Goal: Task Accomplishment & Management: Manage account settings

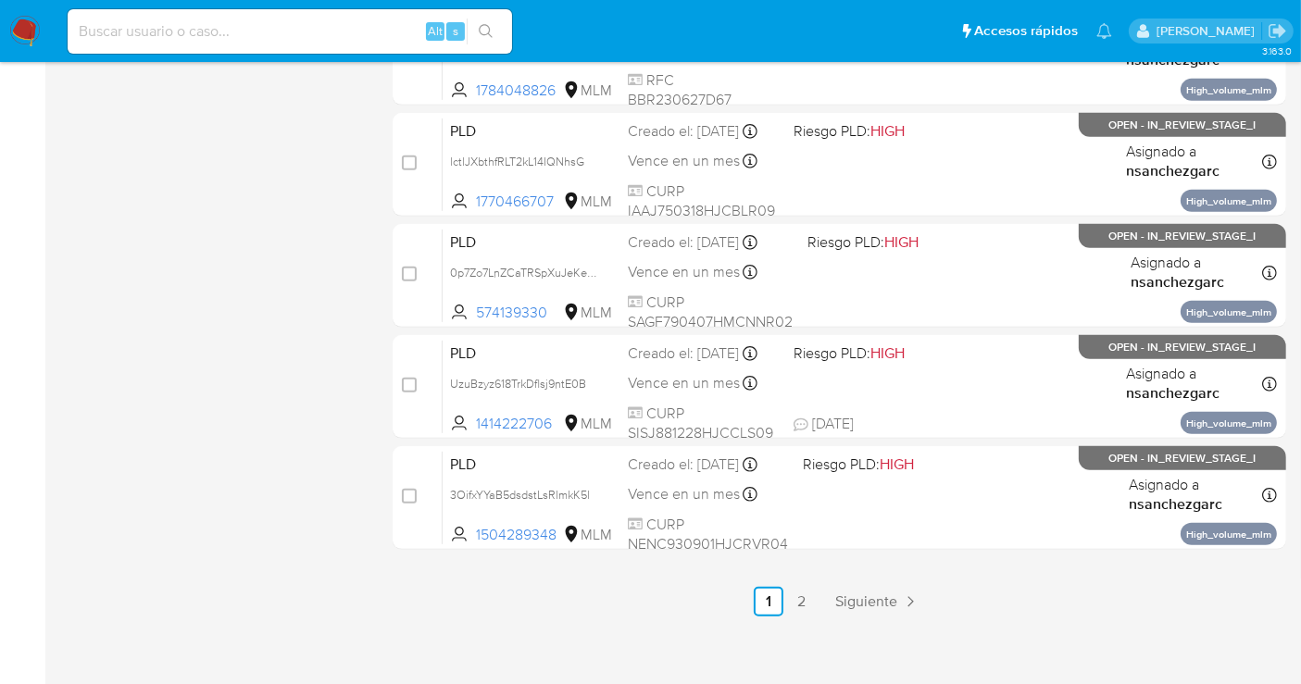
scroll to position [842, 0]
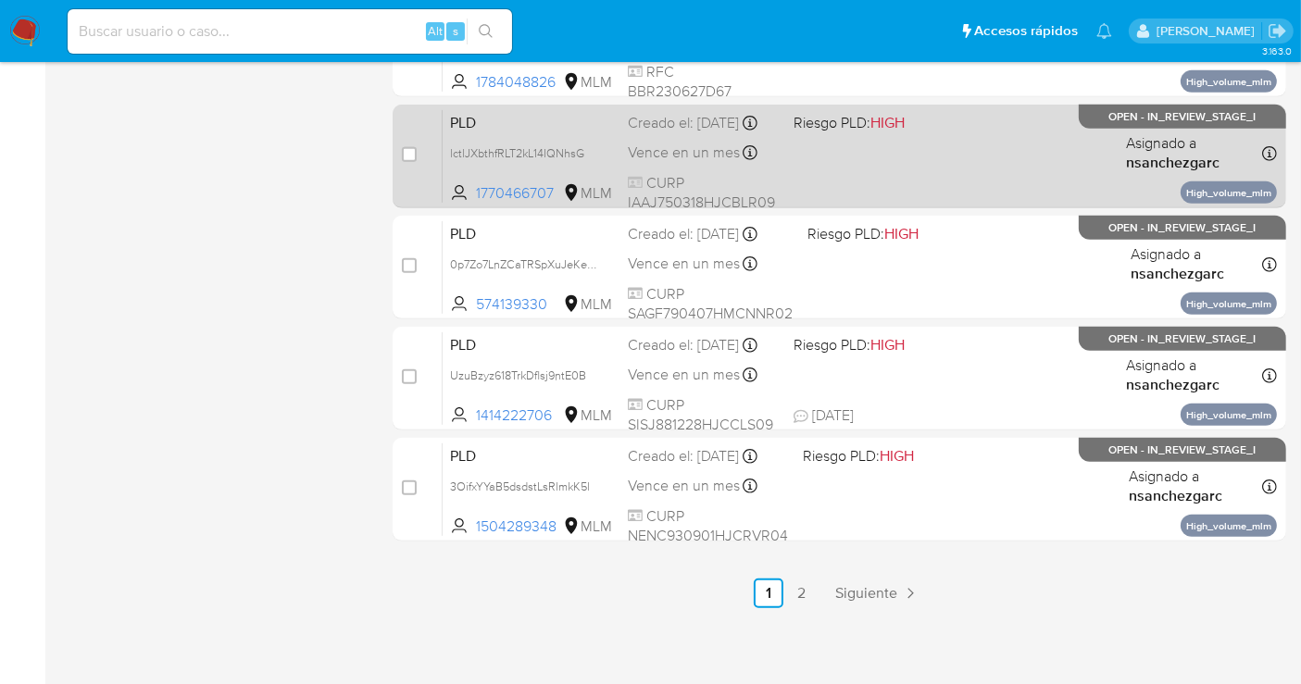
click at [655, 161] on span "Vence en un mes" at bounding box center [684, 153] width 112 height 20
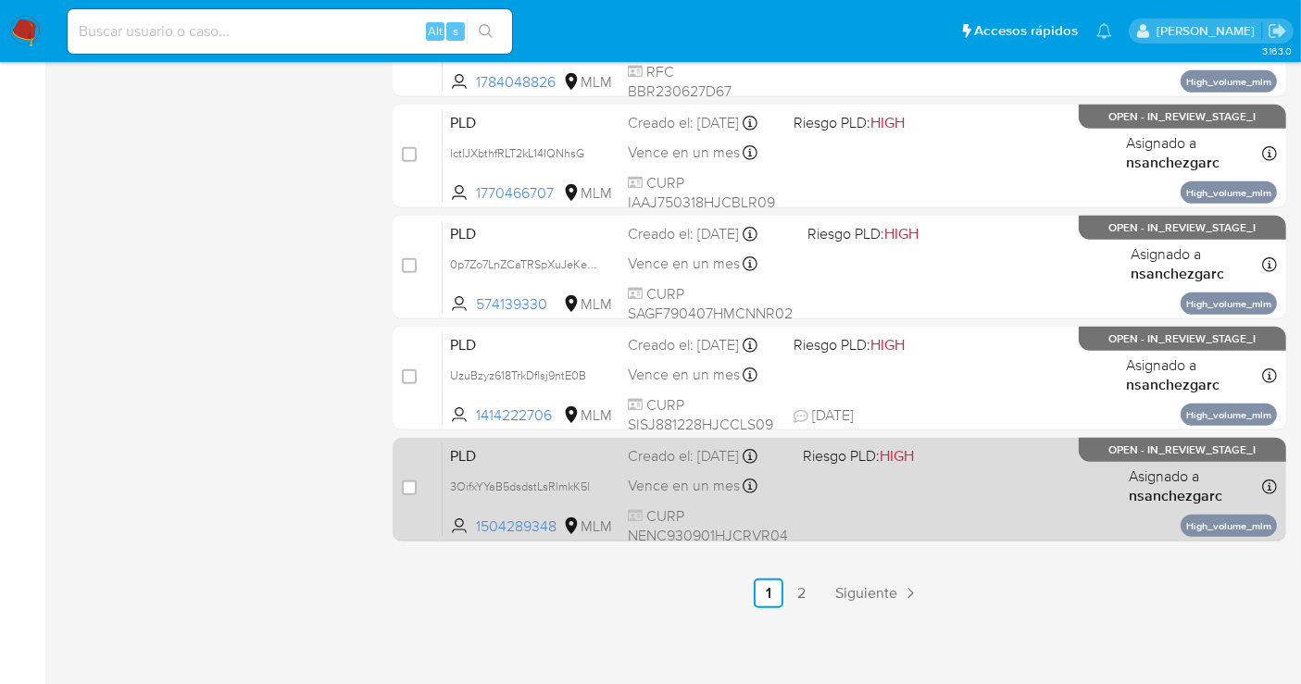
click at [725, 484] on div "PLD 3OifxYYaB5dsdstLsRlmkK5l 1504289348 MLM Riesgo PLD: HIGH Creado el: 12/09/2…" at bounding box center [860, 490] width 834 height 94
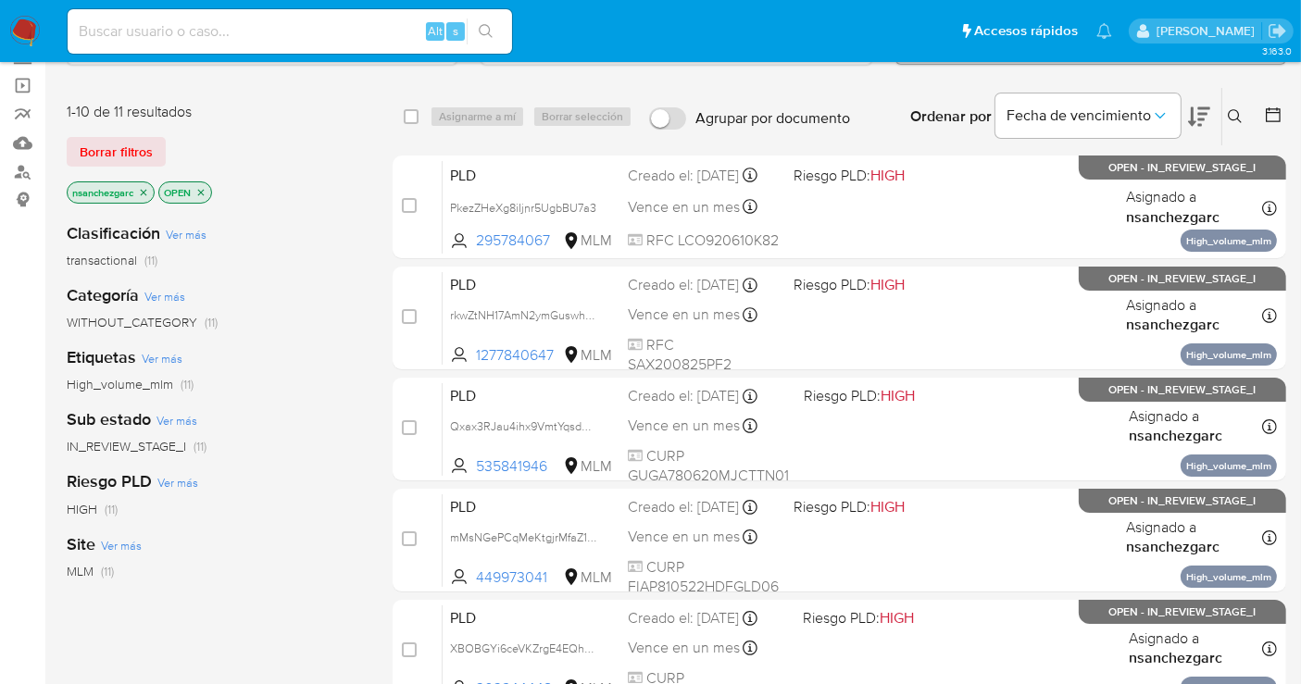
scroll to position [121, 0]
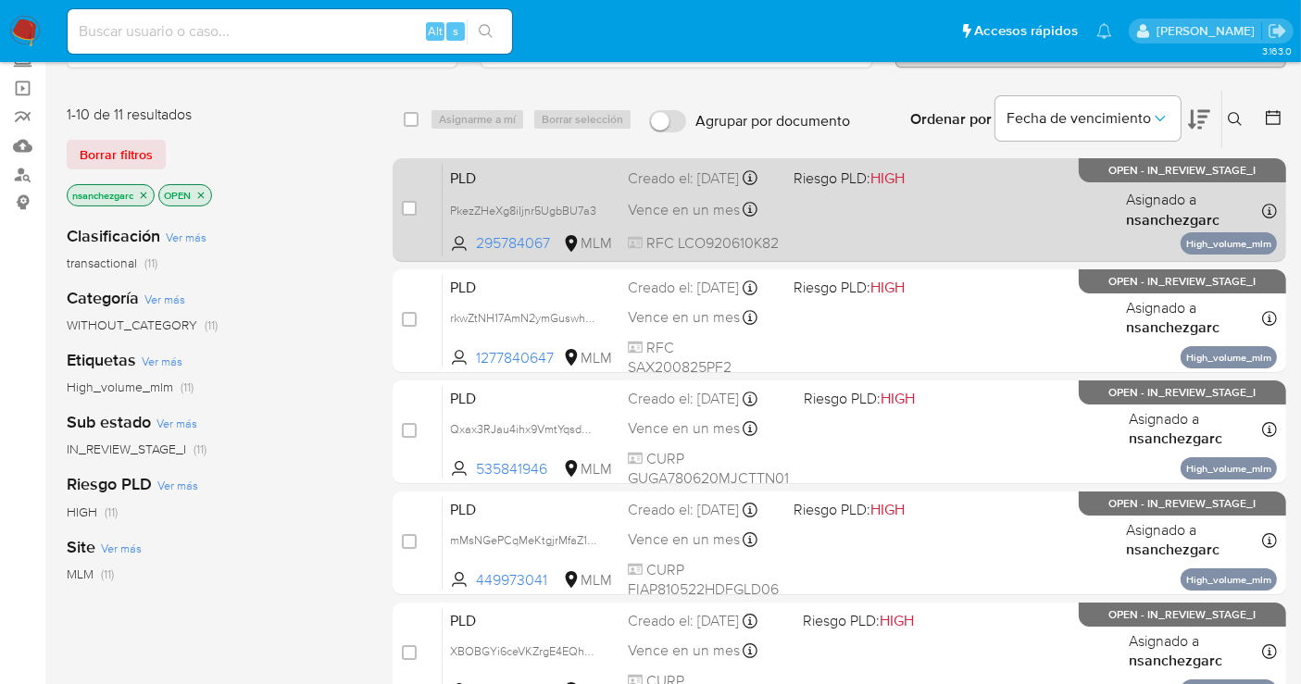
click at [594, 189] on span "PLD" at bounding box center [531, 177] width 163 height 24
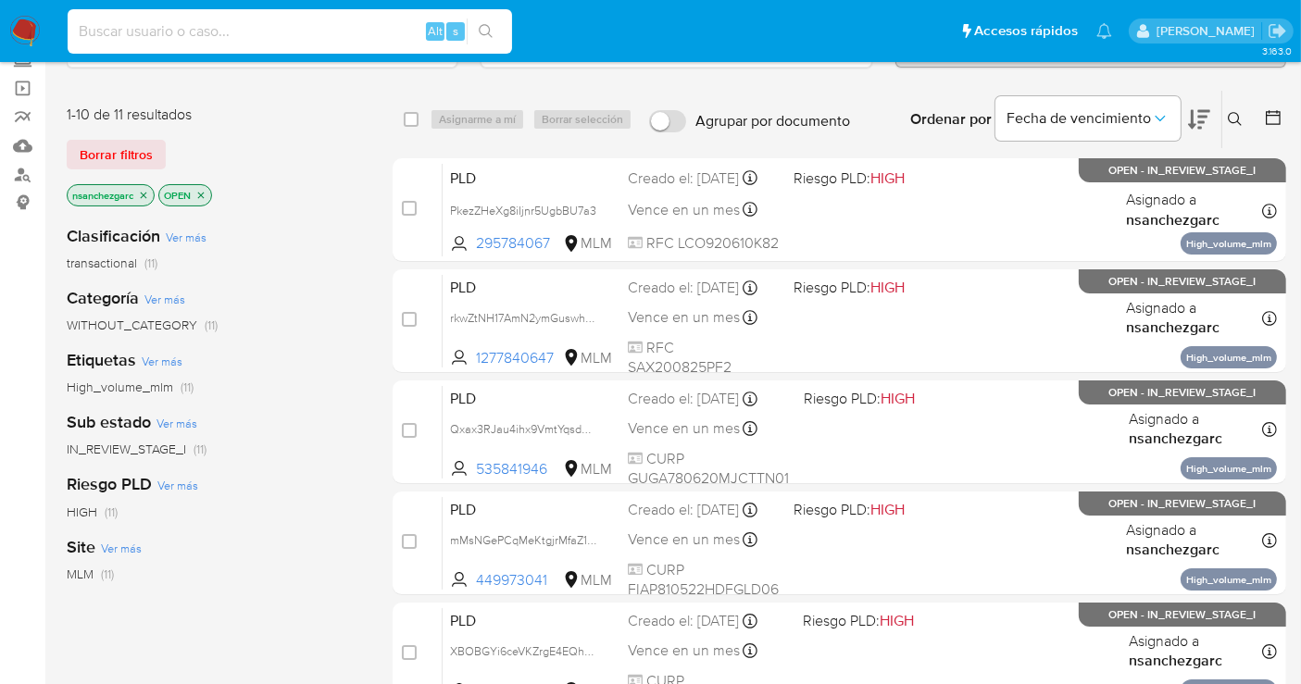
click at [170, 32] on input at bounding box center [290, 31] width 444 height 24
paste input "TtC37h1wbMLvewxq6DuppsYR"
type input "TtC37h1wbMLvewxq6DuppsYR"
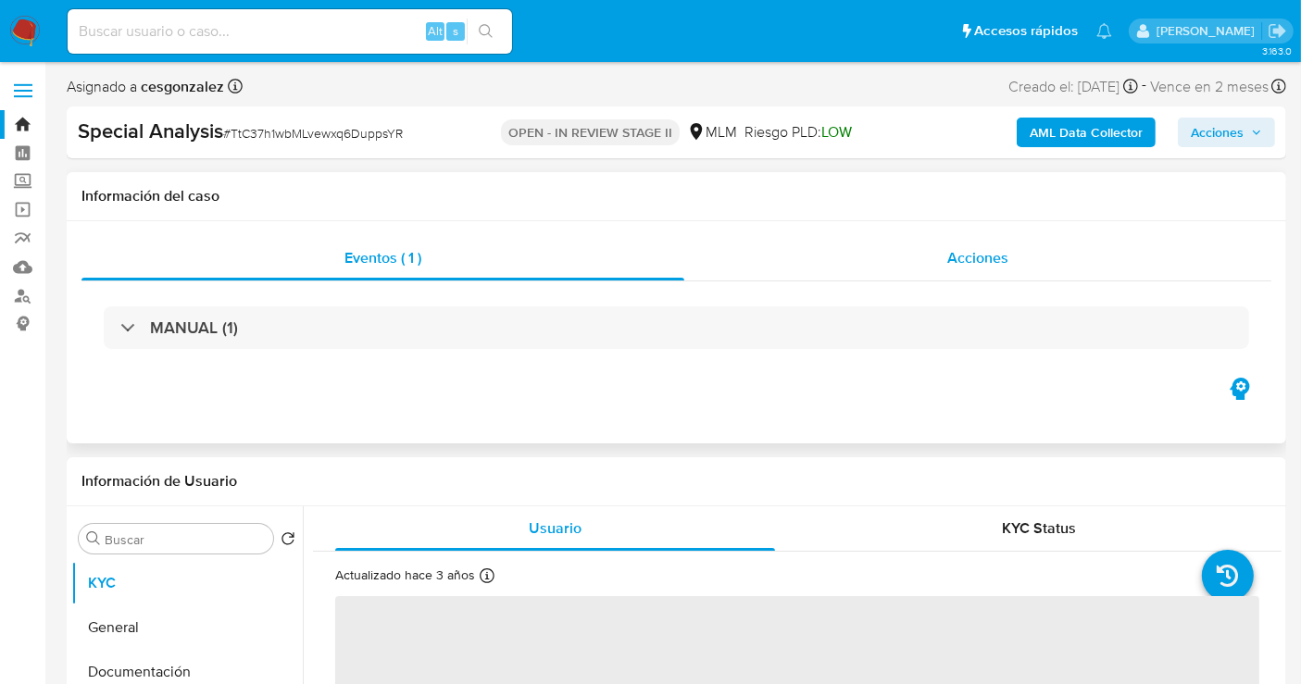
click at [976, 266] on span "Acciones" at bounding box center [977, 257] width 61 height 21
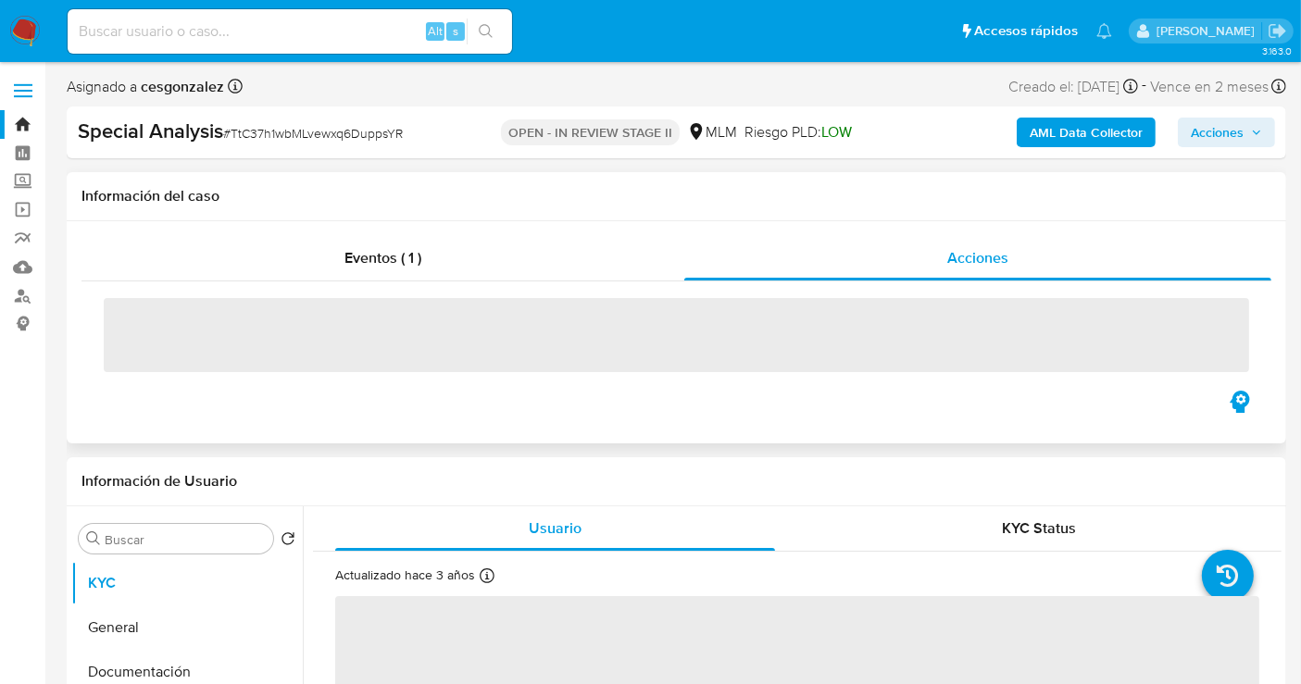
select select "10"
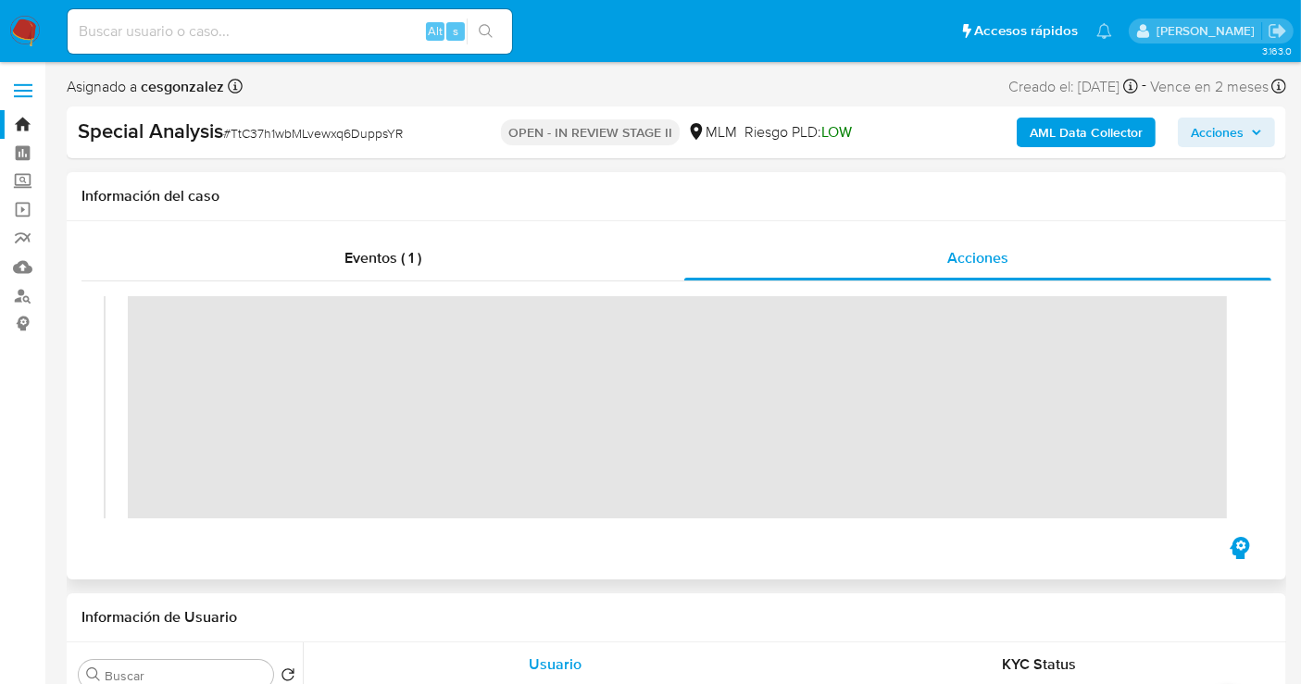
scroll to position [206, 0]
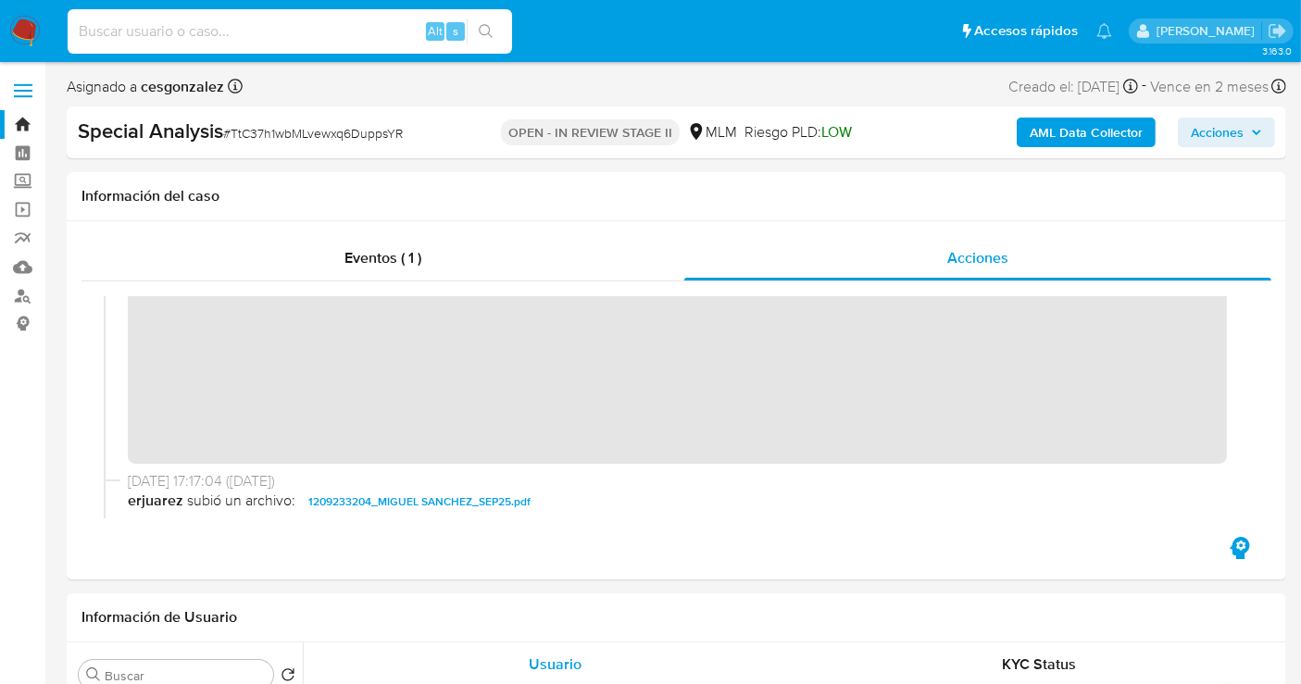
click at [124, 28] on input at bounding box center [290, 31] width 444 height 24
paste input "1543159769"
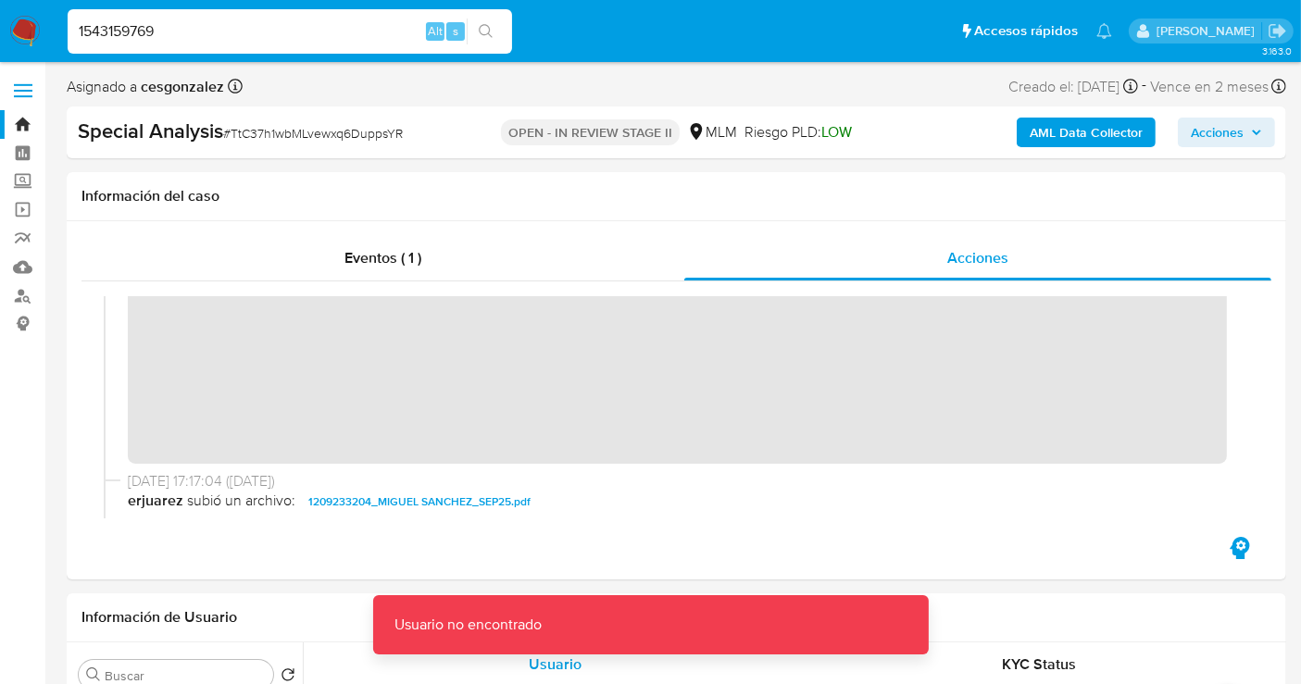
click at [214, 32] on input "1543159769" at bounding box center [290, 31] width 444 height 24
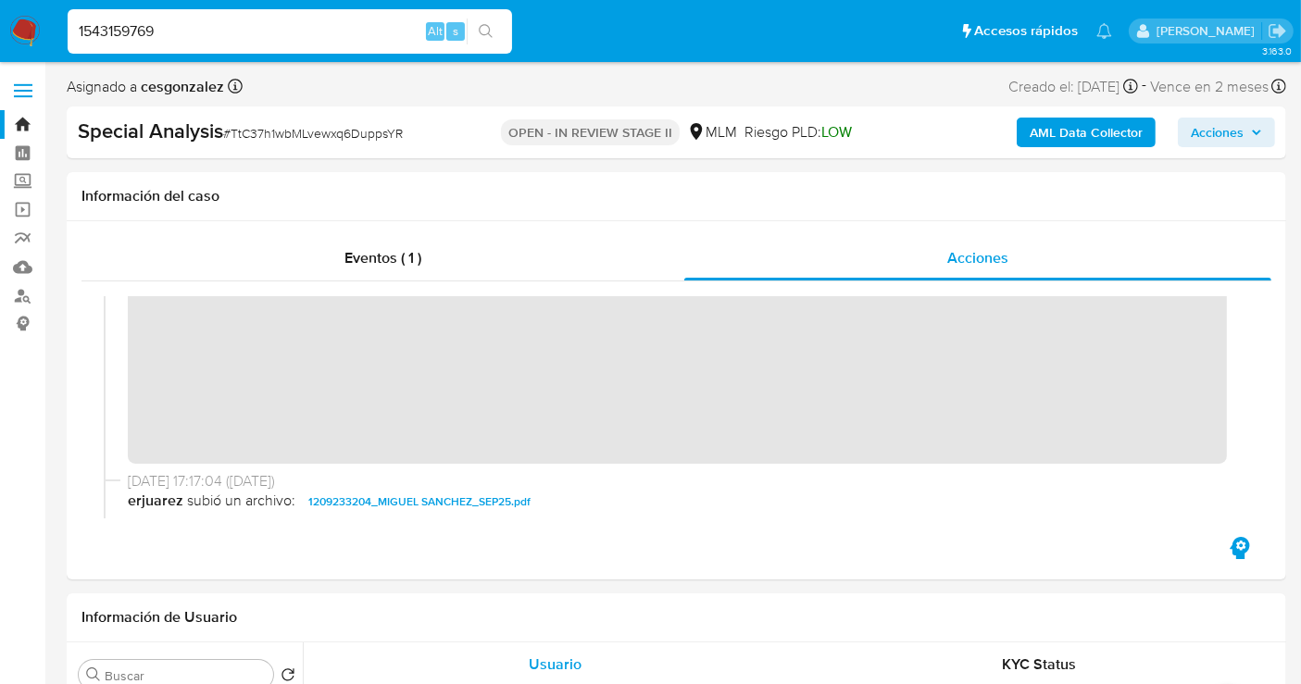
type input "1543159769"
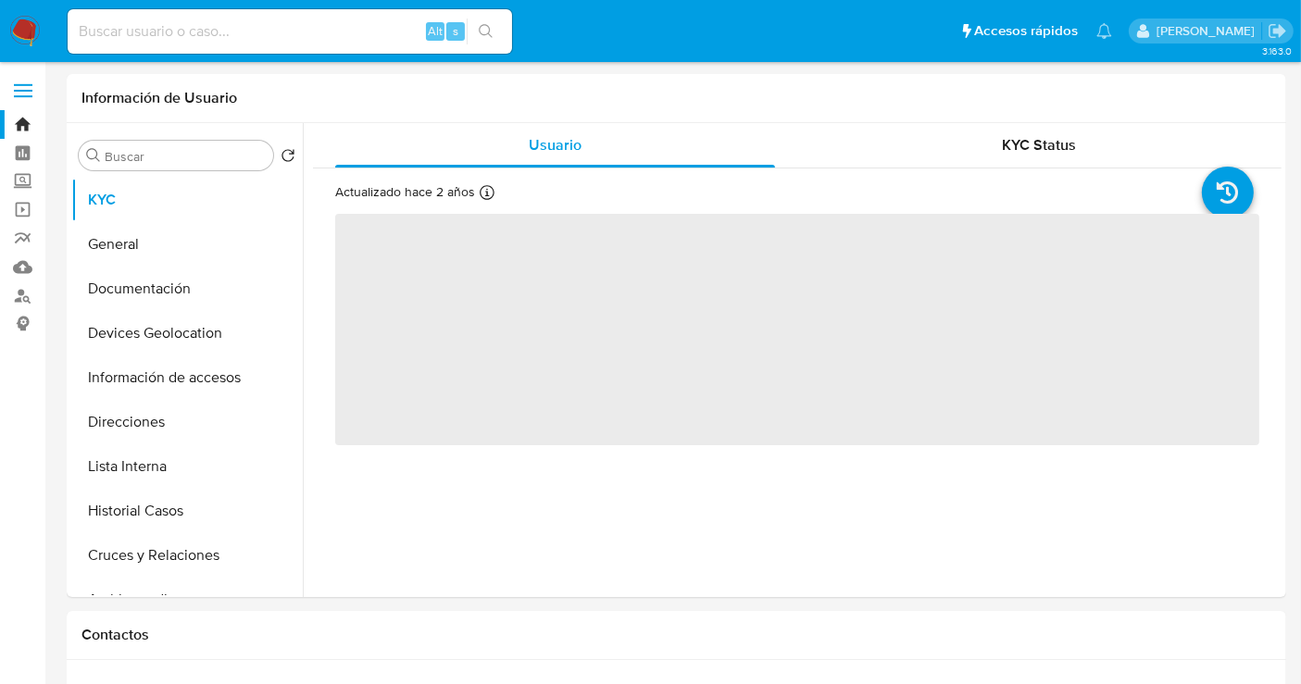
select select "10"
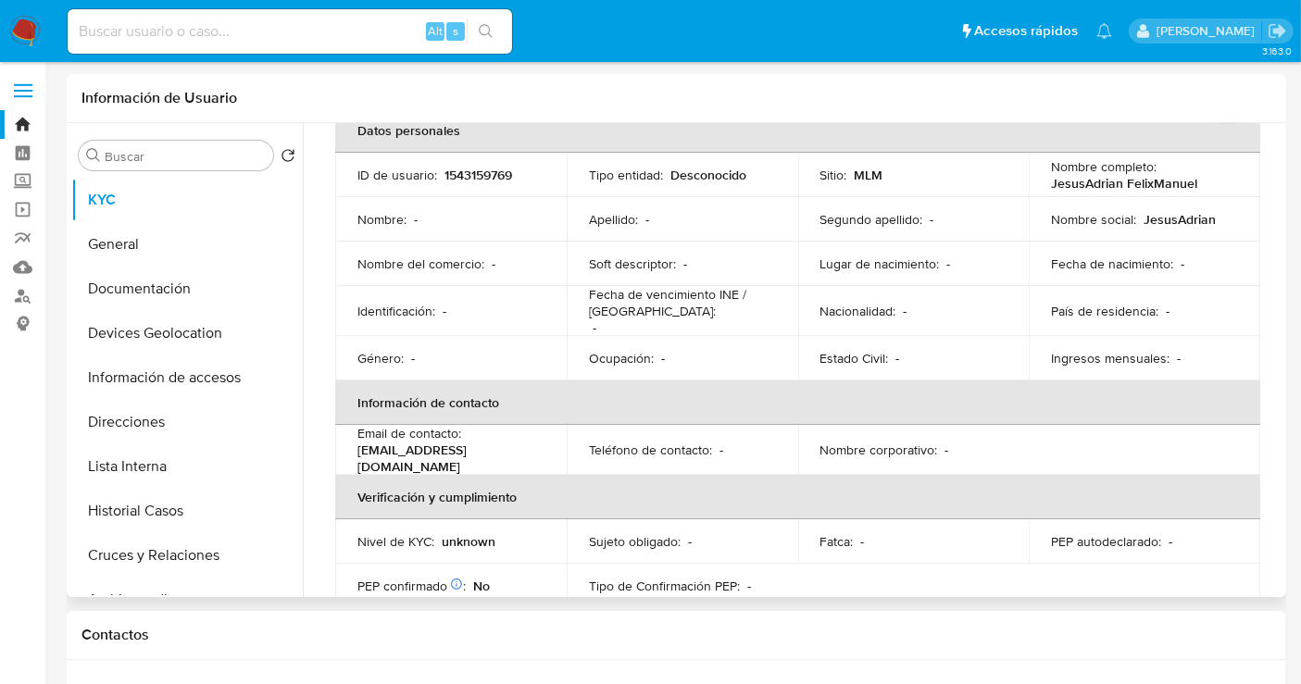
scroll to position [206, 0]
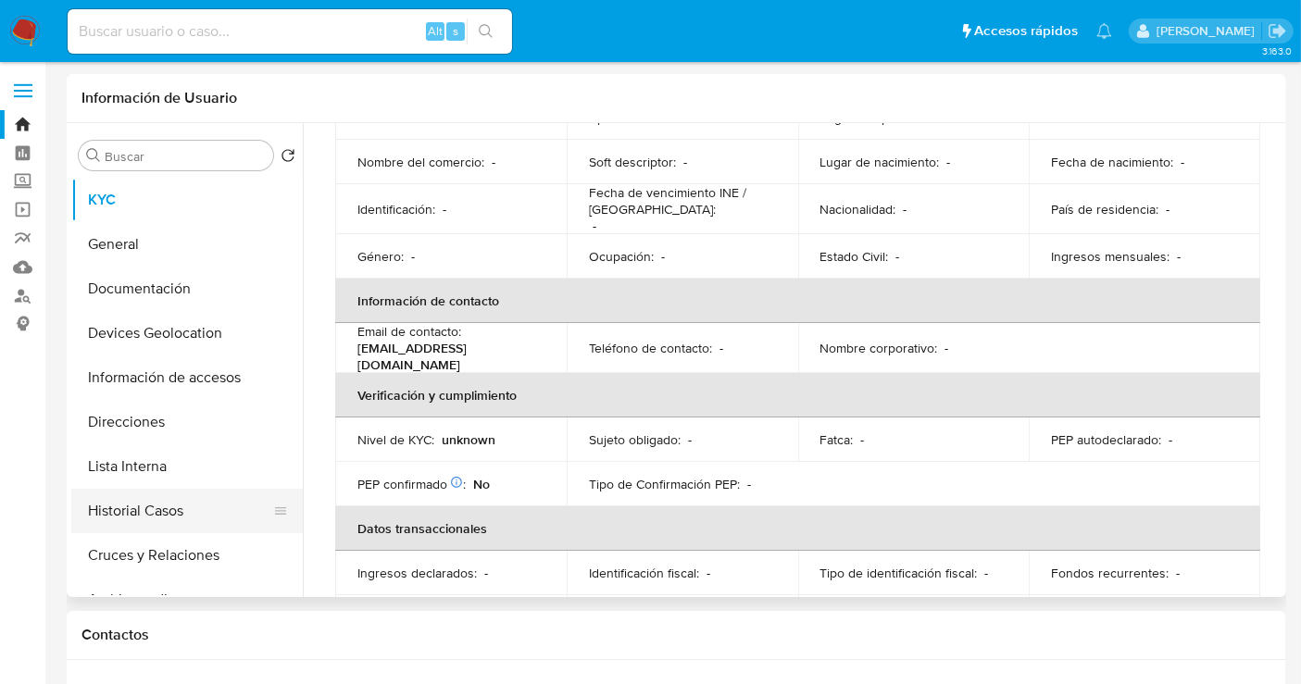
click at [175, 506] on button "Historial Casos" at bounding box center [179, 511] width 217 height 44
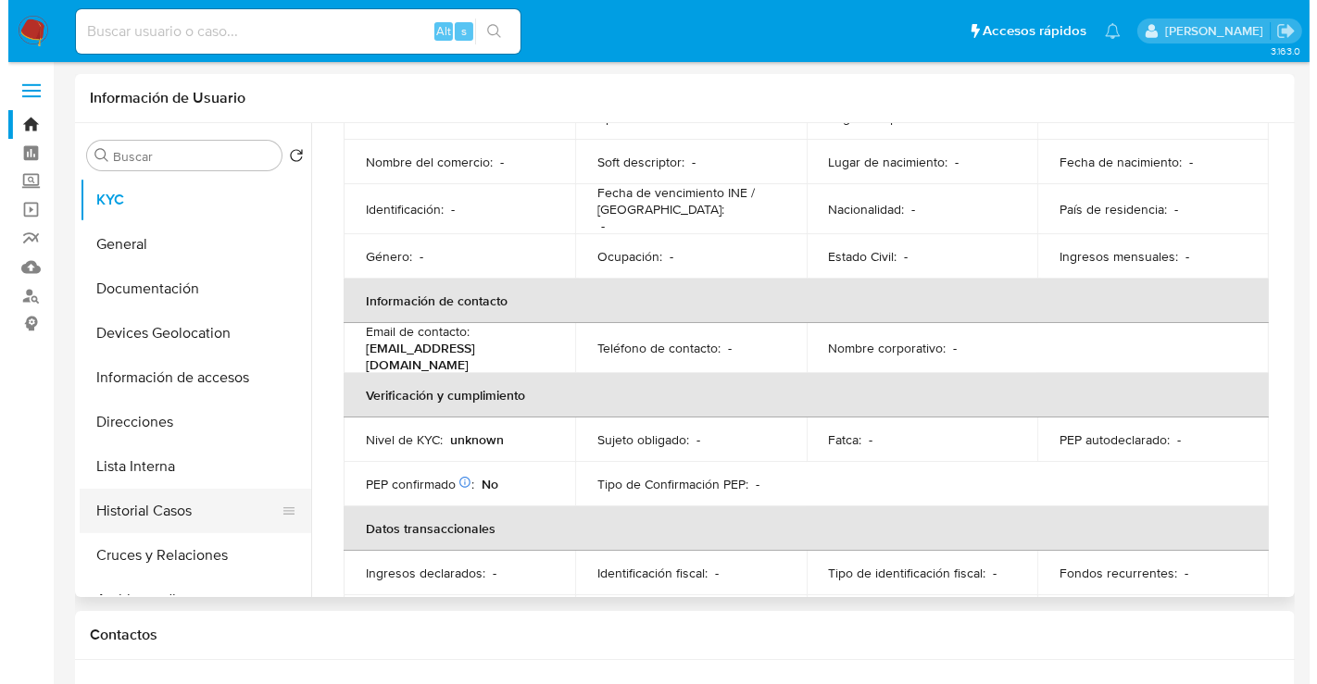
scroll to position [0, 0]
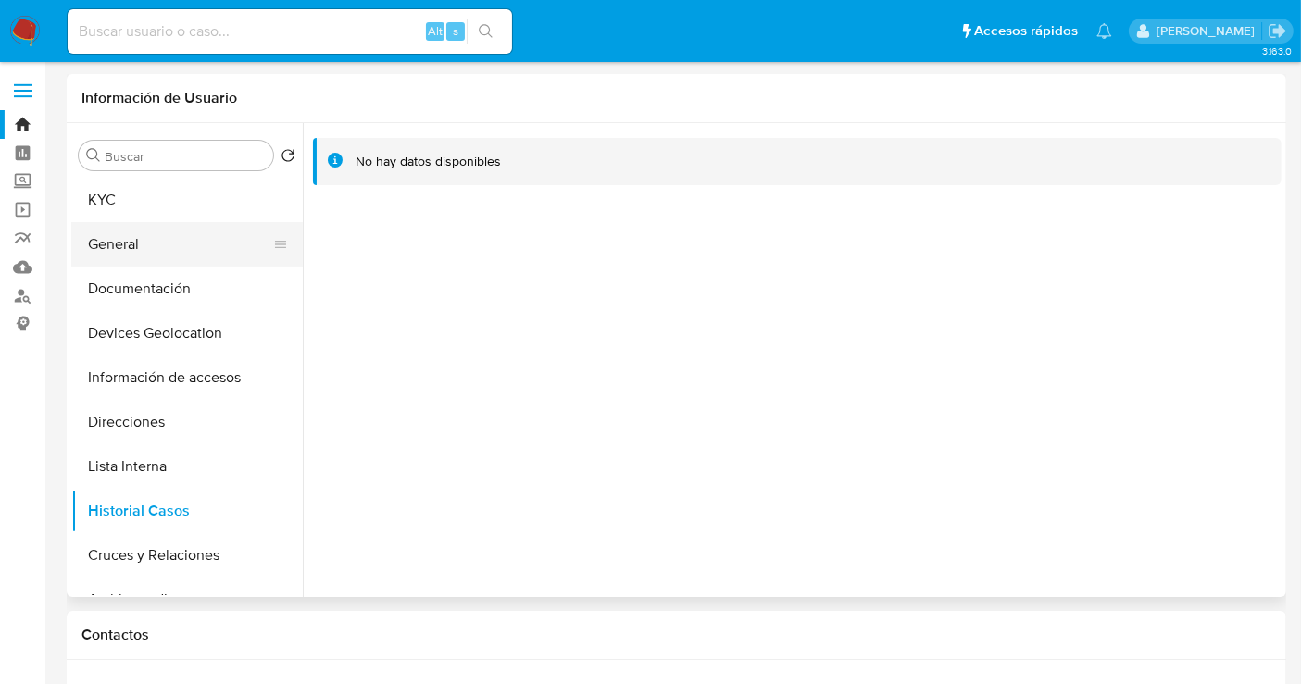
click at [124, 244] on button "General" at bounding box center [179, 244] width 217 height 44
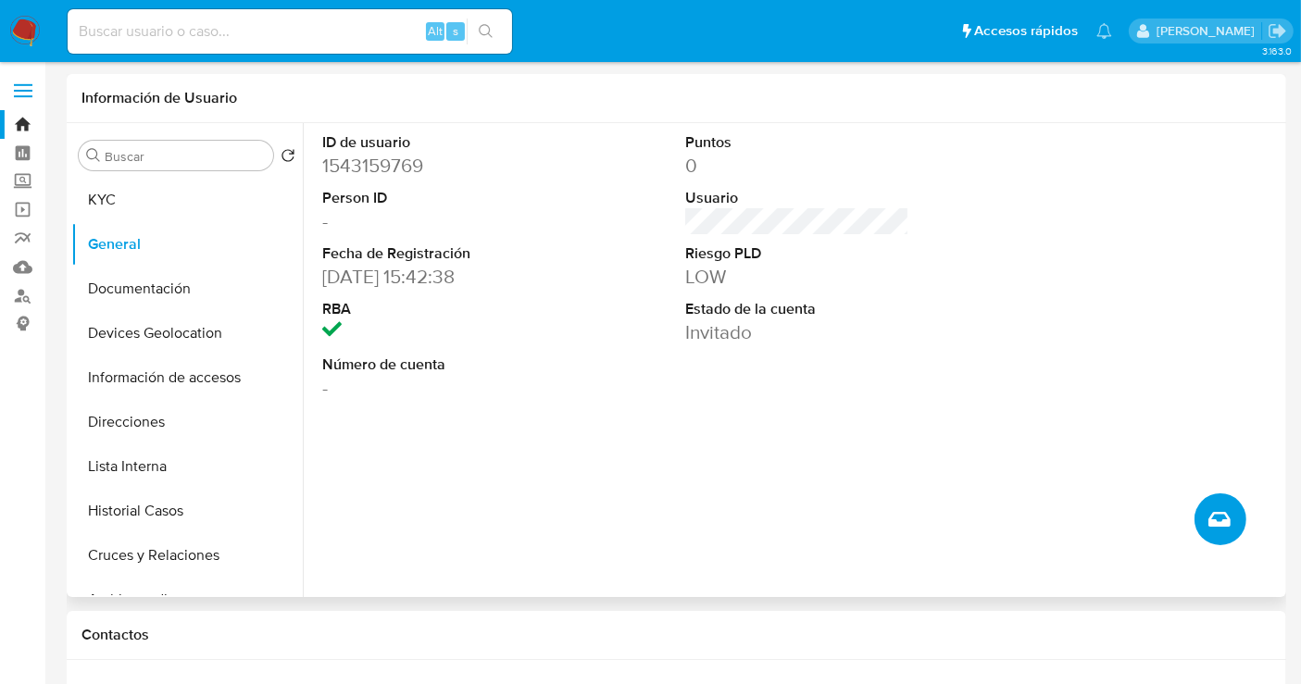
click at [1216, 509] on icon "Crear caso manual" at bounding box center [1219, 519] width 22 height 22
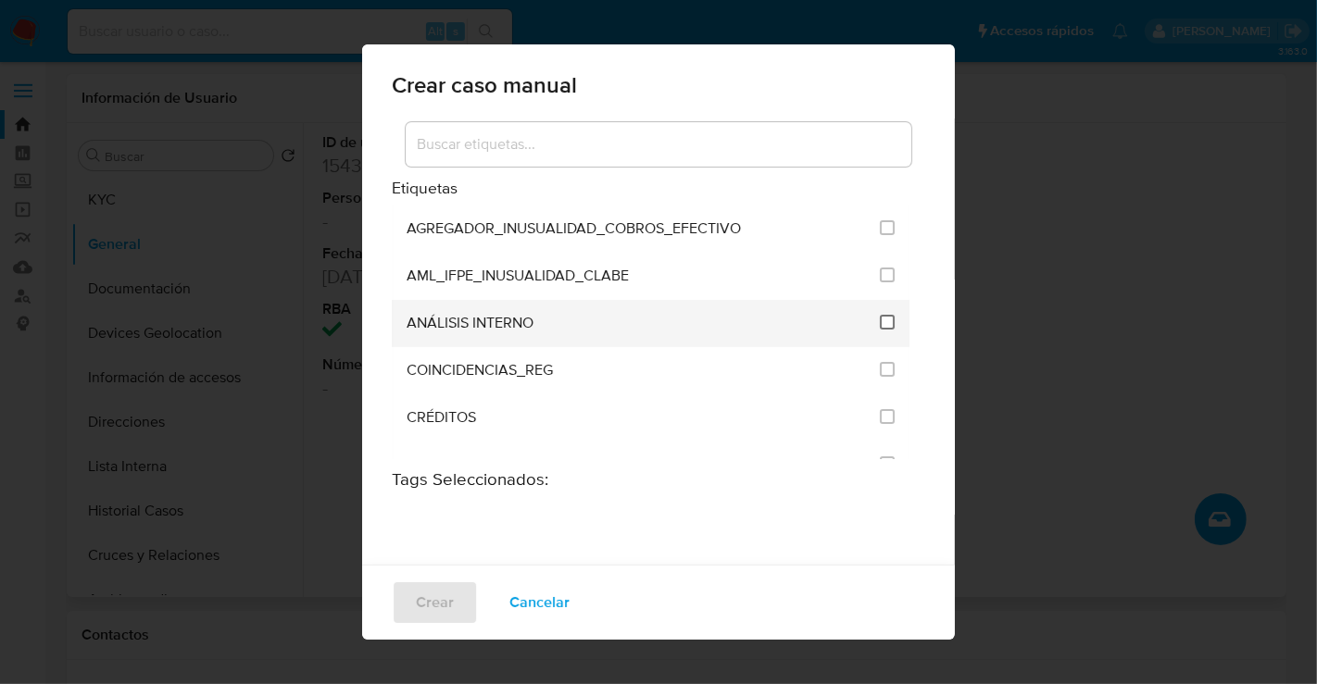
click at [880, 315] on input "1888" at bounding box center [887, 322] width 15 height 15
checkbox input "true"
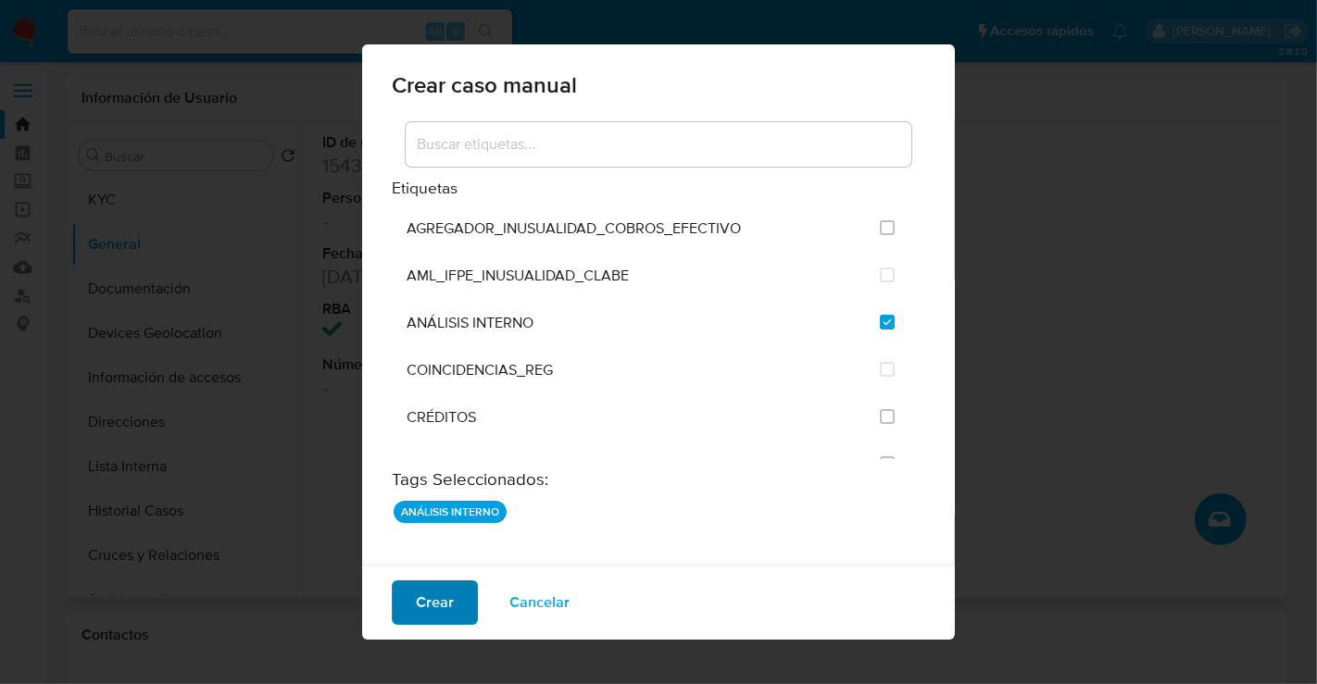
click at [433, 597] on span "Crear" at bounding box center [435, 602] width 38 height 41
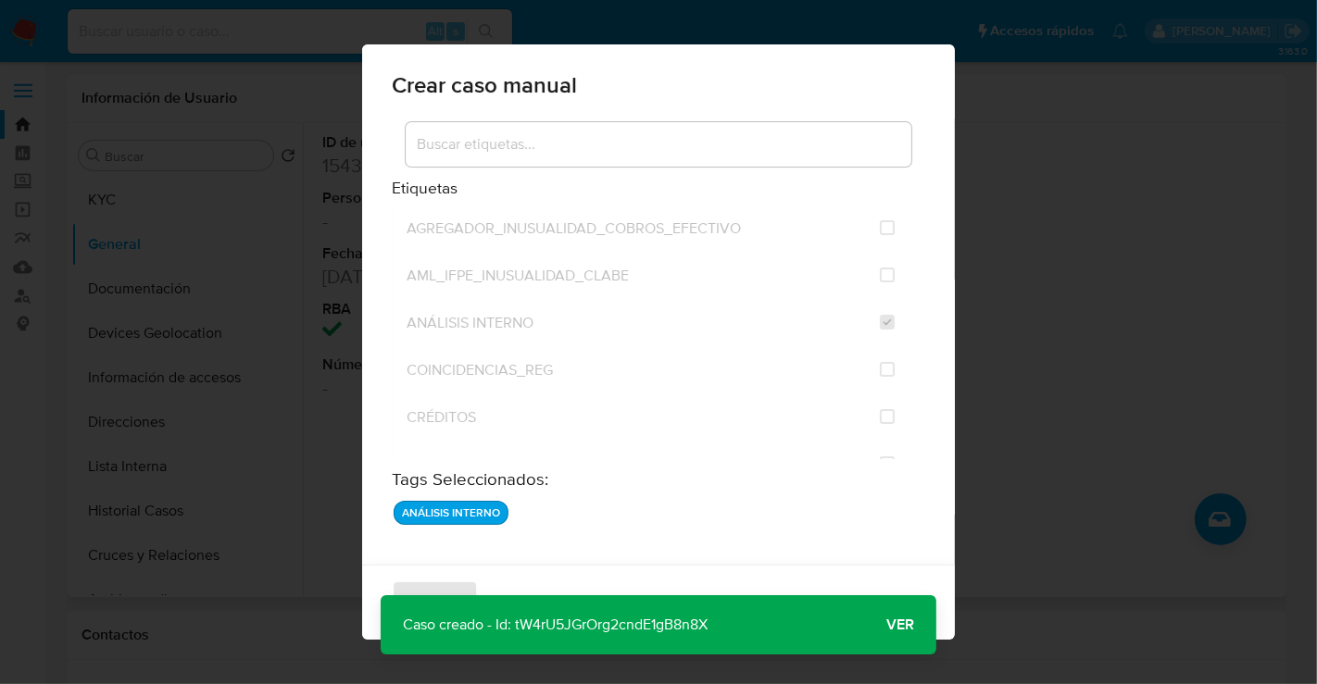
click at [892, 625] on span "Ver" at bounding box center [900, 625] width 28 height 0
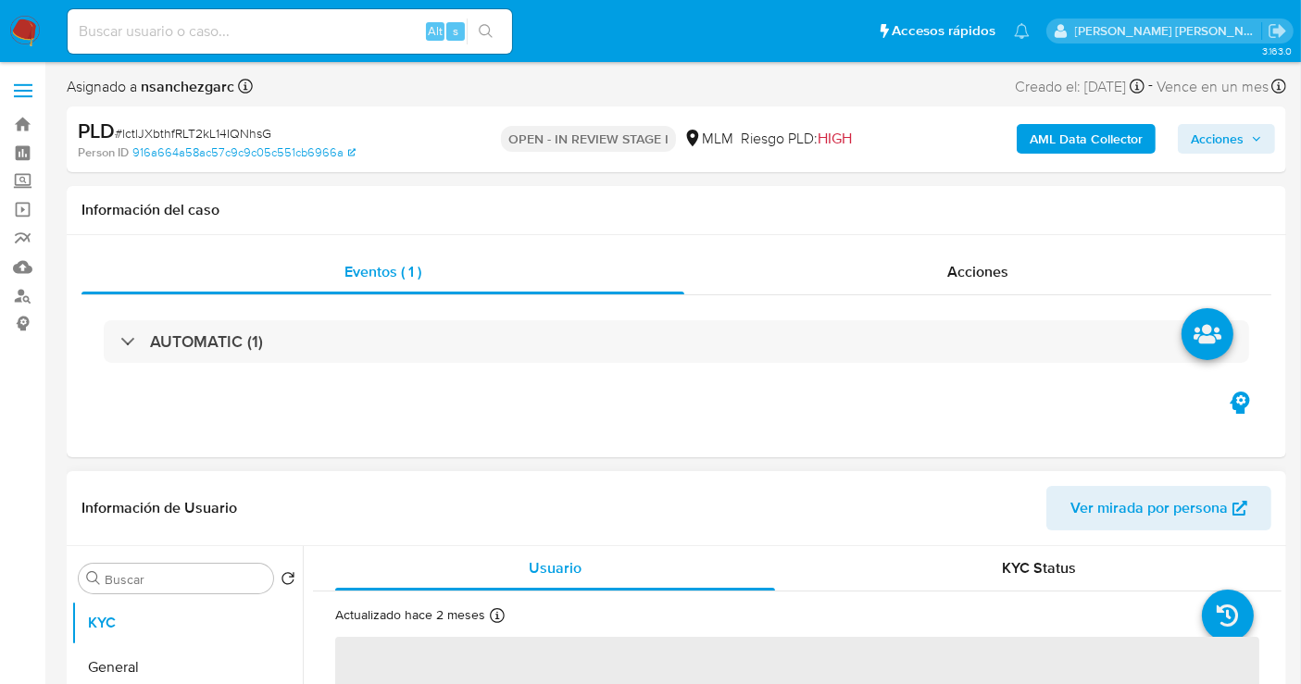
select select "10"
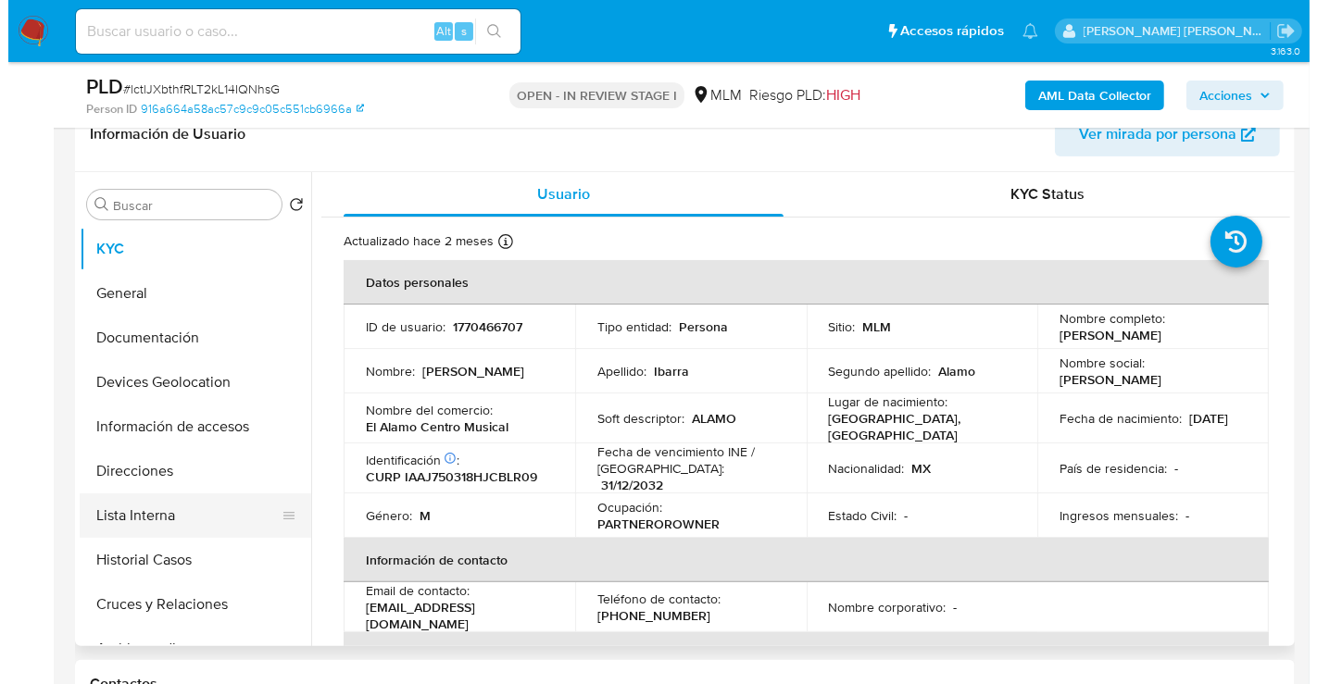
scroll to position [206, 0]
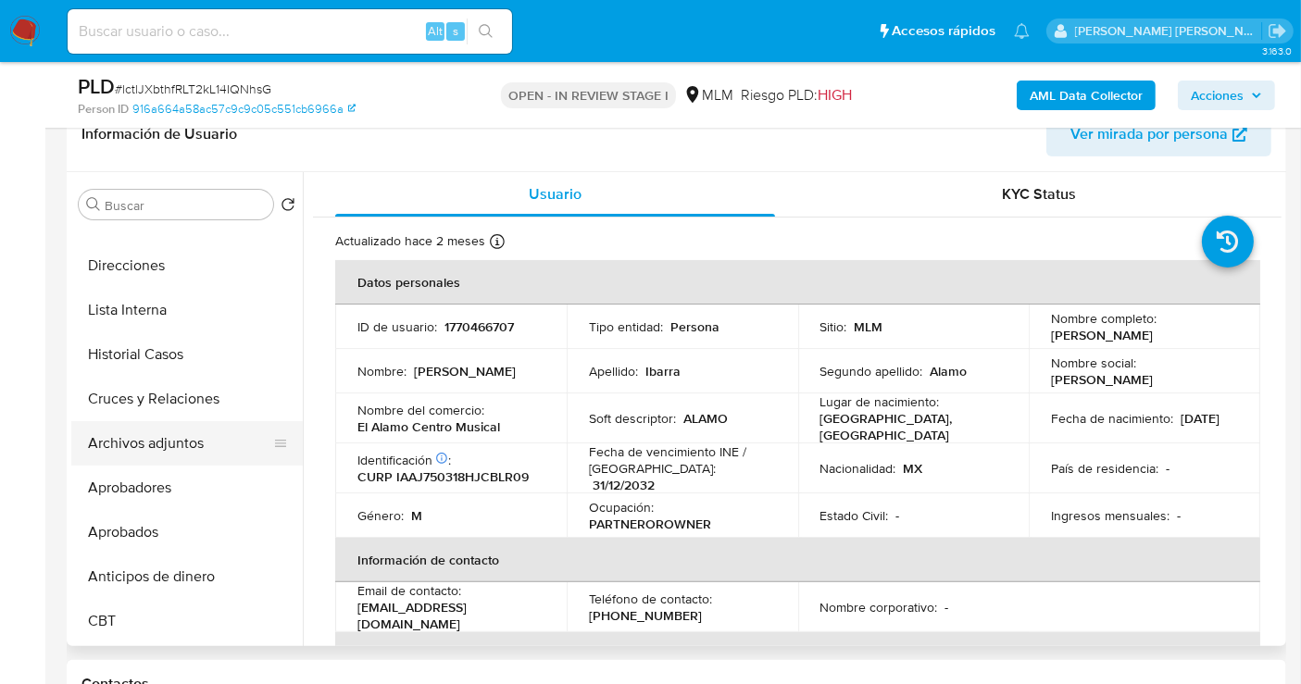
click at [140, 444] on button "Archivos adjuntos" at bounding box center [179, 443] width 217 height 44
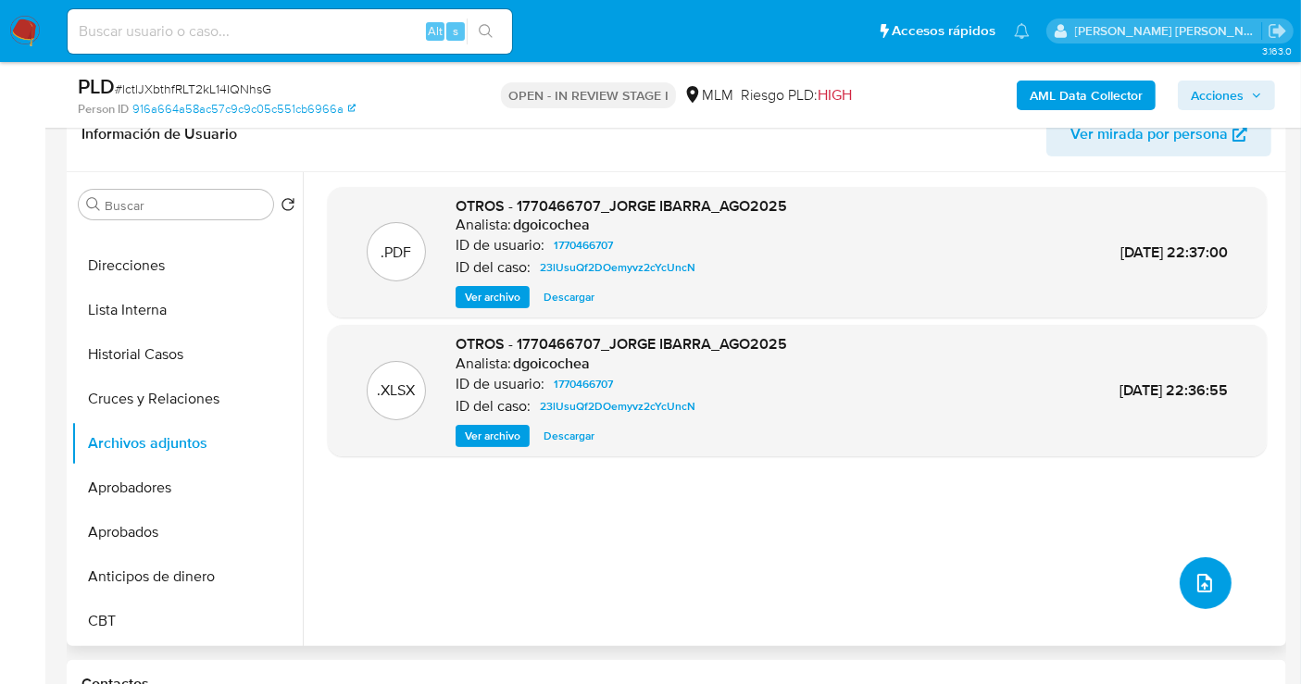
click at [1194, 590] on span "upload-file" at bounding box center [1205, 583] width 22 height 22
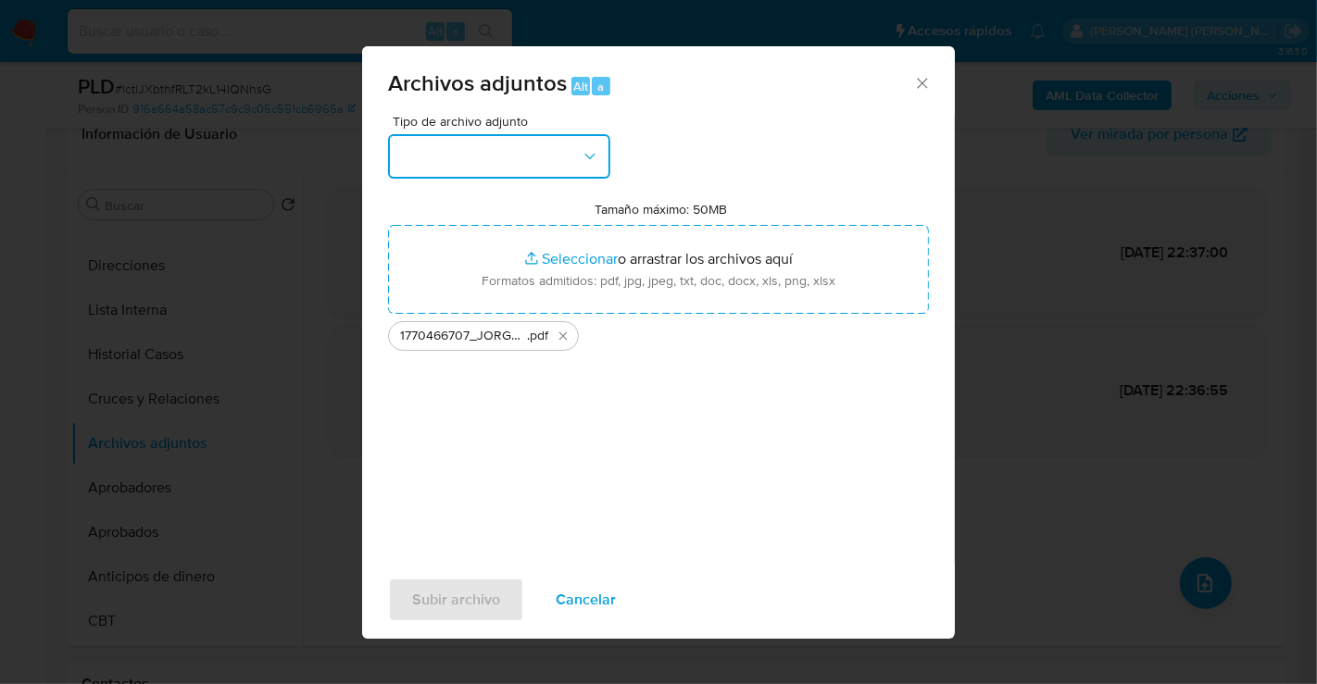
click at [470, 143] on button "button" at bounding box center [499, 156] width 222 height 44
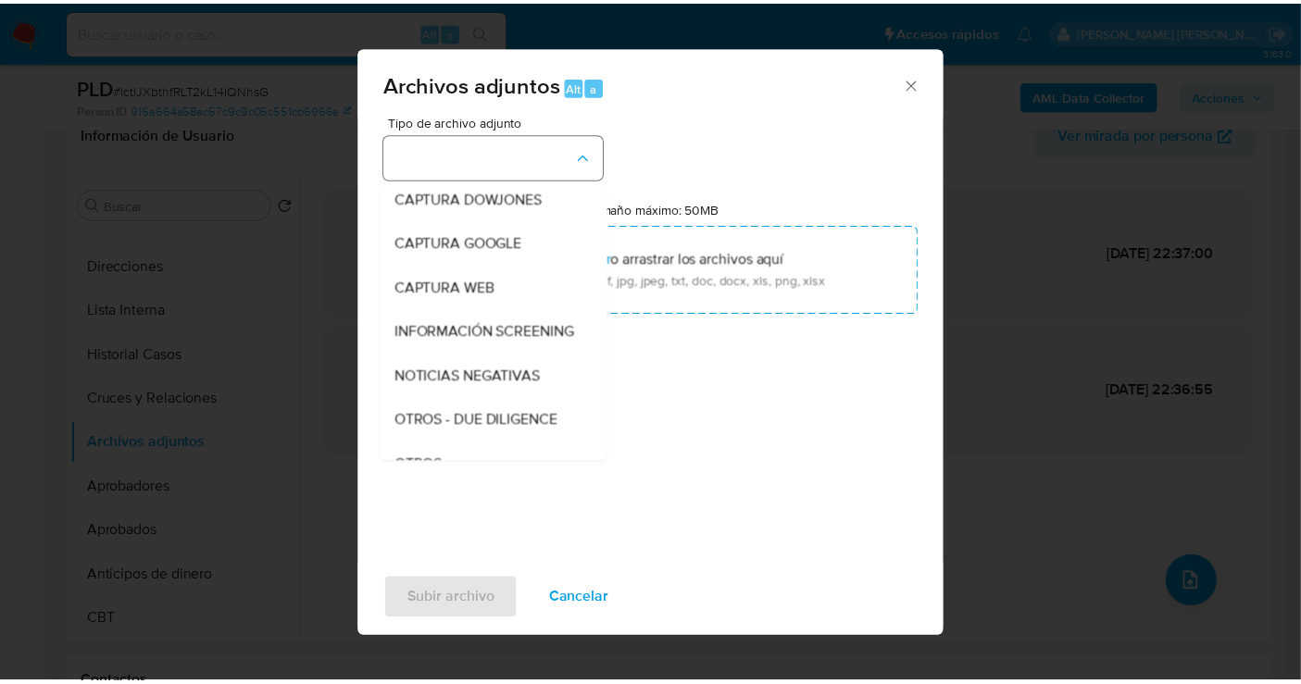
scroll to position [95, 0]
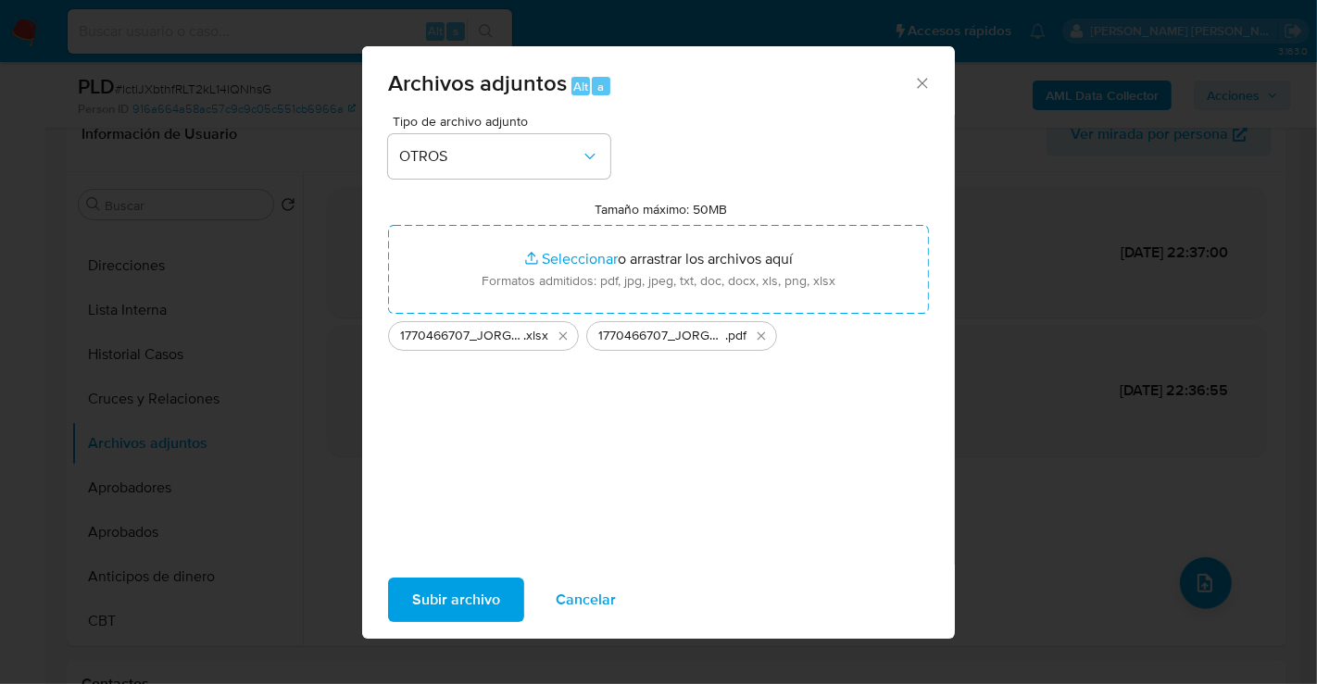
click at [446, 605] on span "Subir archivo" at bounding box center [456, 600] width 88 height 41
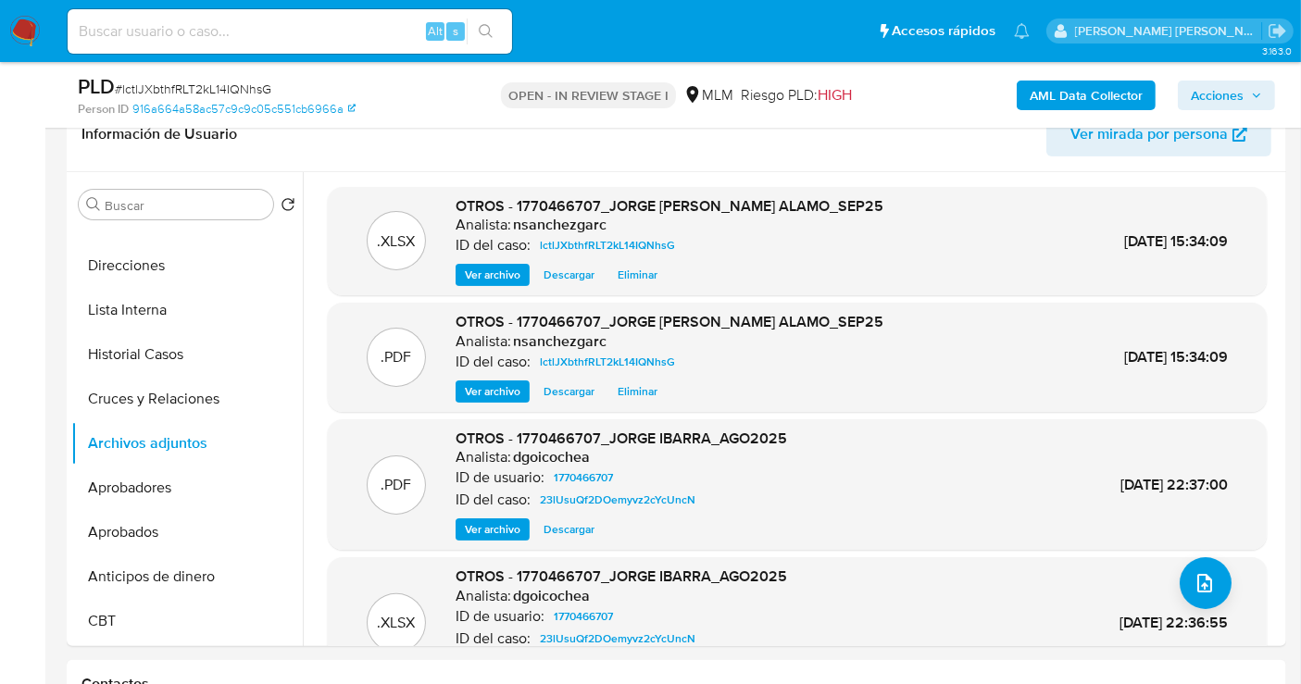
click at [1208, 91] on span "Acciones" at bounding box center [1217, 96] width 53 height 30
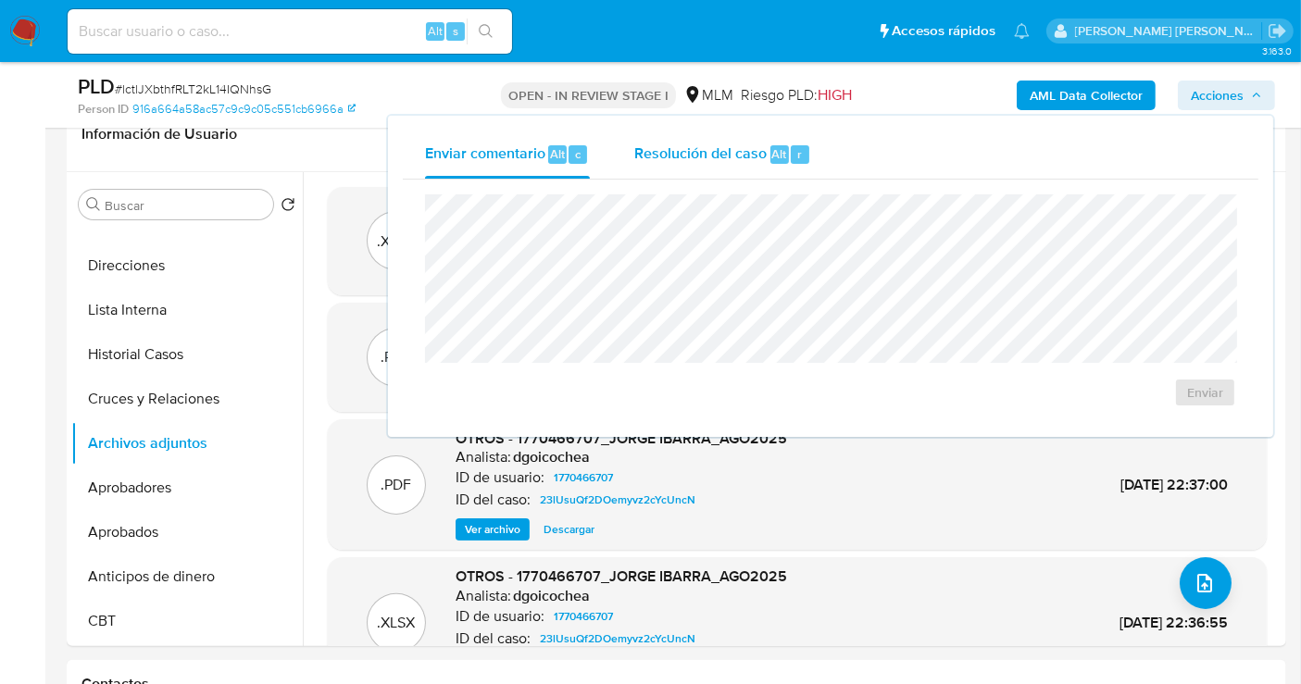
click at [682, 161] on span "Resolución del caso" at bounding box center [700, 153] width 132 height 21
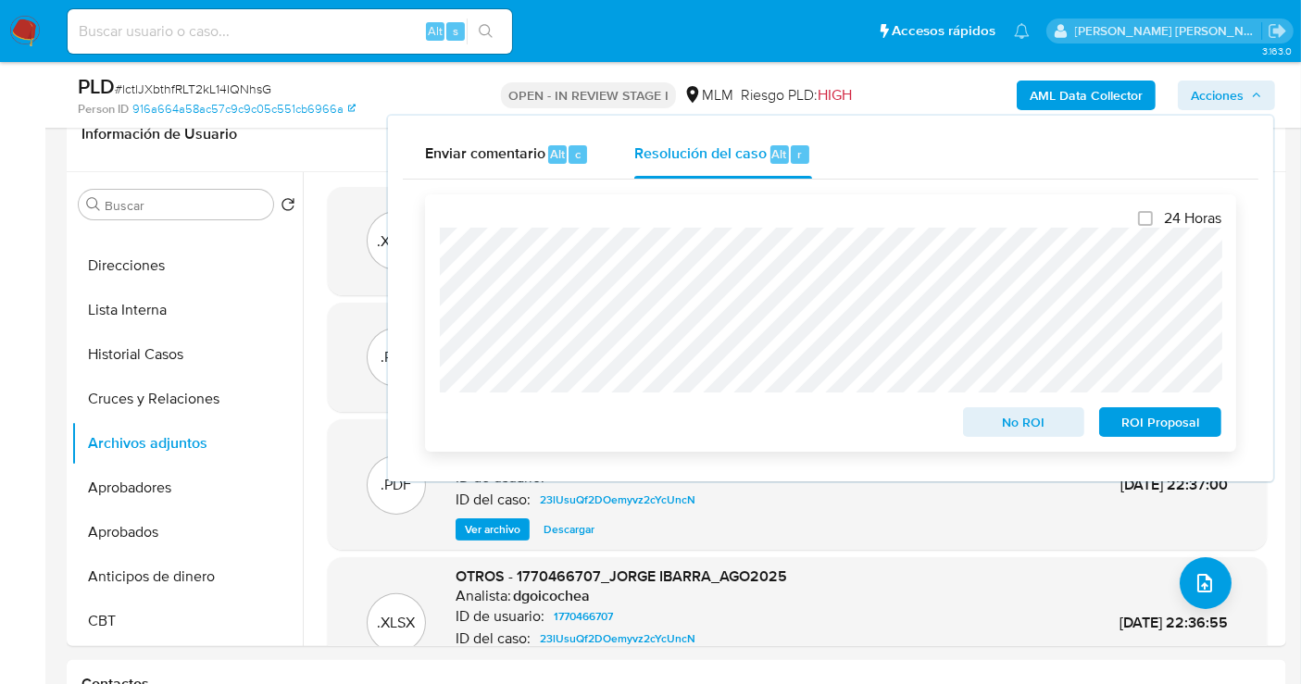
scroll to position [411, 0]
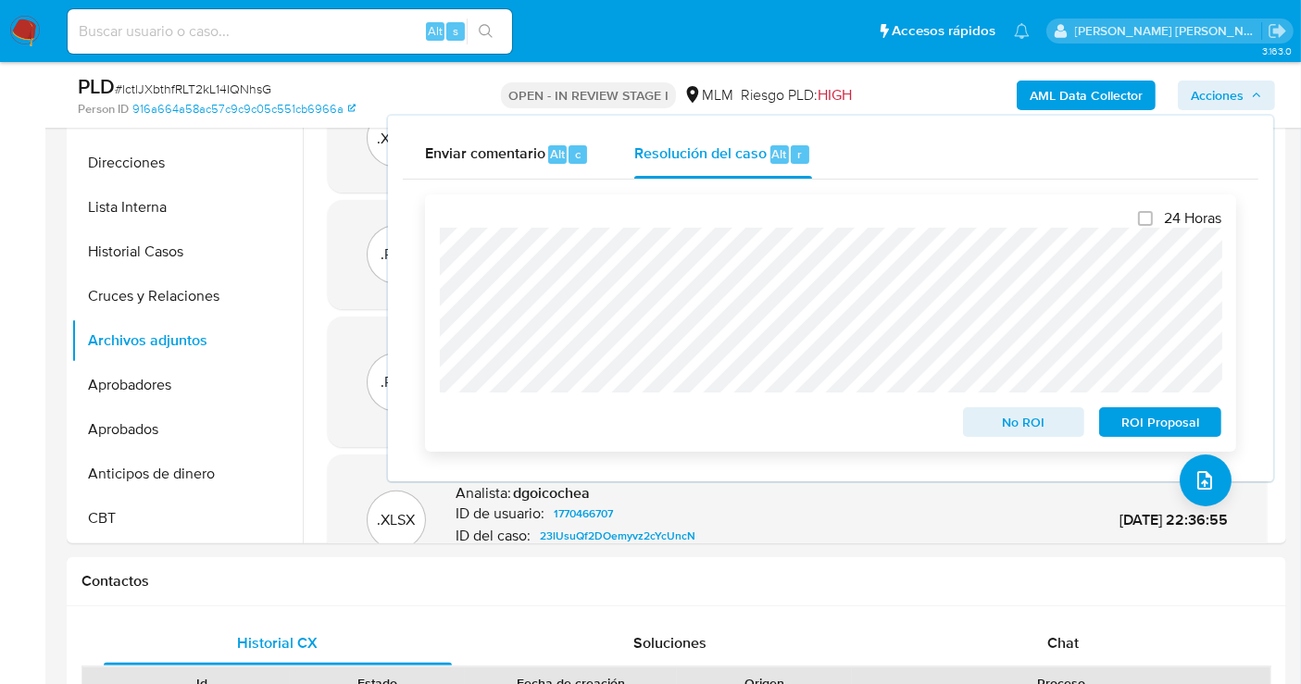
click at [1018, 425] on span "No ROI" at bounding box center [1024, 422] width 96 height 26
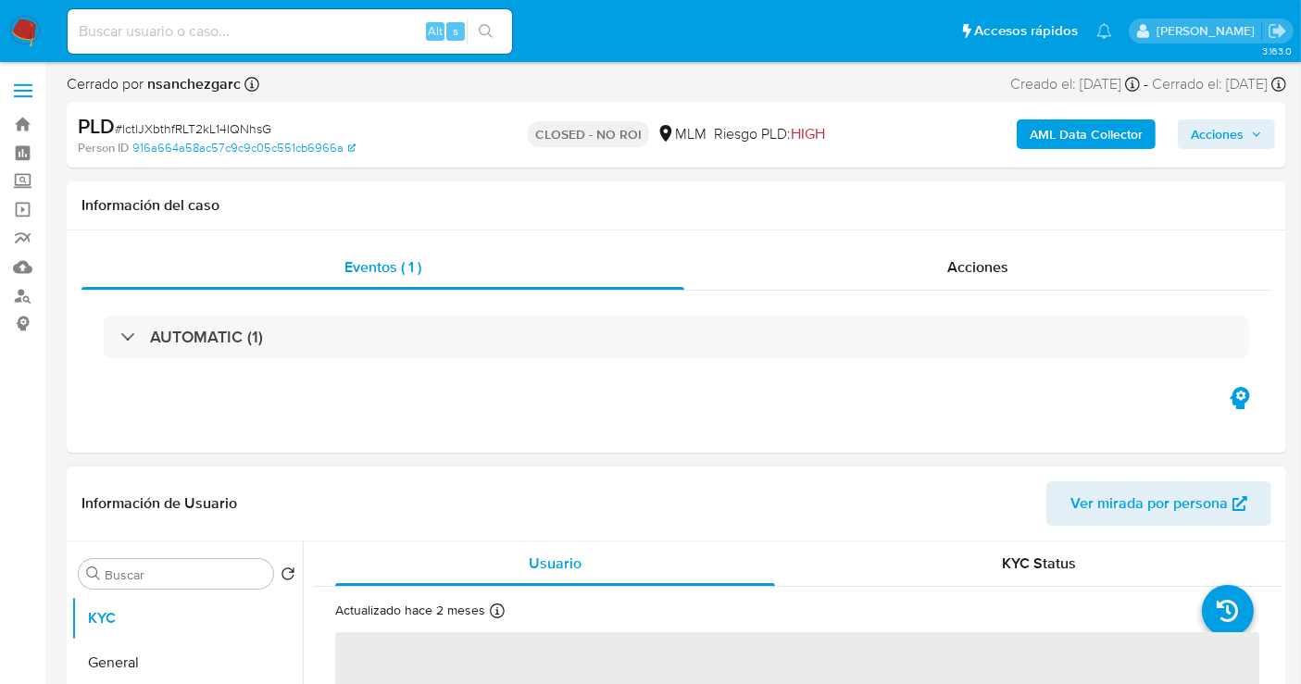
select select "10"
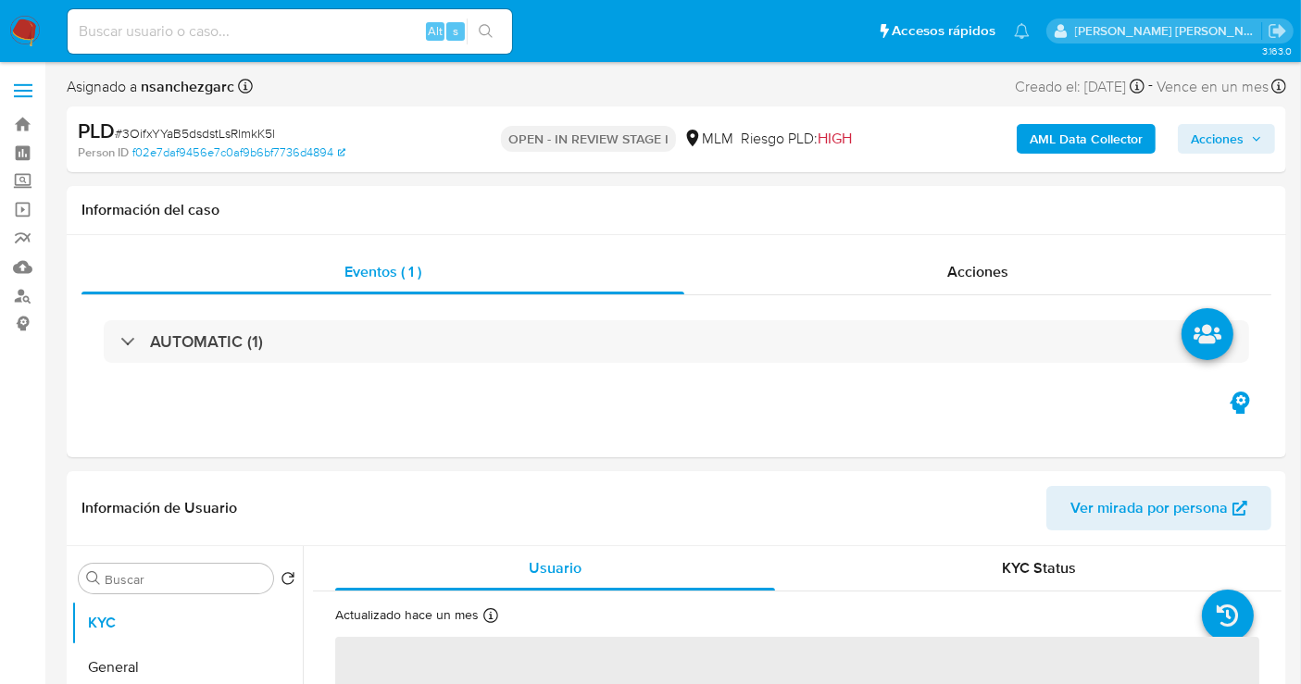
select select "10"
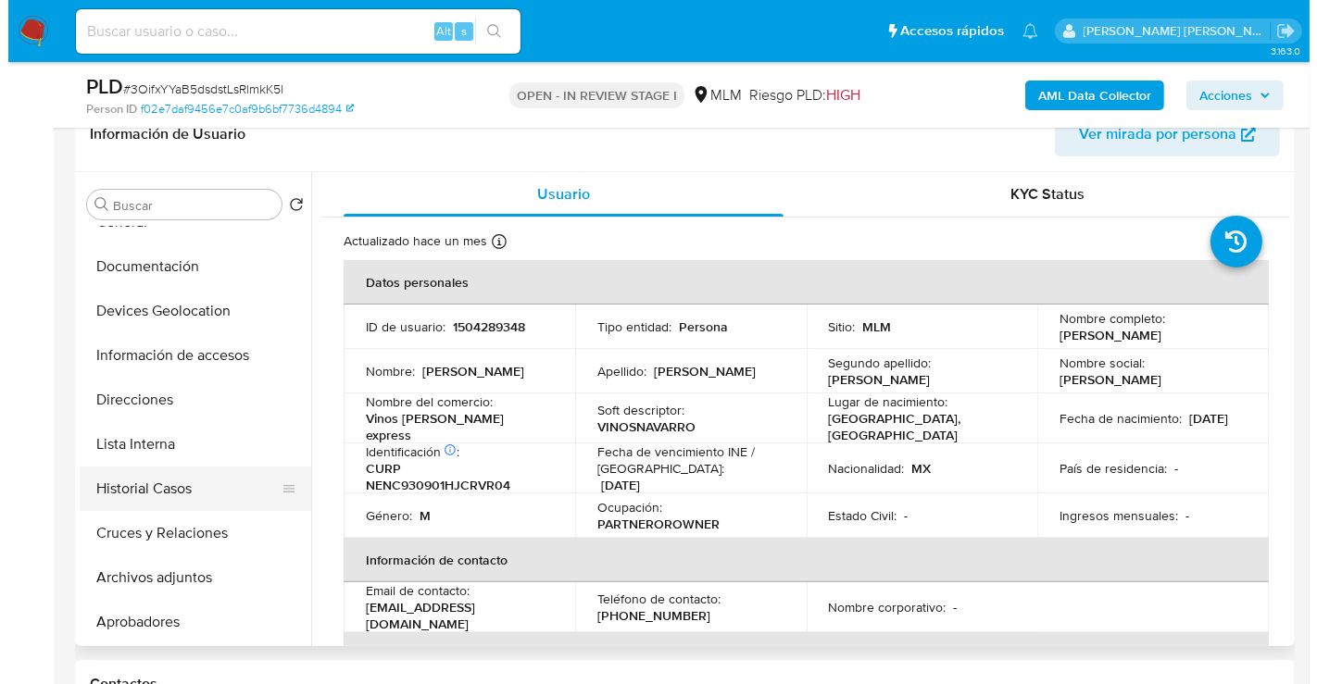
scroll to position [103, 0]
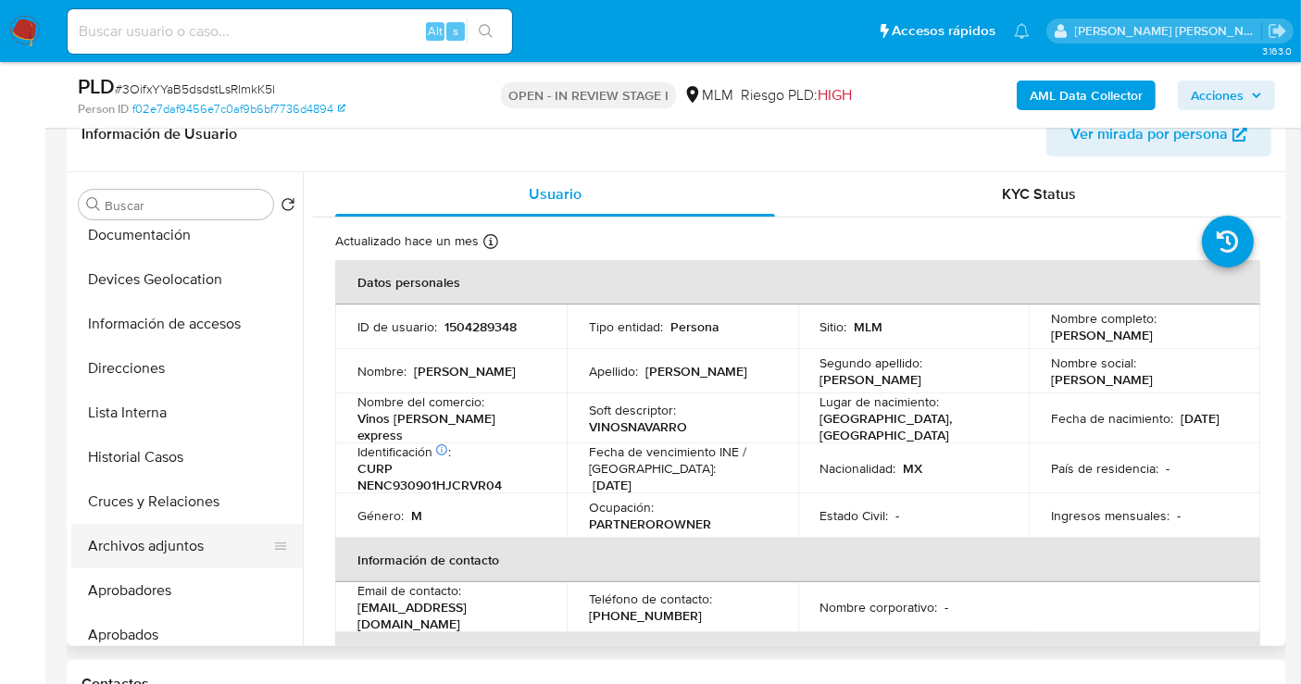
click at [152, 551] on button "Archivos adjuntos" at bounding box center [179, 546] width 217 height 44
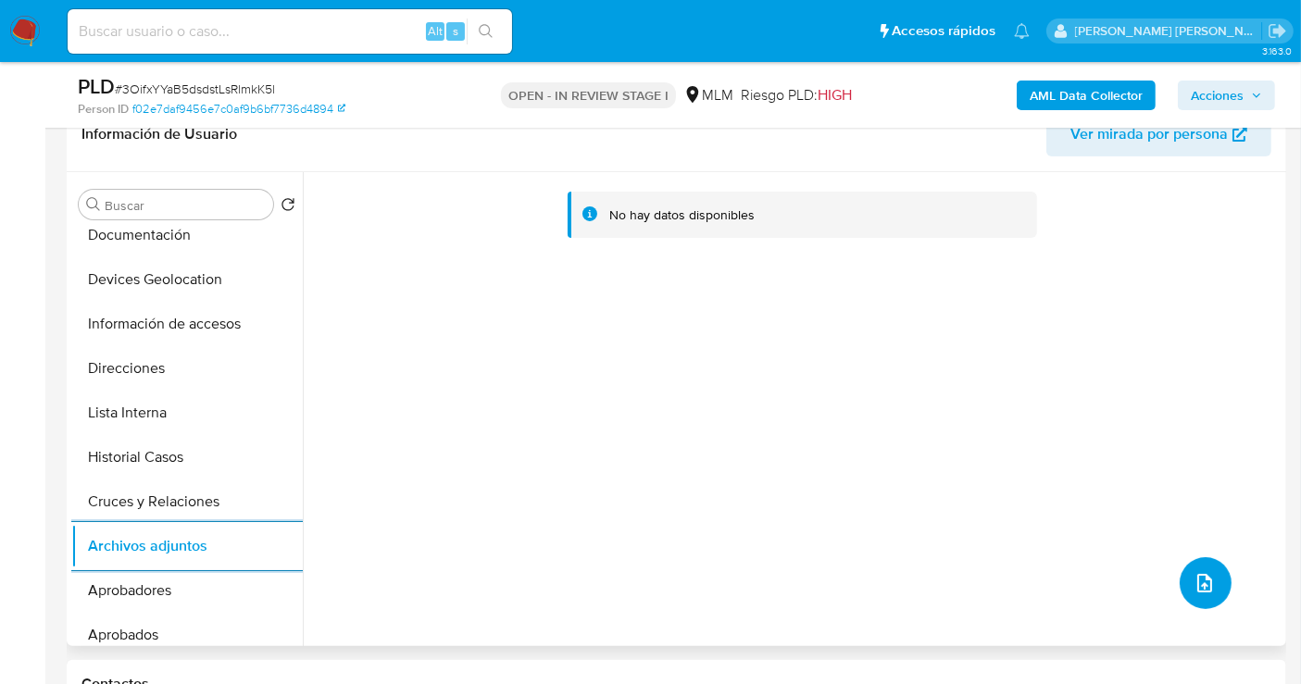
click at [1203, 573] on icon "upload-file" at bounding box center [1205, 583] width 22 height 22
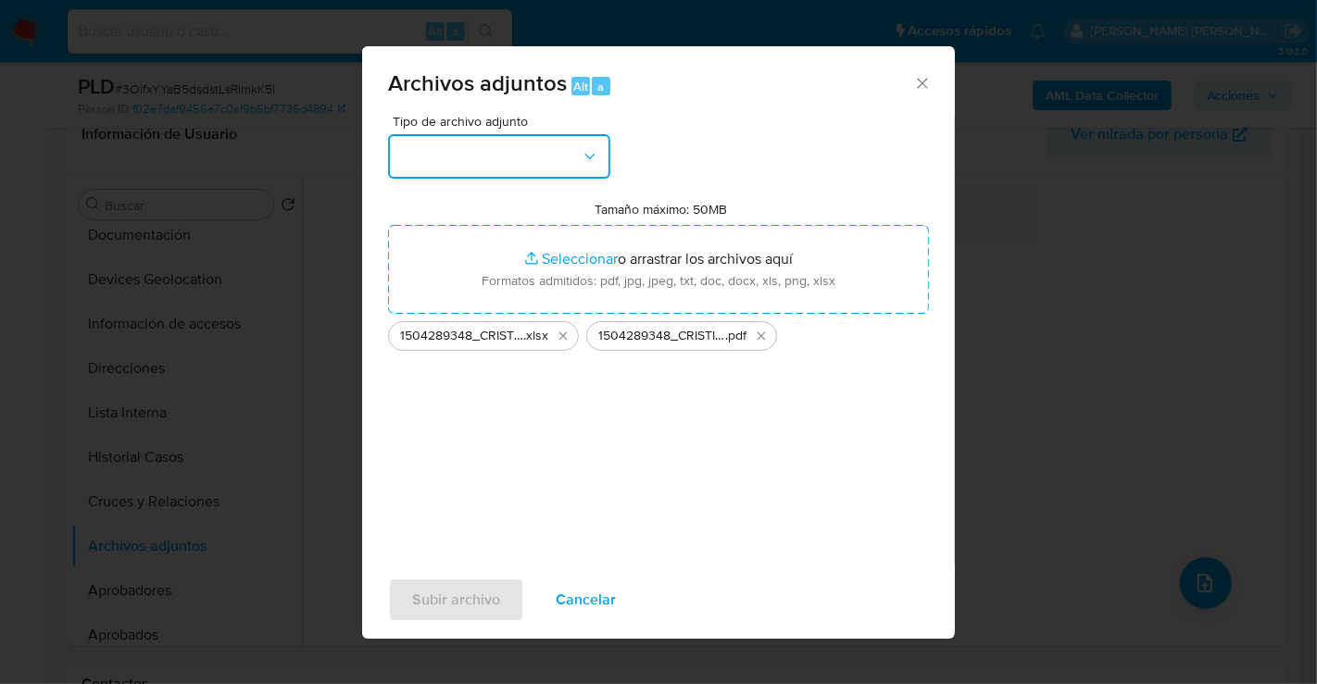
click at [484, 156] on button "button" at bounding box center [499, 156] width 222 height 44
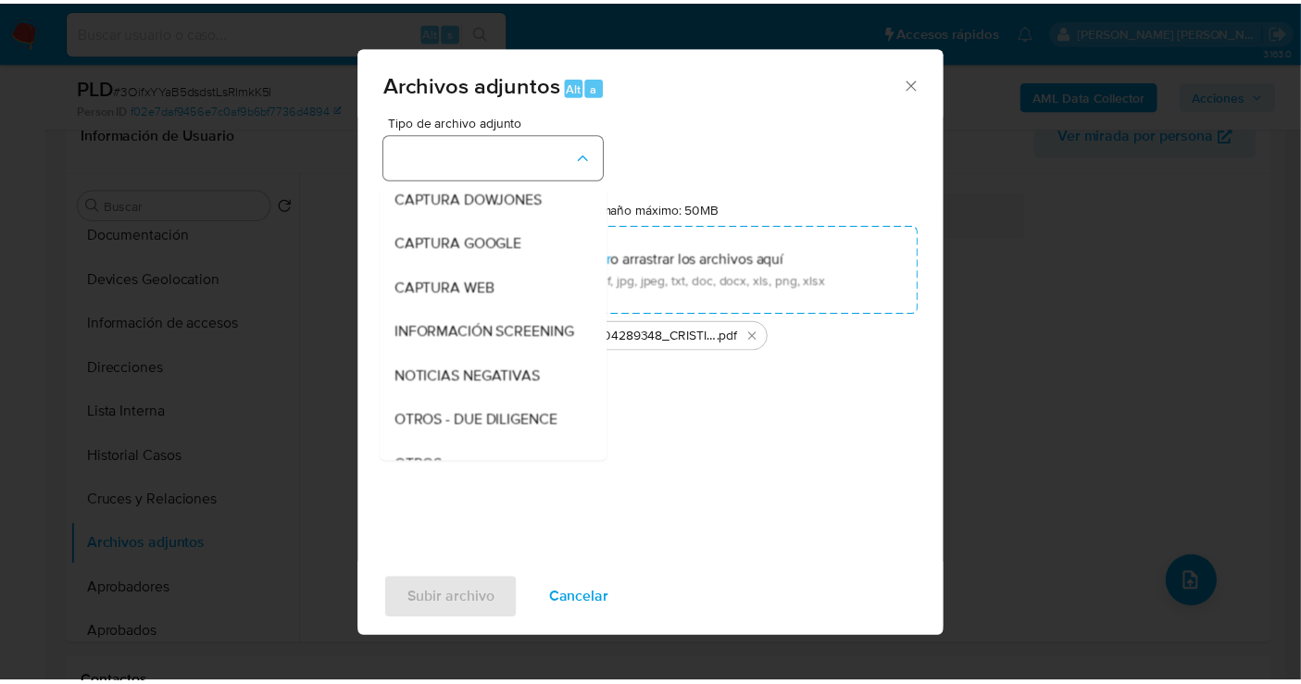
scroll to position [95, 0]
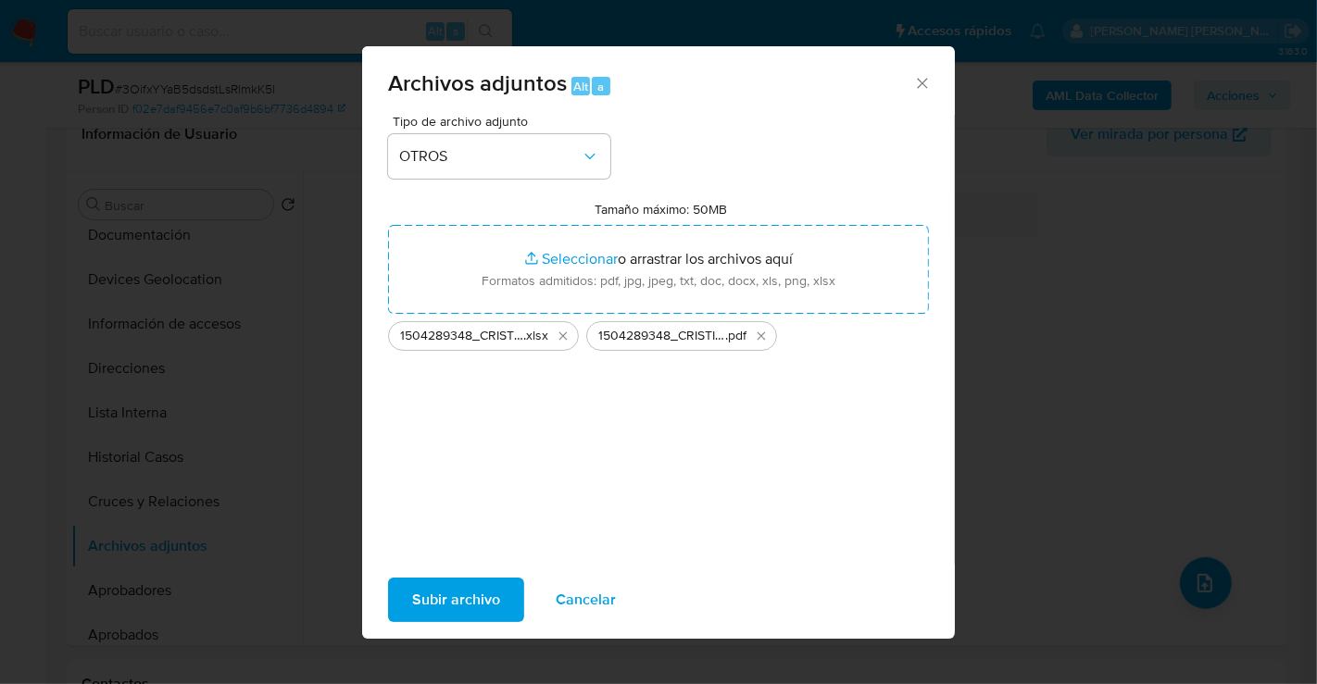
click at [439, 610] on span "Subir archivo" at bounding box center [456, 600] width 88 height 41
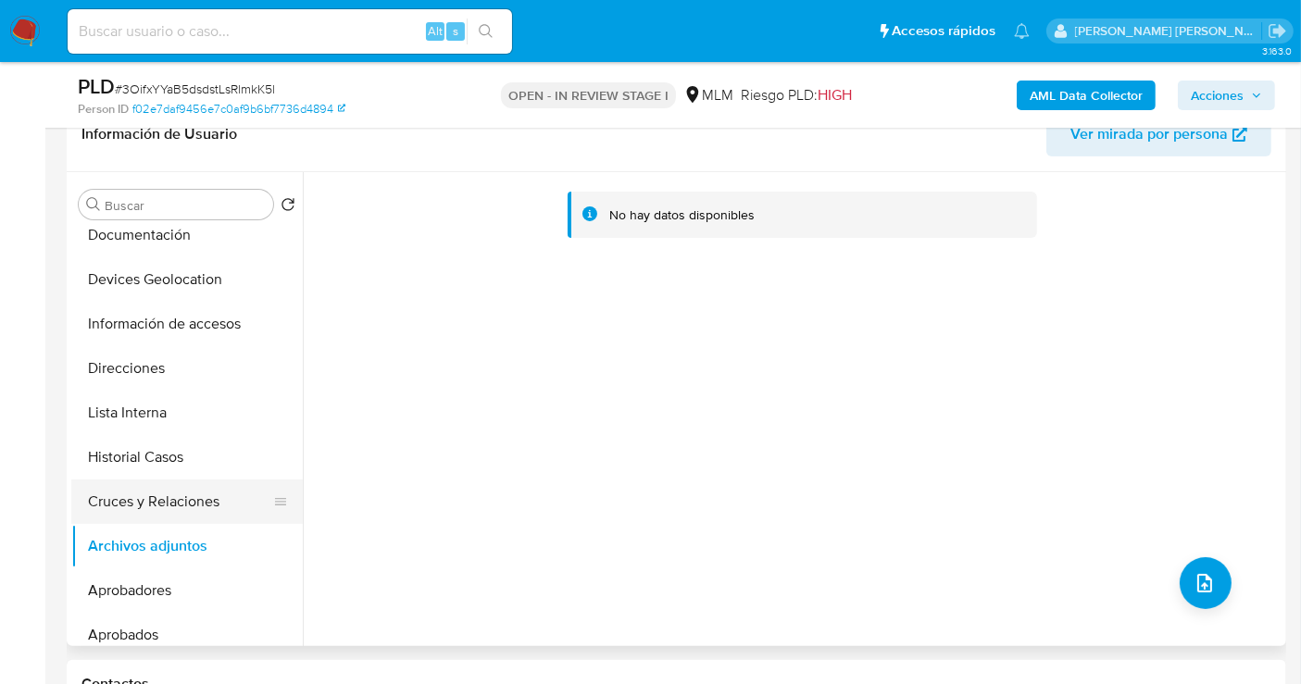
click at [172, 501] on button "Cruces y Relaciones" at bounding box center [179, 502] width 217 height 44
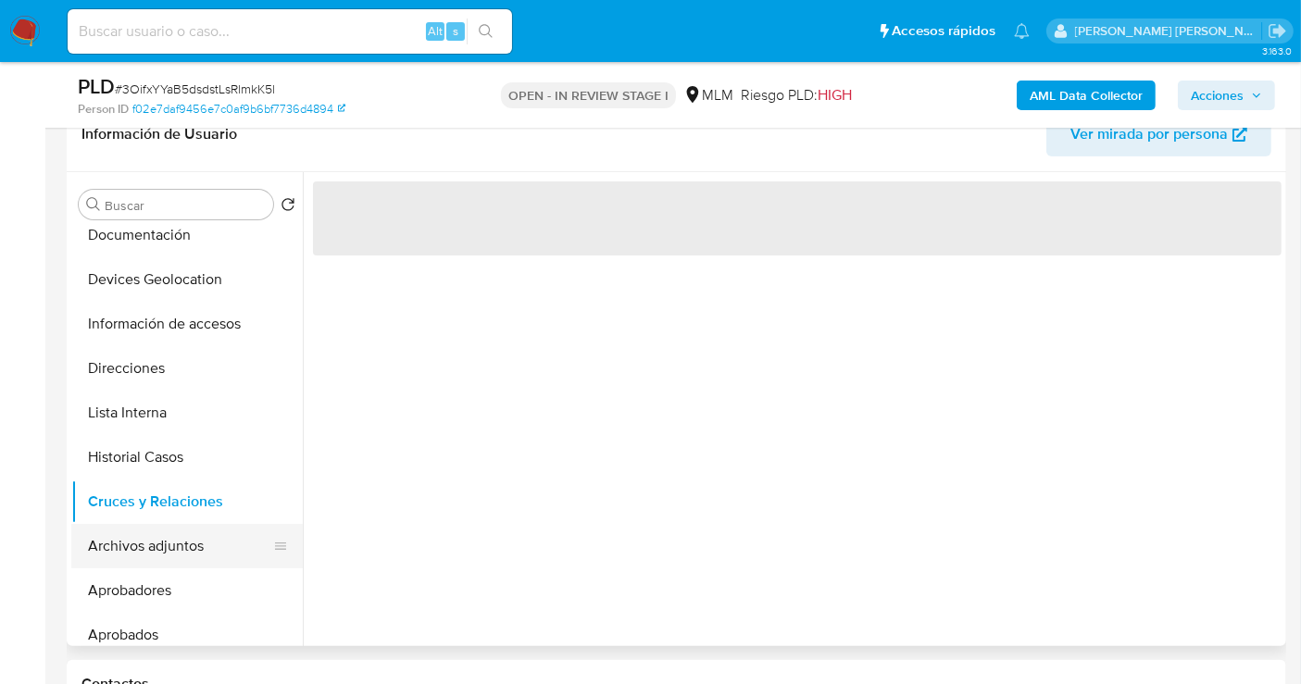
click at [167, 542] on button "Archivos adjuntos" at bounding box center [179, 546] width 217 height 44
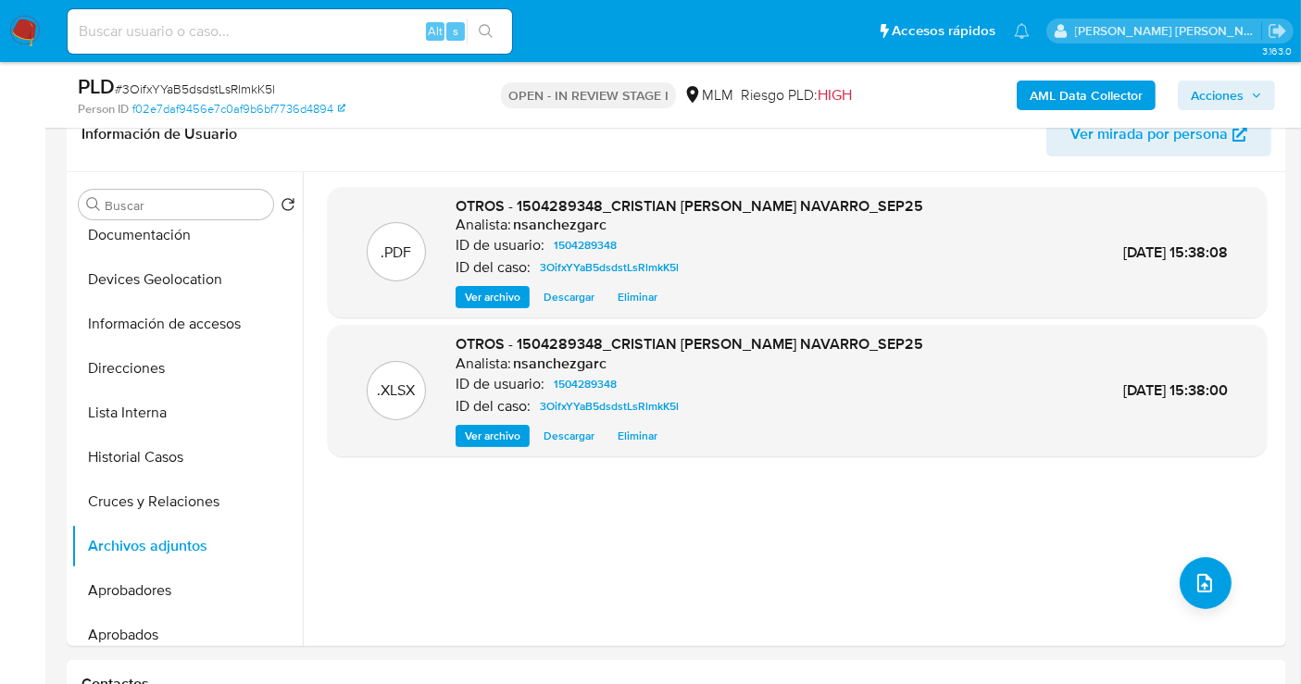
click at [1217, 97] on span "Acciones" at bounding box center [1217, 96] width 53 height 30
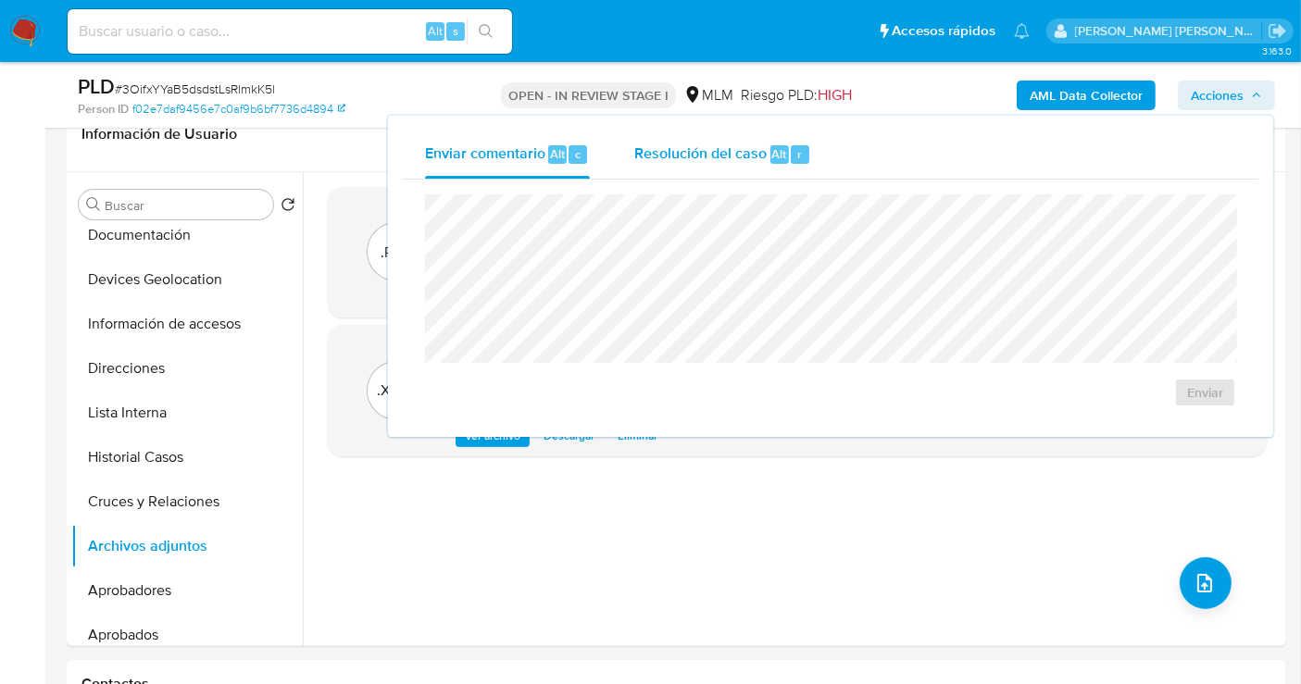
drag, startPoint x: 720, startPoint y: 151, endPoint x: 714, endPoint y: 162, distance: 12.9
click at [719, 151] on span "Resolución del caso" at bounding box center [700, 153] width 132 height 21
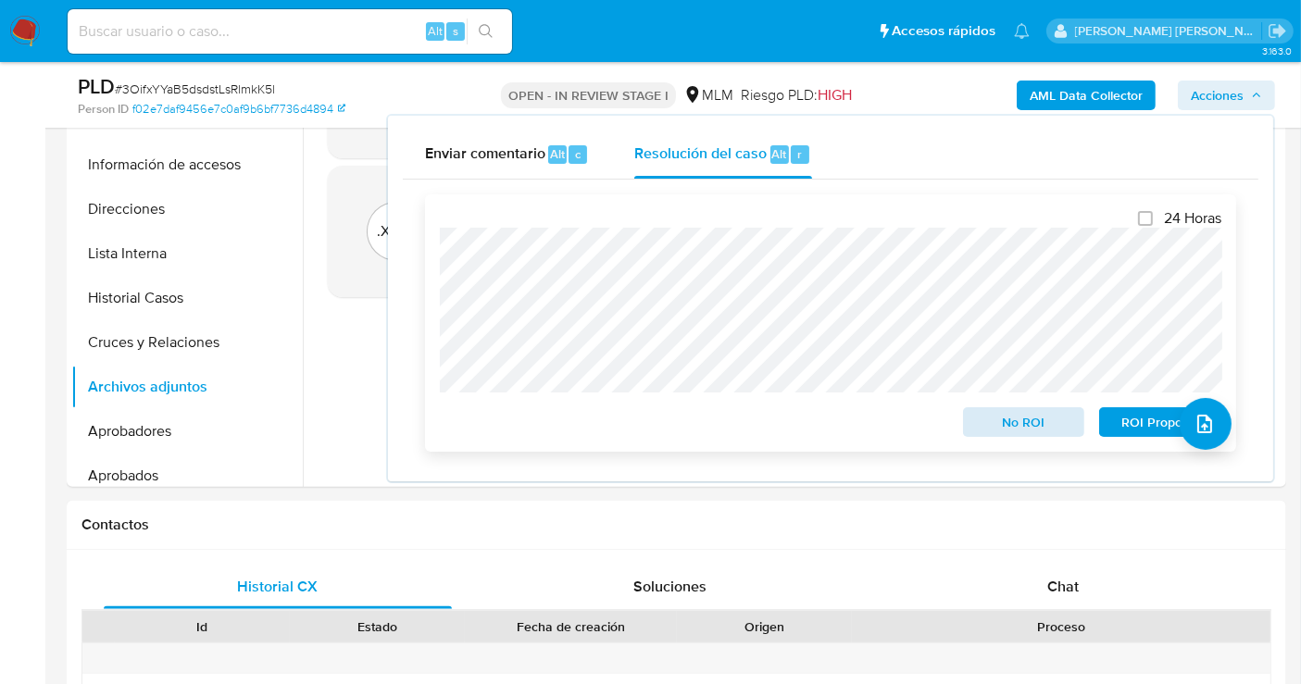
scroll to position [514, 0]
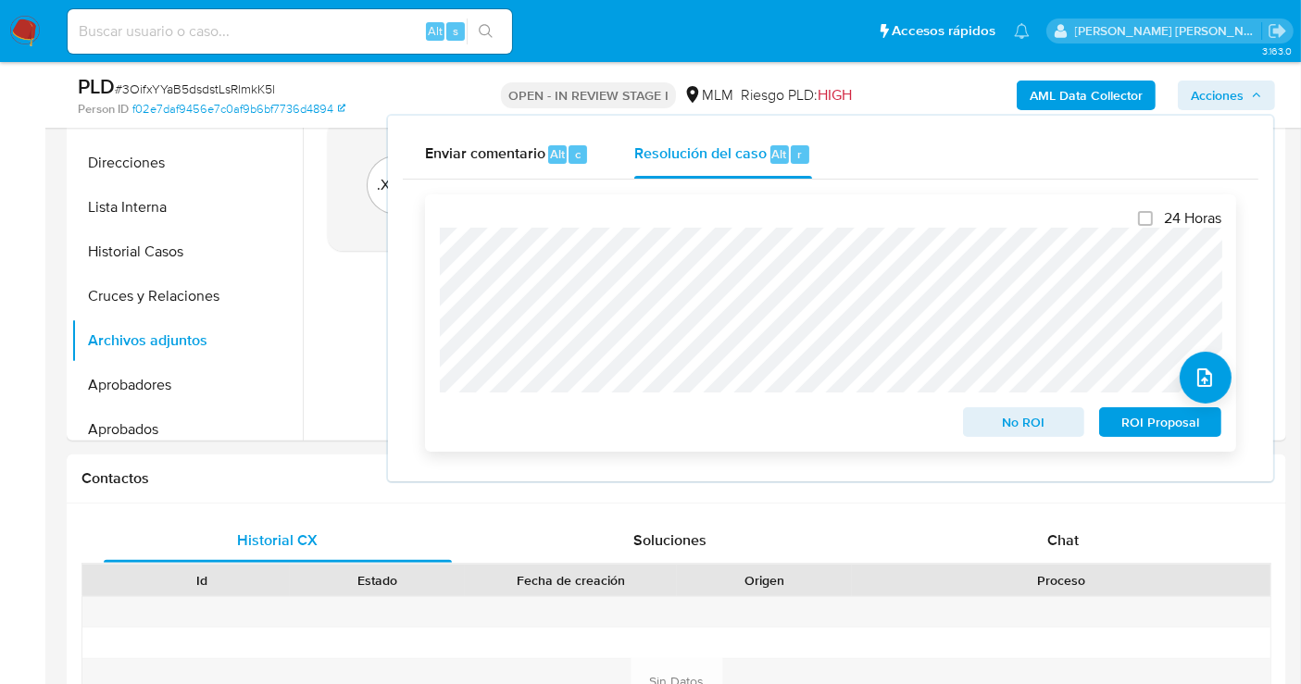
click at [1006, 423] on span "No ROI" at bounding box center [1024, 422] width 96 height 26
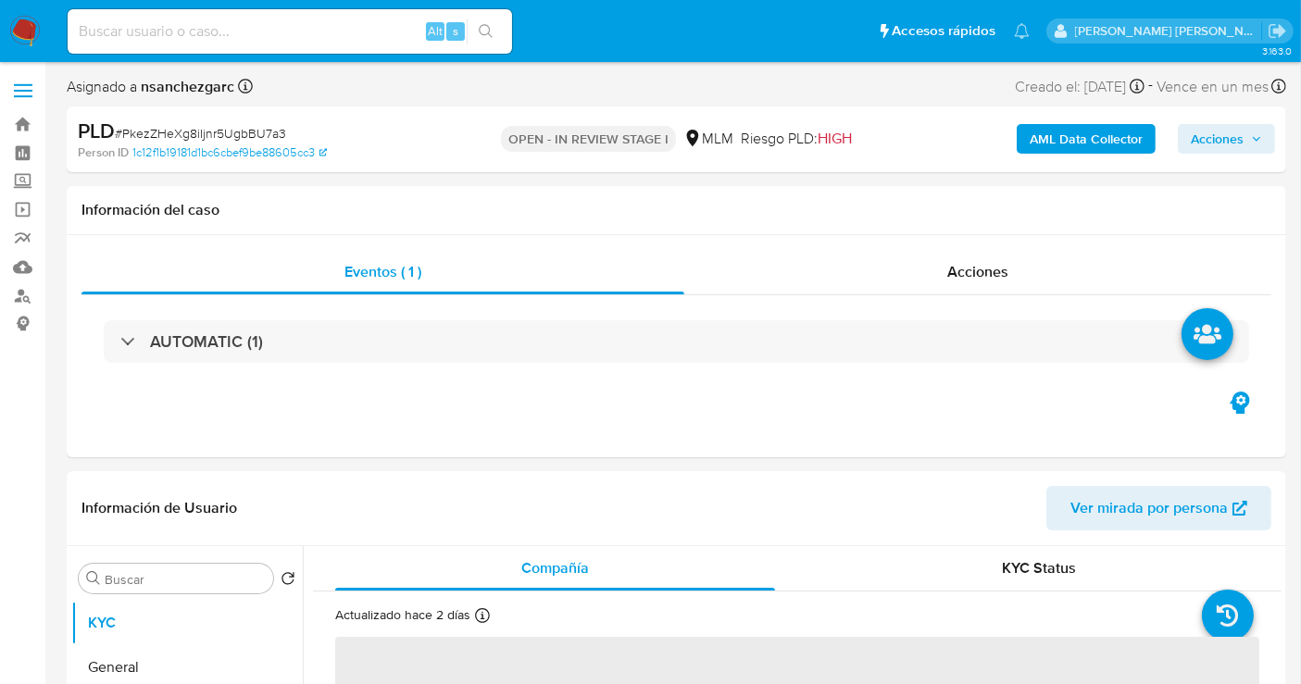
select select "10"
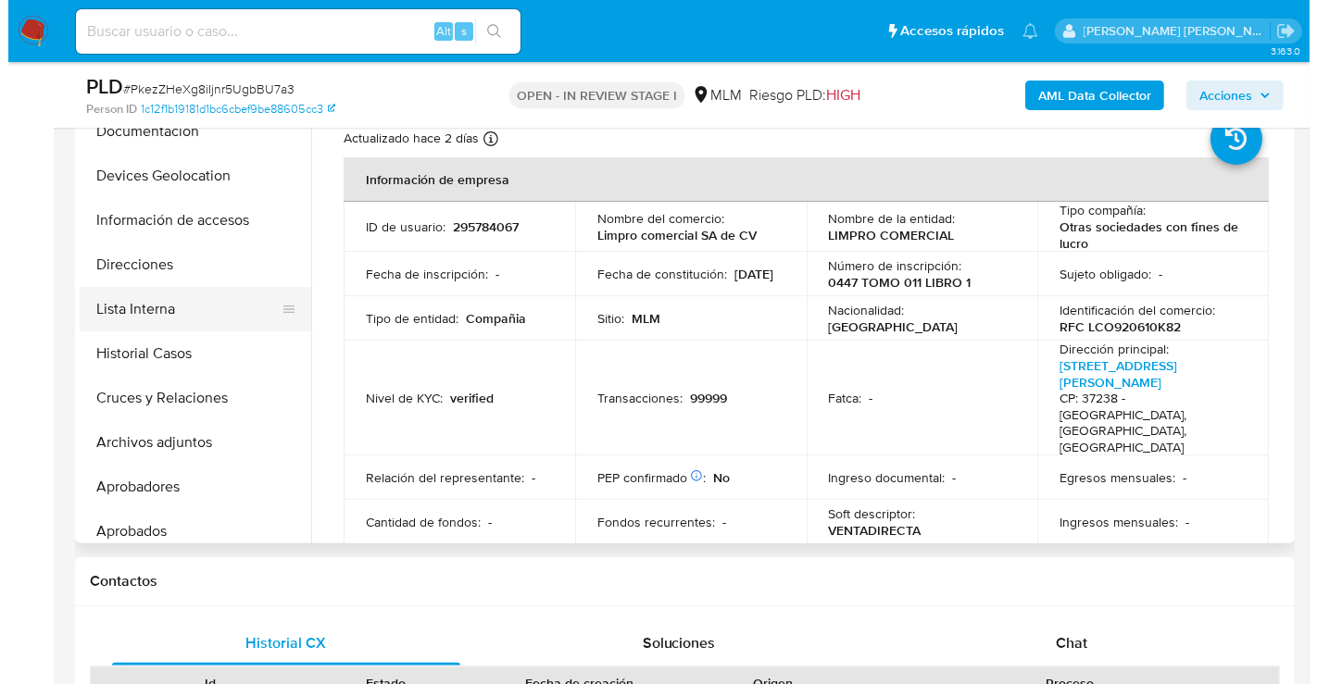
scroll to position [206, 0]
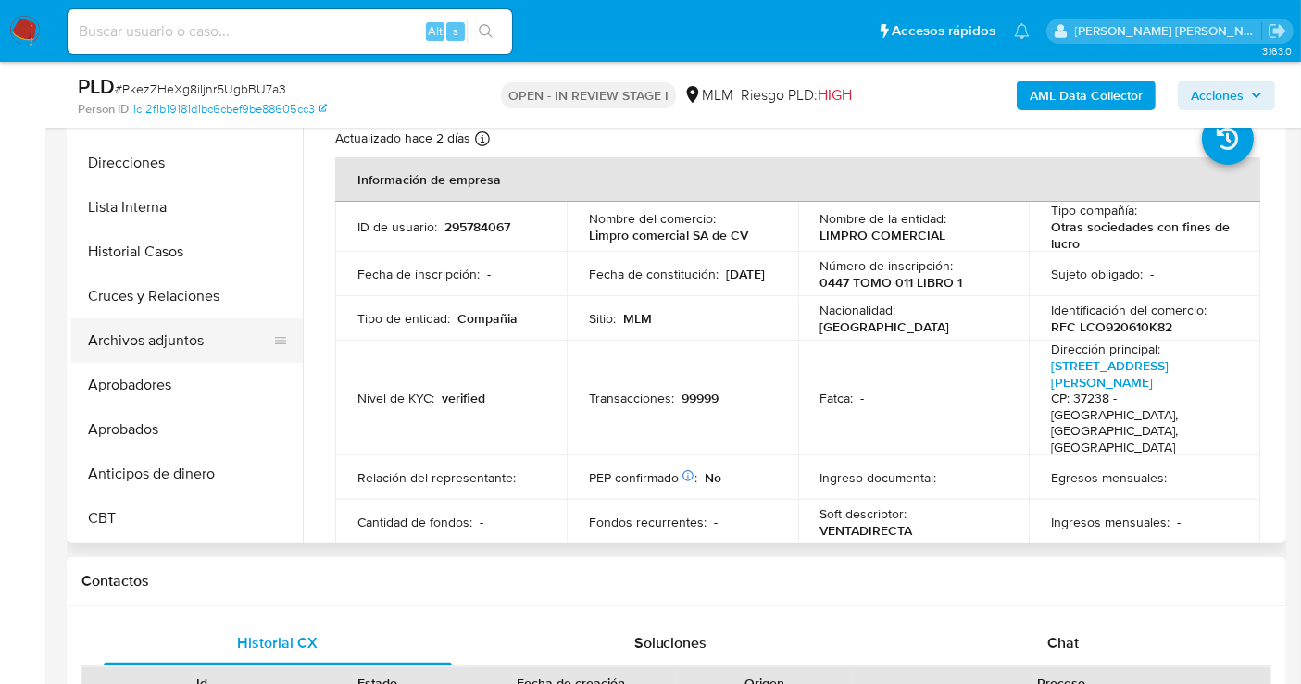
click at [144, 342] on button "Archivos adjuntos" at bounding box center [179, 341] width 217 height 44
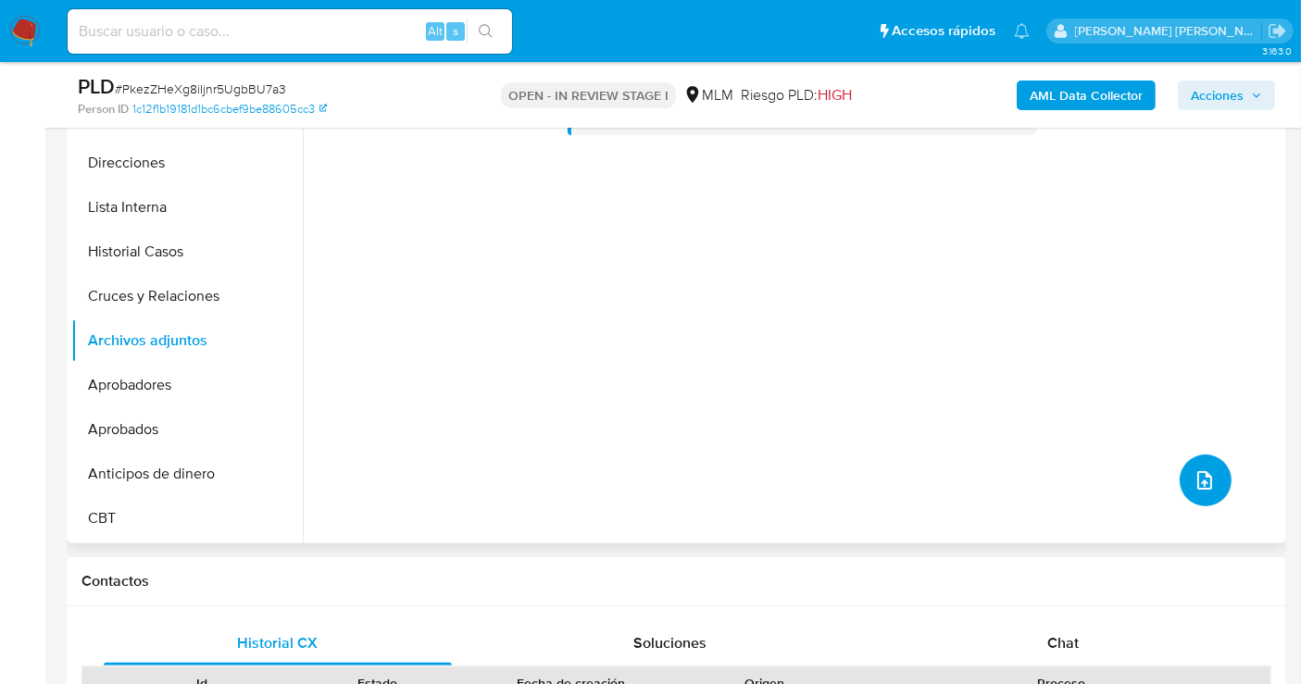
click at [1197, 480] on icon "upload-file" at bounding box center [1204, 480] width 15 height 19
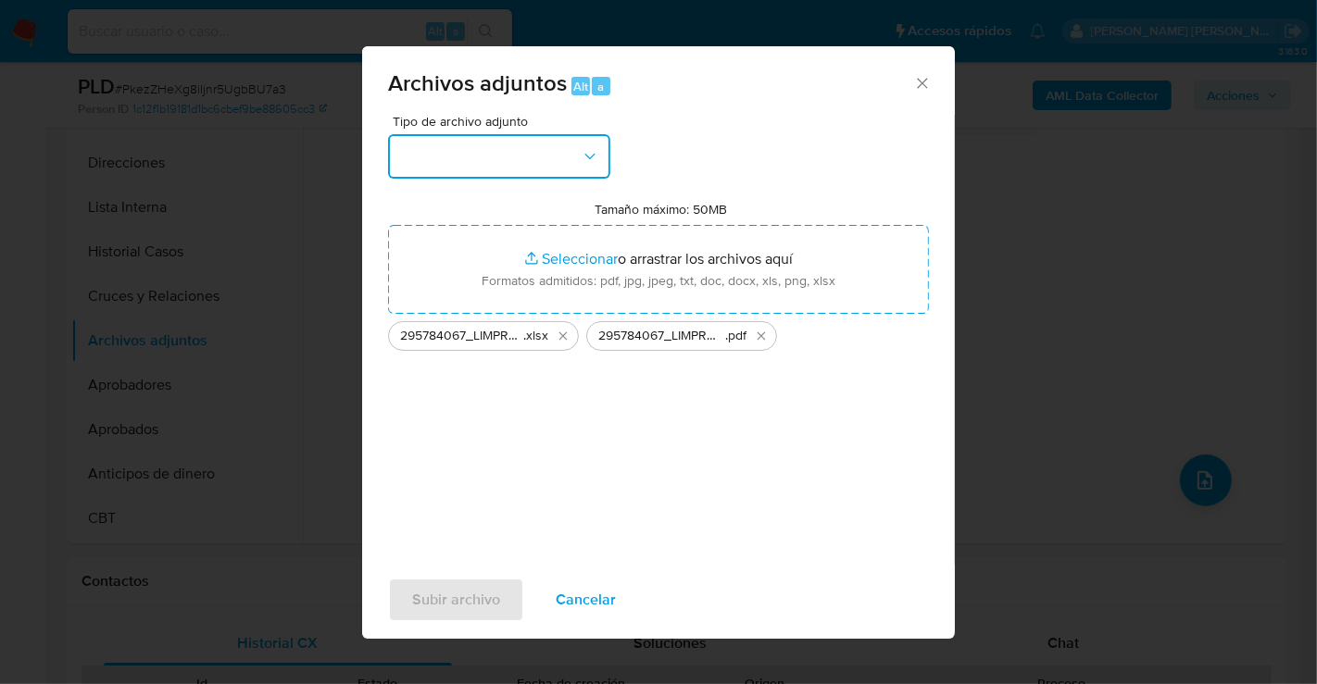
click at [519, 168] on button "button" at bounding box center [499, 156] width 222 height 44
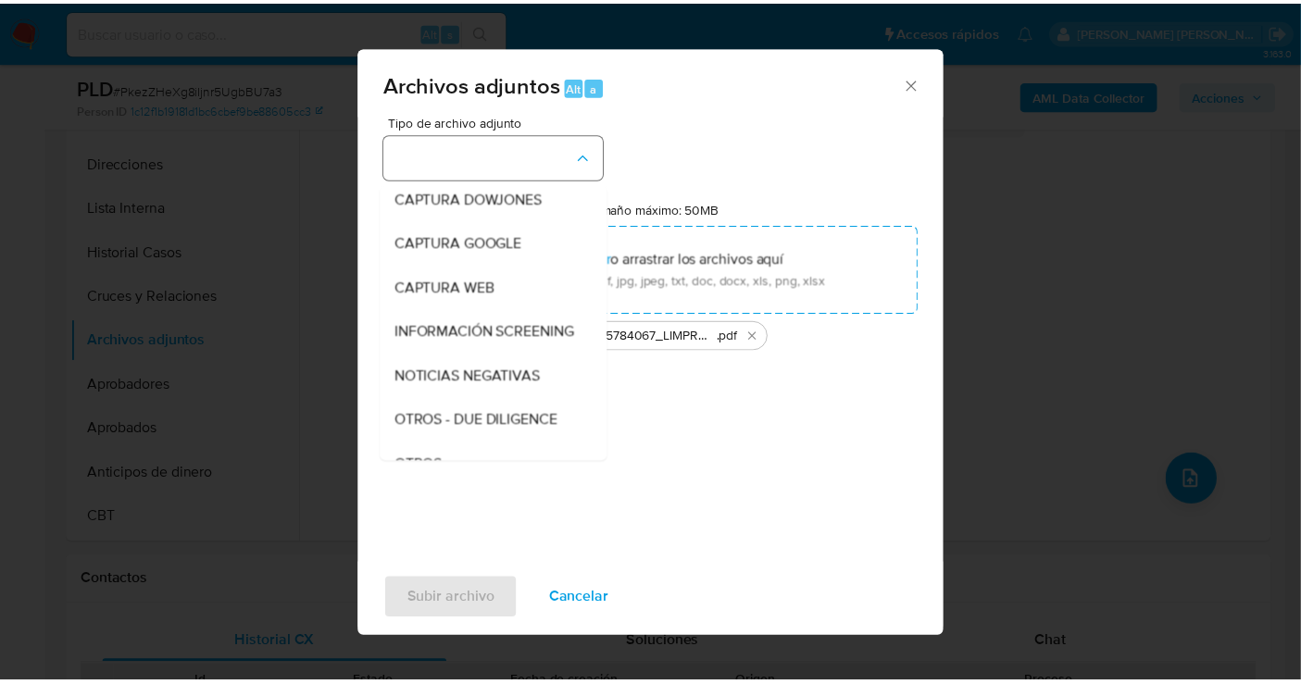
scroll to position [95, 0]
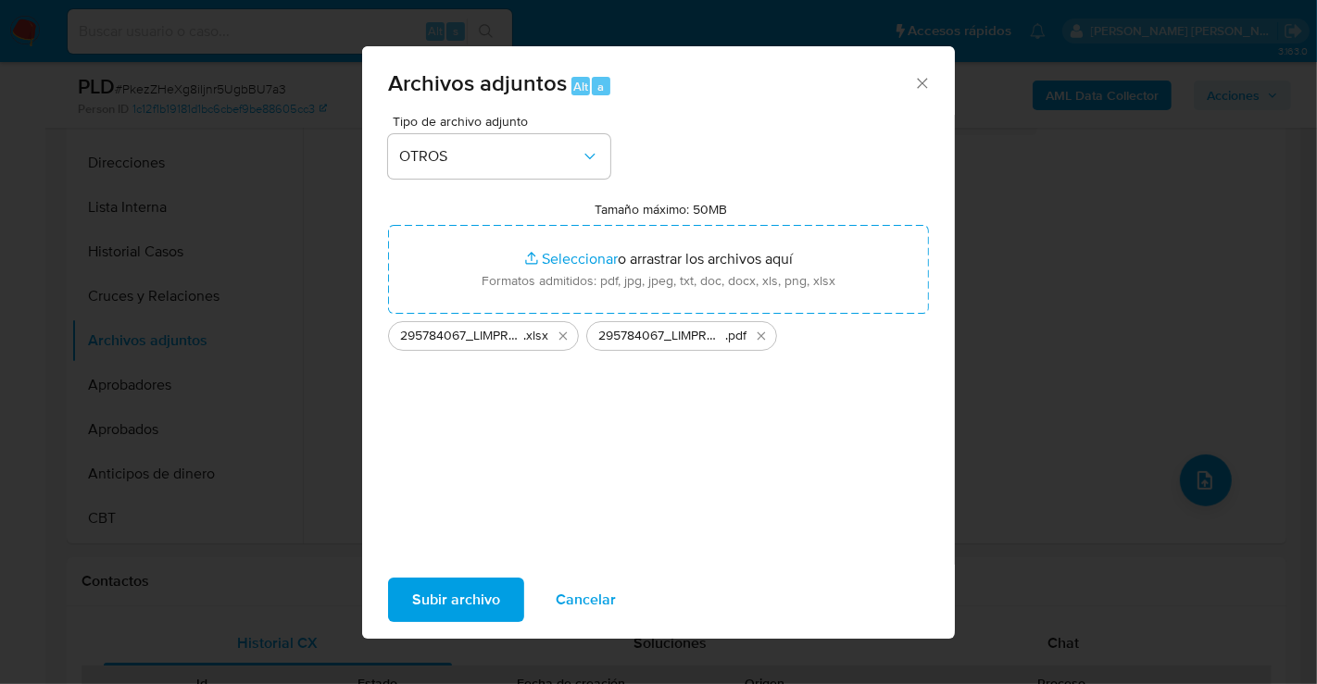
click at [436, 612] on span "Subir archivo" at bounding box center [456, 600] width 88 height 41
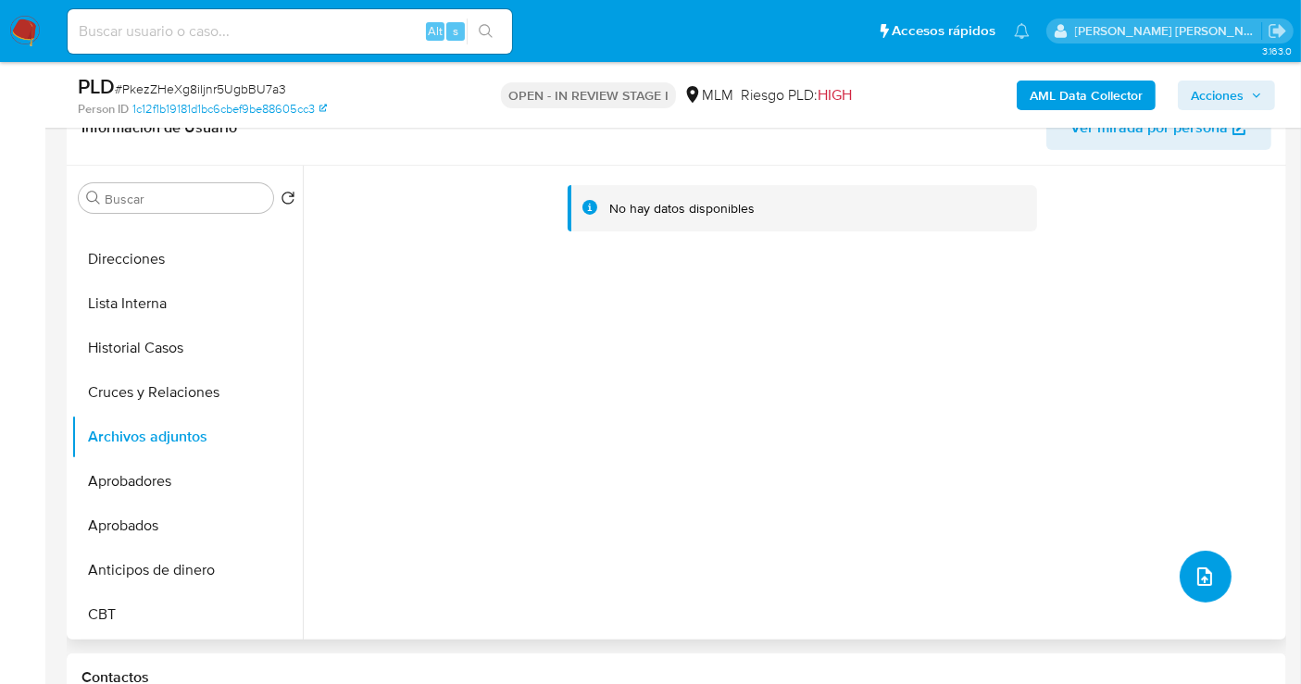
scroll to position [411, 0]
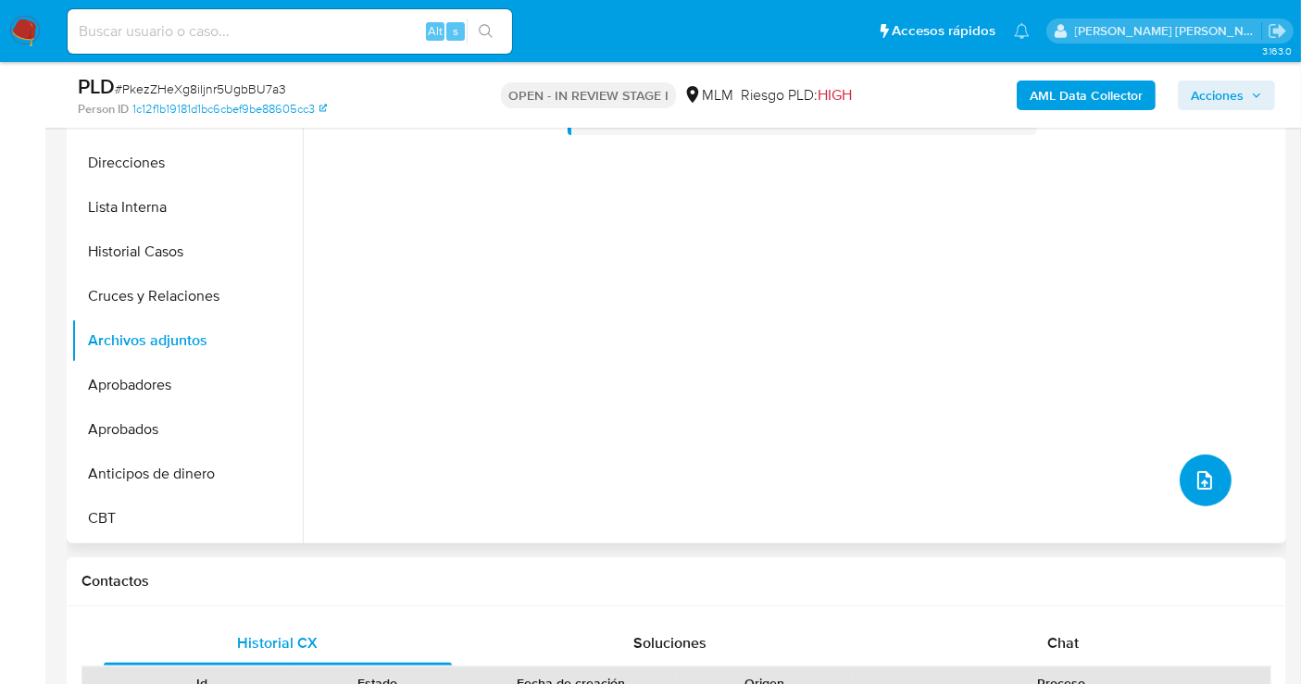
click at [1198, 476] on icon "upload-file" at bounding box center [1205, 480] width 22 height 22
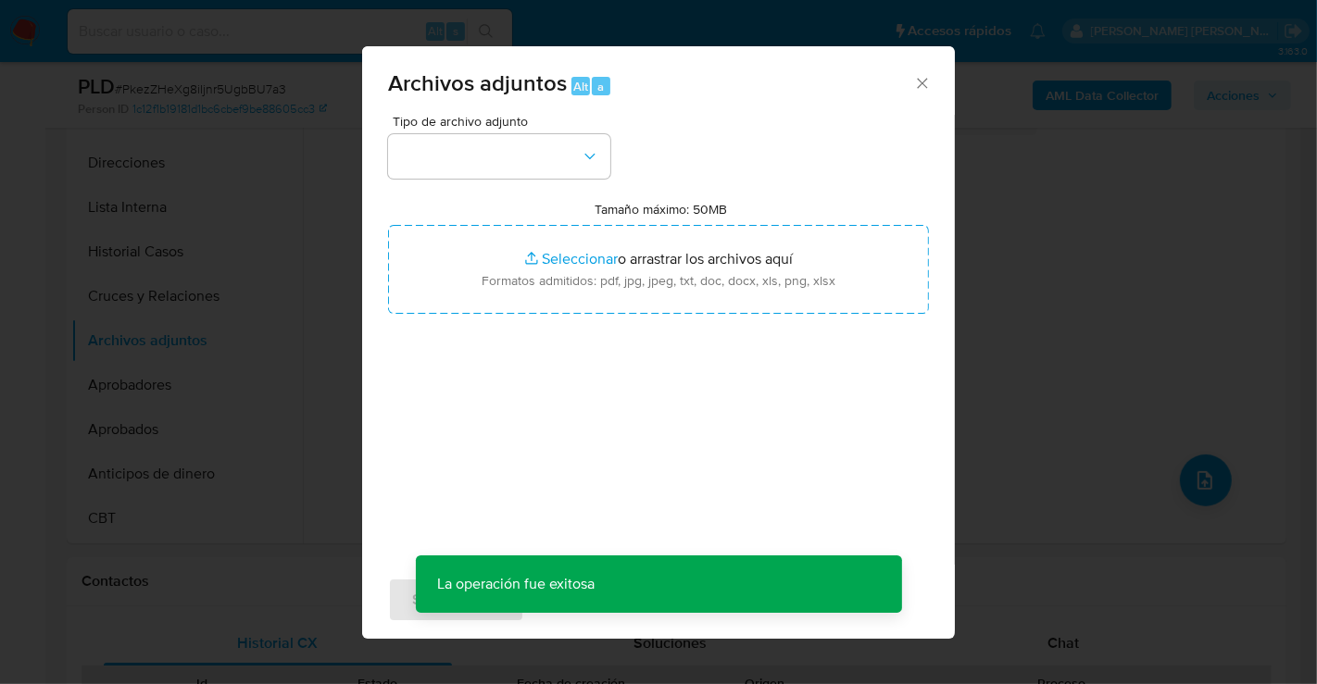
click at [919, 91] on icon "Cerrar" at bounding box center [922, 83] width 19 height 19
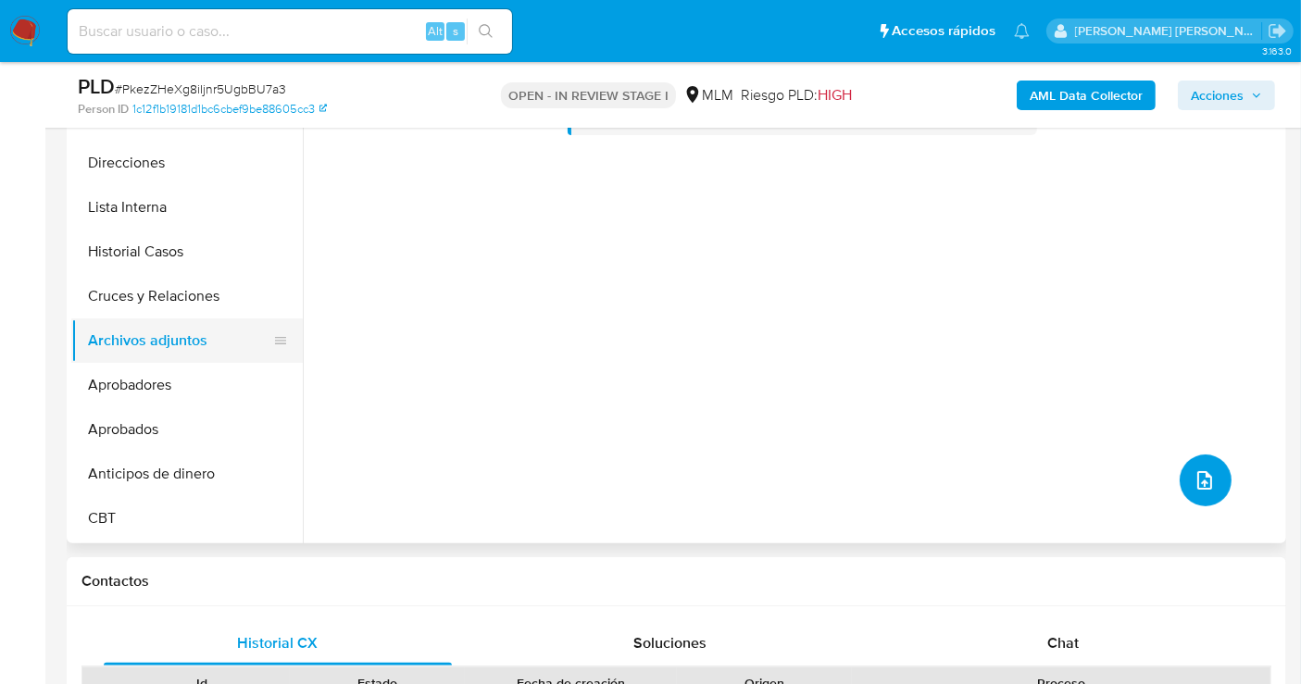
scroll to position [0, 0]
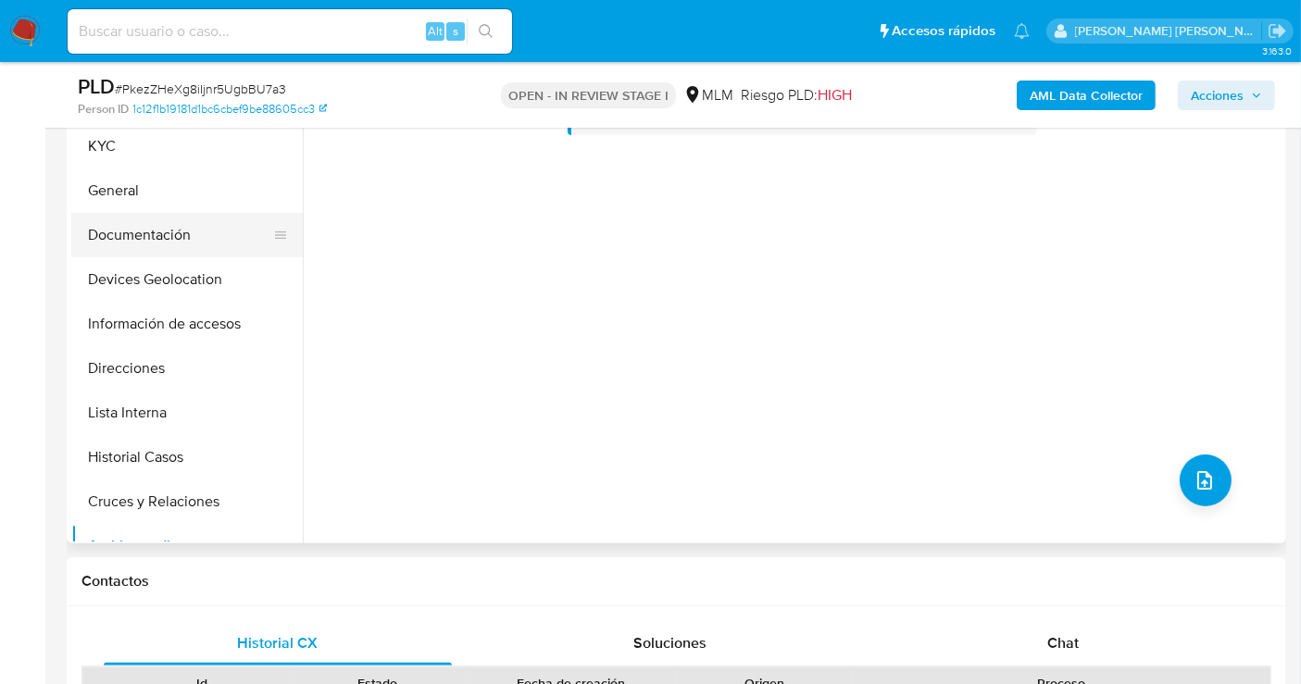
click at [127, 240] on button "Documentación" at bounding box center [179, 235] width 217 height 44
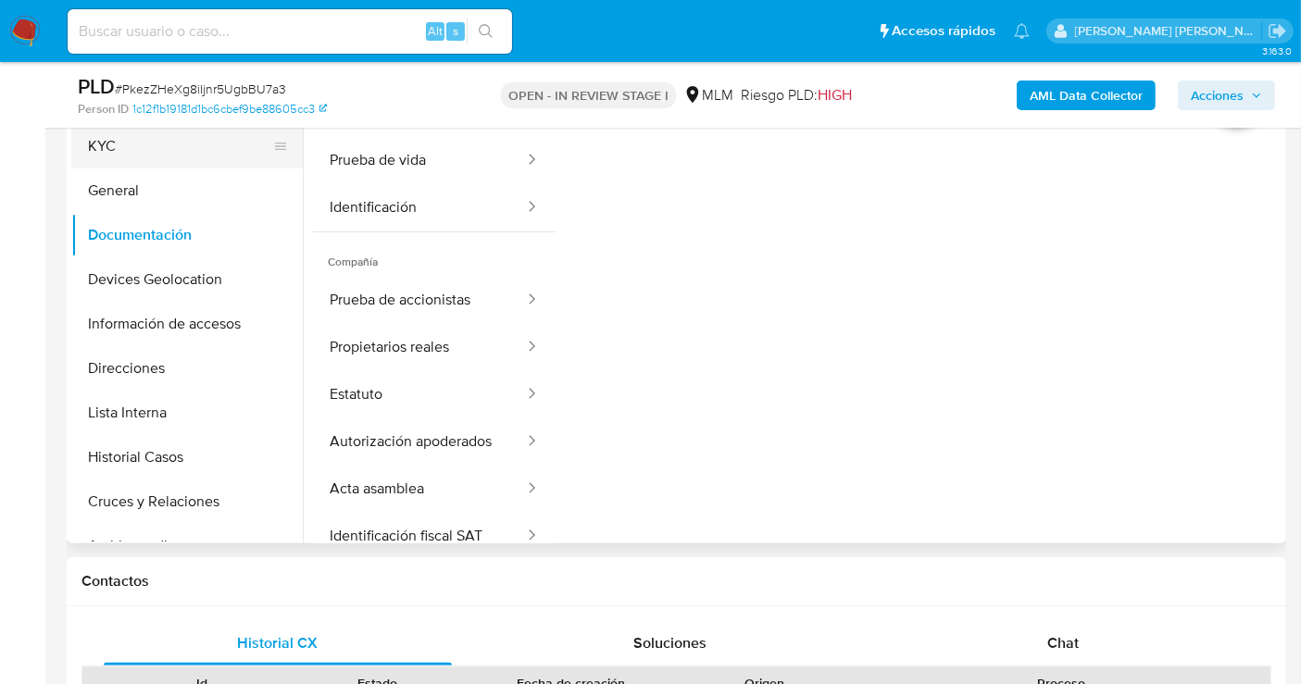
click at [114, 157] on button "KYC" at bounding box center [179, 146] width 217 height 44
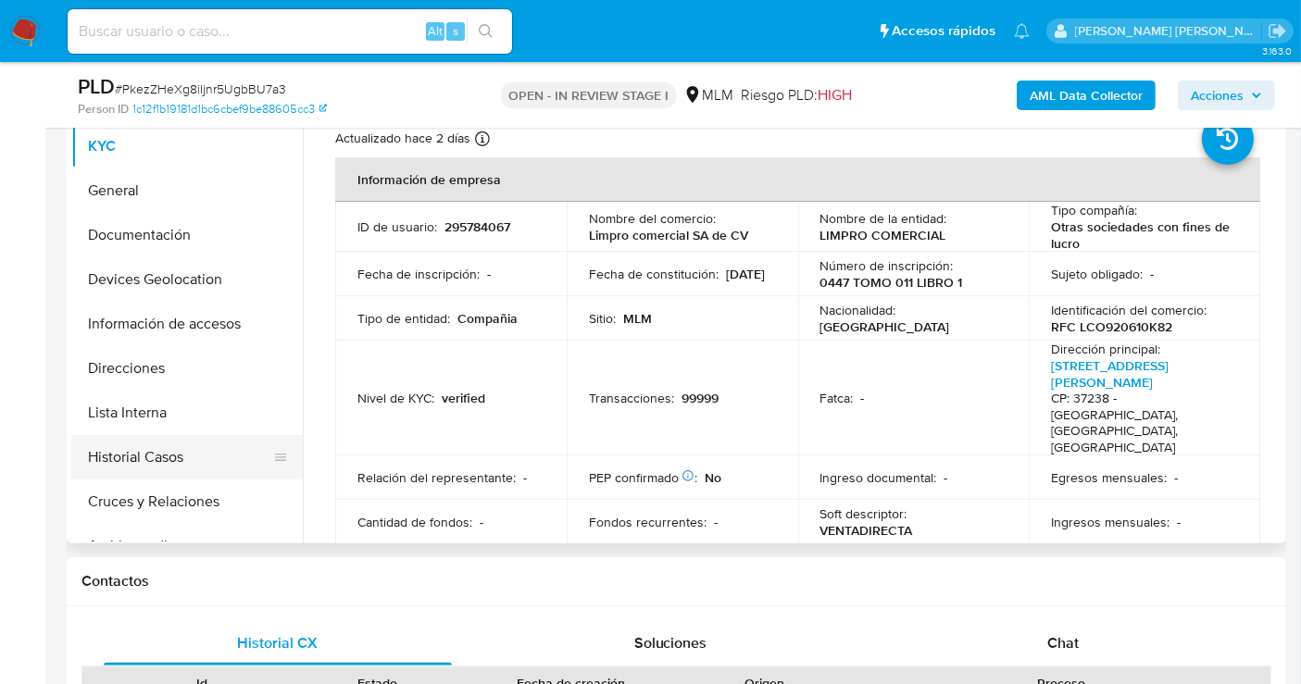
scroll to position [103, 0]
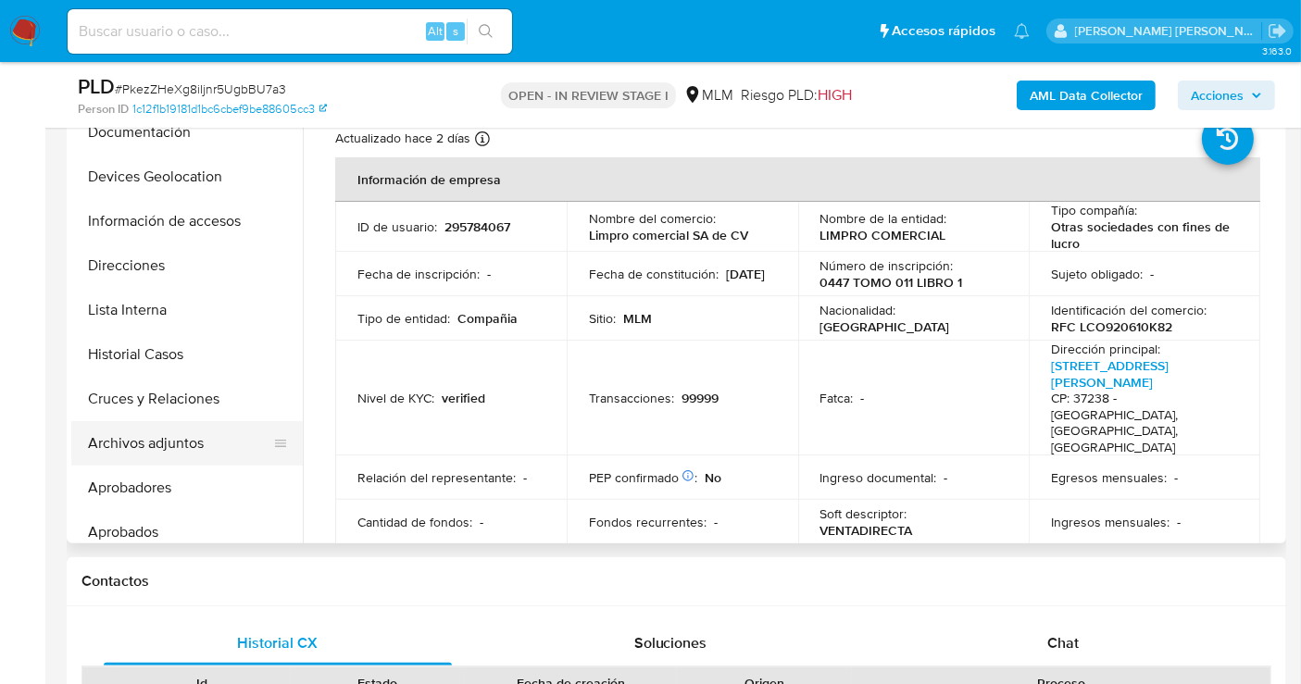
click at [185, 450] on button "Archivos adjuntos" at bounding box center [179, 443] width 217 height 44
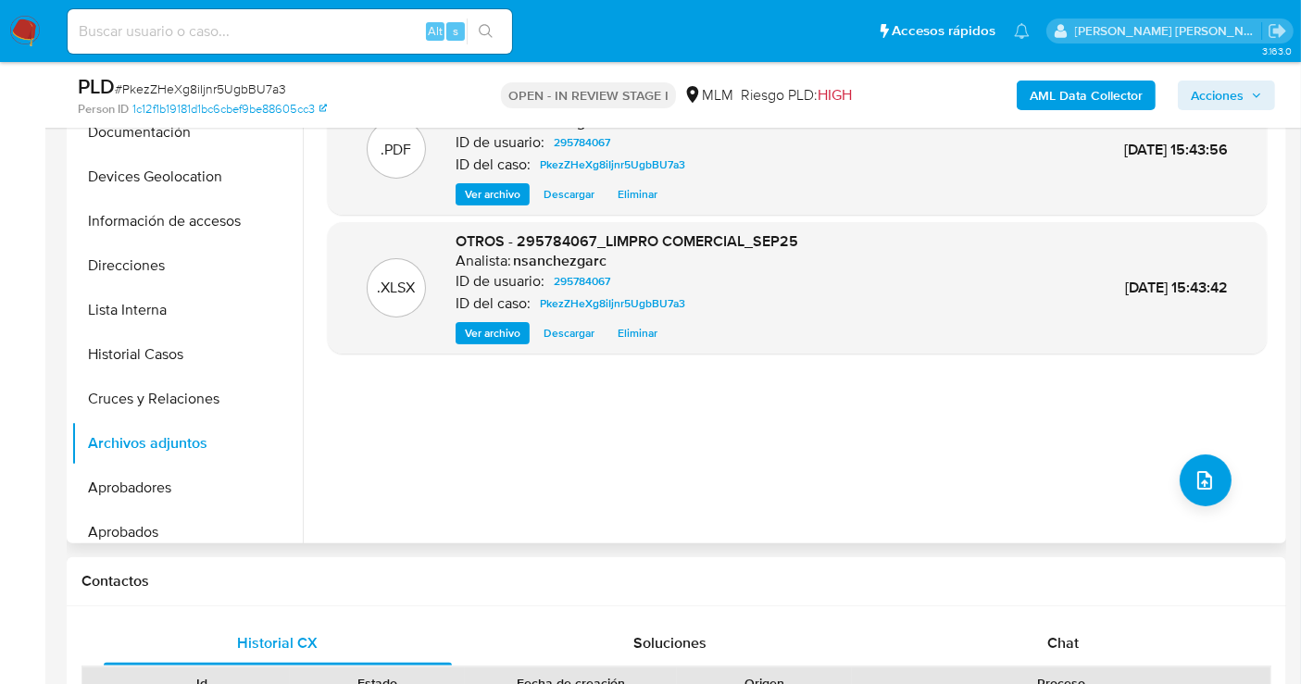
scroll to position [308, 0]
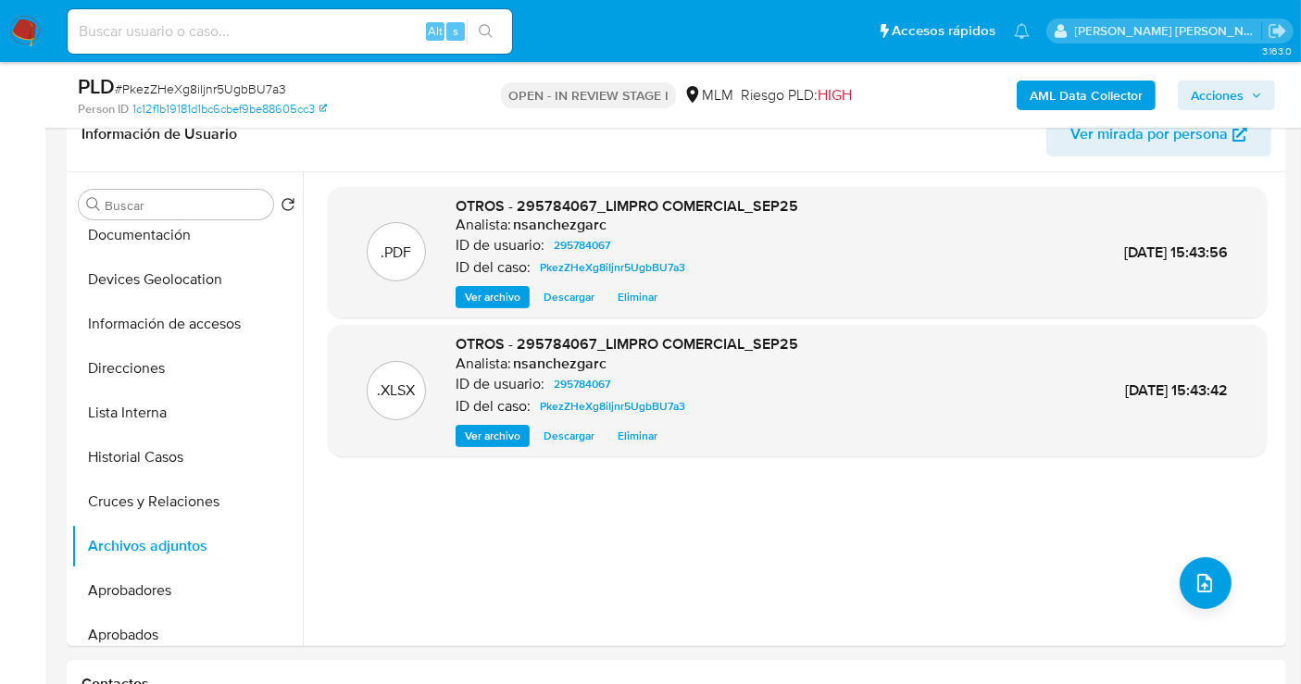
click at [1236, 96] on span "Acciones" at bounding box center [1217, 96] width 53 height 30
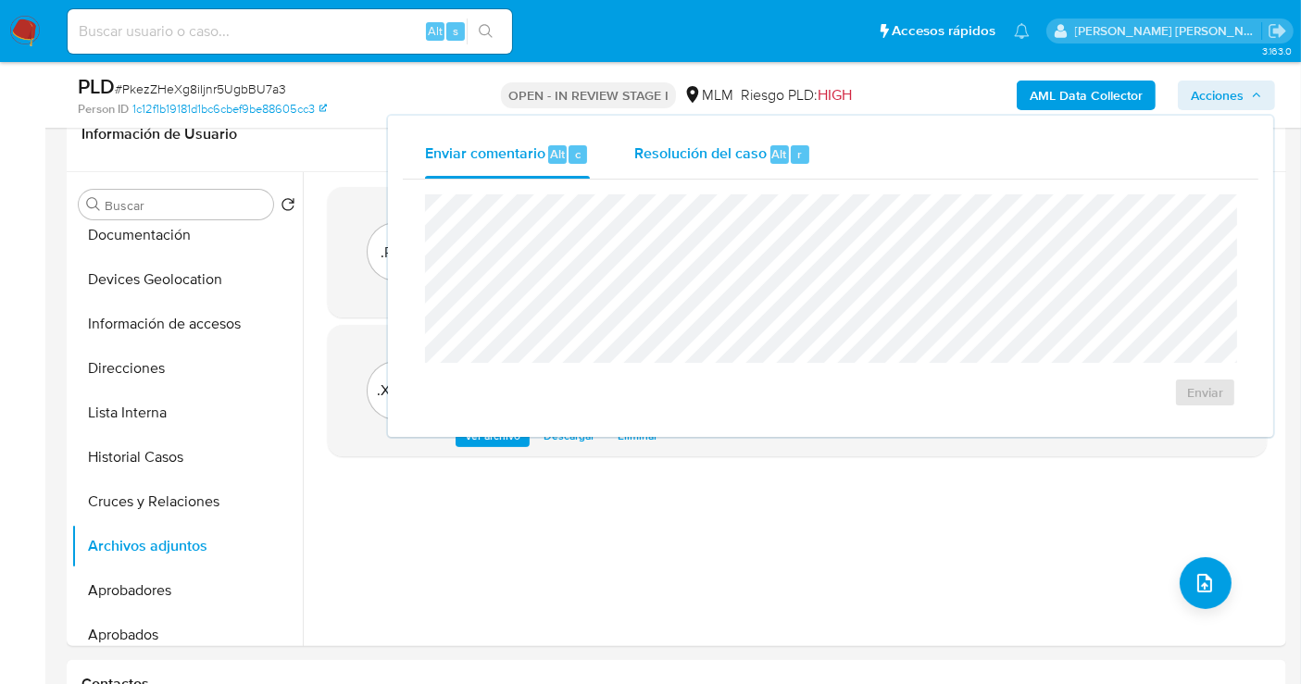
click at [705, 146] on span "Resolución del caso" at bounding box center [700, 153] width 132 height 21
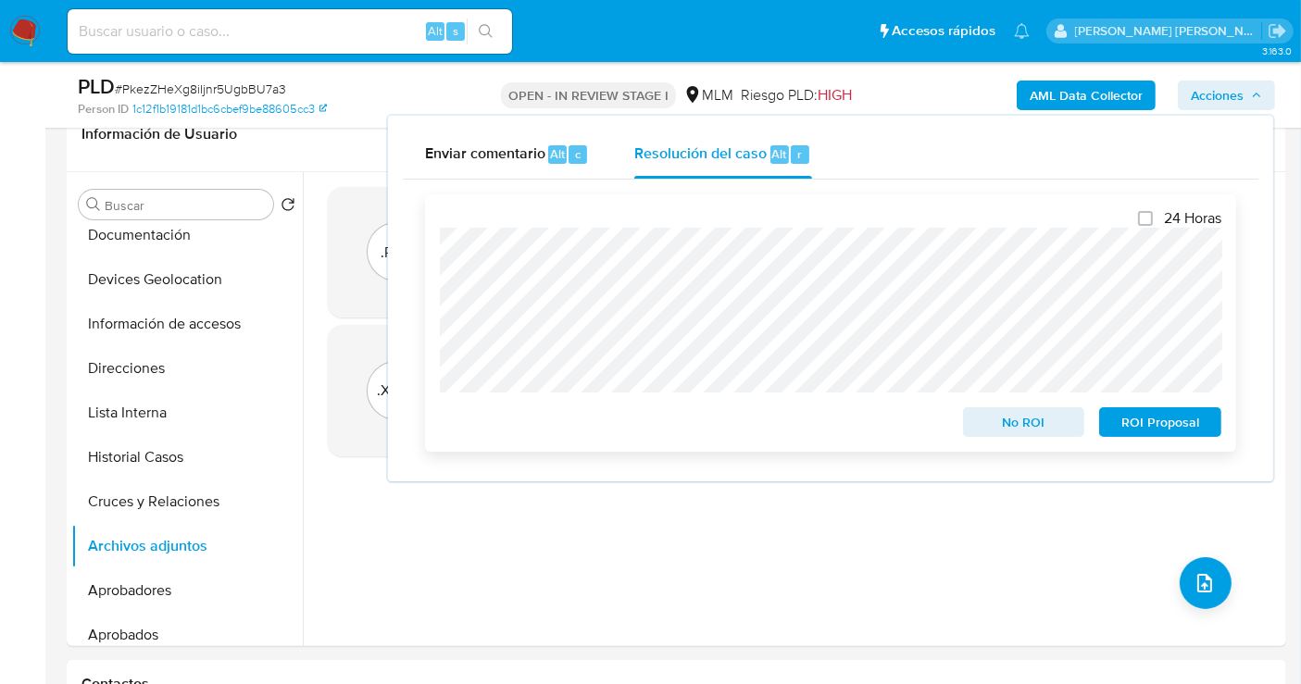
click at [1020, 417] on span "No ROI" at bounding box center [1024, 422] width 96 height 26
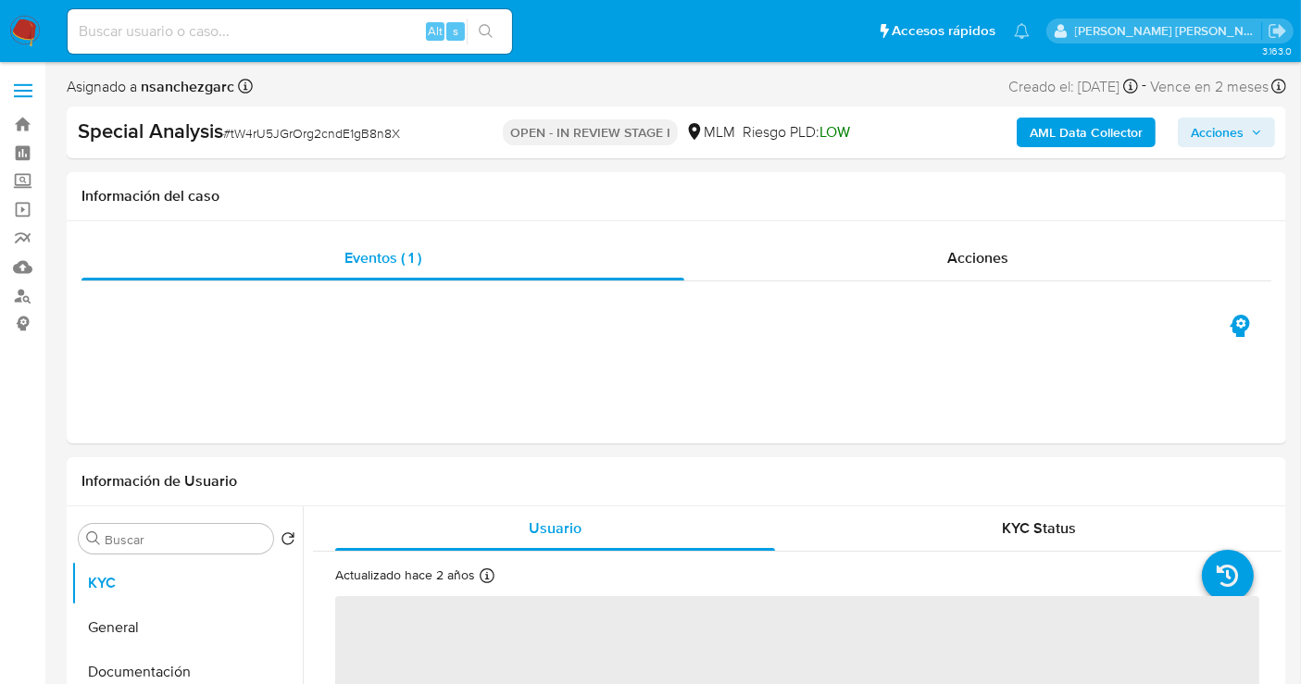
select select "10"
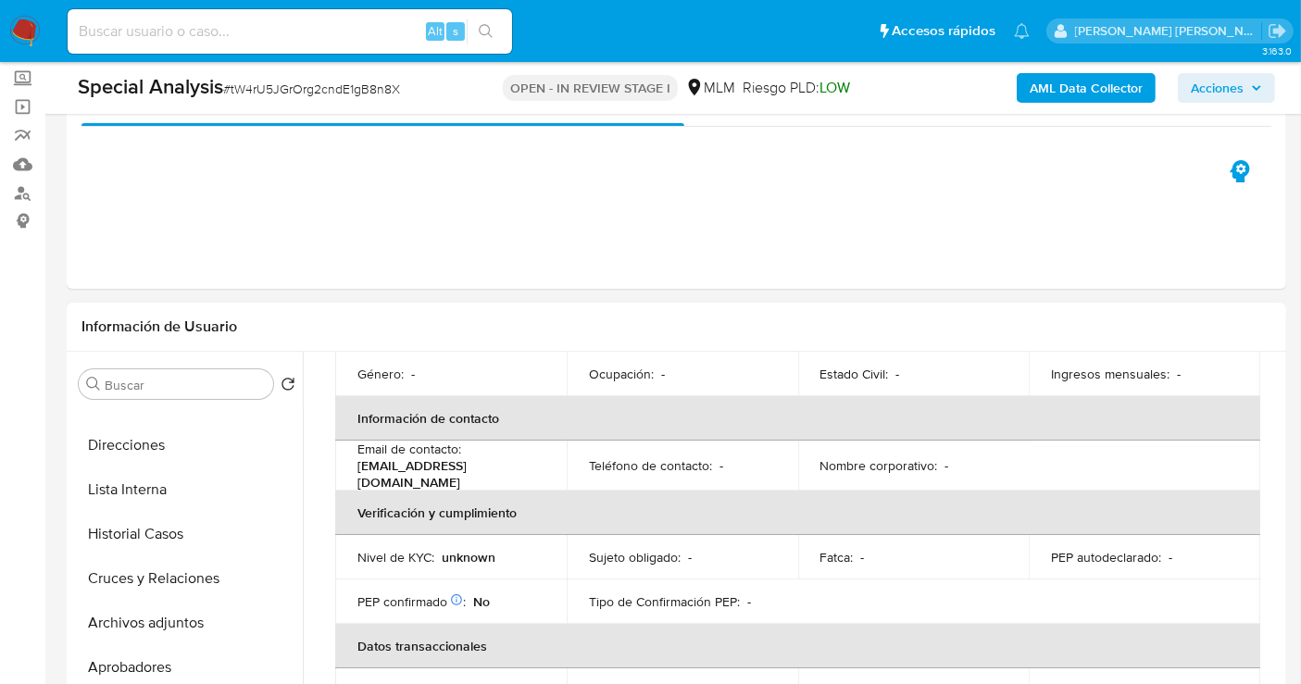
scroll to position [411, 0]
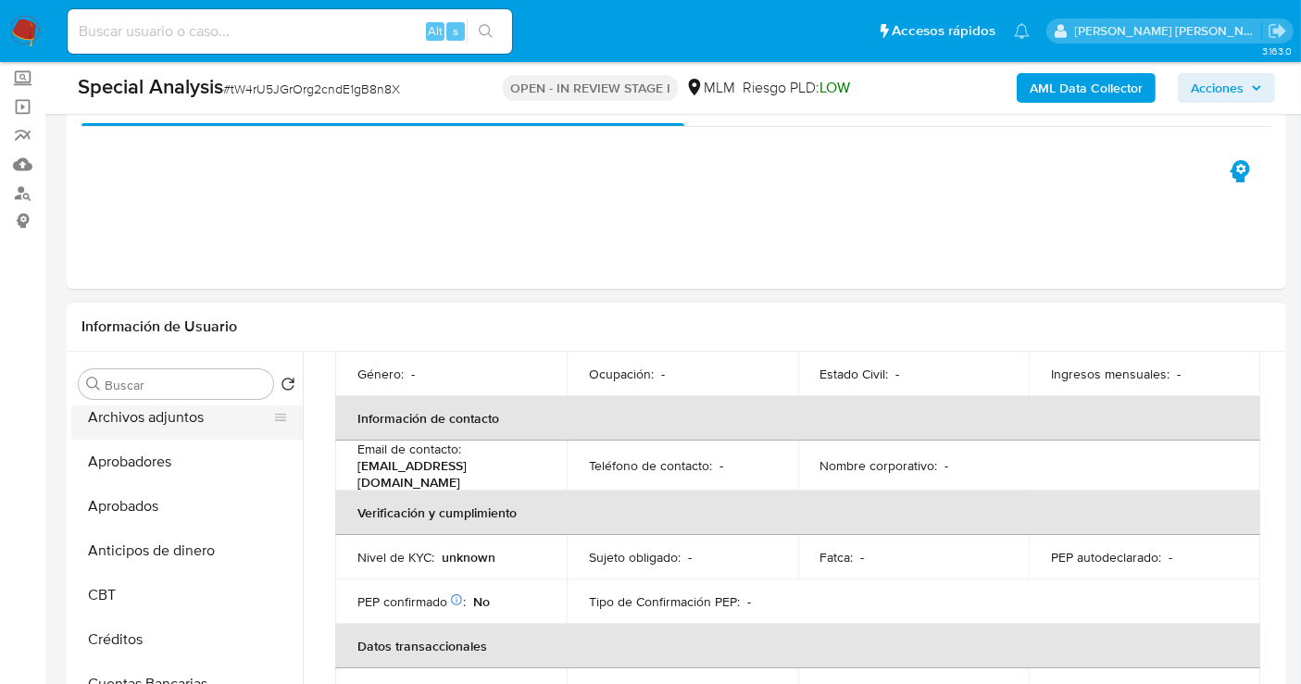
click at [180, 424] on button "Archivos adjuntos" at bounding box center [179, 417] width 217 height 44
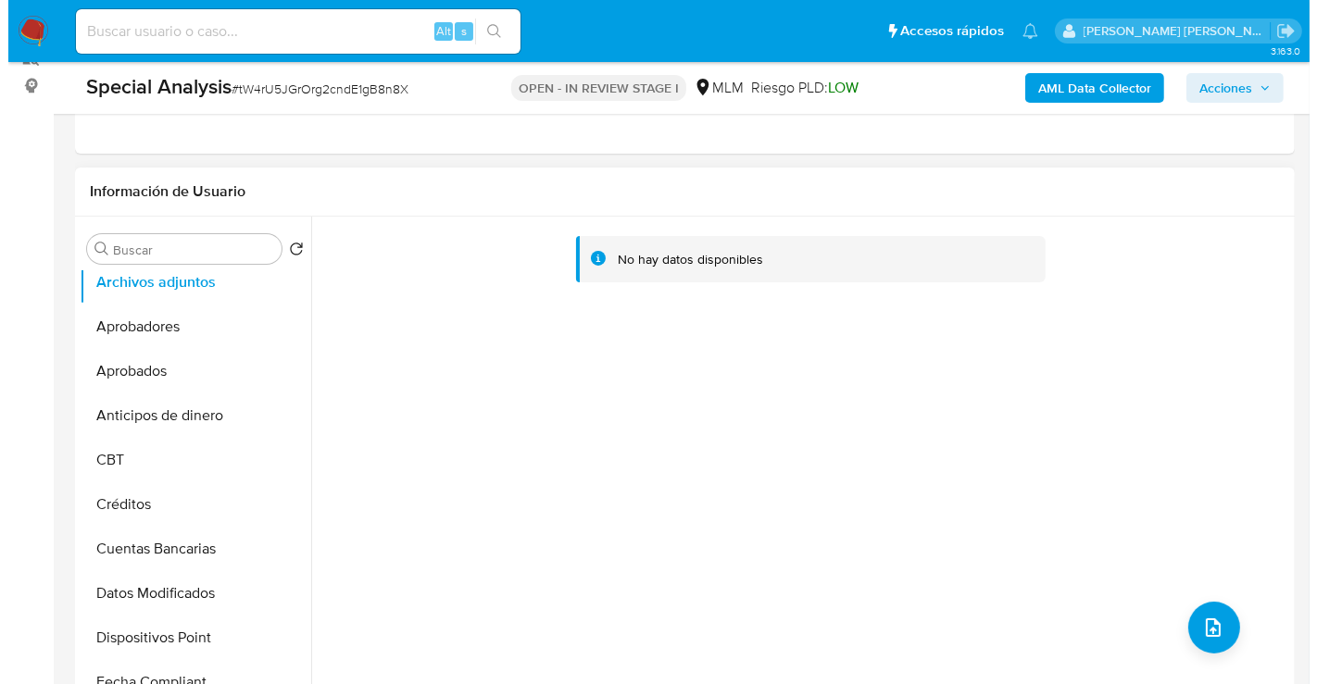
scroll to position [308, 0]
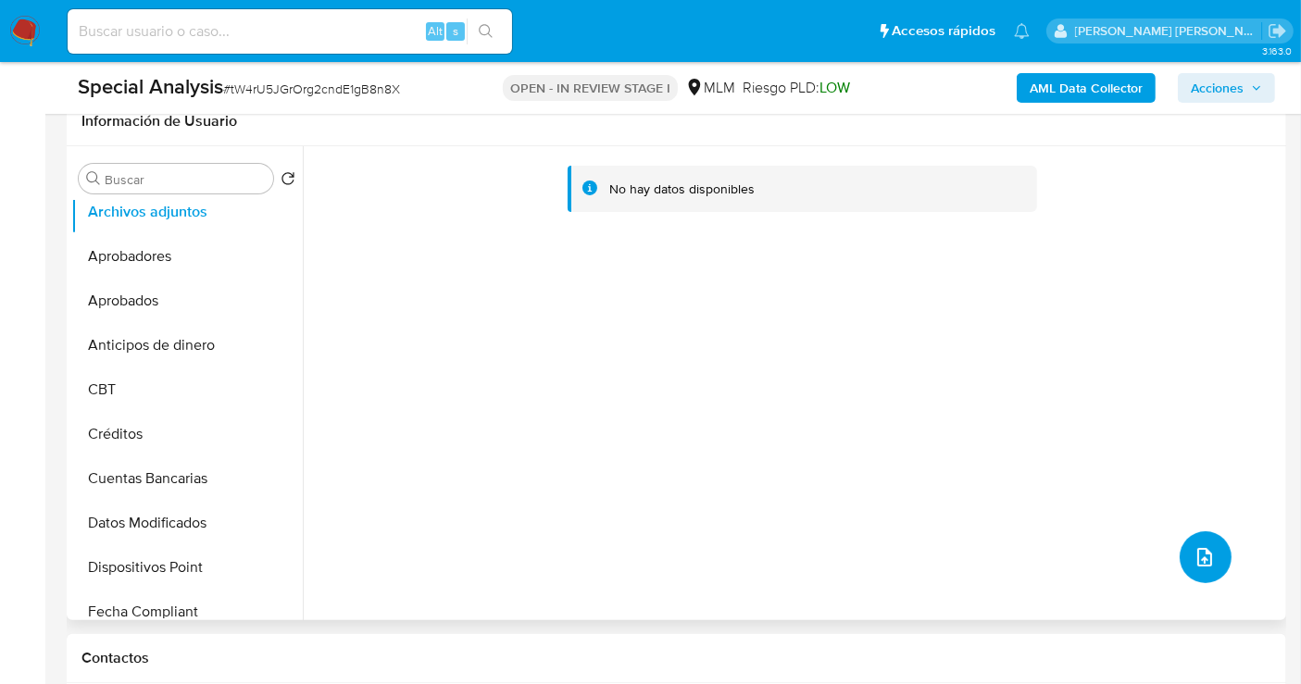
click at [1197, 559] on icon "upload-file" at bounding box center [1204, 557] width 15 height 19
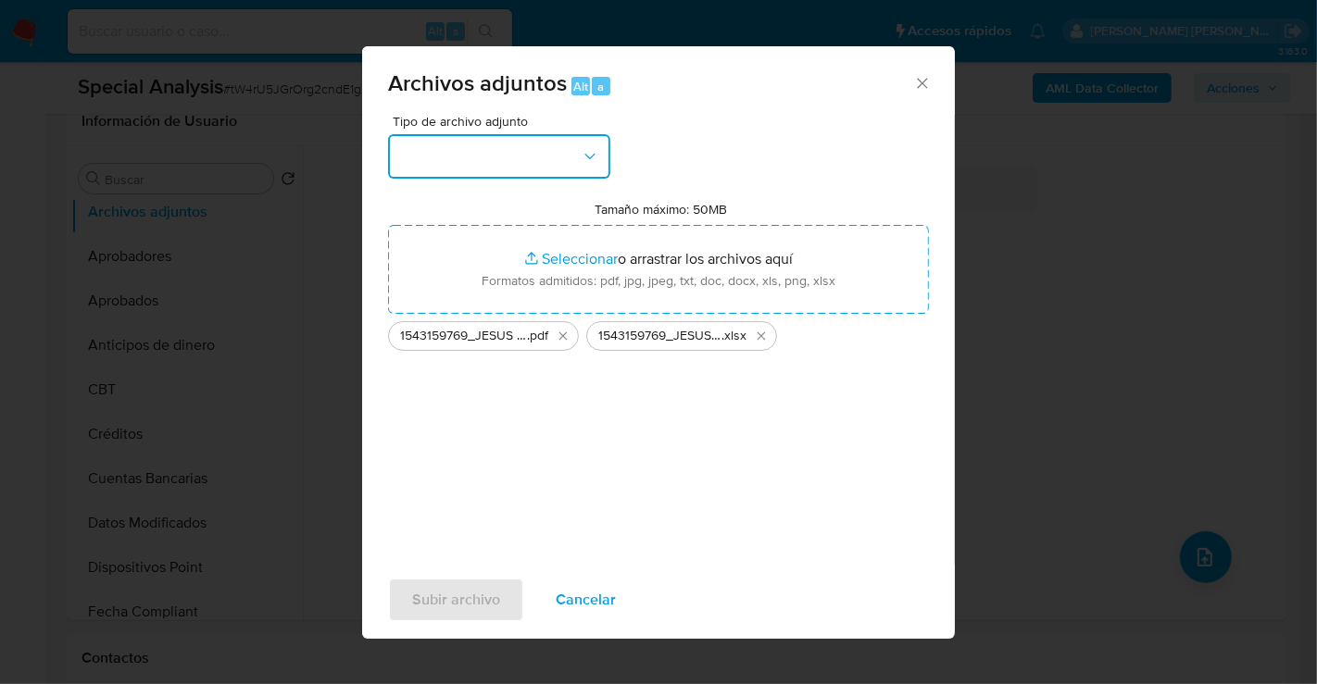
click at [441, 154] on button "button" at bounding box center [499, 156] width 222 height 44
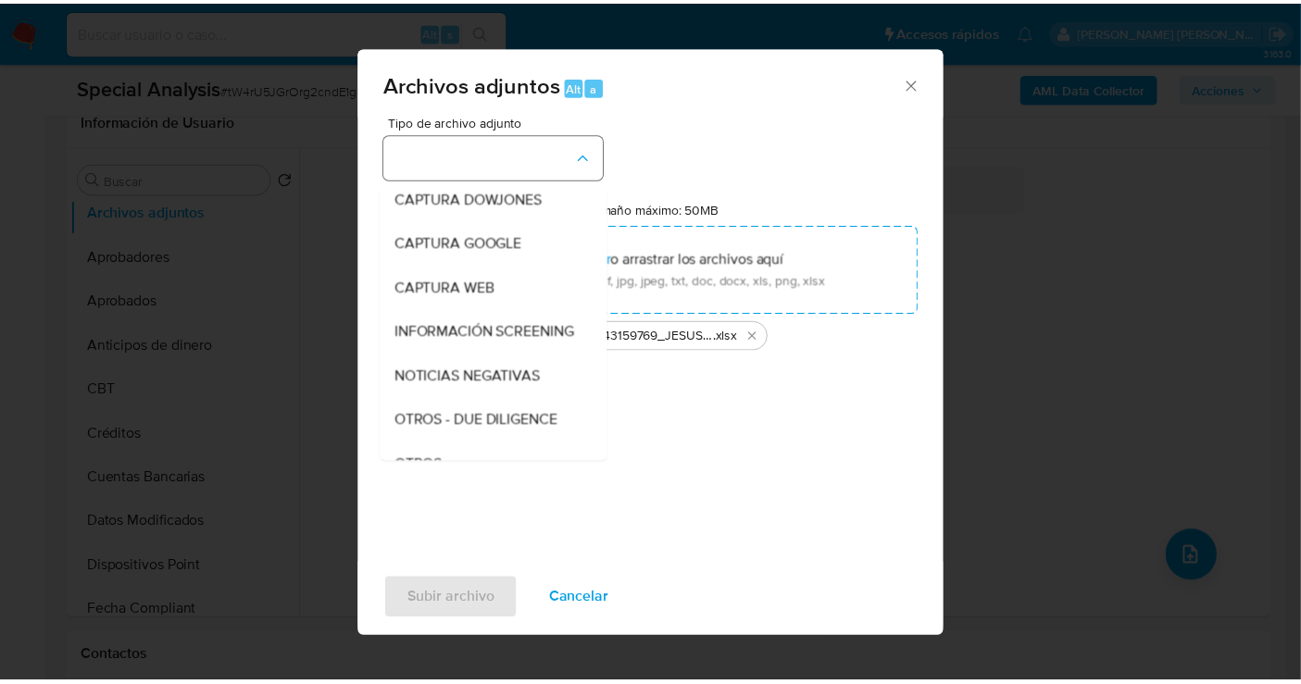
scroll to position [95, 0]
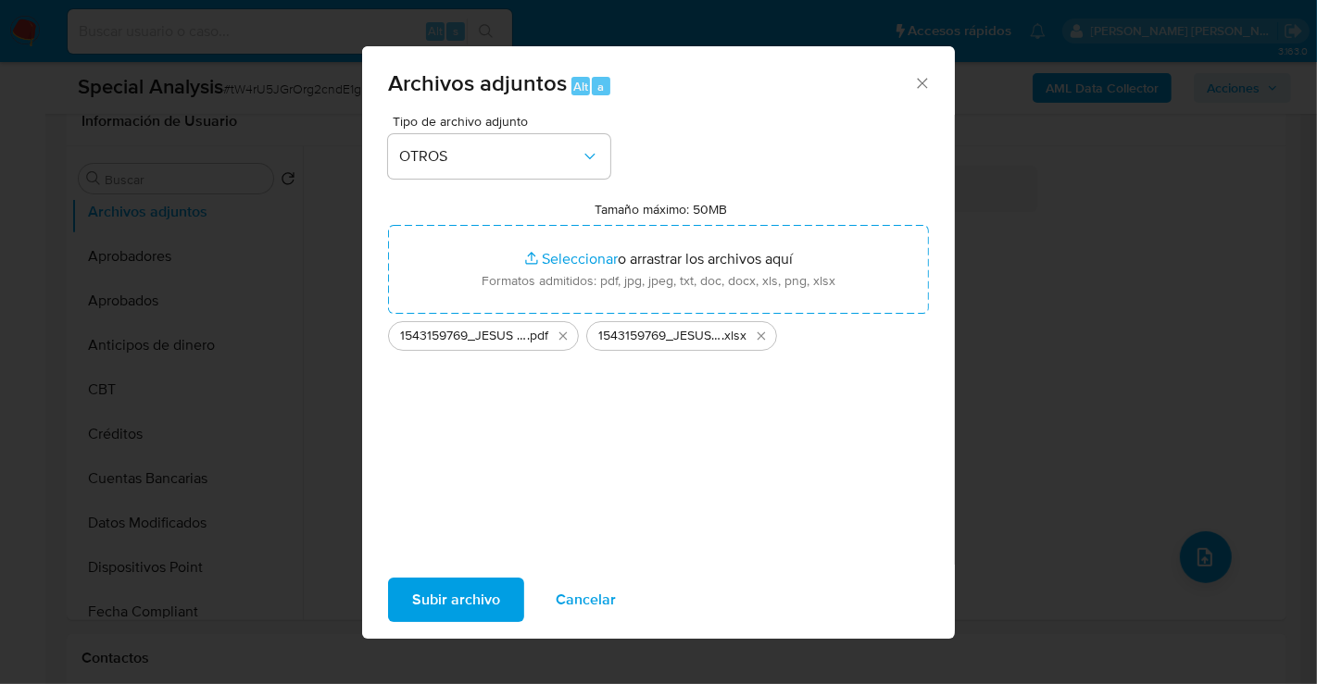
click at [476, 625] on div "Subir archivo Cancelar" at bounding box center [658, 600] width 593 height 70
click at [470, 612] on span "Subir archivo" at bounding box center [456, 600] width 88 height 41
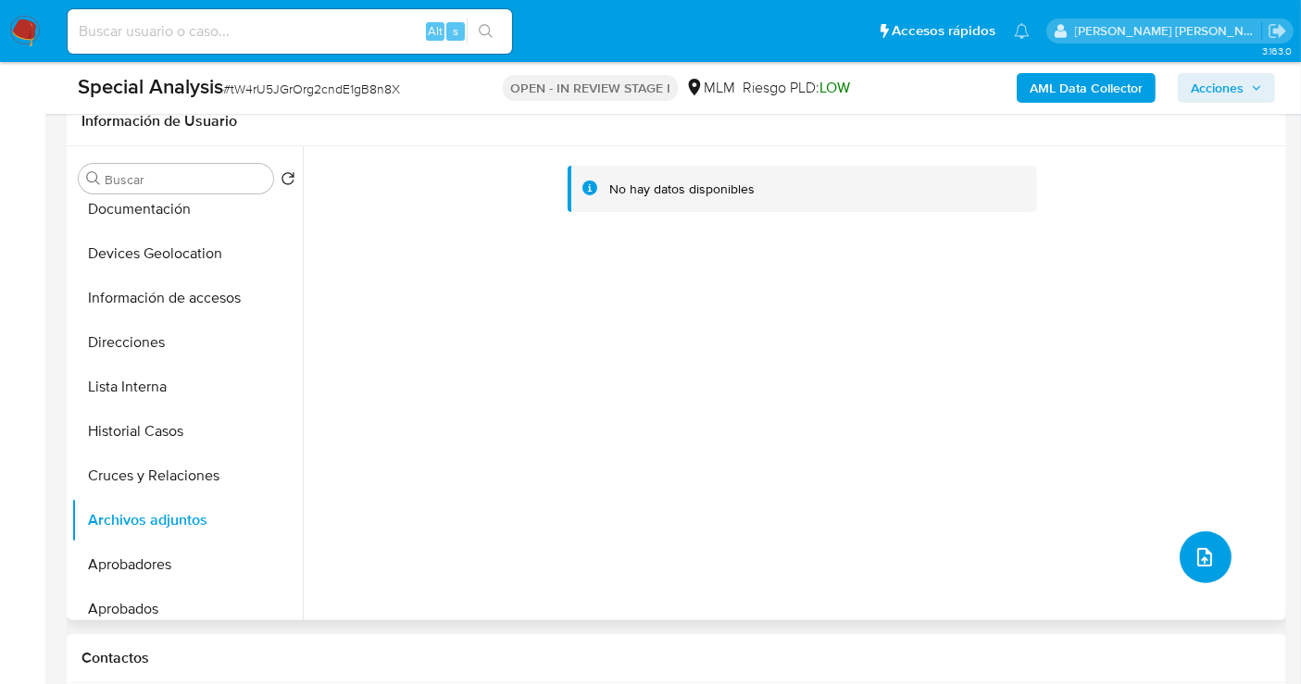
scroll to position [0, 0]
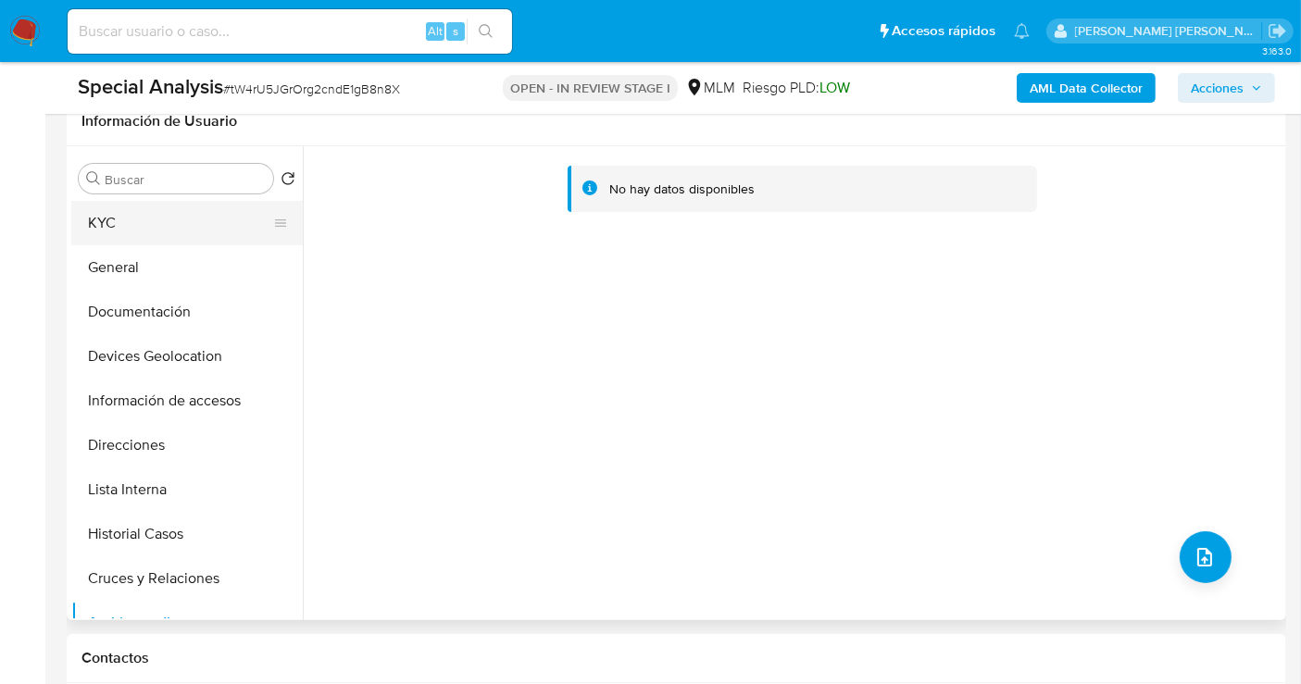
click at [127, 227] on button "KYC" at bounding box center [179, 223] width 217 height 44
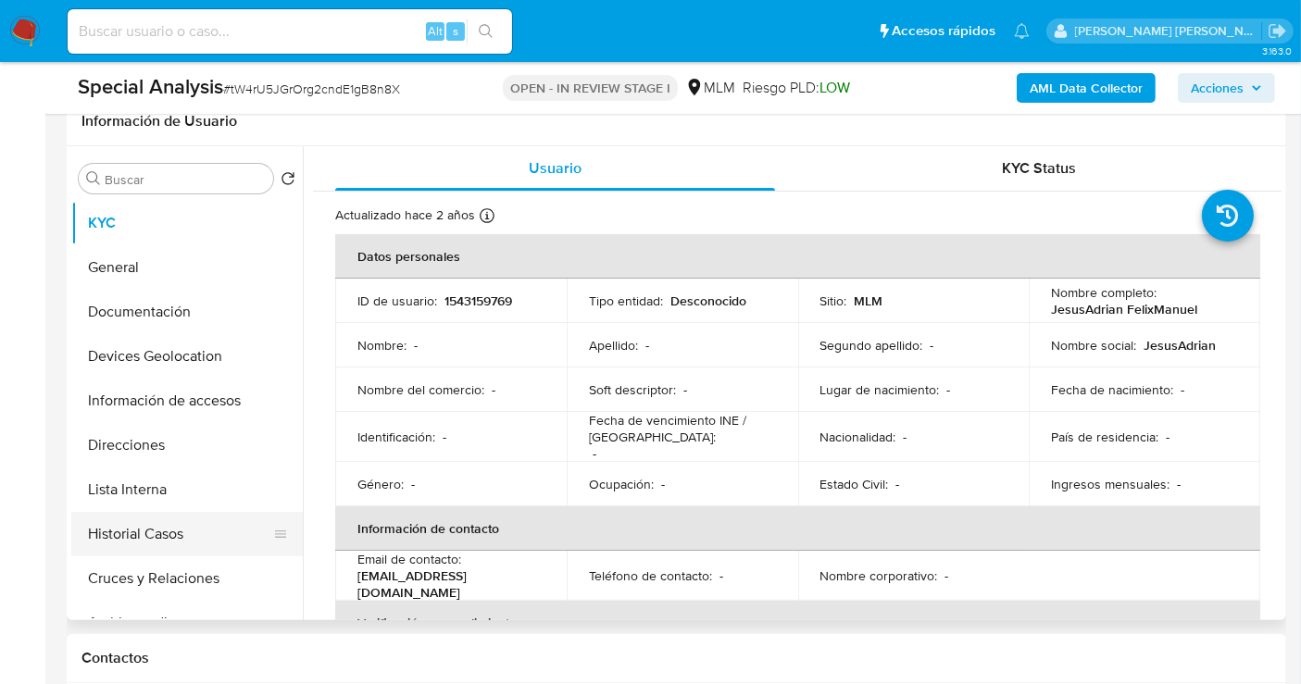
click at [175, 533] on button "Historial Casos" at bounding box center [179, 534] width 217 height 44
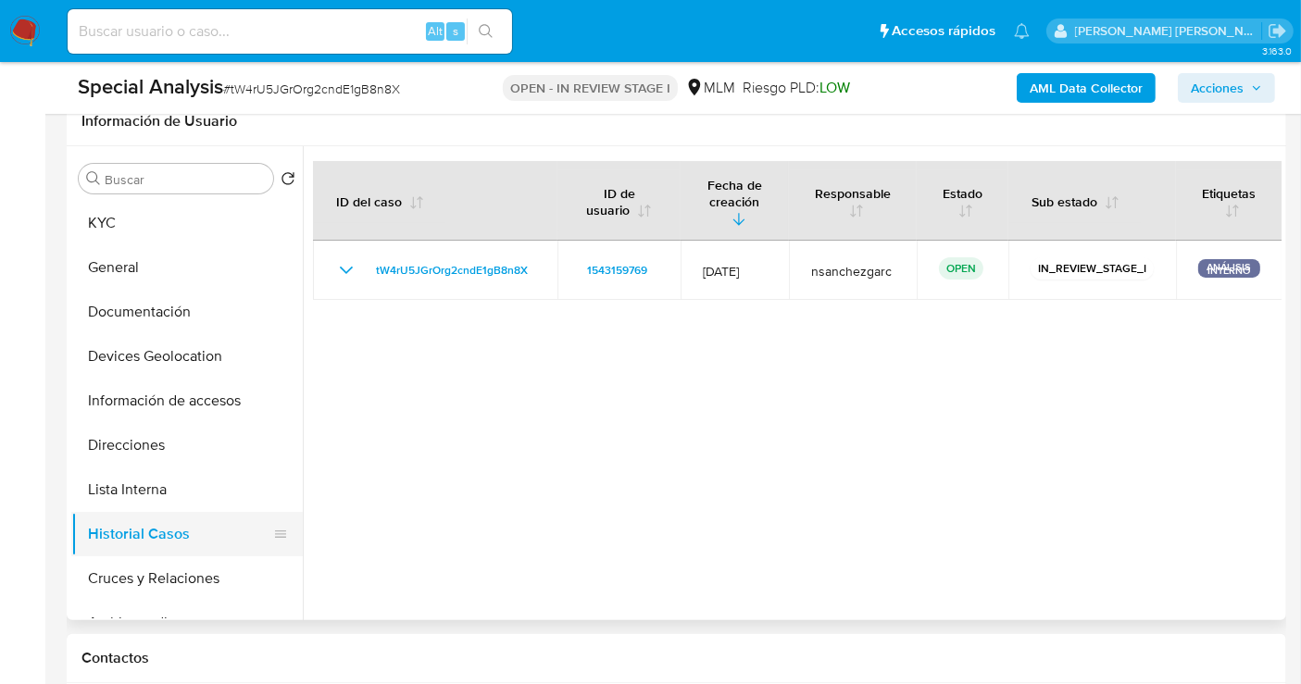
scroll to position [103, 0]
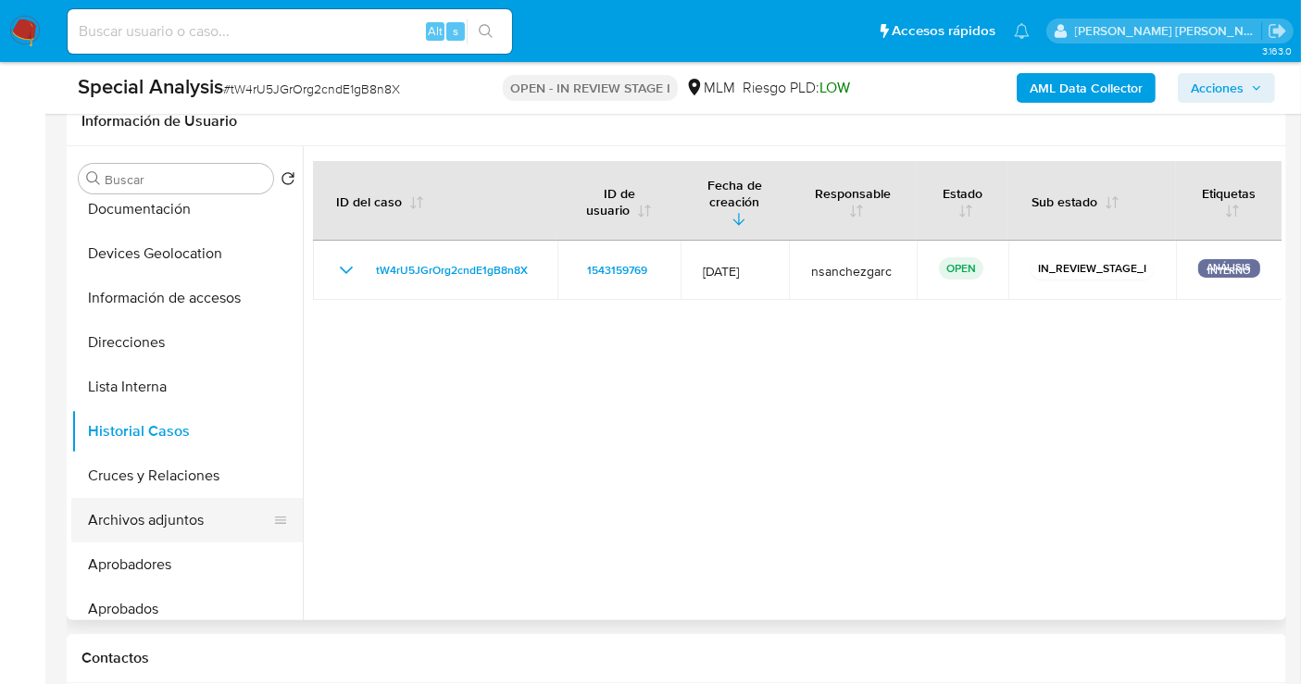
click at [164, 525] on button "Archivos adjuntos" at bounding box center [179, 520] width 217 height 44
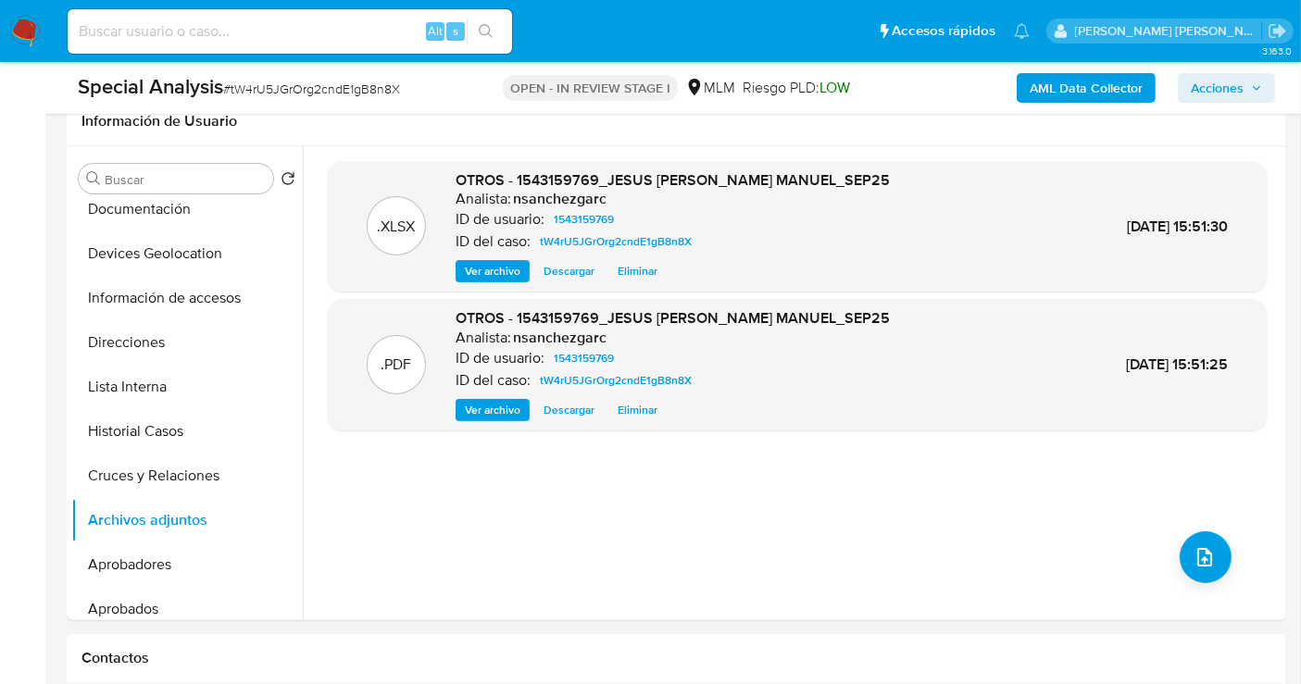
click at [22, 25] on img at bounding box center [24, 31] width 31 height 31
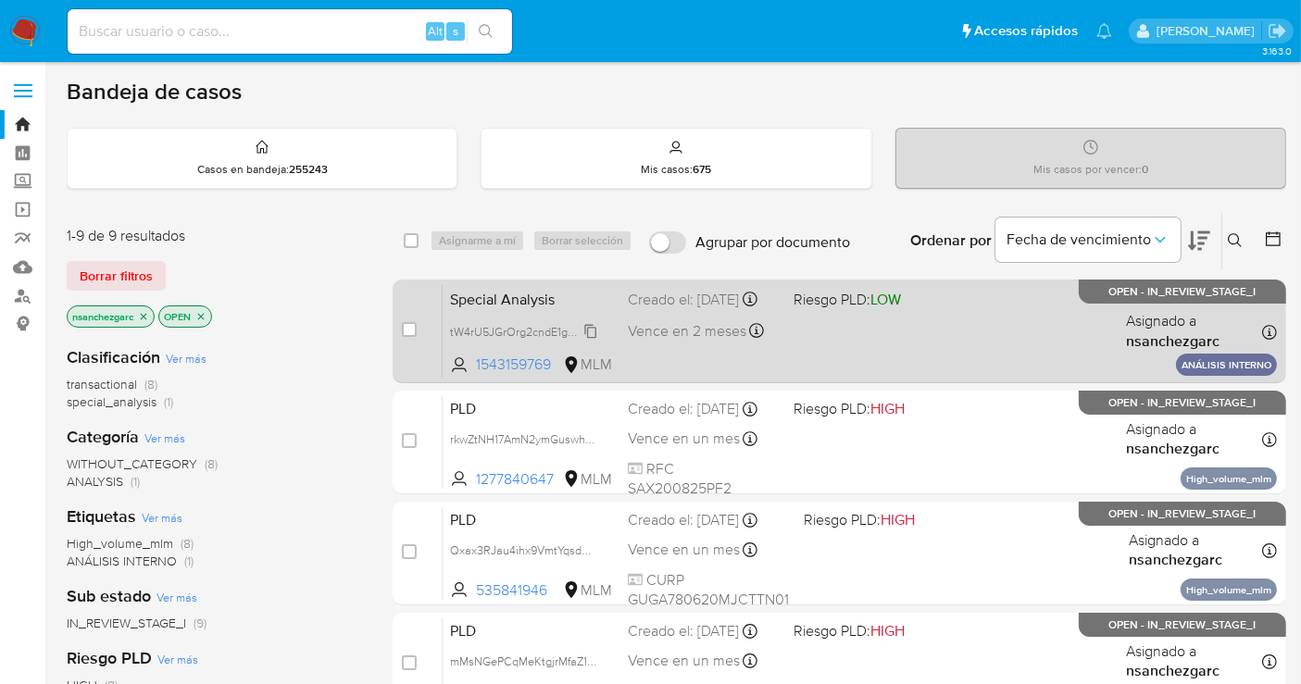
click at [590, 341] on span "tW4rU5JGrOrg2cndE1gB8n8X" at bounding box center [526, 330] width 152 height 20
click at [664, 306] on div "Creado el: [DATE] Creado el: [DATE] 15:48:09" at bounding box center [703, 300] width 151 height 20
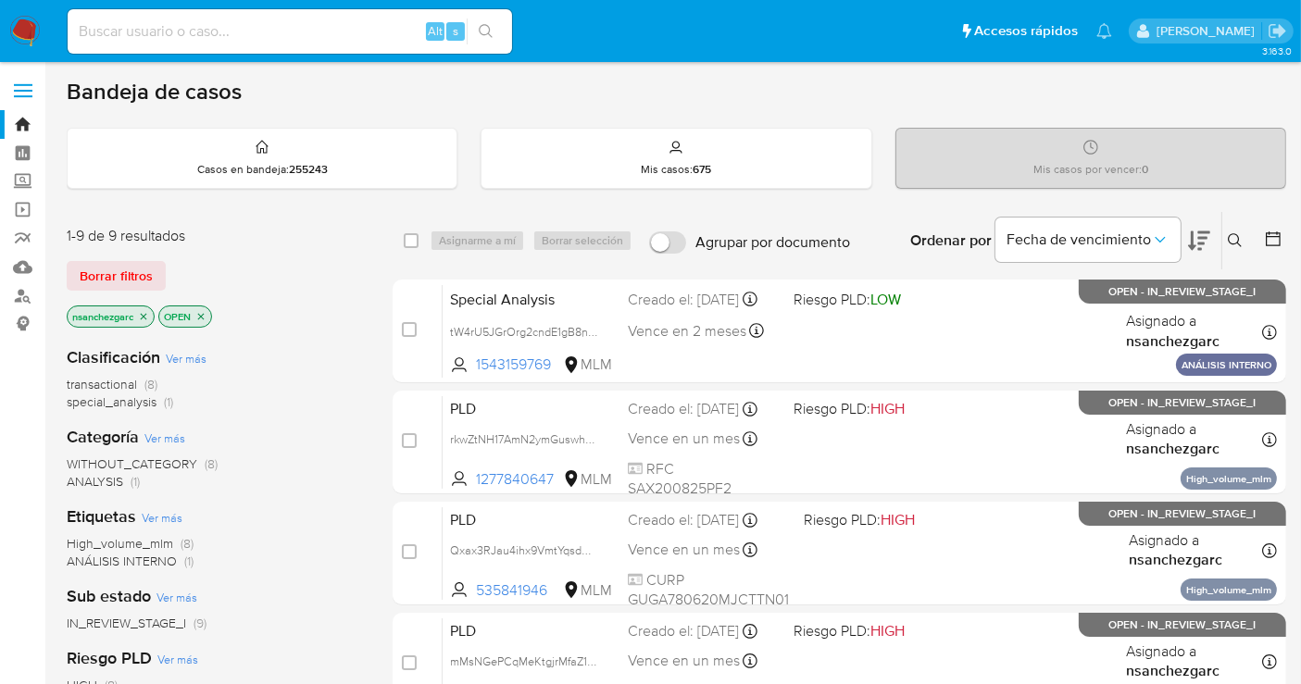
click at [165, 34] on input at bounding box center [290, 31] width 444 height 24
paste input "SE GENERA CASO MANUAL EL [DATE] ALERTA ANALISIS INTERNO. SOLICITUD DE AREA DE P…"
click at [185, 26] on input "SE GENERA CASO MANUAL EL [DATE] ALERTA ANALISIS INTERNO. SOLICITUD DE AREA DE P…" at bounding box center [290, 31] width 444 height 24
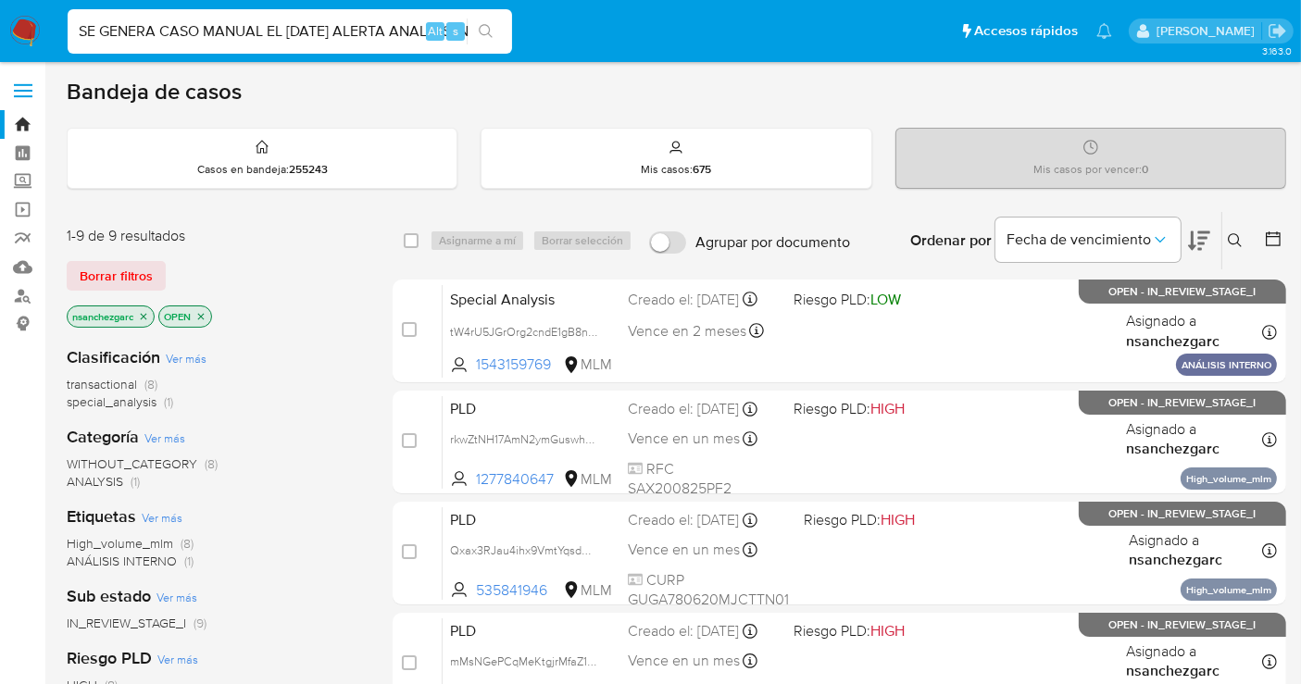
click at [185, 26] on input "SE GENERA CASO MANUAL EL [DATE] ALERTA ANALISIS INTERNO. SOLICITUD DE AREA DE P…" at bounding box center [290, 31] width 444 height 24
paste input "1536418623"
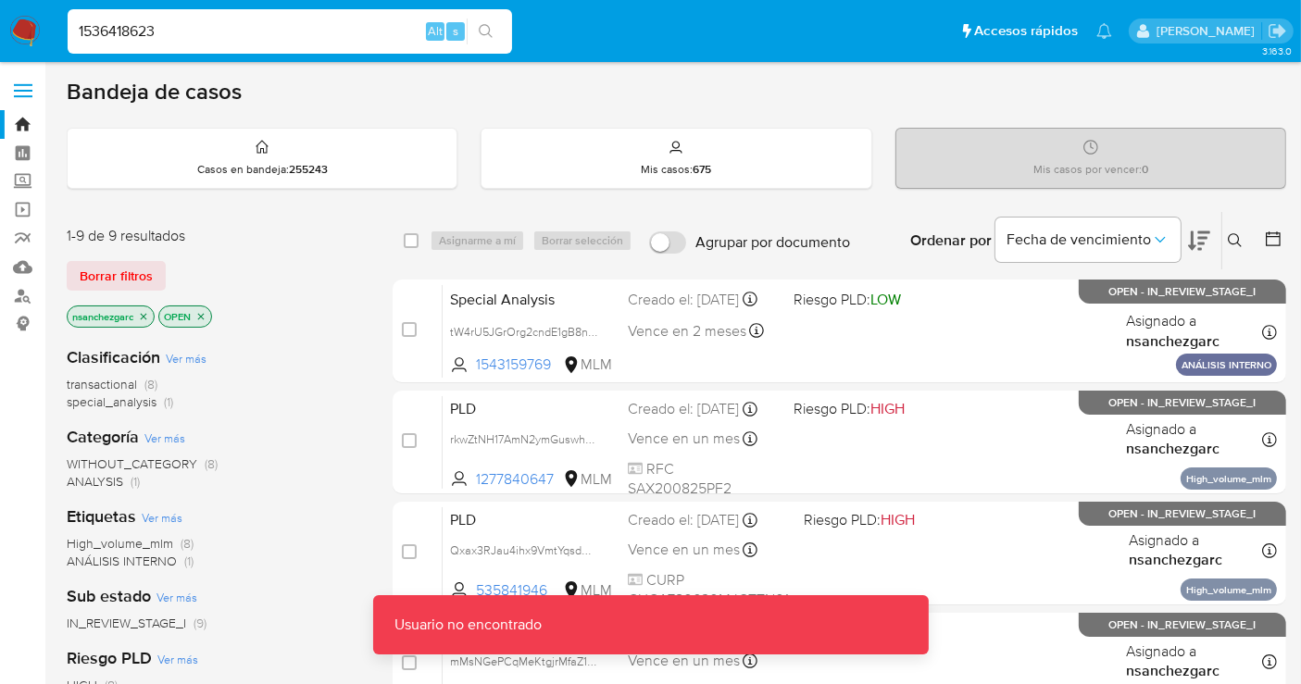
click at [185, 25] on input "1536418623" at bounding box center [290, 31] width 444 height 24
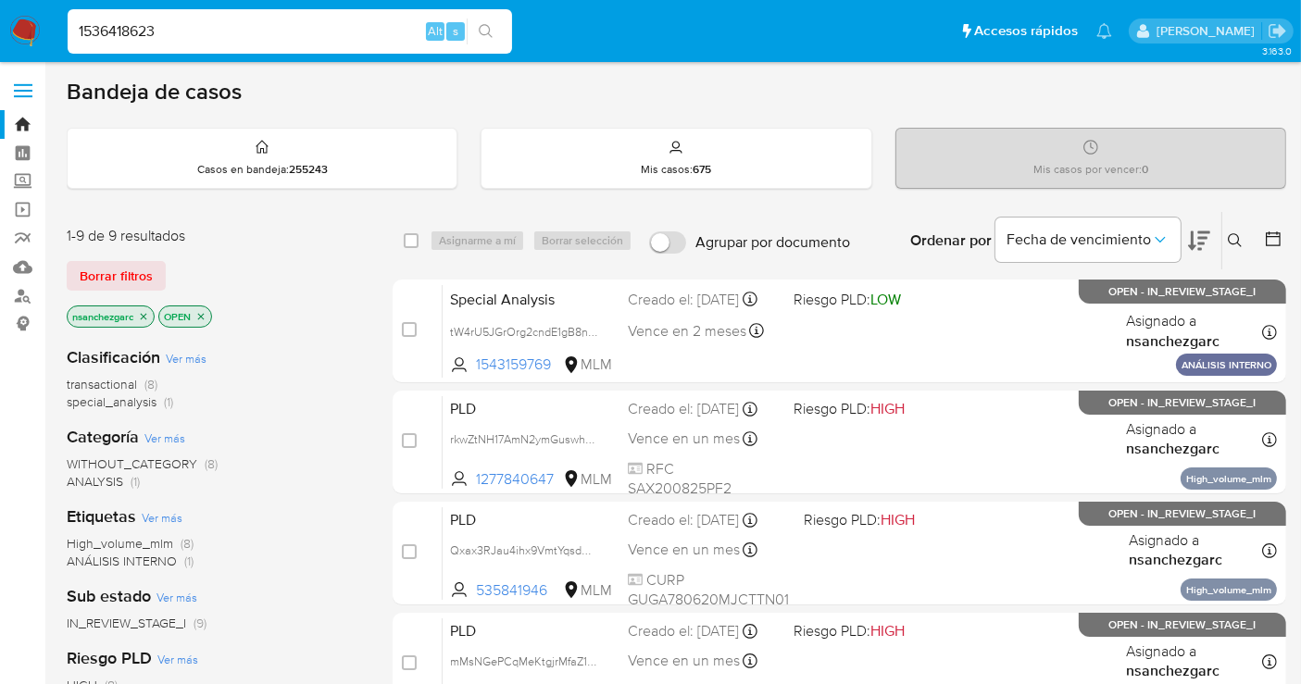
type input "1536418623"
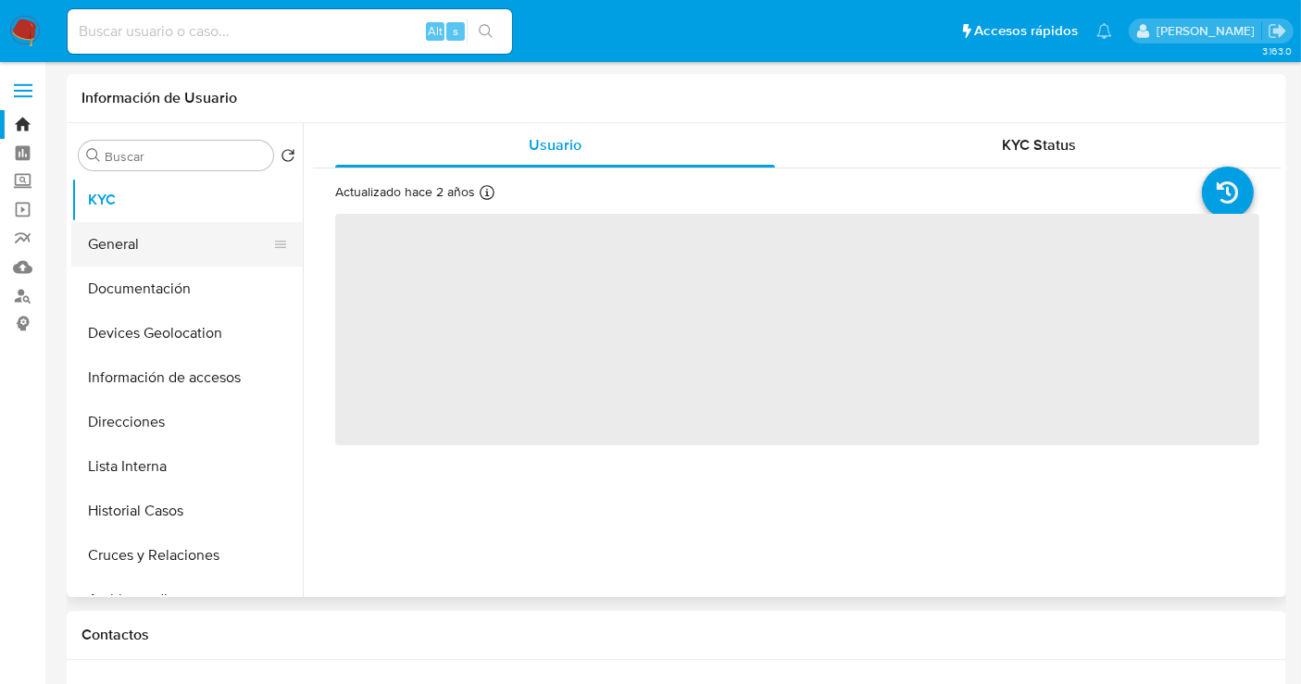
click at [162, 266] on button "General" at bounding box center [179, 244] width 217 height 44
select select "10"
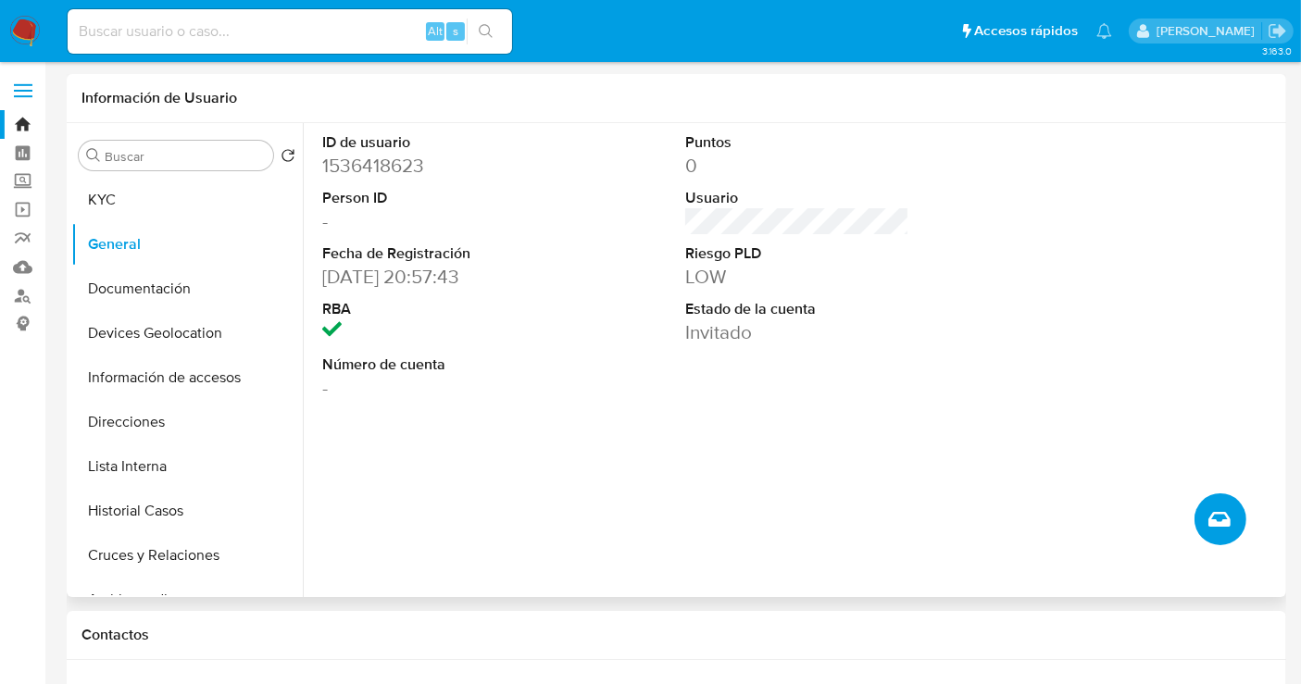
click at [1211, 522] on icon "Crear caso manual" at bounding box center [1219, 519] width 22 height 22
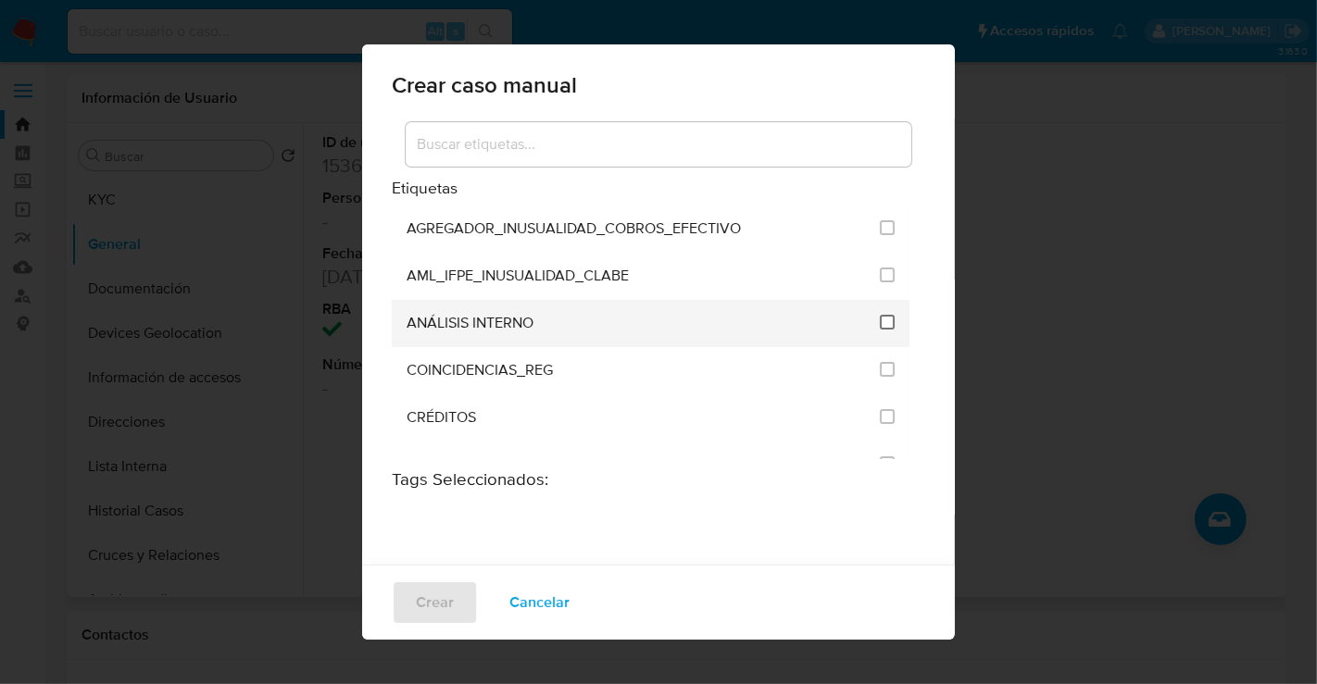
click at [880, 322] on input "1888" at bounding box center [887, 322] width 15 height 15
checkbox input "true"
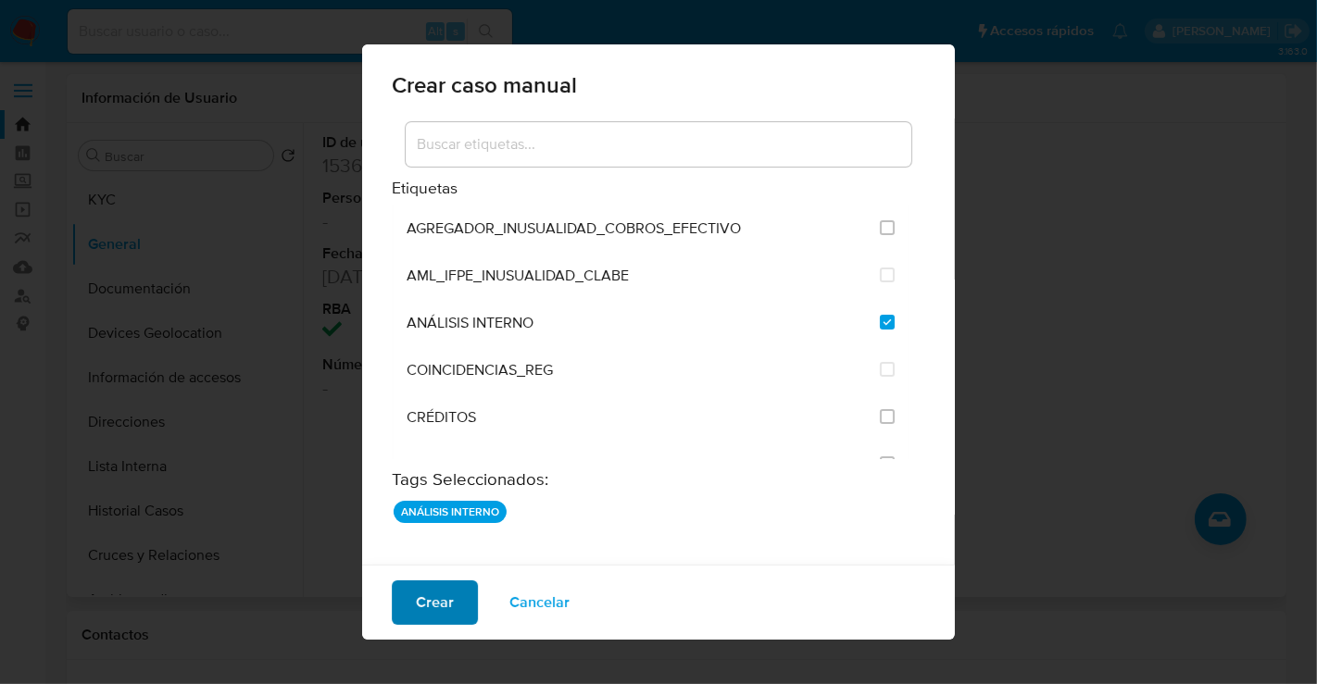
click at [449, 596] on span "Crear" at bounding box center [435, 602] width 38 height 41
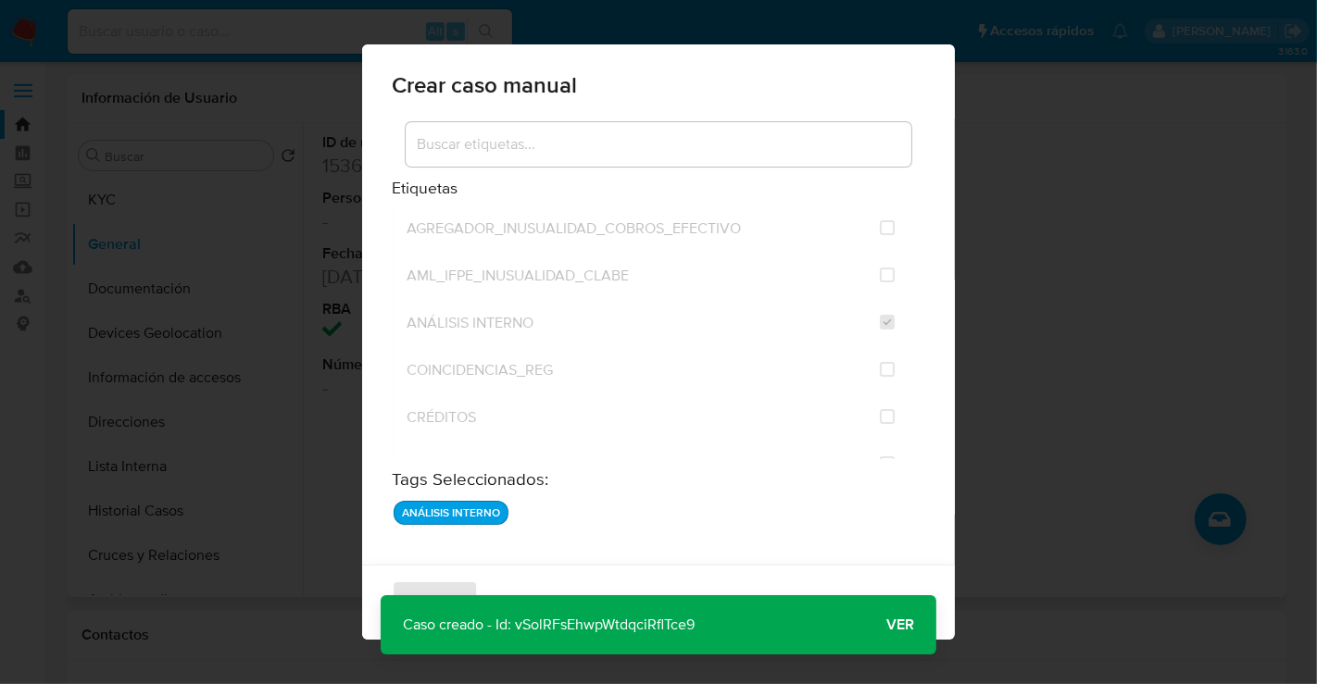
click at [920, 620] on button "Ver" at bounding box center [900, 625] width 72 height 44
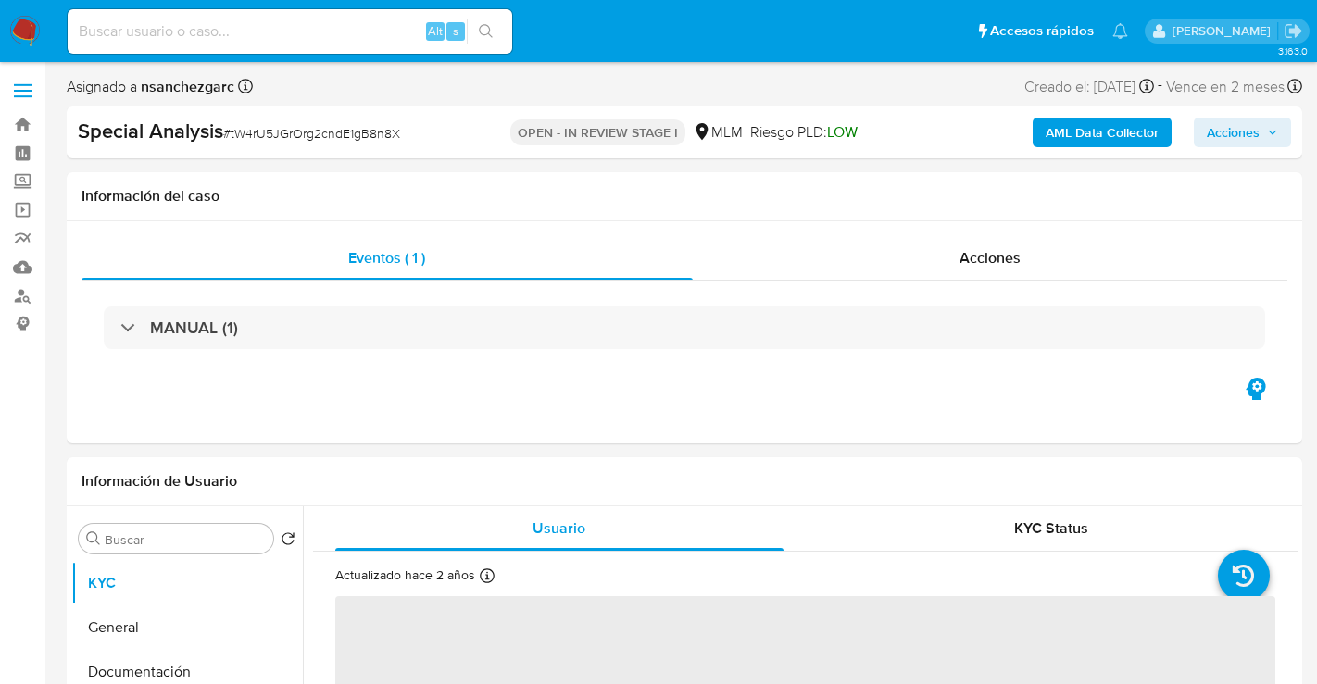
select select "10"
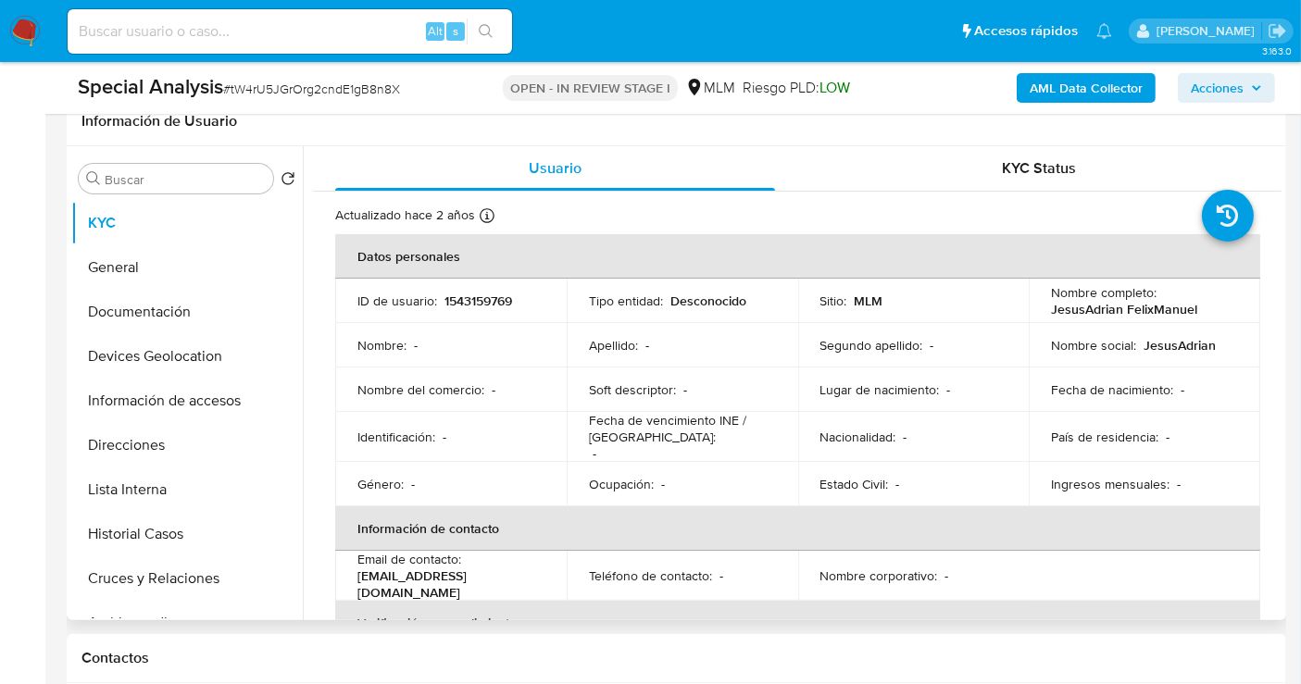
scroll to position [103, 0]
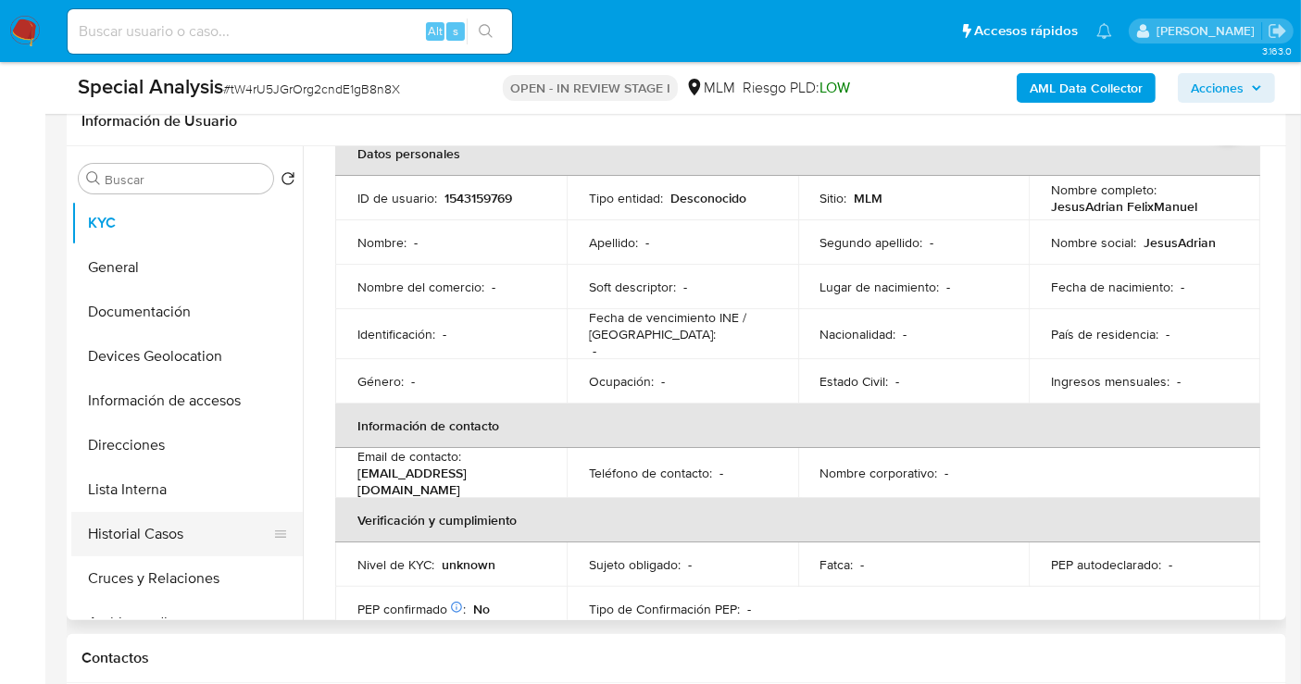
click at [138, 546] on button "Historial Casos" at bounding box center [179, 534] width 217 height 44
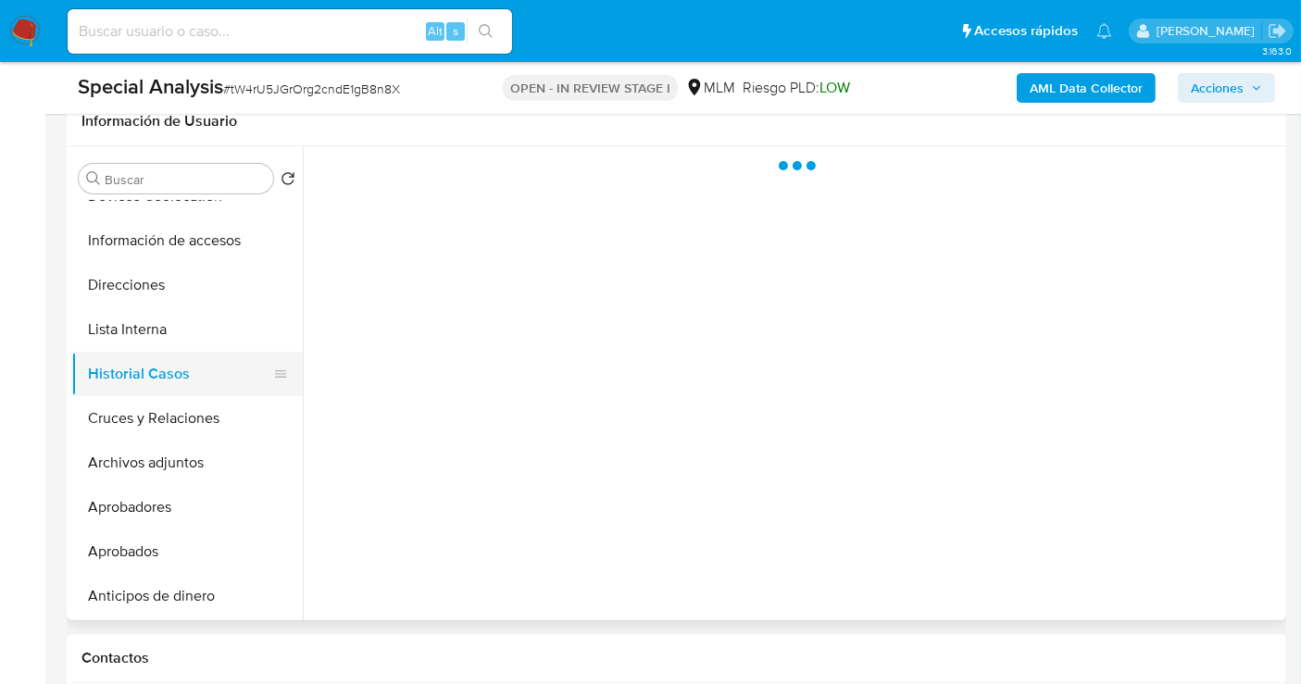
scroll to position [206, 0]
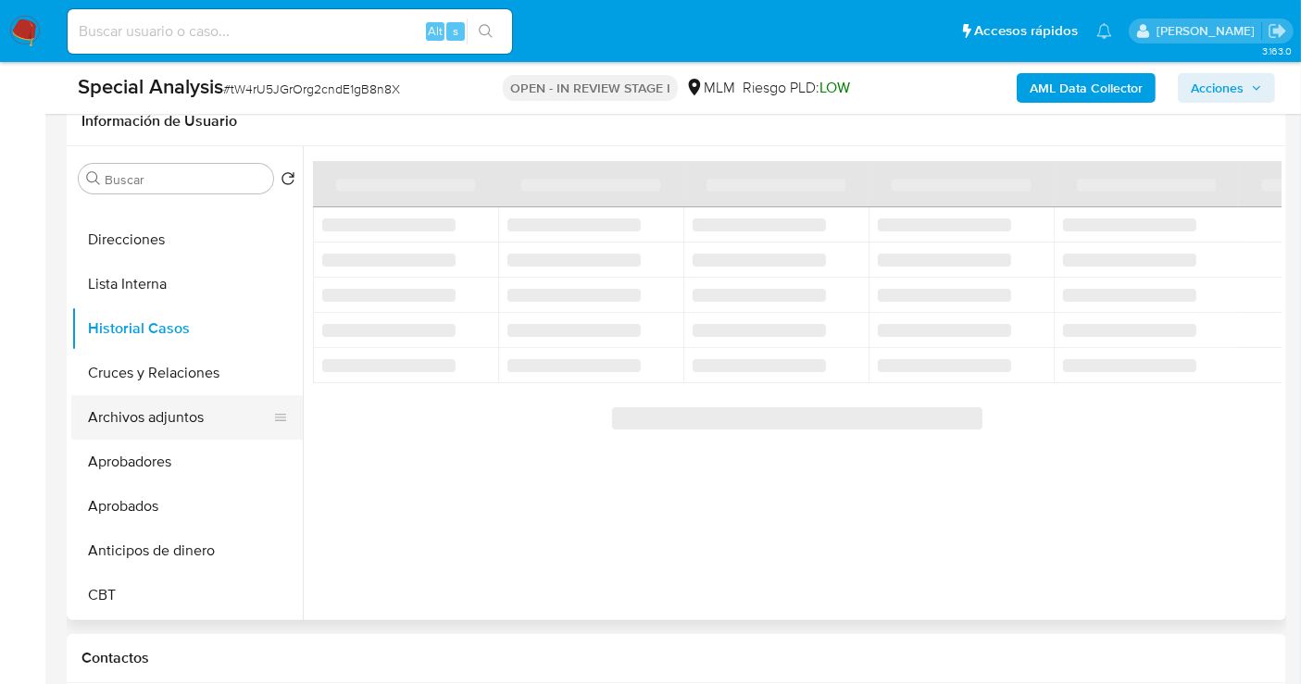
click at [140, 415] on button "Archivos adjuntos" at bounding box center [179, 417] width 217 height 44
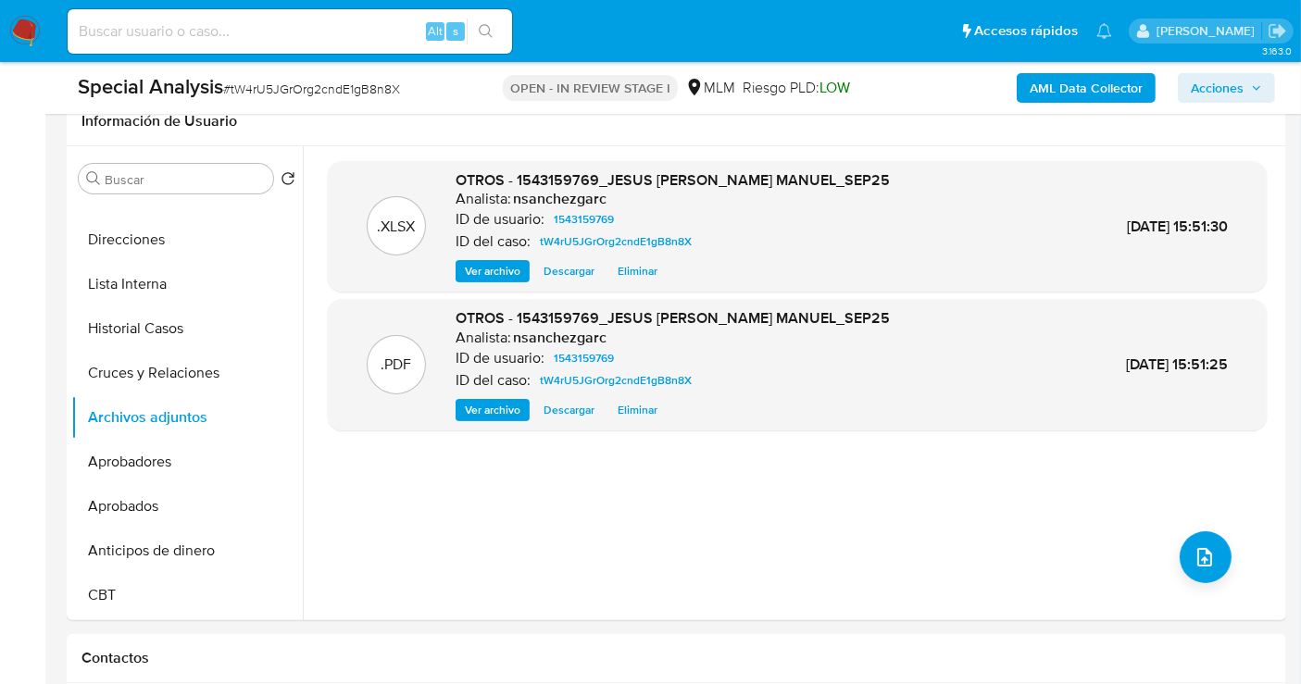
click at [1229, 90] on span "Acciones" at bounding box center [1217, 88] width 53 height 30
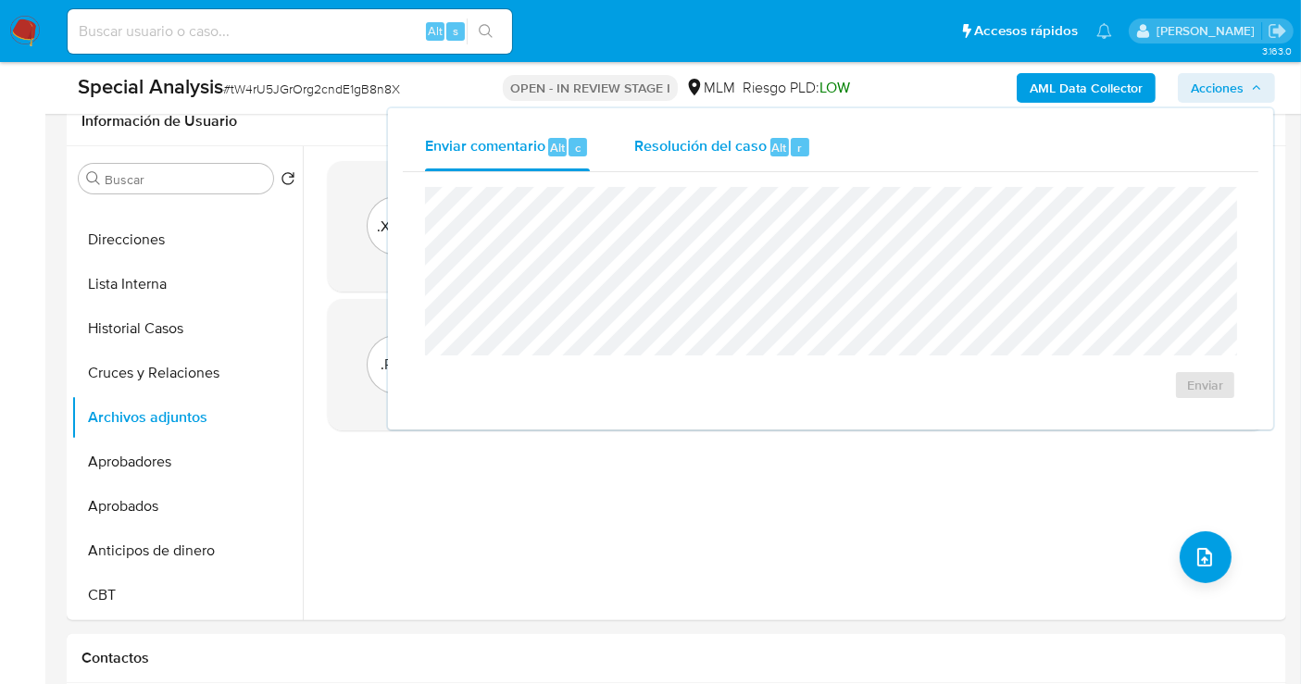
click at [694, 147] on span "Resolución del caso" at bounding box center [700, 146] width 132 height 21
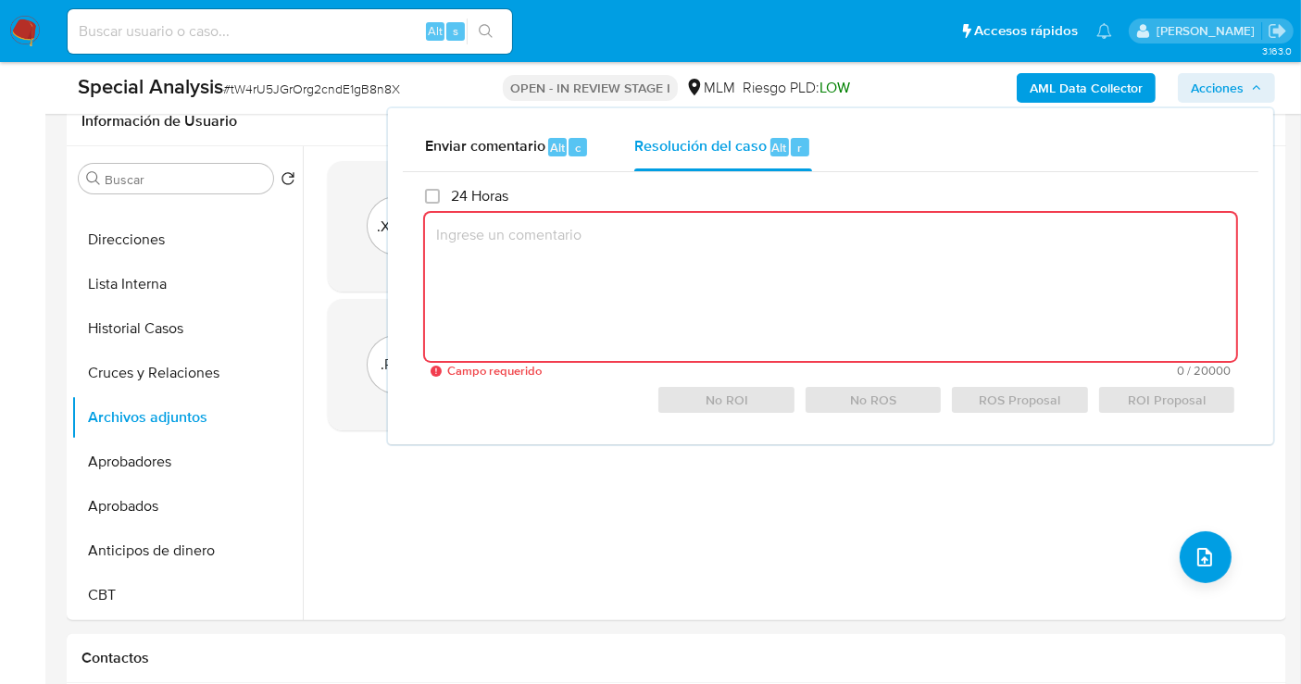
paste textarea "LOREMIPSUMDO SIT AMETCON A ELITSED. DOEIUSM TEMPO INCIDI UTLAB ETDOLO, MAGNAA E…"
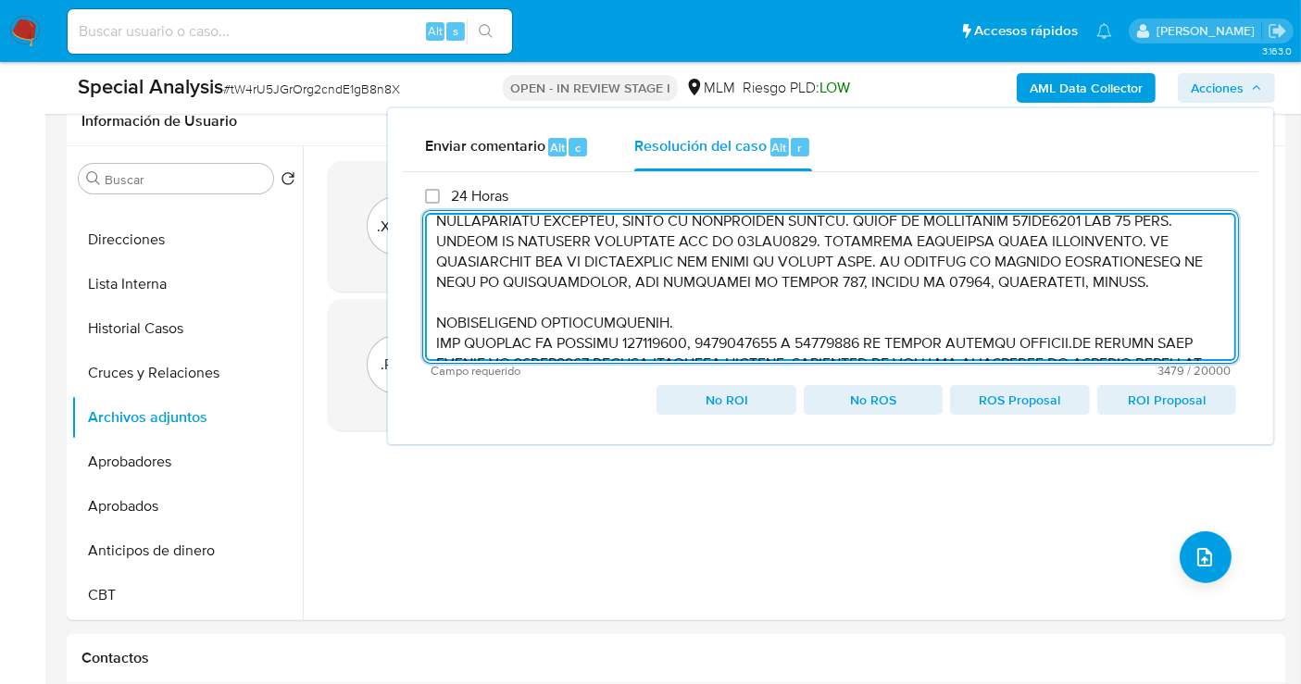
scroll to position [0, 0]
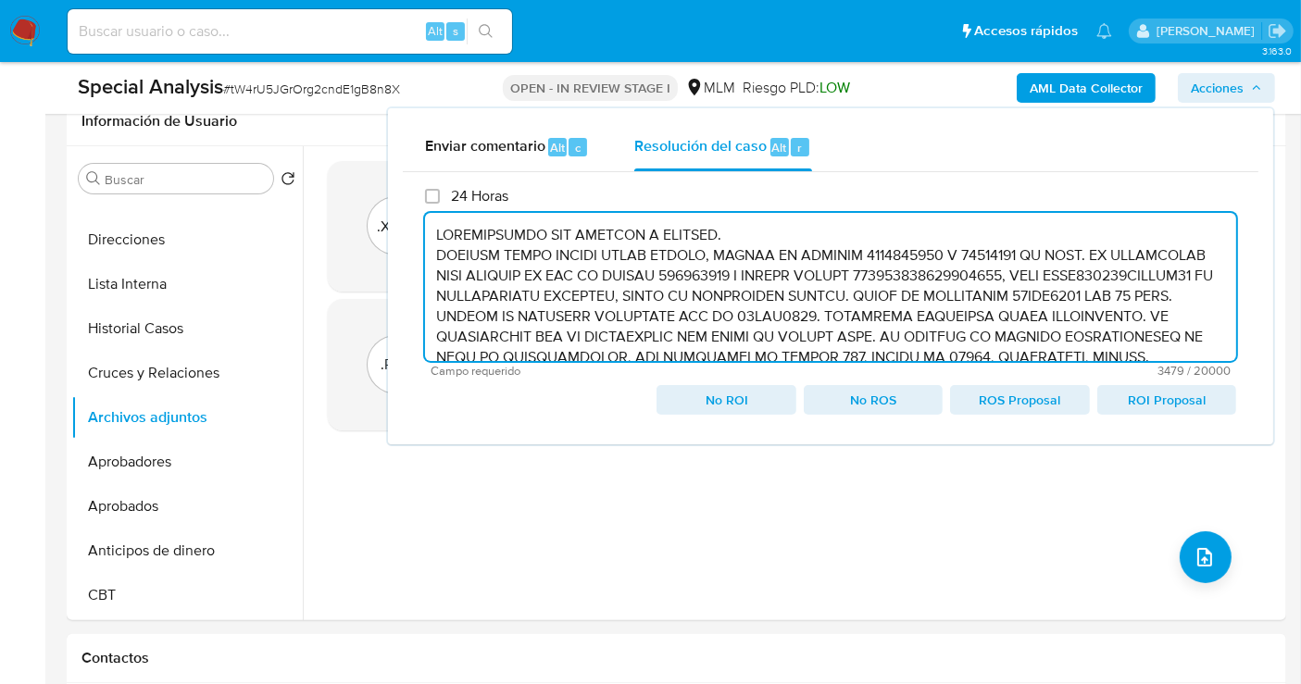
click at [436, 235] on textarea at bounding box center [830, 287] width 811 height 148
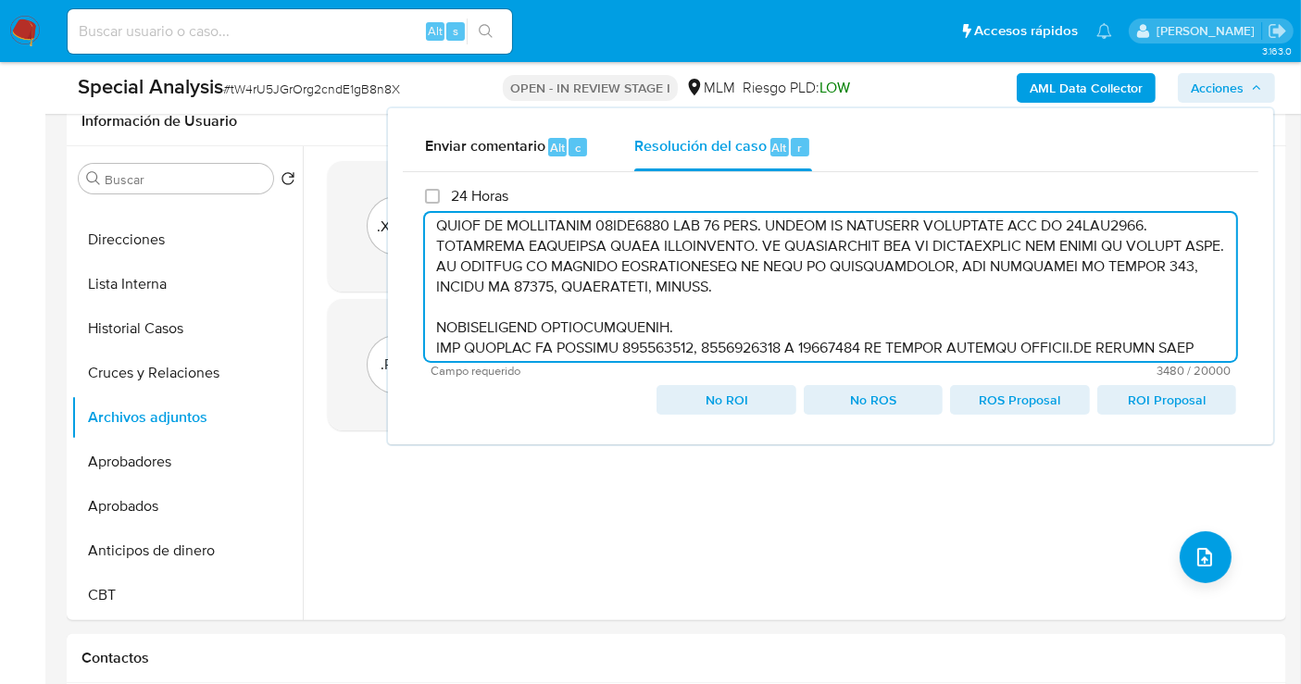
scroll to position [103, 0]
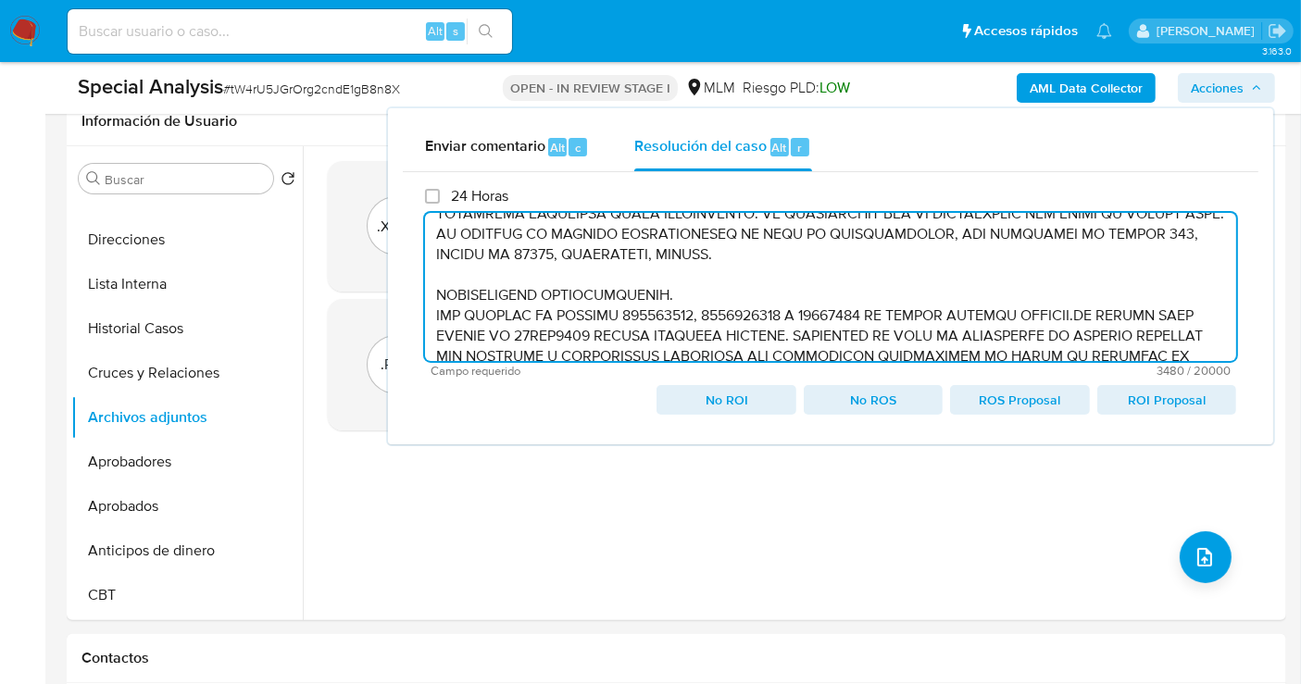
click at [440, 292] on textarea at bounding box center [830, 287] width 811 height 148
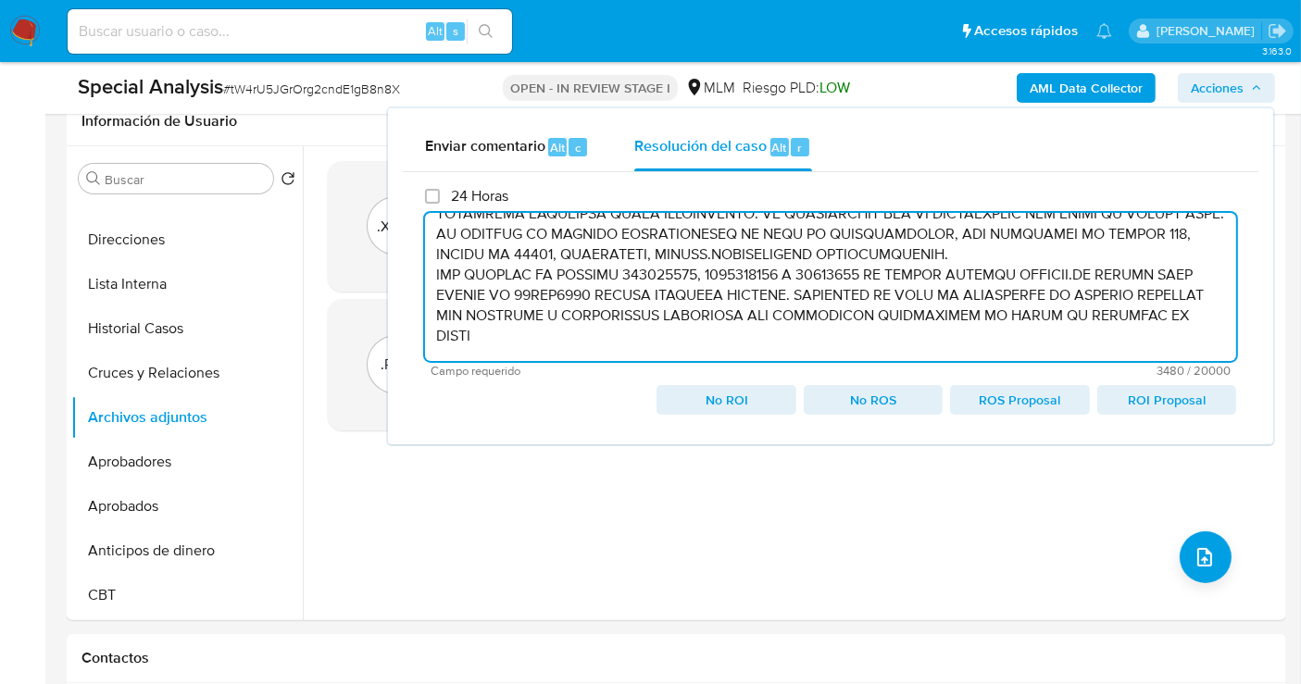
scroll to position [82, 0]
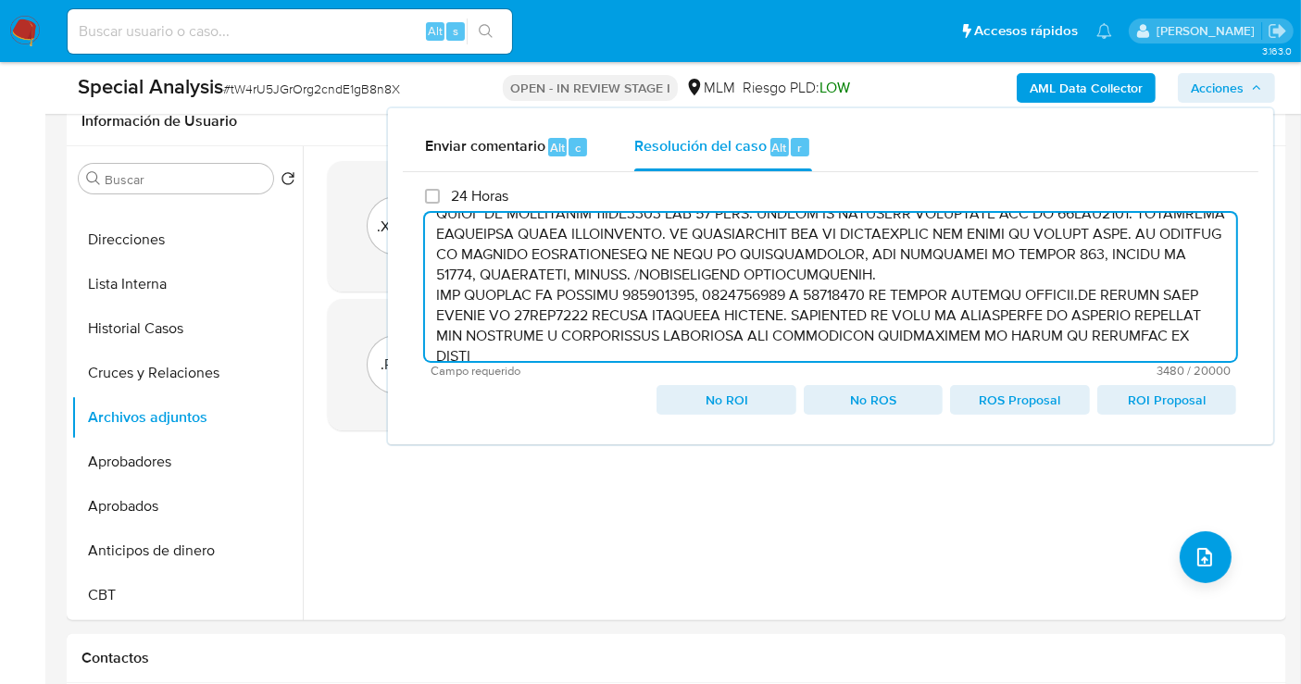
click at [431, 300] on textarea at bounding box center [830, 287] width 811 height 148
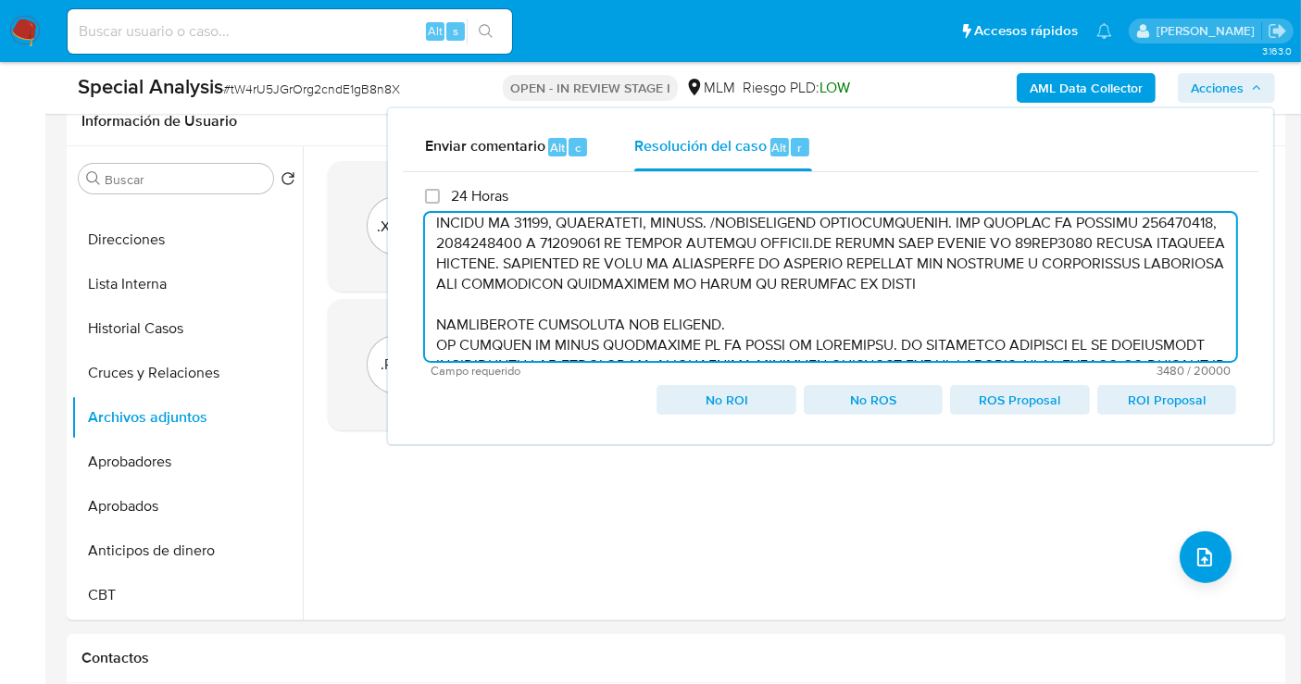
scroll to position [166, 0]
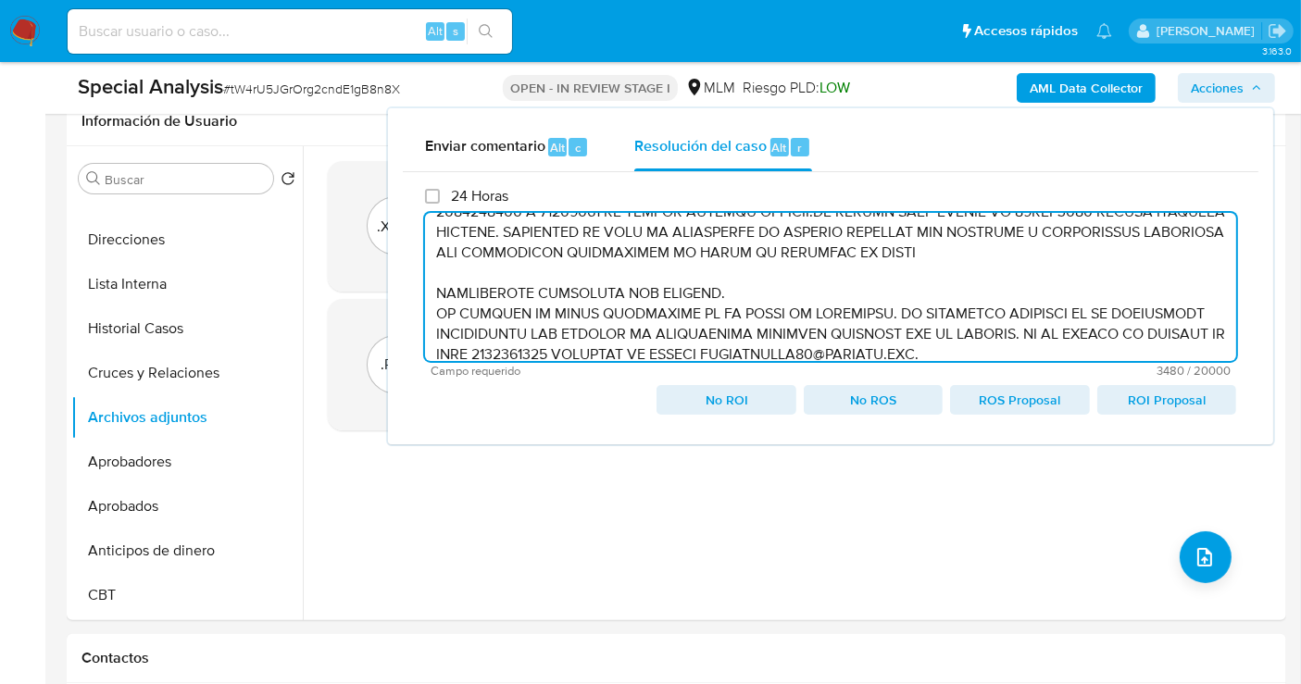
drag, startPoint x: 436, startPoint y: 290, endPoint x: 442, endPoint y: 332, distance: 43.0
click at [436, 292] on textarea at bounding box center [830, 287] width 811 height 148
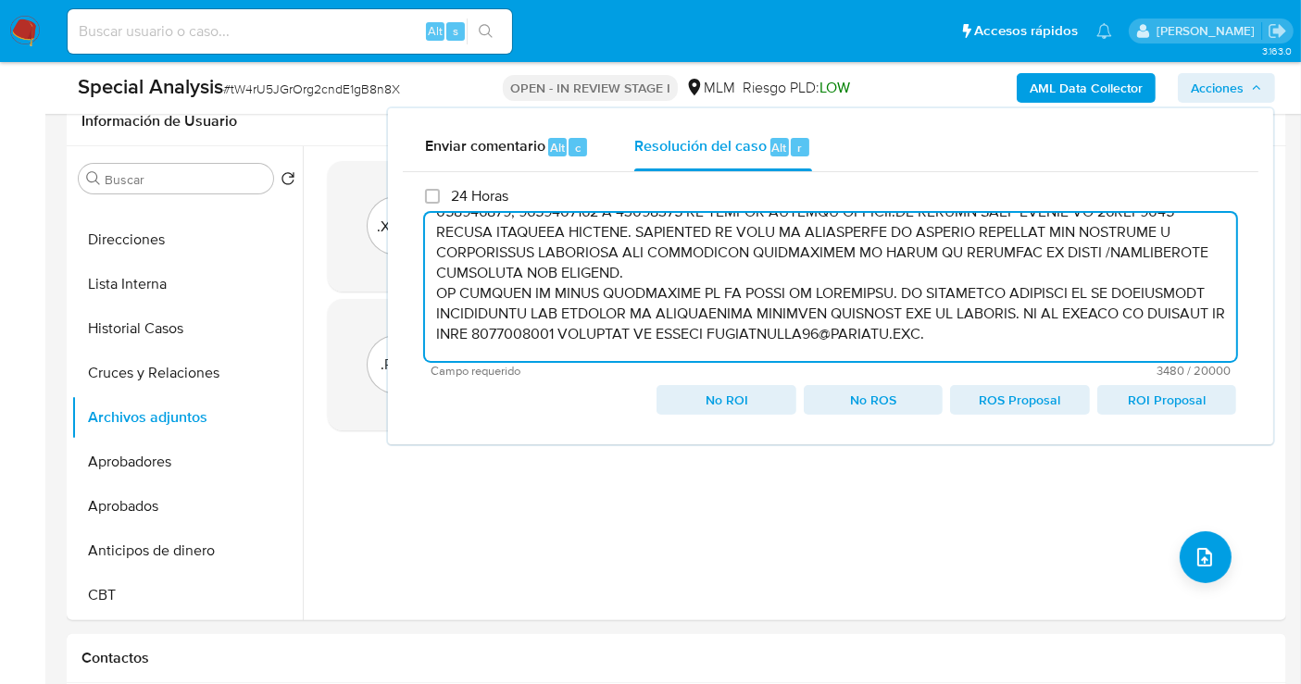
click at [428, 288] on textarea at bounding box center [830, 287] width 811 height 148
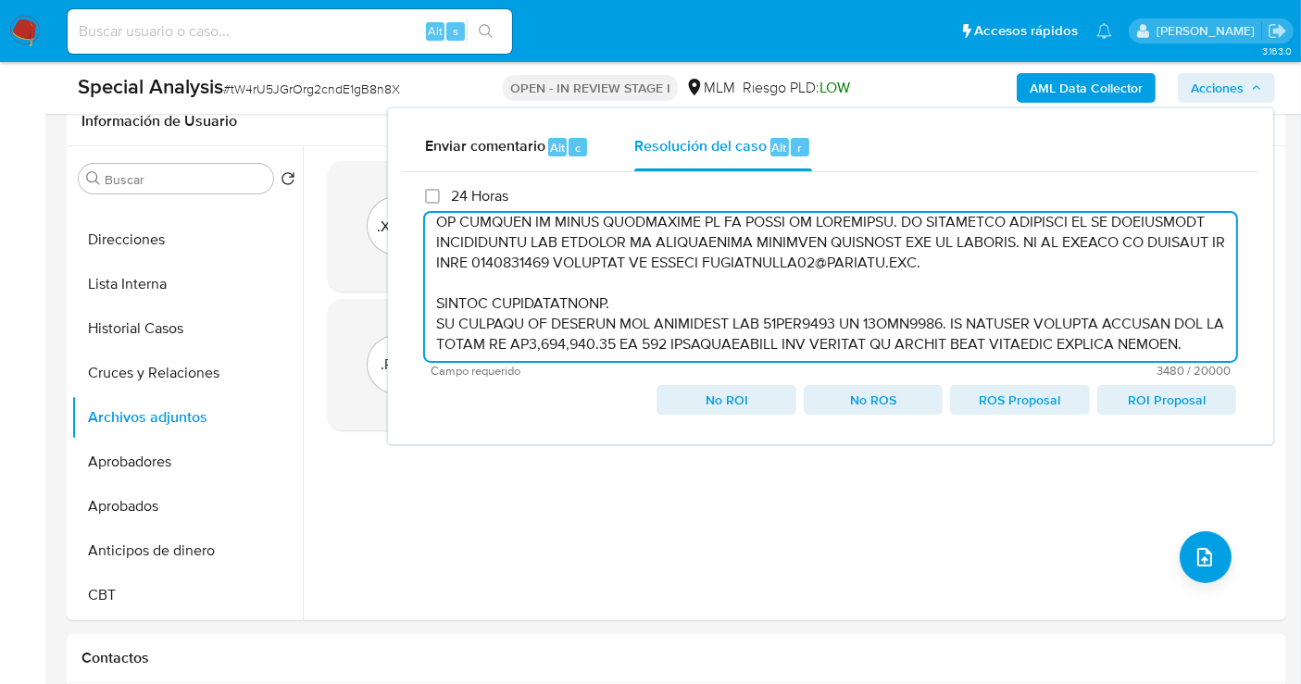
scroll to position [248, 0]
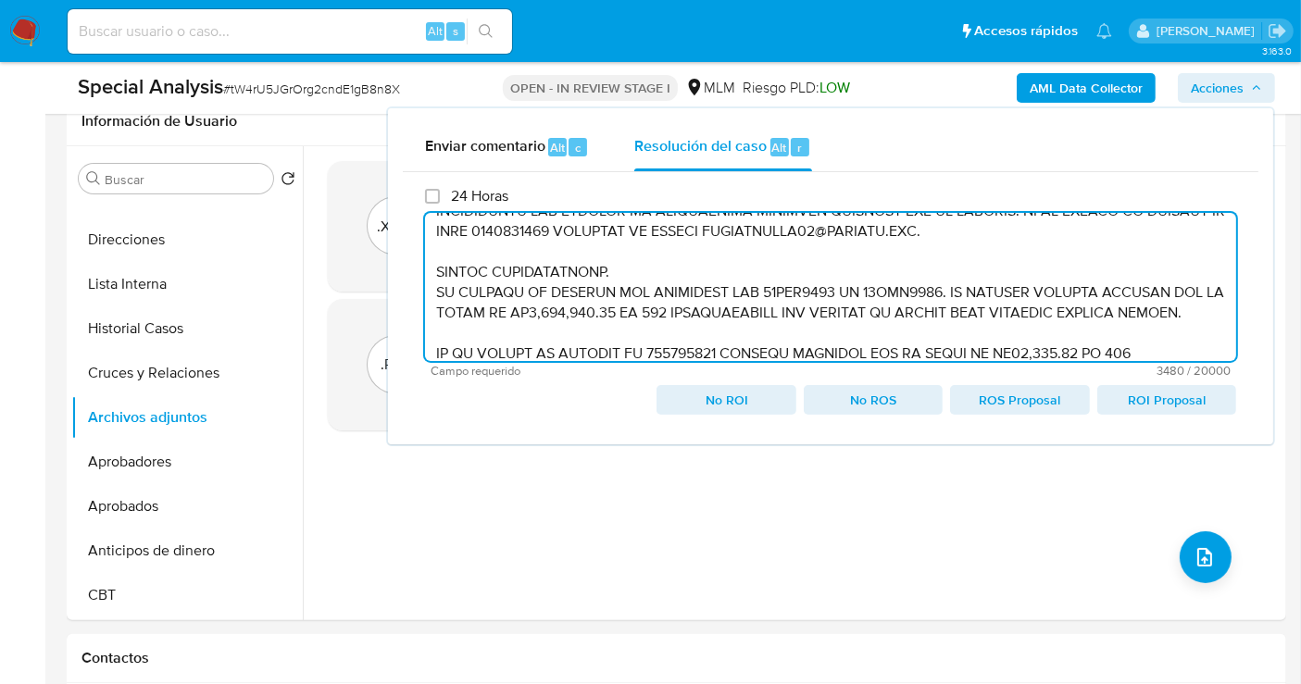
click at [428, 285] on textarea at bounding box center [830, 287] width 811 height 148
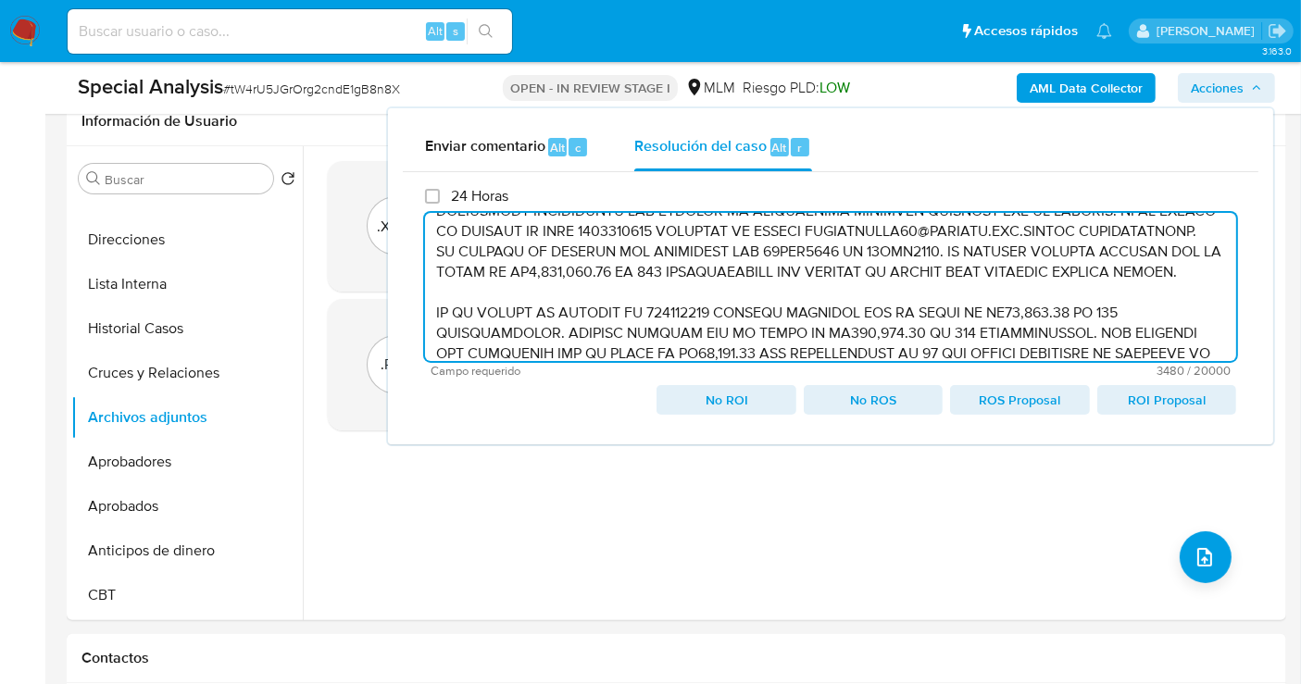
scroll to position [229, 0]
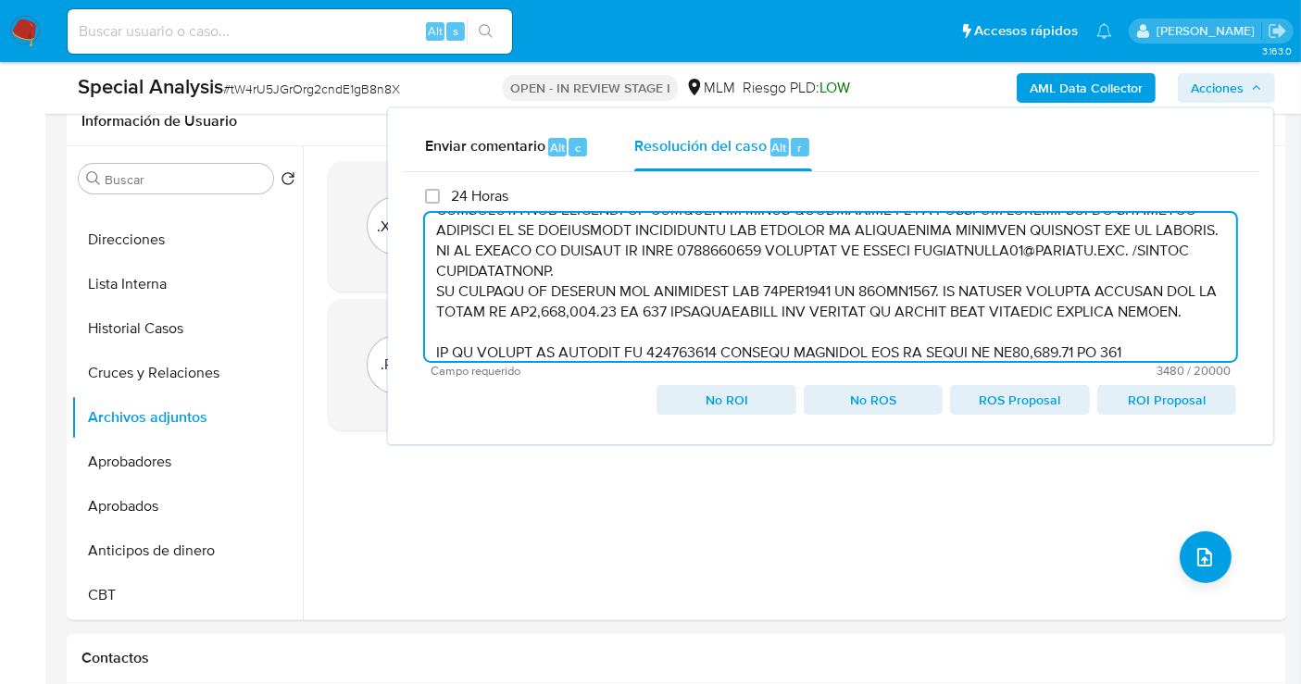
drag, startPoint x: 435, startPoint y: 284, endPoint x: 452, endPoint y: 354, distance: 71.4
click at [434, 291] on textarea at bounding box center [830, 287] width 811 height 148
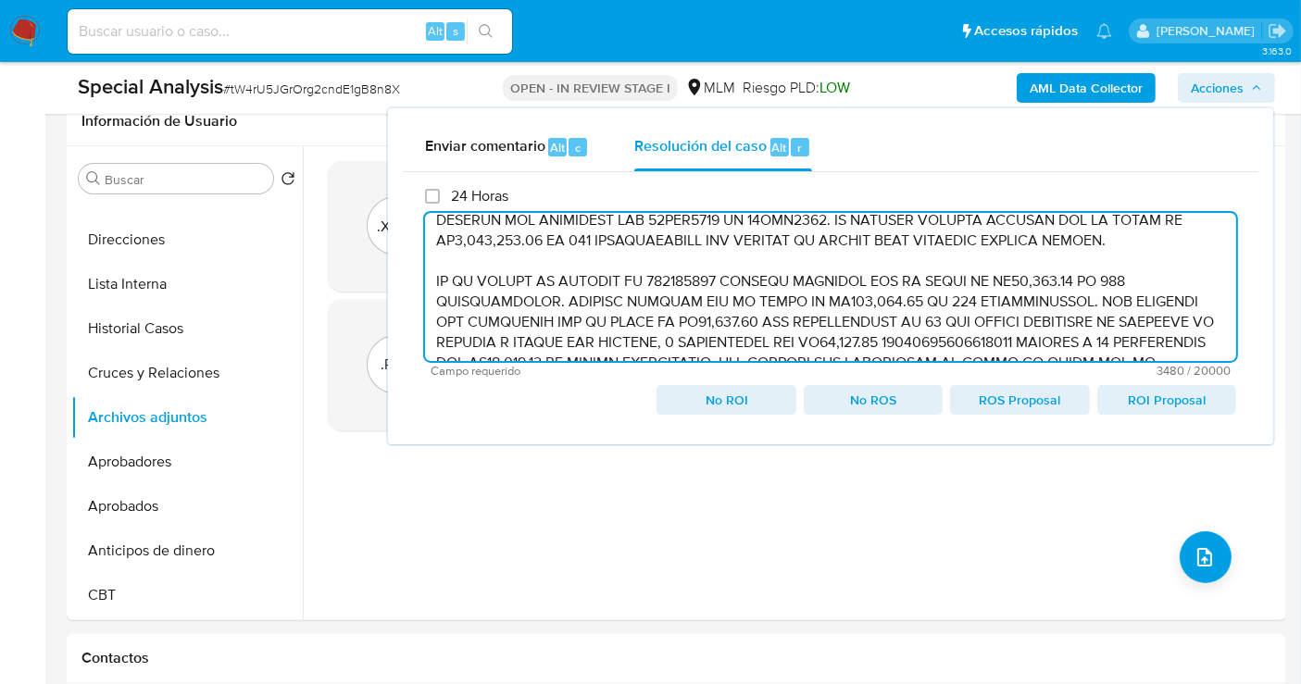
scroll to position [312, 0]
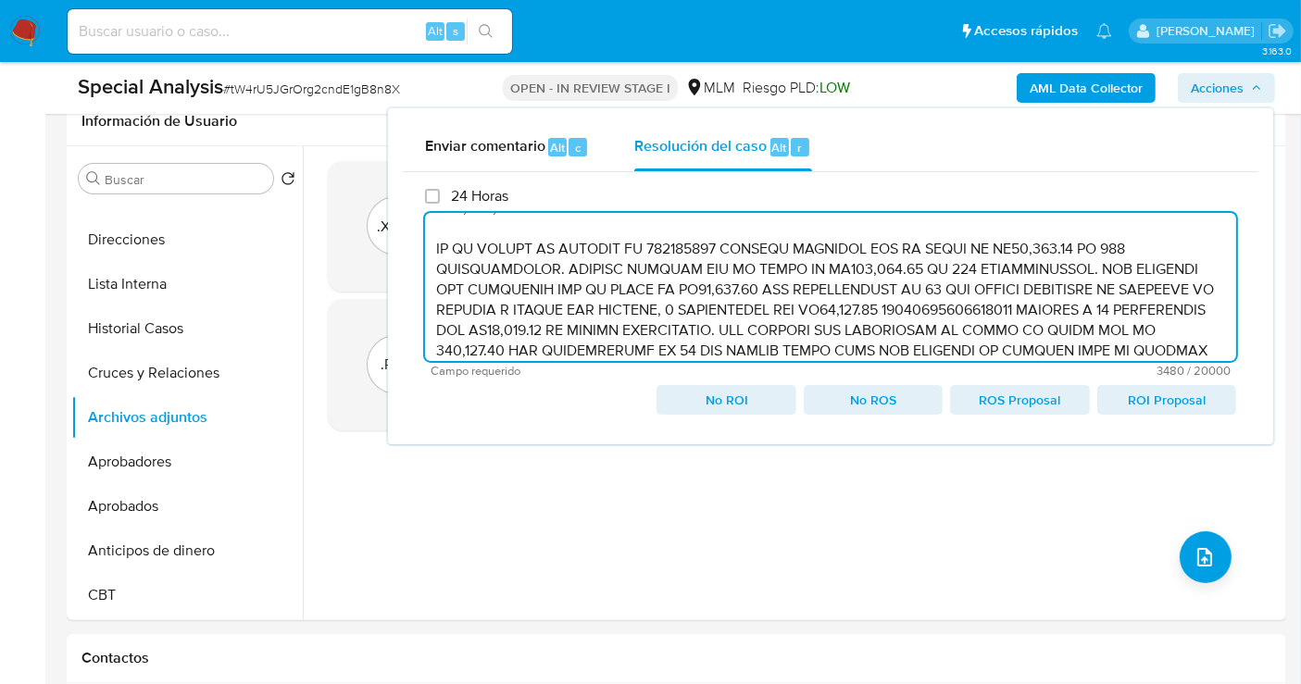
click at [431, 263] on textarea at bounding box center [830, 287] width 811 height 148
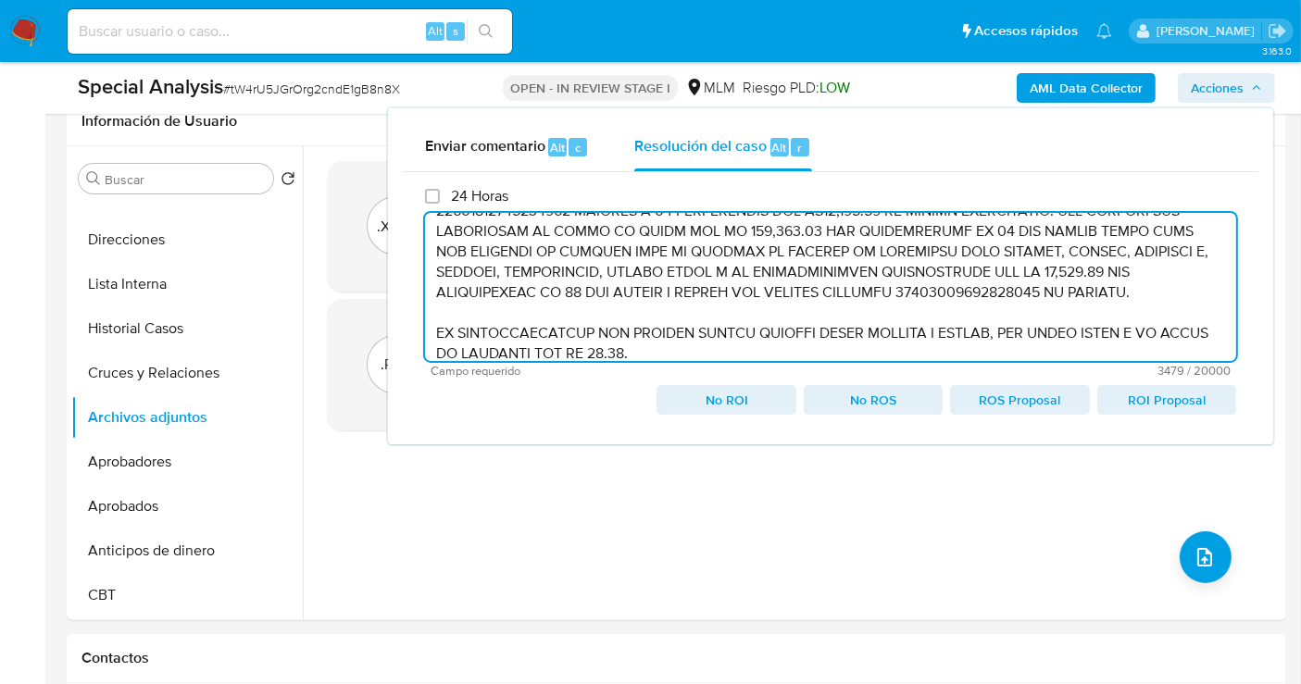
scroll to position [497, 0]
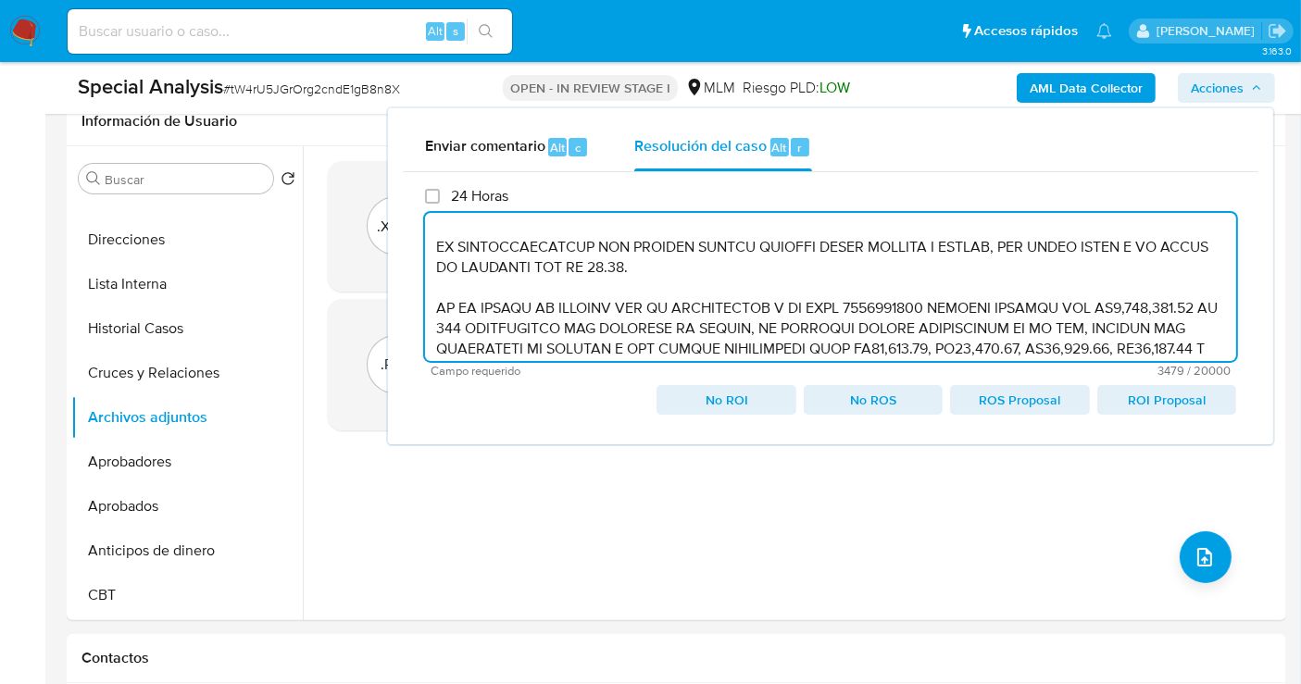
drag, startPoint x: 431, startPoint y: 266, endPoint x: 431, endPoint y: 277, distance: 11.1
click at [431, 271] on textarea at bounding box center [830, 287] width 811 height 148
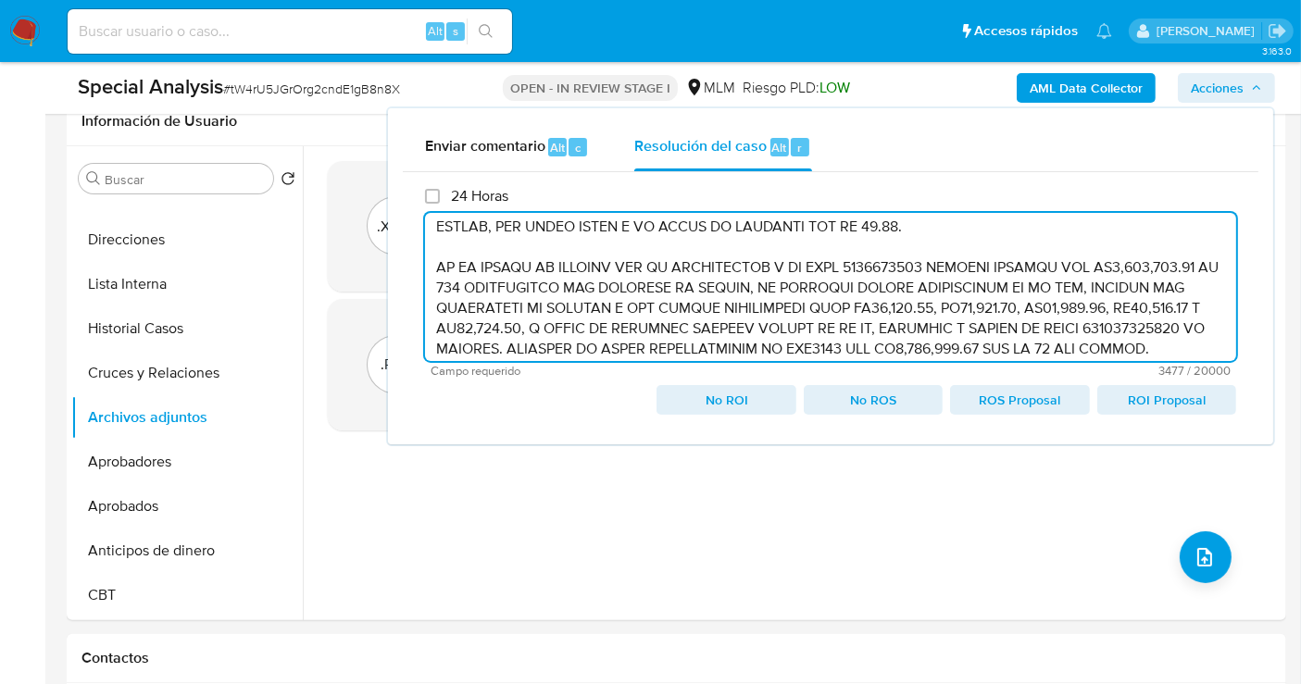
scroll to position [476, 0]
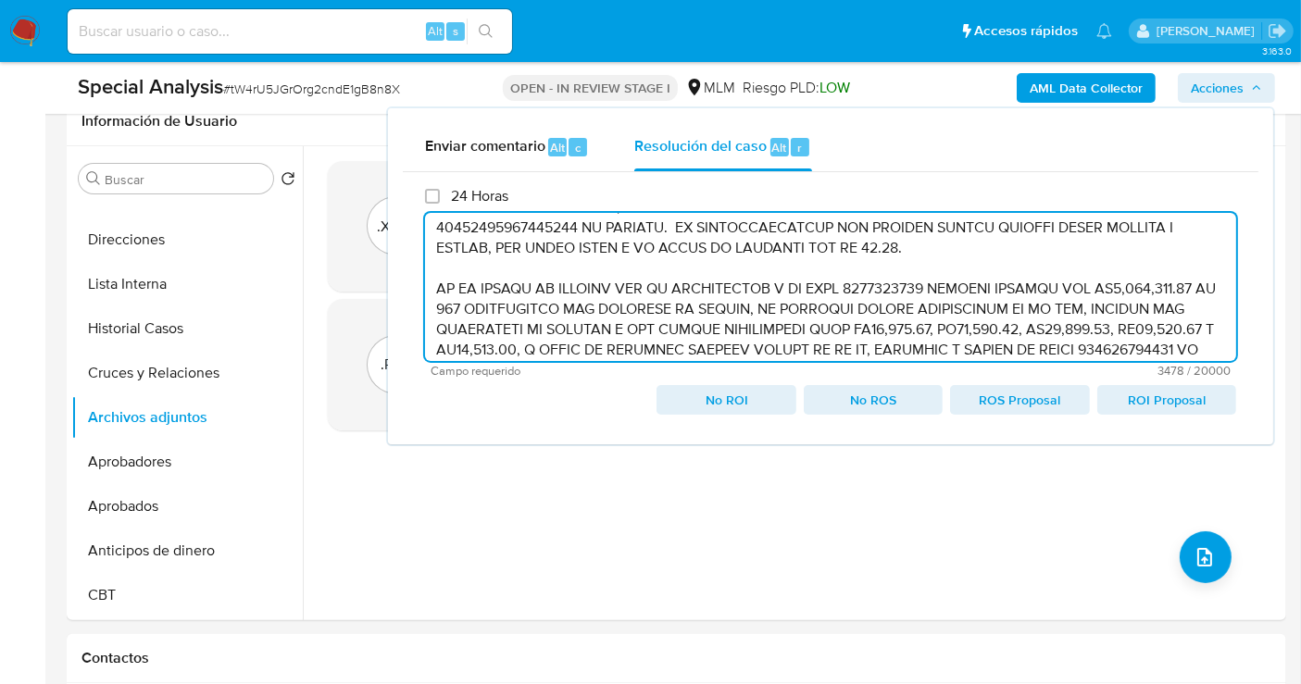
drag, startPoint x: 436, startPoint y: 309, endPoint x: 436, endPoint y: 343, distance: 33.3
click at [436, 322] on textarea at bounding box center [830, 287] width 811 height 148
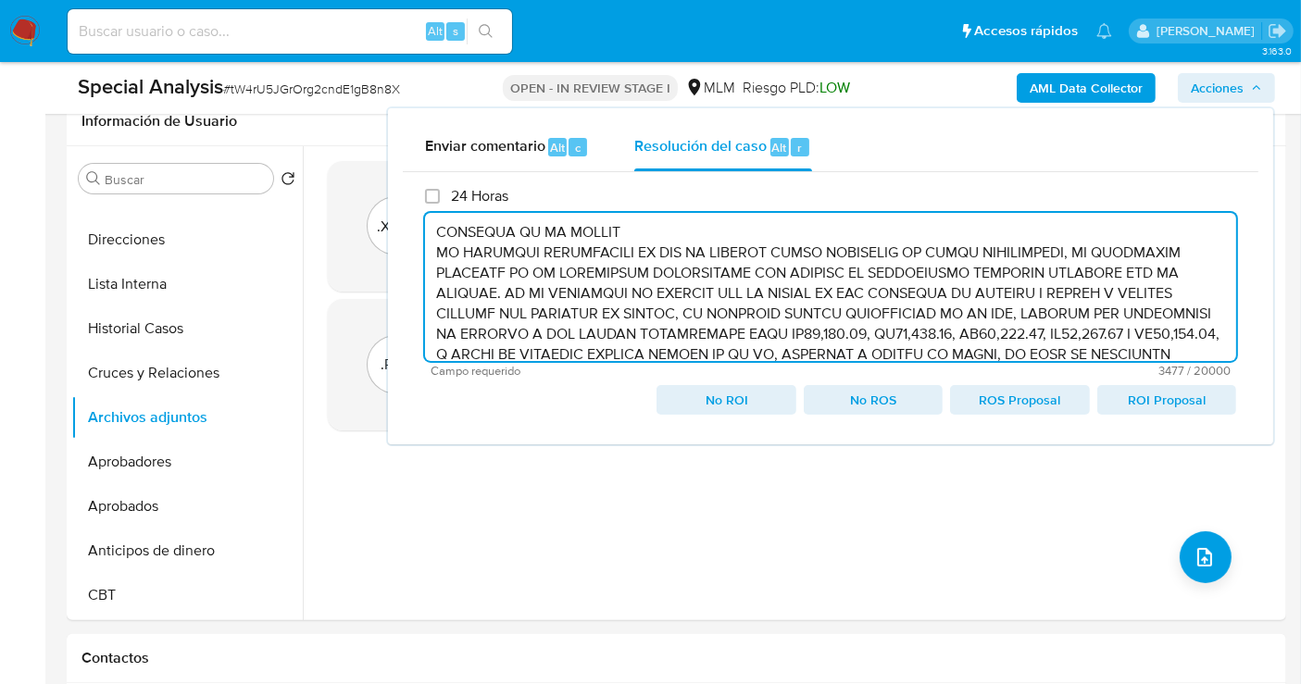
scroll to position [661, 0]
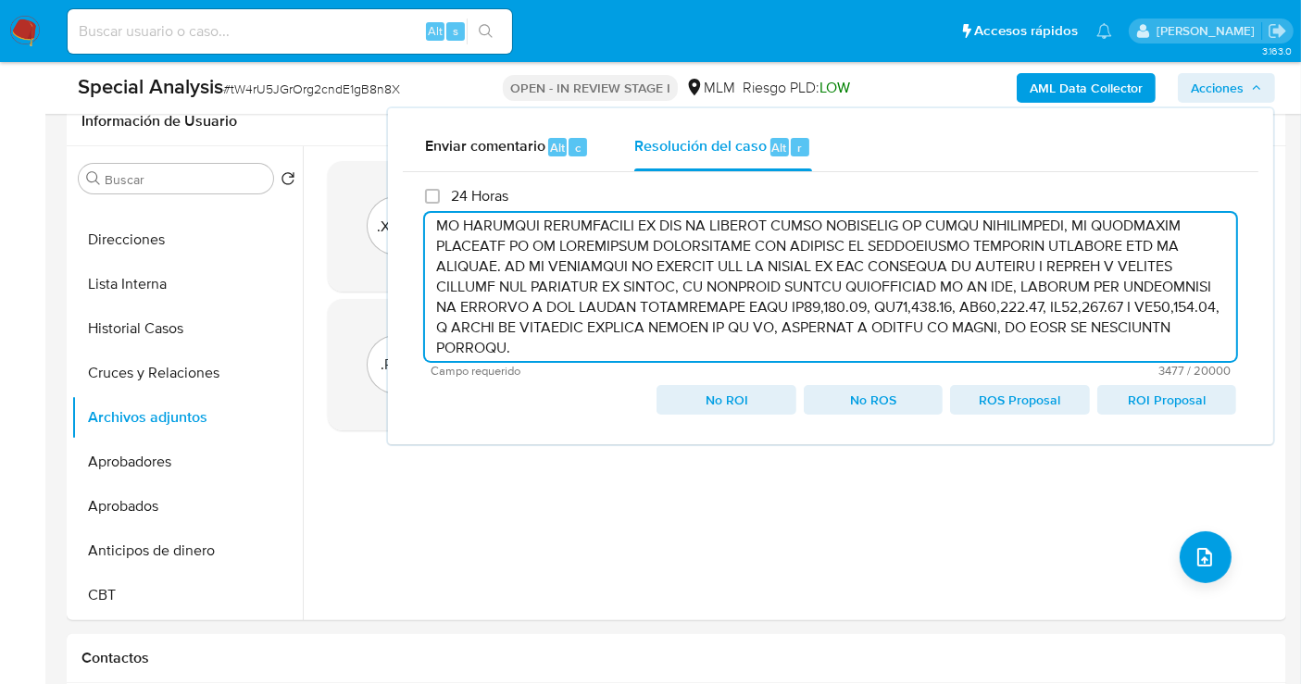
click at [430, 246] on textarea at bounding box center [830, 287] width 811 height 148
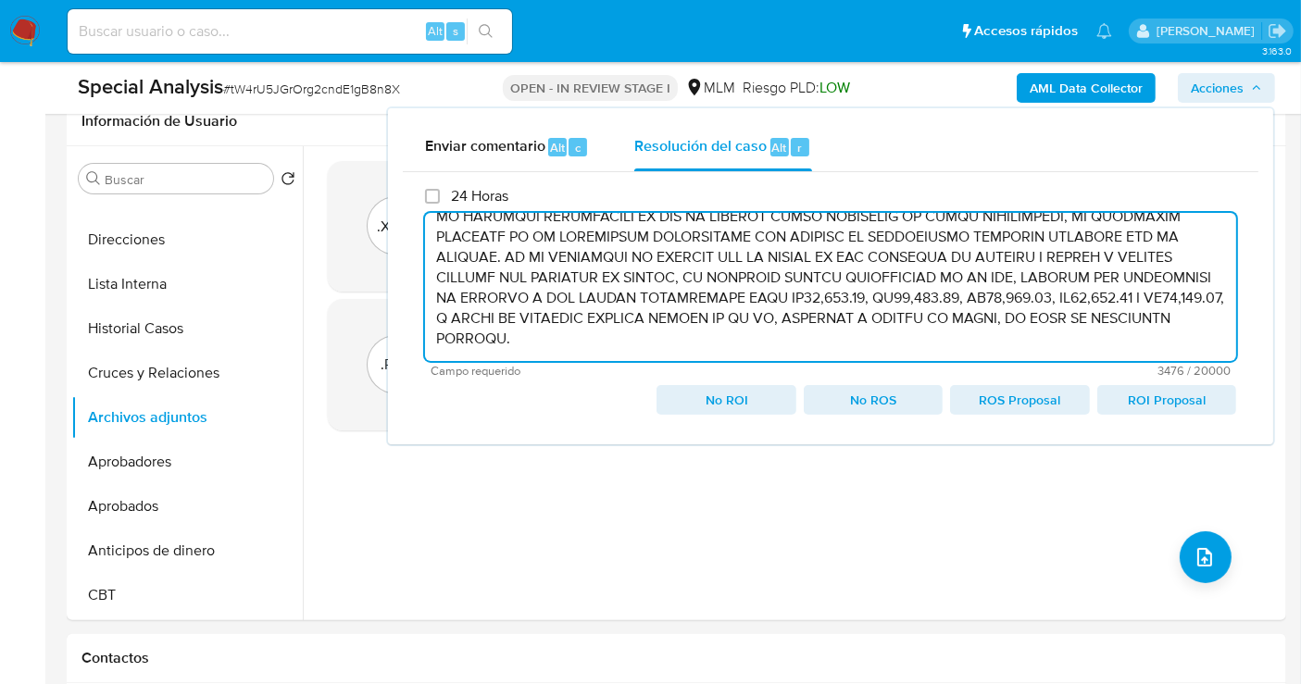
scroll to position [641, 0]
click at [436, 244] on textarea at bounding box center [830, 287] width 811 height 148
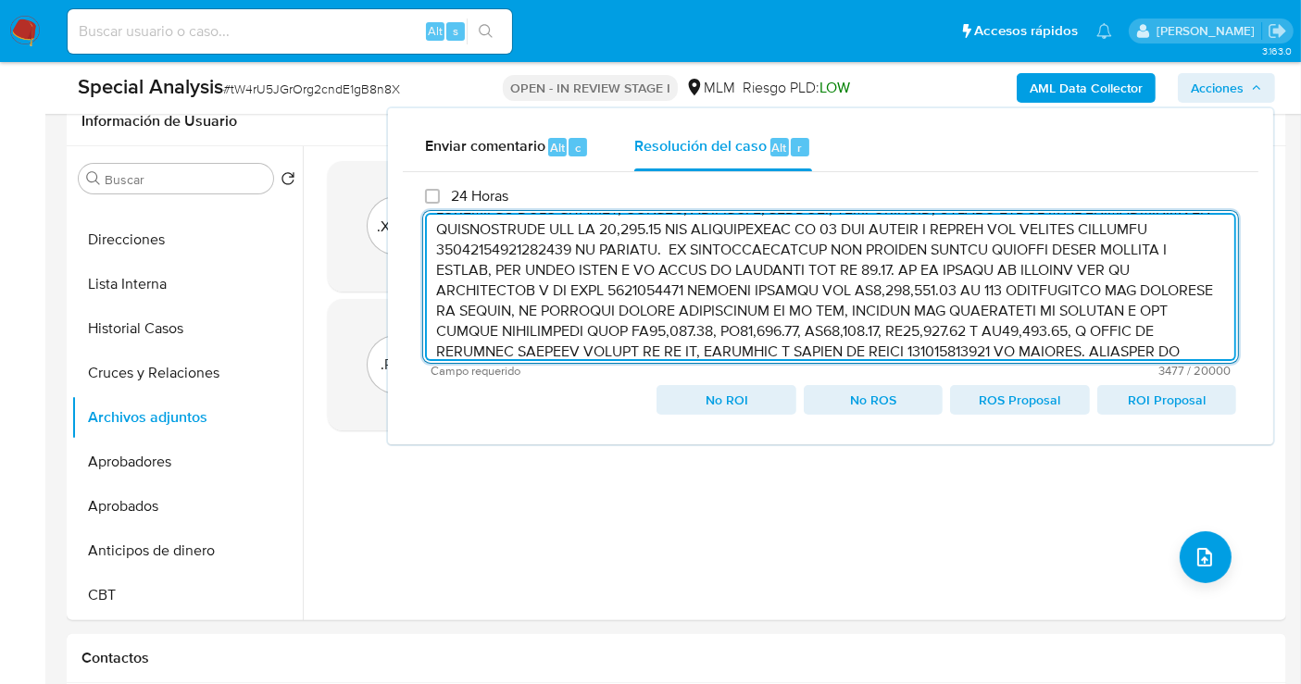
scroll to position [669, 0]
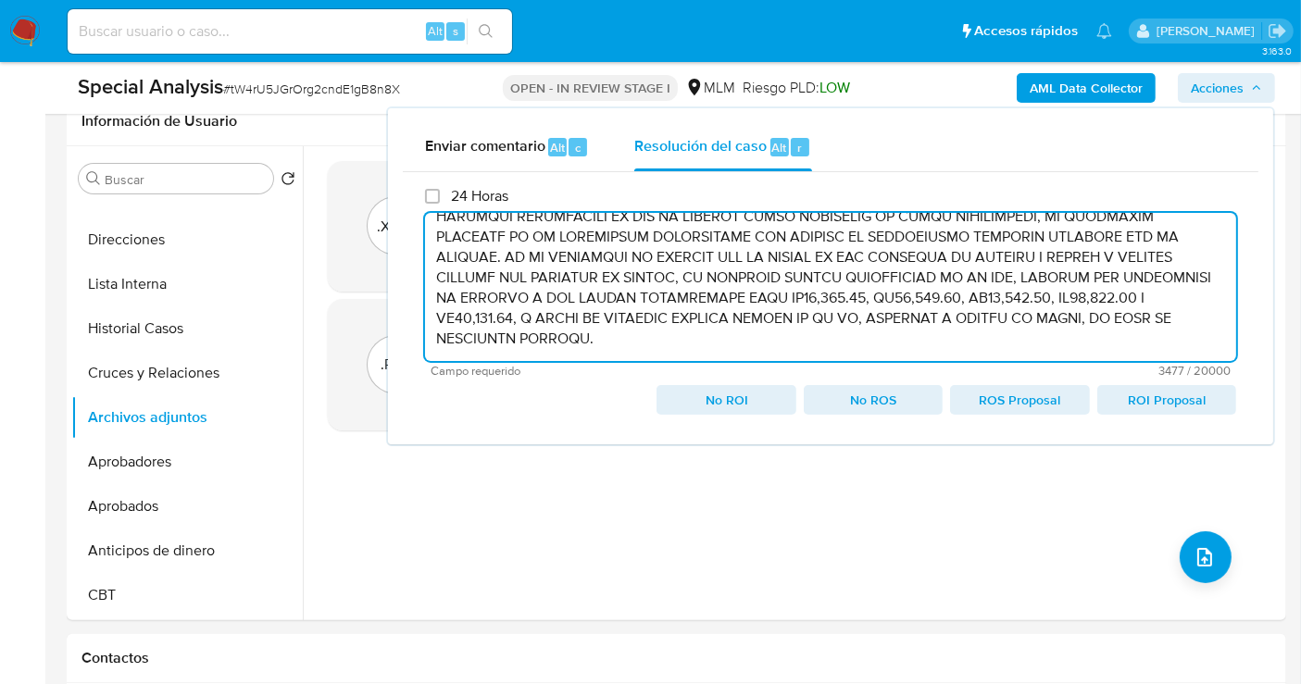
click at [520, 339] on textarea at bounding box center [830, 287] width 811 height 148
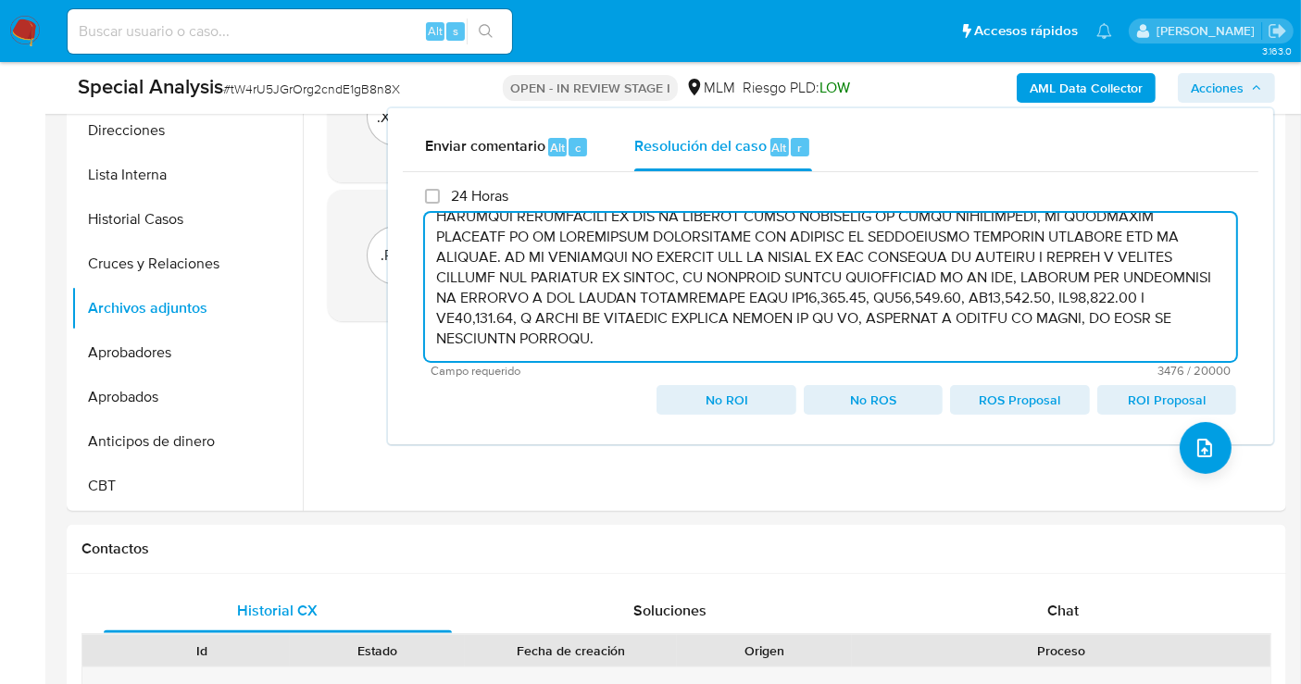
scroll to position [514, 0]
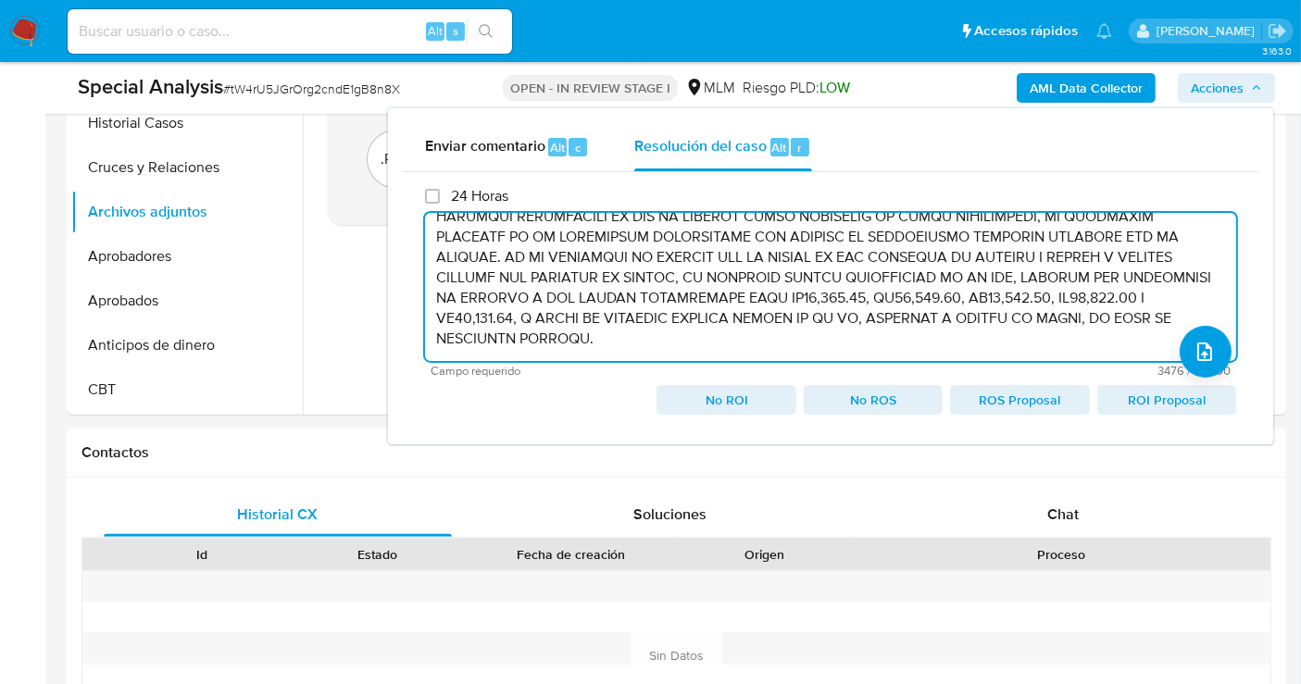
click at [1148, 400] on span "ROI Proposal" at bounding box center [1166, 400] width 113 height 26
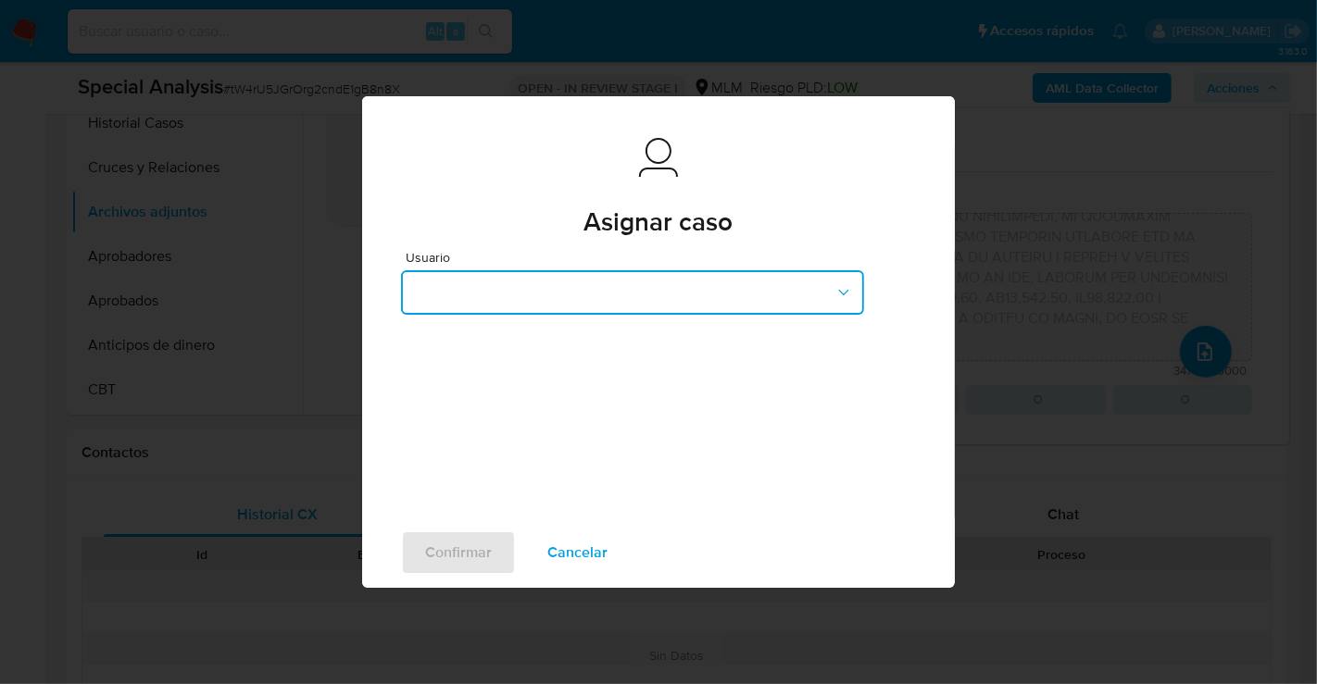
click at [581, 285] on button "button" at bounding box center [632, 292] width 463 height 44
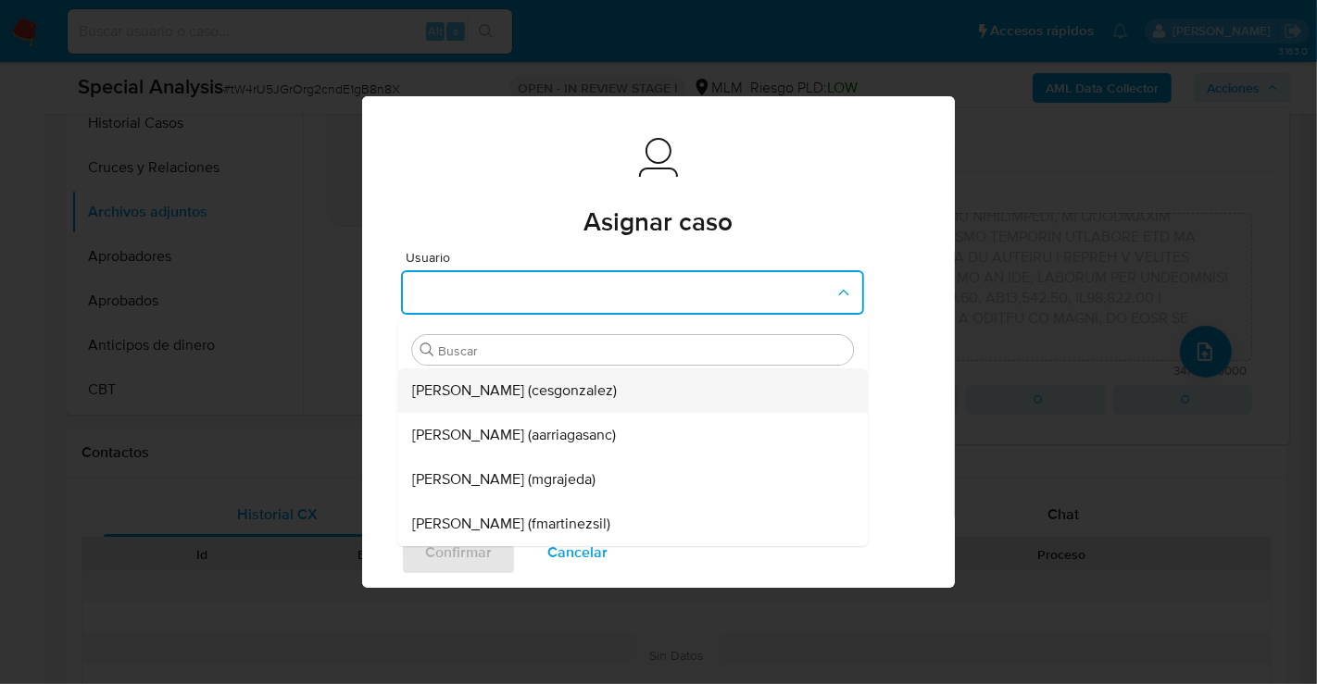
click at [505, 386] on span "Cesar Gonzalez (cesgonzalez)" at bounding box center [514, 390] width 205 height 19
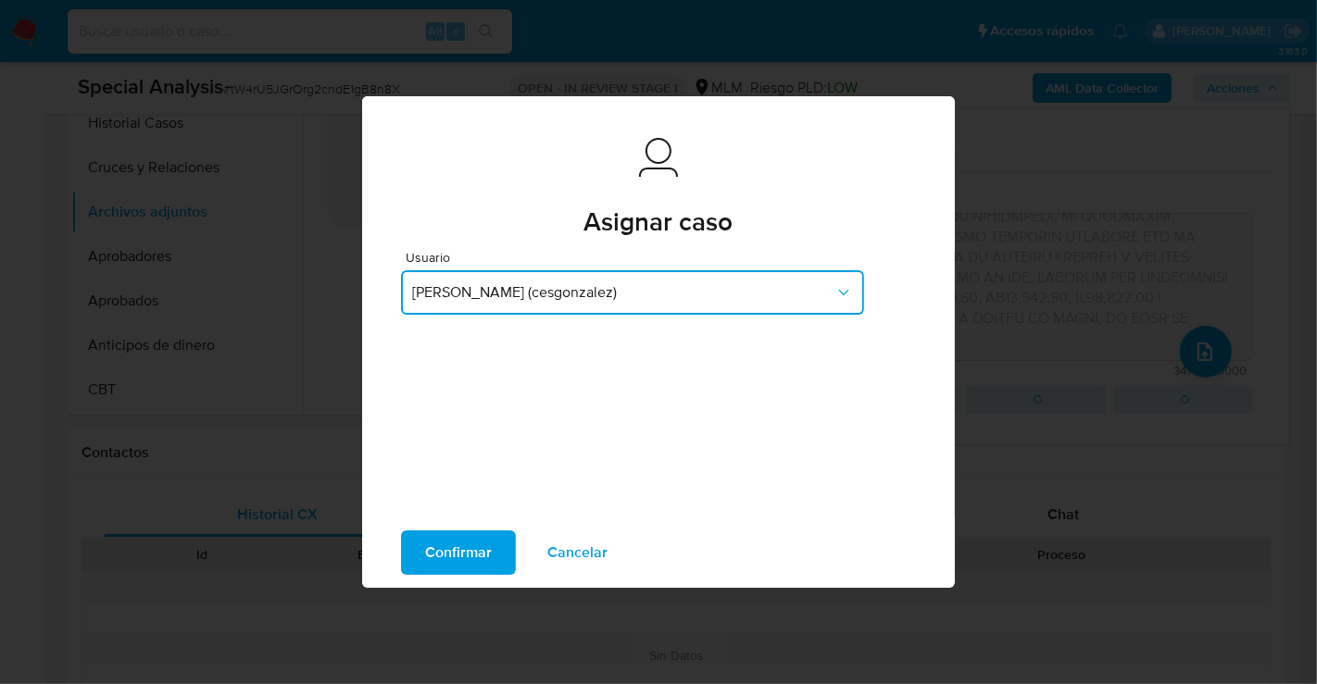
click at [495, 295] on span "Cesar Gonzalez (cesgonzalez)" at bounding box center [623, 292] width 422 height 19
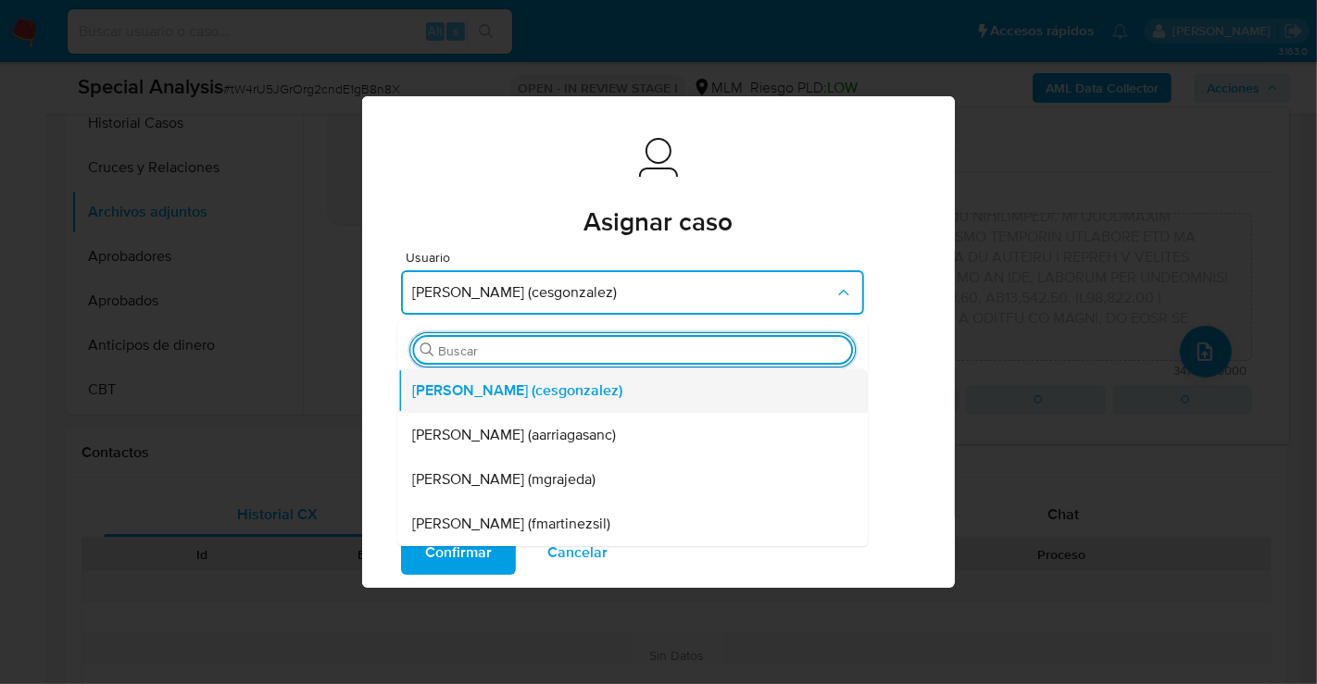
click at [471, 398] on span "Cesar Gonzalez (cesgonzalez)" at bounding box center [517, 390] width 210 height 19
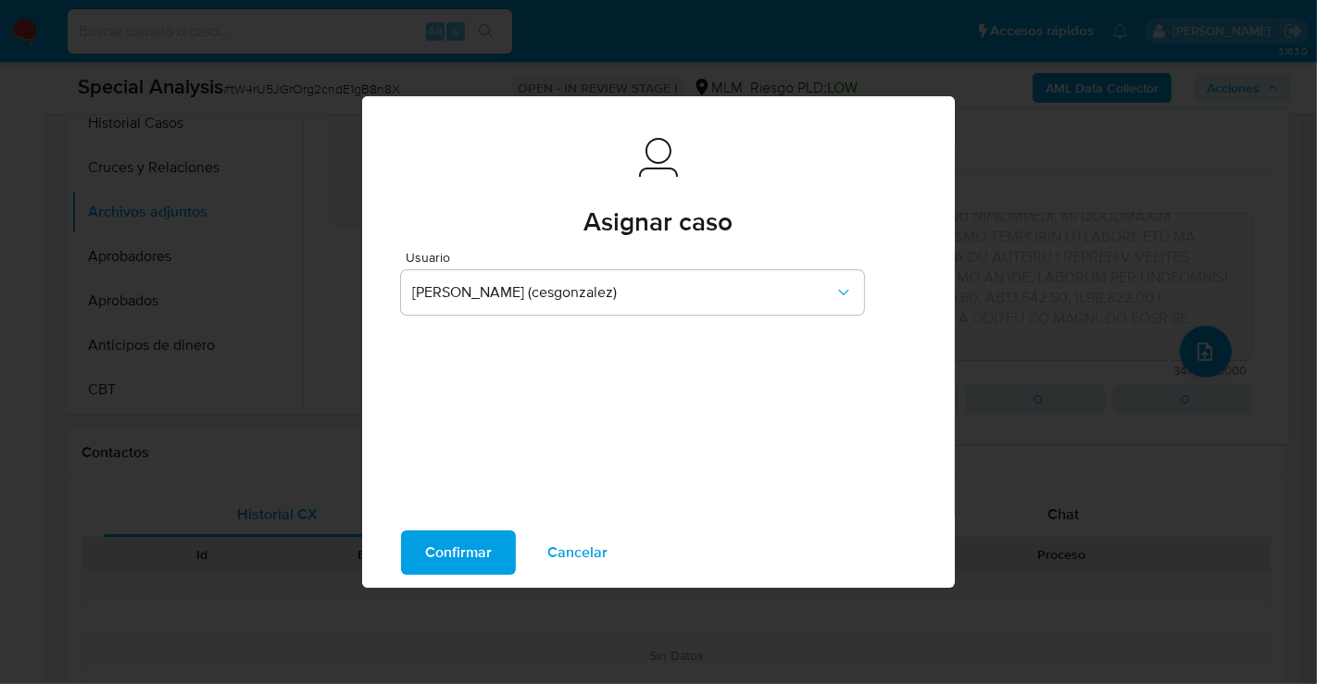
click at [445, 543] on span "Confirmar" at bounding box center [458, 552] width 67 height 41
type textarea "/CONOCIMIENTO DEL CLIENTE O USUARIO. CLIENTE JESUS ADRIAN FELIX MANUEL, NUMERO …"
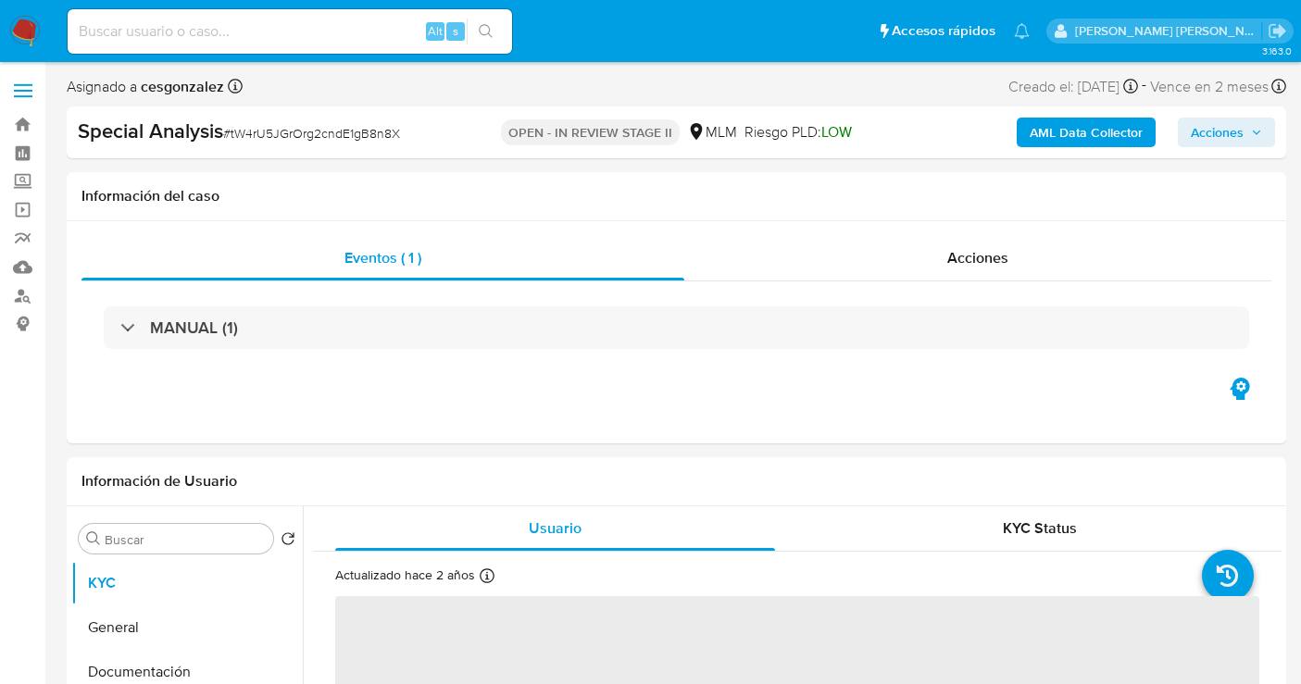
select select "10"
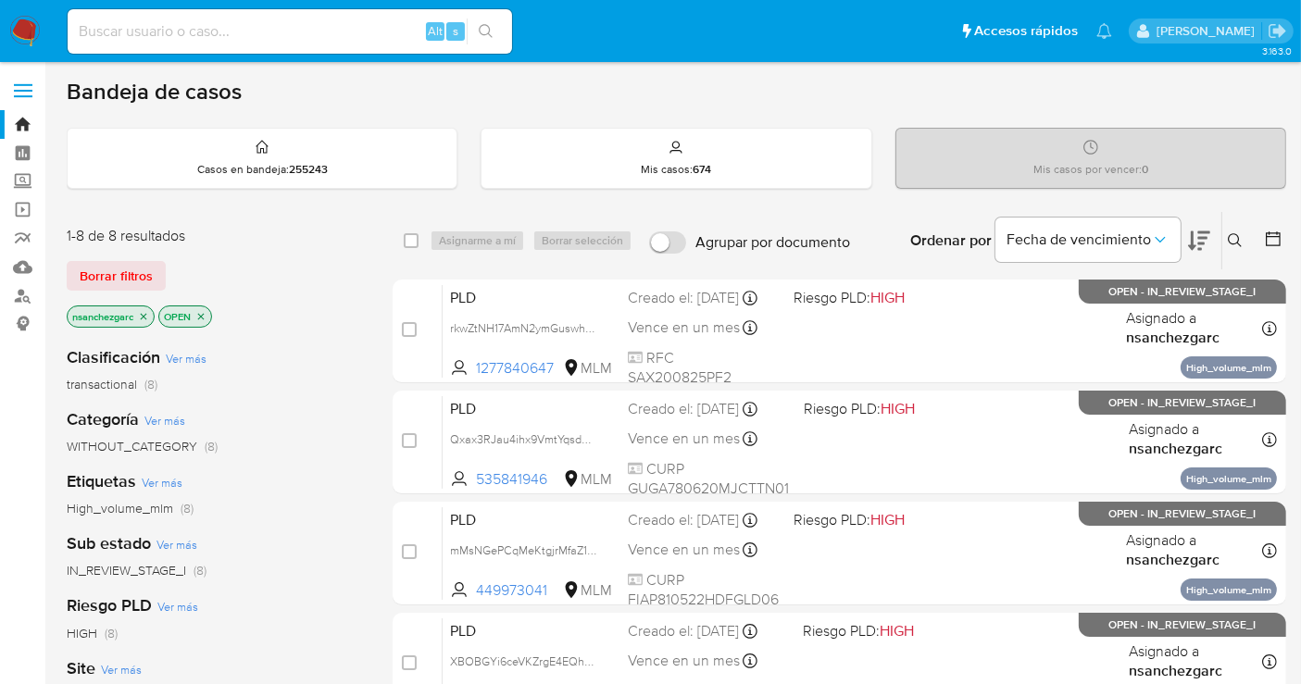
click at [309, 26] on input at bounding box center [290, 31] width 444 height 24
paste input "cQjAABmbTONRYiGEe8ZeKolM"
type input "cQjAABmbTONRYiGEe8ZeKolM"
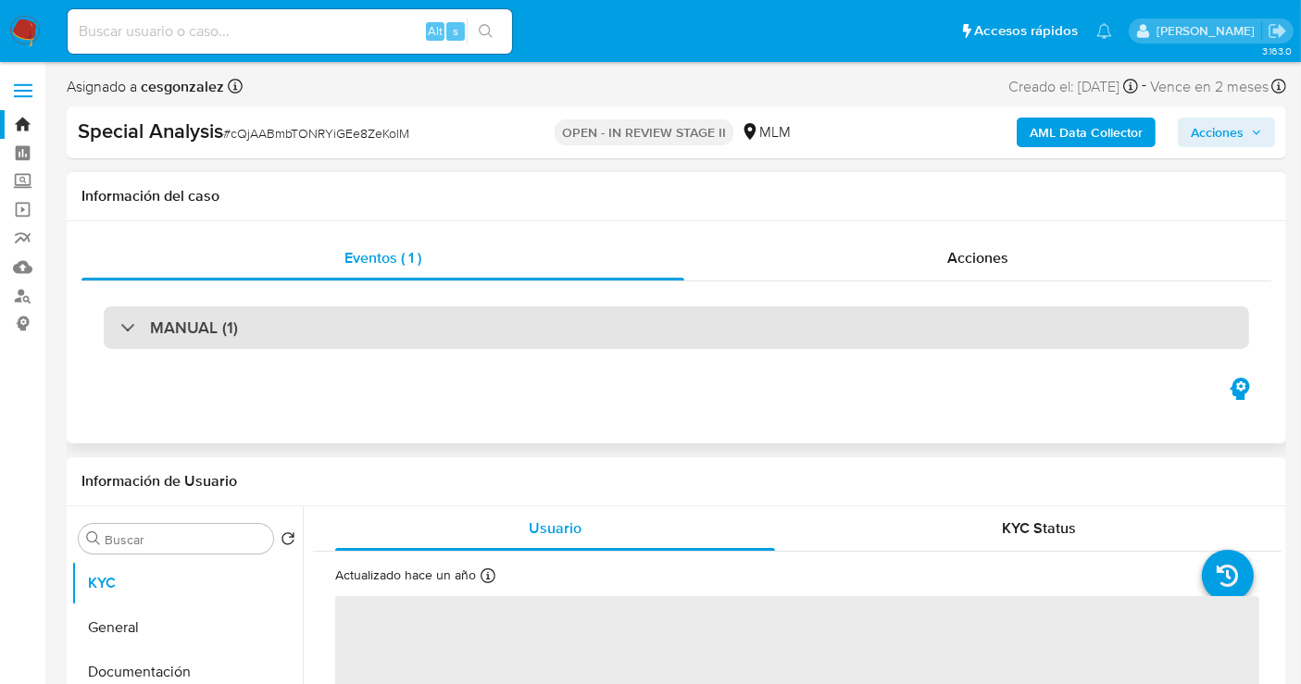
select select "10"
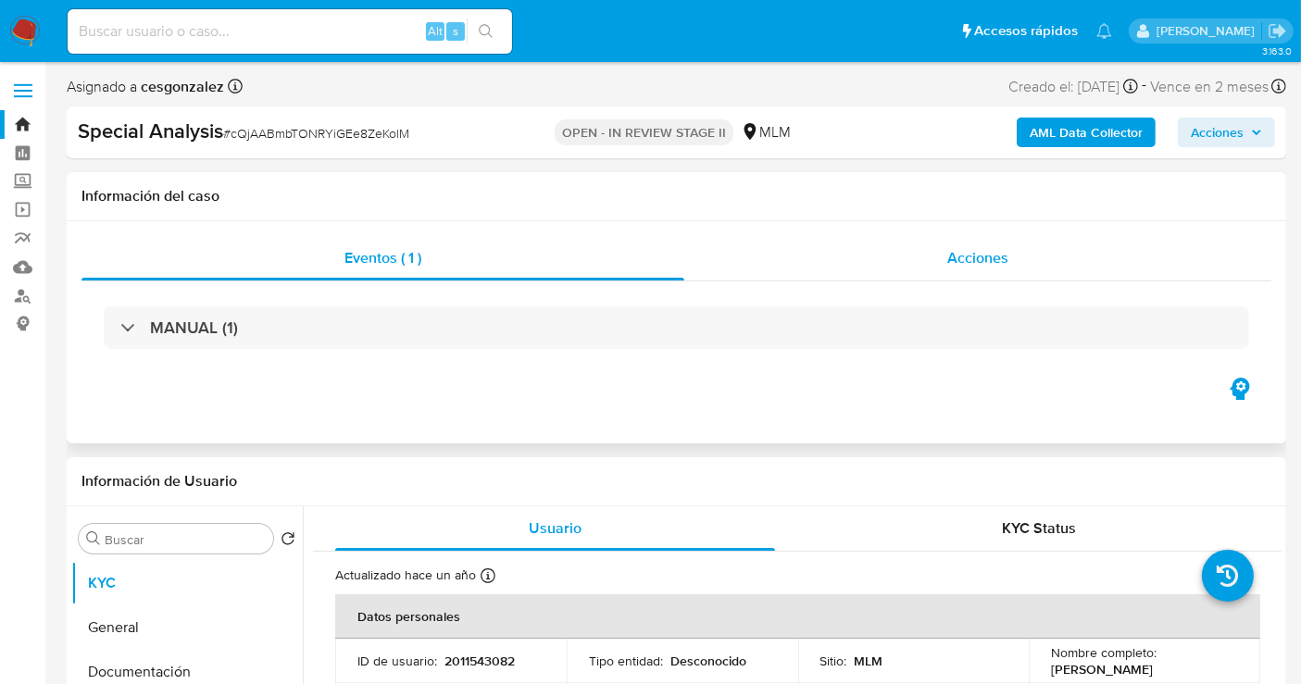
click at [982, 255] on span "Acciones" at bounding box center [977, 257] width 61 height 21
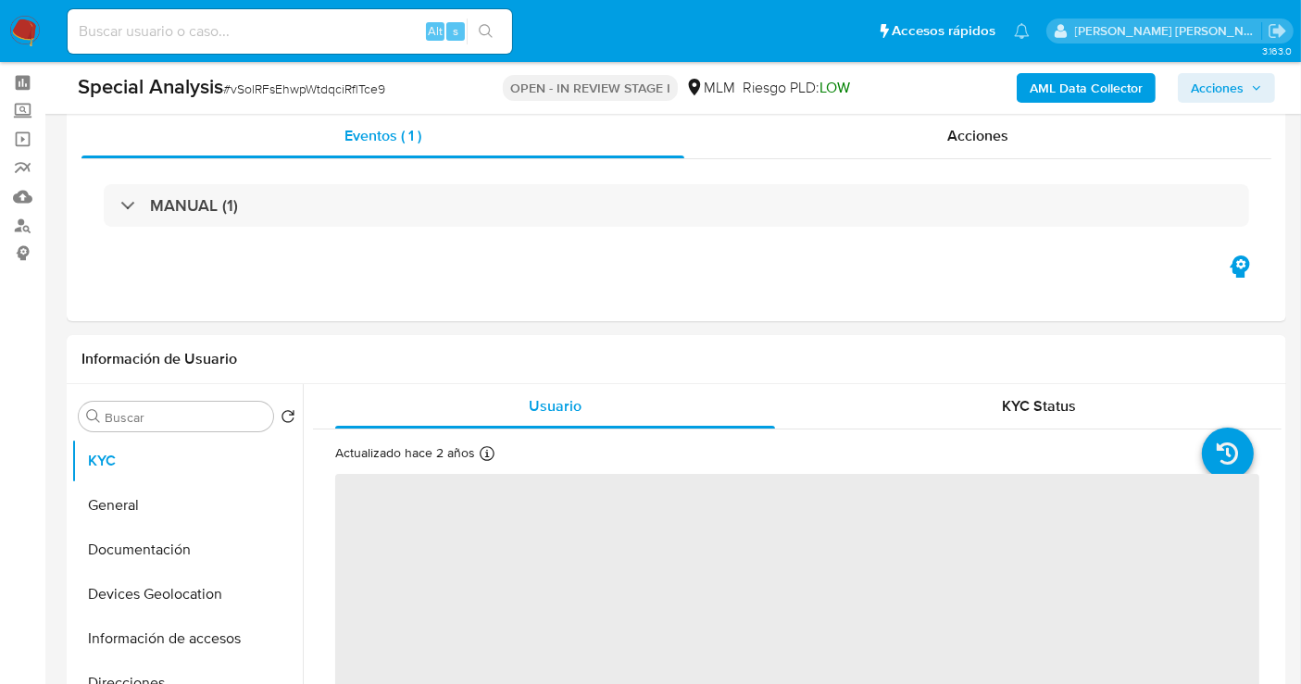
scroll to position [103, 0]
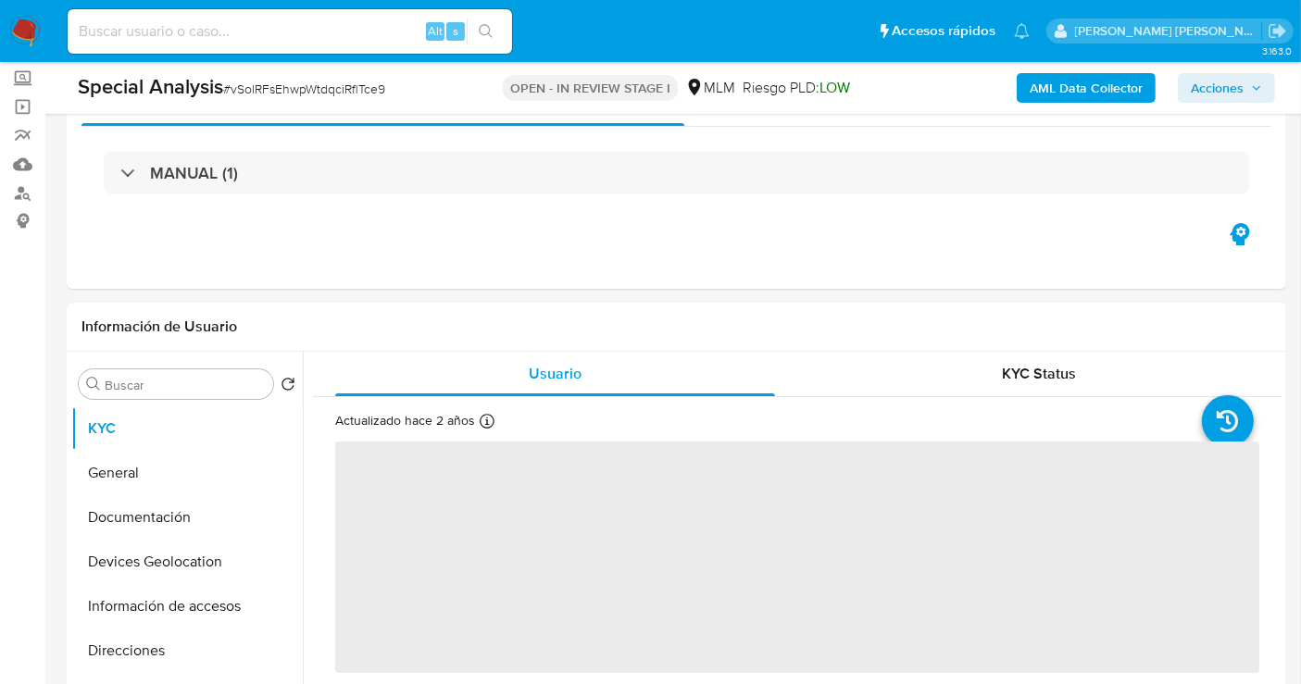
select select "10"
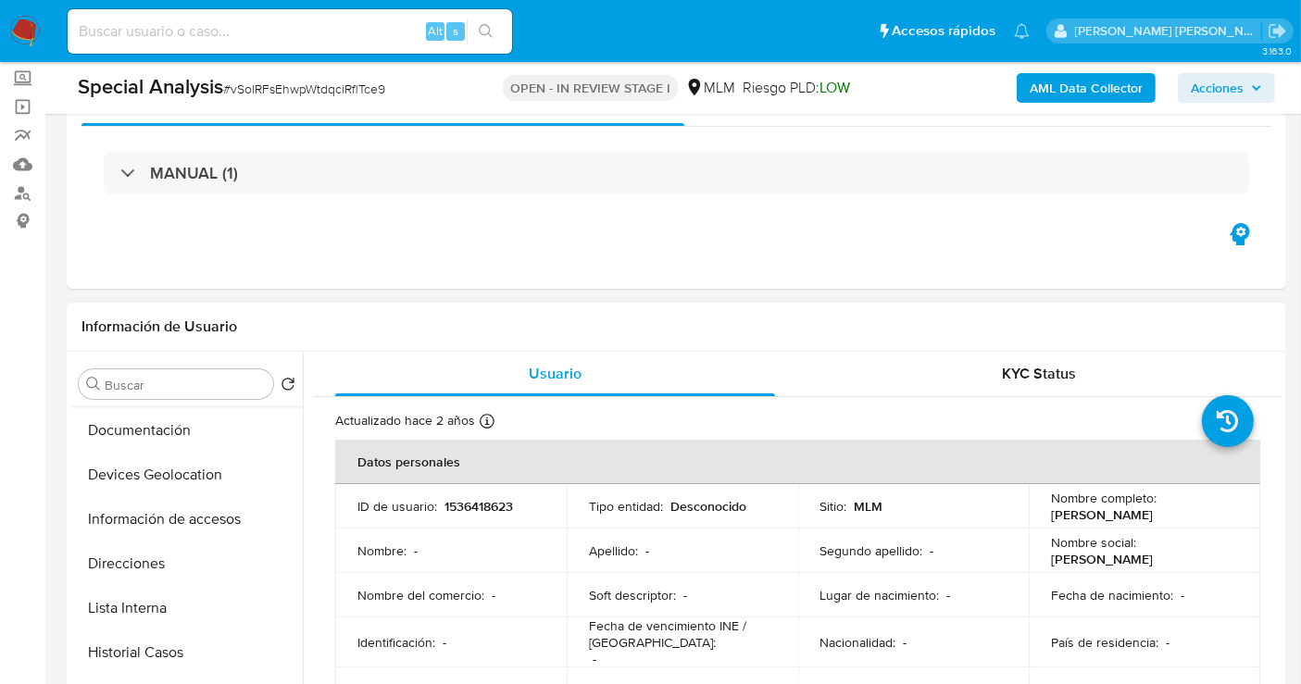
scroll to position [206, 0]
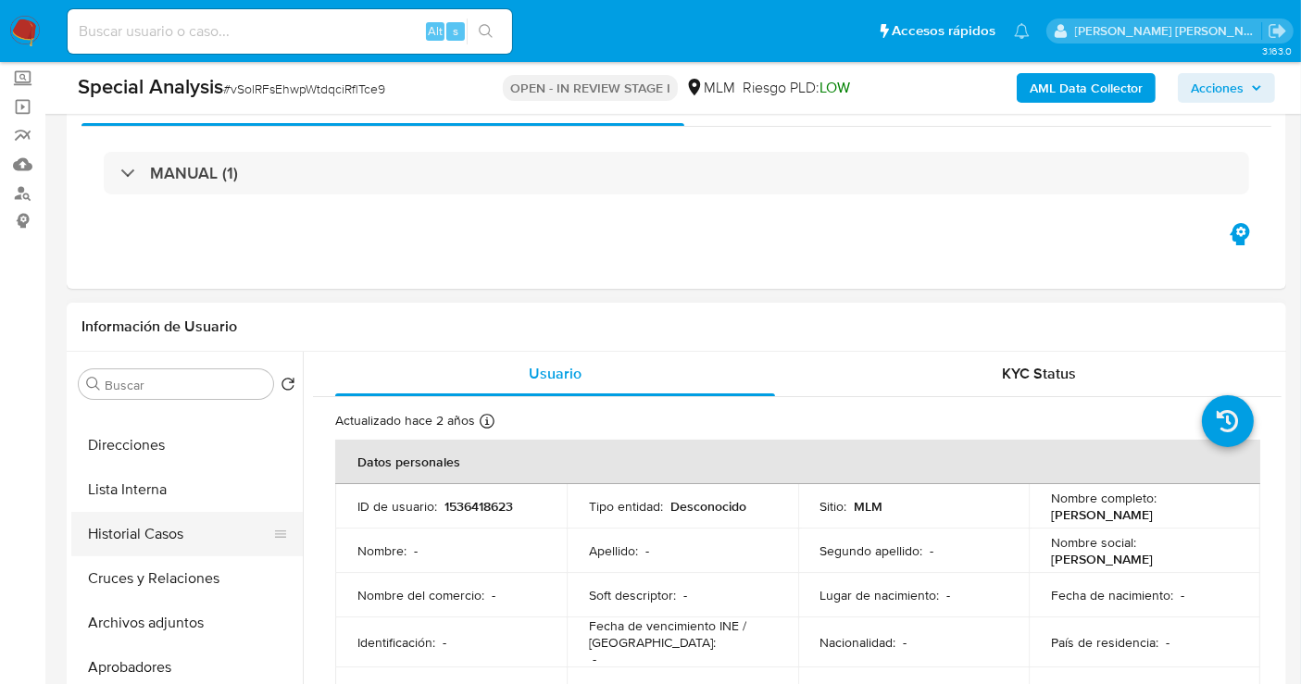
click at [153, 536] on button "Historial Casos" at bounding box center [179, 534] width 217 height 44
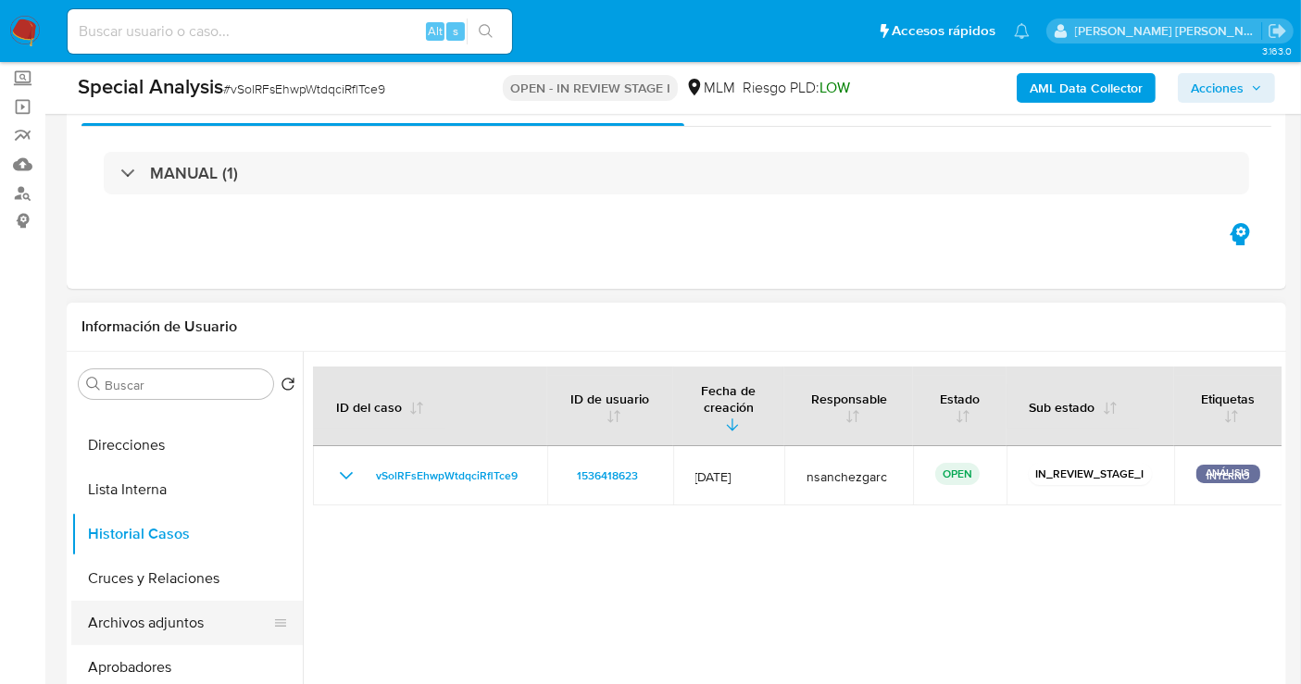
click at [153, 618] on button "Archivos adjuntos" at bounding box center [179, 623] width 217 height 44
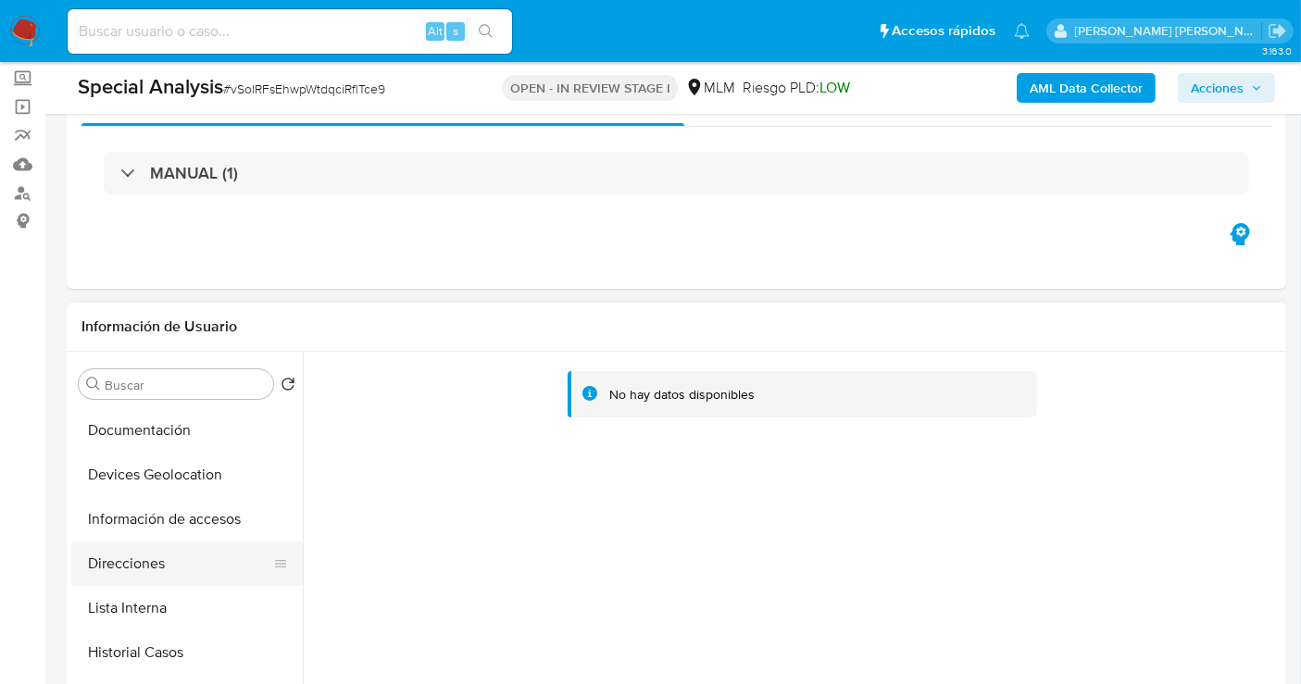
scroll to position [0, 0]
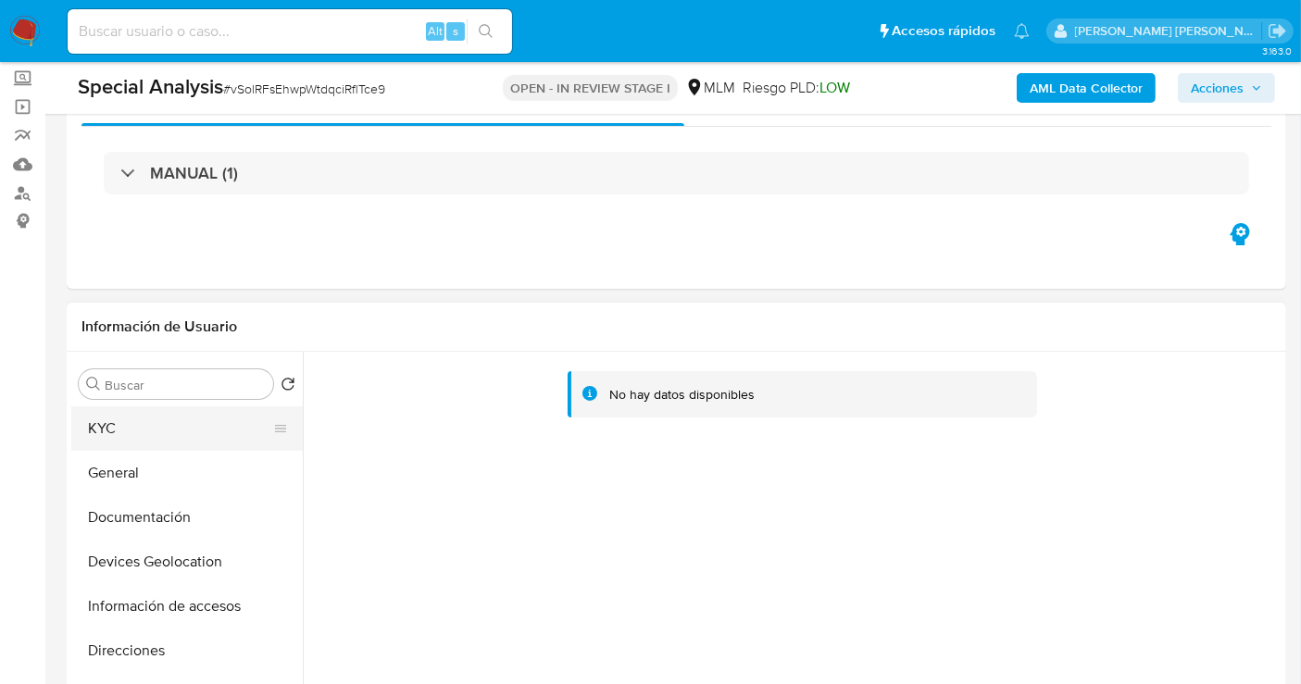
click at [126, 414] on button "KYC" at bounding box center [179, 428] width 217 height 44
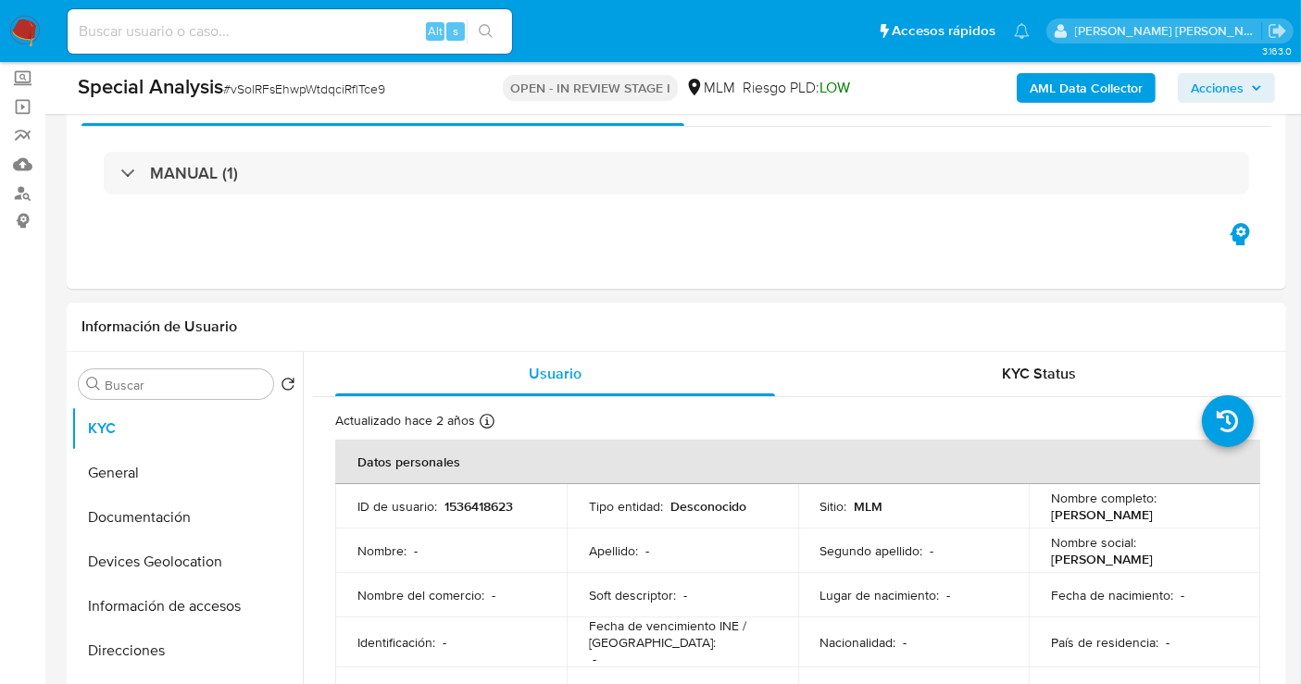
scroll to position [103, 0]
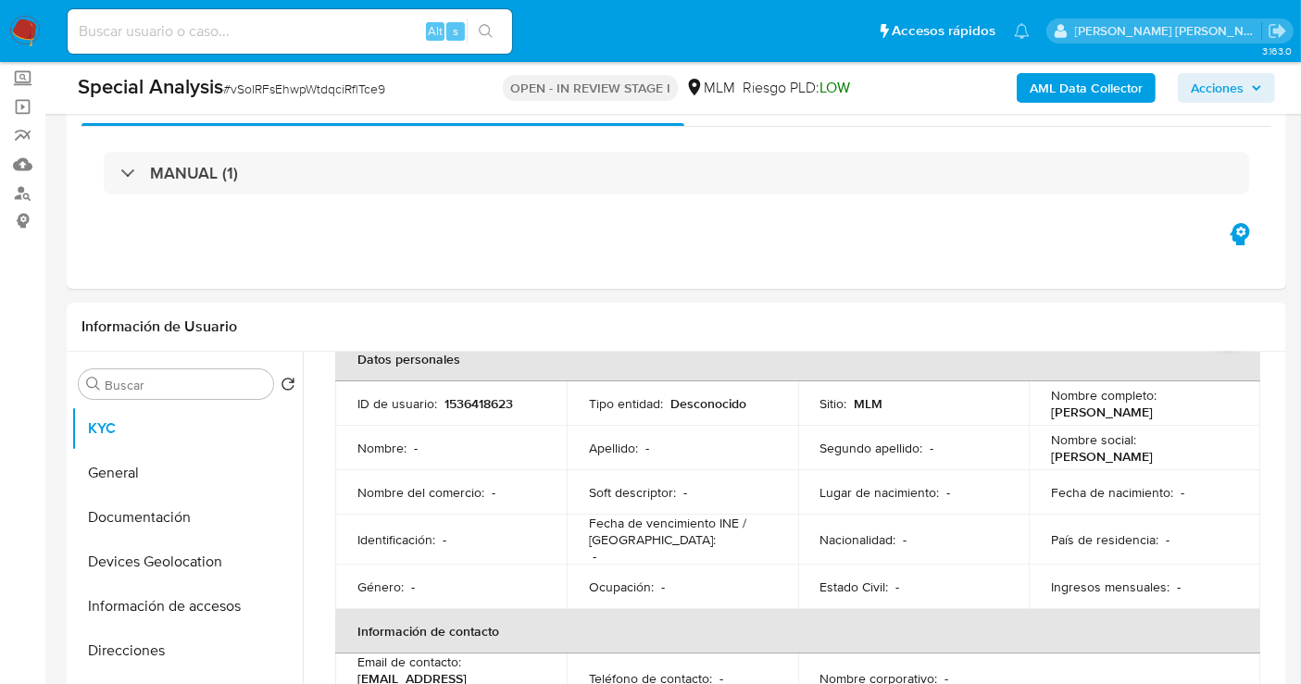
click at [15, 22] on img at bounding box center [24, 31] width 31 height 31
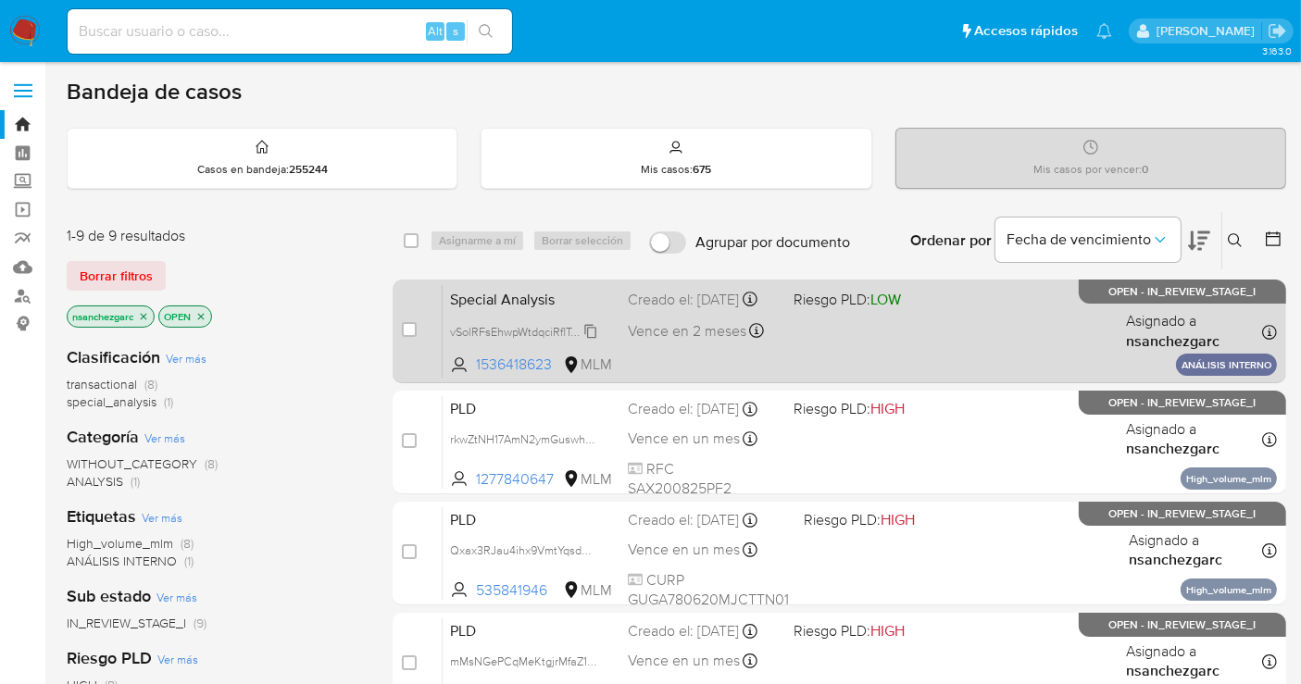
click at [594, 339] on icon at bounding box center [590, 331] width 15 height 15
click at [636, 310] on div "Creado el: [DATE] Creado el: [DATE] 16:03:11" at bounding box center [703, 300] width 151 height 20
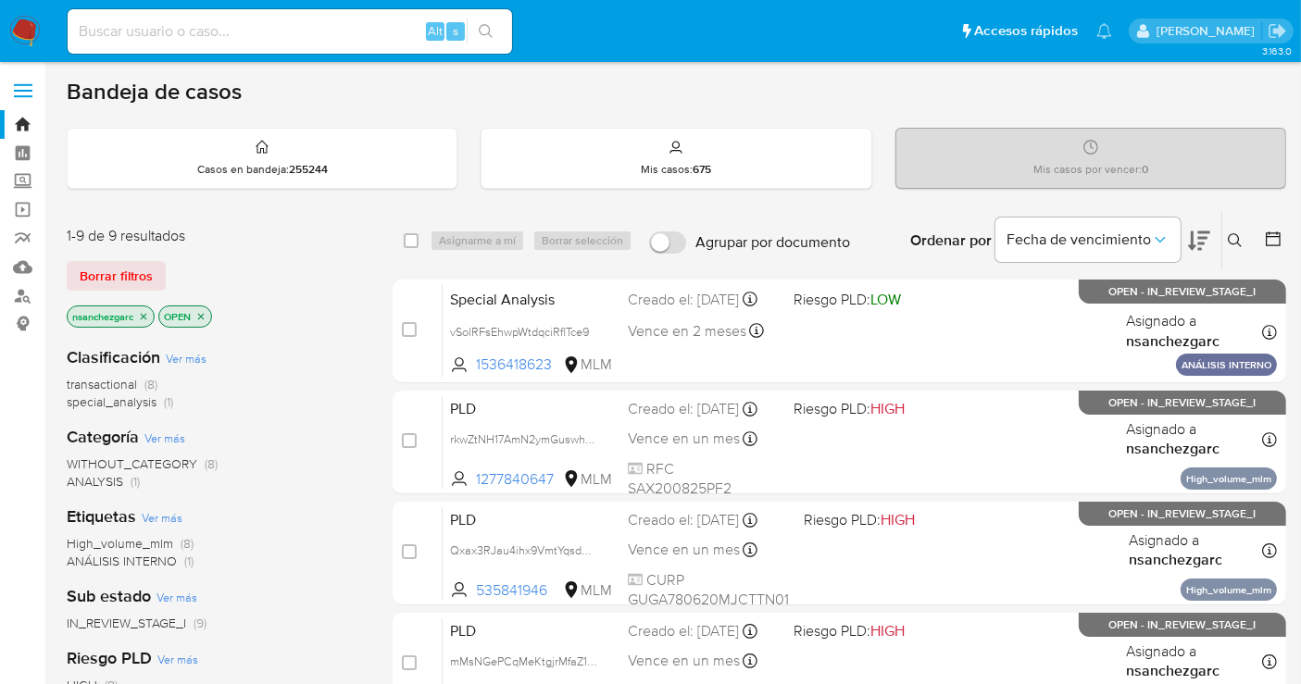
click at [29, 29] on img at bounding box center [24, 31] width 31 height 31
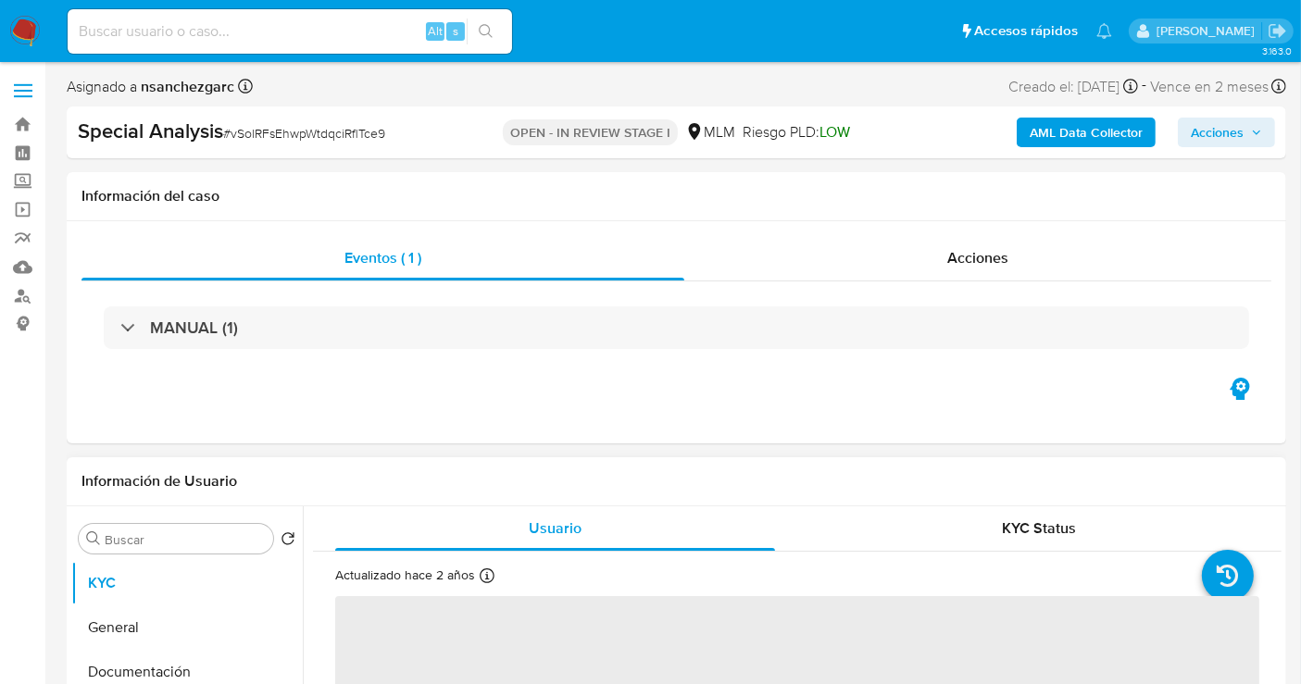
select select "10"
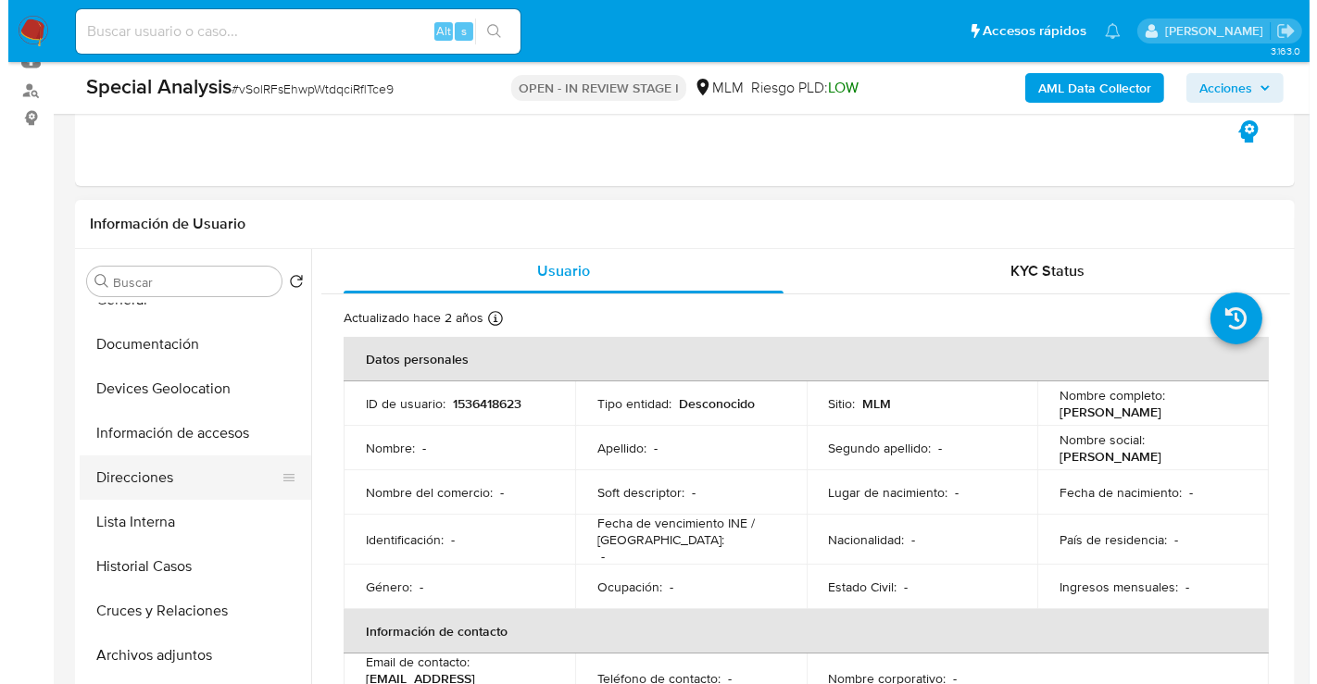
scroll to position [103, 0]
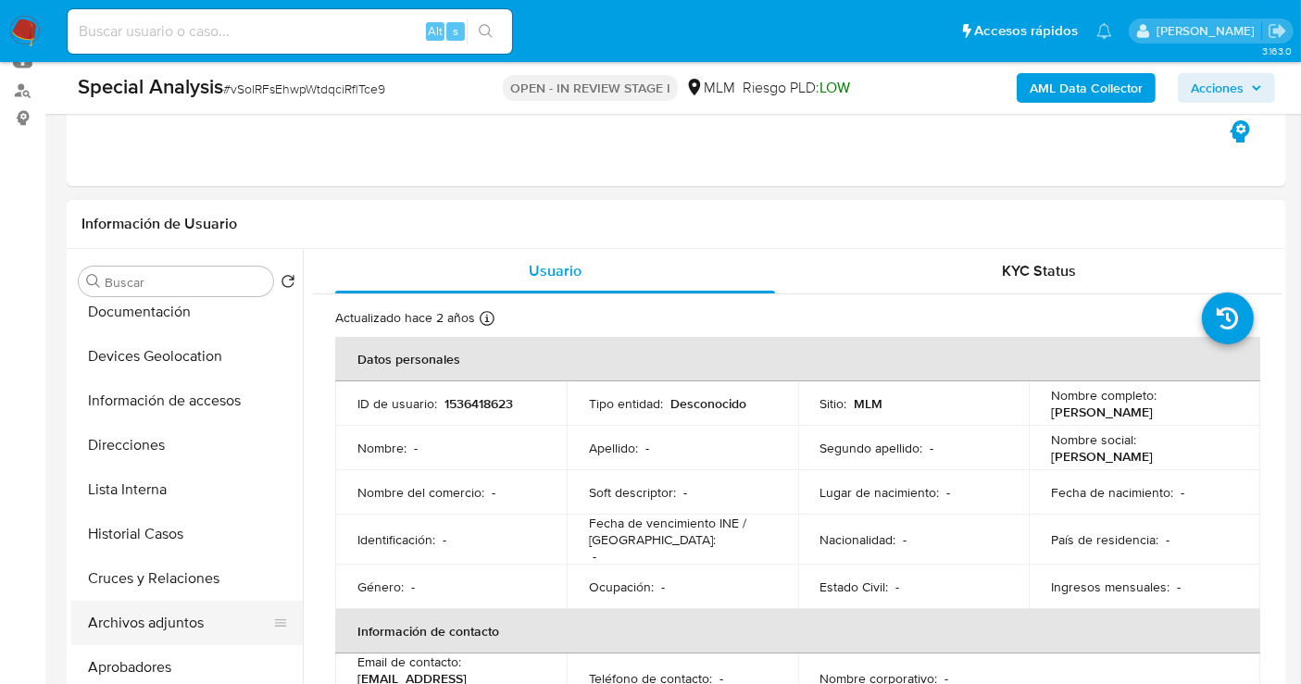
click at [153, 616] on button "Archivos adjuntos" at bounding box center [179, 623] width 217 height 44
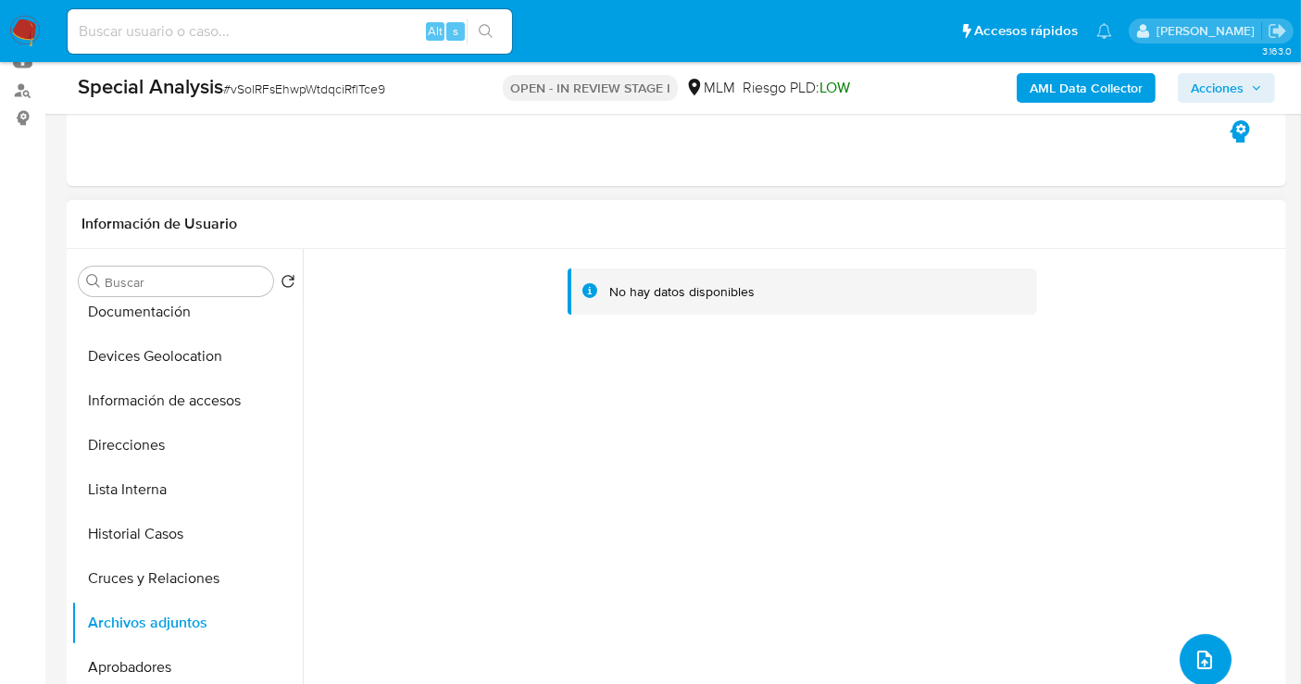
click at [1215, 651] on button "upload-file" at bounding box center [1206, 660] width 52 height 52
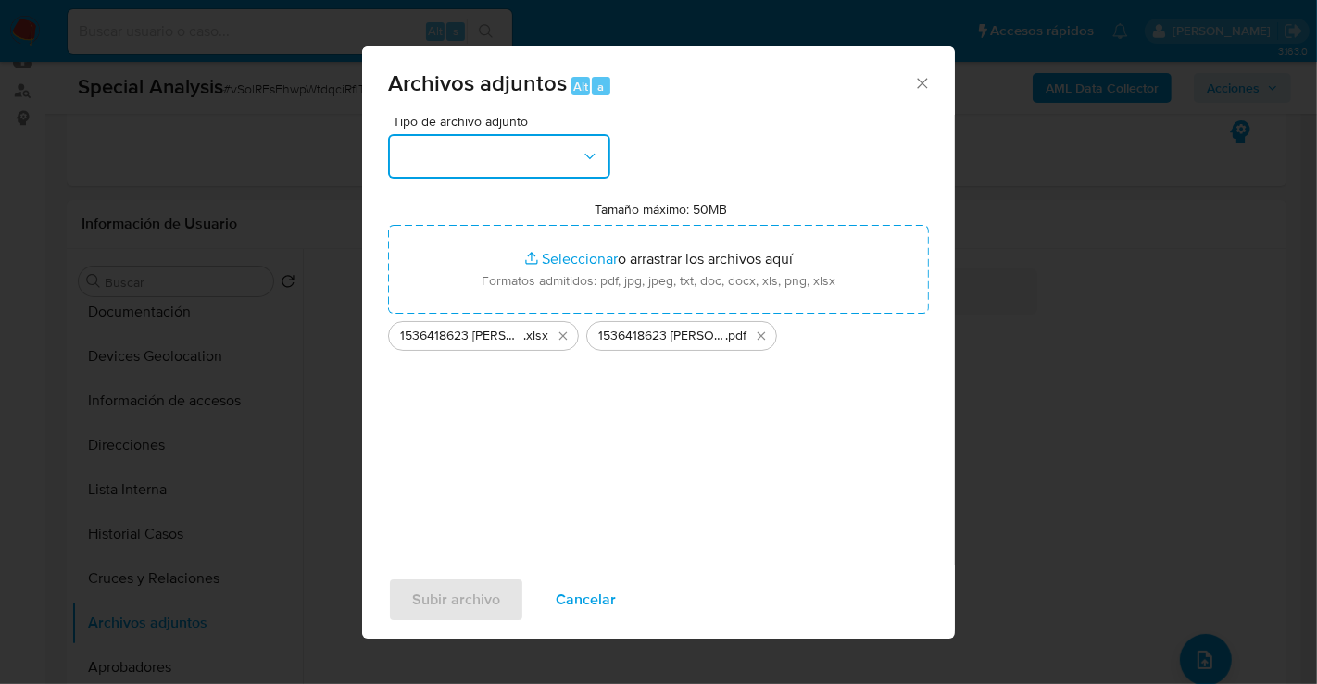
click at [494, 176] on button "button" at bounding box center [499, 156] width 222 height 44
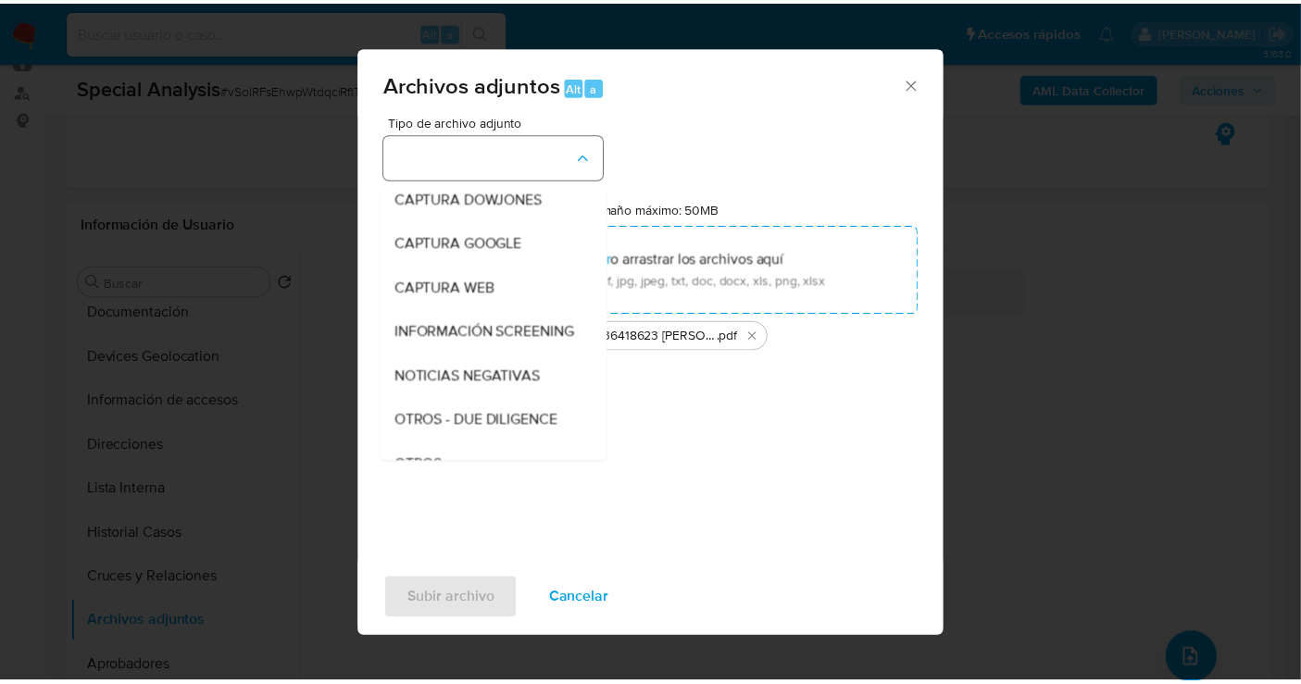
scroll to position [95, 0]
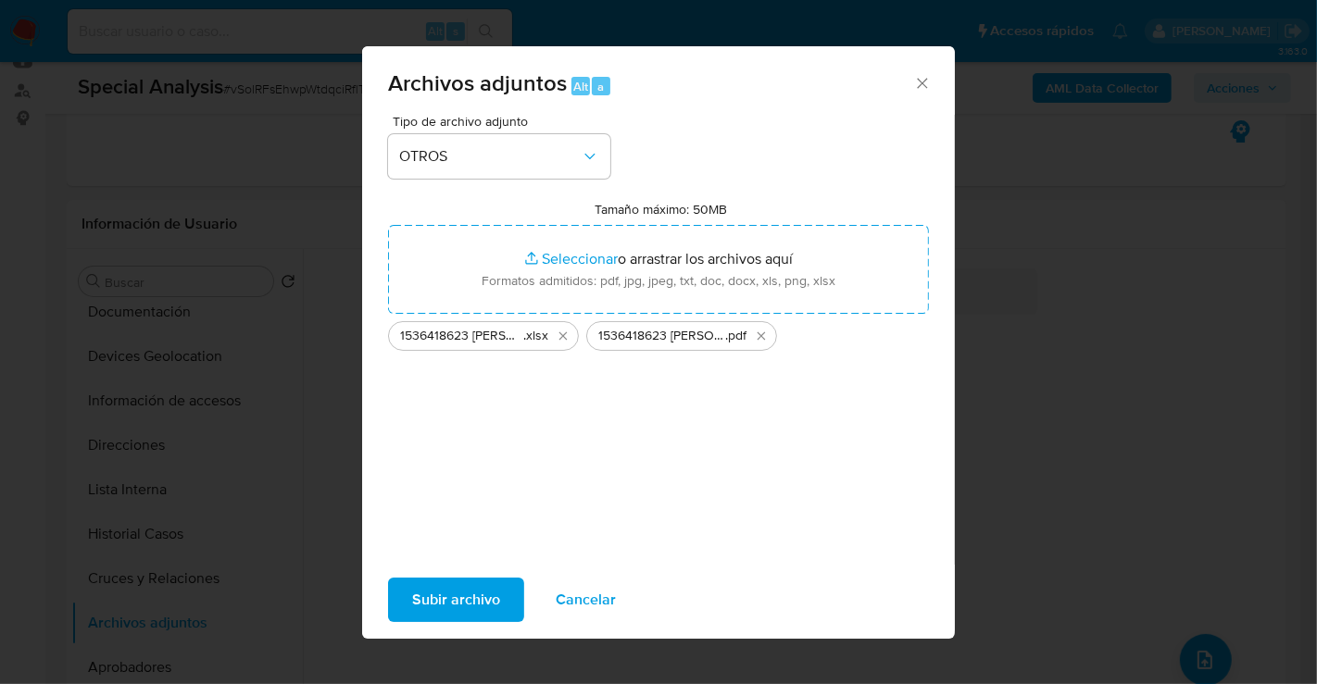
click at [504, 582] on button "Subir archivo" at bounding box center [456, 600] width 136 height 44
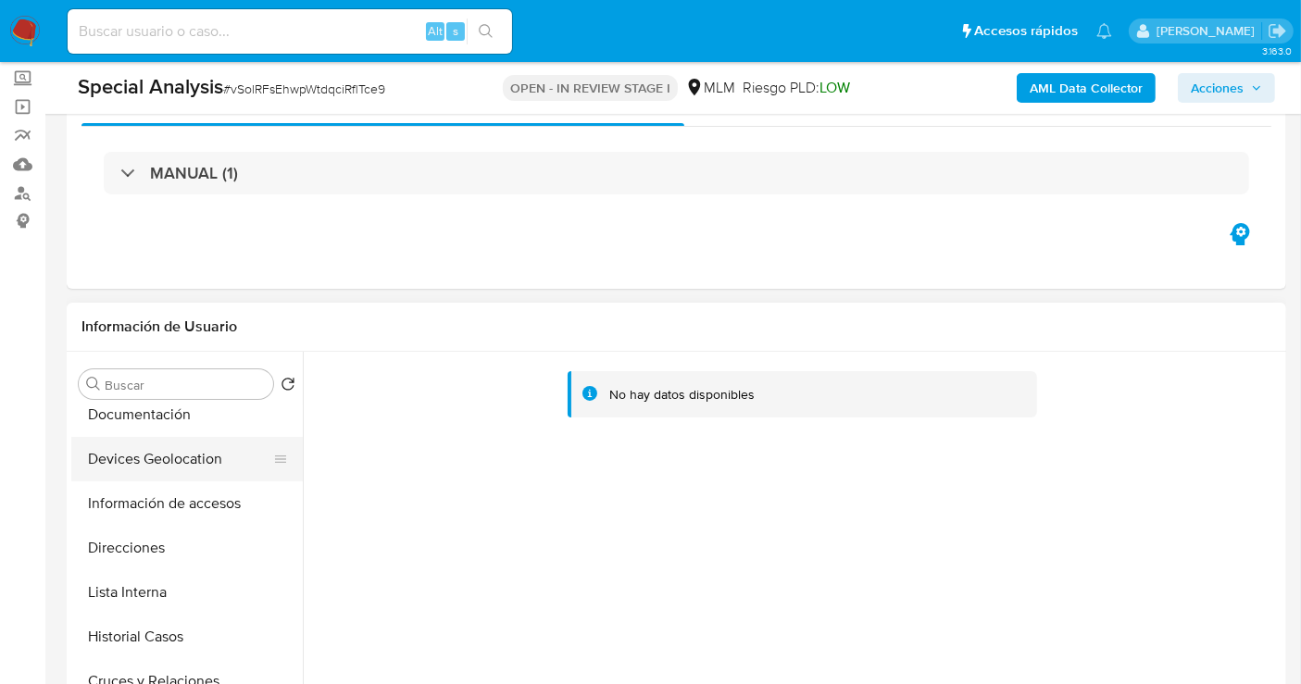
scroll to position [0, 0]
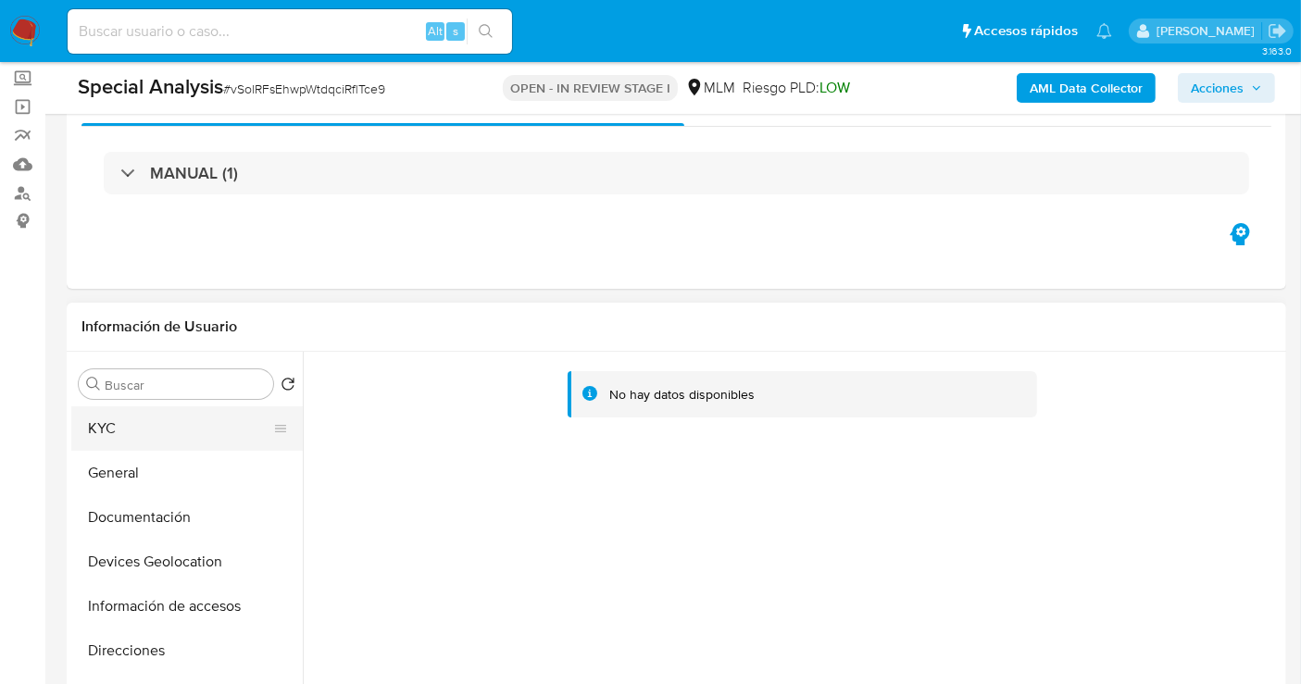
click at [111, 432] on button "KYC" at bounding box center [179, 428] width 217 height 44
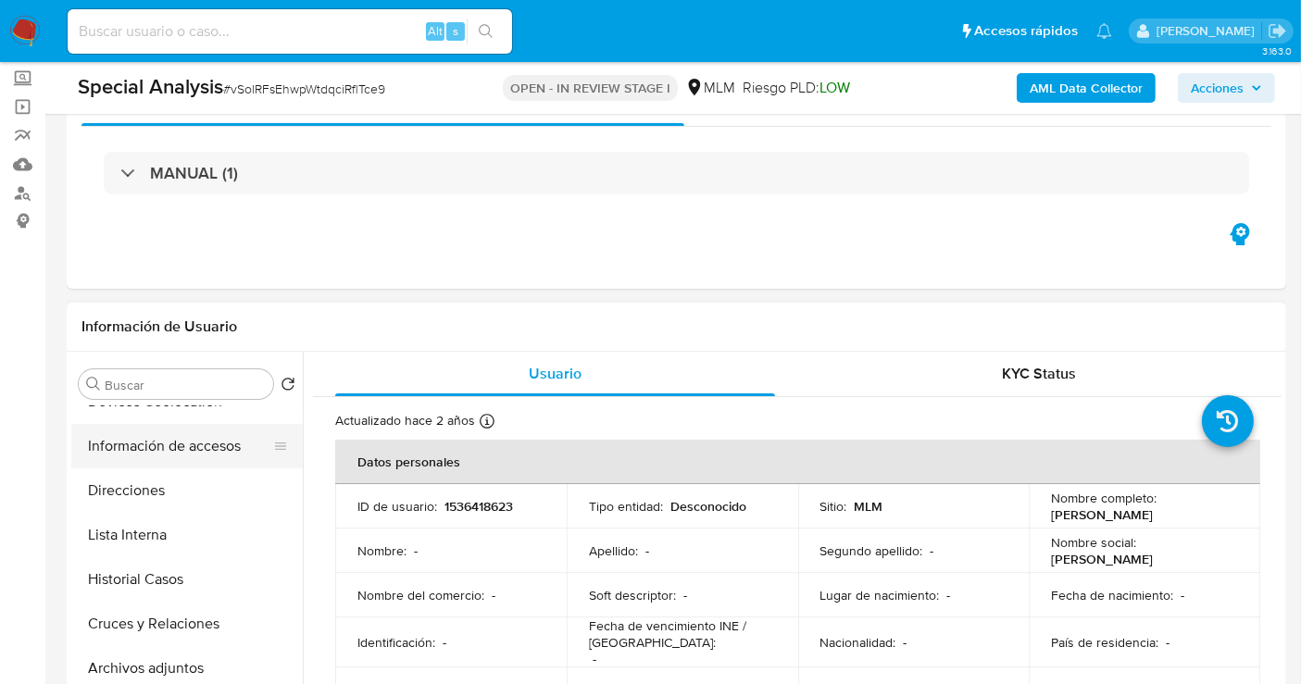
scroll to position [206, 0]
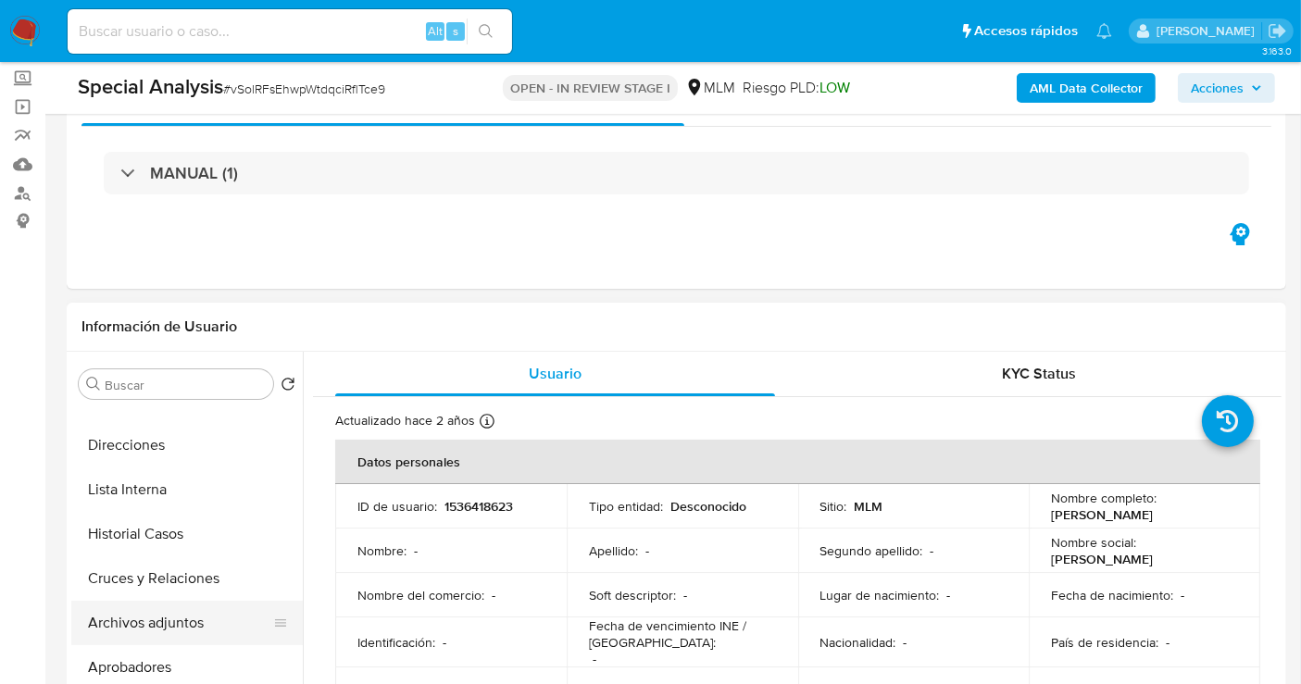
click at [131, 620] on button "Archivos adjuntos" at bounding box center [179, 623] width 217 height 44
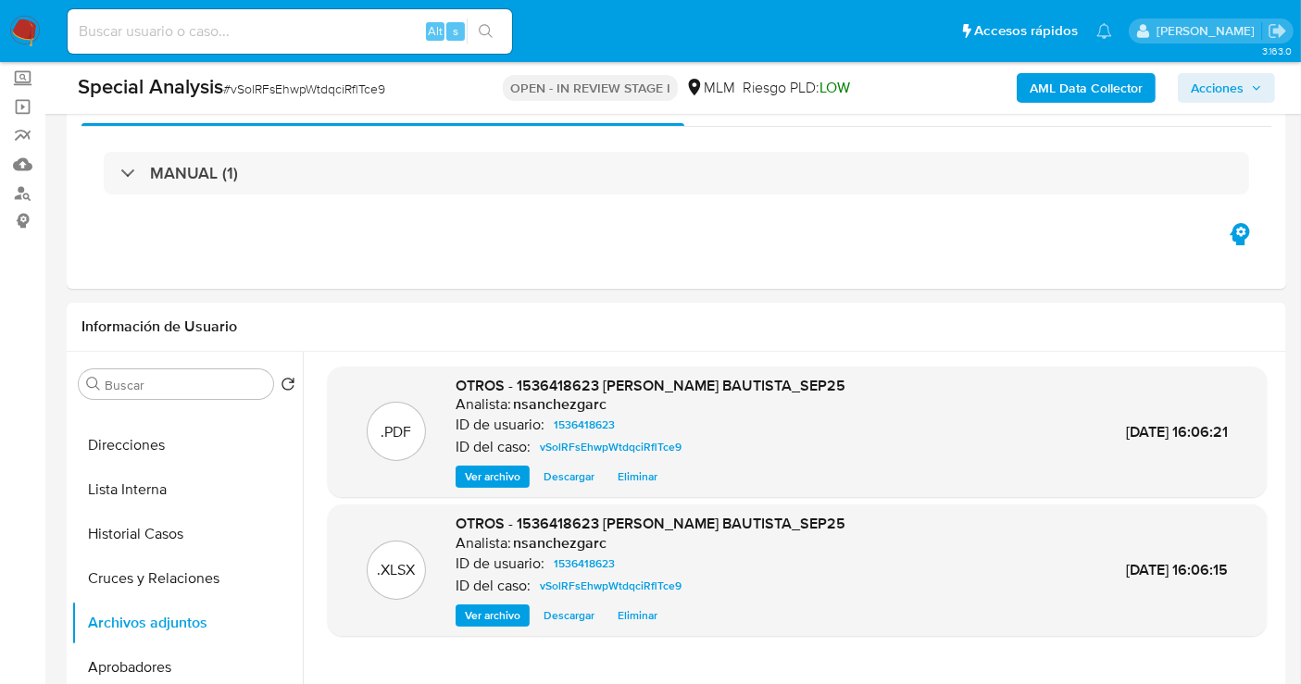
click at [1216, 93] on span "Acciones" at bounding box center [1217, 88] width 53 height 30
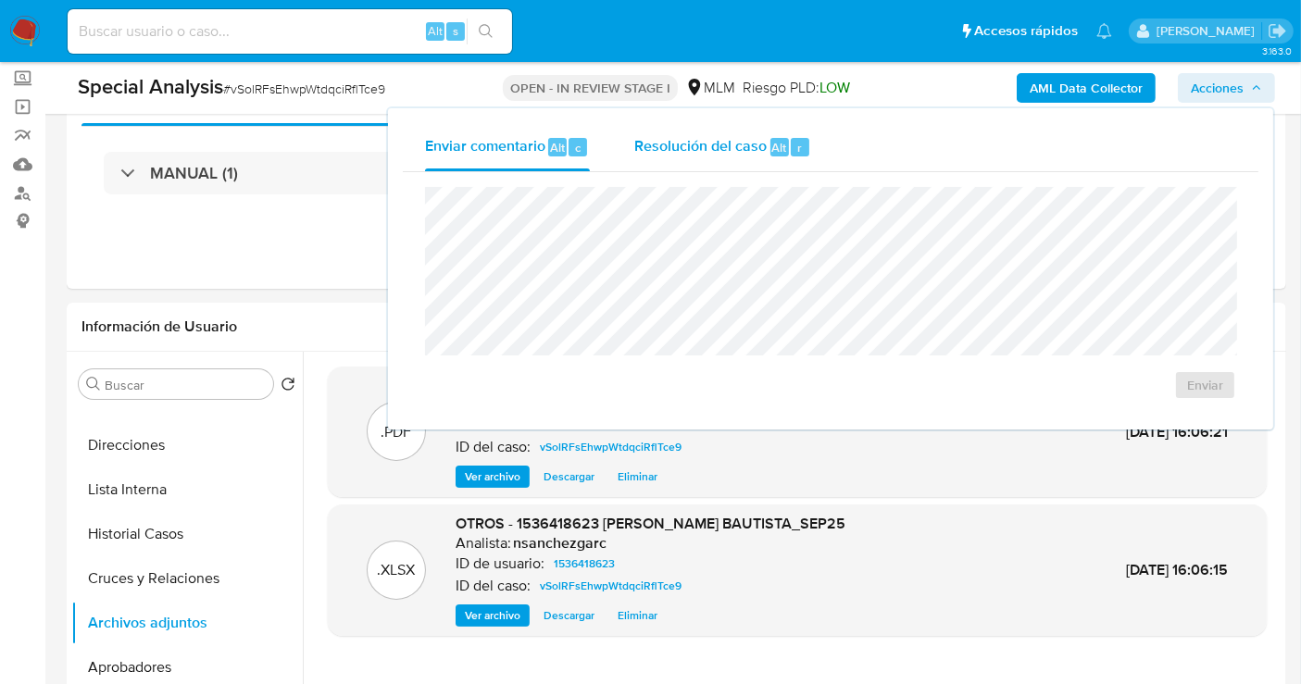
click at [680, 152] on span "Resolución del caso" at bounding box center [700, 146] width 132 height 21
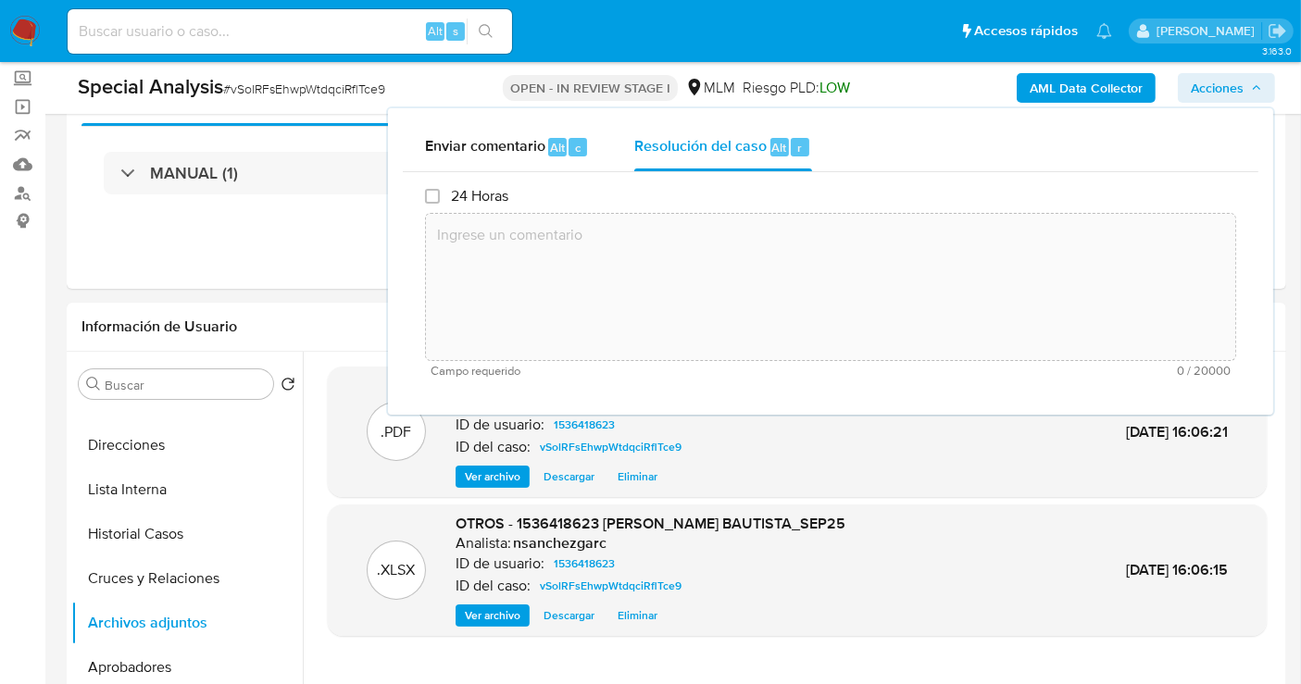
click at [613, 255] on textarea at bounding box center [830, 287] width 809 height 148
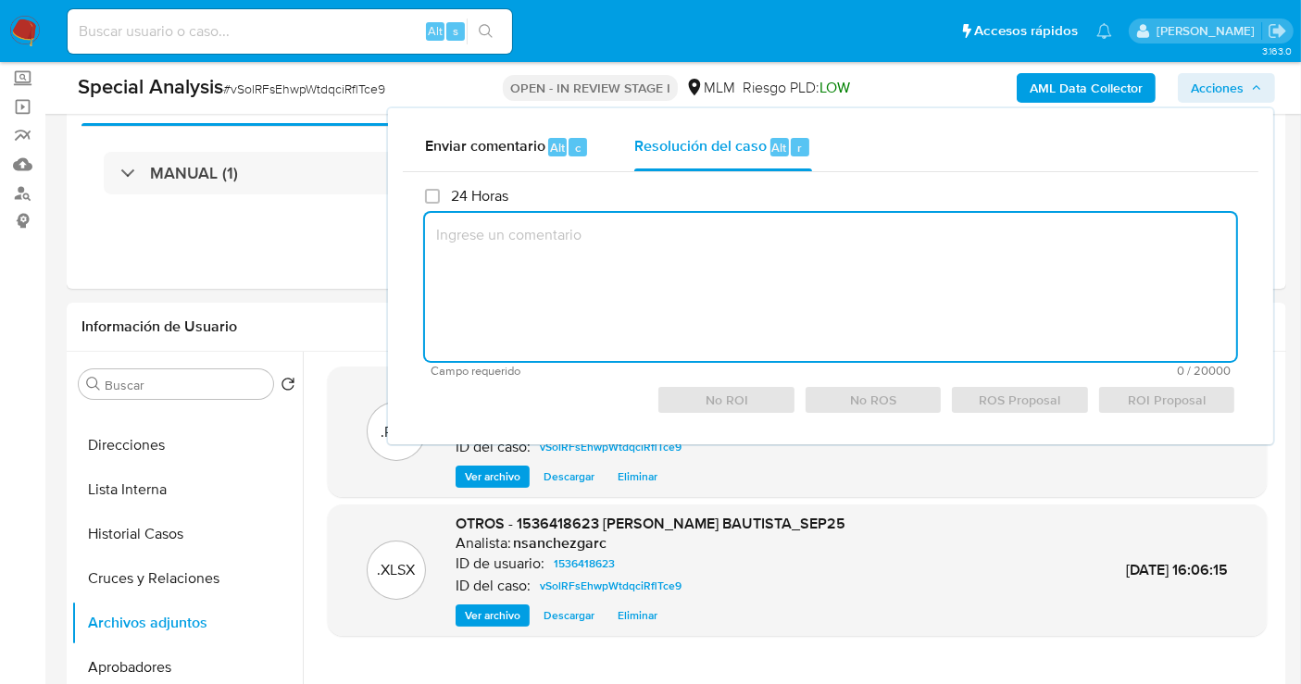
paste textarea "1536418623 FERNANDO GALVAN BAUTISTA_SEP25"
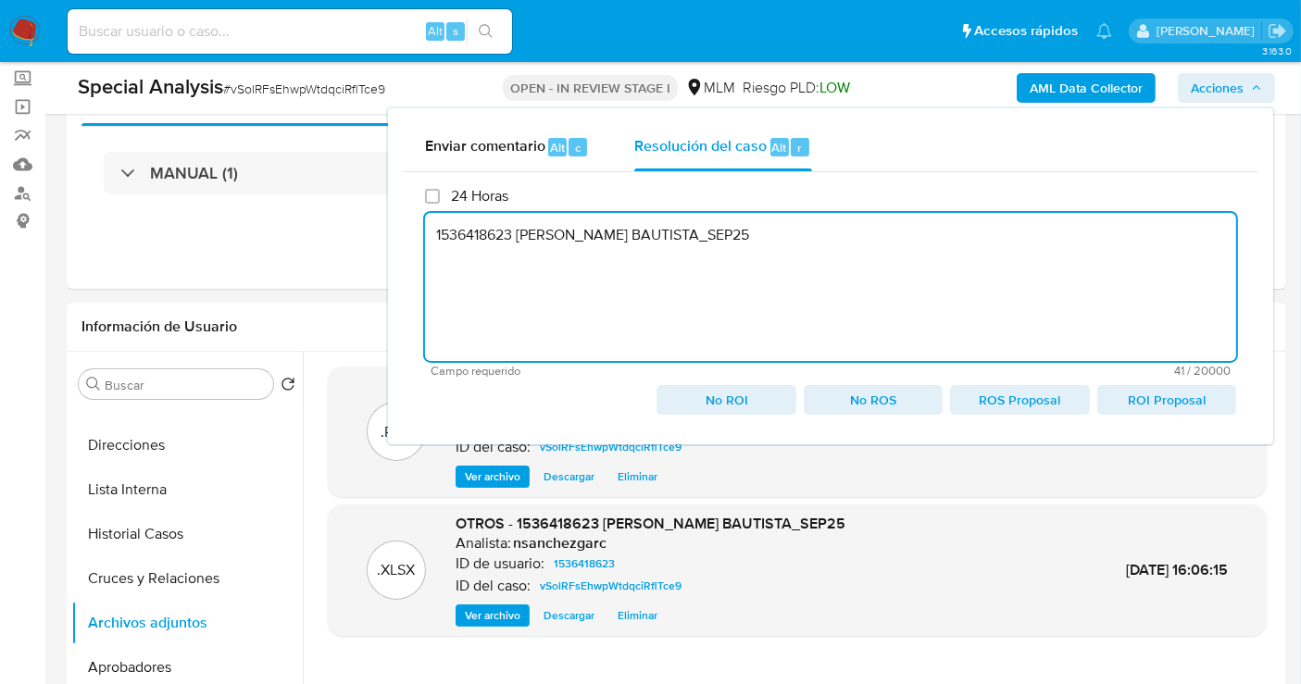
drag, startPoint x: 801, startPoint y: 244, endPoint x: 436, endPoint y: 240, distance: 364.8
click at [436, 240] on textarea "1536418623 FERNANDO GALVAN BAUTISTA_SEP25" at bounding box center [830, 287] width 811 height 148
paste textarea "CONOCIMIENTO DEL CLIENTE O USUARIO. CLIENTE FERNANDO GALVAN BAUTISTA, NUMERO DE…"
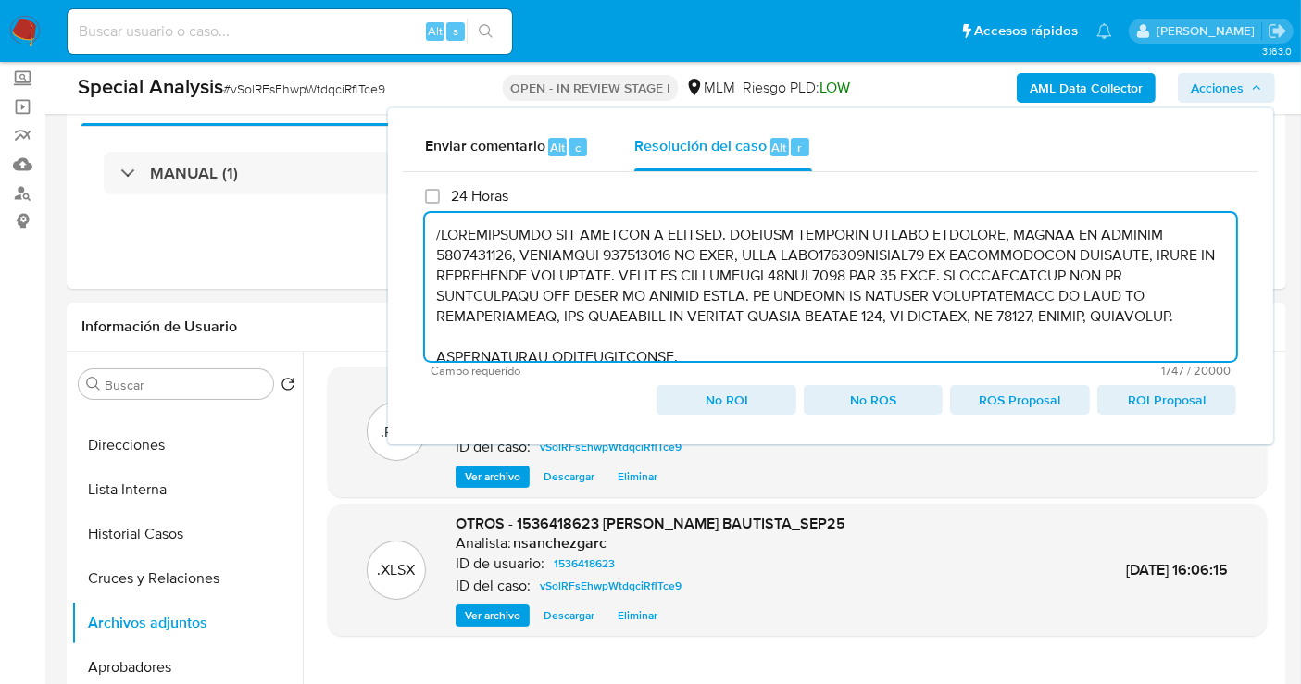
scroll to position [103, 0]
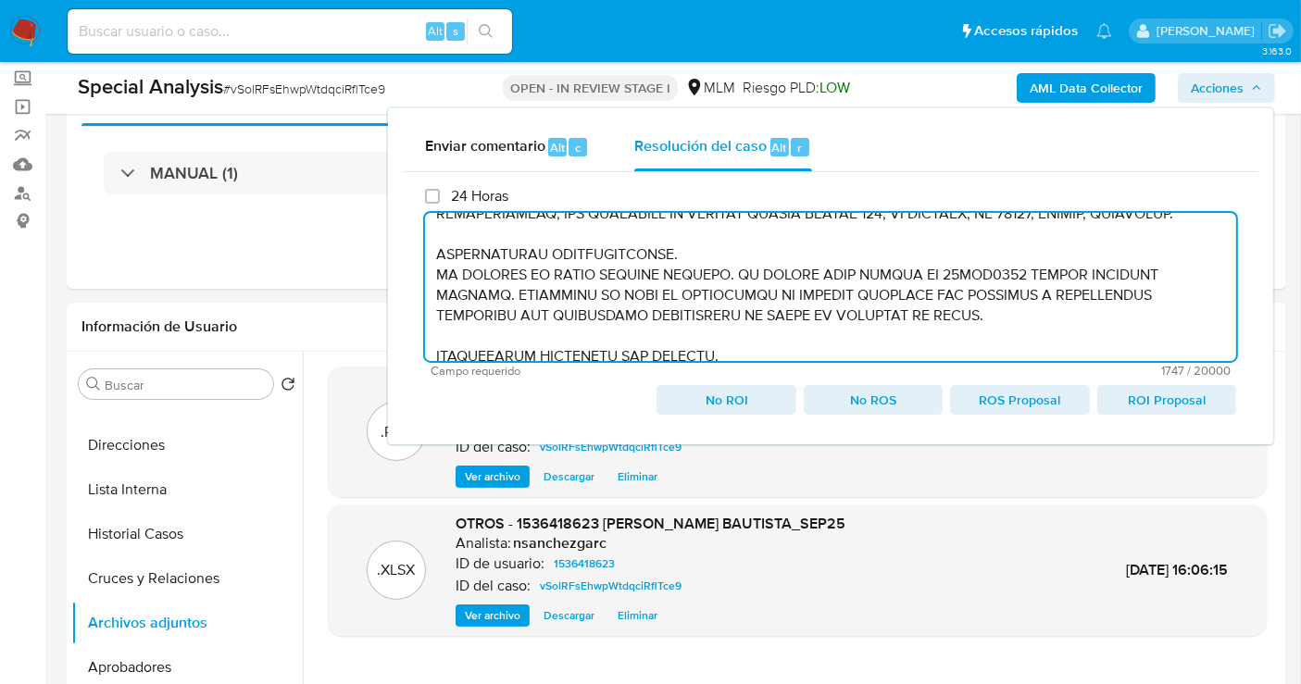
click at [436, 273] on textarea at bounding box center [830, 287] width 811 height 148
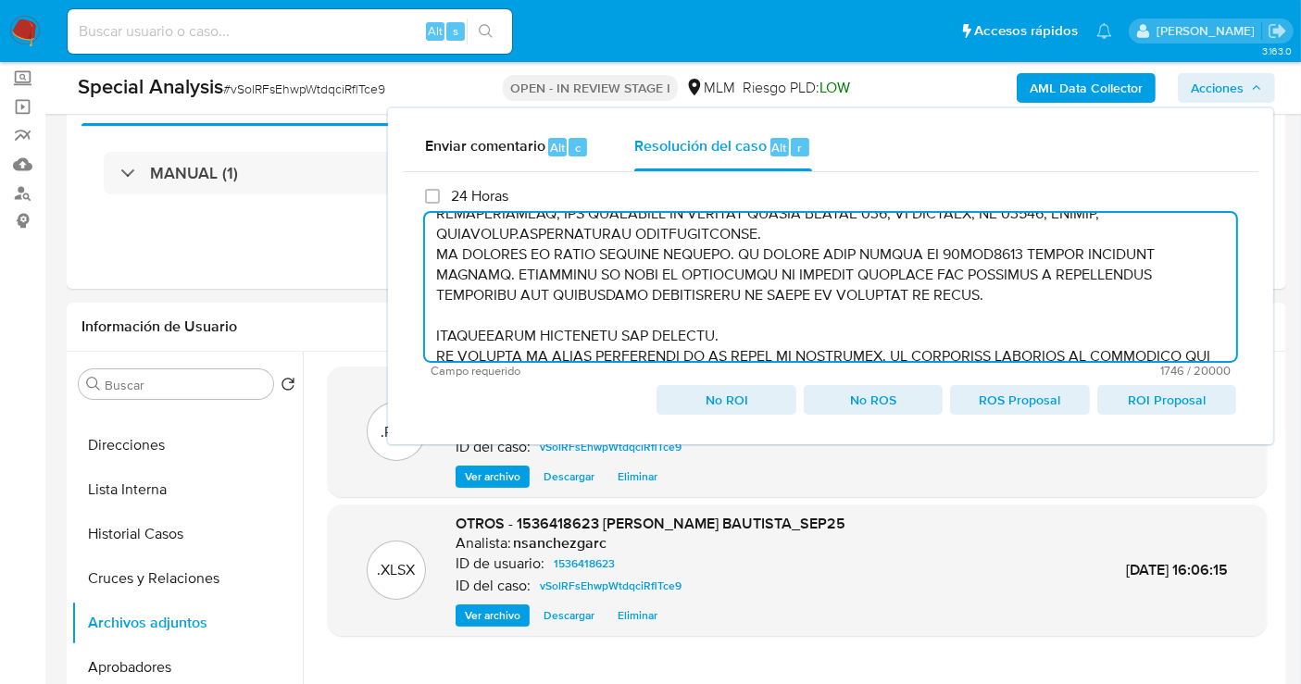
scroll to position [81, 0]
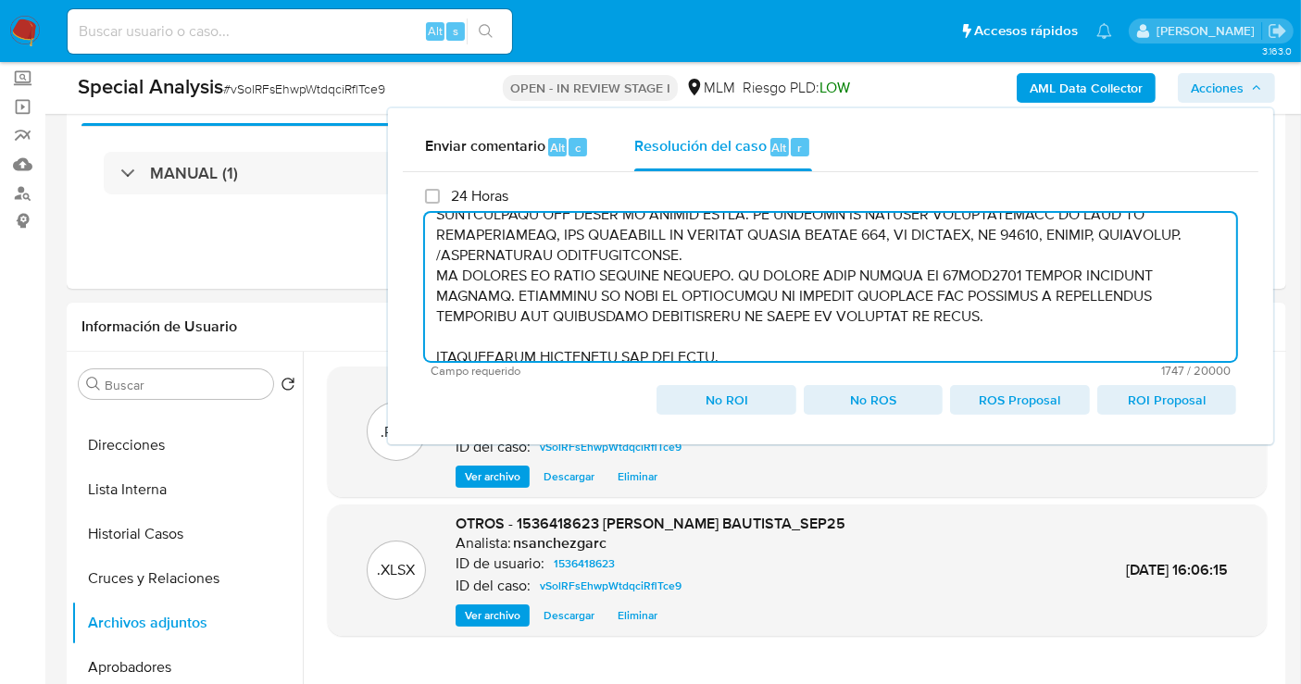
click at [435, 280] on textarea at bounding box center [830, 287] width 811 height 148
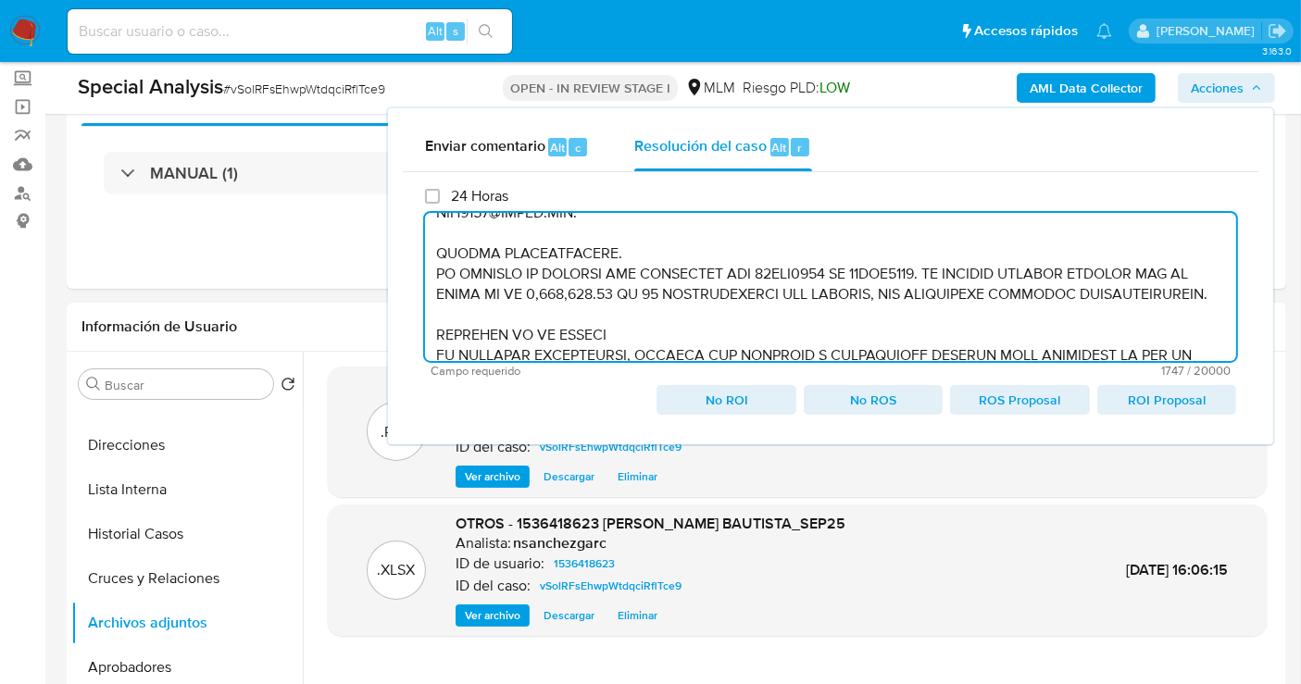
scroll to position [164, 0]
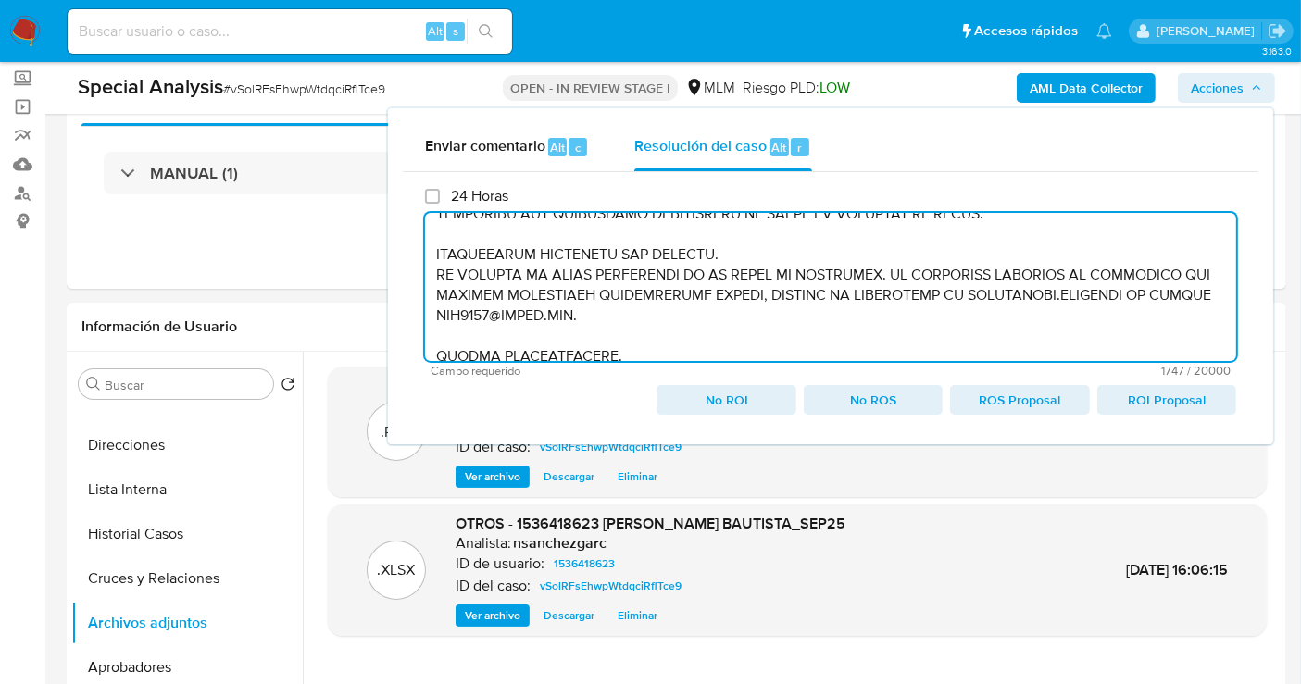
click at [435, 260] on textarea at bounding box center [830, 287] width 811 height 148
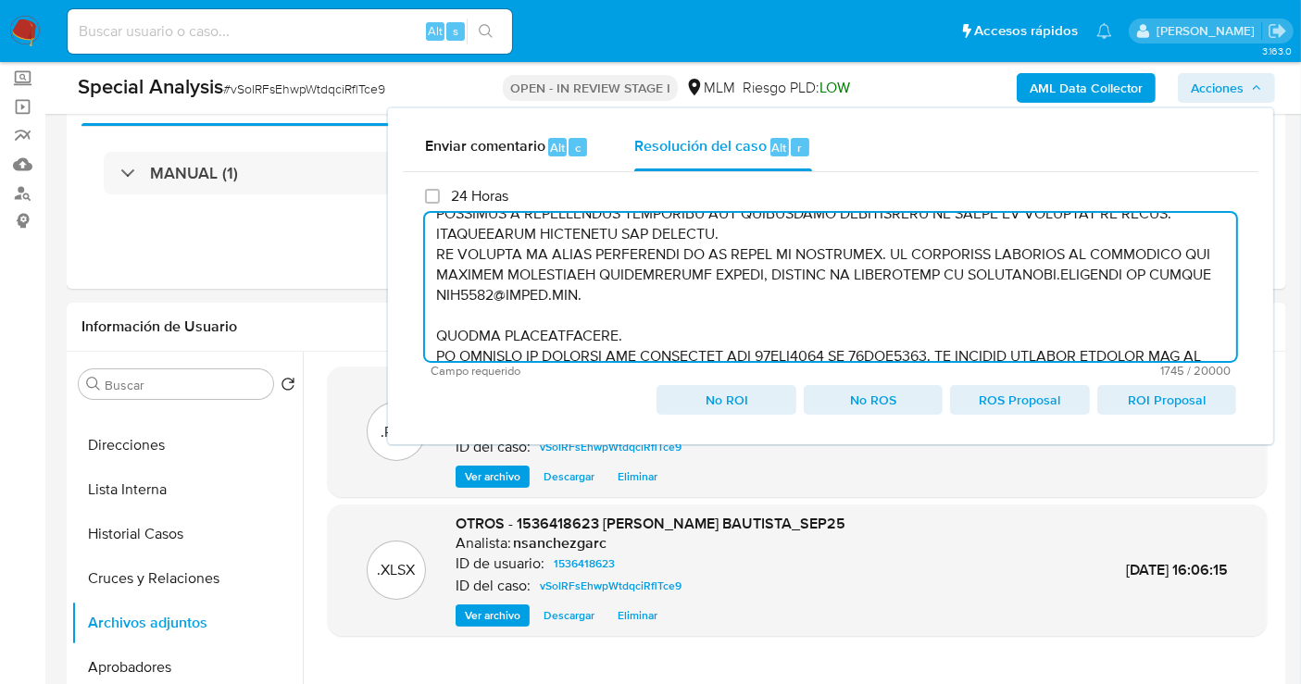
scroll to position [153, 0]
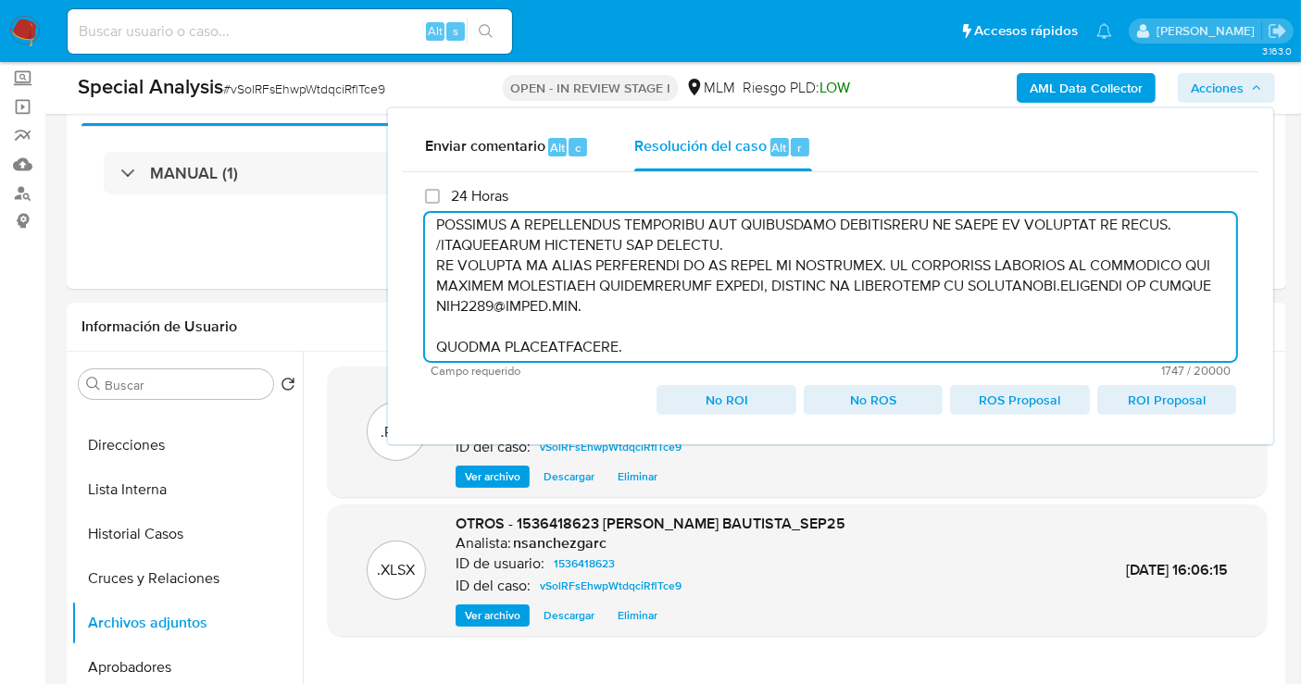
click at [432, 262] on textarea at bounding box center [830, 287] width 811 height 148
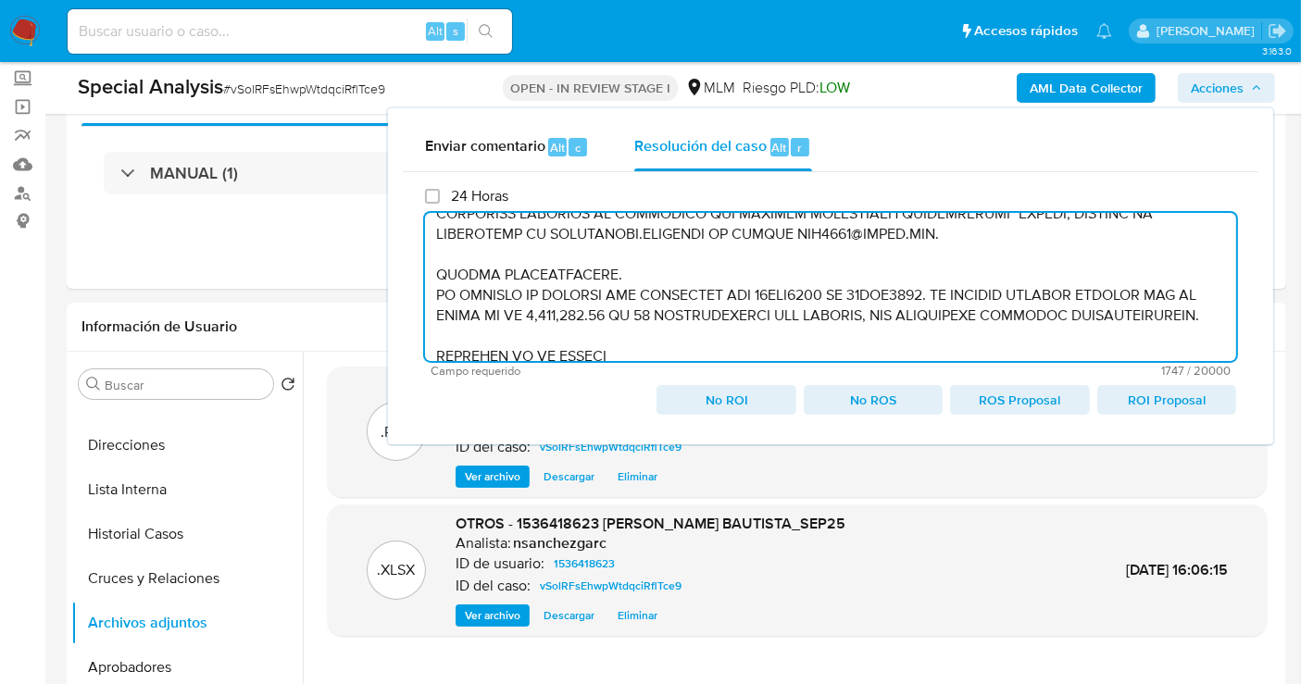
scroll to position [235, 0]
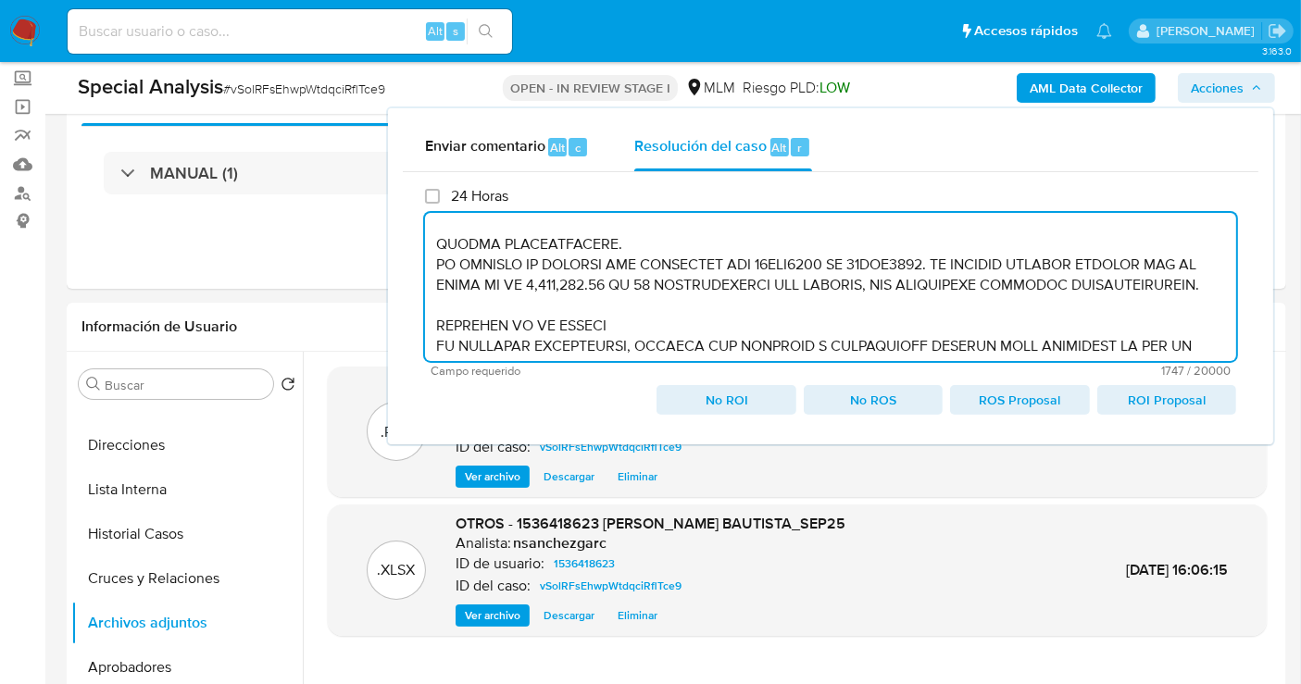
click at [431, 240] on textarea at bounding box center [830, 287] width 811 height 148
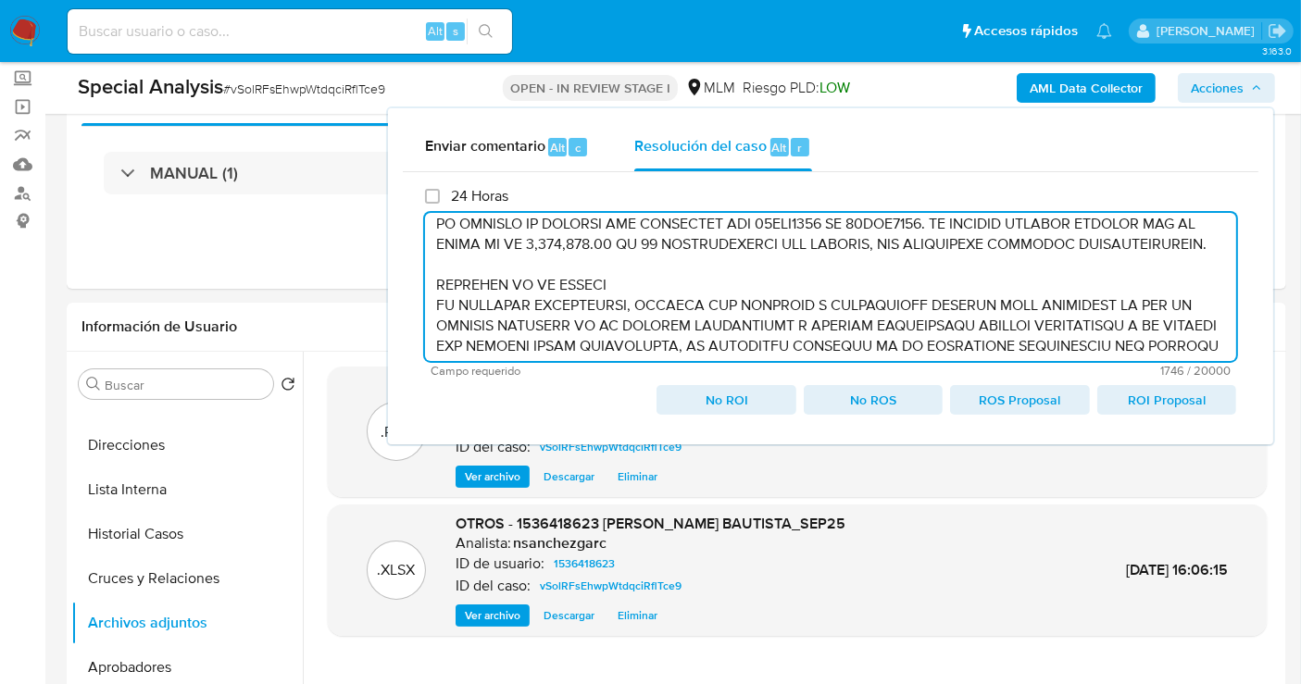
scroll to position [214, 0]
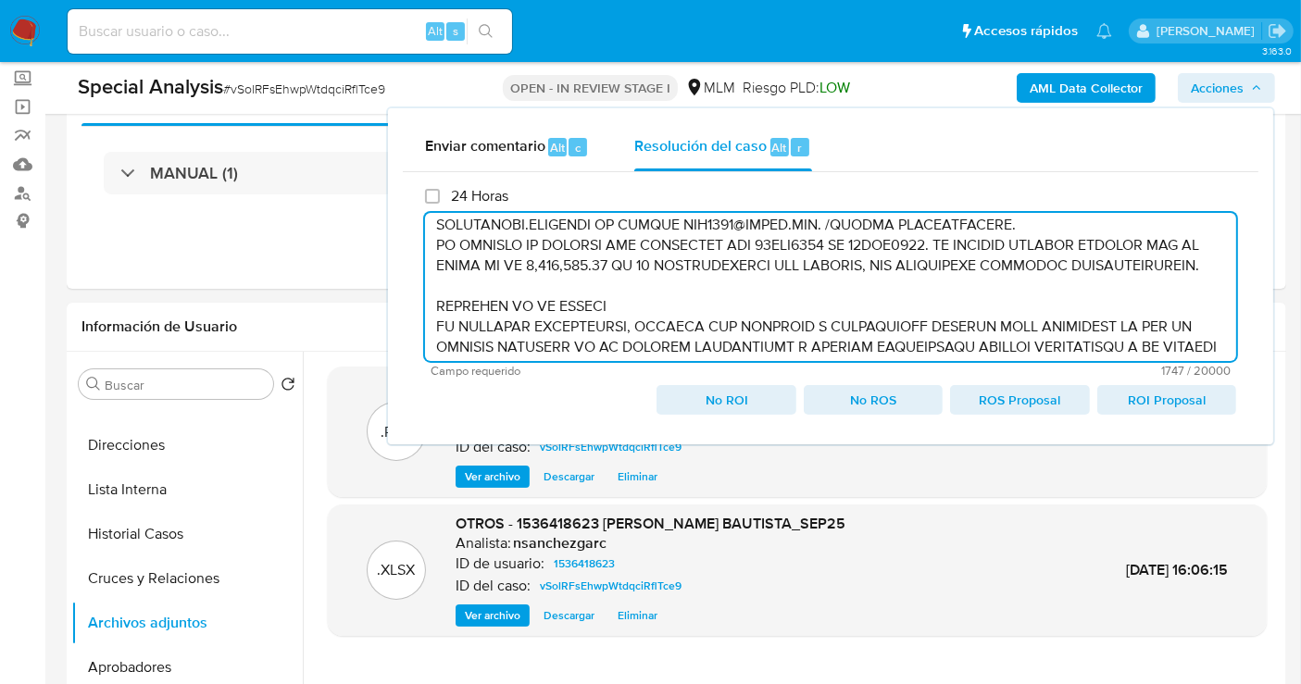
click at [429, 245] on textarea at bounding box center [830, 287] width 811 height 148
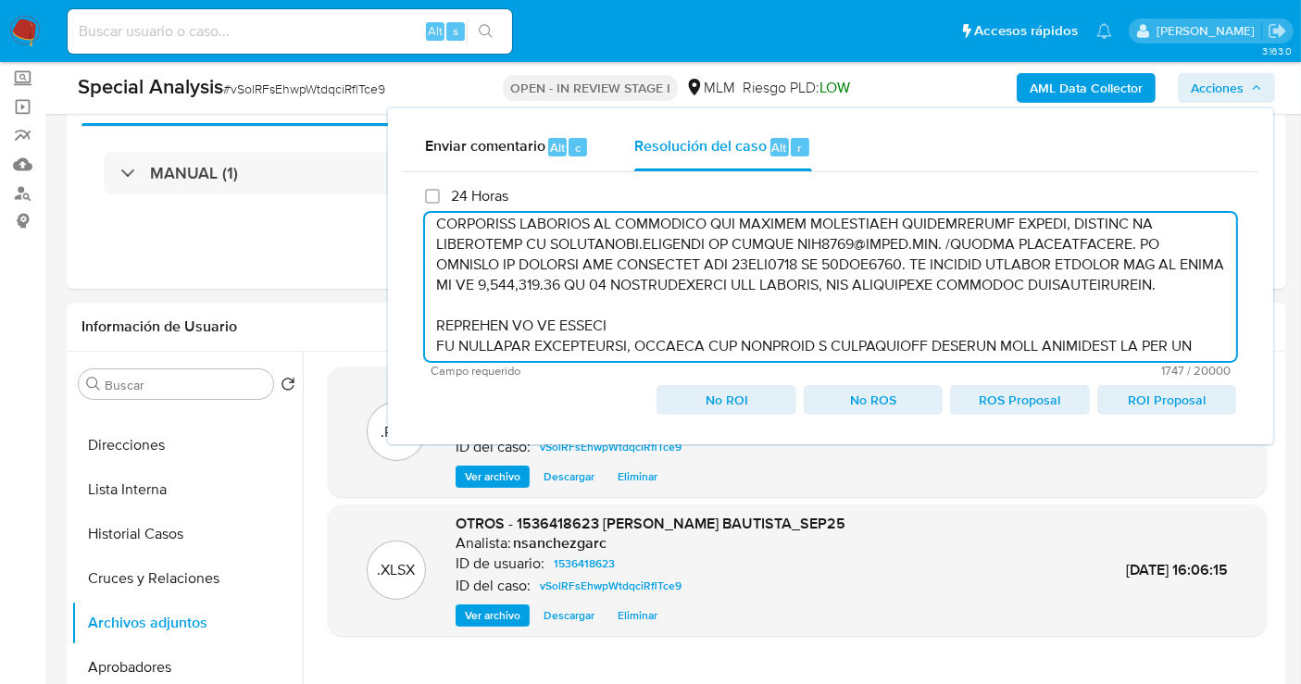
scroll to position [297, 0]
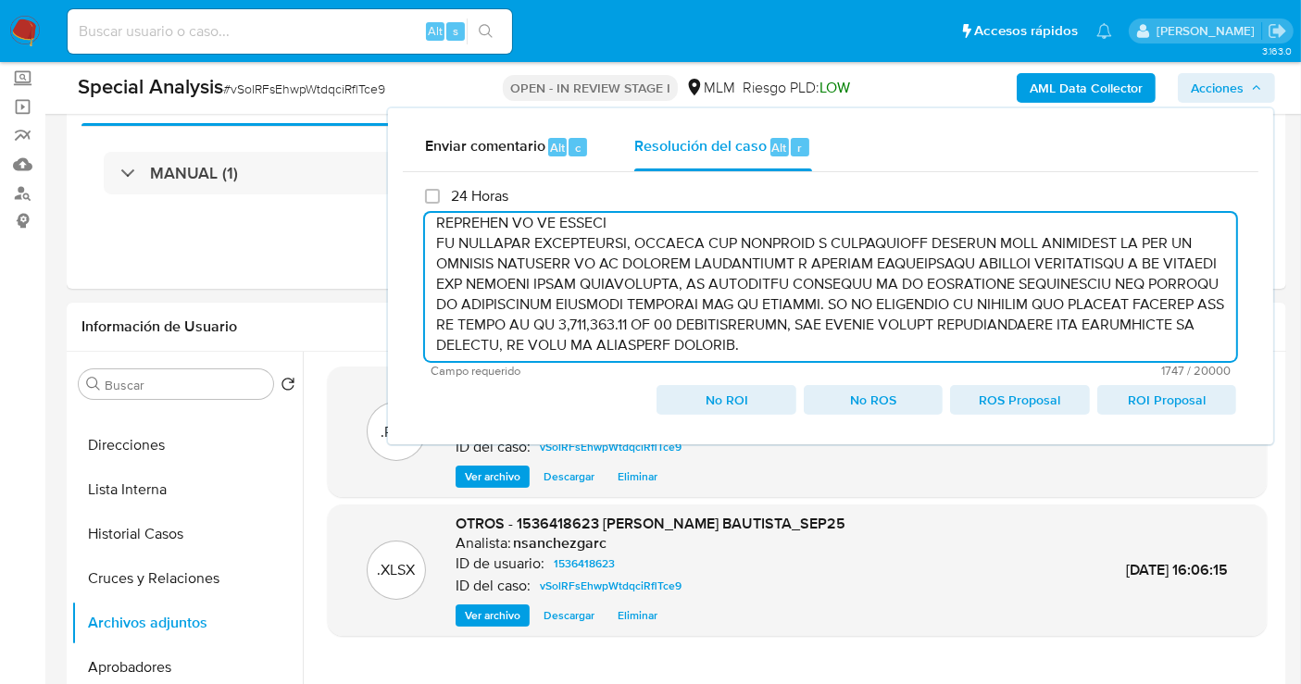
click at [426, 245] on textarea at bounding box center [830, 287] width 811 height 148
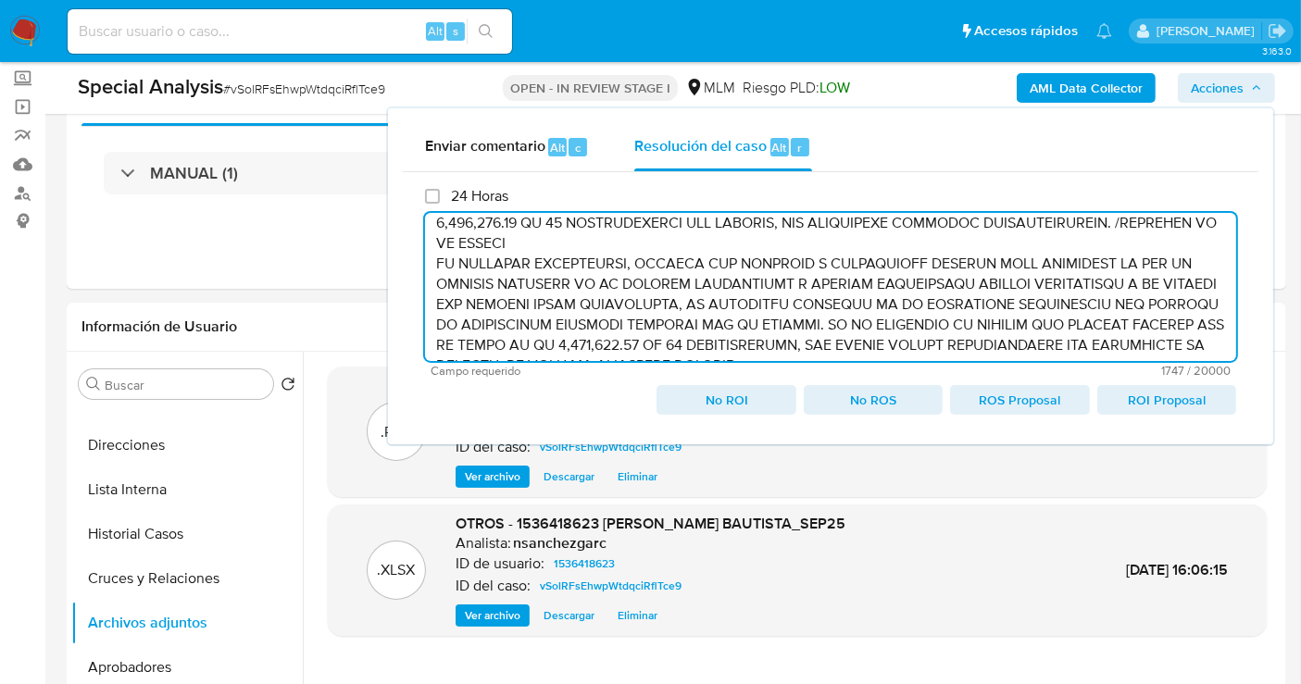
click at [433, 261] on textarea at bounding box center [830, 287] width 811 height 148
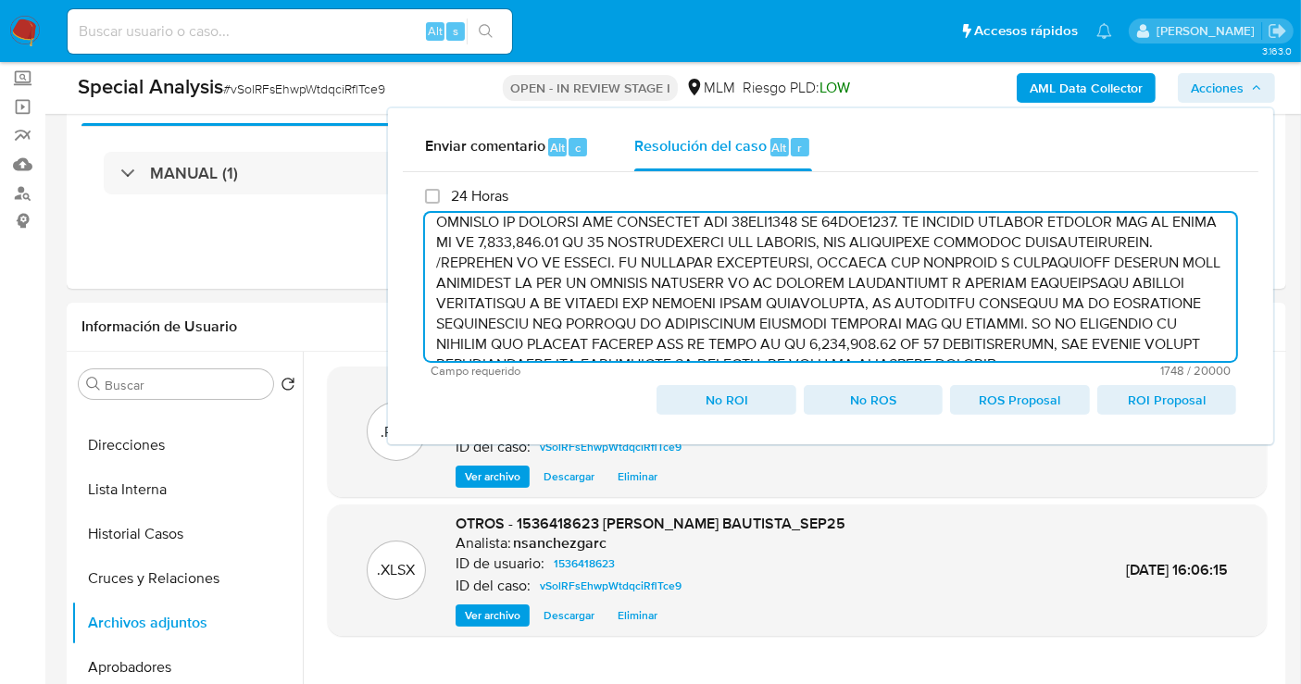
scroll to position [282, 0]
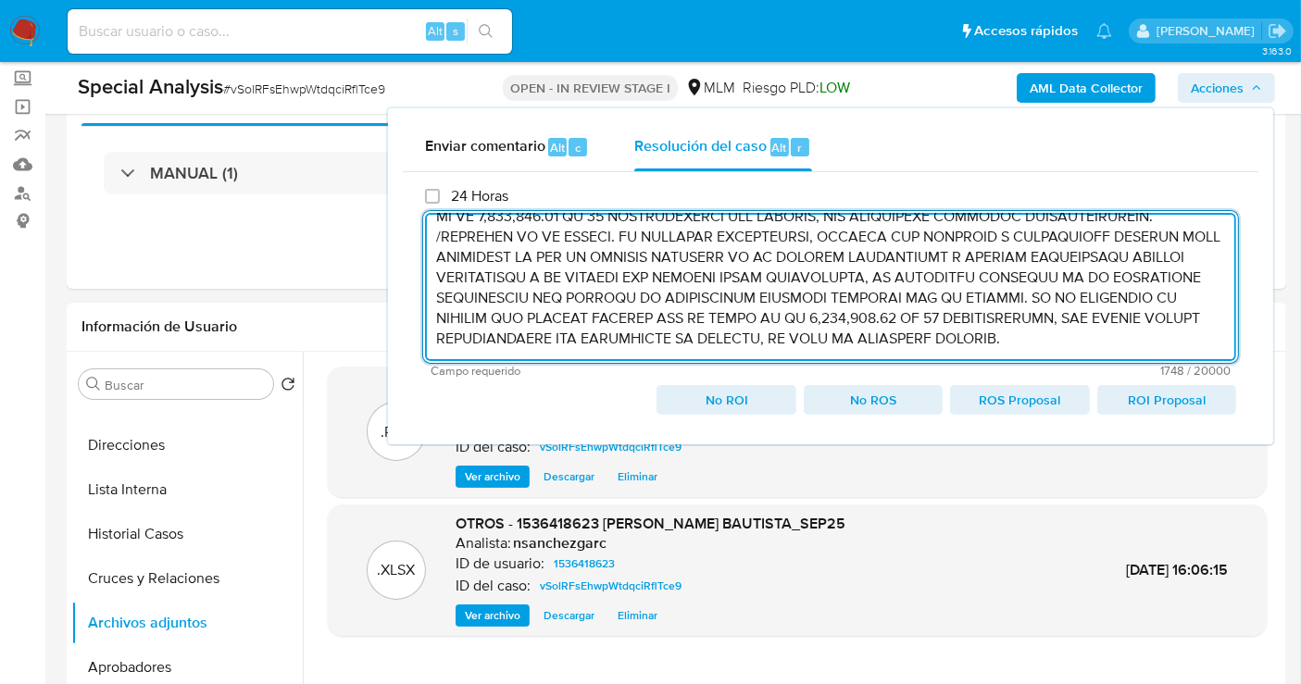
drag, startPoint x: 1081, startPoint y: 319, endPoint x: 1084, endPoint y: 330, distance: 11.7
click at [1081, 319] on textarea at bounding box center [830, 287] width 811 height 148
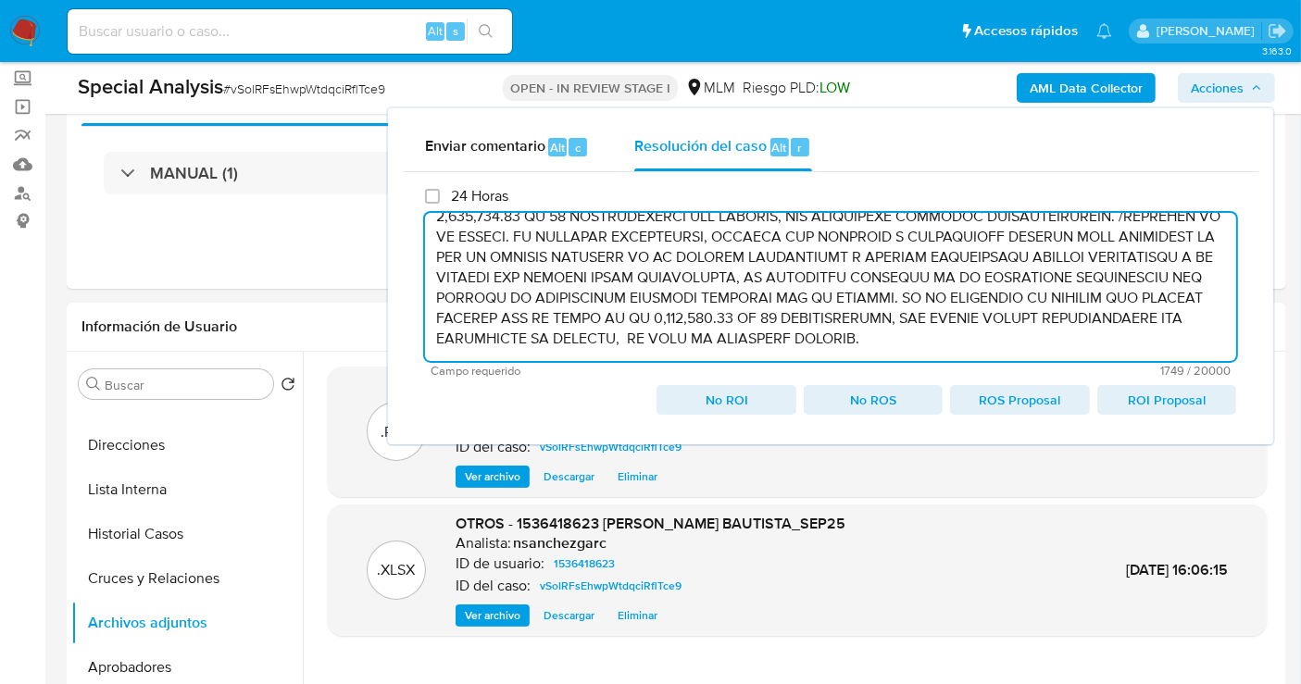
paste textarea "CONOCIMIENTO DEL CLIENTE O USUARIO. CLIENTE FERNANDO GALVAN BAUTISTA, NUMERO DE…"
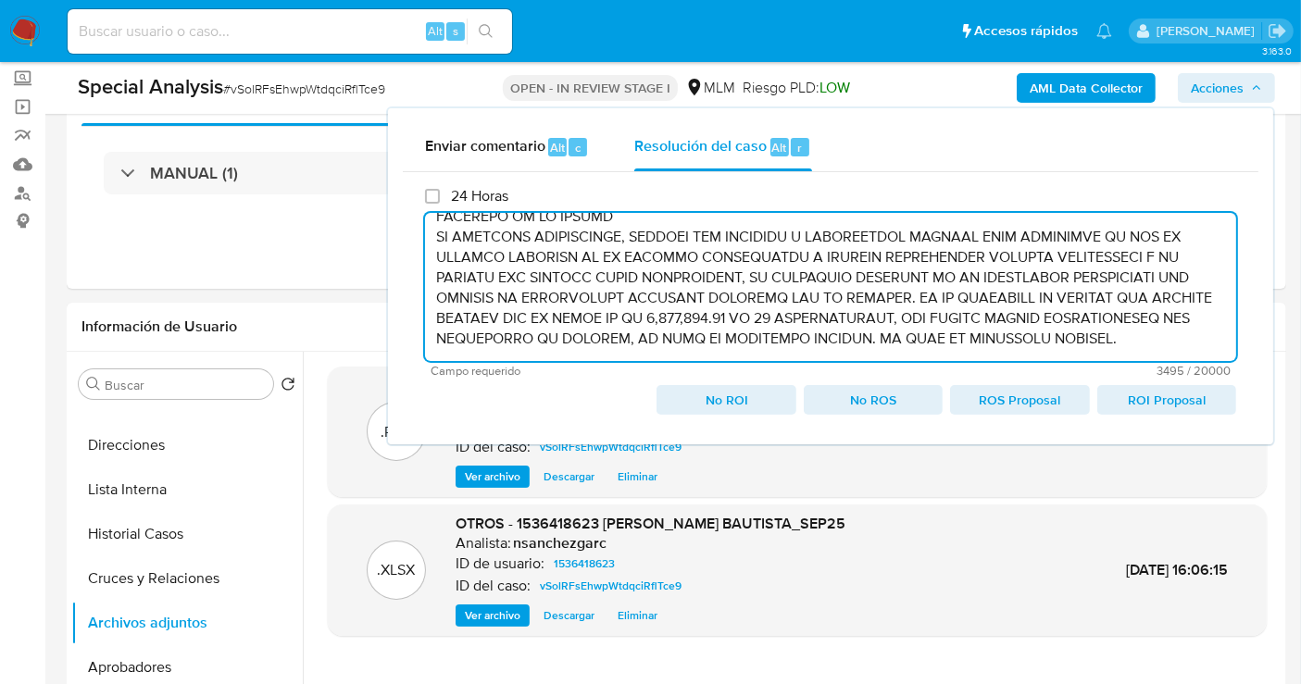
scroll to position [854, 0]
drag, startPoint x: 631, startPoint y: 335, endPoint x: 858, endPoint y: 340, distance: 226.9
click at [858, 340] on textarea at bounding box center [830, 287] width 811 height 148
paste textarea "POR OPERACIONES EN SITIO DE APUESTAS EN LINEA"
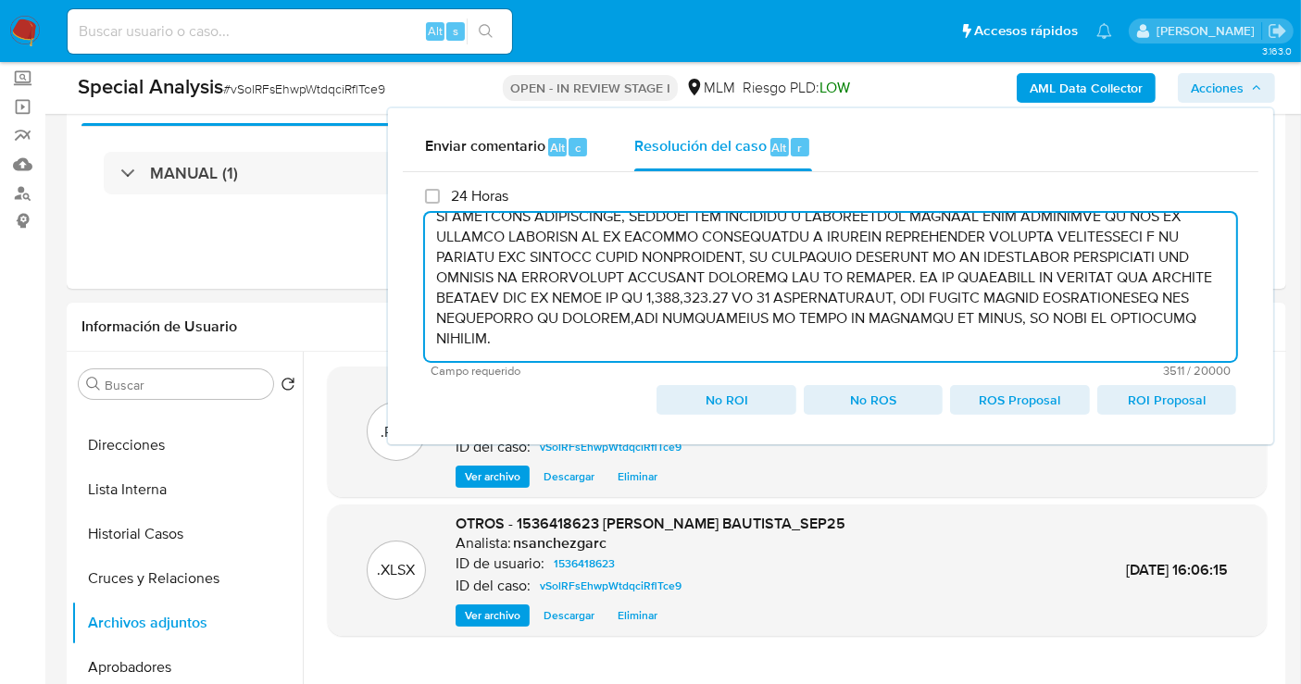
click at [620, 333] on textarea at bounding box center [830, 287] width 811 height 148
type textarea "/CONOCIMIENTO DEL CLIENTE O USUARIO. CLIENTE FERNANDO GALVAN BAUTISTA, NUMERO D…"
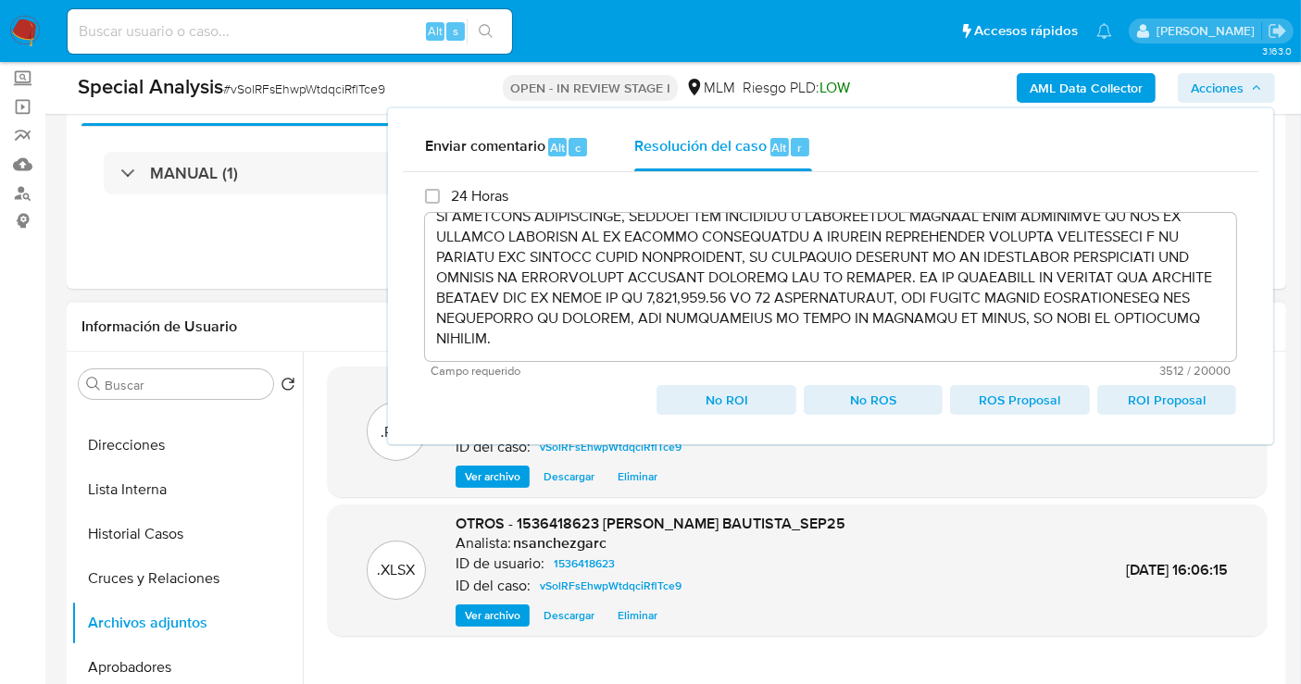
click at [631, 474] on span "Eliminar" at bounding box center [638, 477] width 40 height 19
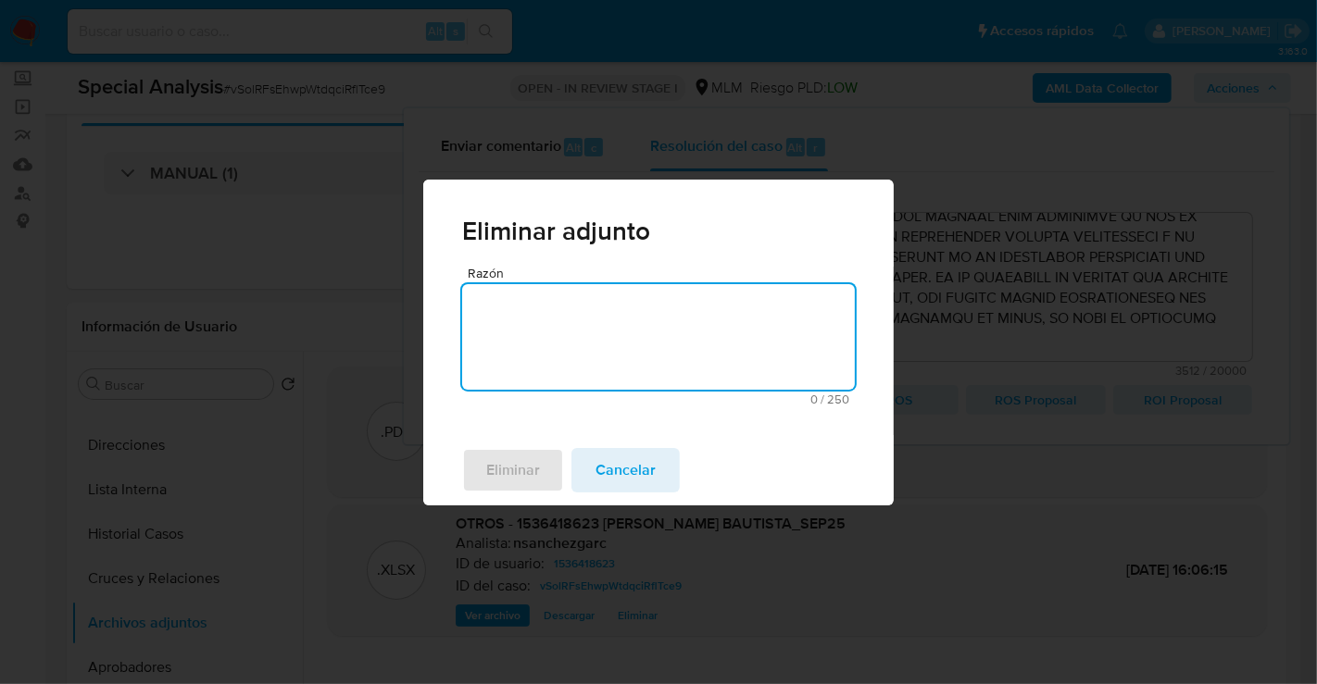
click at [560, 322] on textarea "Razón" at bounding box center [658, 337] width 393 height 106
type textarea "E"
type textarea "error"
click at [501, 500] on div "Eliminar Cancelar" at bounding box center [658, 470] width 470 height 70
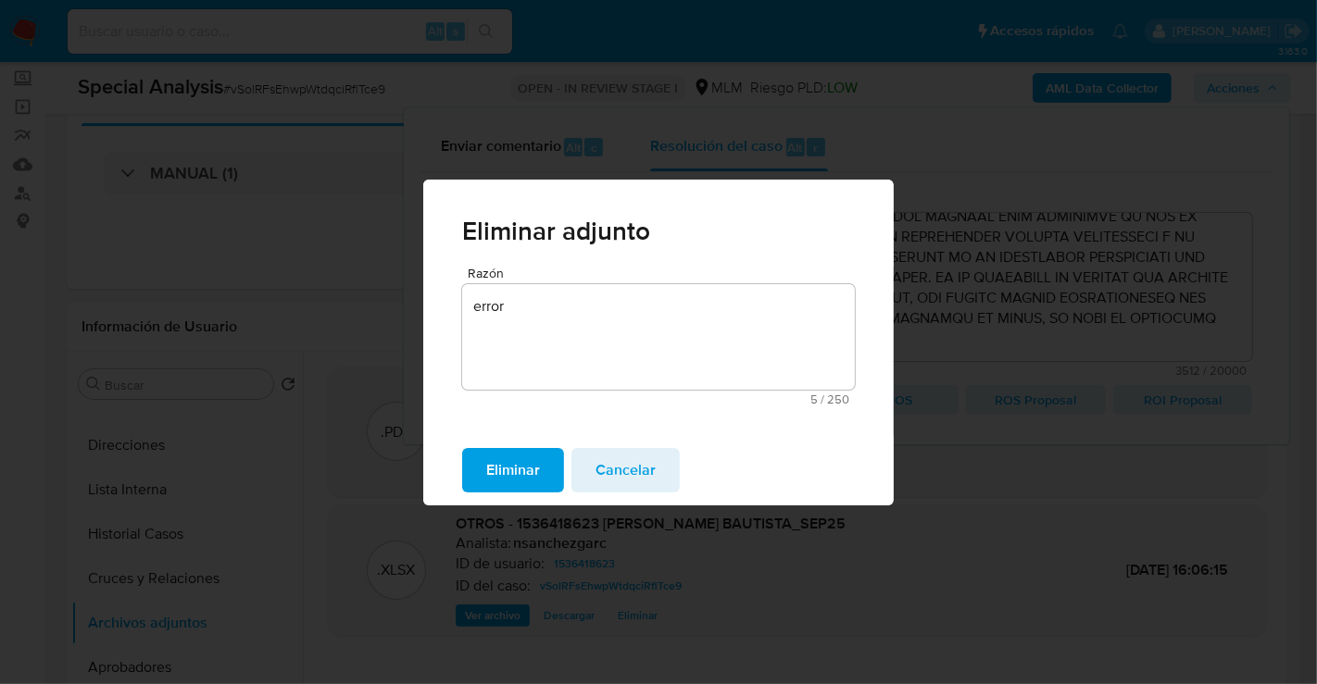
click at [500, 474] on span "Eliminar" at bounding box center [513, 470] width 54 height 41
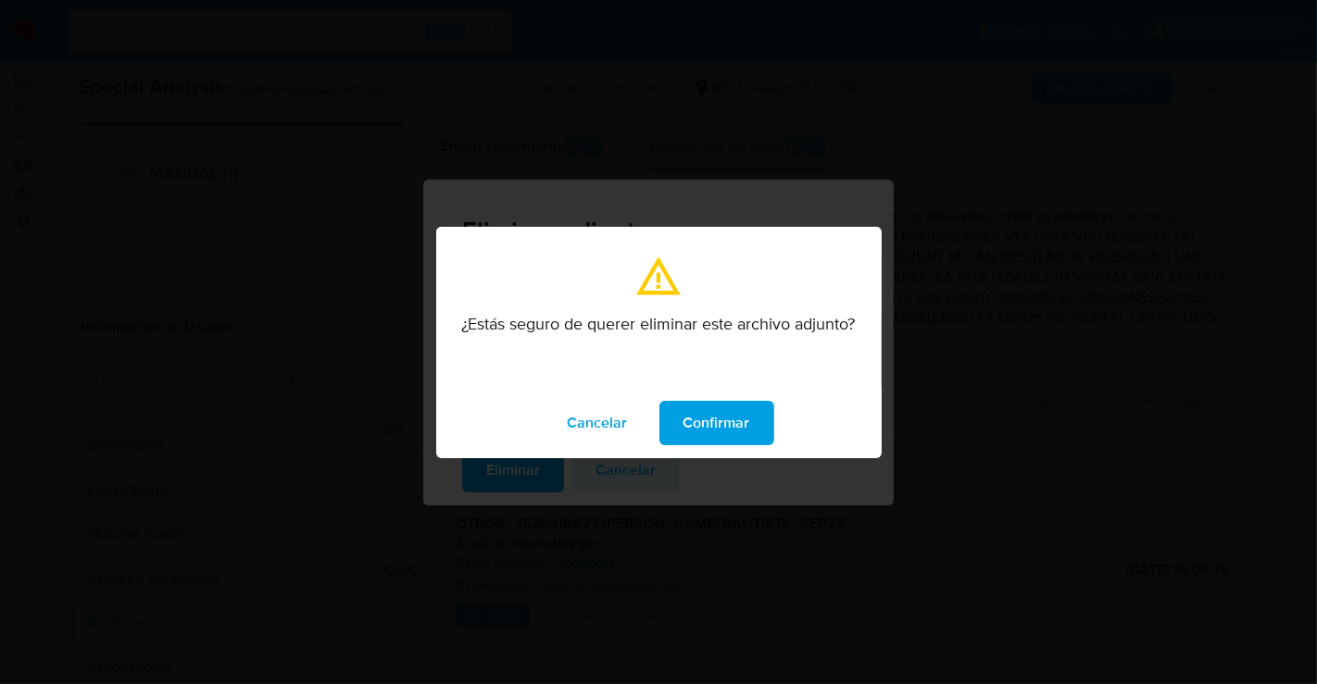
click at [700, 429] on span "Confirmar" at bounding box center [716, 423] width 67 height 41
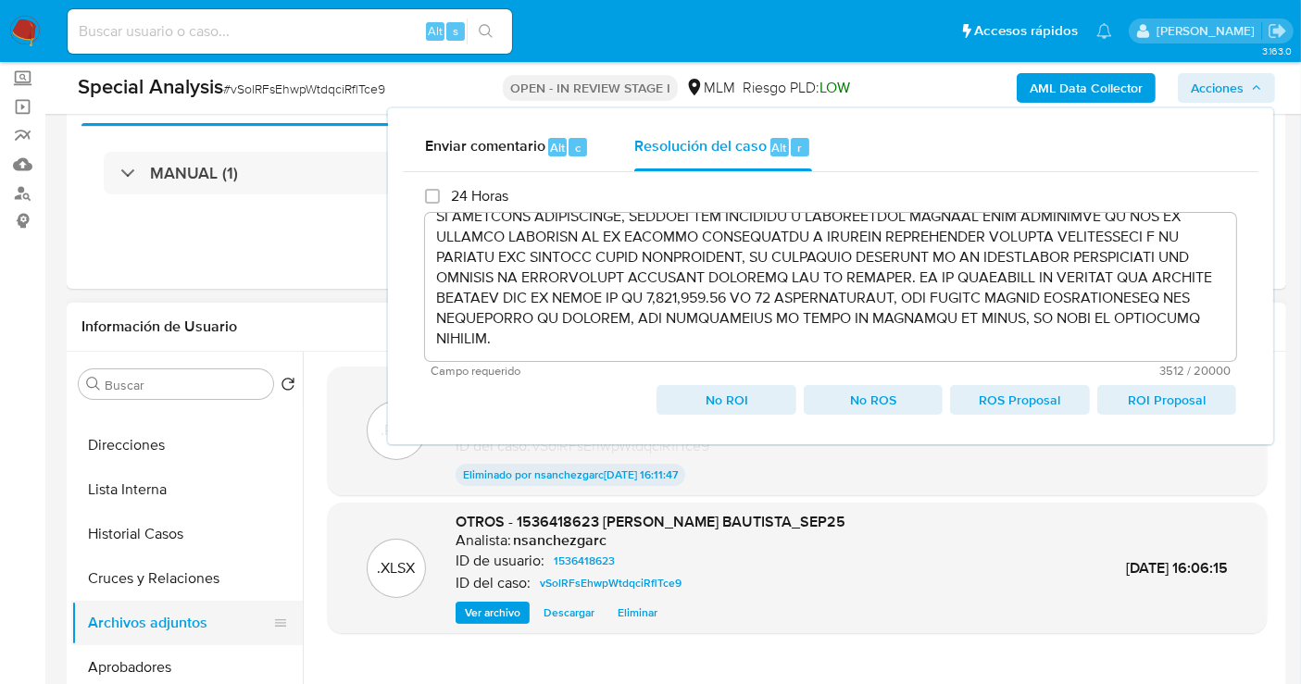
click at [140, 614] on button "Archivos adjuntos" at bounding box center [179, 623] width 217 height 44
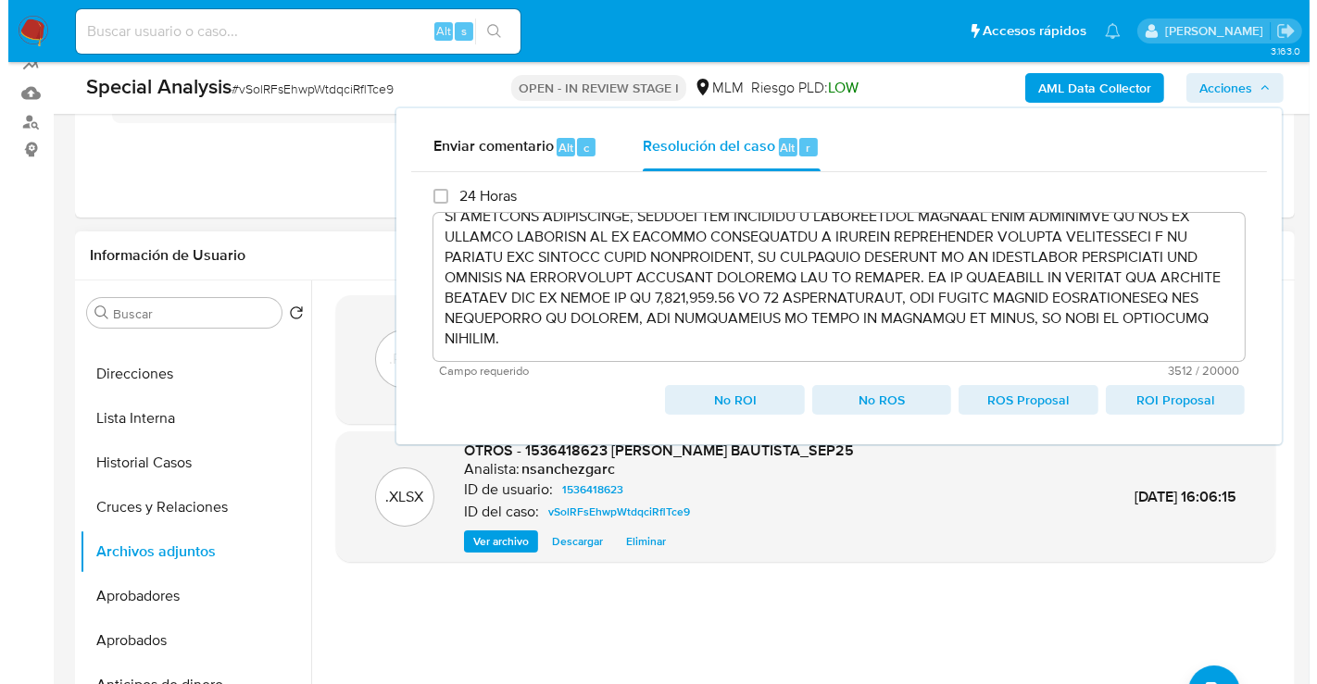
scroll to position [206, 0]
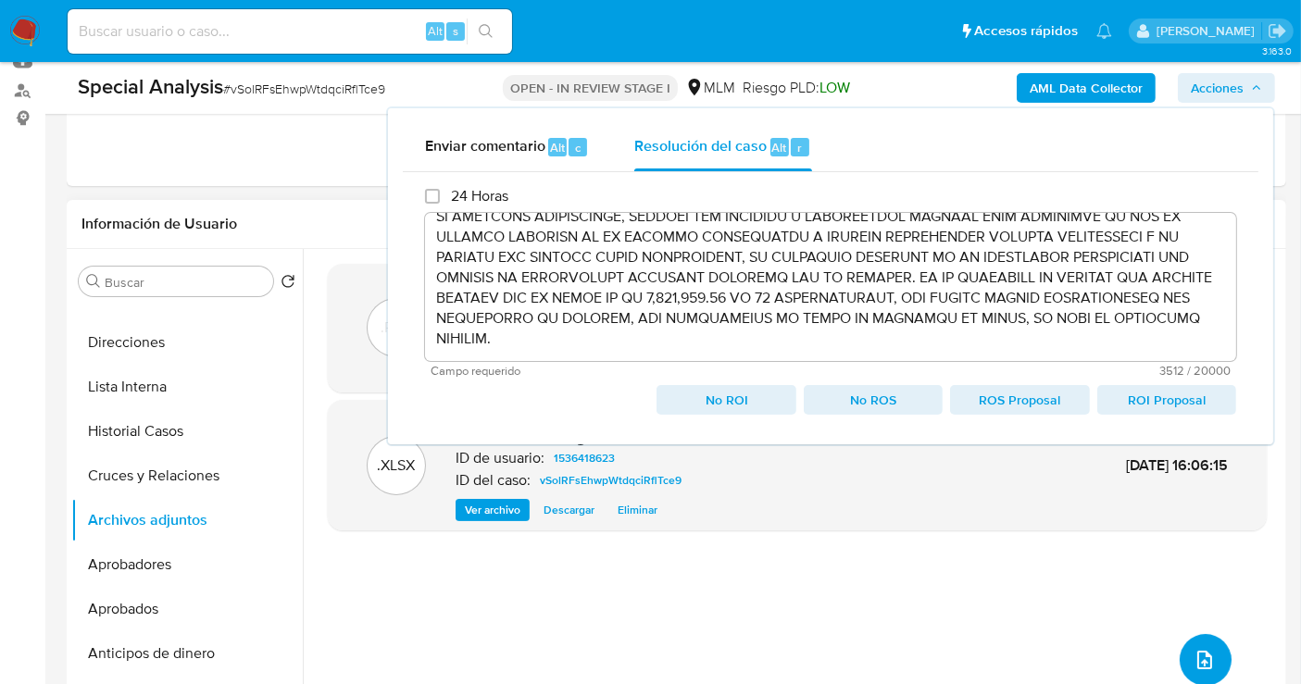
click at [1200, 650] on icon "upload-file" at bounding box center [1205, 660] width 22 height 22
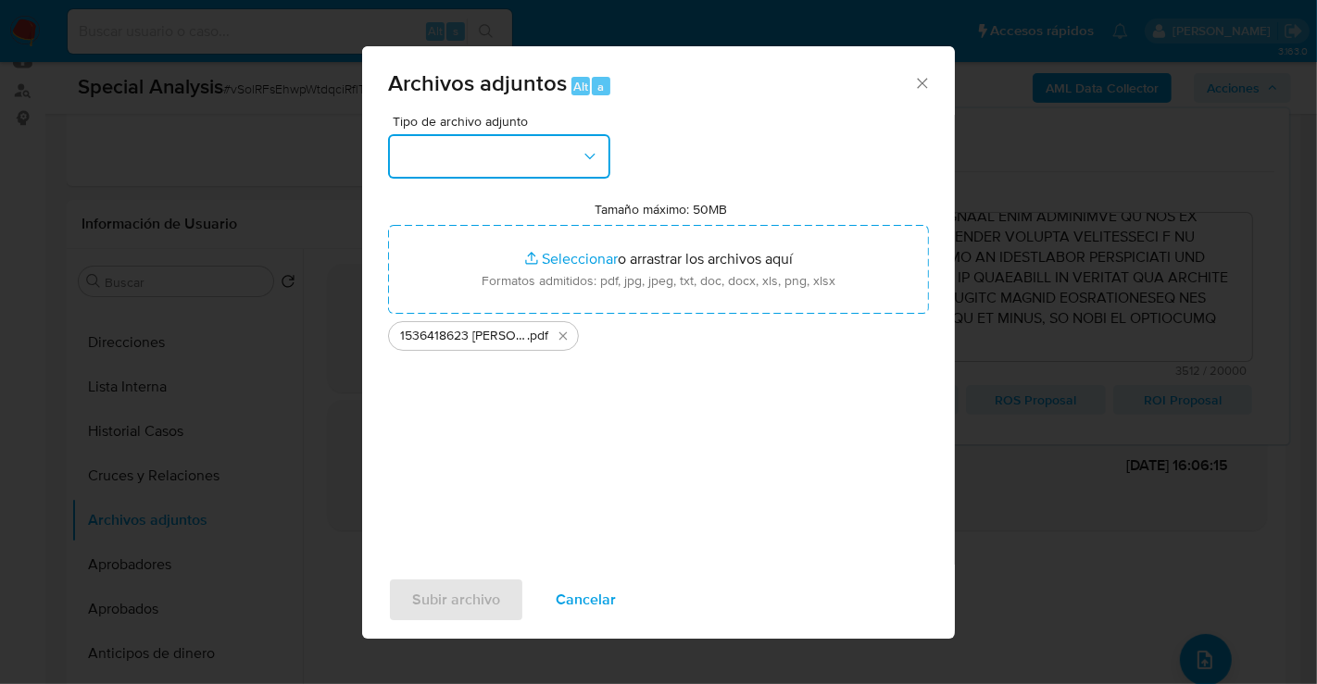
click at [539, 151] on button "button" at bounding box center [499, 156] width 222 height 44
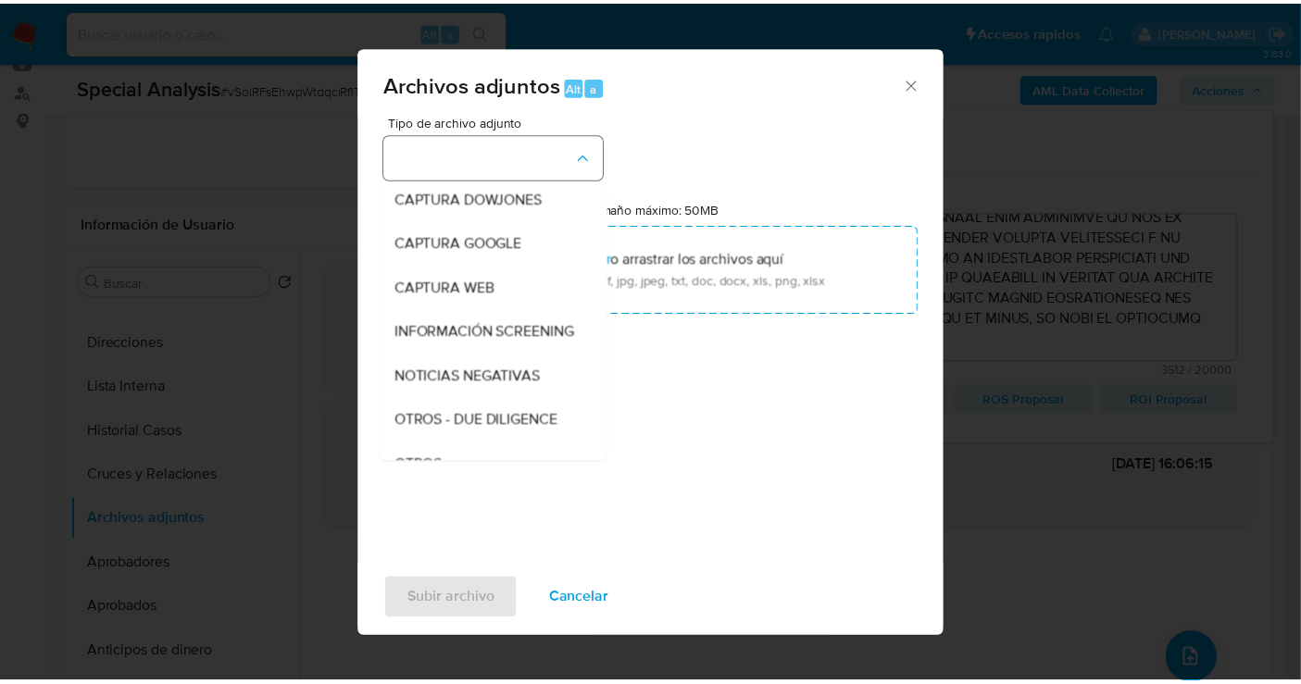
scroll to position [95, 0]
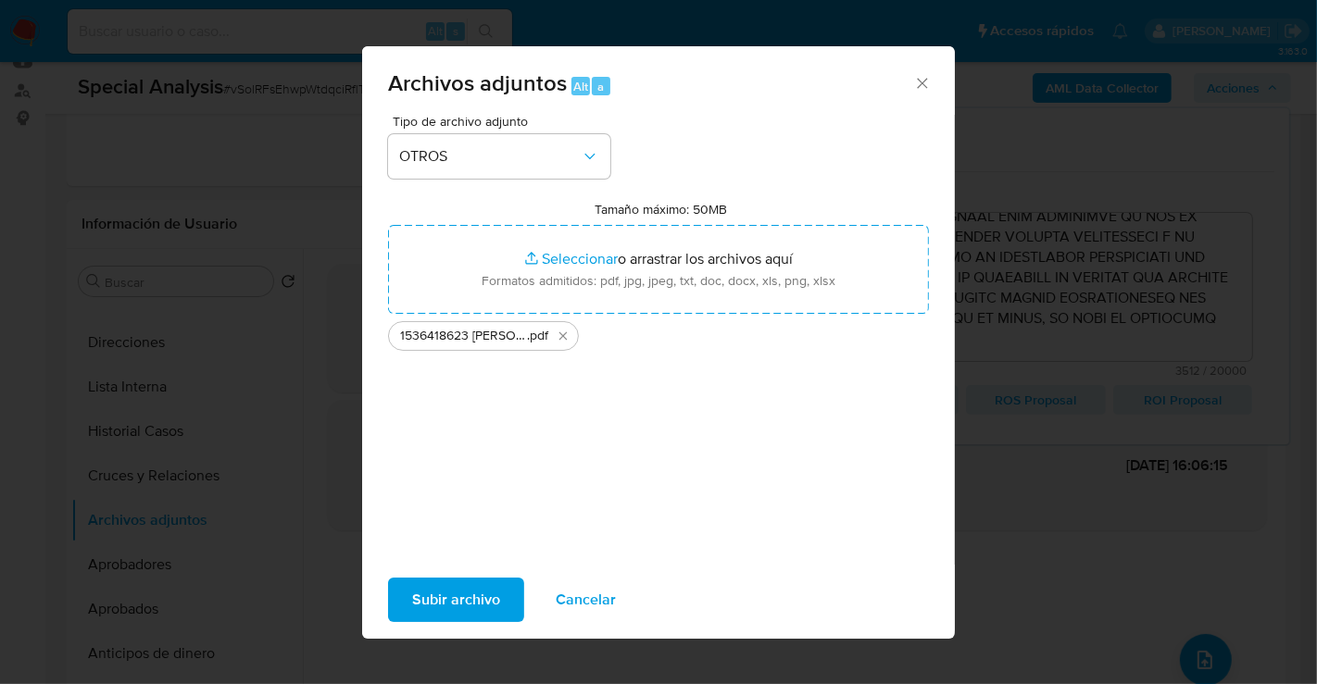
click at [431, 604] on span "Subir archivo" at bounding box center [456, 600] width 88 height 41
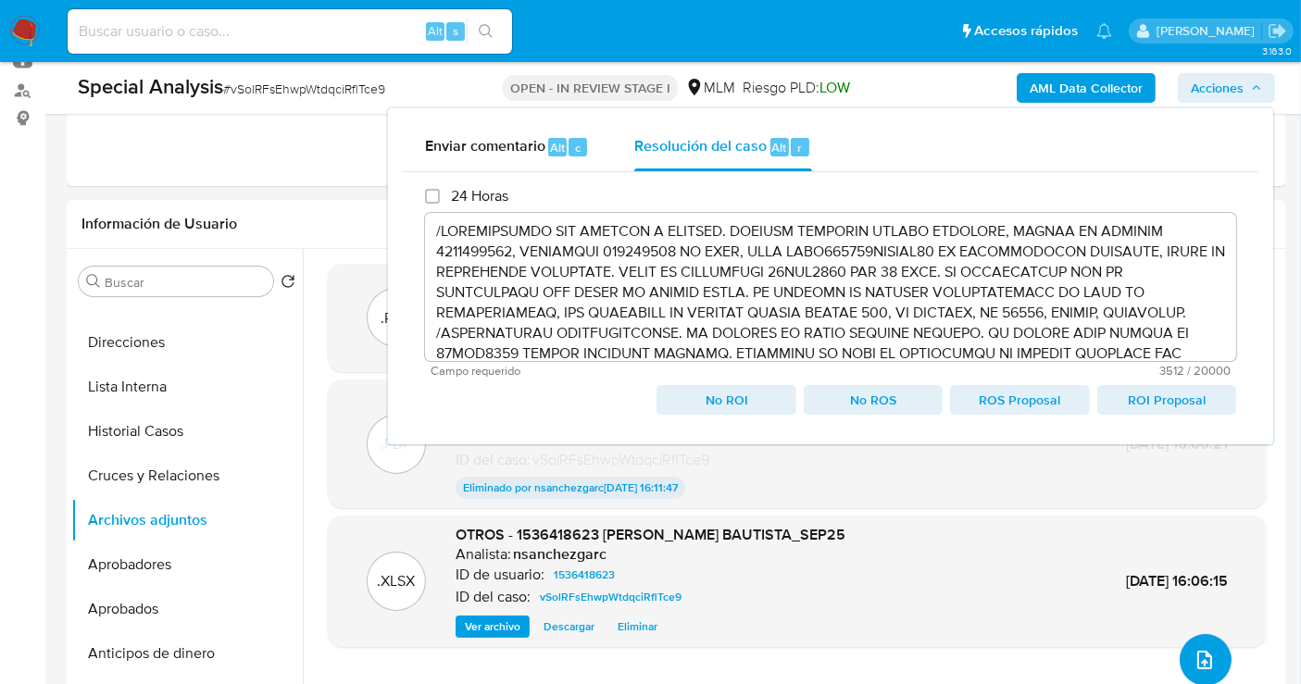
scroll to position [0, 0]
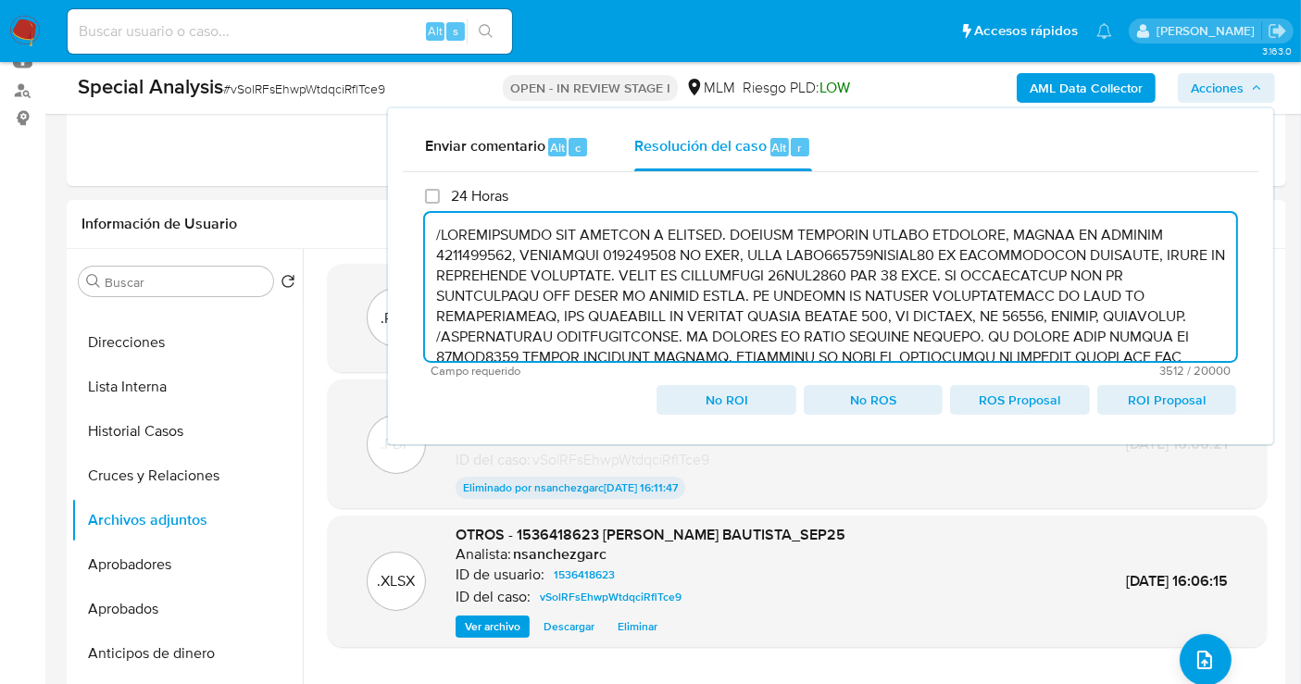
click at [492, 306] on textarea at bounding box center [830, 287] width 811 height 148
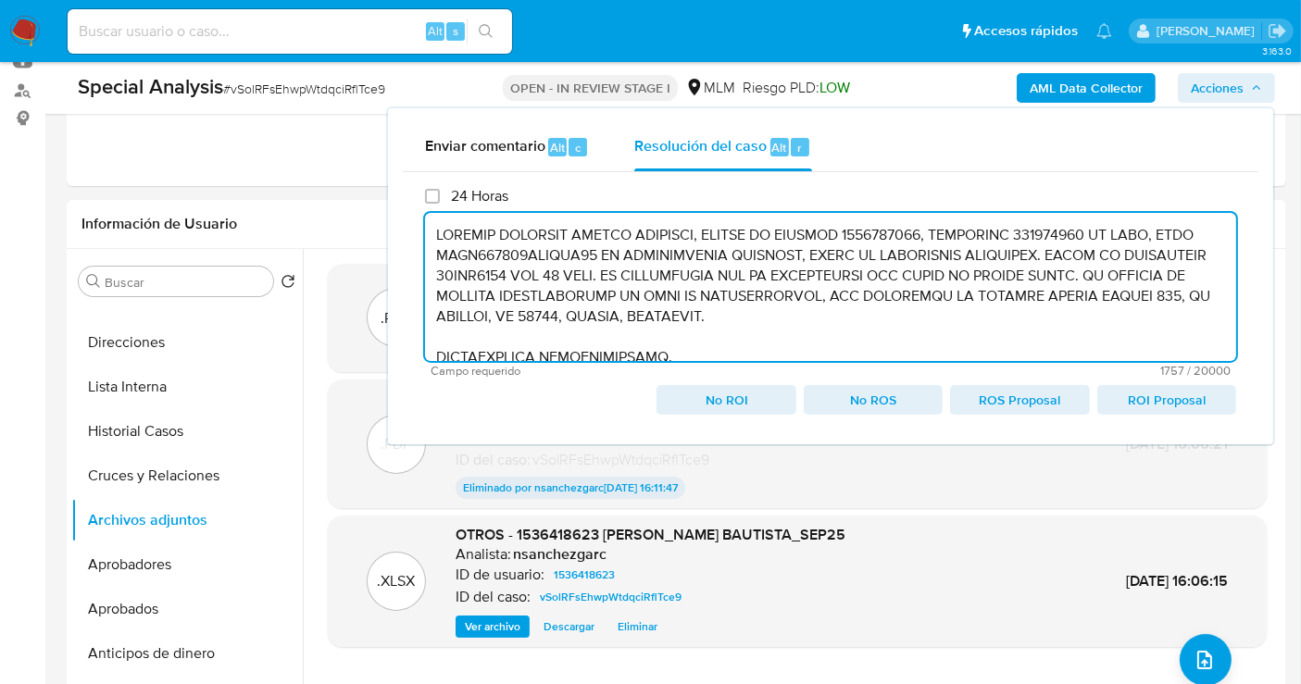
drag, startPoint x: 475, startPoint y: 251, endPoint x: 611, endPoint y: 253, distance: 136.1
click at [830, 337] on textarea at bounding box center [830, 287] width 811 height 148
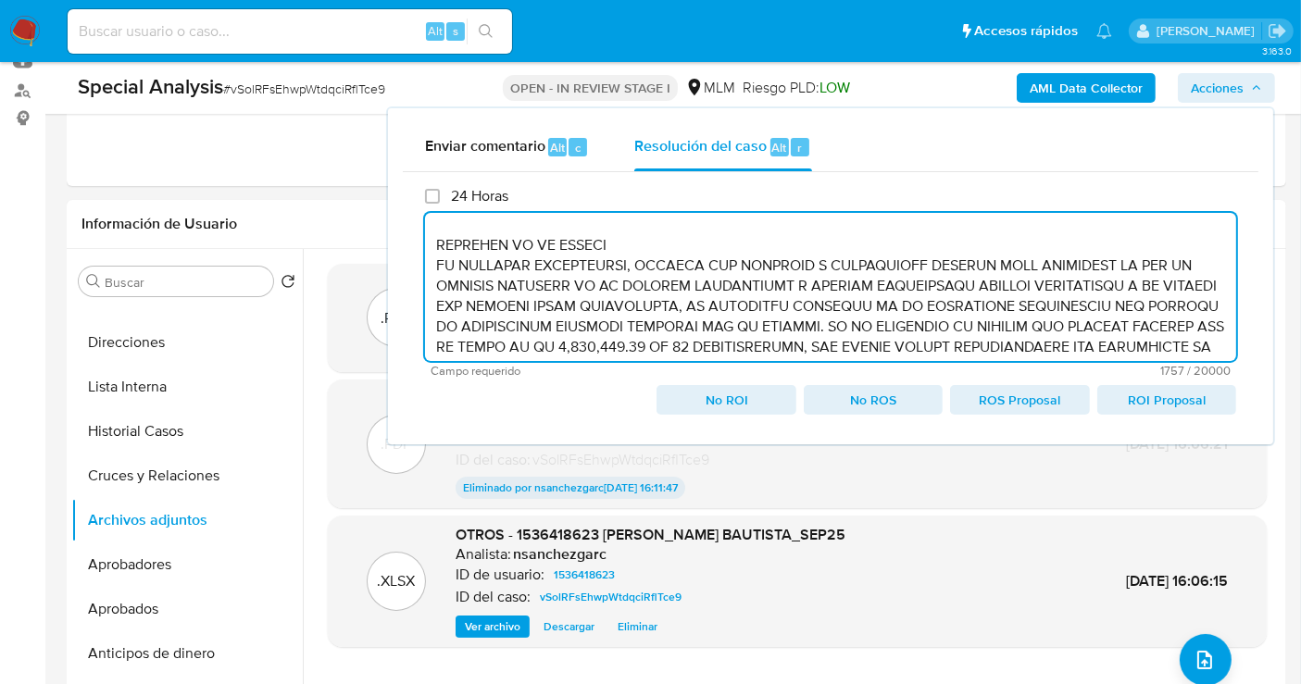
scroll to position [466, 0]
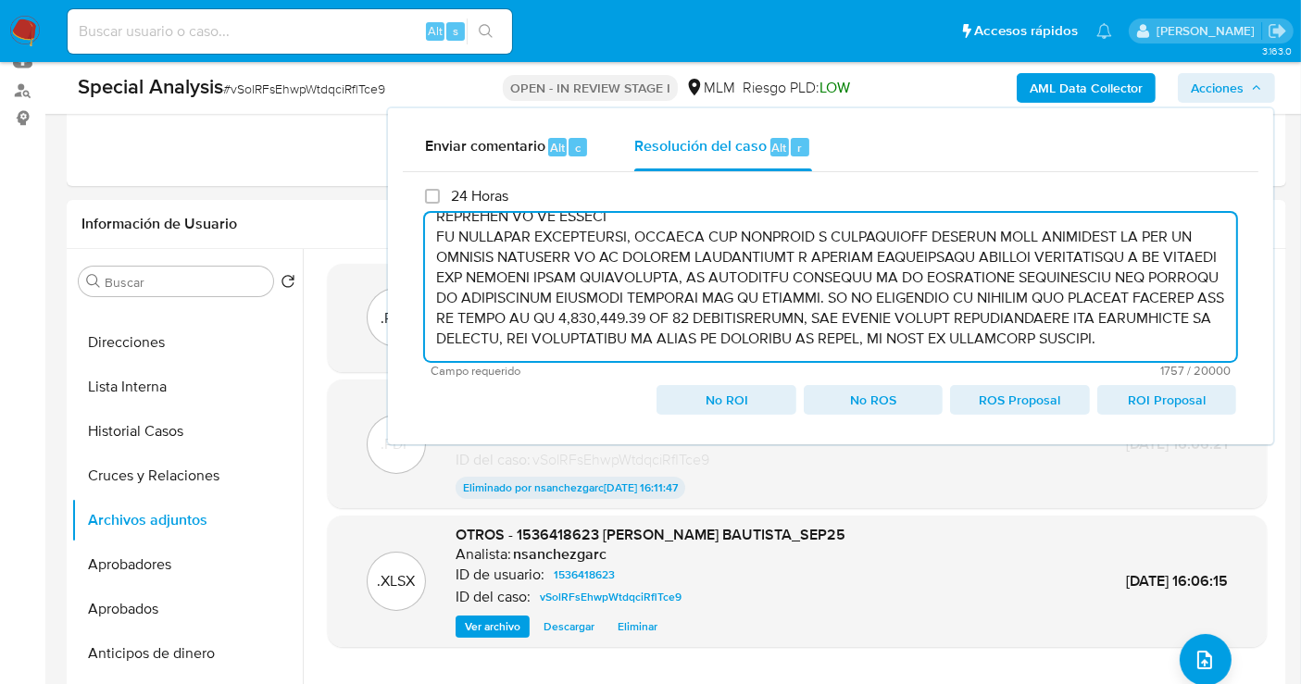
drag, startPoint x: 459, startPoint y: 231, endPoint x: 907, endPoint y: 355, distance: 465.0
click at [907, 355] on textarea at bounding box center [830, 287] width 811 height 148
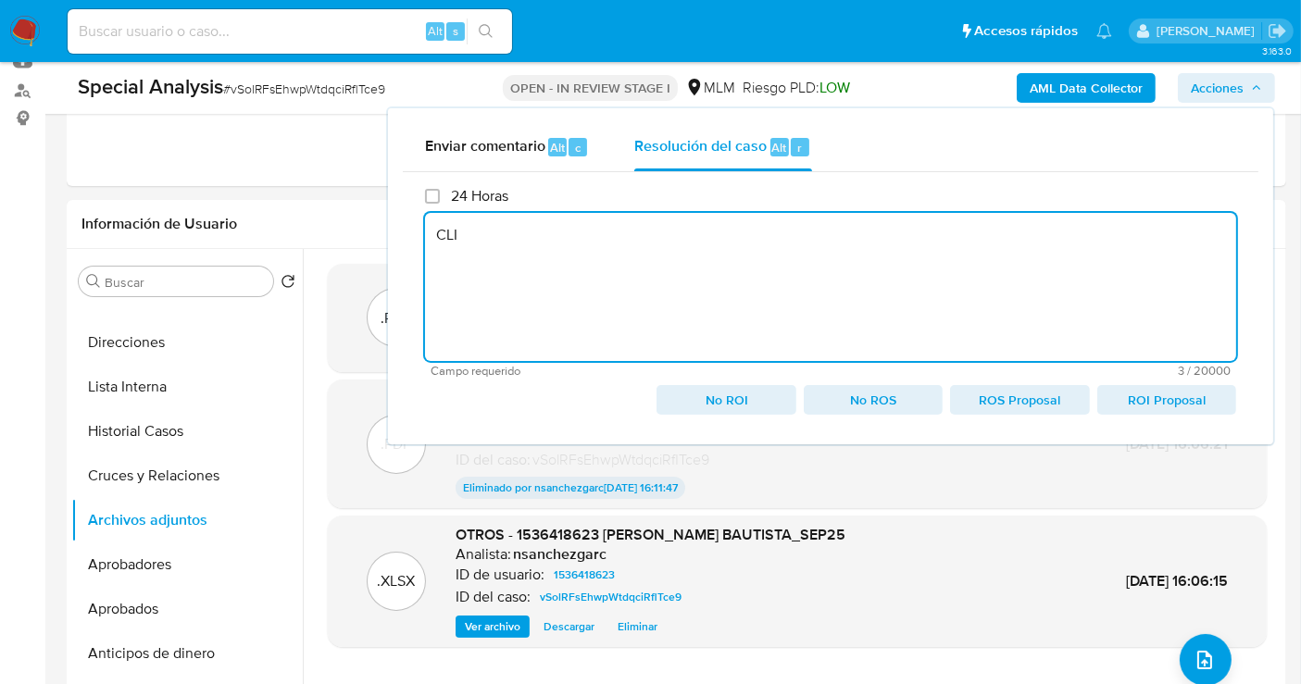
scroll to position [0, 0]
type textarea "C"
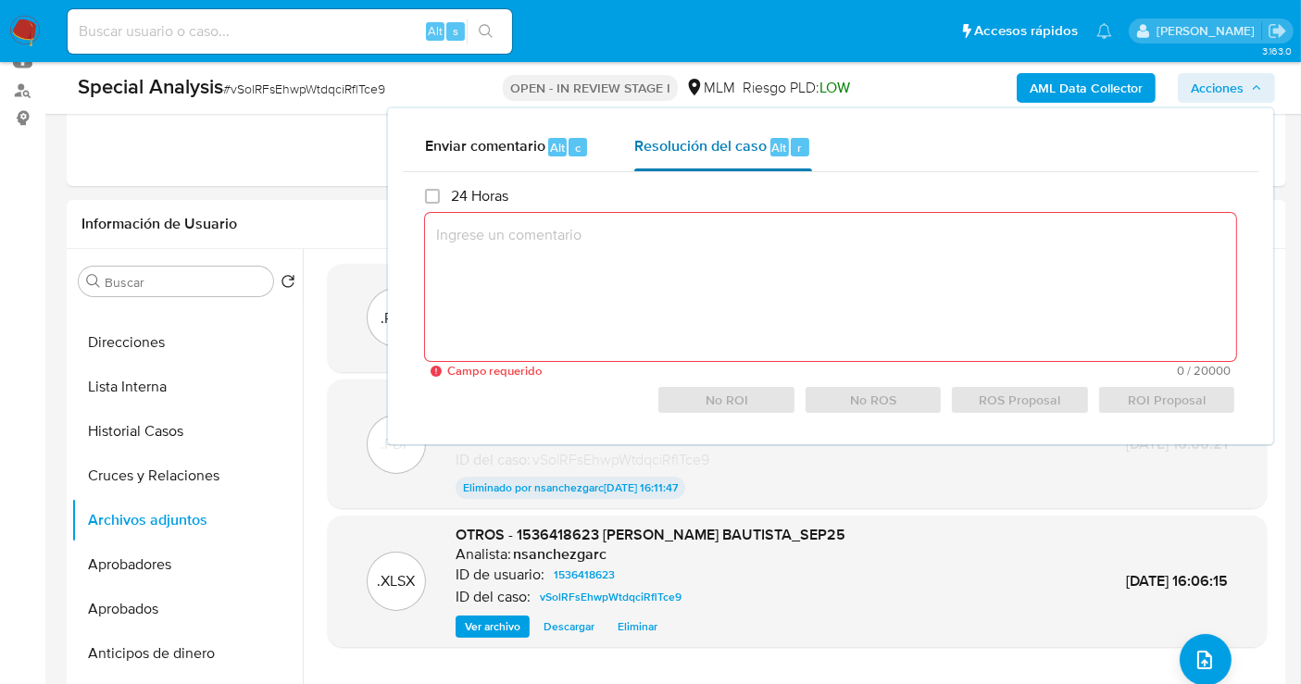
click at [714, 145] on span "Resolución del caso" at bounding box center [700, 146] width 132 height 21
click at [1273, 520] on div ".PDF undefined - 1536418623 FERNANDO GALVAN BAUTISTA_SEP25_2 Analista: nsanchez…" at bounding box center [797, 486] width 969 height 444
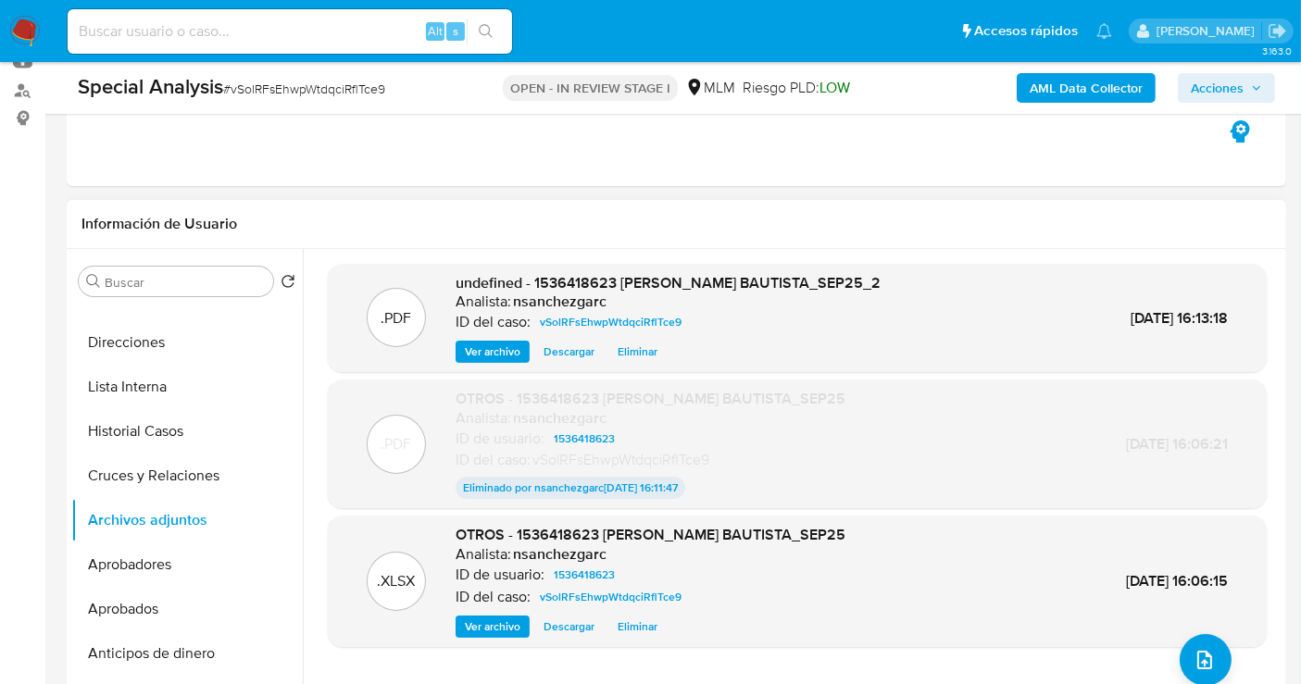
click at [468, 345] on span "Ver archivo" at bounding box center [493, 352] width 56 height 19
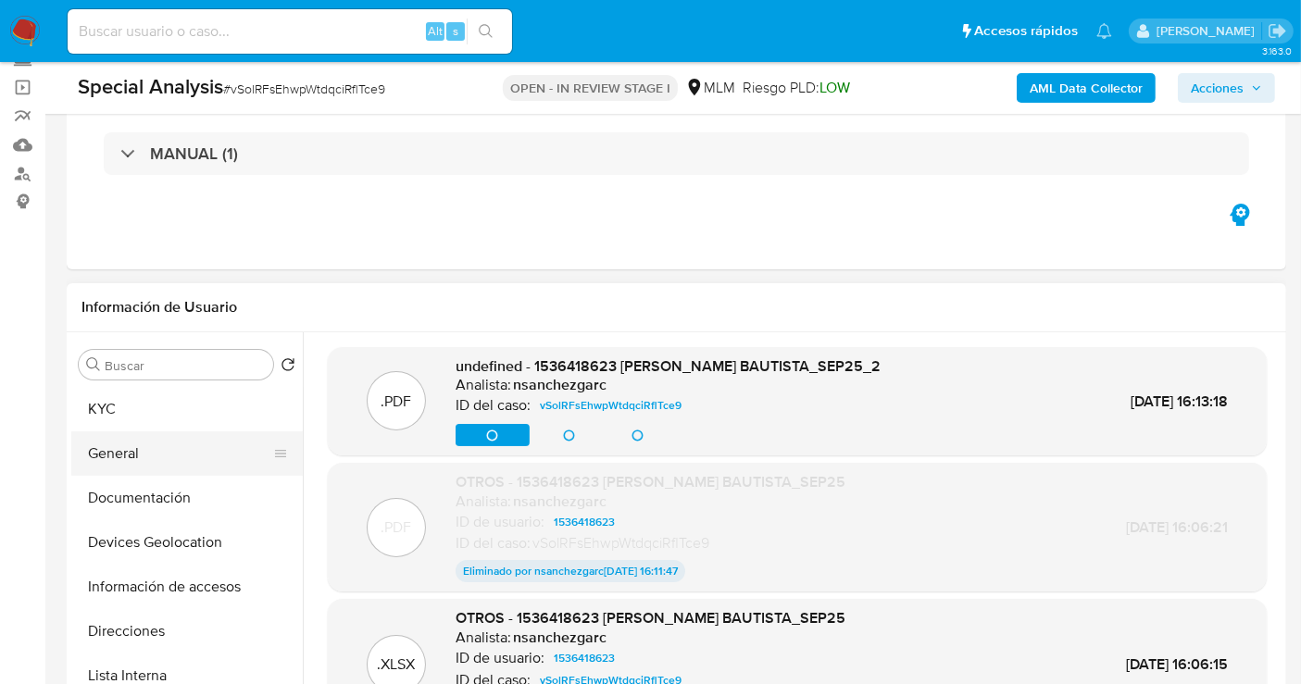
scroll to position [103, 0]
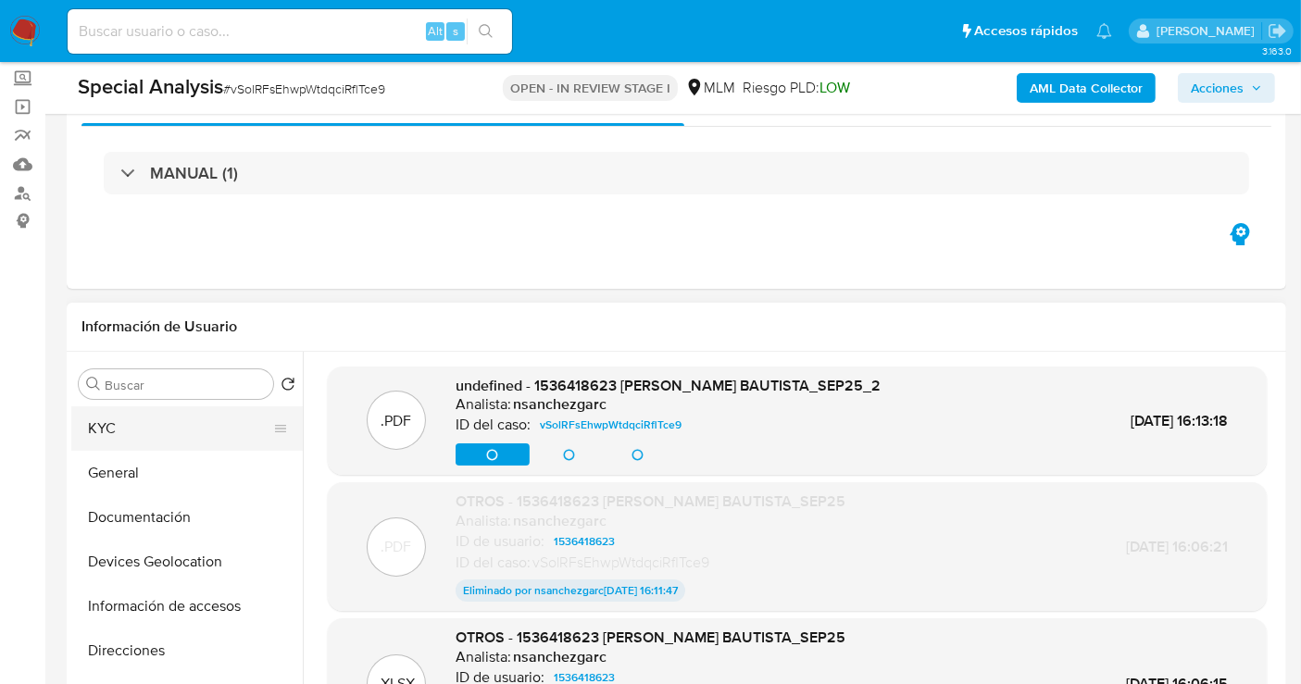
click at [119, 427] on button "KYC" at bounding box center [179, 428] width 217 height 44
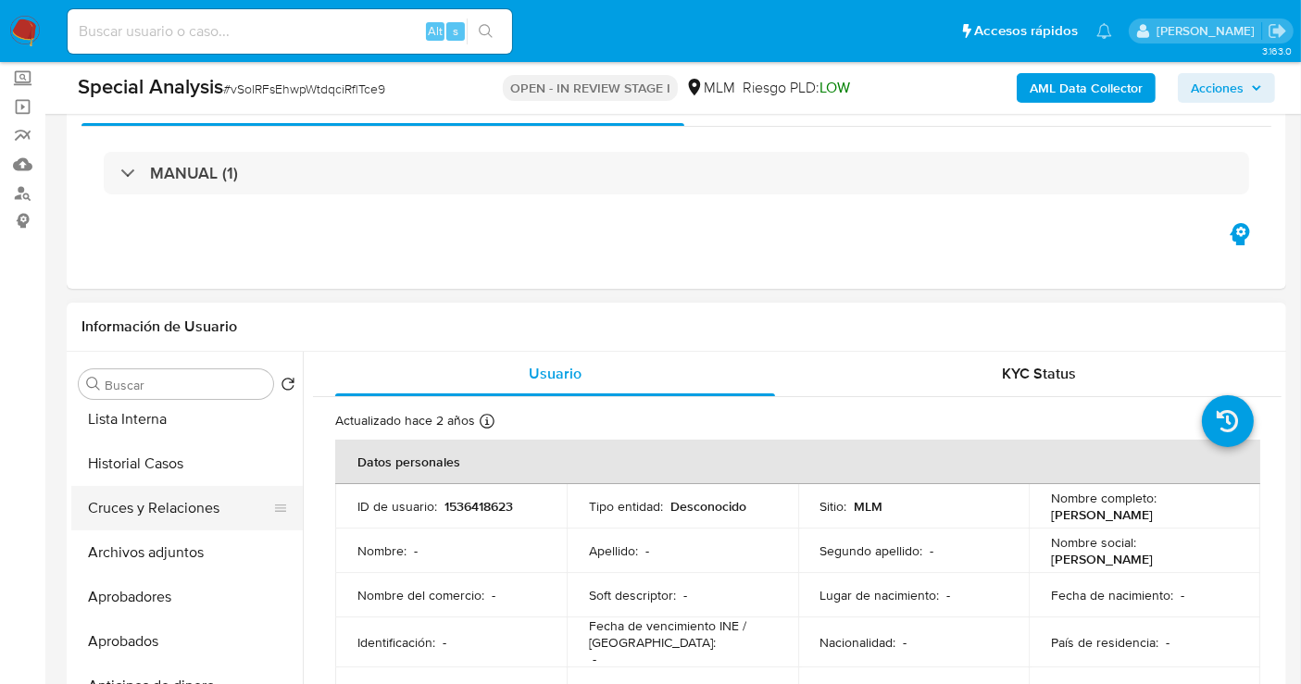
scroll to position [308, 0]
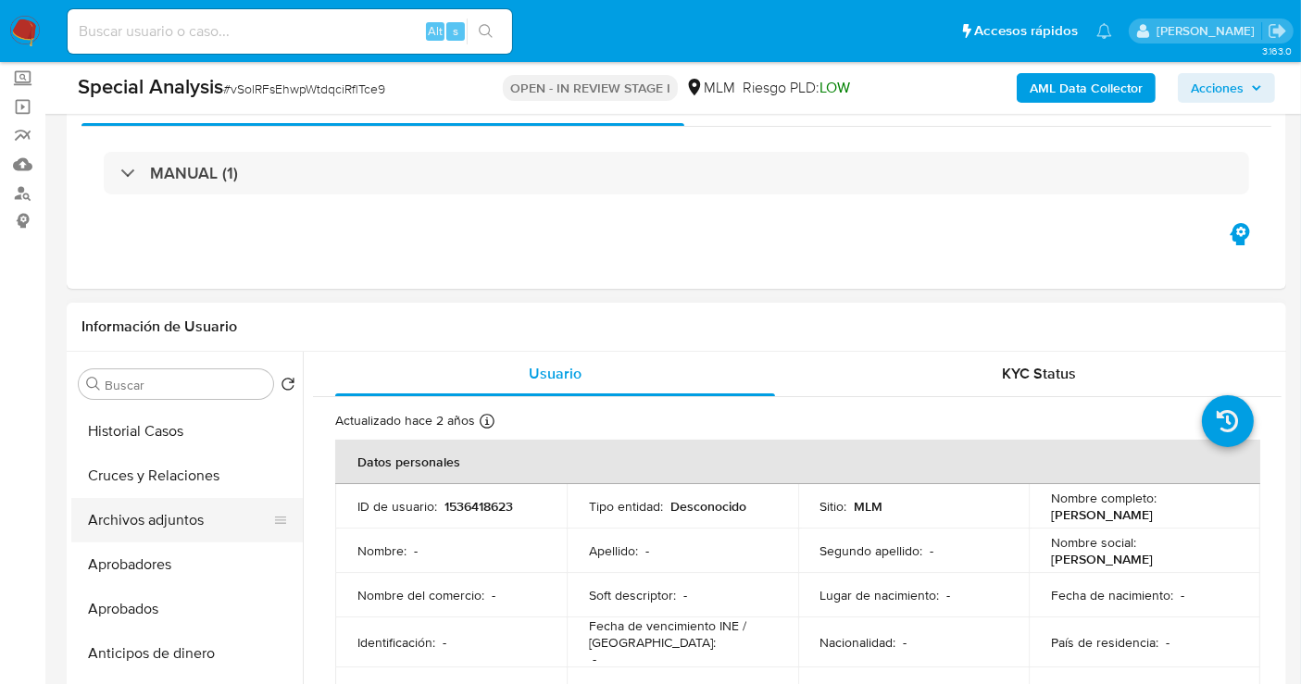
click at [156, 530] on button "Archivos adjuntos" at bounding box center [179, 520] width 217 height 44
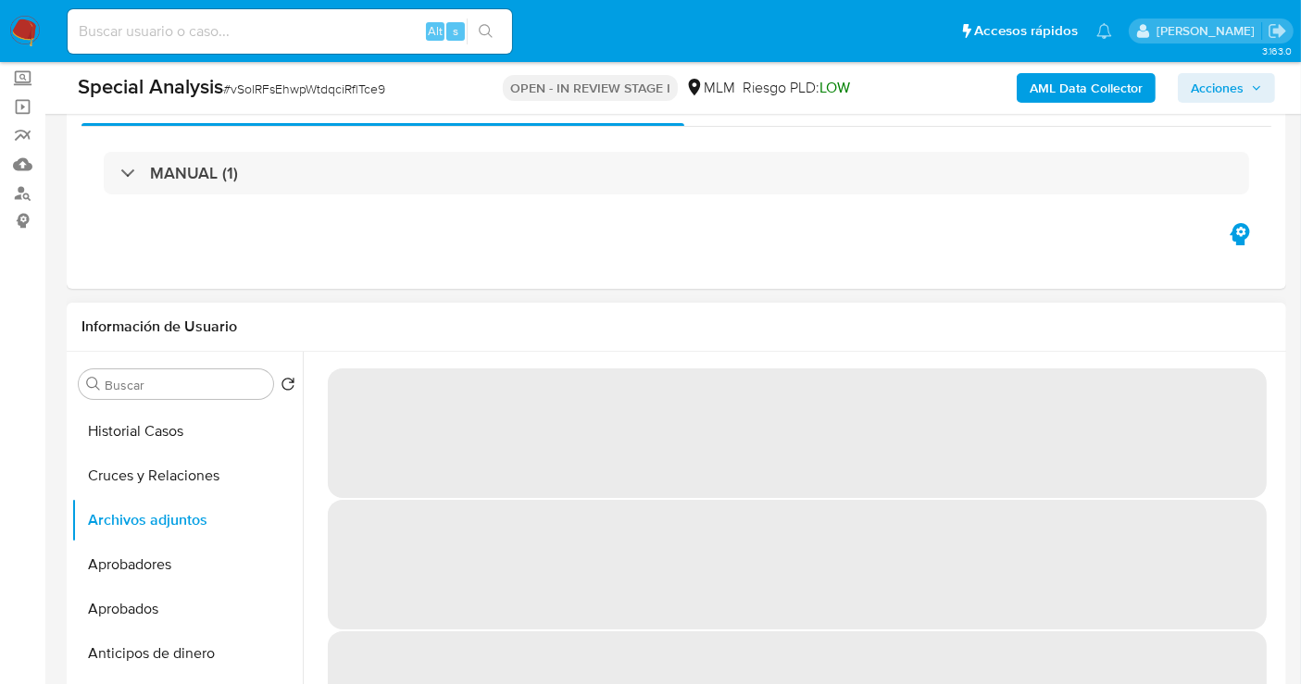
scroll to position [0, 0]
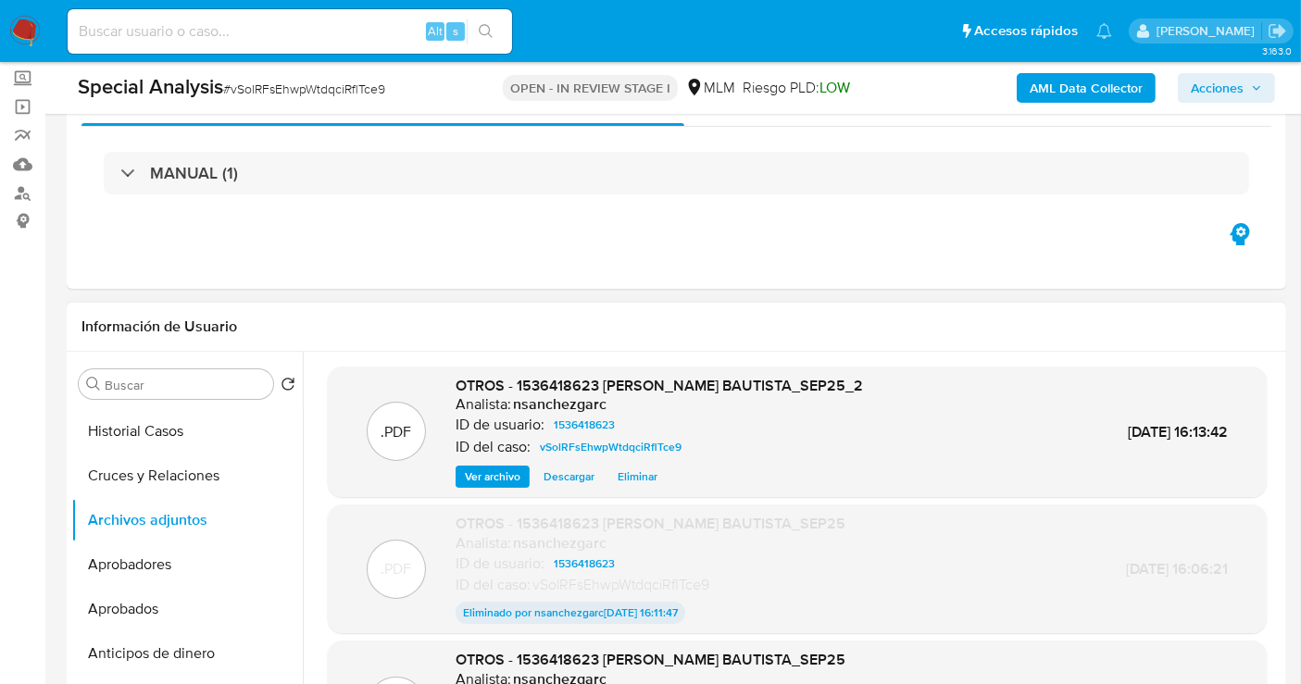
click at [493, 478] on span "Ver archivo" at bounding box center [493, 477] width 56 height 19
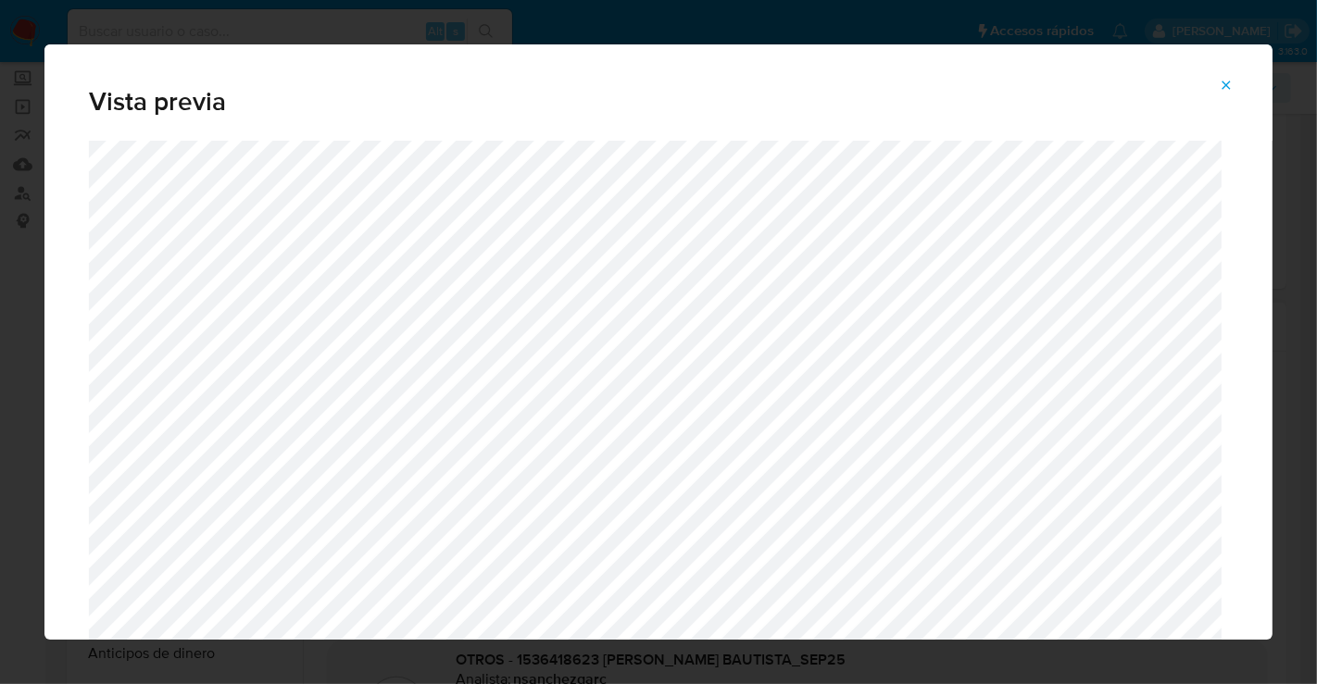
click at [1230, 81] on icon "Attachment preview" at bounding box center [1226, 85] width 15 height 15
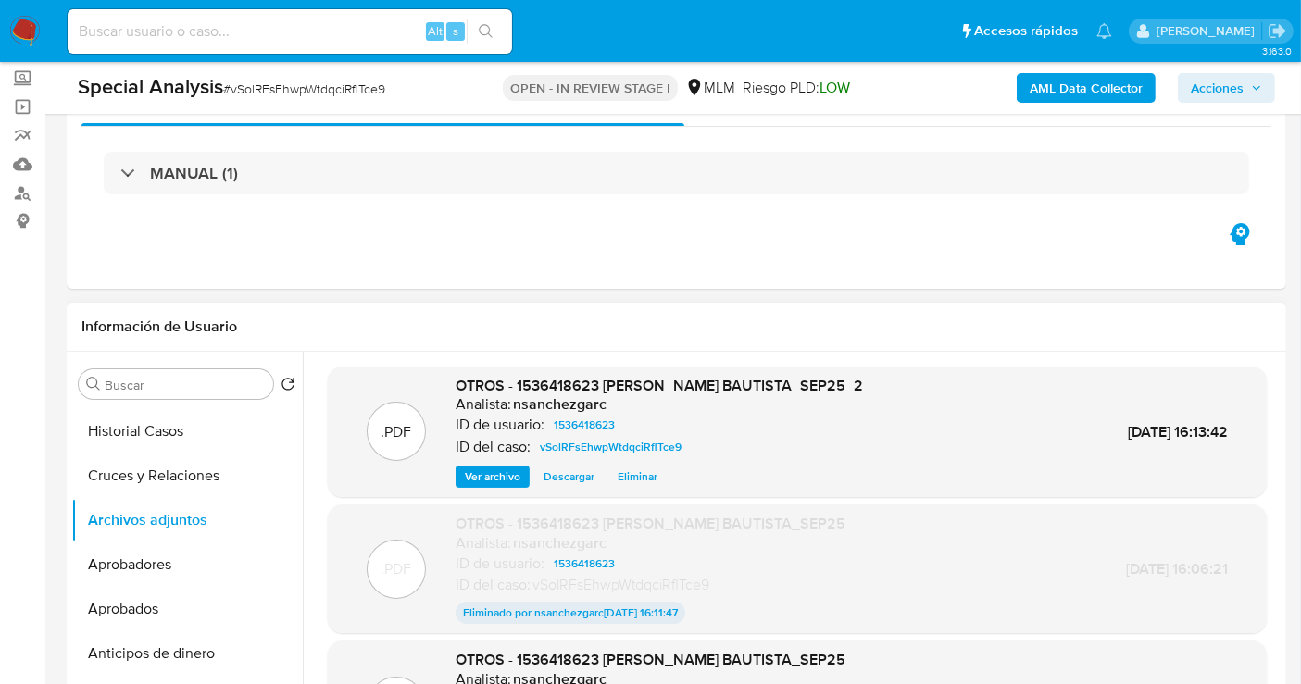
click at [1210, 79] on span "Acciones" at bounding box center [1217, 88] width 53 height 30
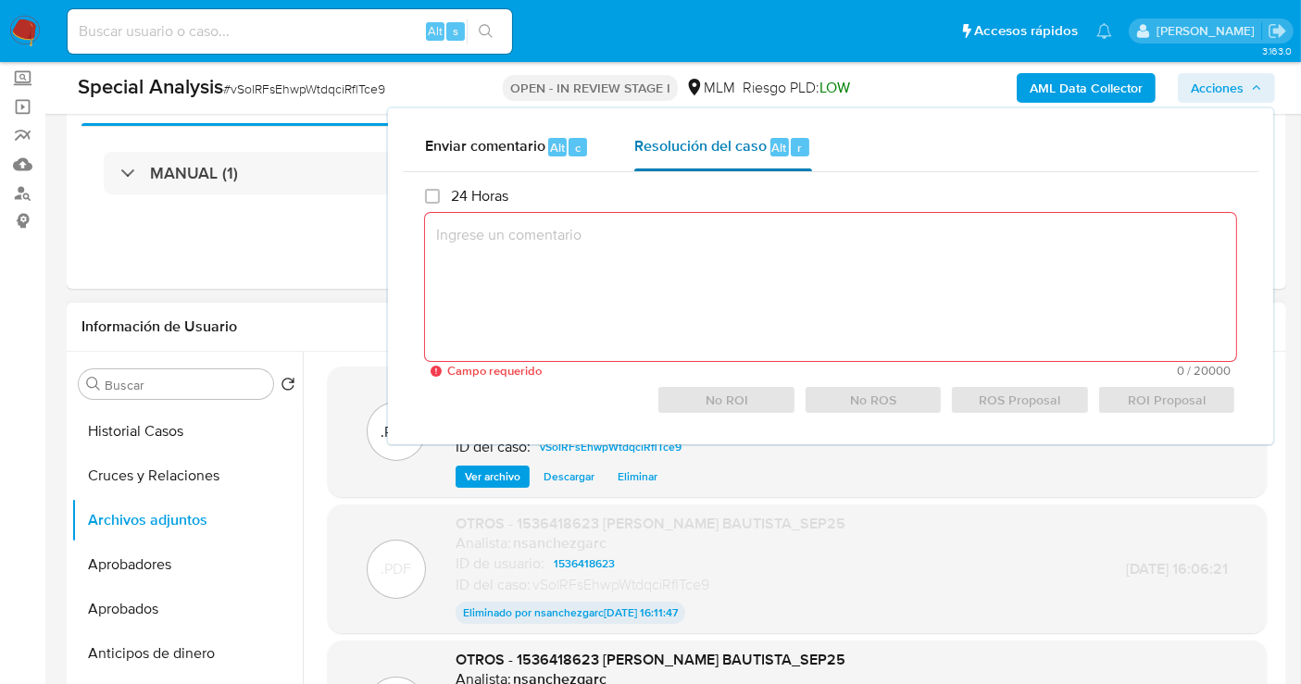
click at [662, 146] on span "Resolución del caso" at bounding box center [700, 146] width 132 height 21
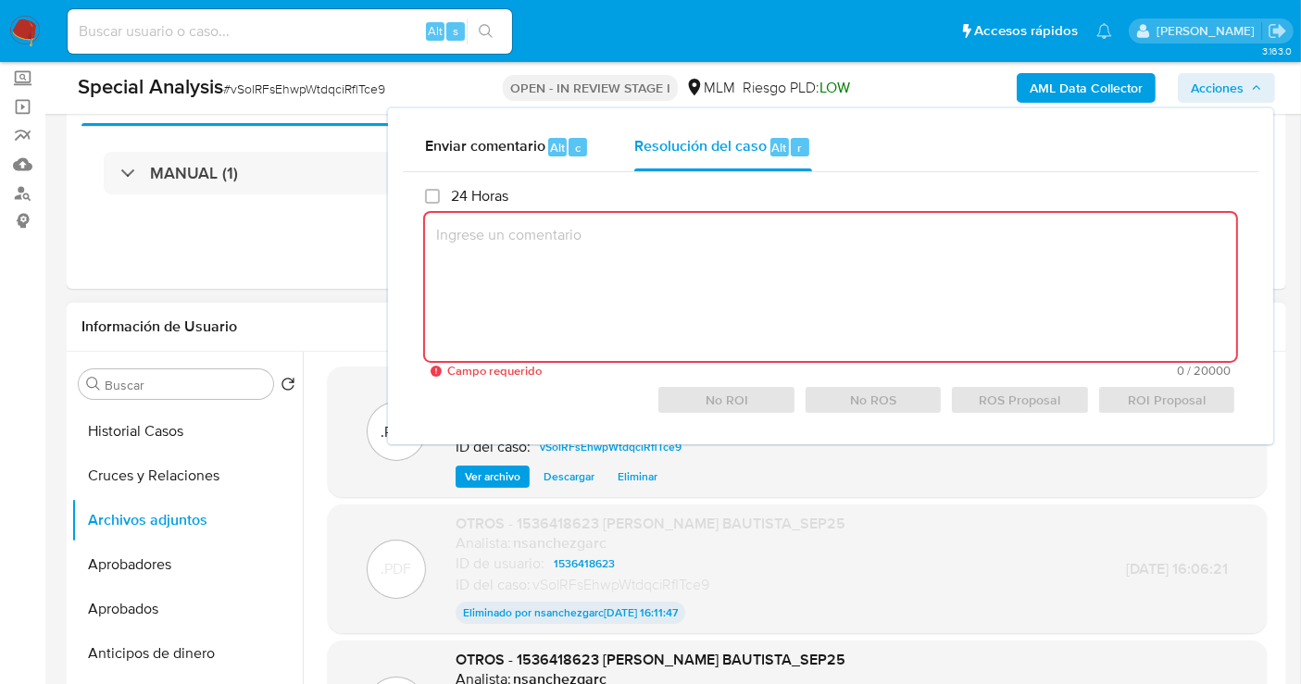
click at [486, 223] on textarea at bounding box center [830, 287] width 811 height 148
paste textarea "CONOCIMIENTO DEL CLIENTE O USUARIO. CLIENTE FERNANDO GALVAN BAUTISTA, NUMERO DE…"
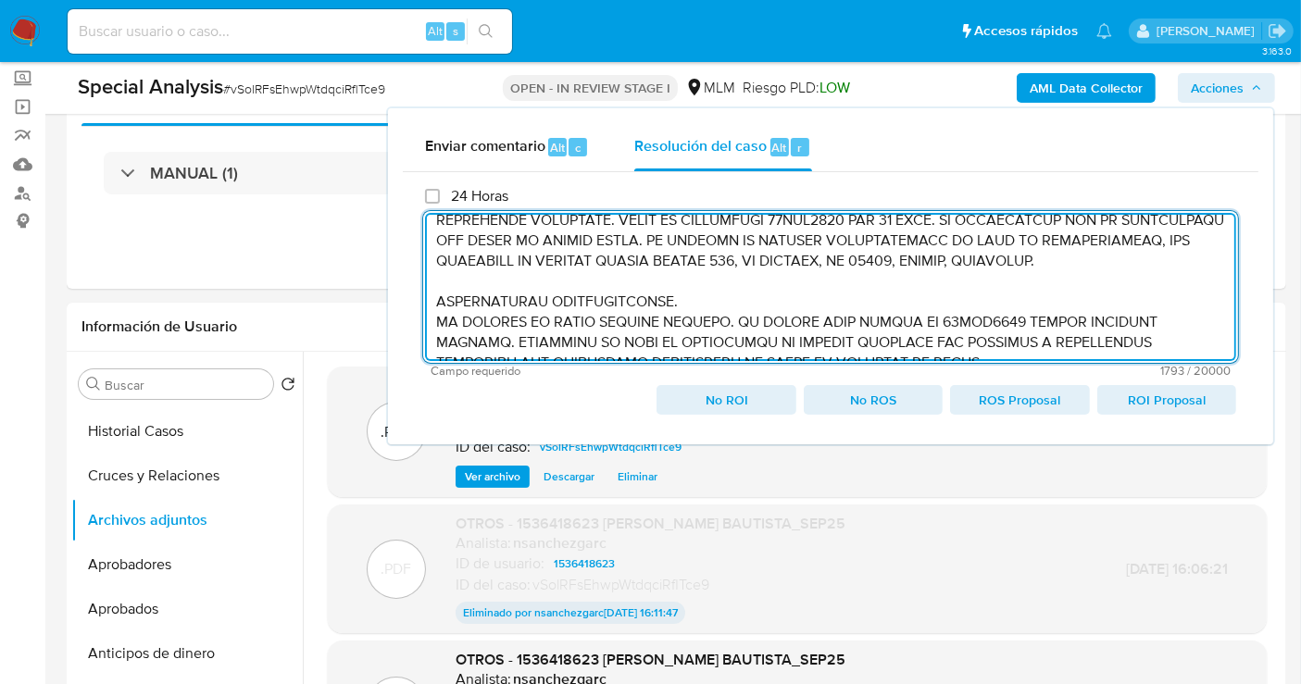
scroll to position [103, 0]
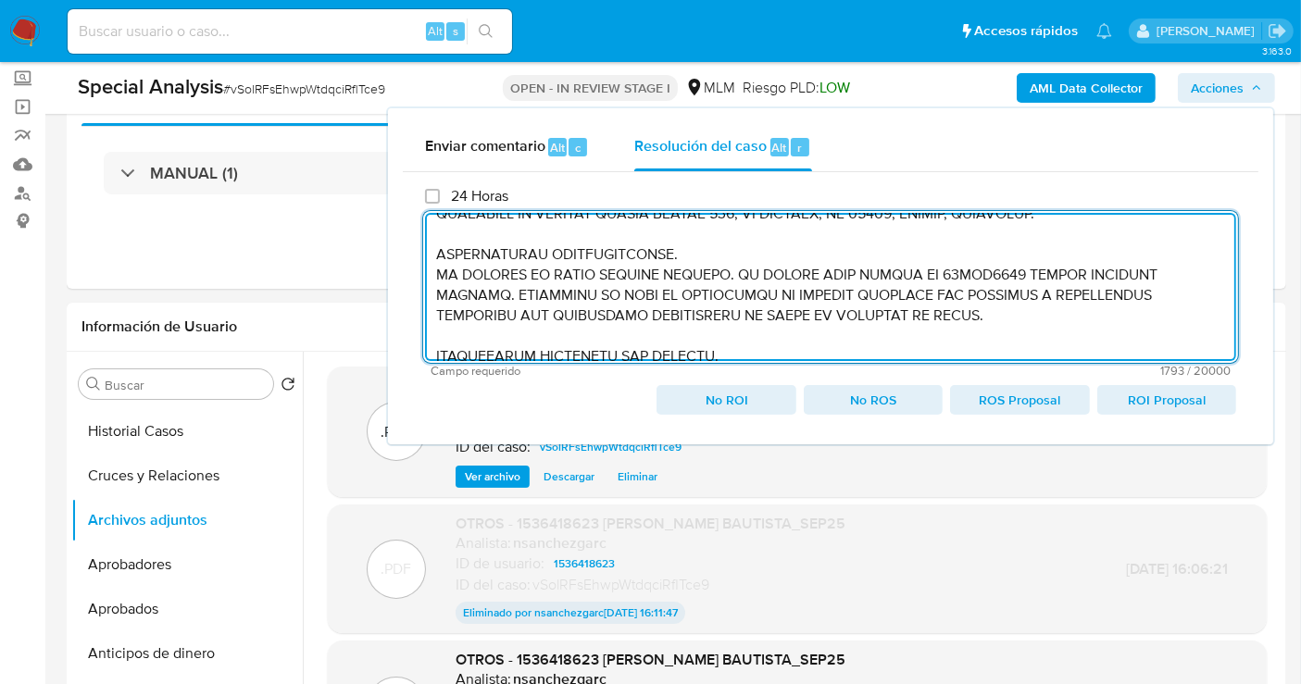
click at [431, 272] on textarea at bounding box center [830, 287] width 811 height 148
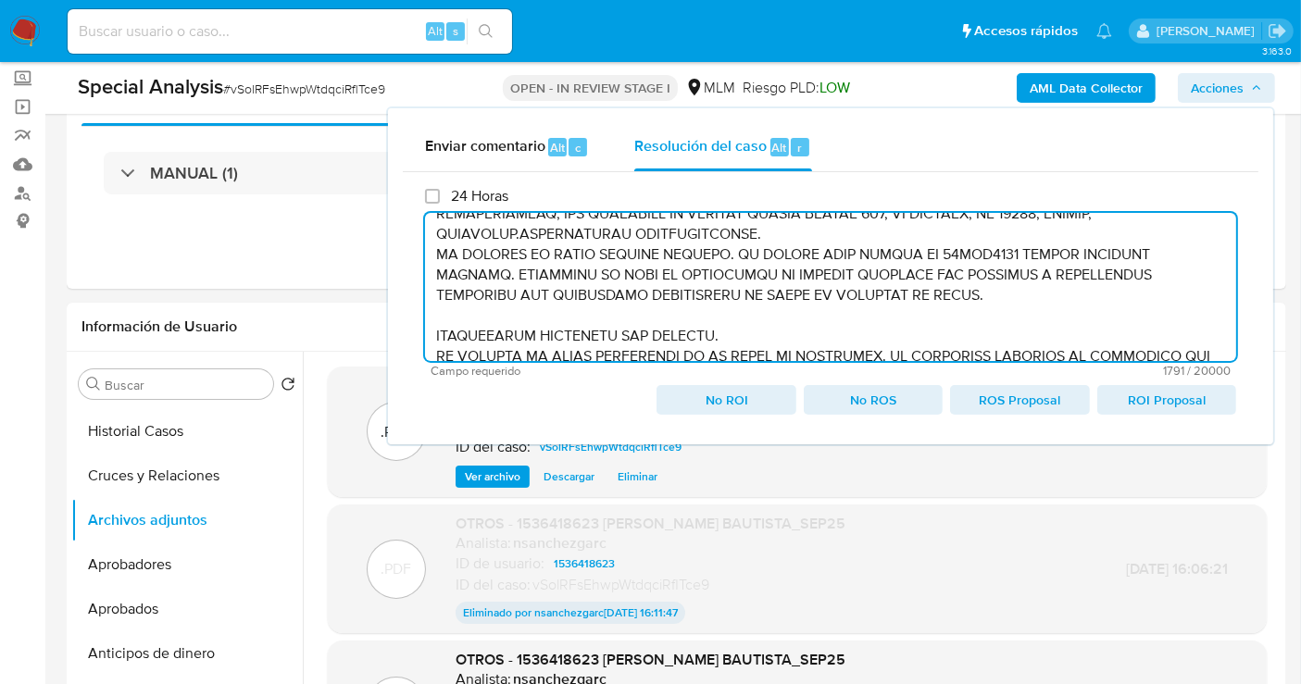
scroll to position [81, 0]
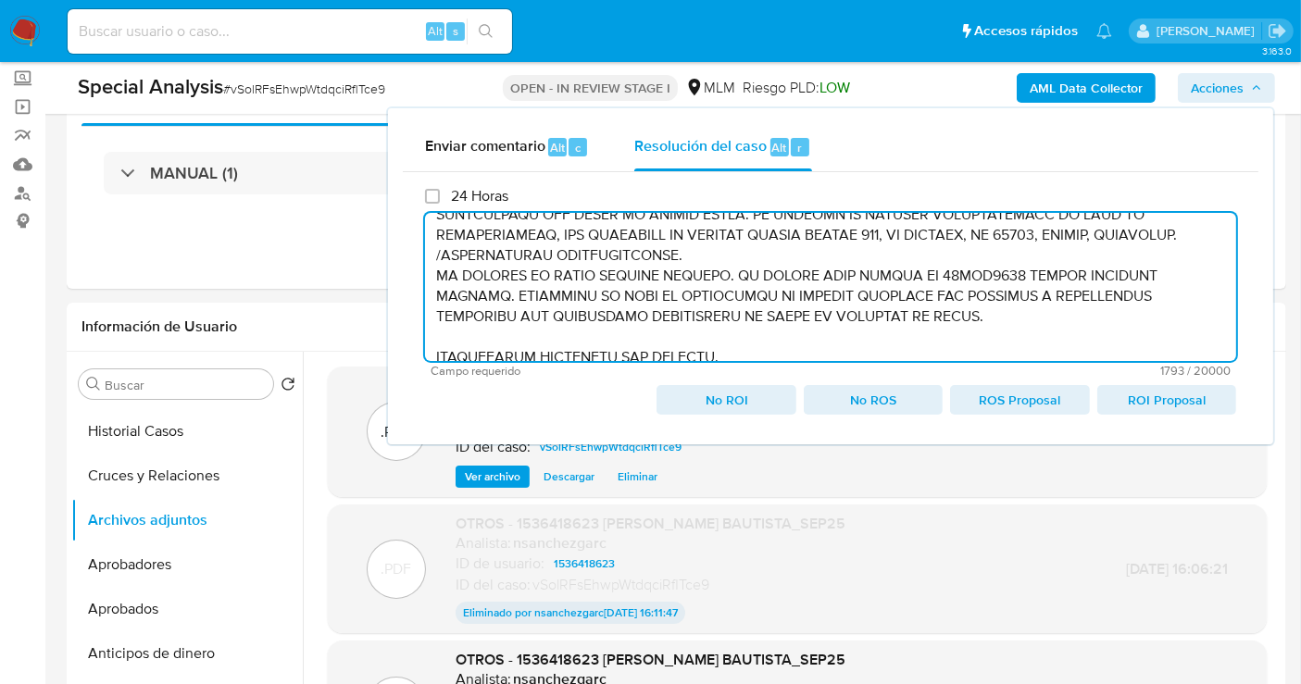
click at [430, 272] on textarea at bounding box center [830, 287] width 811 height 148
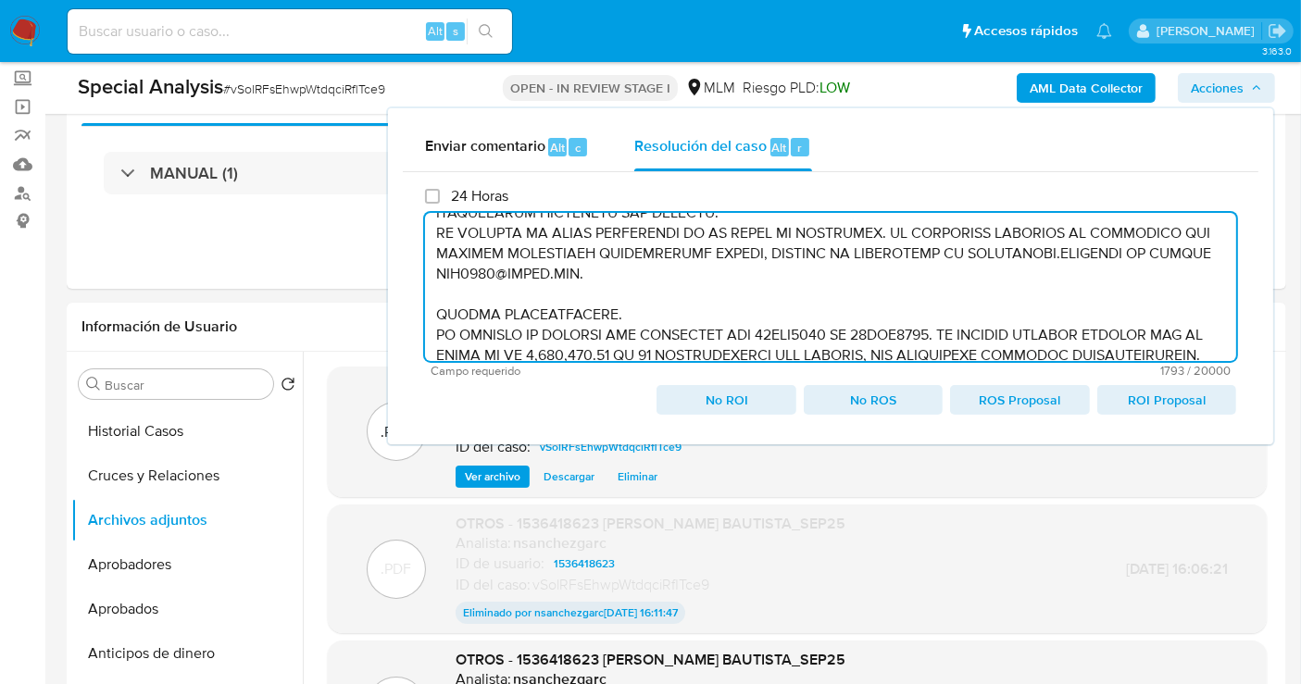
scroll to position [103, 0]
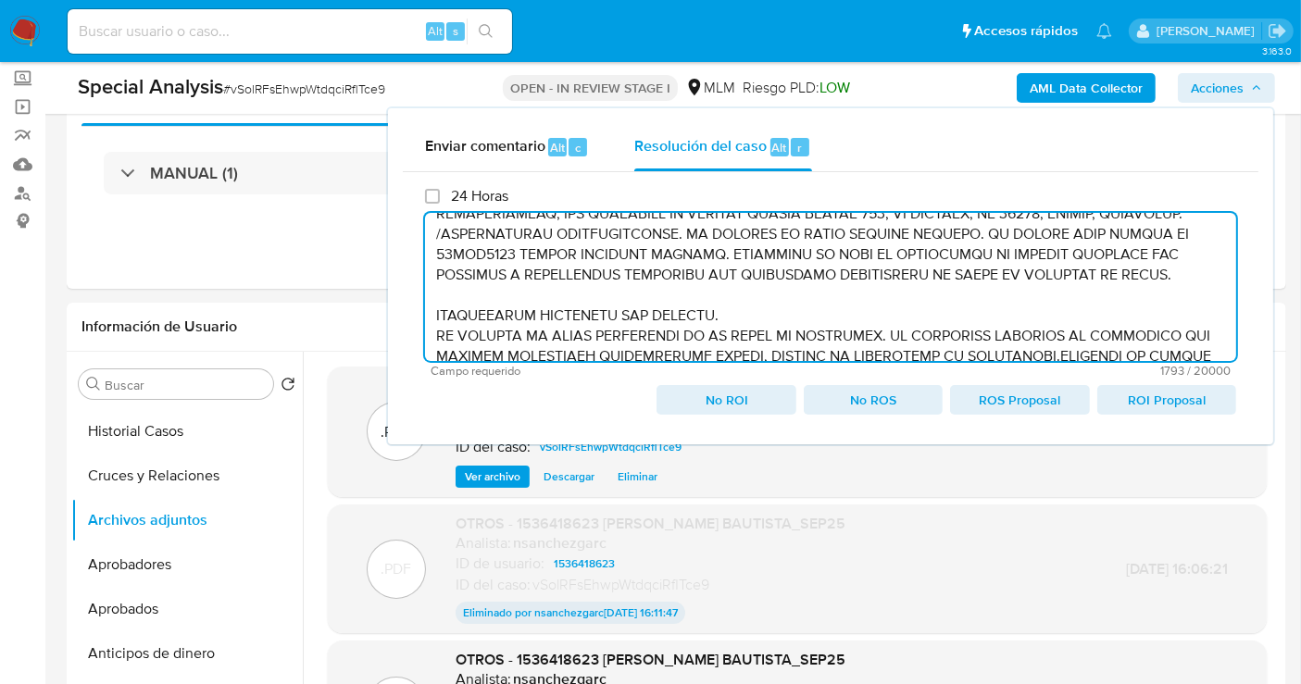
click at [433, 311] on textarea at bounding box center [830, 287] width 811 height 148
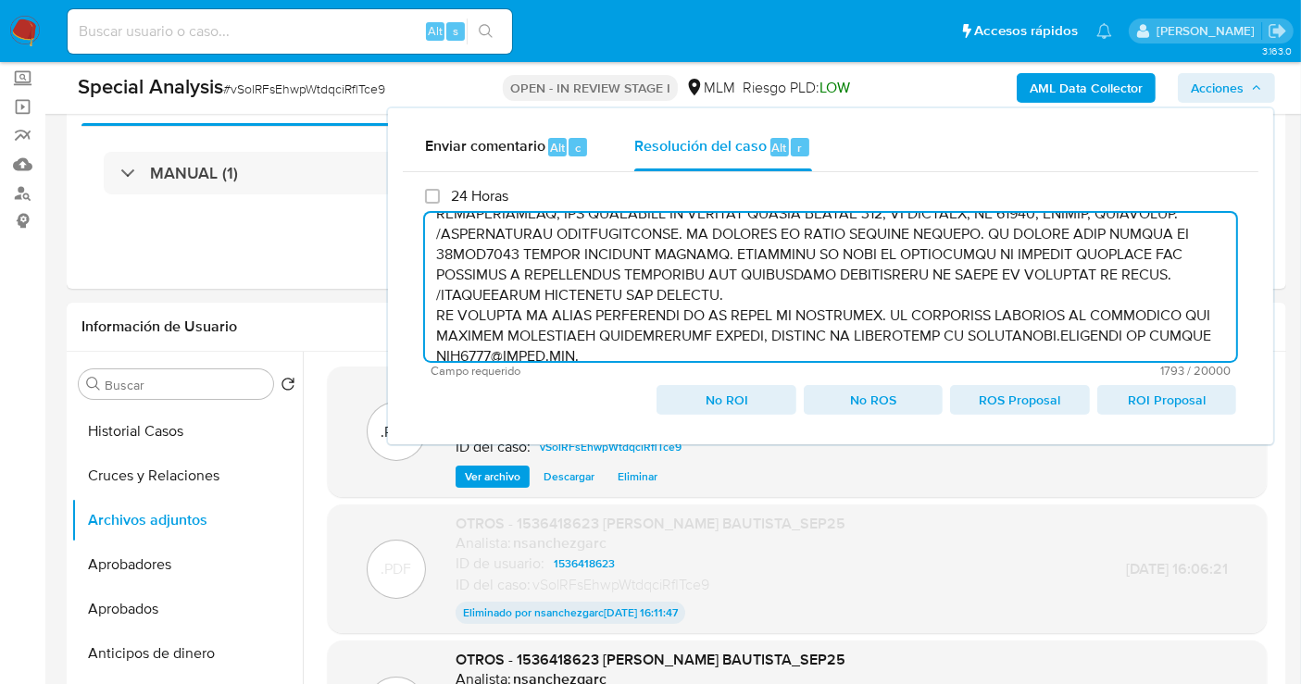
click at [431, 318] on textarea at bounding box center [830, 287] width 811 height 148
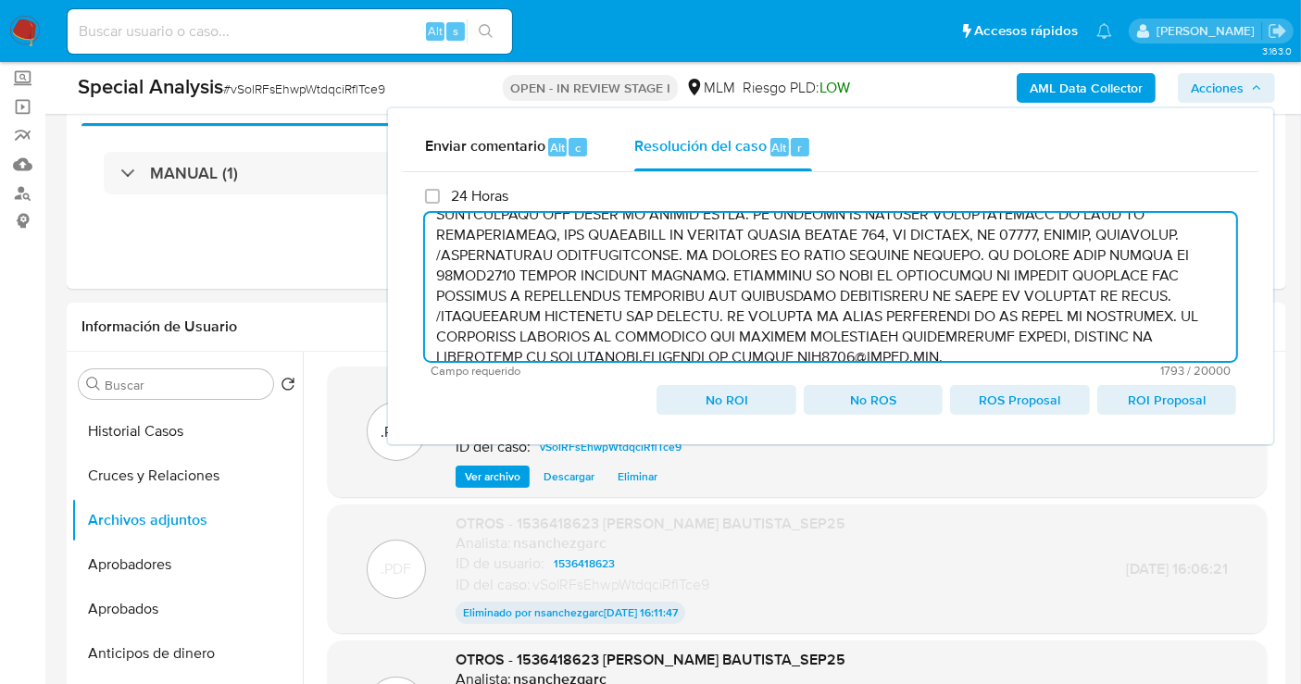
scroll to position [185, 0]
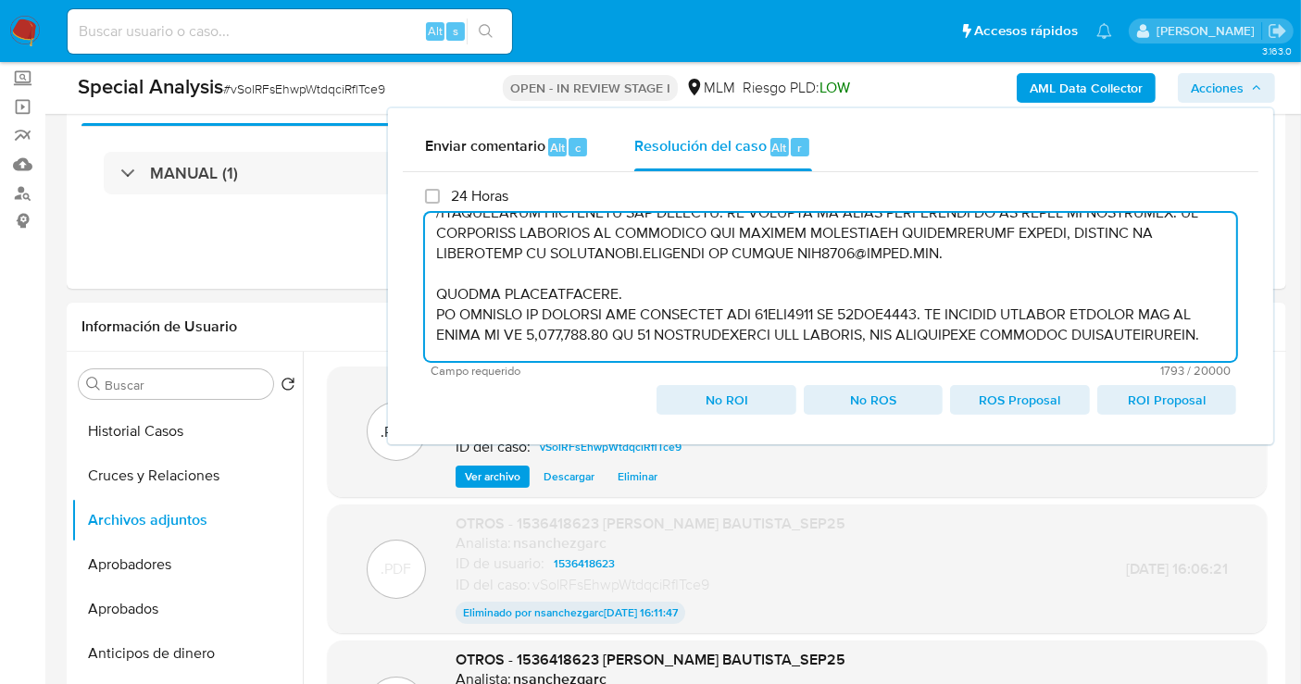
click at [431, 288] on textarea at bounding box center [830, 287] width 811 height 148
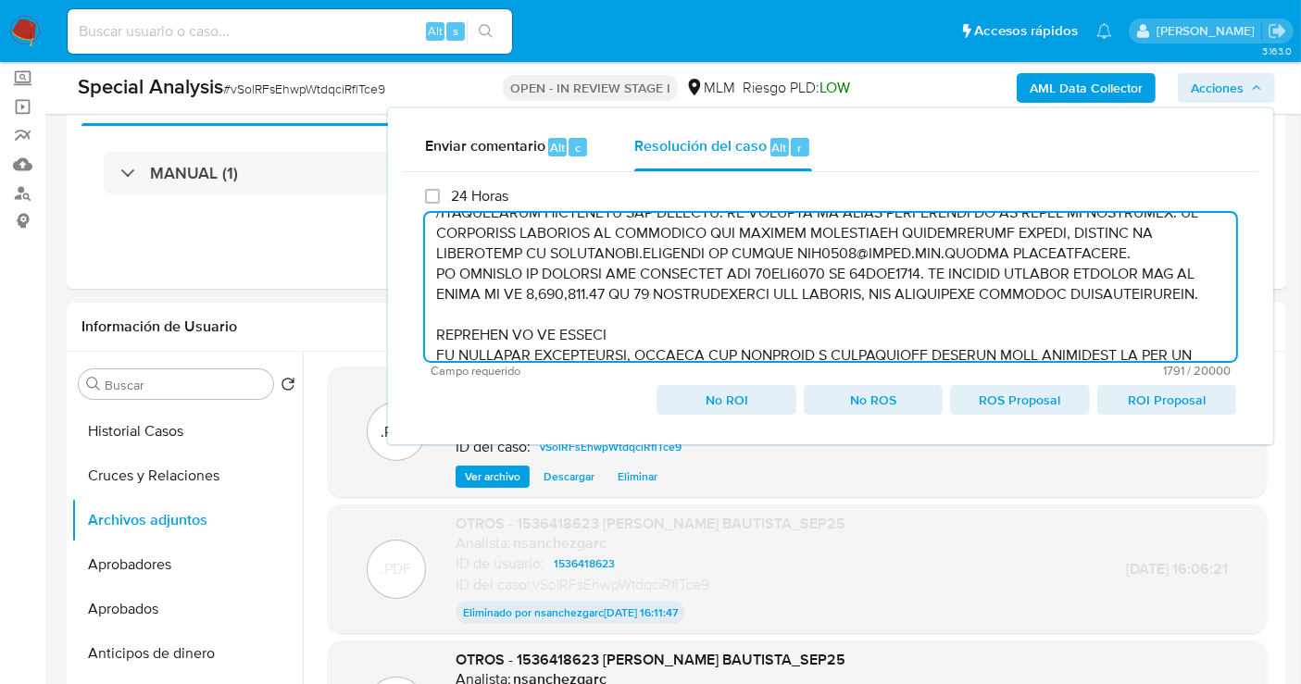
scroll to position [165, 0]
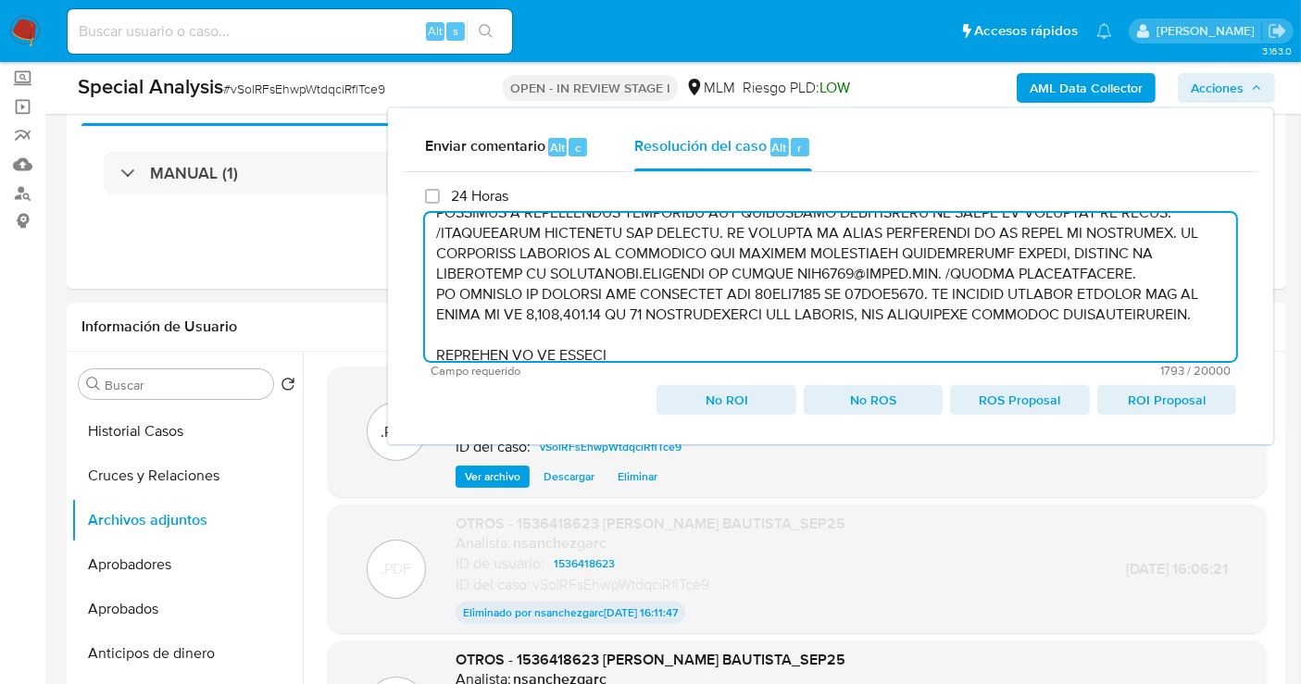
click at [436, 294] on textarea at bounding box center [830, 287] width 811 height 148
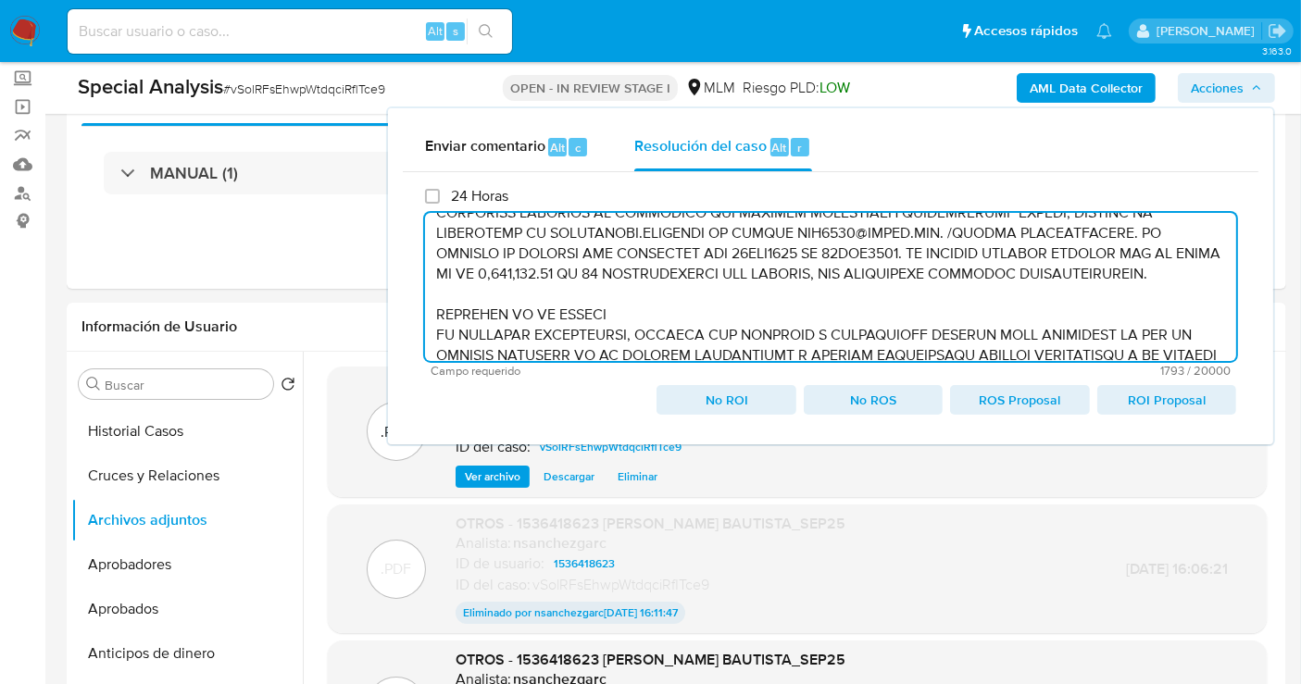
scroll to position [248, 0]
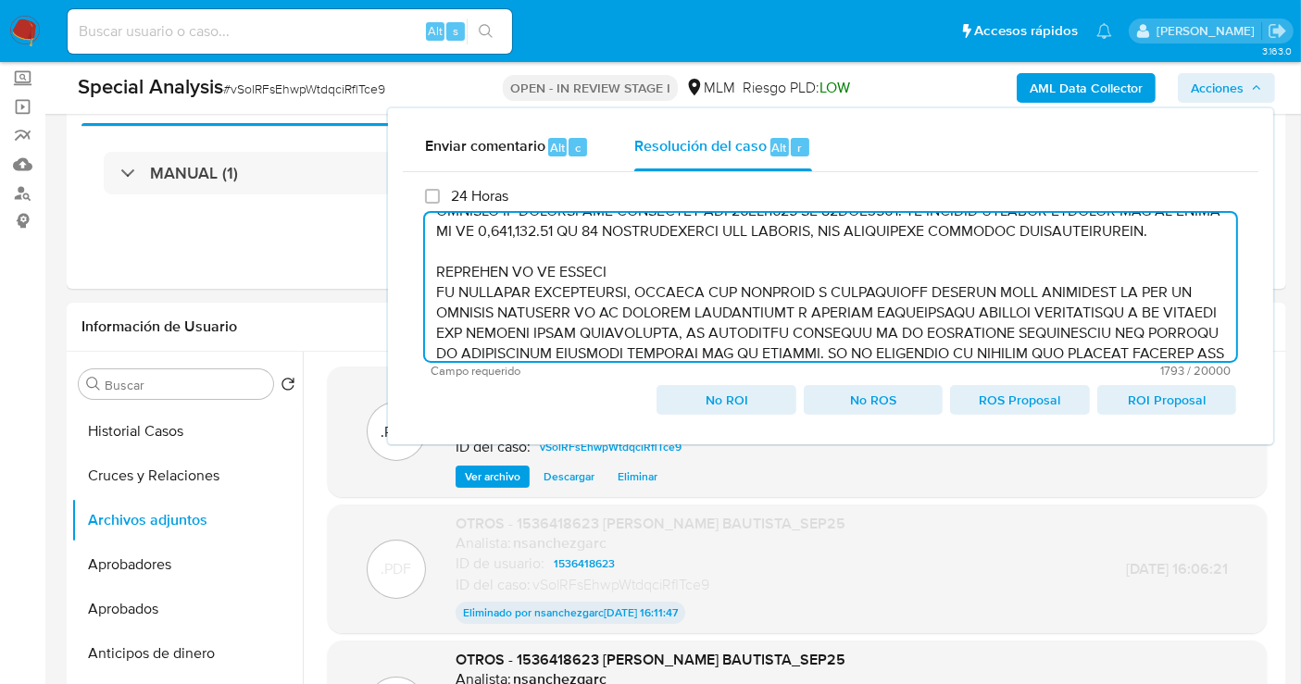
click at [430, 289] on textarea at bounding box center [830, 287] width 811 height 148
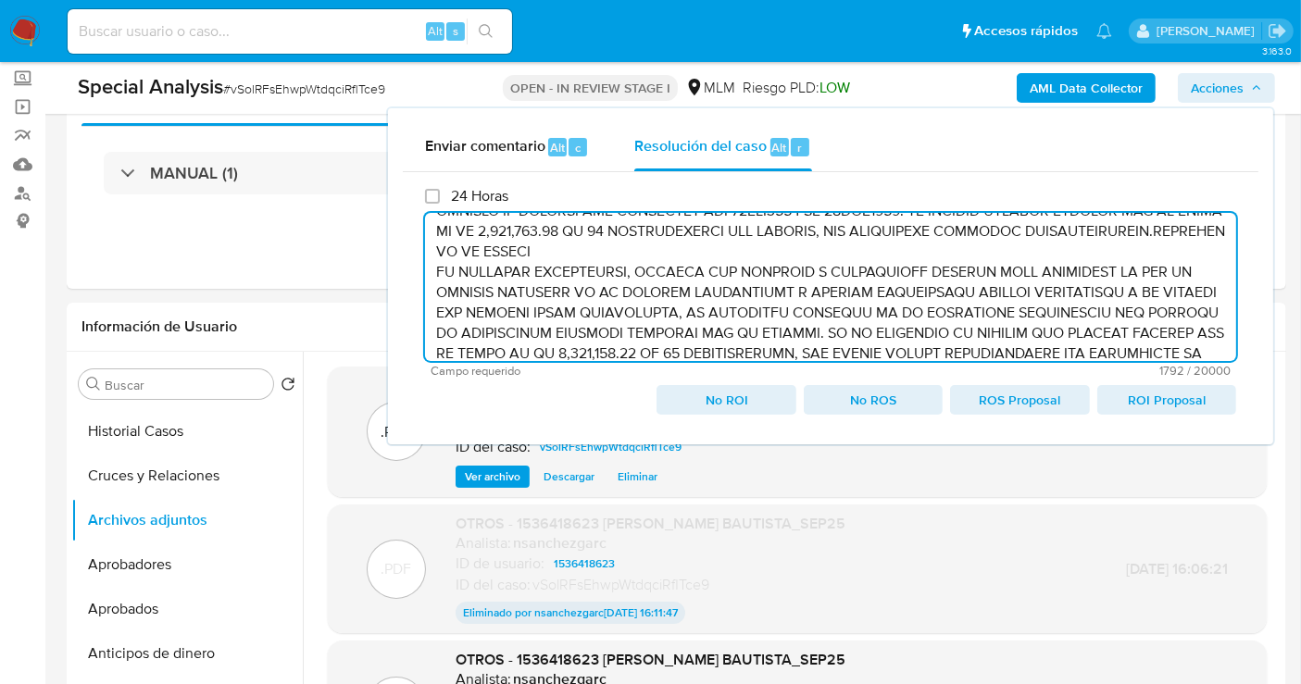
scroll to position [228, 0]
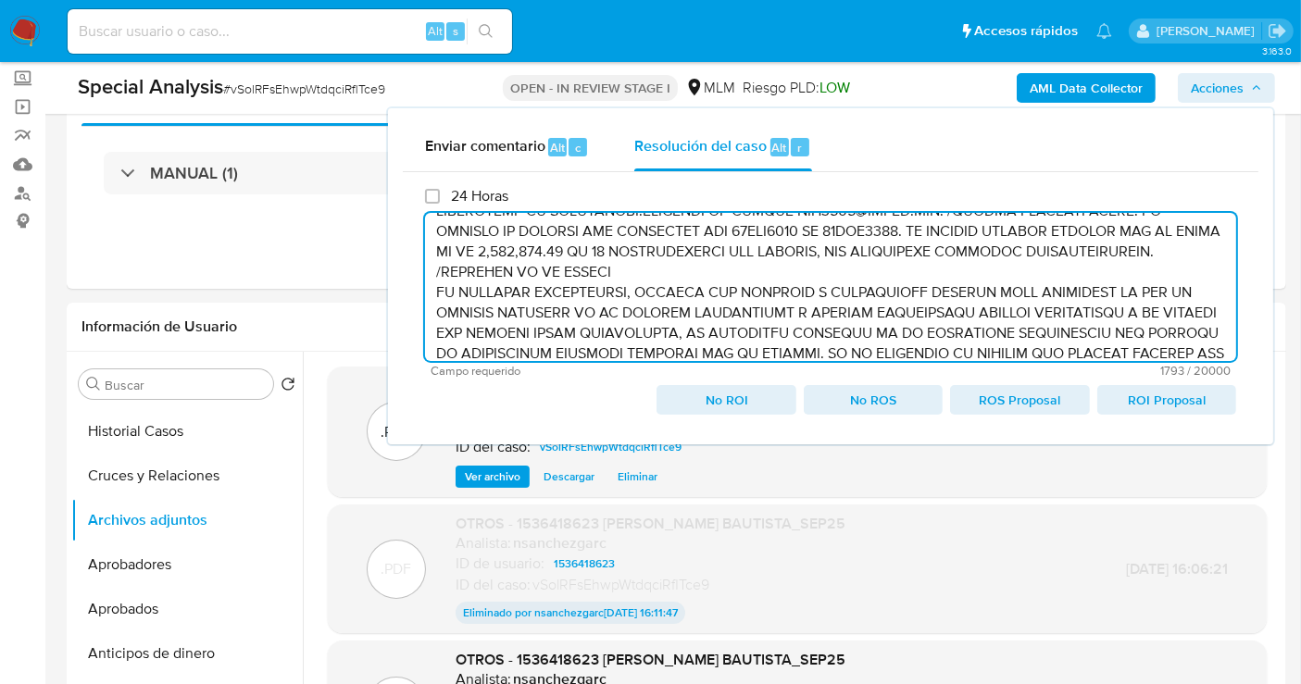
click at [437, 288] on textarea at bounding box center [830, 287] width 811 height 148
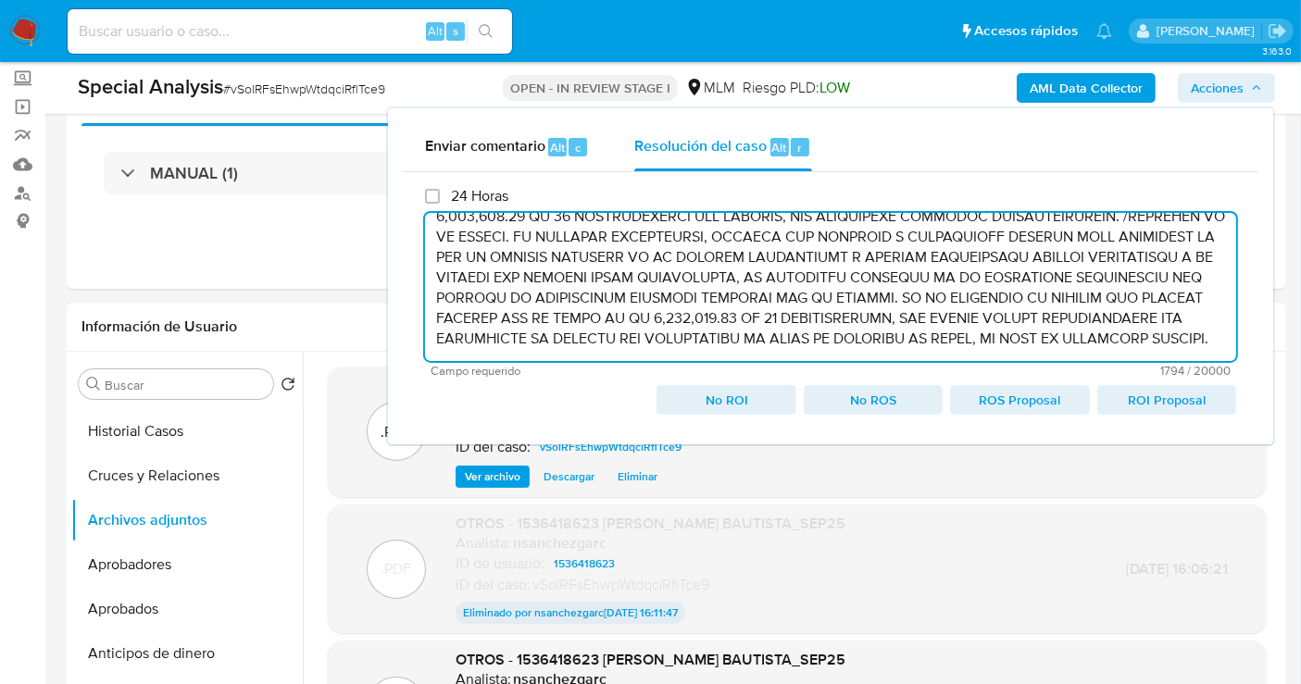
scroll to position [282, 0]
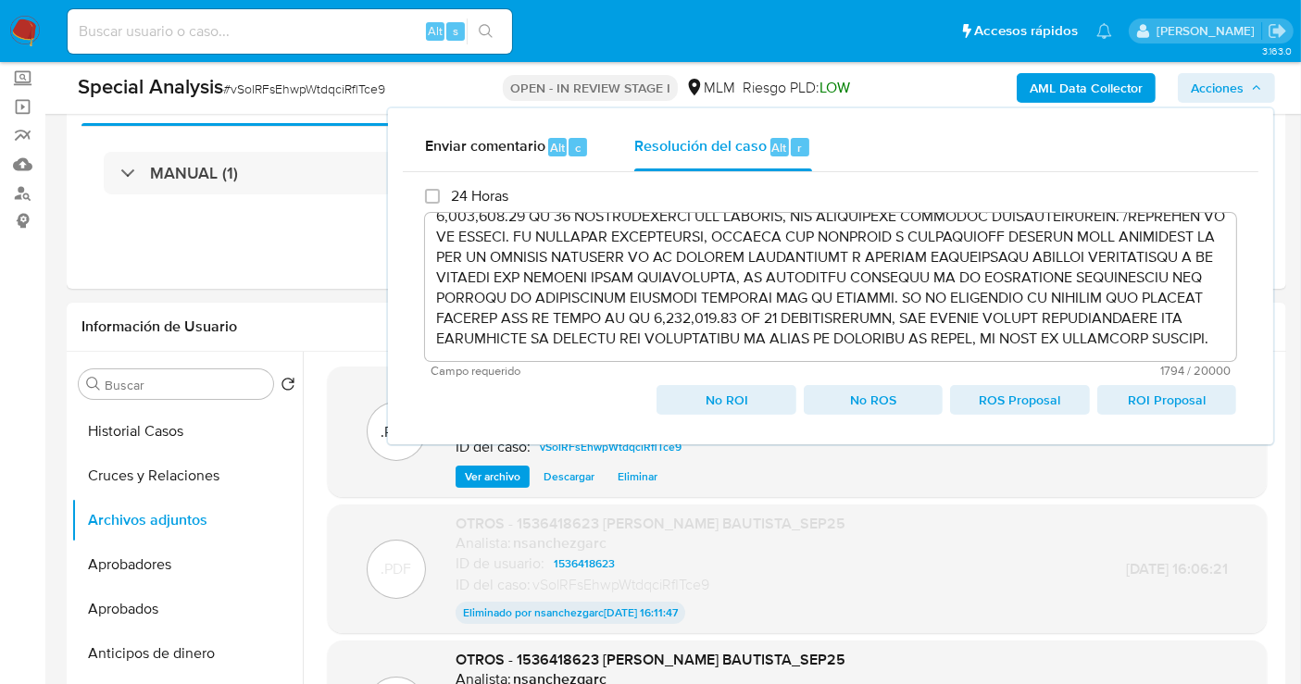
click at [1168, 399] on span "ROI Proposal" at bounding box center [1166, 400] width 113 height 26
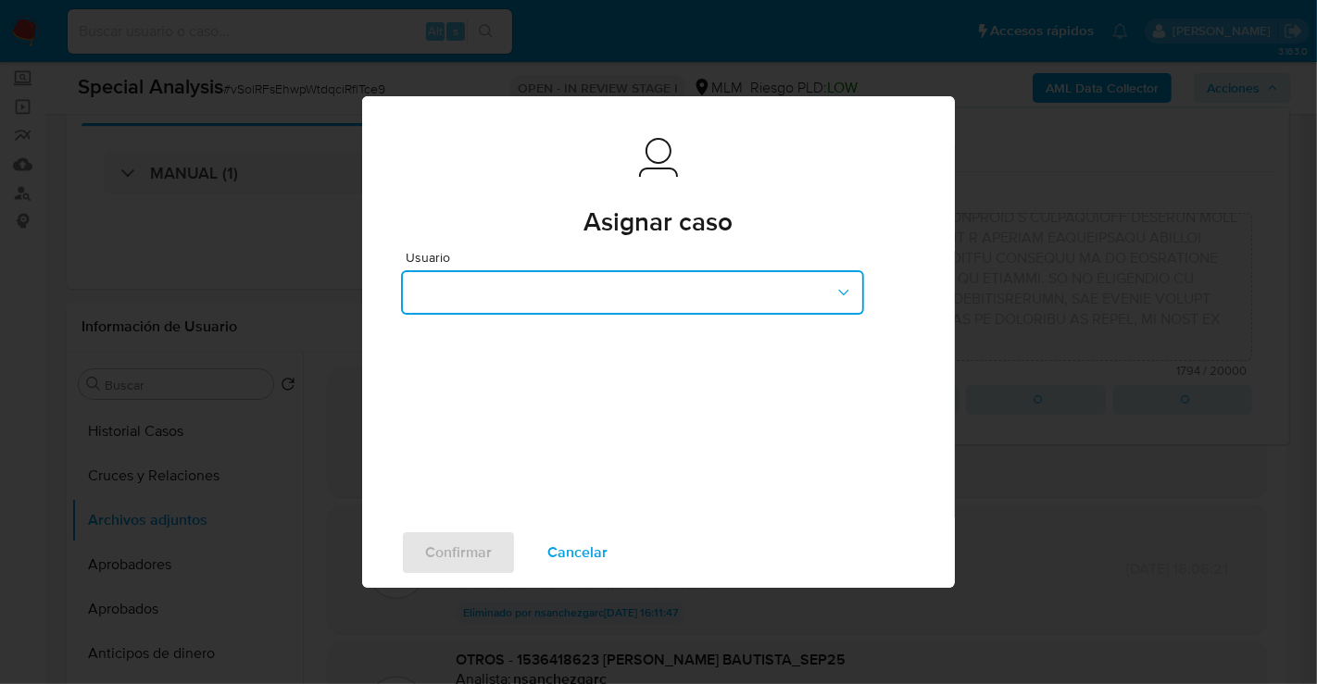
click at [518, 300] on button "button" at bounding box center [632, 292] width 463 height 44
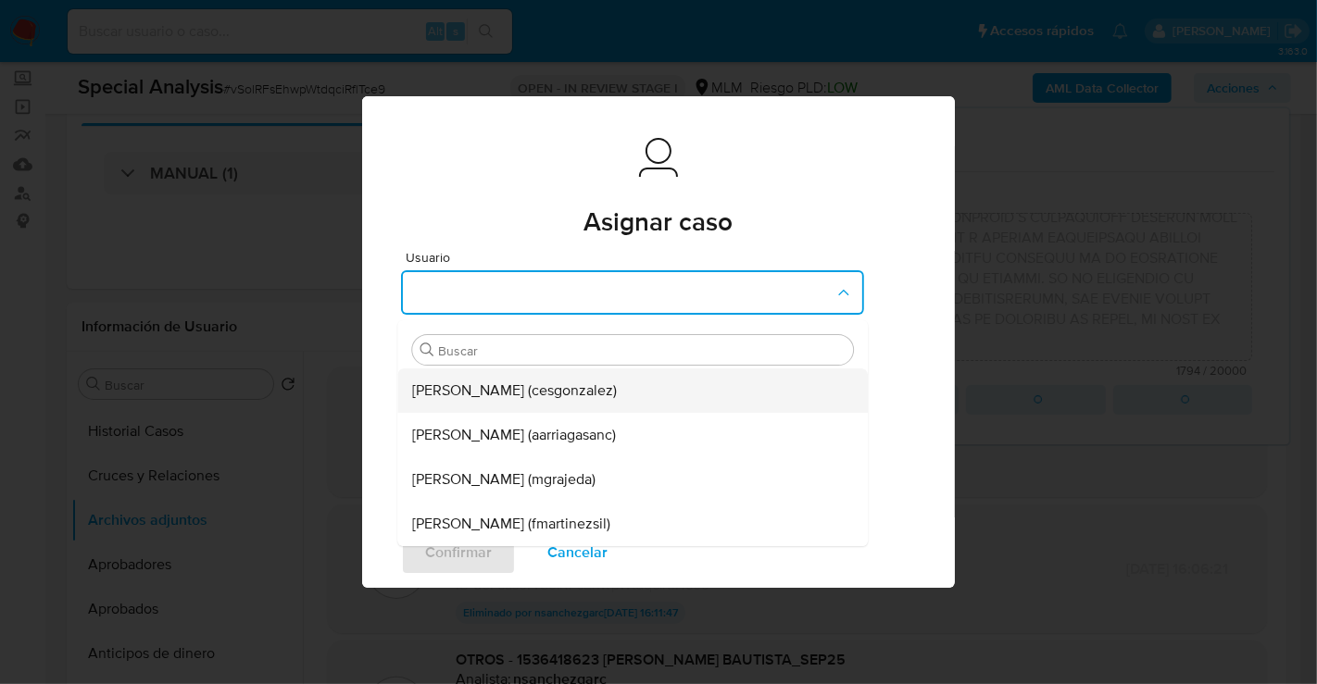
click at [475, 394] on span "Cesar Gonzalez (cesgonzalez)" at bounding box center [514, 390] width 205 height 19
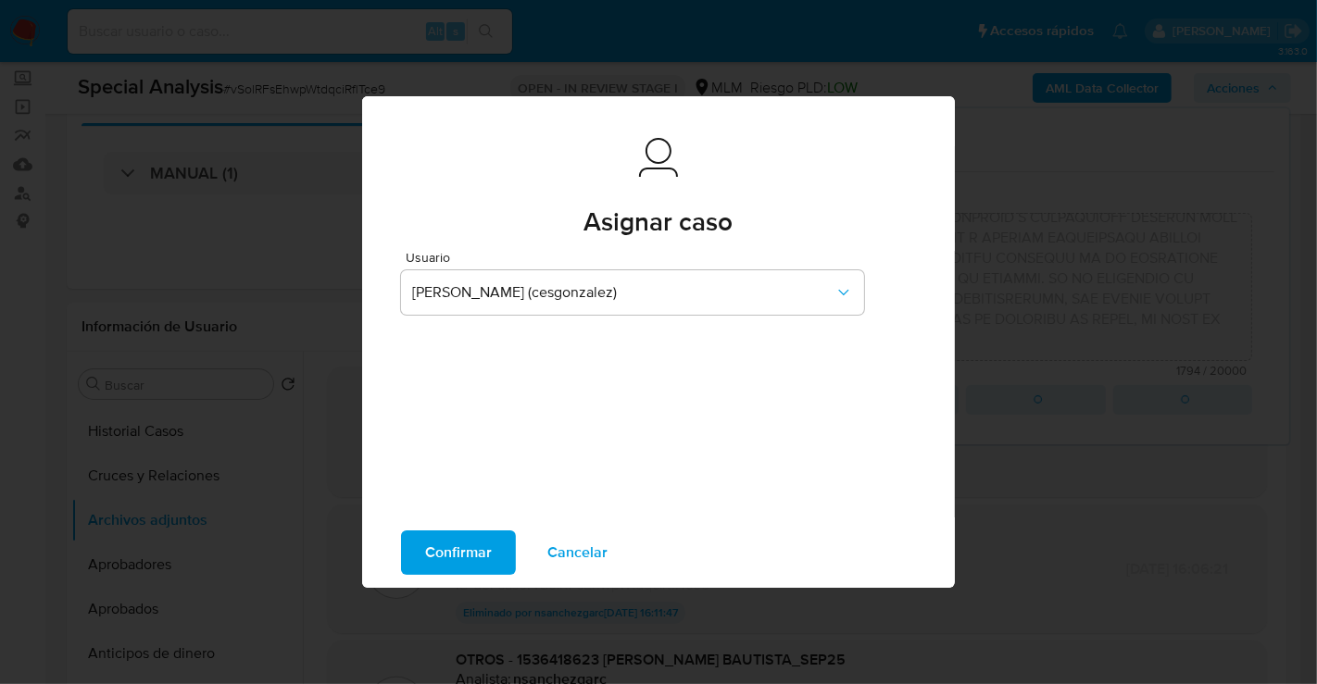
click at [465, 554] on span "Confirmar" at bounding box center [458, 552] width 67 height 41
type textarea "/CONOCIMIENTO DEL CLIENTE O USUARIO. CLIENTE FERNANDO GALVAN BAUTISTA, NUMERO D…"
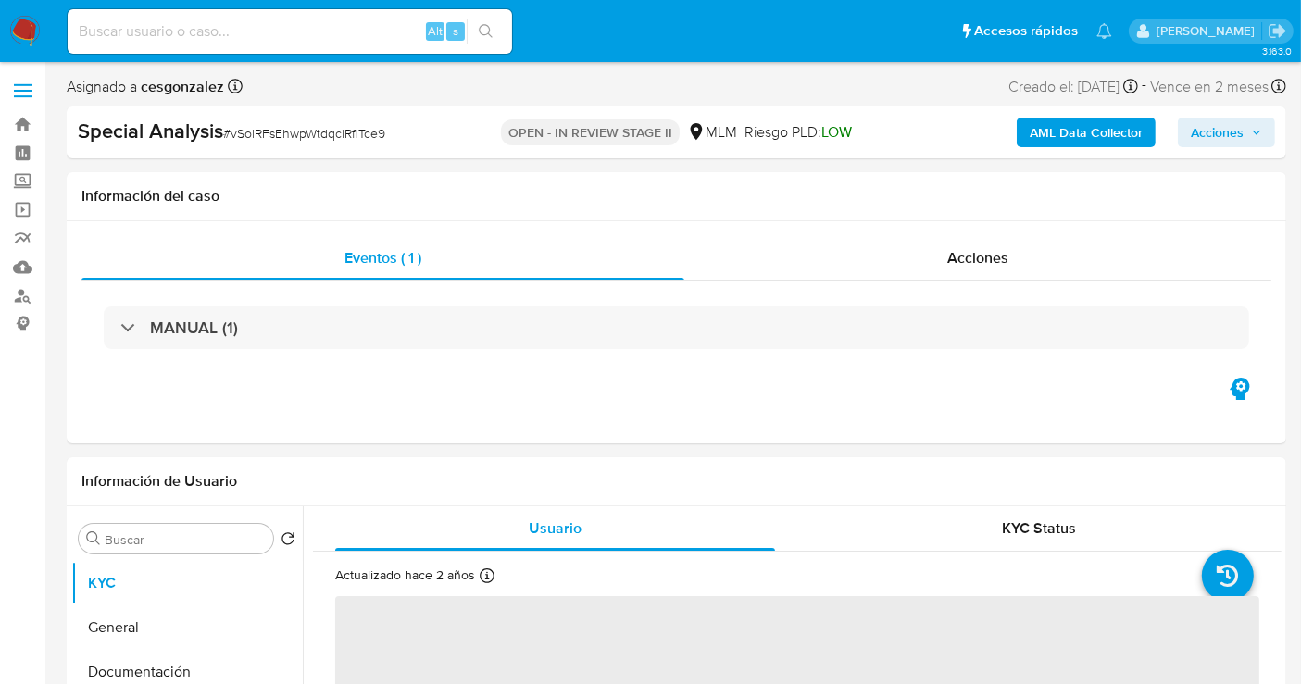
select select "10"
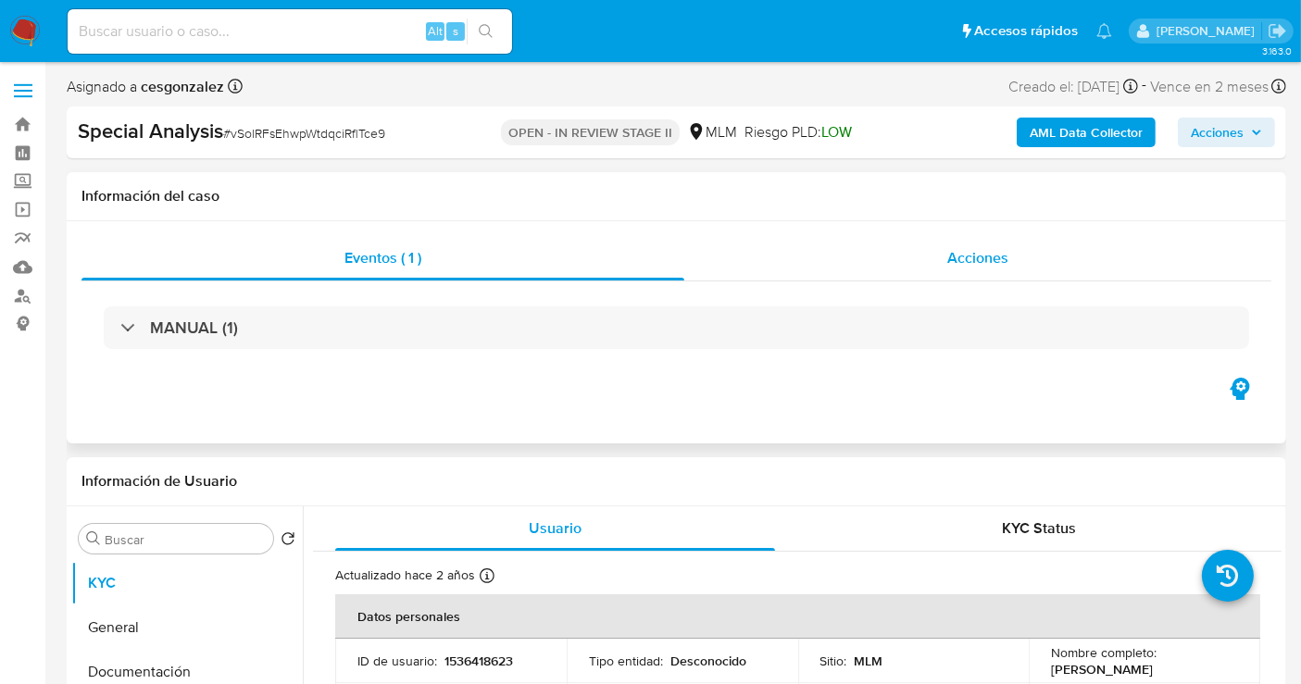
click at [981, 257] on span "Acciones" at bounding box center [977, 257] width 61 height 21
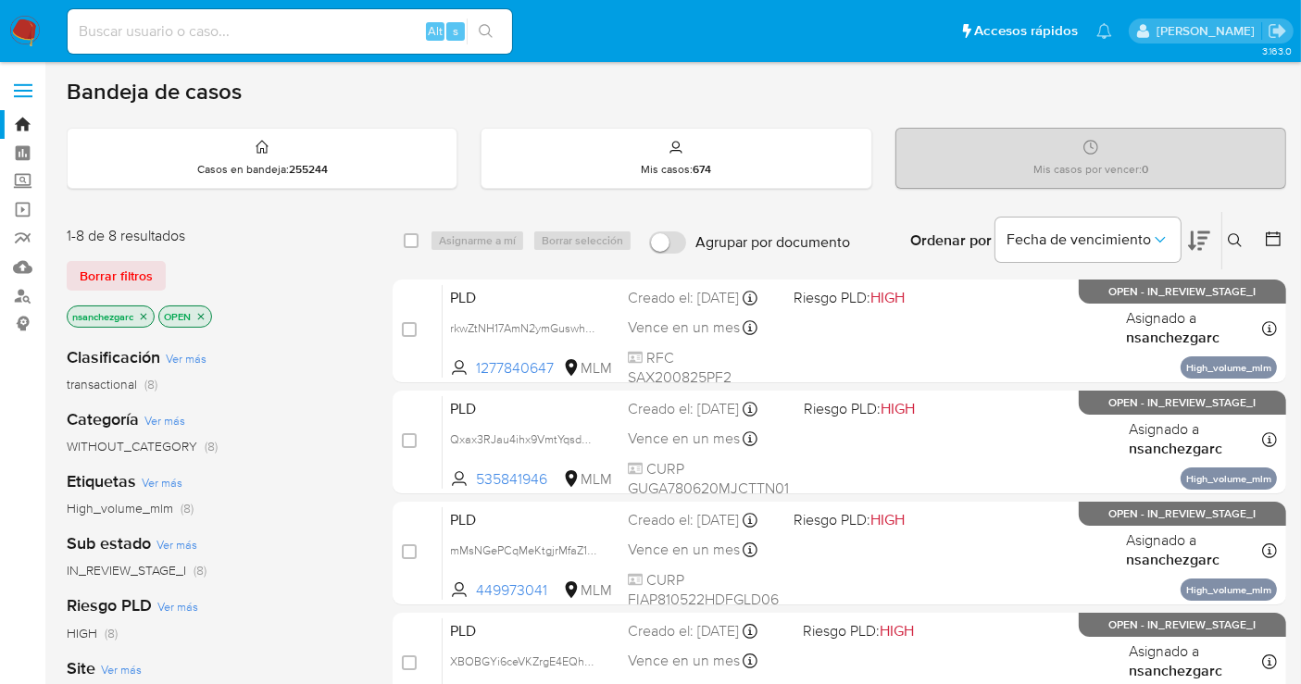
click at [145, 311] on icon "close-filter" at bounding box center [143, 316] width 11 height 11
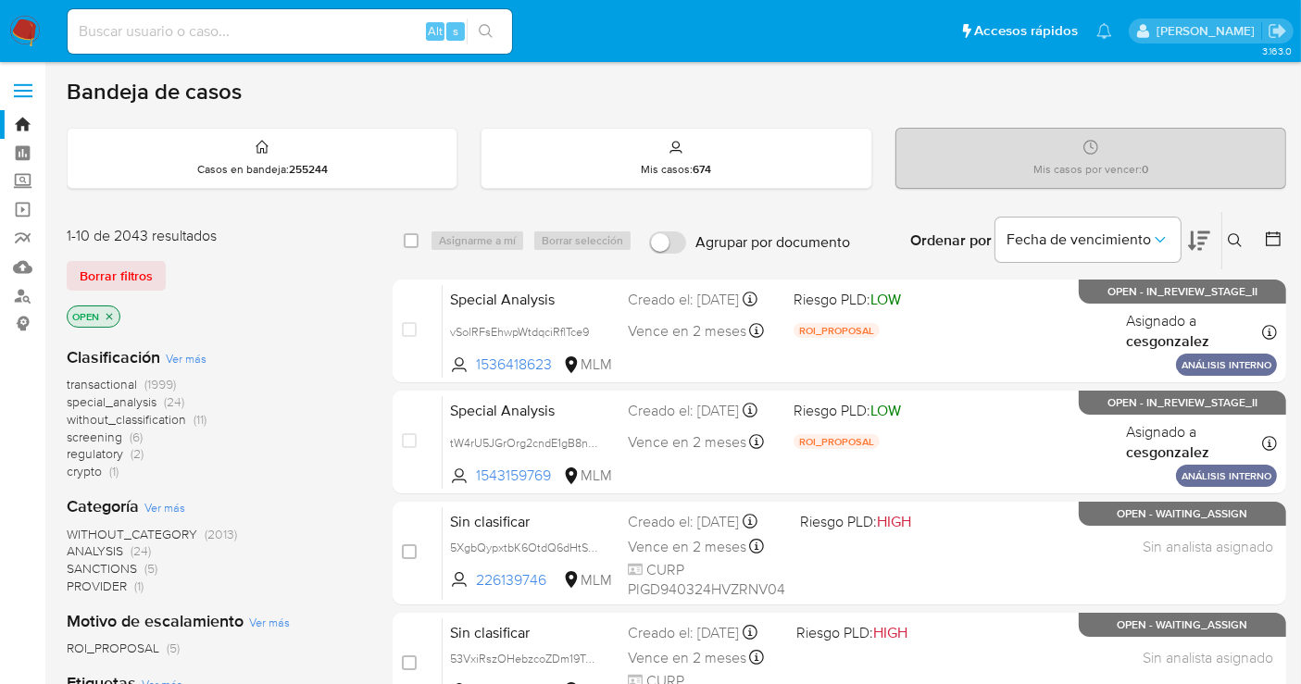
click at [167, 417] on span "without_classification" at bounding box center [126, 419] width 119 height 19
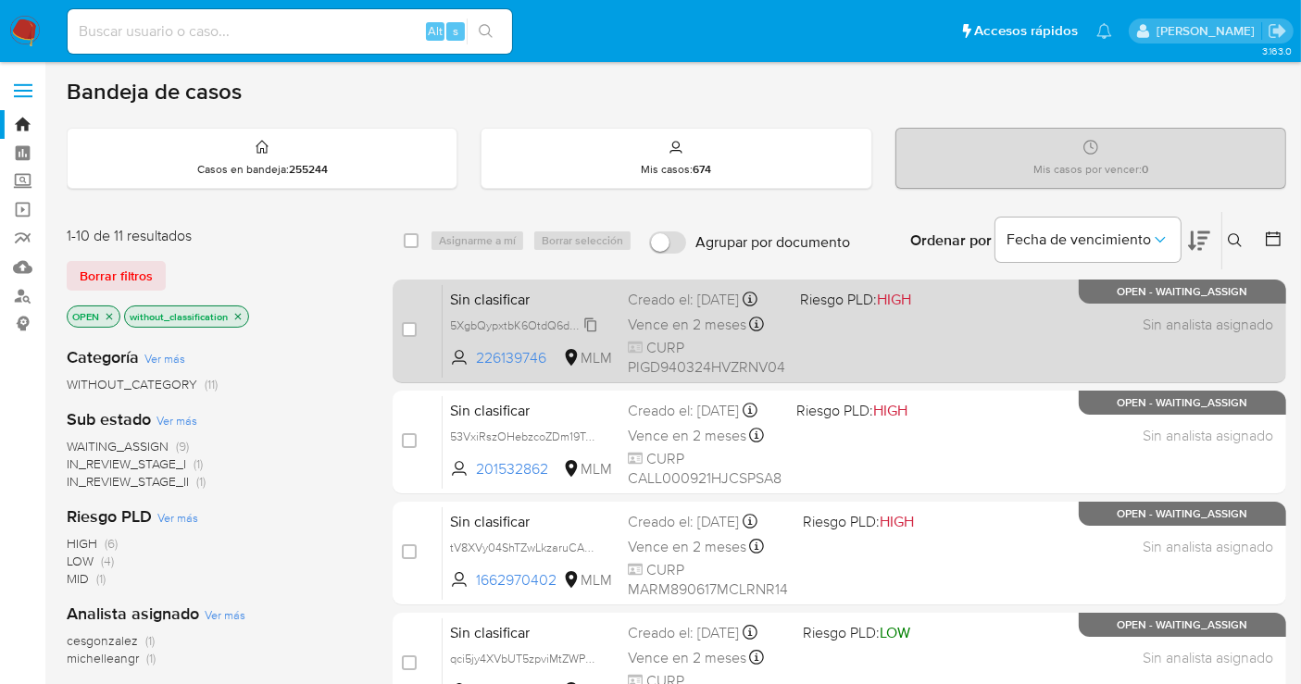
click at [585, 334] on span "5XgbQypxtbK6OtdQ6dHtSHXZ" at bounding box center [530, 324] width 160 height 20
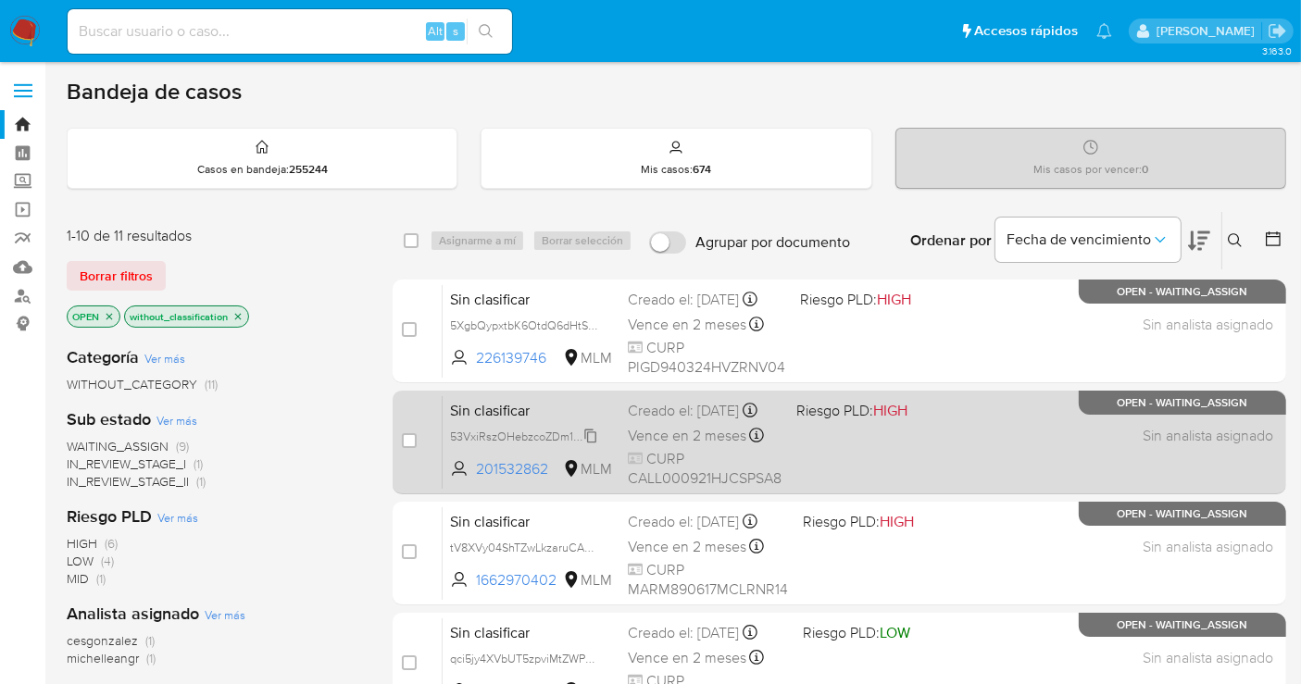
click at [586, 445] on span "53VxiRszOHebzcoZDm19TpaW" at bounding box center [528, 435] width 157 height 20
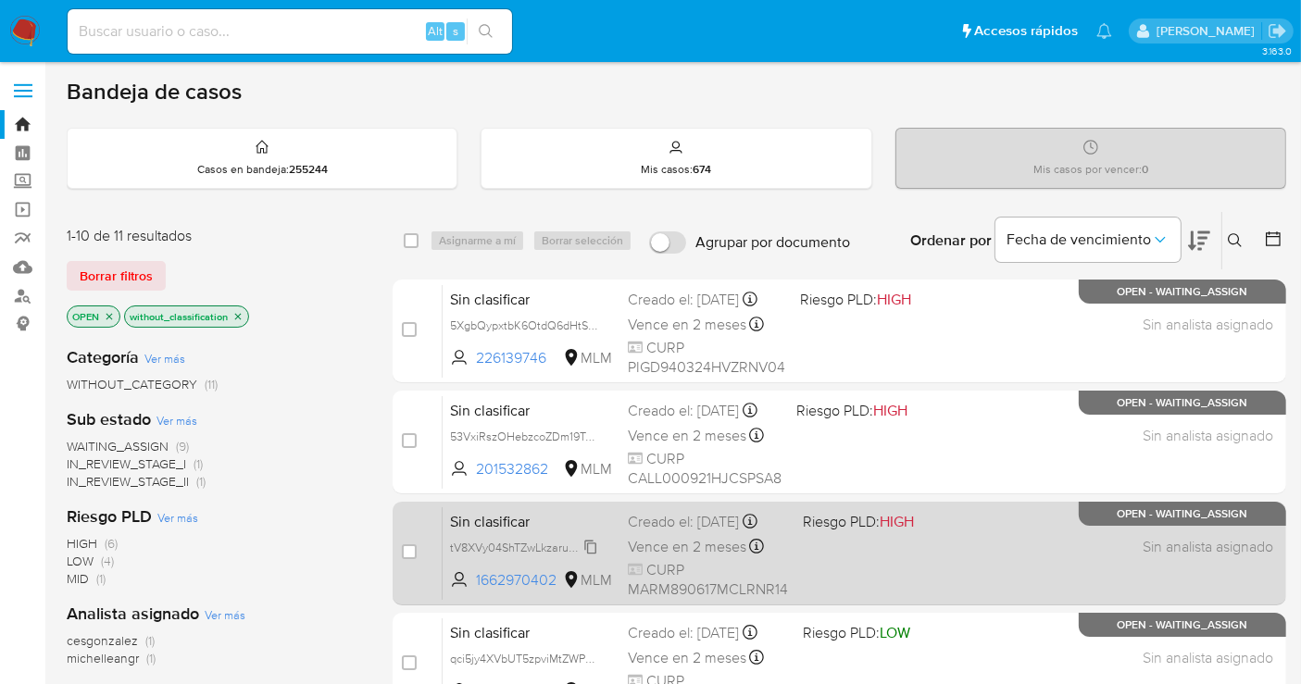
click at [591, 548] on span "tV8XVy04ShTZwLkzaruCARvh" at bounding box center [527, 546] width 154 height 20
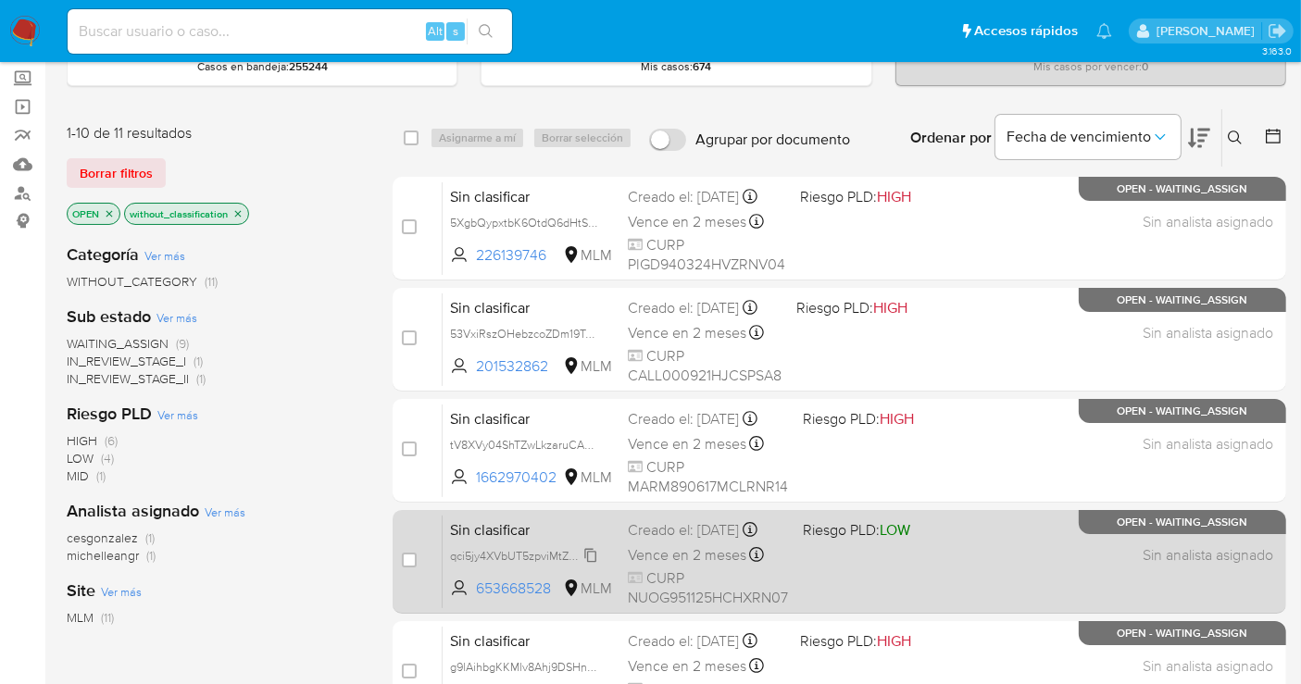
click at [591, 551] on span "qci5jy4XVbUT5zpviMtZWPC9" at bounding box center [525, 554] width 150 height 20
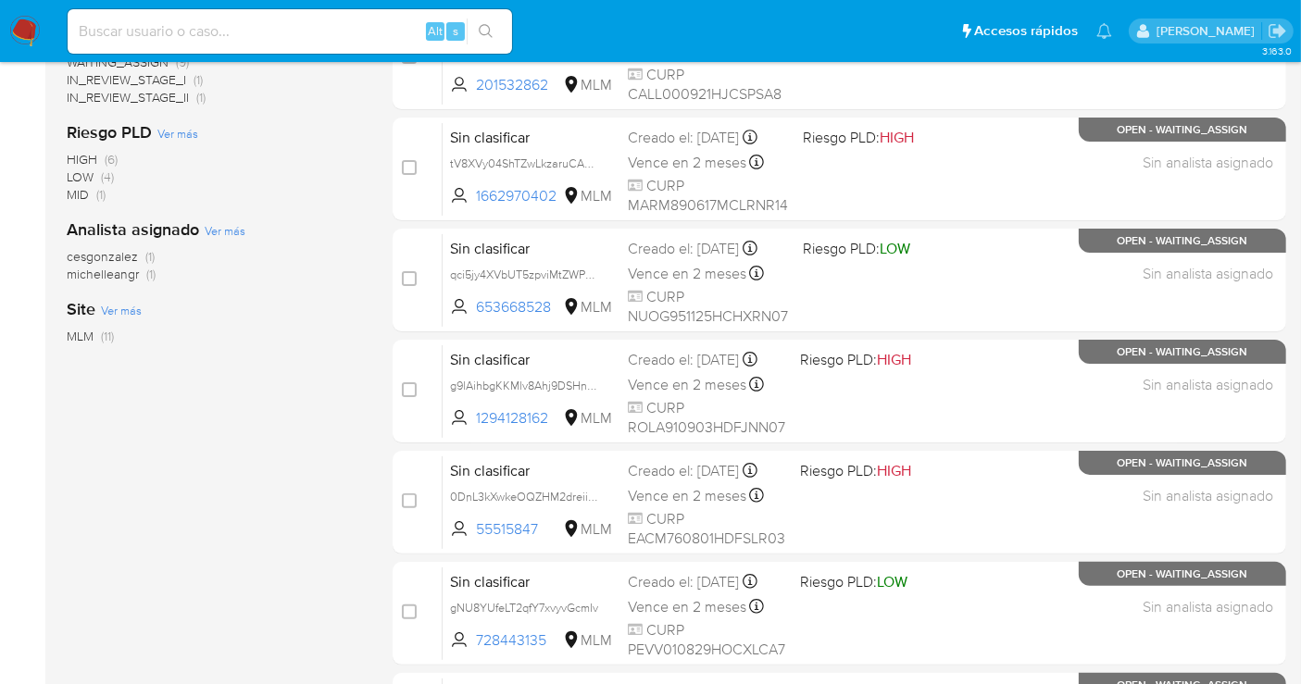
scroll to position [411, 0]
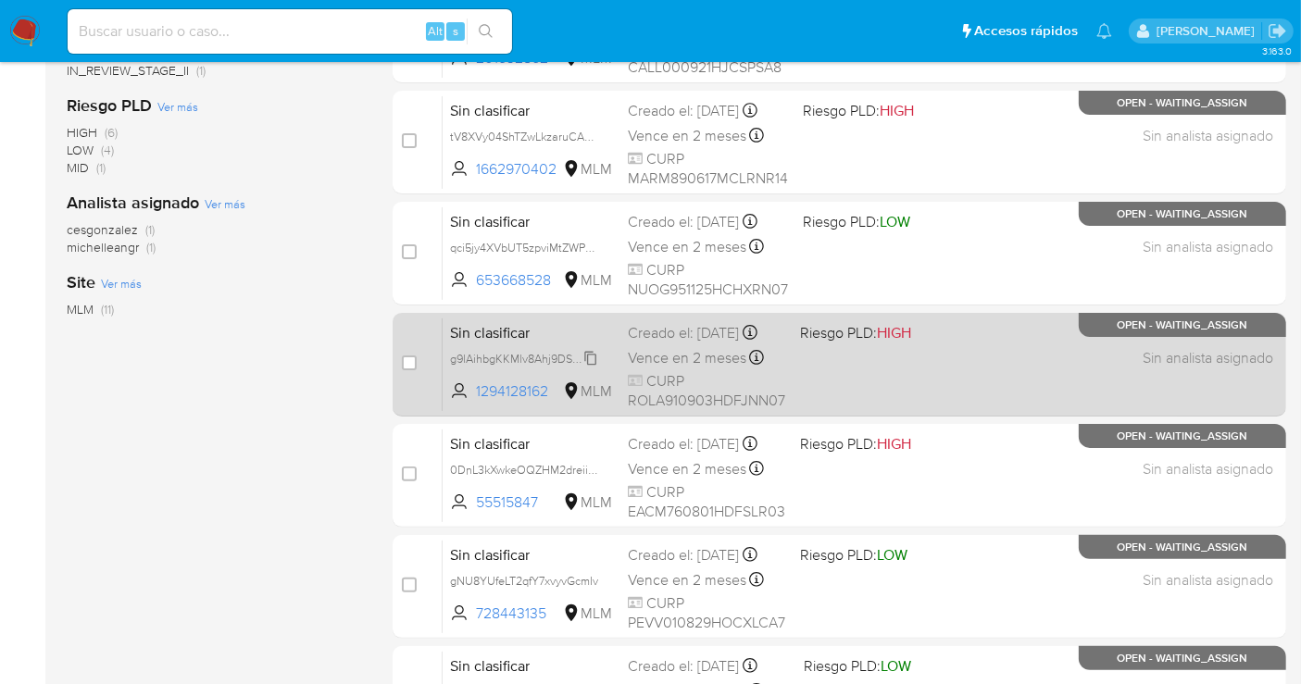
click at [590, 368] on span "g9lAihbgKKMlv8Ahj9DSHnNb" at bounding box center [526, 357] width 152 height 20
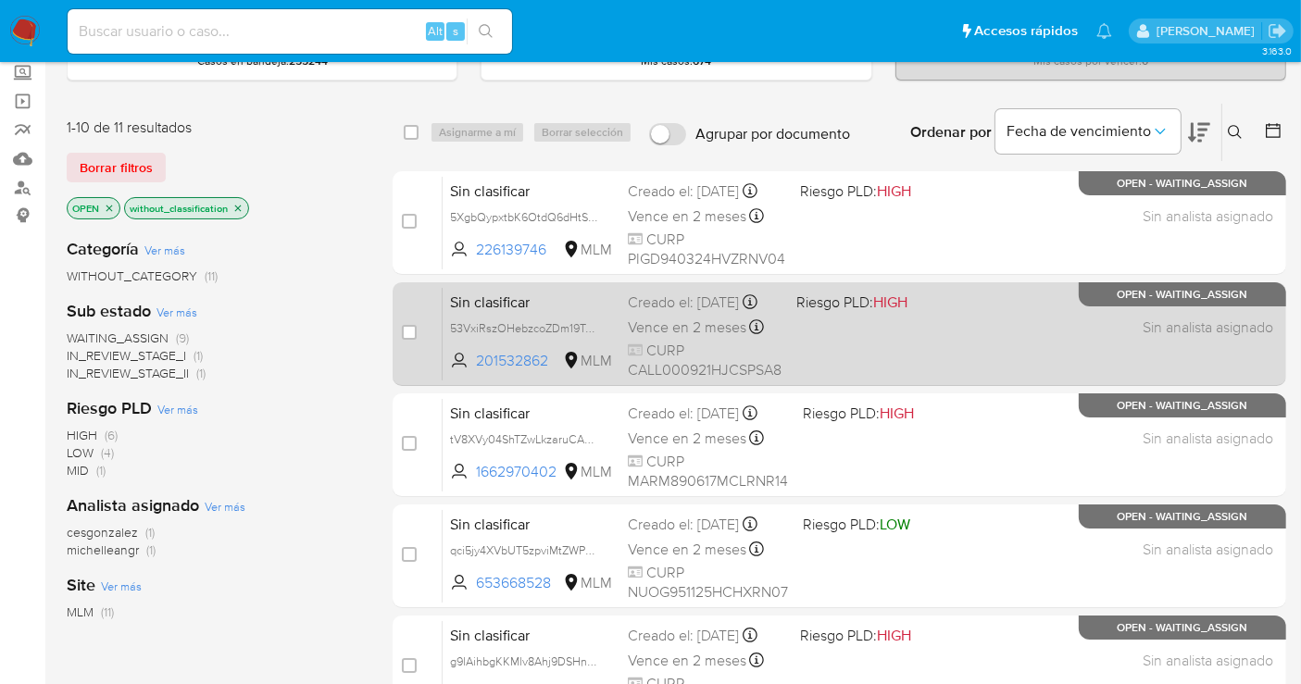
scroll to position [103, 0]
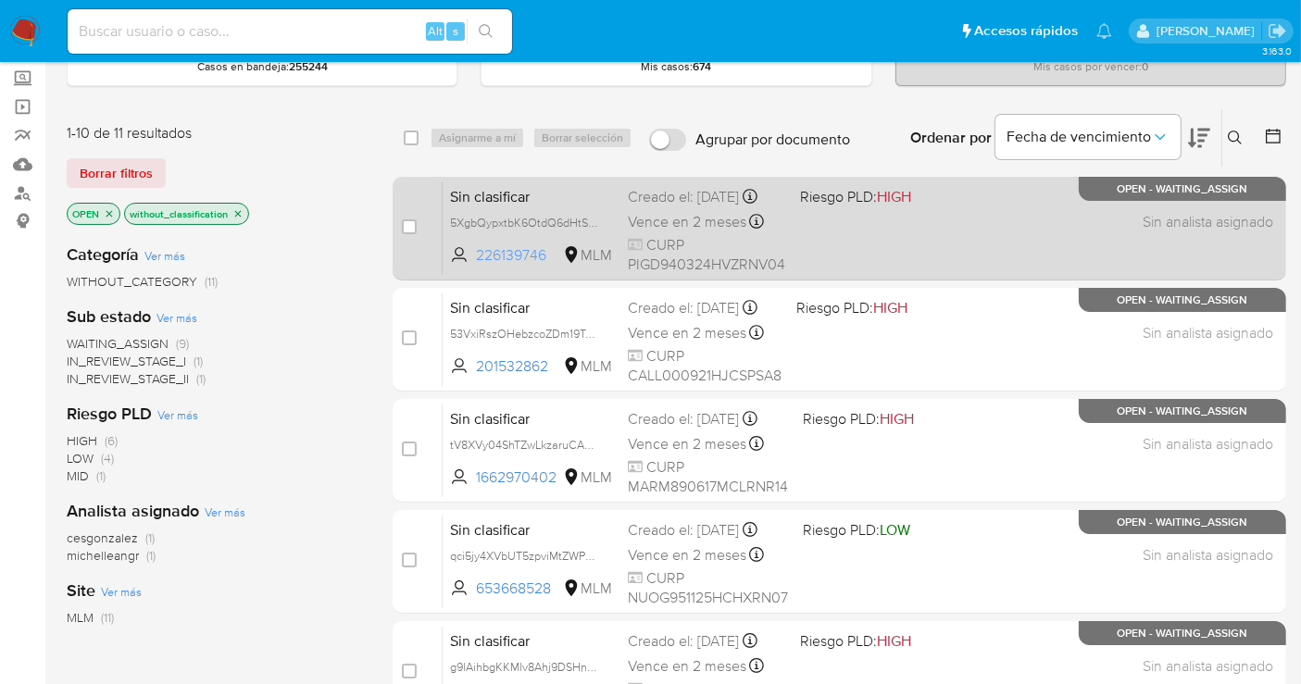
drag, startPoint x: 553, startPoint y: 269, endPoint x: 468, endPoint y: 269, distance: 85.2
click at [468, 266] on span "226139746 MLM" at bounding box center [531, 255] width 163 height 20
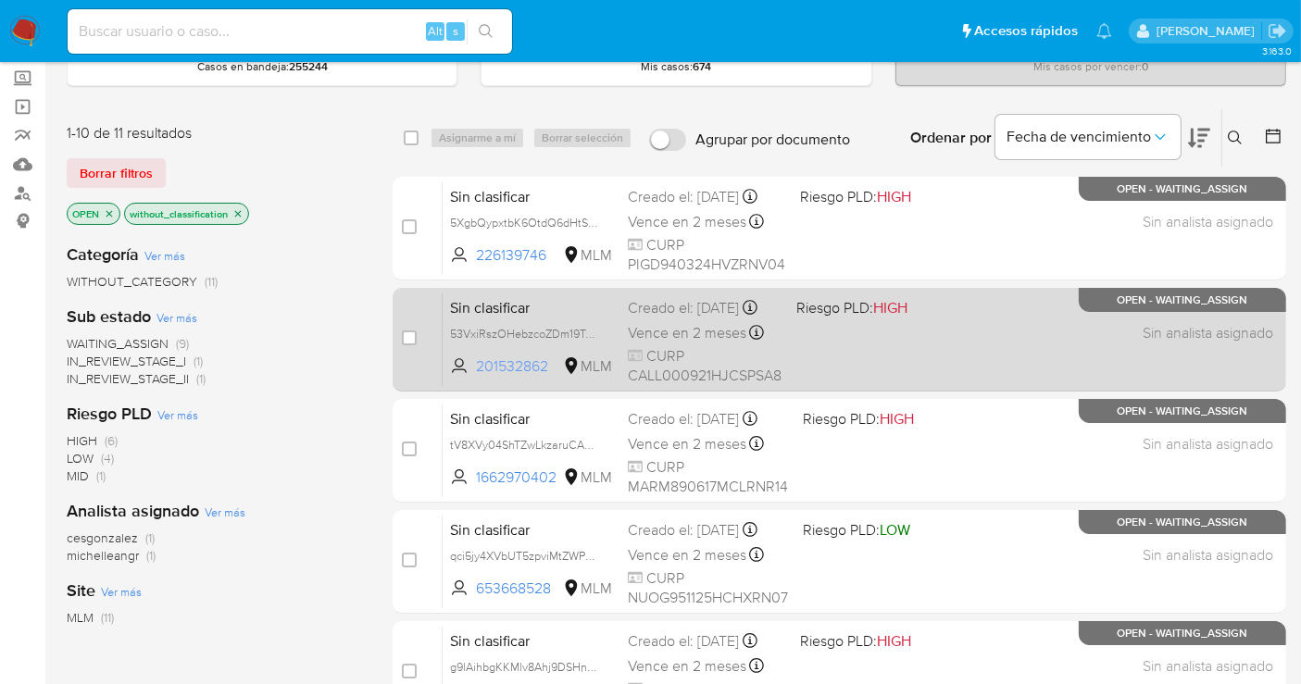
drag, startPoint x: 553, startPoint y: 378, endPoint x: 474, endPoint y: 376, distance: 78.7
click at [474, 376] on span "201532862 MLM" at bounding box center [531, 366] width 163 height 20
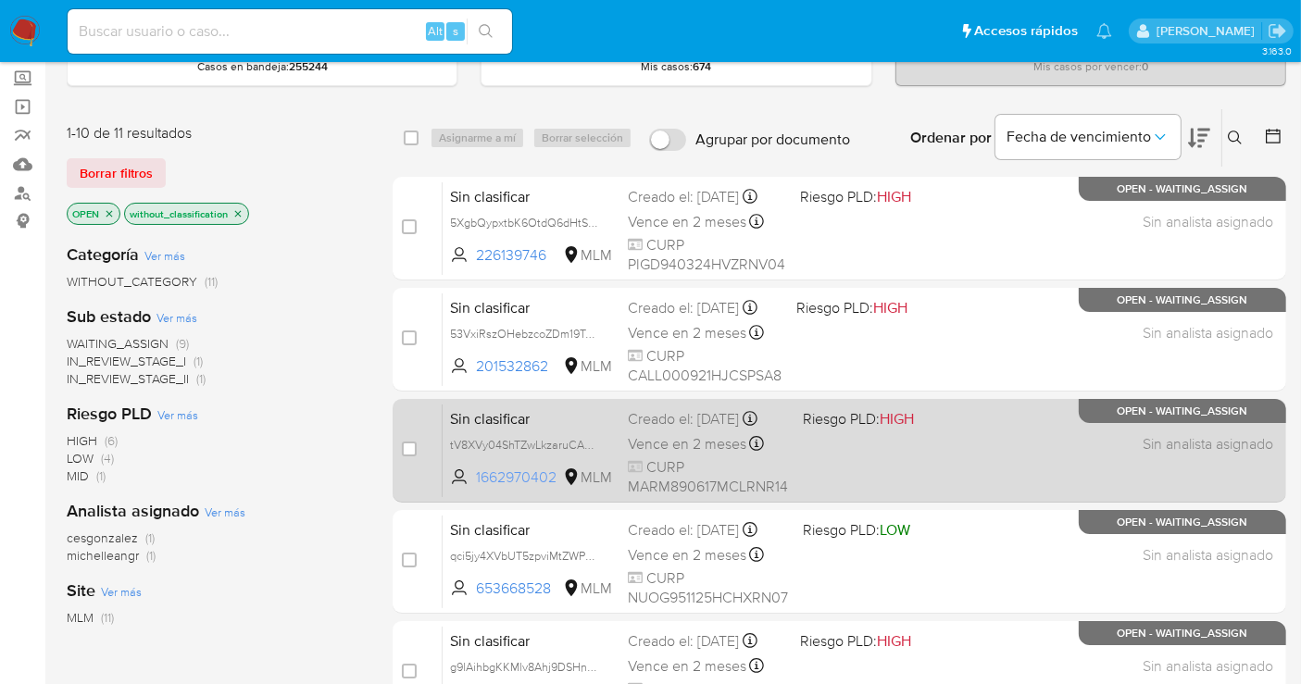
drag, startPoint x: 561, startPoint y: 469, endPoint x: 476, endPoint y: 475, distance: 85.4
click at [476, 475] on span "1662970402 MLM" at bounding box center [531, 478] width 163 height 20
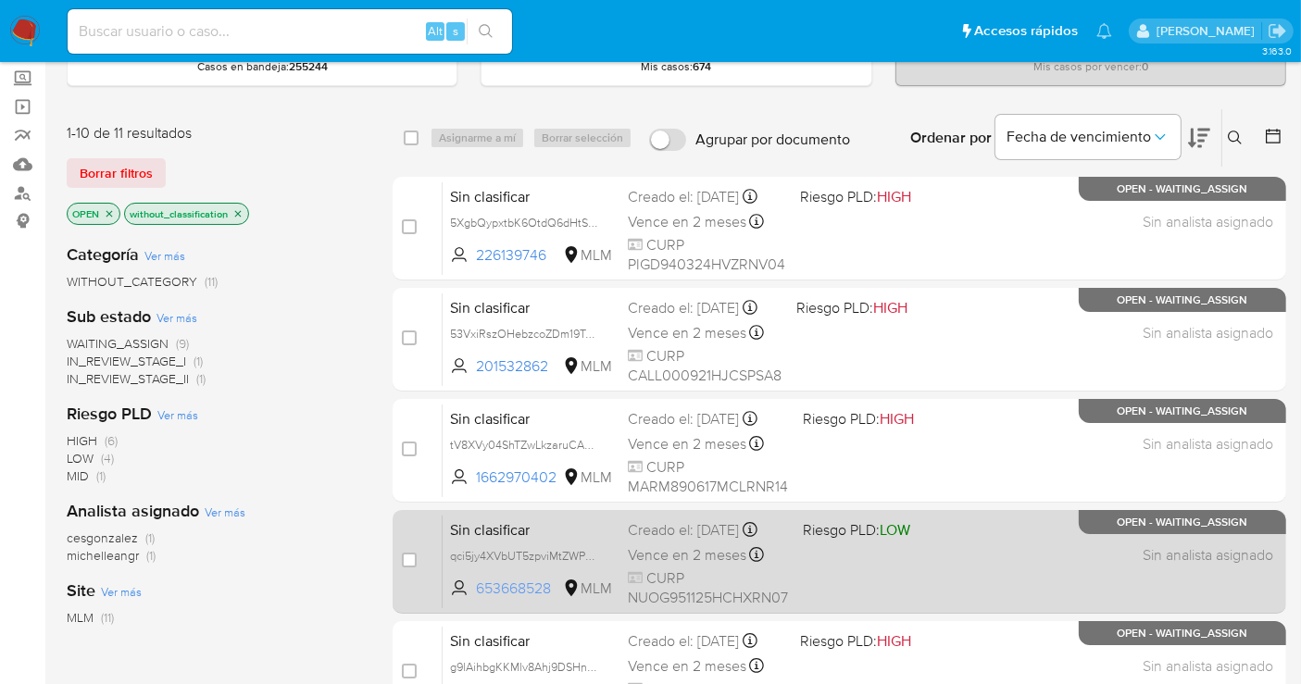
scroll to position [206, 0]
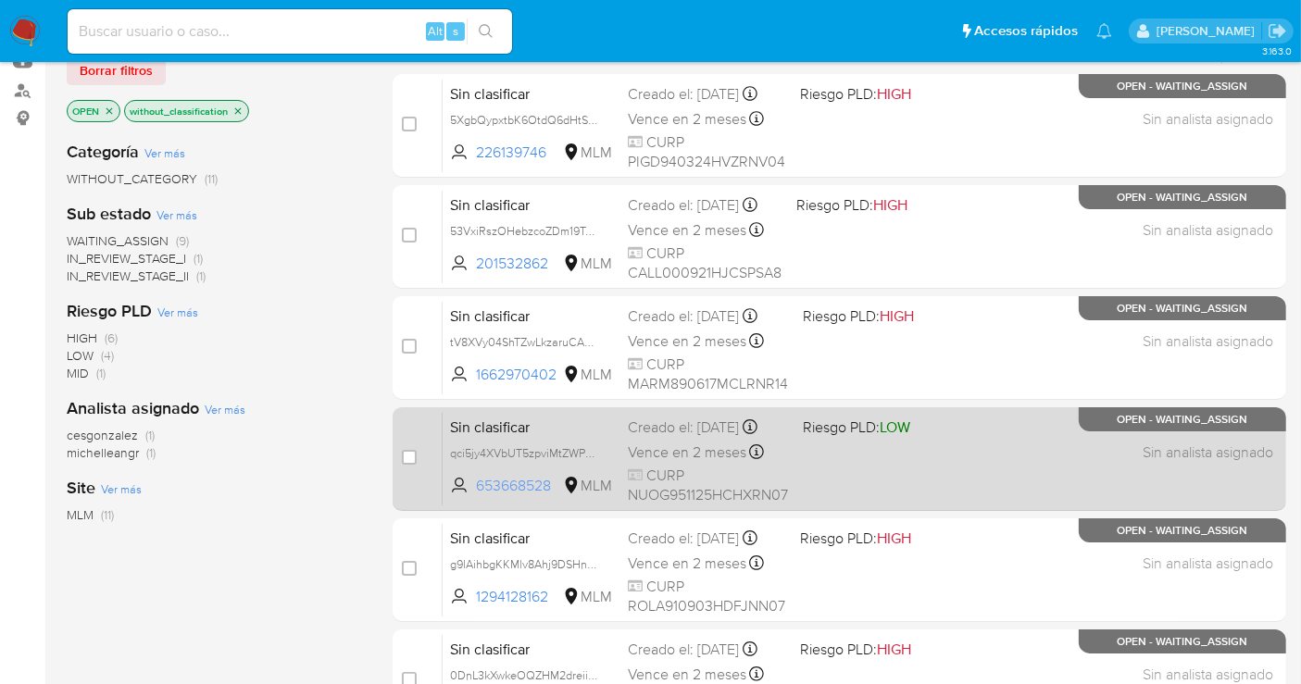
drag, startPoint x: 556, startPoint y: 485, endPoint x: 473, endPoint y: 484, distance: 82.4
click at [473, 484] on span "653668528 MLM" at bounding box center [531, 486] width 163 height 20
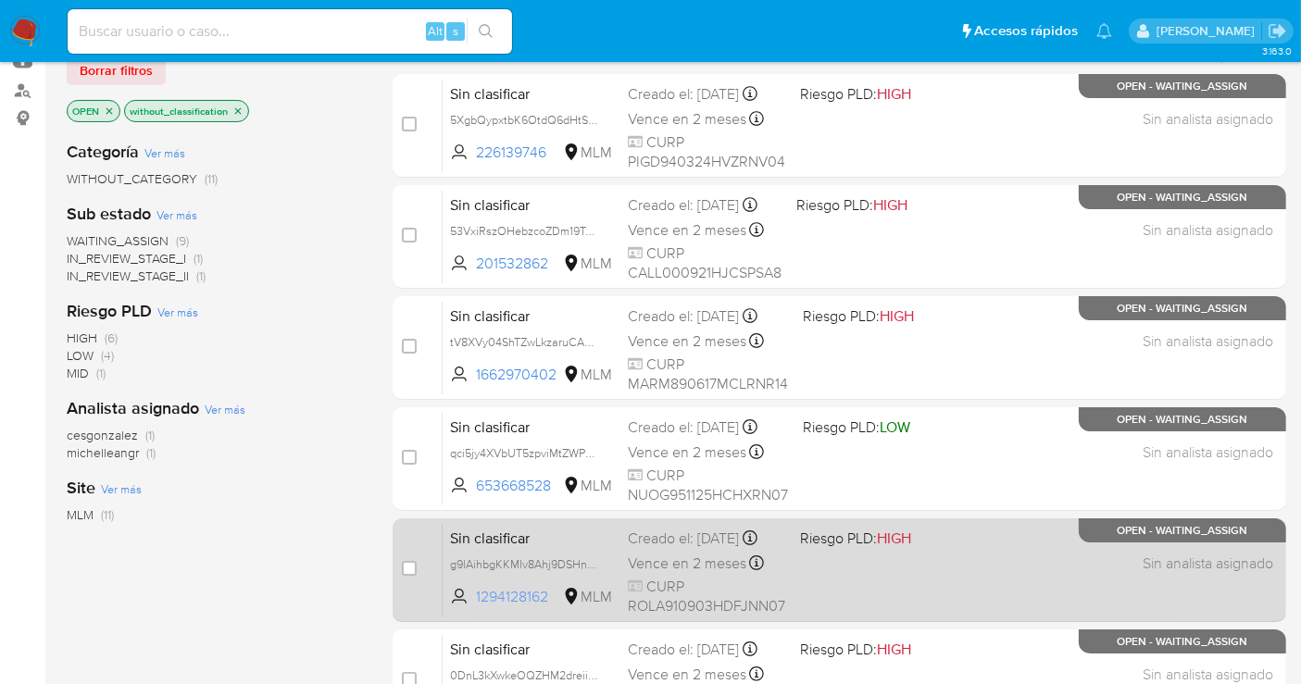
drag, startPoint x: 554, startPoint y: 602, endPoint x: 473, endPoint y: 609, distance: 80.9
click at [473, 607] on span "1294128162 MLM" at bounding box center [531, 597] width 163 height 20
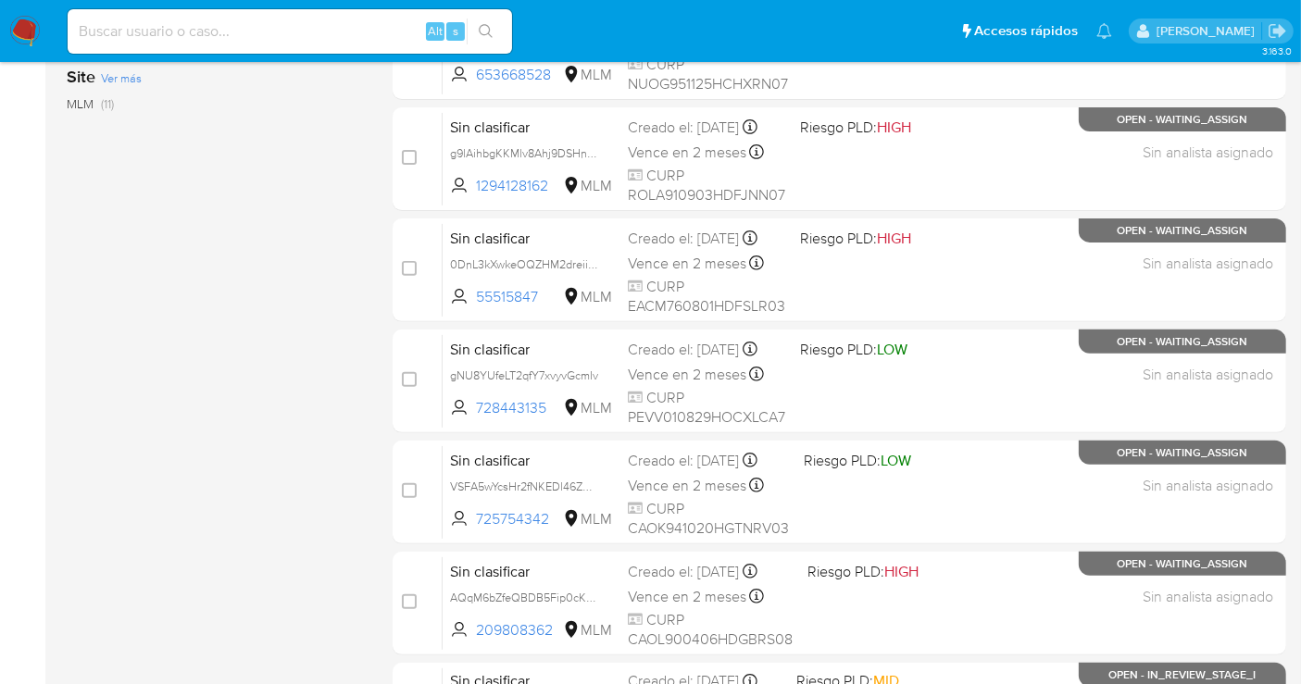
scroll to position [822, 0]
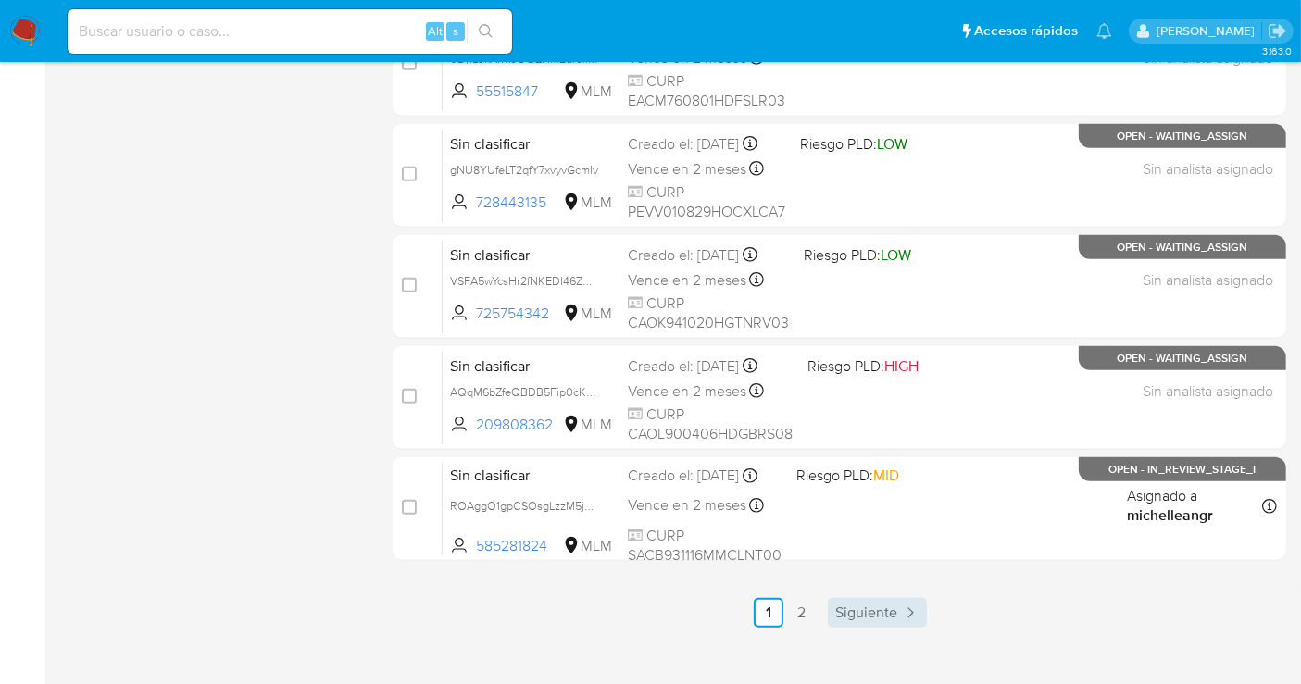
click at [883, 598] on link "Siguiente" at bounding box center [877, 613] width 99 height 30
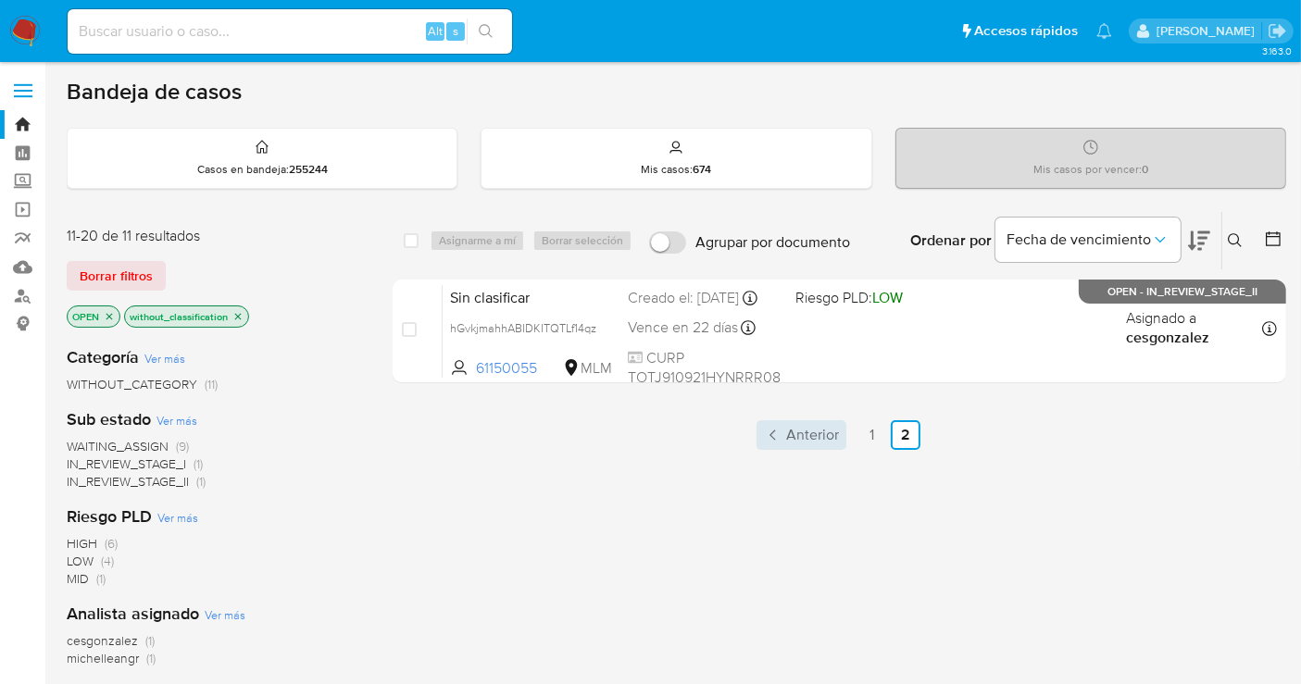
click at [812, 430] on span "Anterior" at bounding box center [812, 435] width 53 height 15
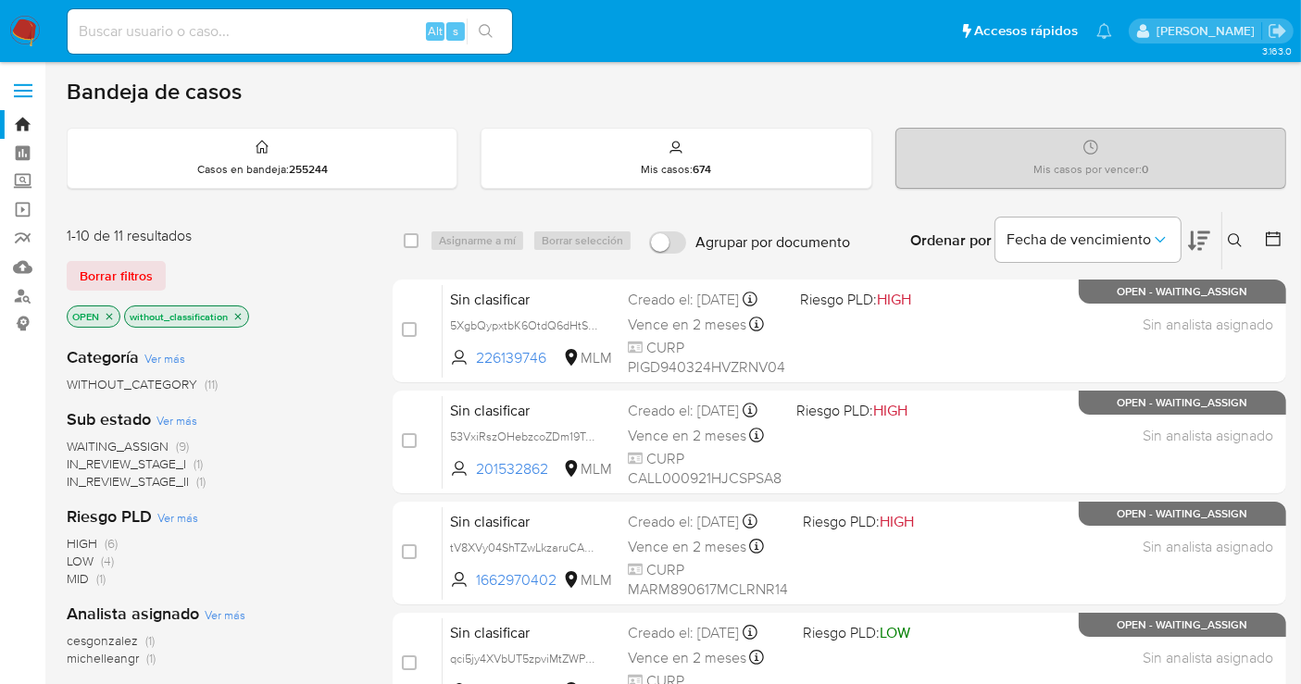
click at [14, 28] on img at bounding box center [24, 31] width 31 height 31
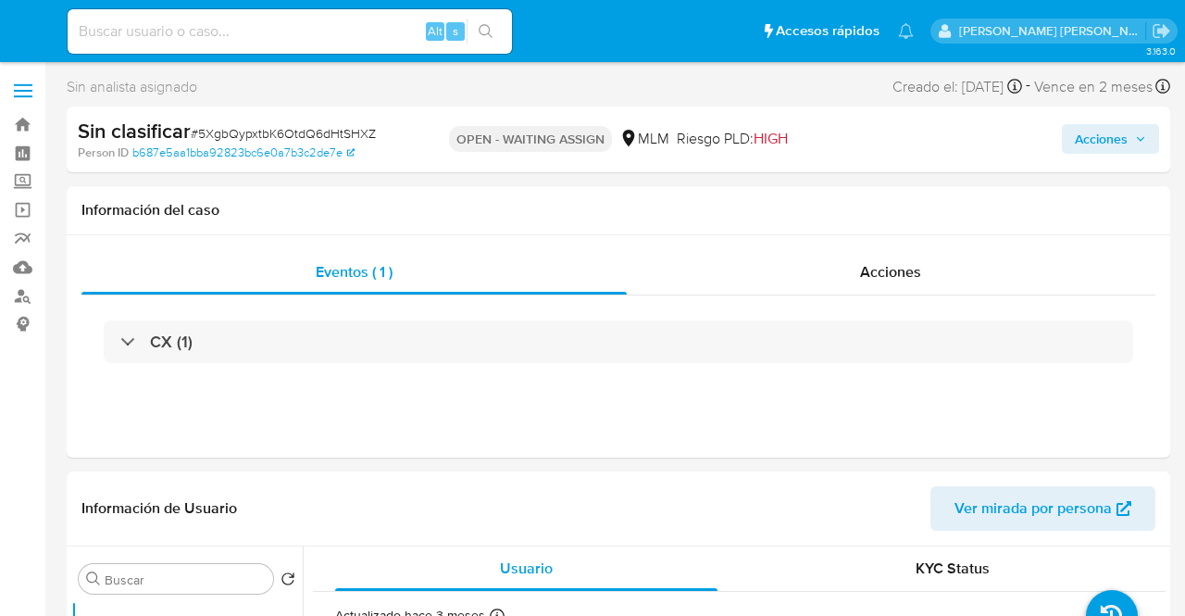
select select "10"
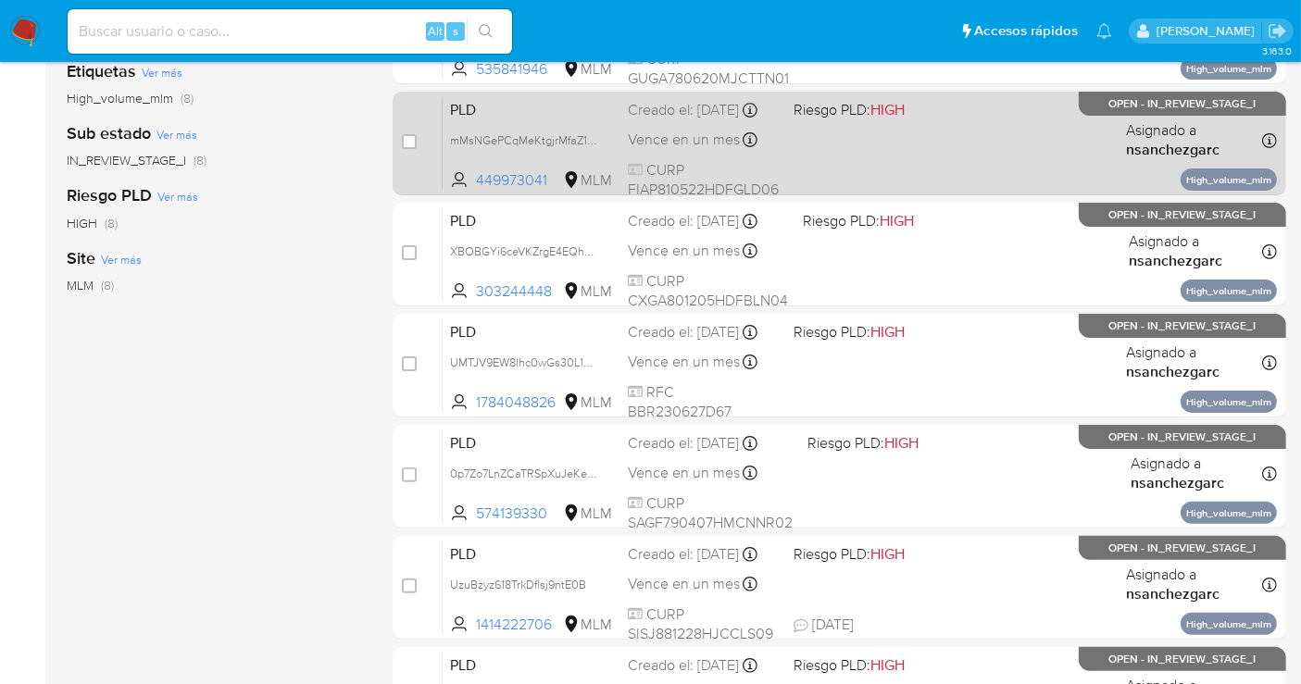
scroll to position [411, 0]
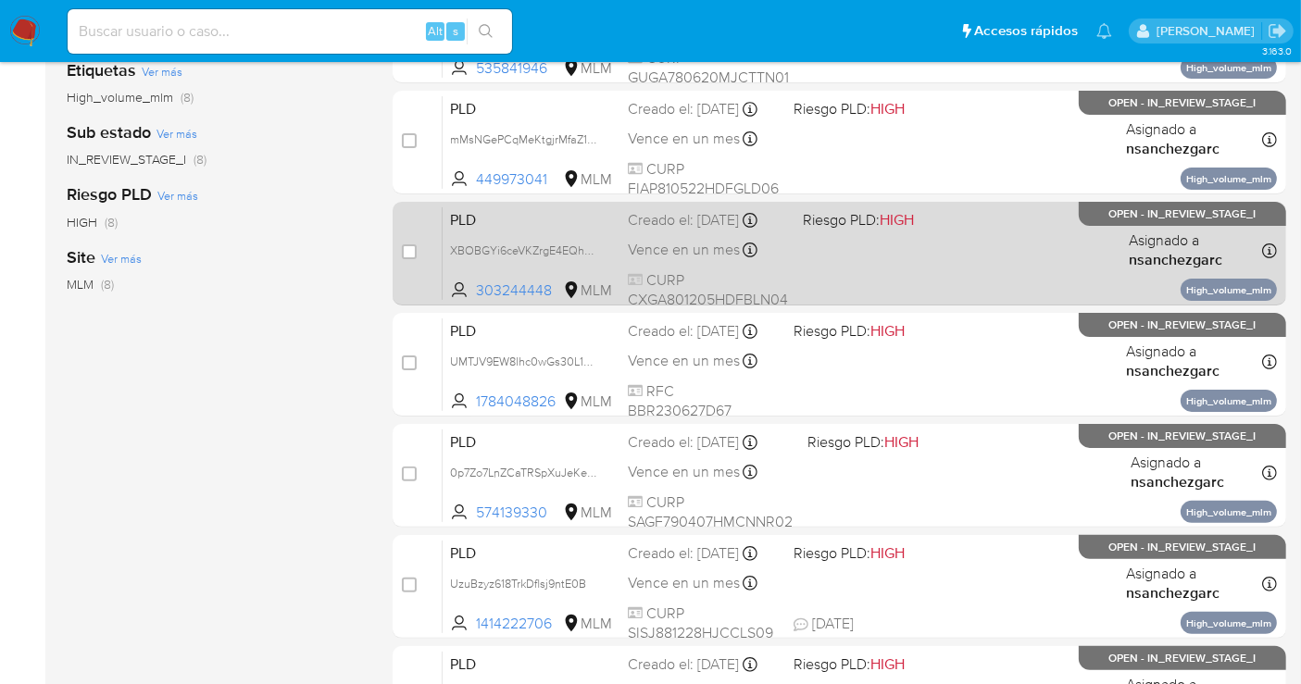
click at [637, 231] on div "Creado el: 12/09/2025 Creado el: 12/09/2025 02:12:08" at bounding box center [708, 220] width 160 height 20
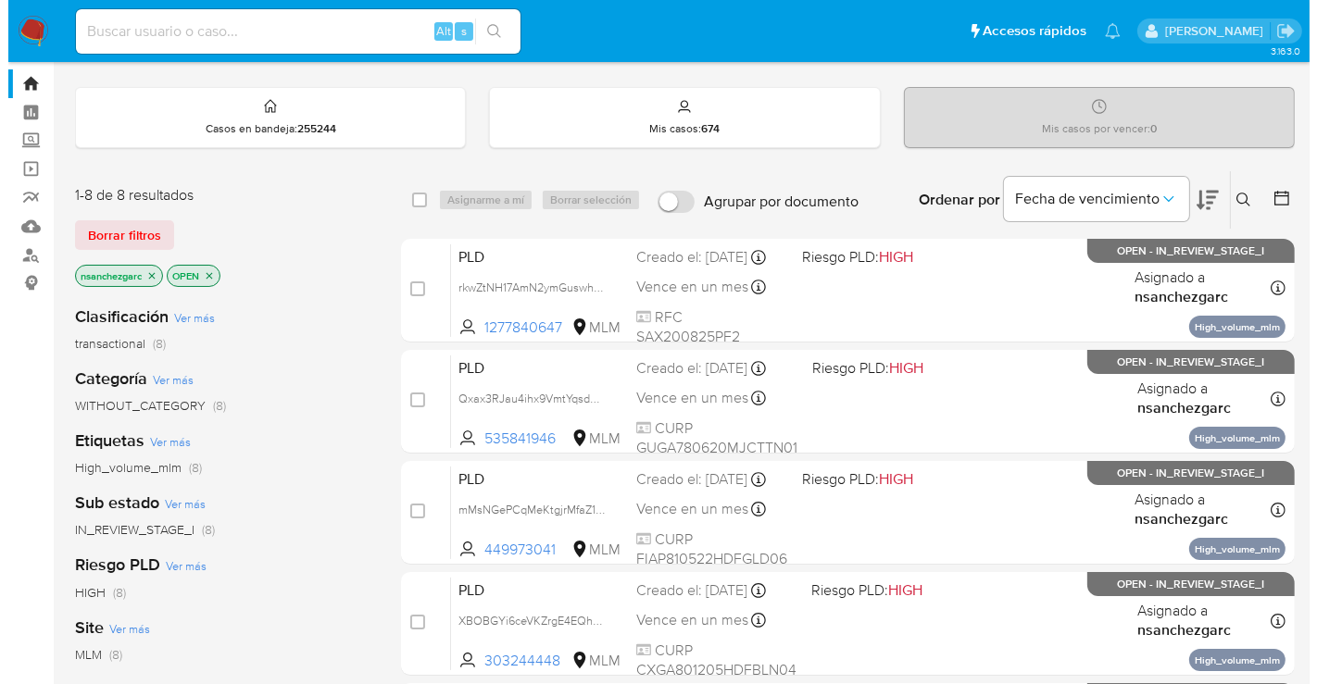
scroll to position [0, 0]
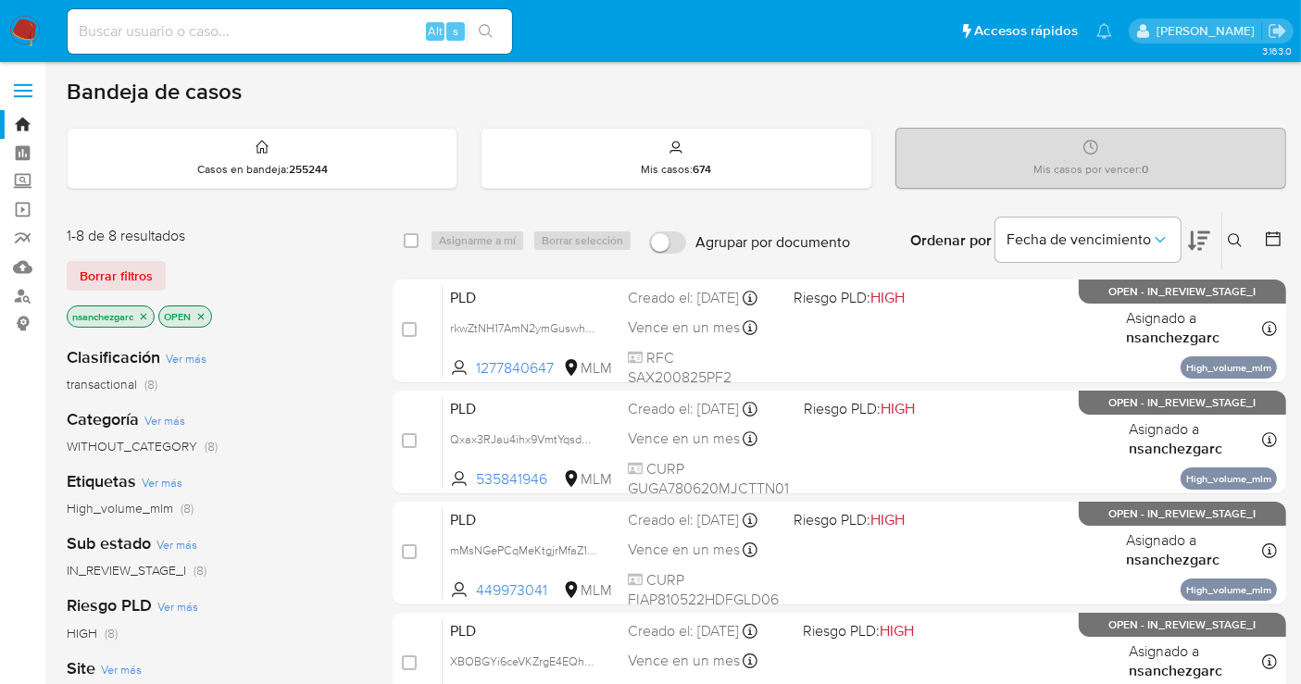
click at [1238, 235] on icon at bounding box center [1235, 240] width 14 height 14
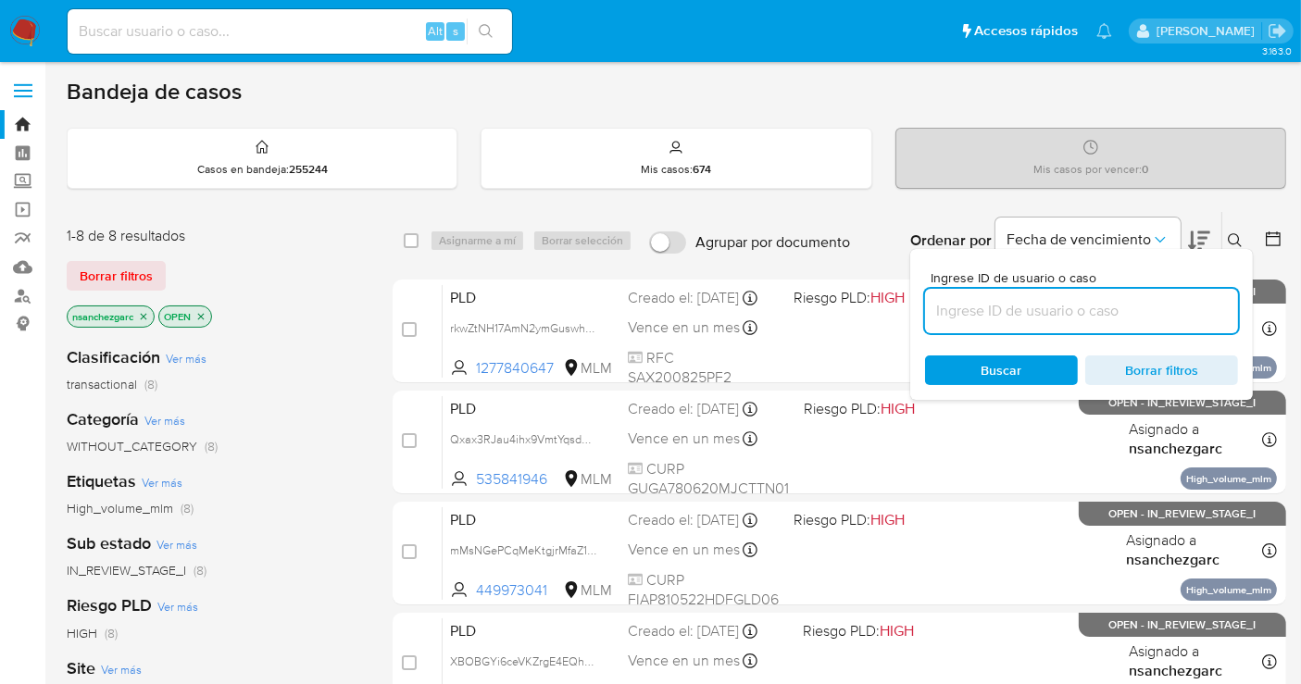
click at [955, 308] on input at bounding box center [1081, 311] width 313 height 24
type input "1554289123"
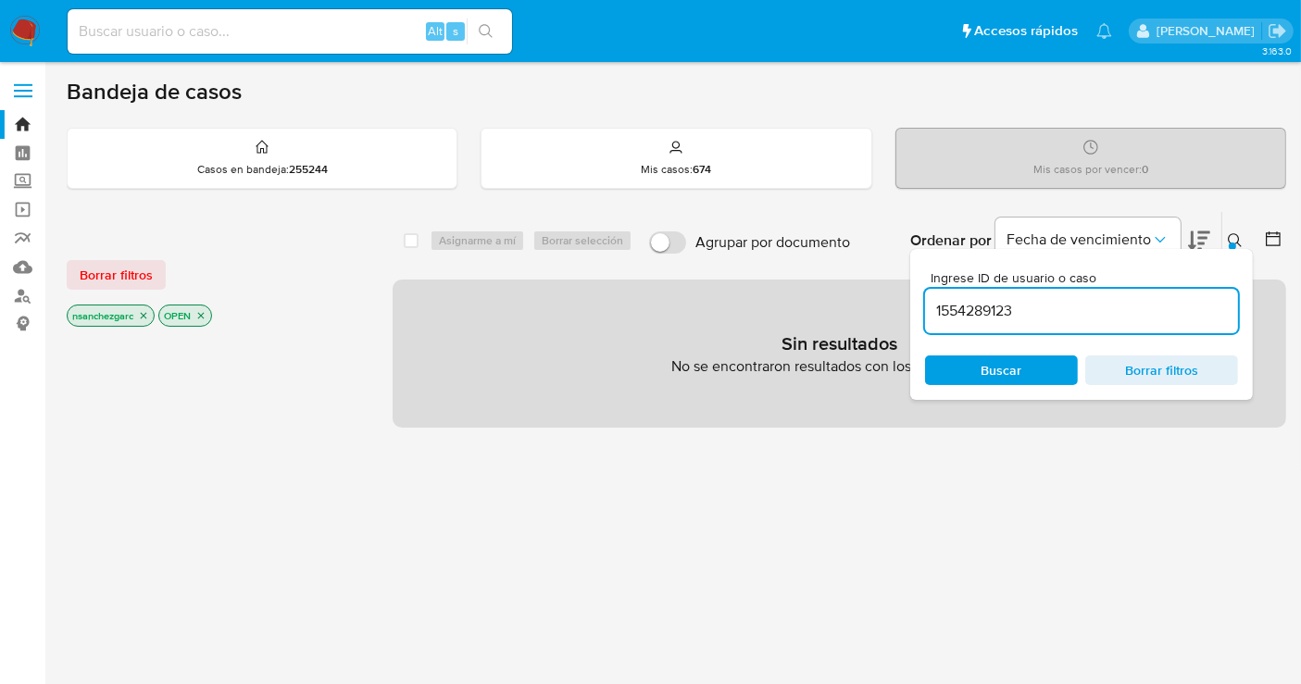
click at [144, 310] on icon "close-filter" at bounding box center [143, 315] width 11 height 11
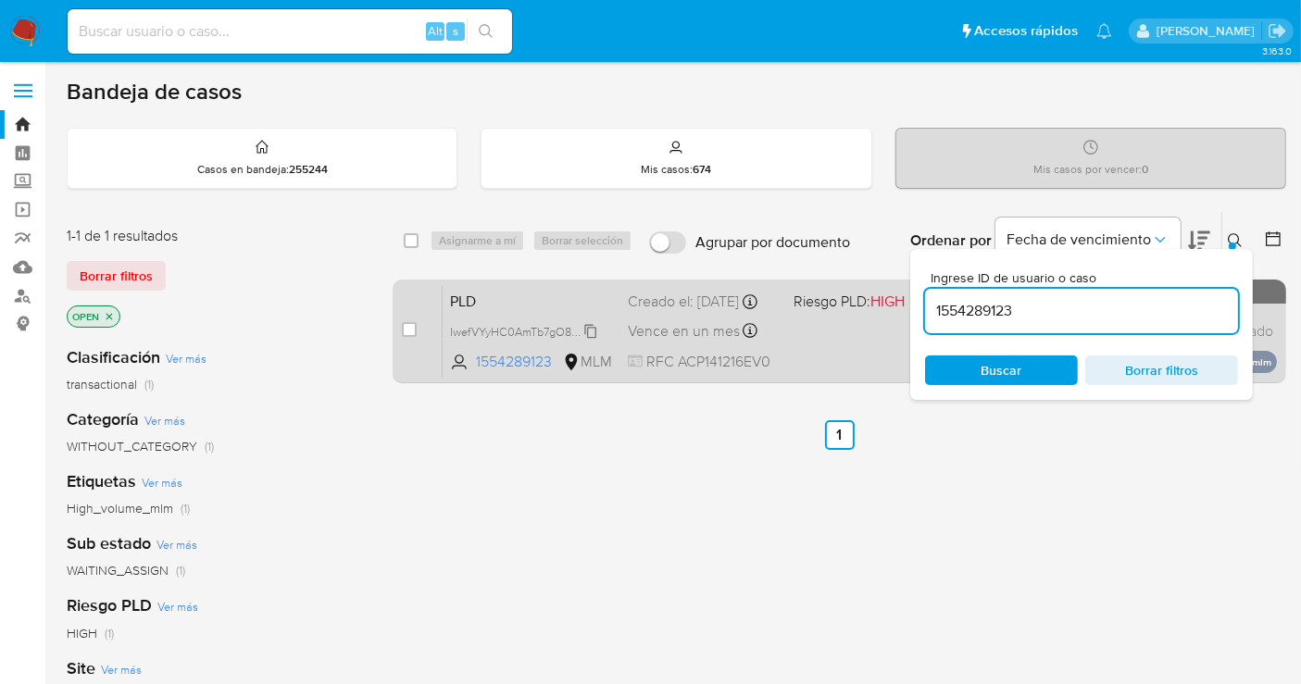
click at [585, 340] on span "IwefVYyHC0AmTb7gO8615CPc" at bounding box center [529, 330] width 158 height 20
drag, startPoint x: 409, startPoint y: 329, endPoint x: 425, endPoint y: 316, distance: 20.4
click at [410, 327] on input "checkbox" at bounding box center [409, 329] width 15 height 15
checkbox input "true"
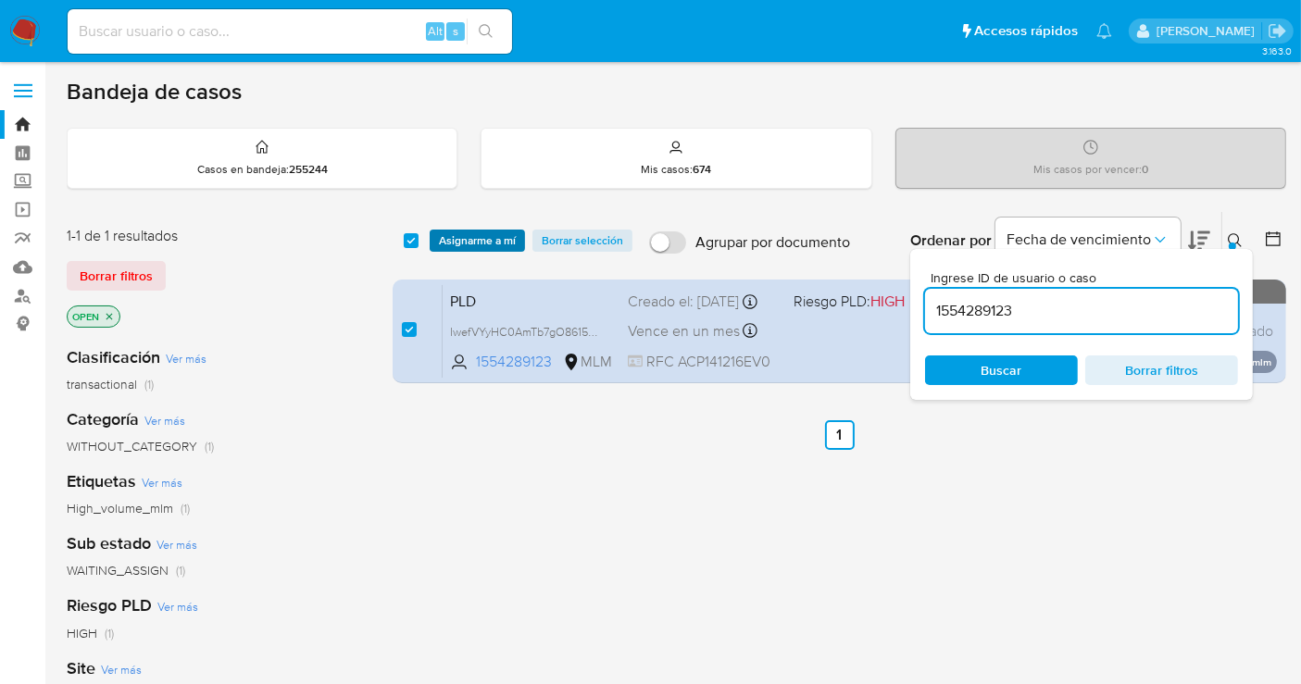
click at [453, 231] on span "Asignarme a mí" at bounding box center [477, 240] width 77 height 19
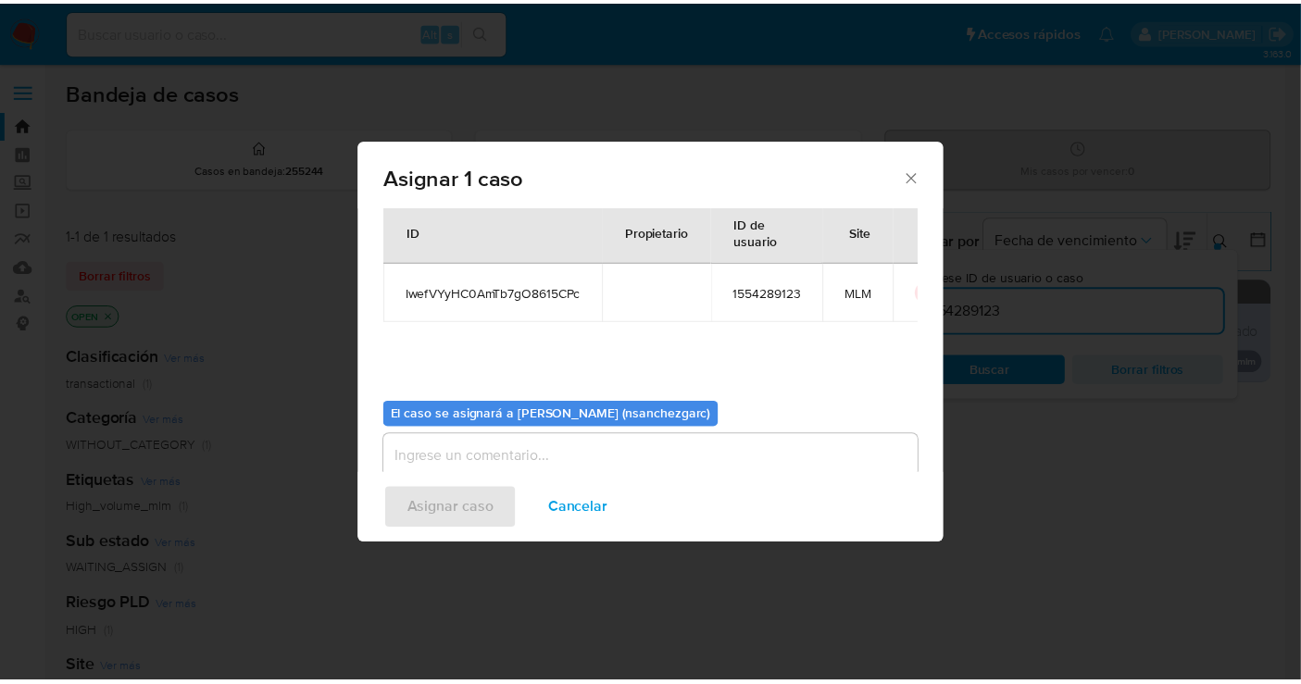
scroll to position [94, 0]
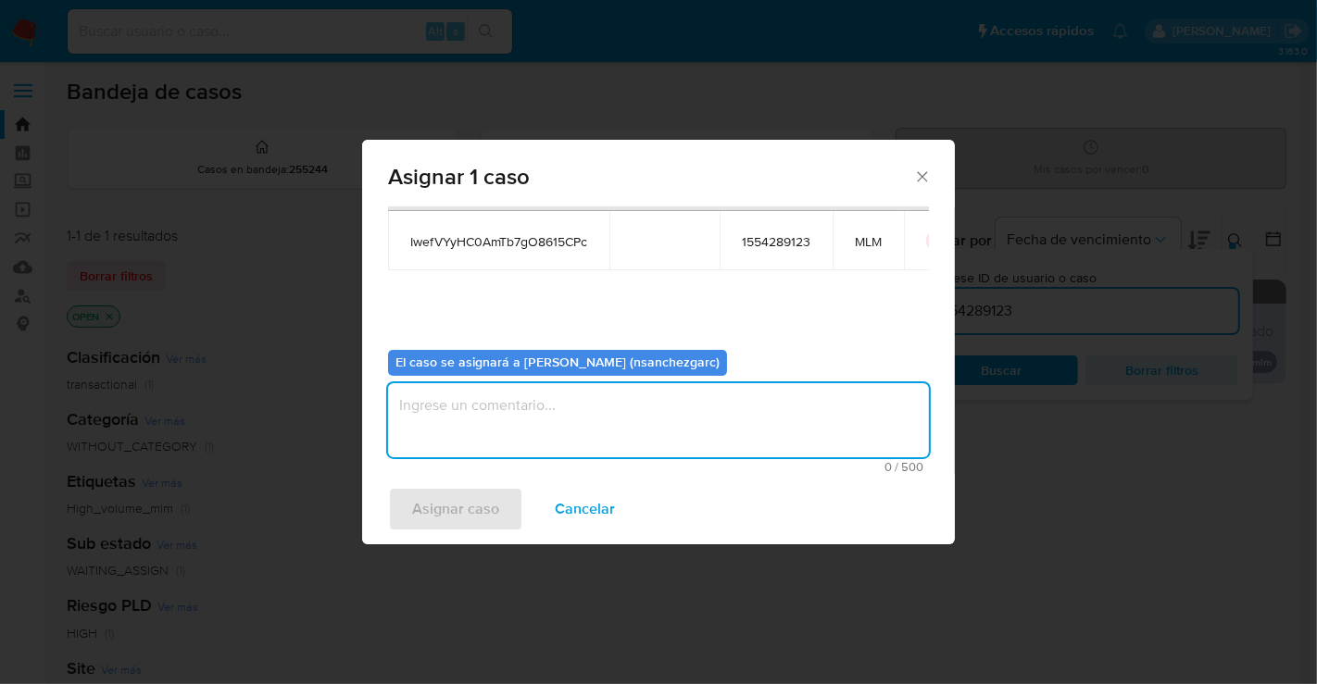
click at [447, 419] on textarea "assign-modal" at bounding box center [658, 420] width 541 height 74
type textarea "N"
type textarea "nesg"
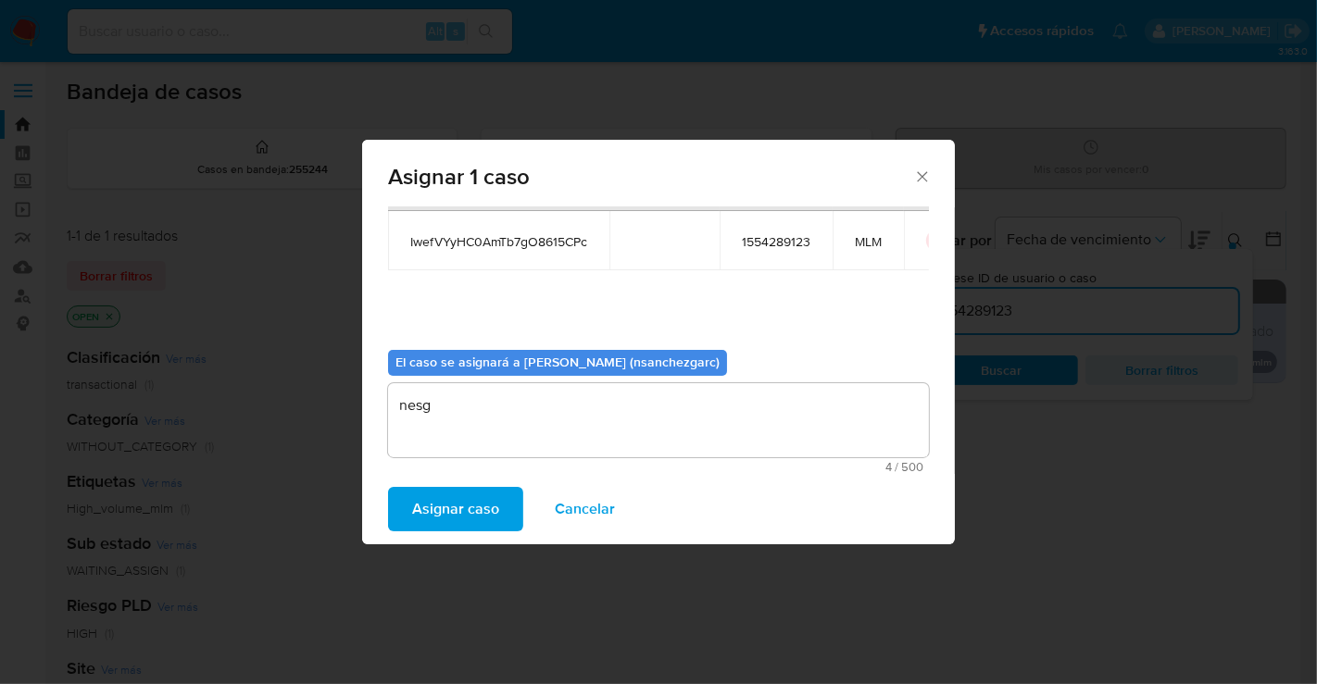
click at [448, 522] on span "Asignar caso" at bounding box center [455, 509] width 87 height 41
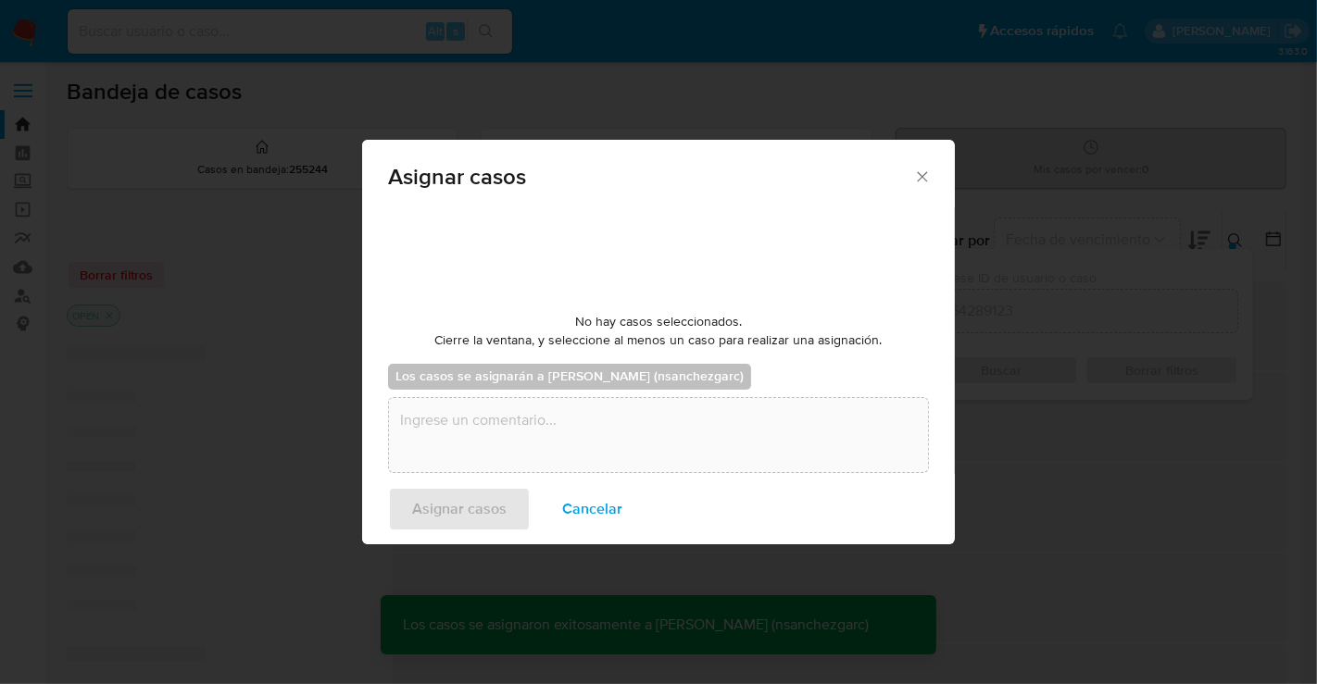
checkbox input "false"
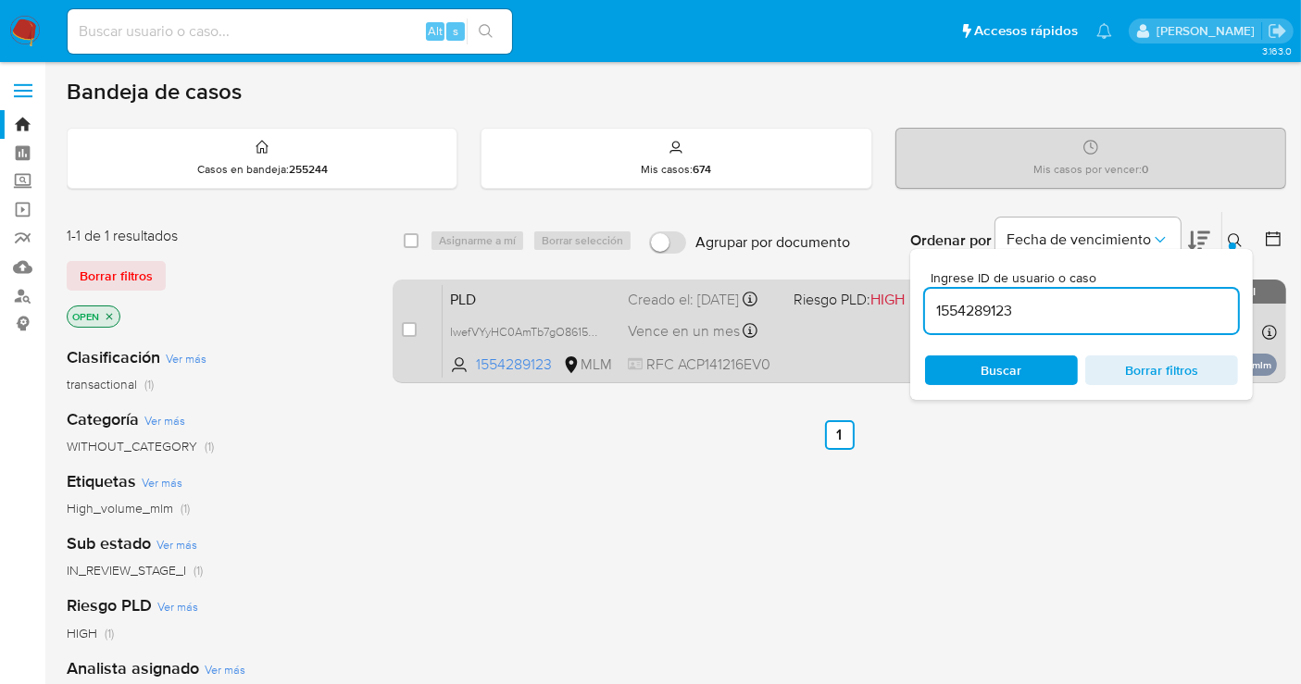
click at [656, 329] on div "PLD IwefVYyHC0AmTb7gO8615CPc 1554289123 MLM Riesgo PLD: HIGH Creado el: 12/09/2…" at bounding box center [860, 331] width 834 height 94
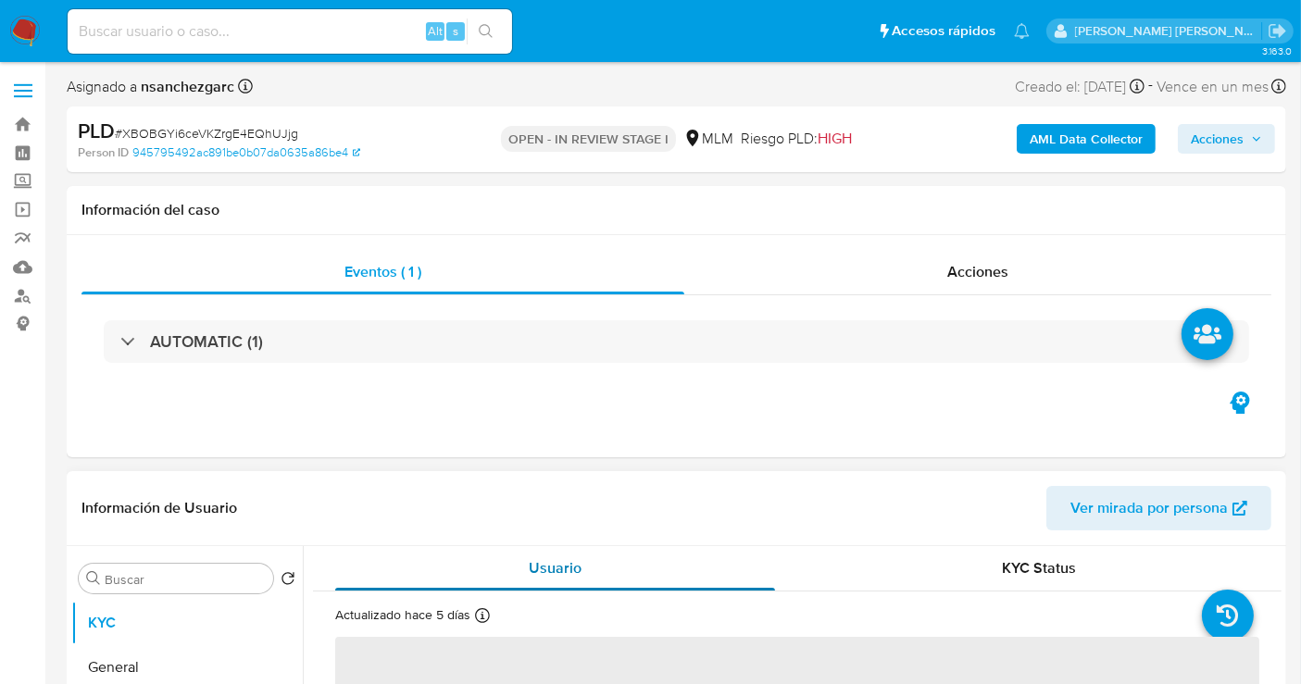
select select "10"
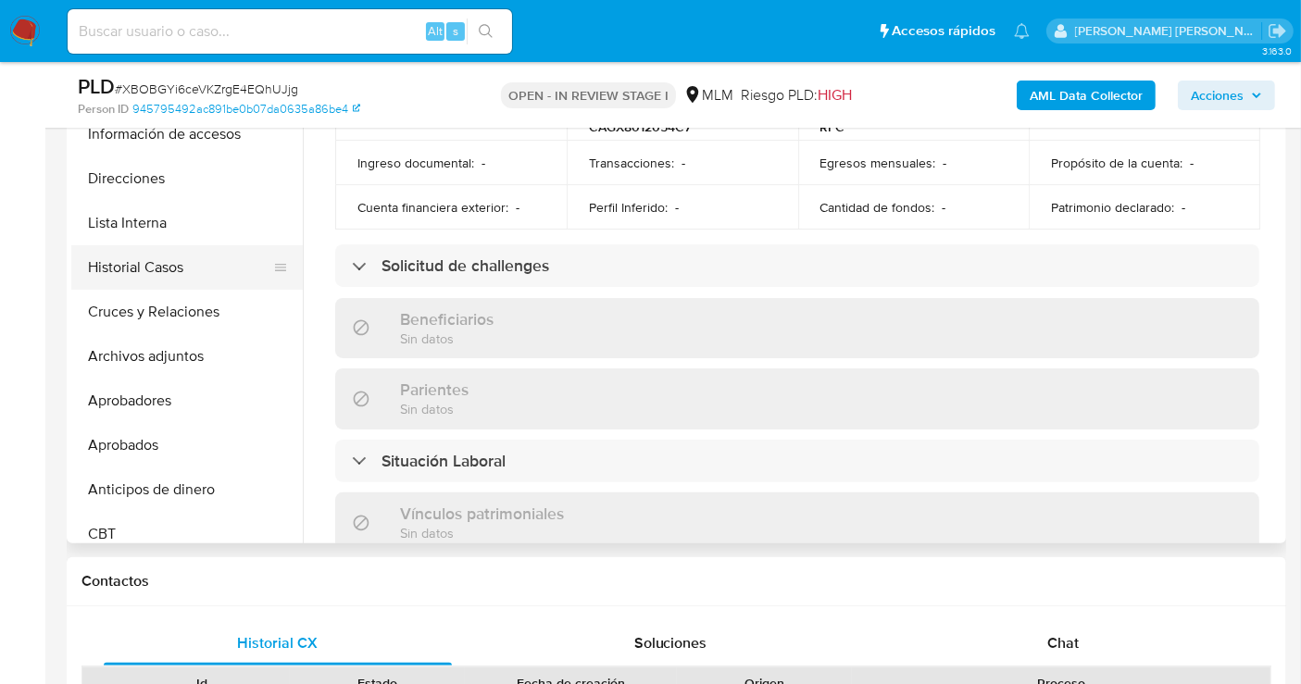
scroll to position [206, 0]
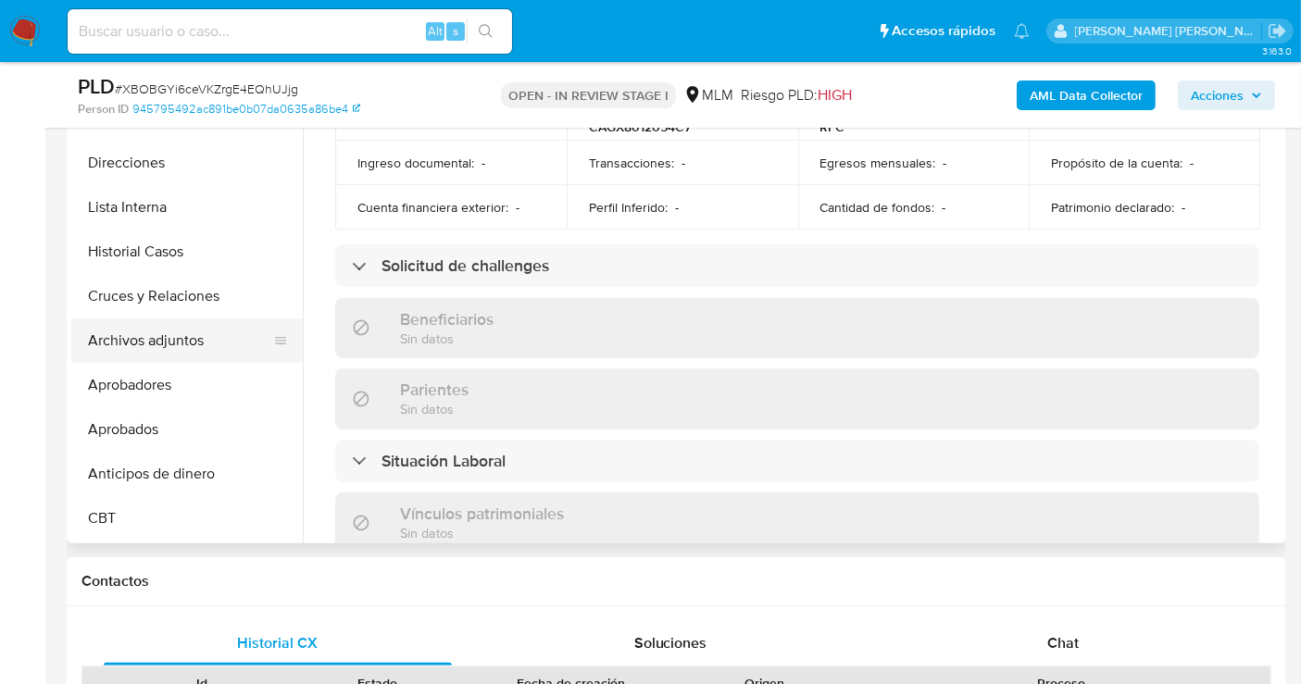
click at [156, 333] on button "Archivos adjuntos" at bounding box center [179, 341] width 217 height 44
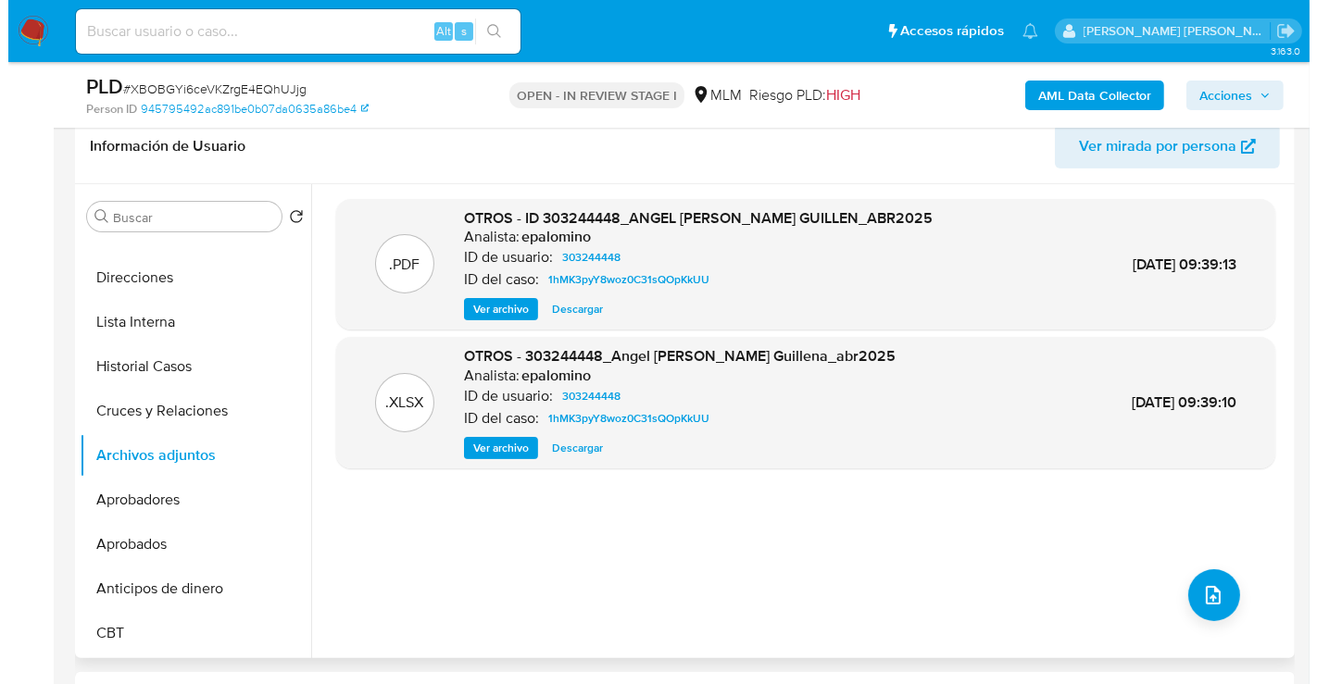
scroll to position [411, 0]
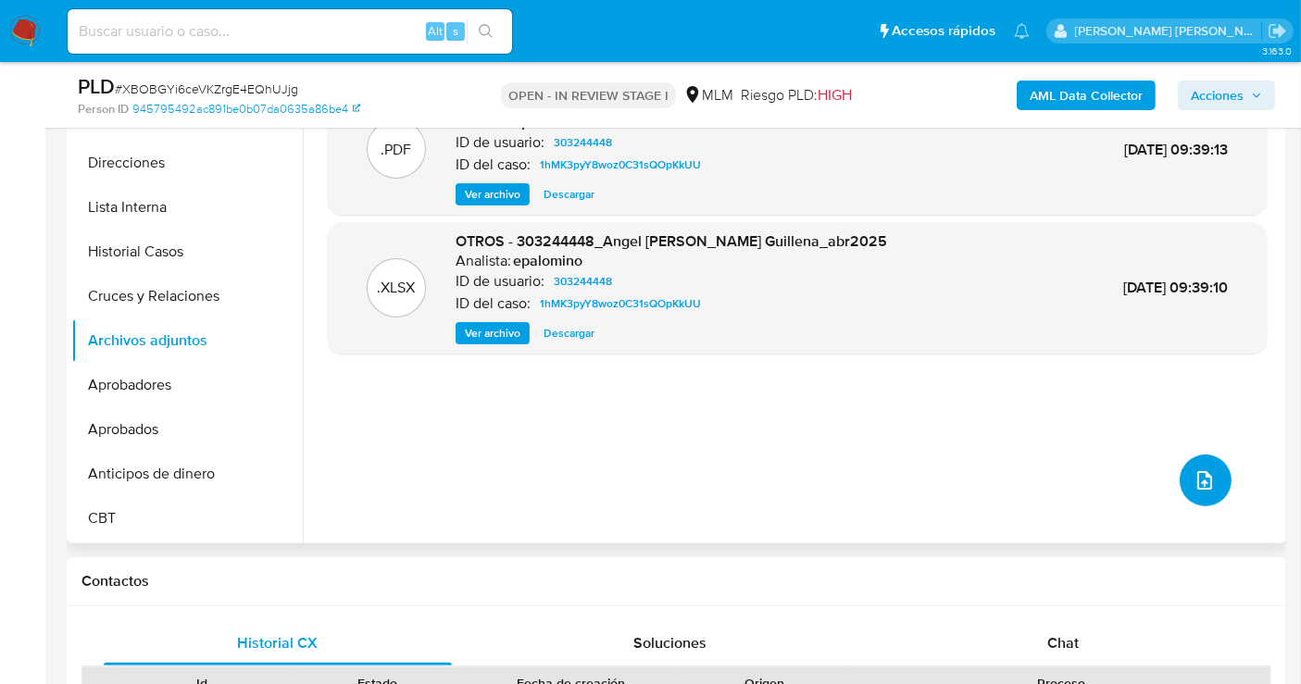
click at [1190, 465] on button "upload-file" at bounding box center [1206, 481] width 52 height 52
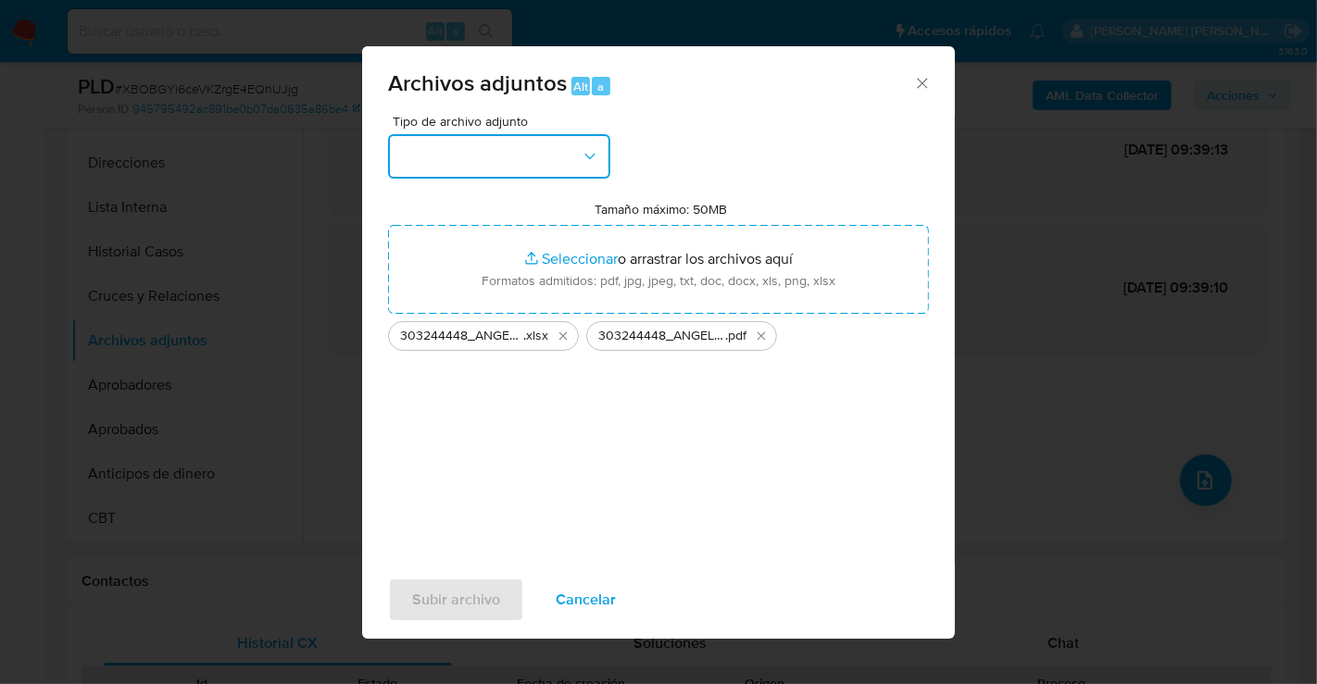
click at [452, 165] on button "button" at bounding box center [499, 156] width 222 height 44
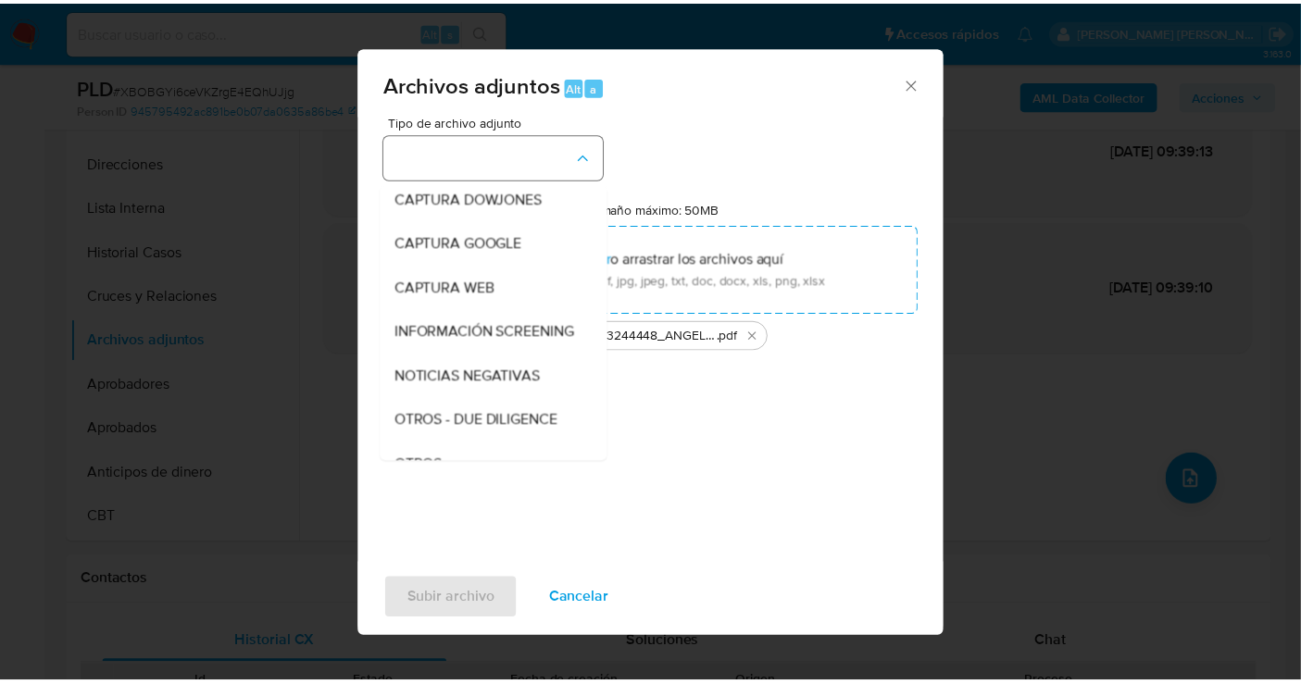
scroll to position [95, 0]
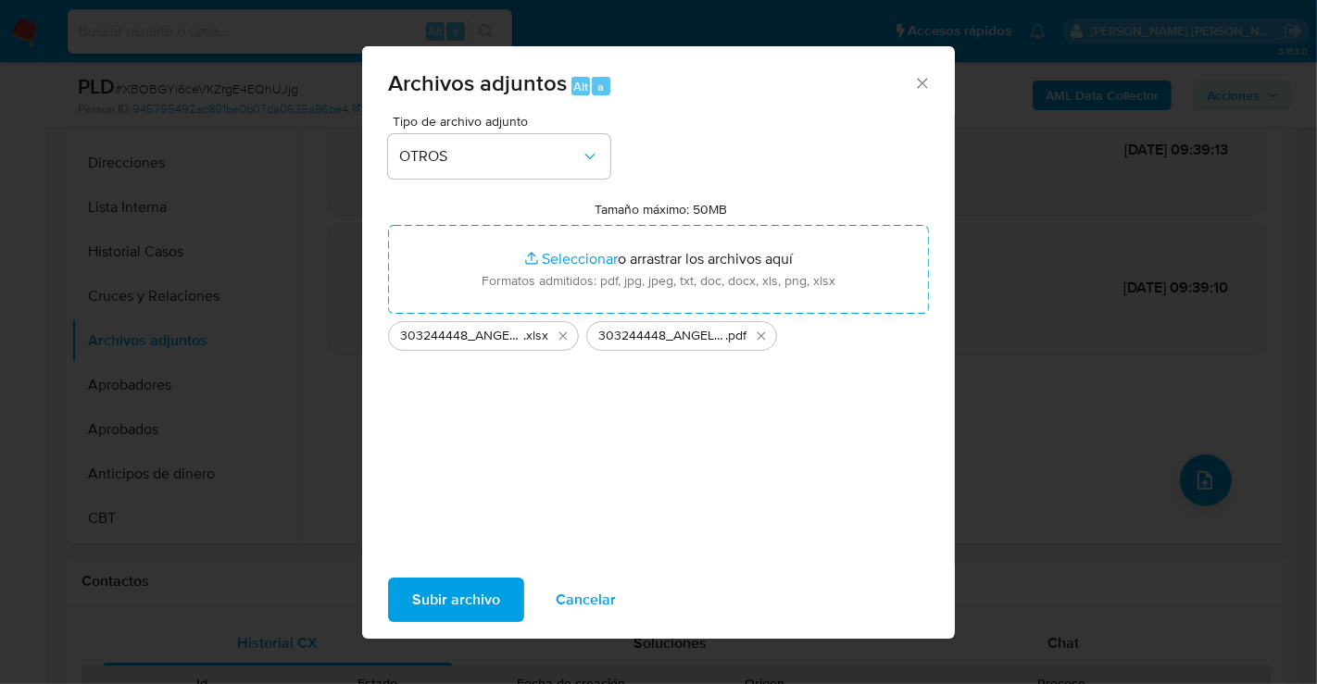
click at [477, 607] on span "Subir archivo" at bounding box center [456, 600] width 88 height 41
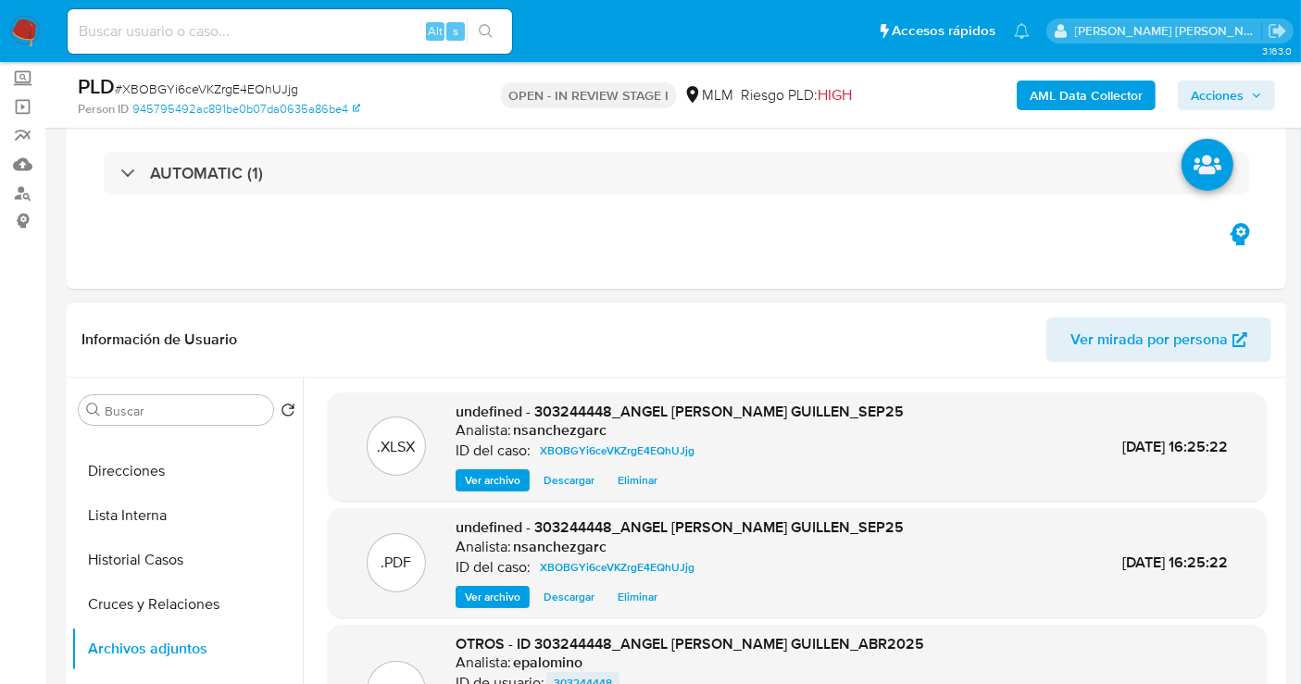
scroll to position [206, 0]
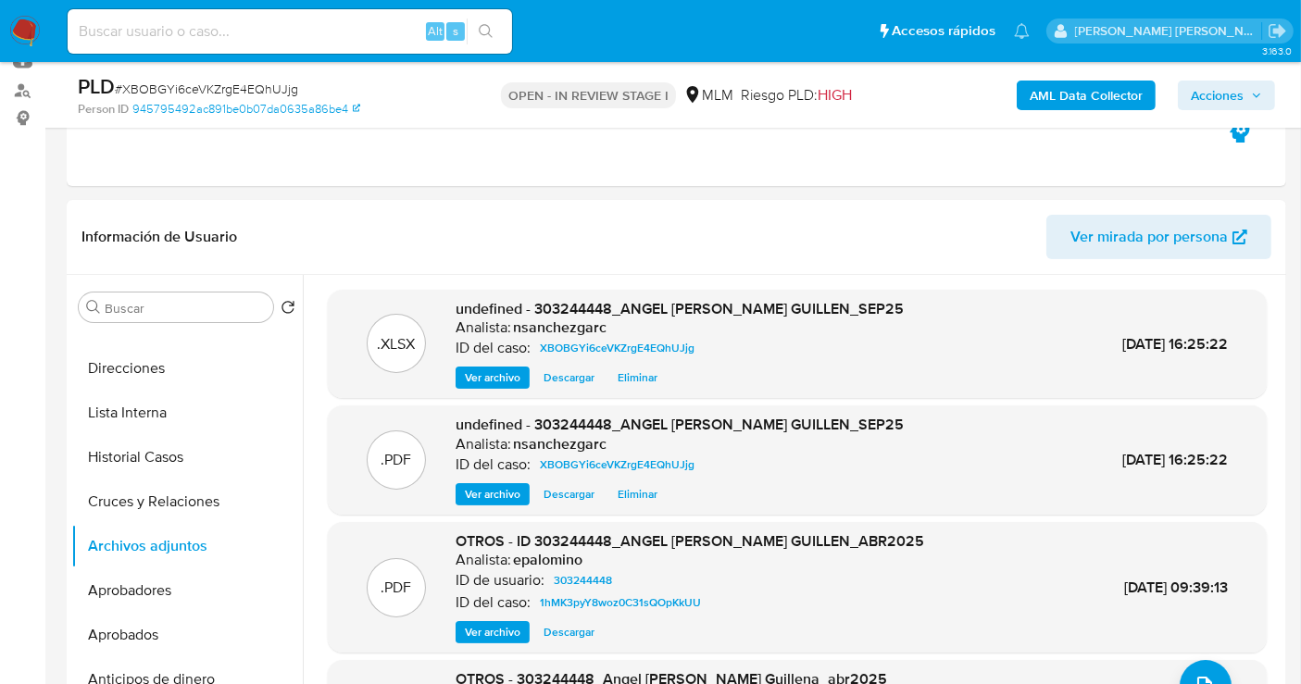
click at [1206, 104] on span "Acciones" at bounding box center [1217, 96] width 53 height 30
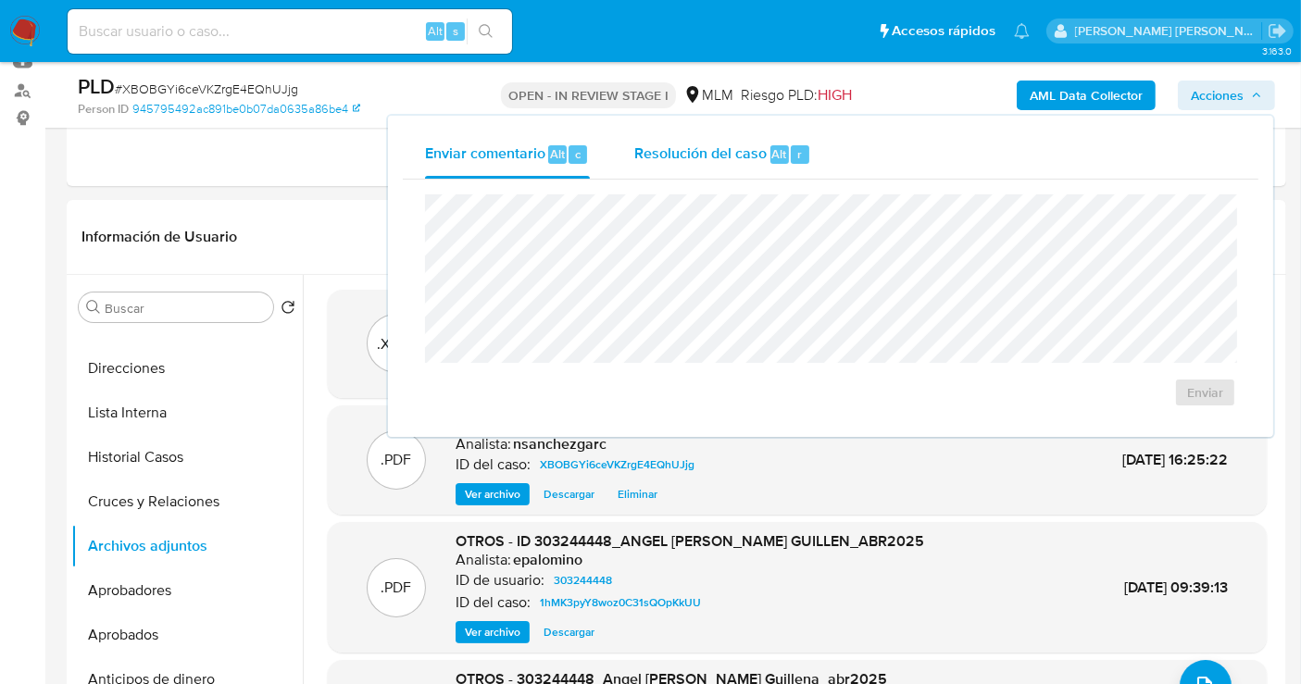
click at [657, 164] on div "Resolución del caso Alt r" at bounding box center [722, 155] width 177 height 48
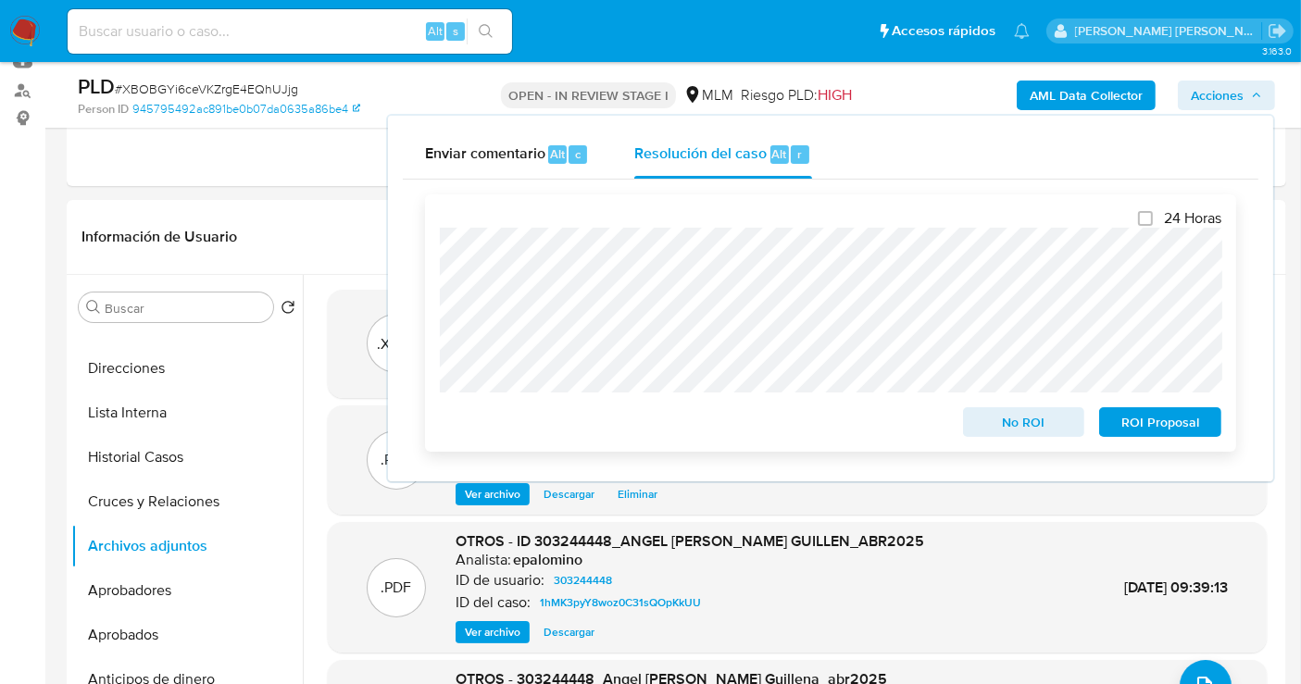
click at [1002, 417] on span "No ROI" at bounding box center [1024, 422] width 96 height 26
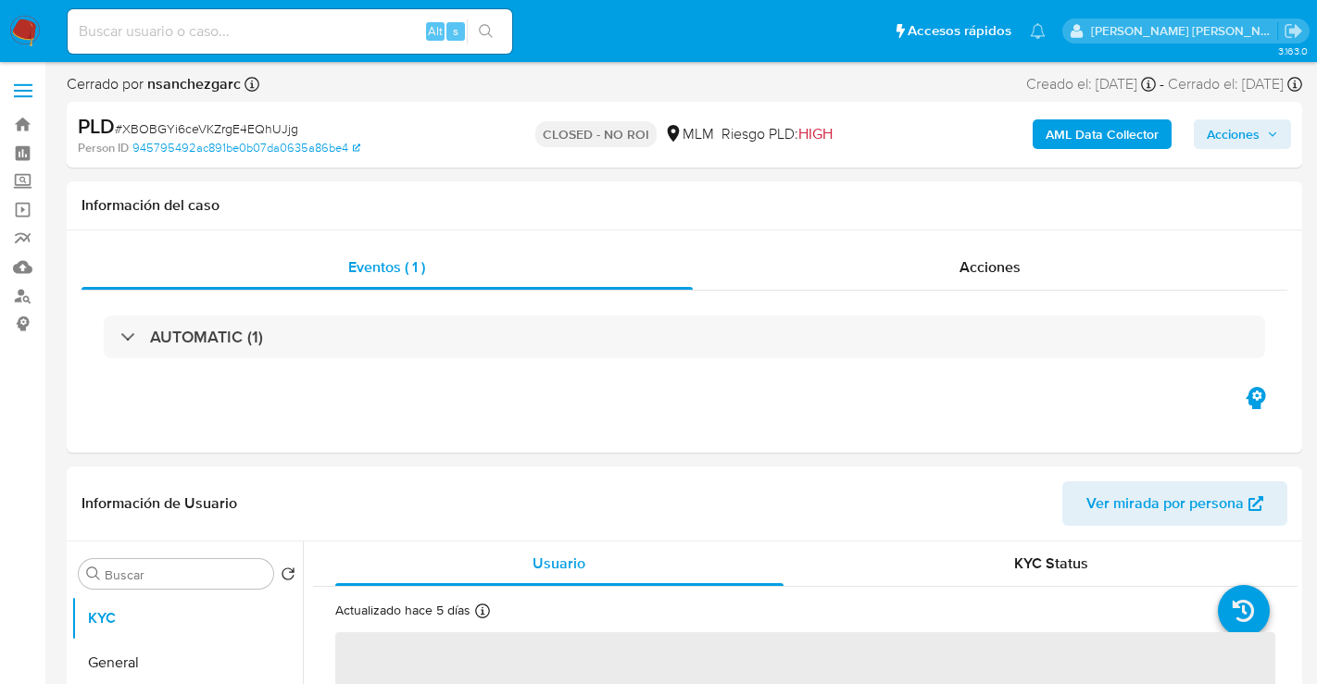
select select "10"
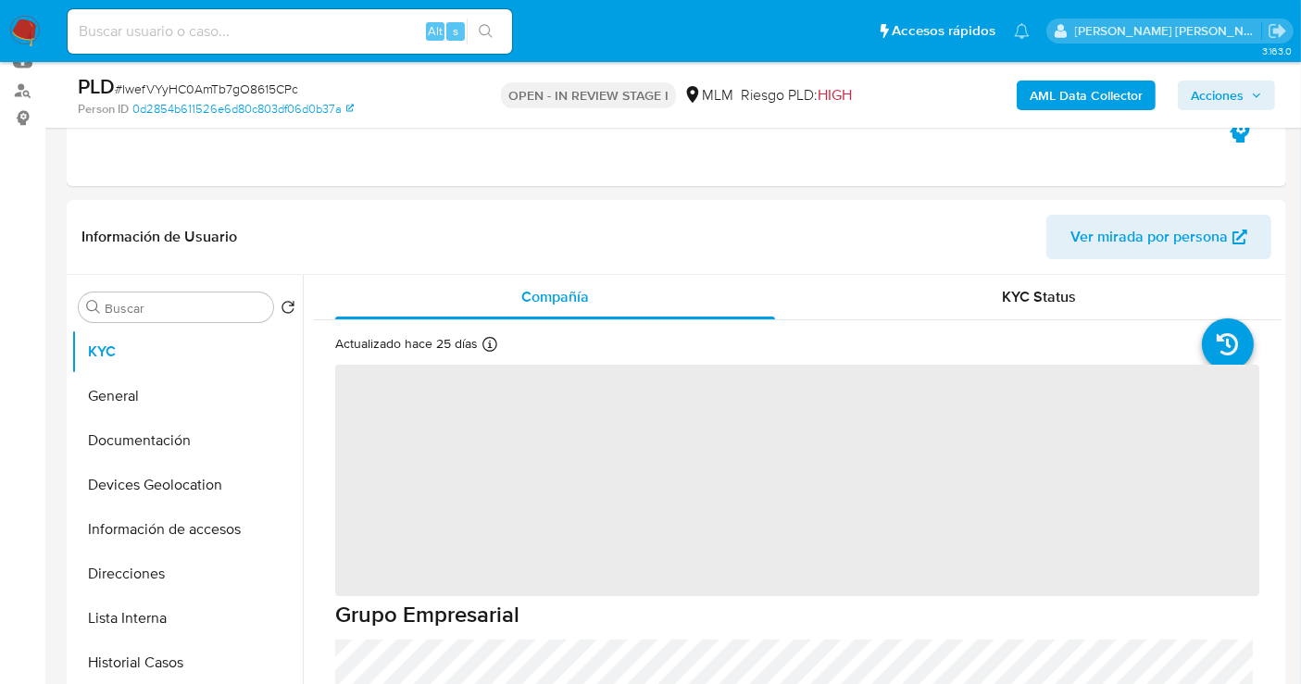
select select "10"
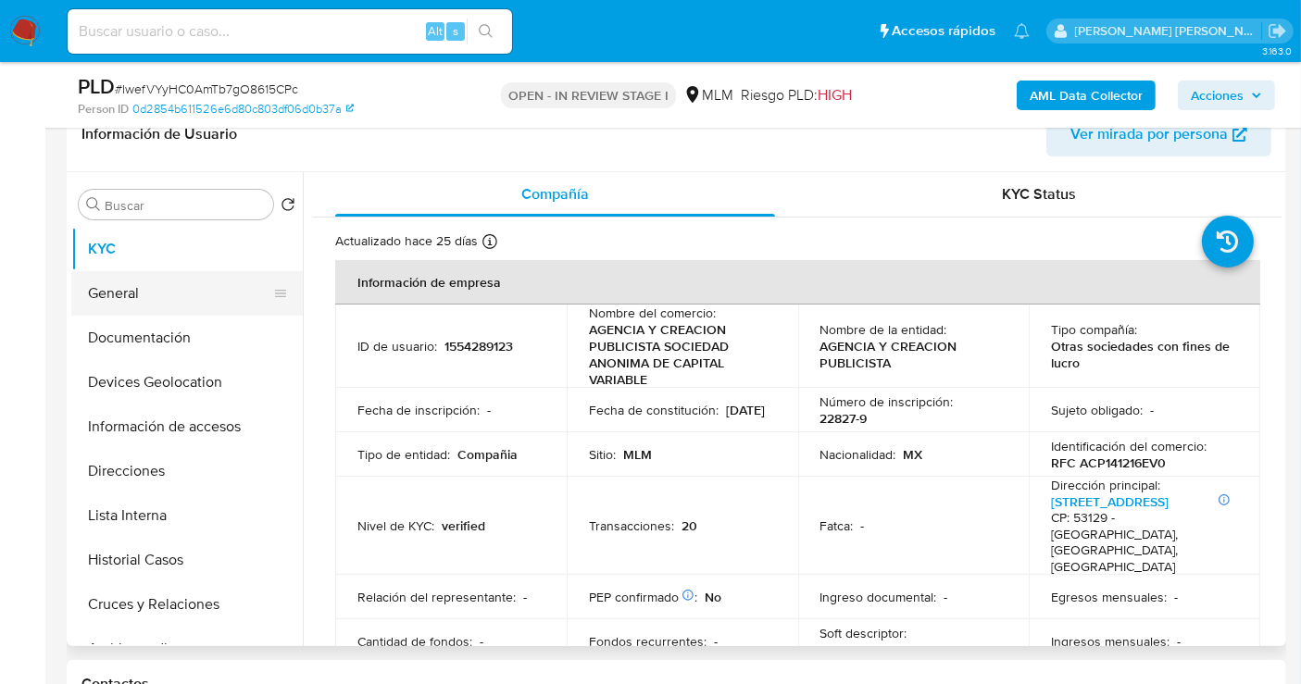
click at [113, 294] on button "General" at bounding box center [179, 293] width 217 height 44
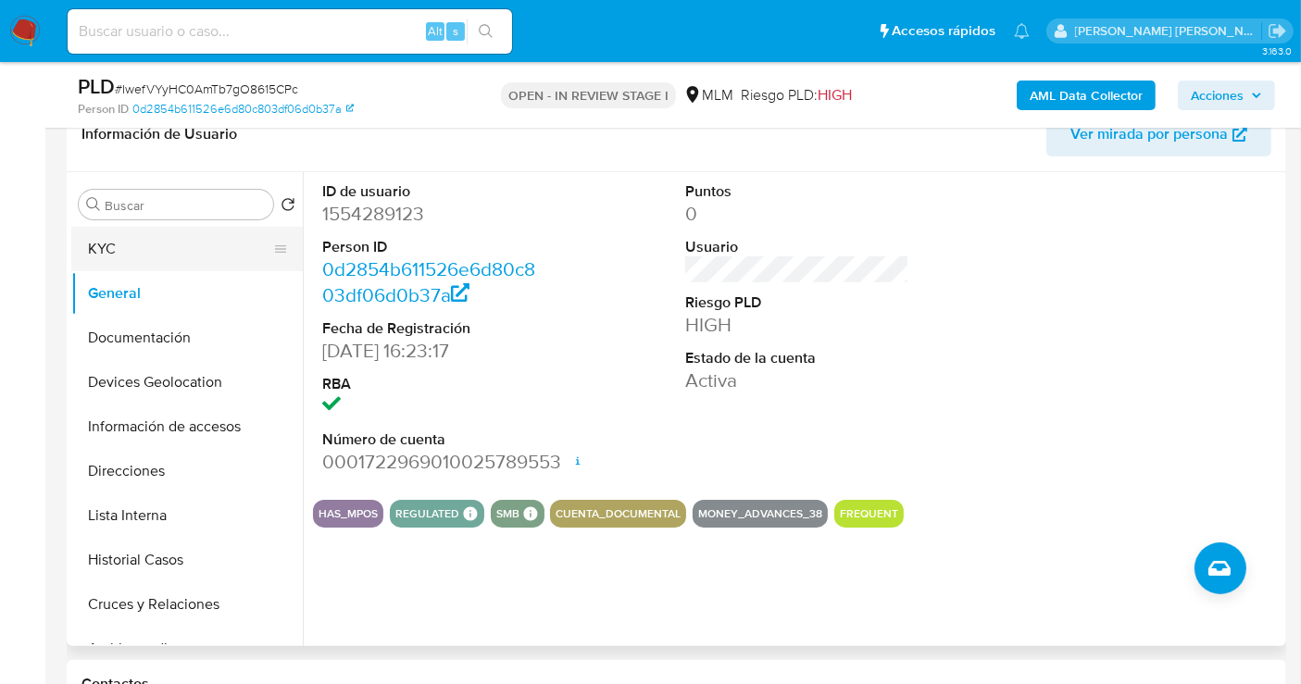
click at [127, 249] on button "KYC" at bounding box center [179, 249] width 217 height 44
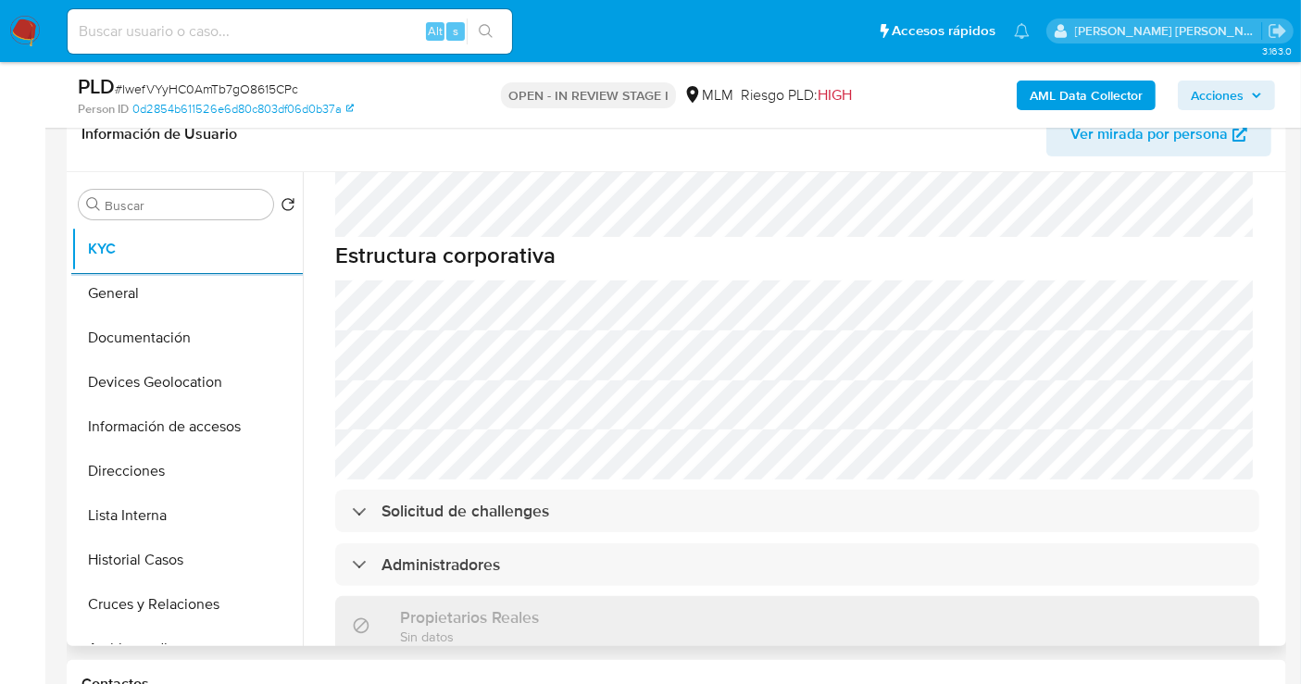
scroll to position [1131, 0]
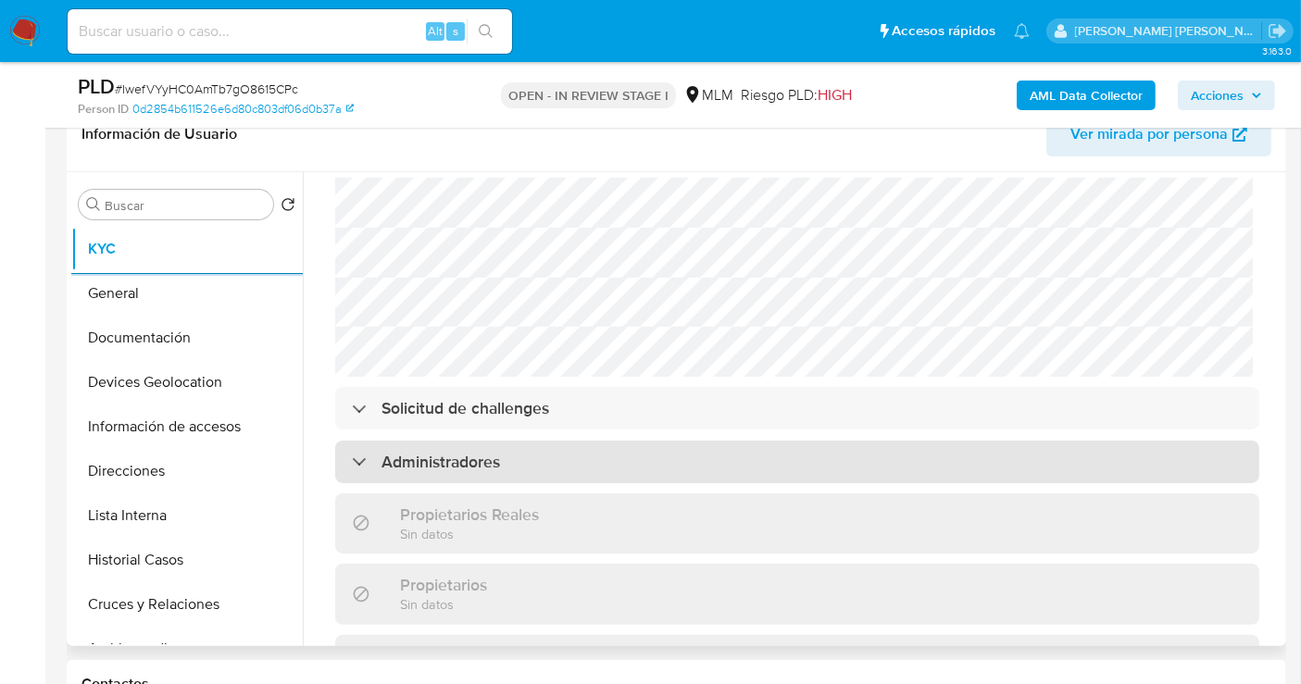
click at [489, 452] on h3 "Administradores" at bounding box center [440, 462] width 119 height 20
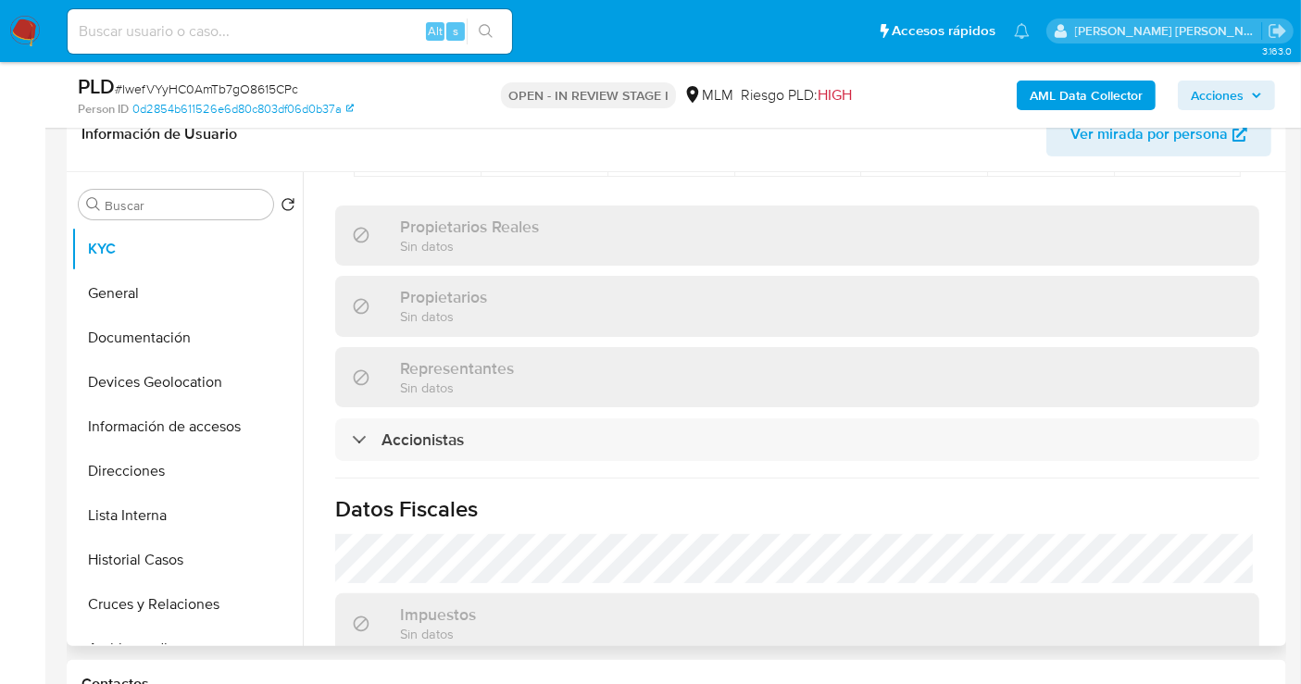
scroll to position [1748, 0]
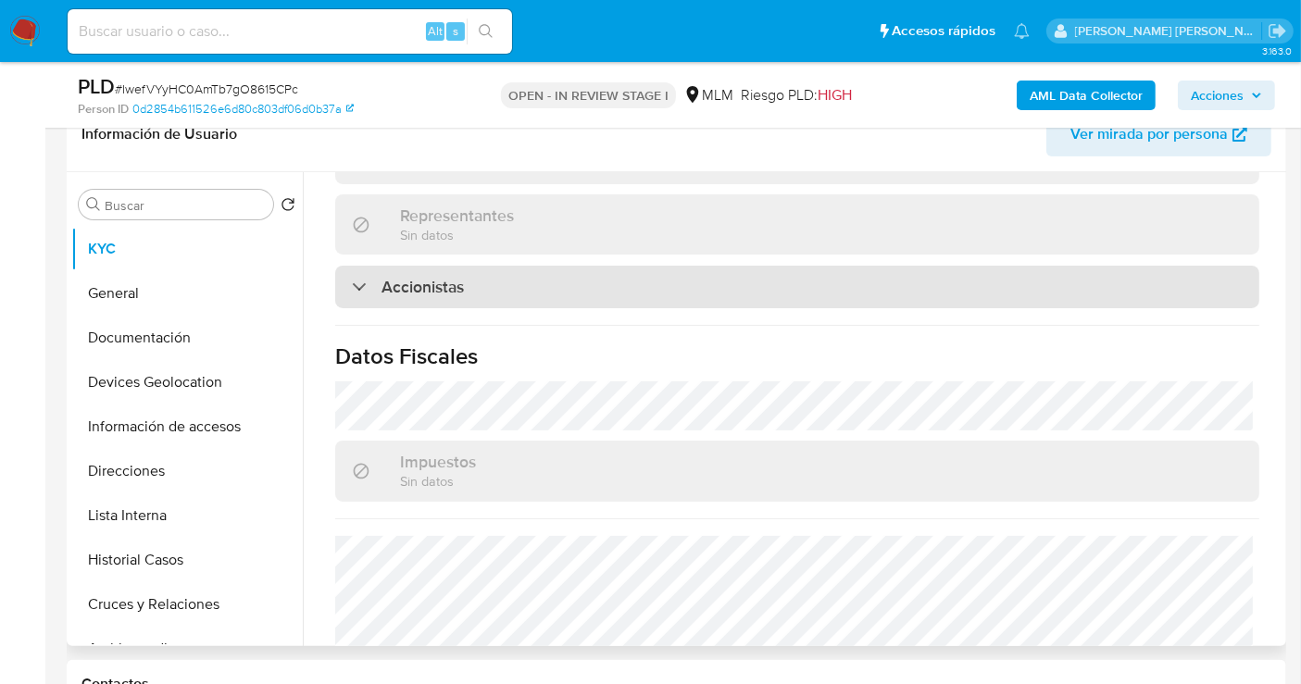
click at [391, 284] on h3 "Accionistas" at bounding box center [422, 287] width 82 height 20
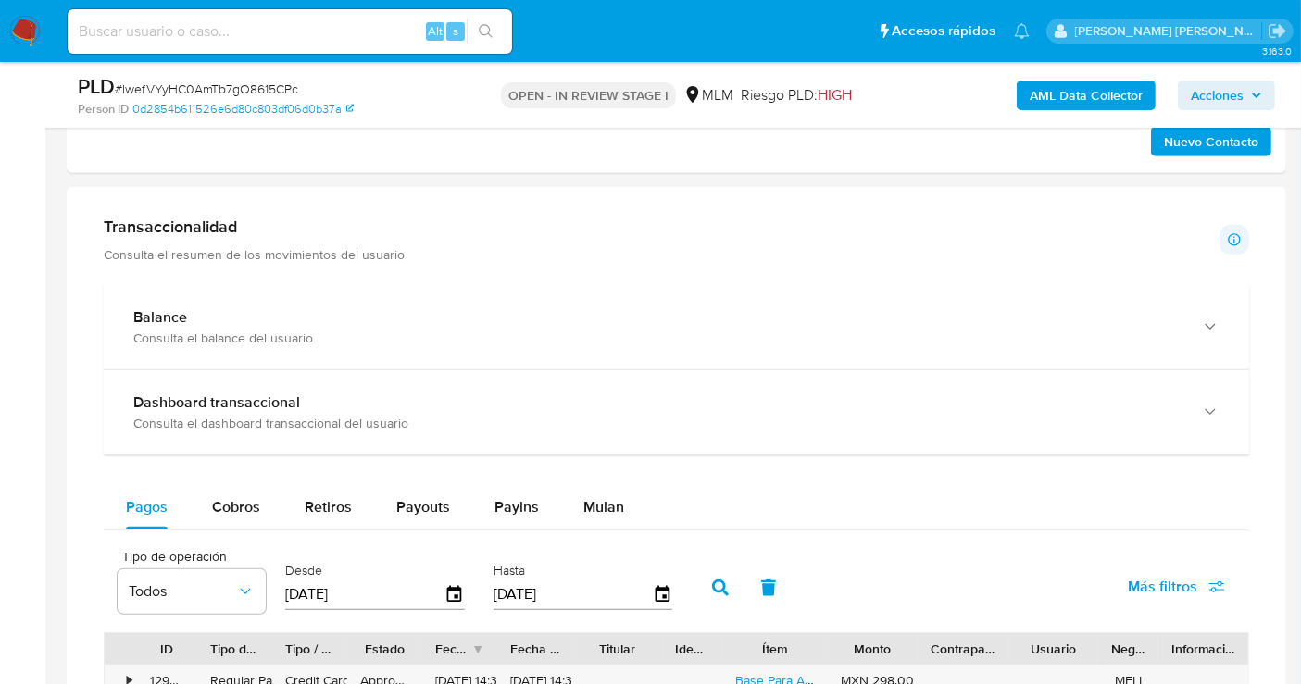
scroll to position [1234, 0]
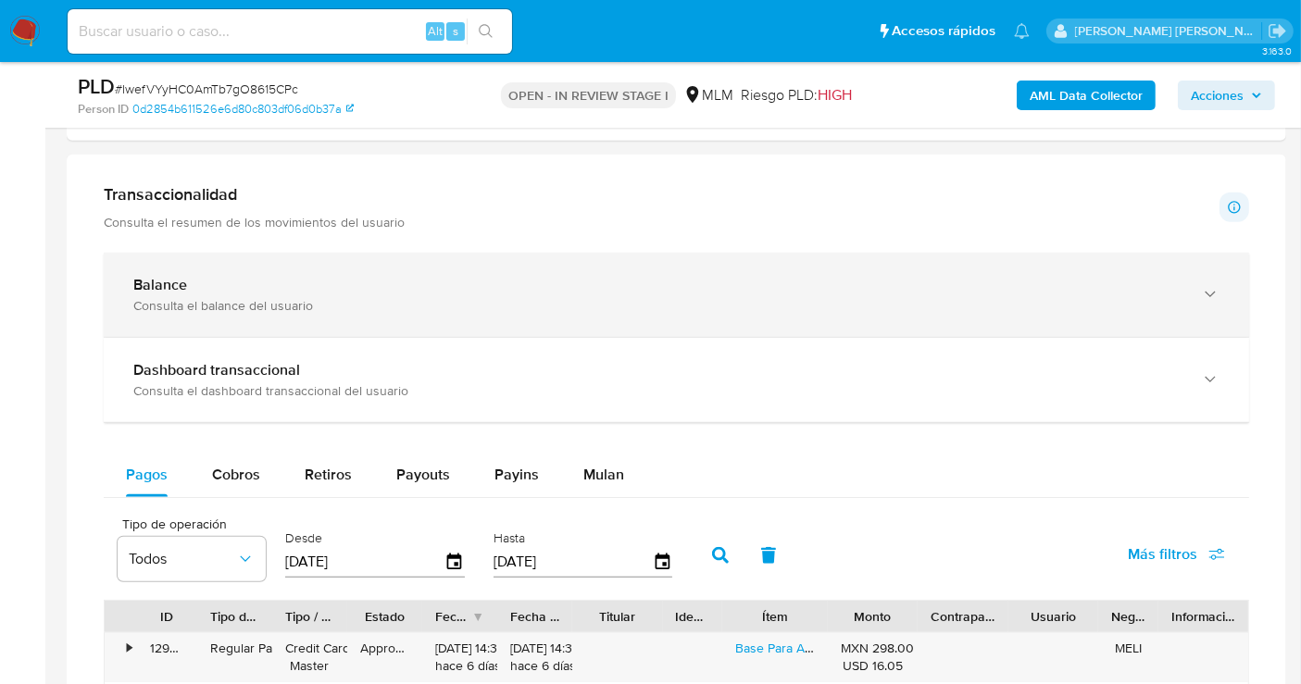
click at [344, 297] on div "Consulta el balance del usuario" at bounding box center [657, 305] width 1049 height 17
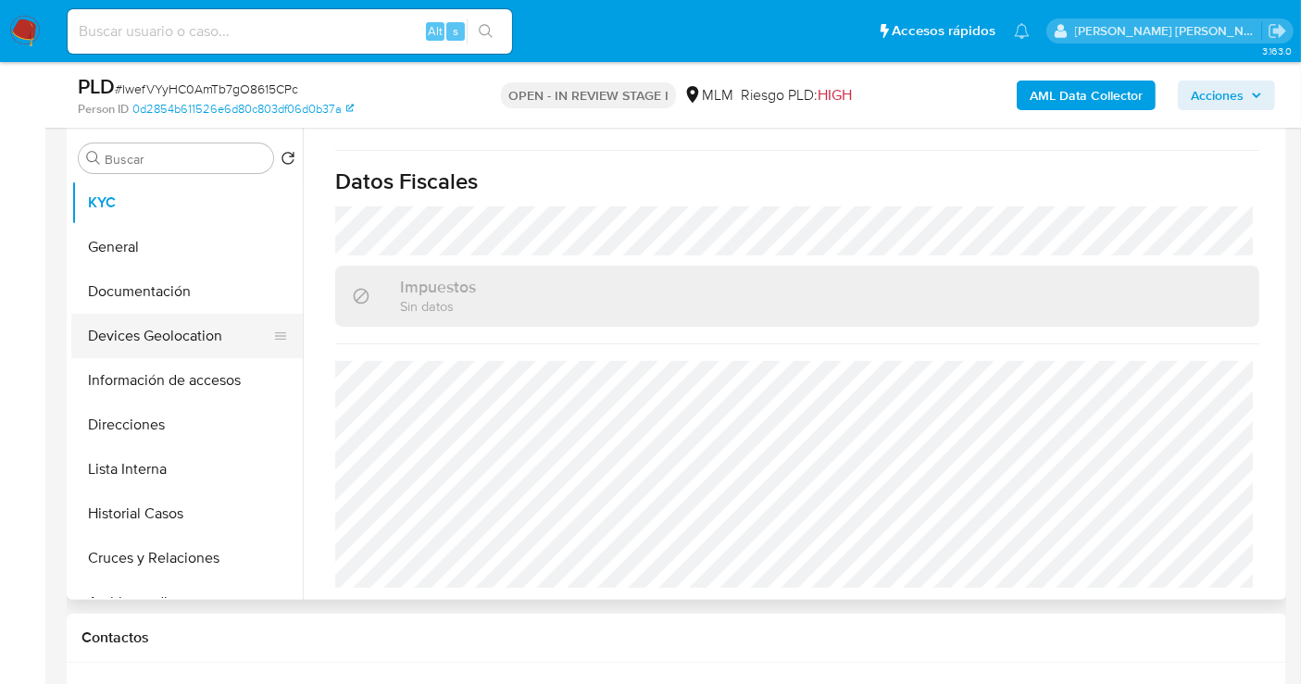
scroll to position [308, 0]
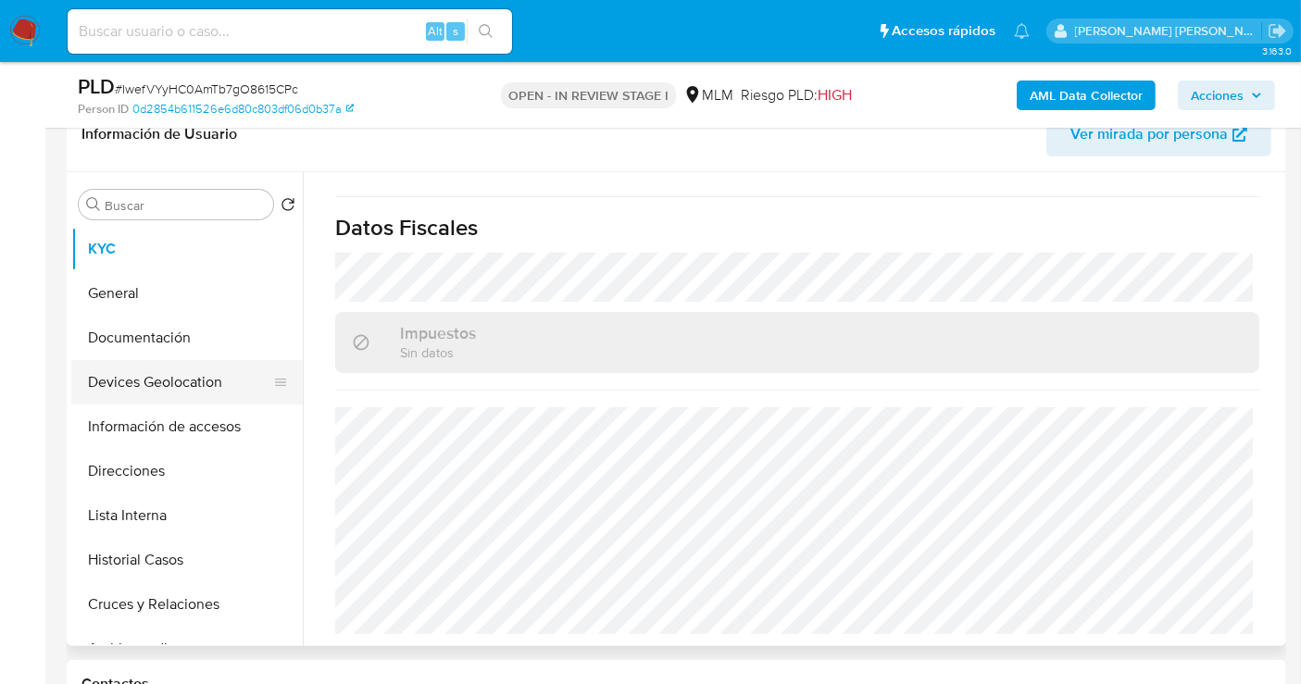
click at [145, 380] on button "Devices Geolocation" at bounding box center [179, 382] width 217 height 44
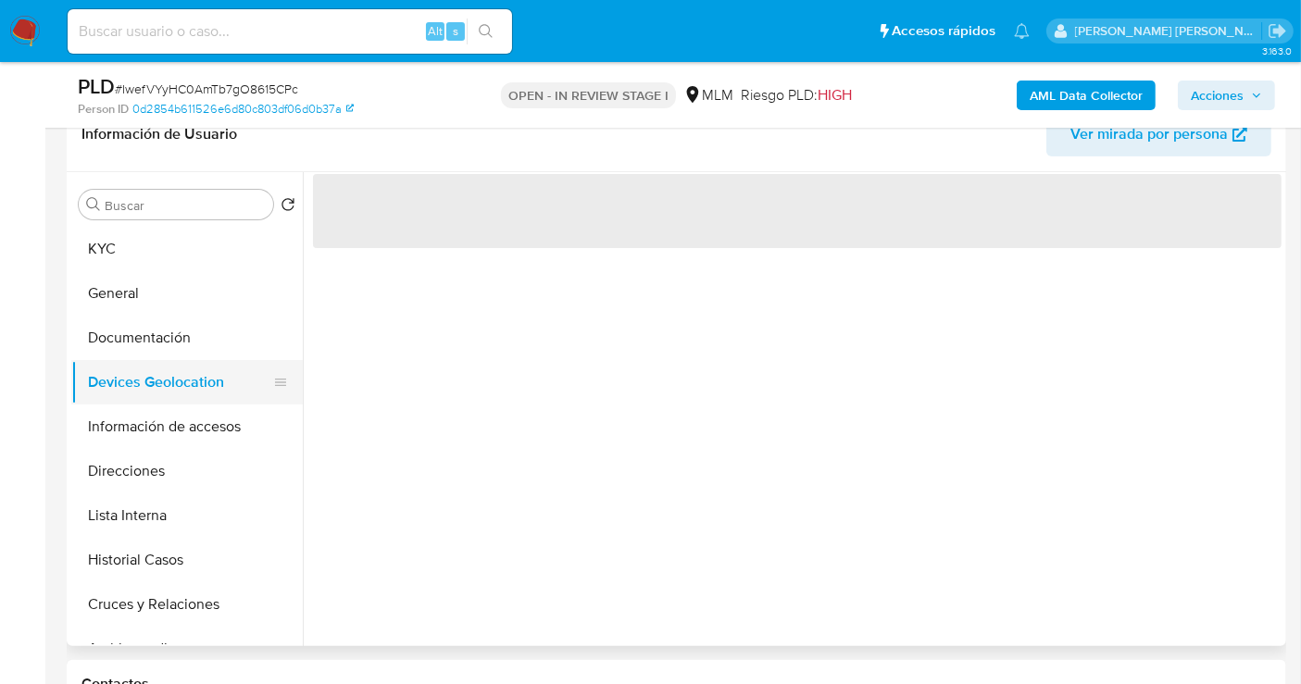
scroll to position [0, 0]
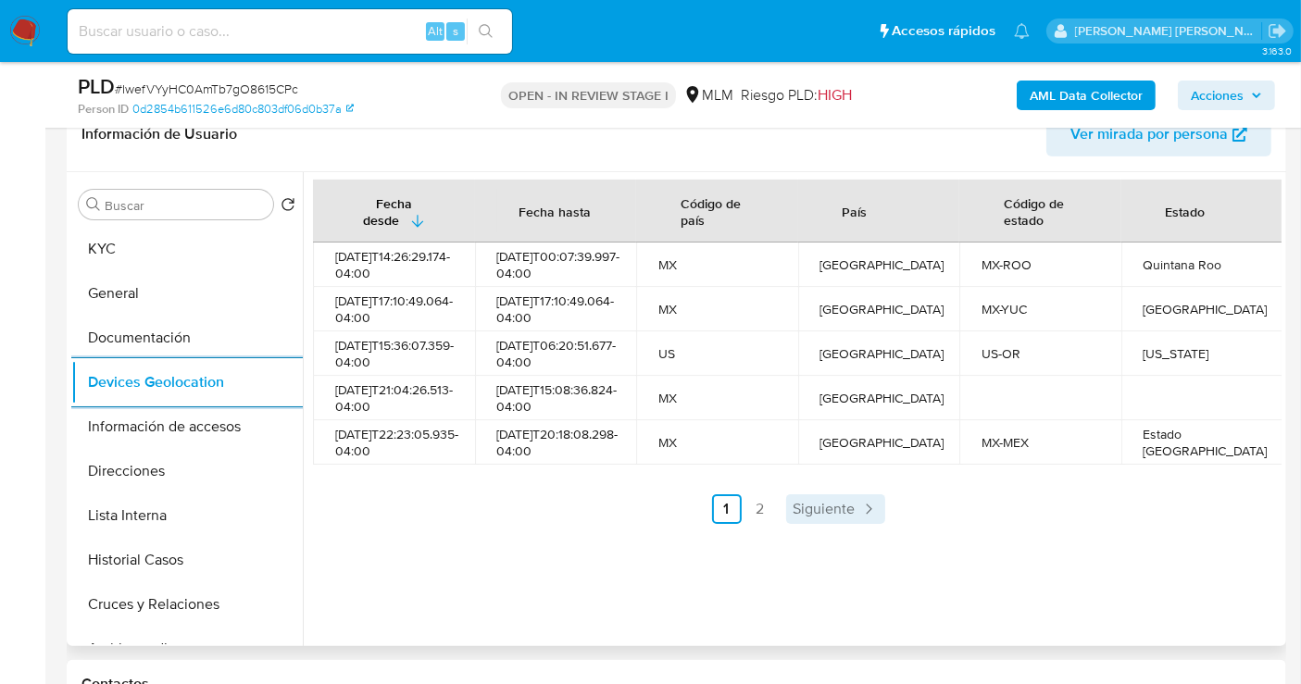
click at [829, 517] on span "Siguiente" at bounding box center [825, 509] width 62 height 15
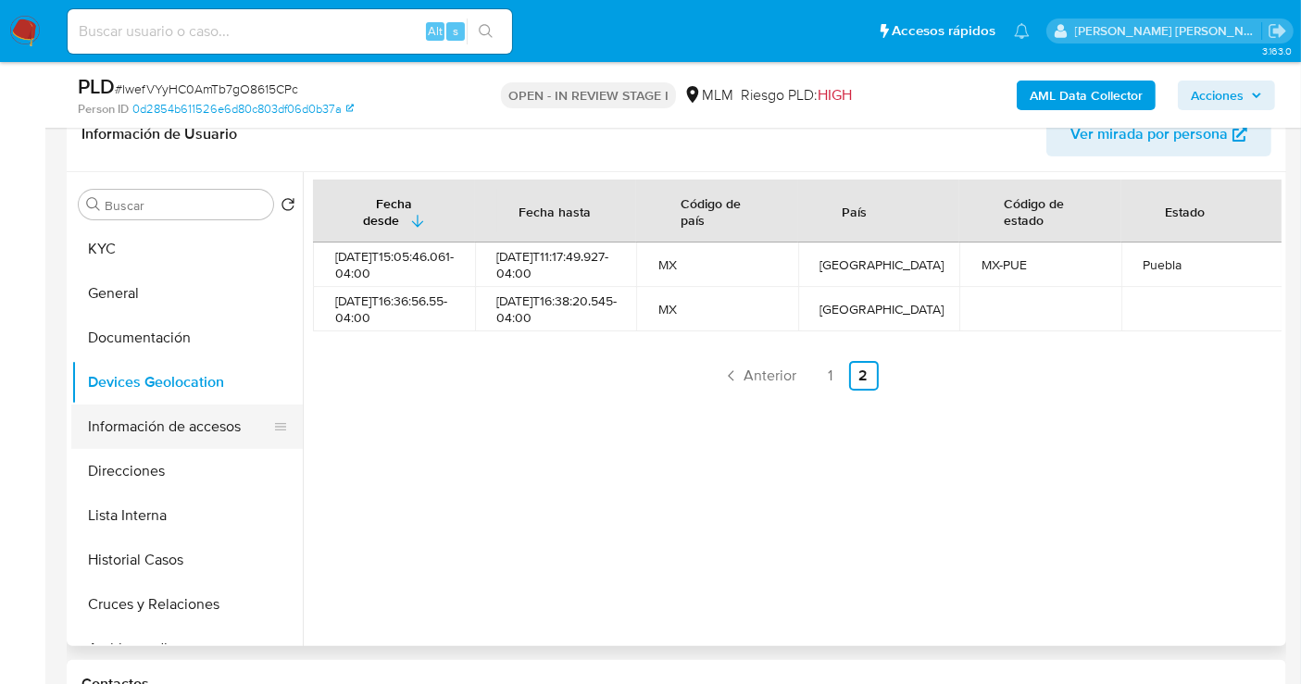
click at [150, 429] on button "Información de accesos" at bounding box center [179, 427] width 217 height 44
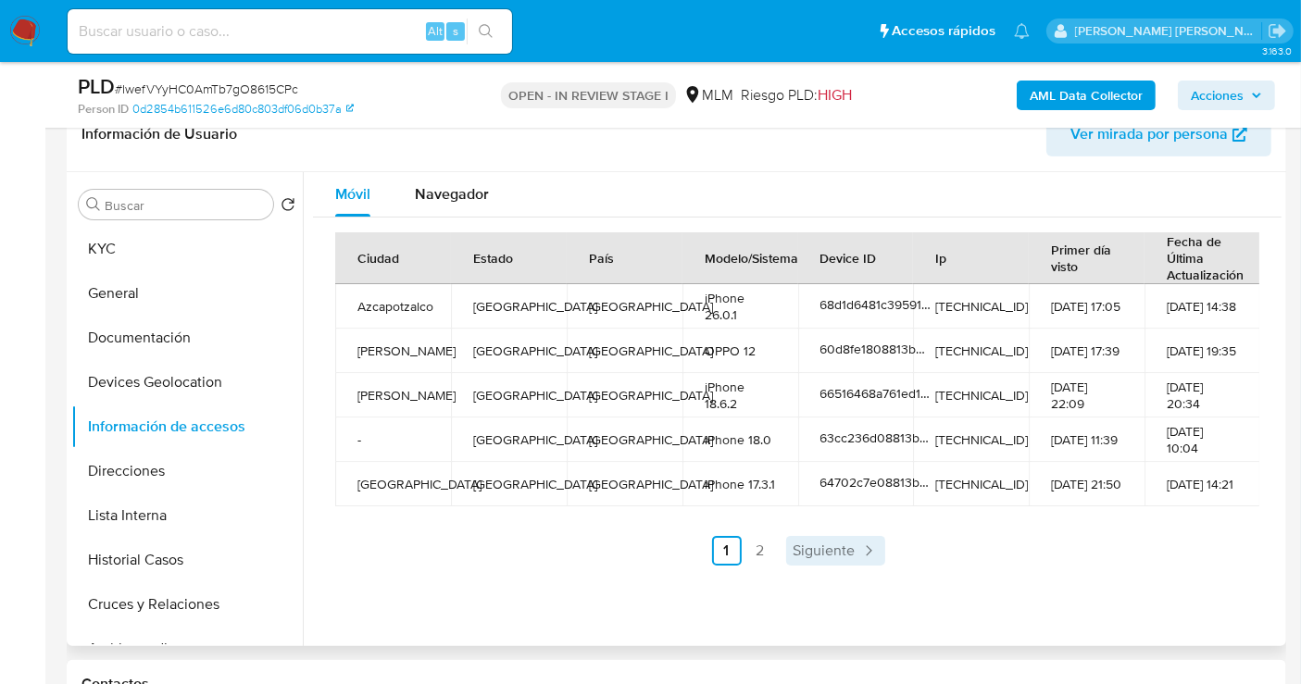
click at [806, 548] on span "Siguiente" at bounding box center [825, 551] width 62 height 15
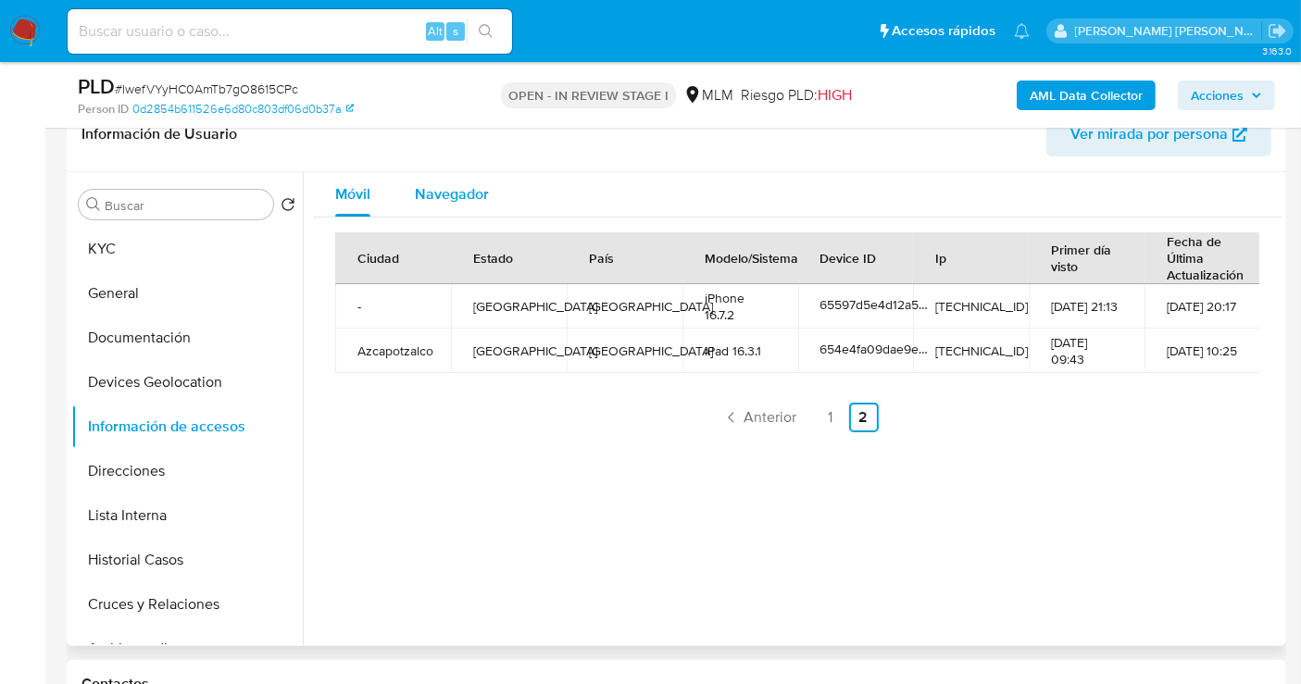
click at [461, 191] on span "Navegador" at bounding box center [452, 193] width 74 height 21
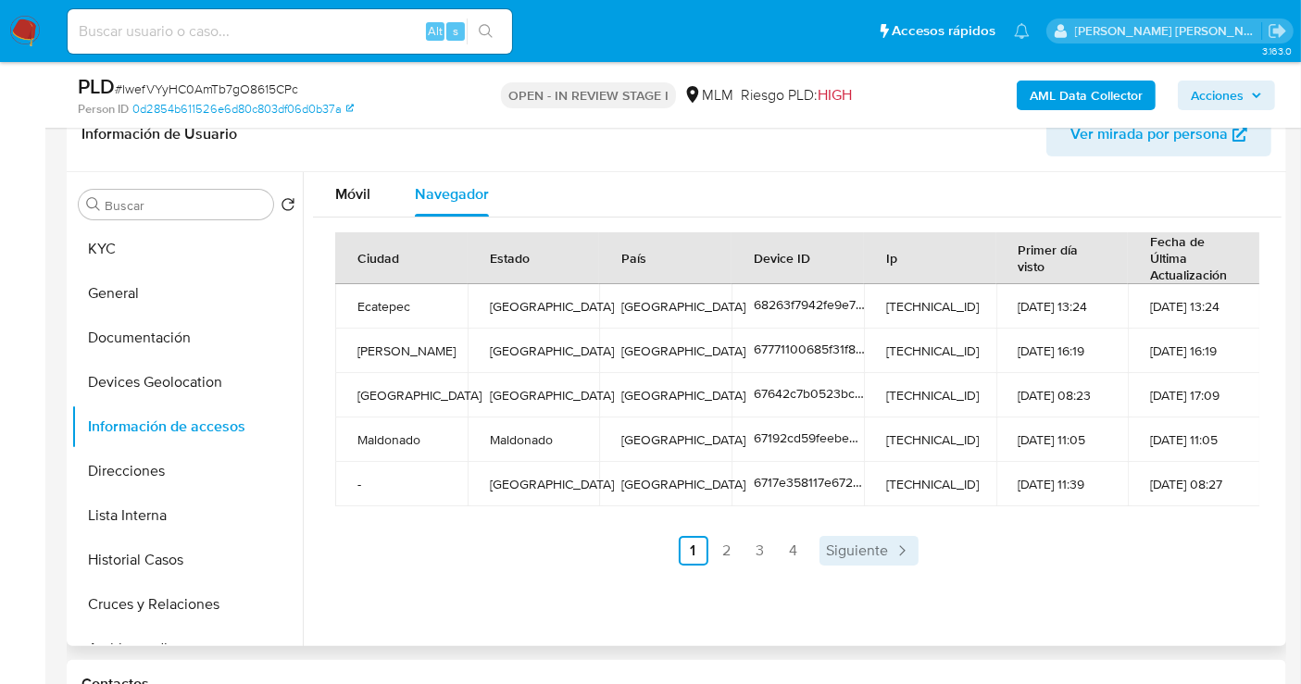
click at [881, 548] on span "Siguiente" at bounding box center [858, 551] width 62 height 15
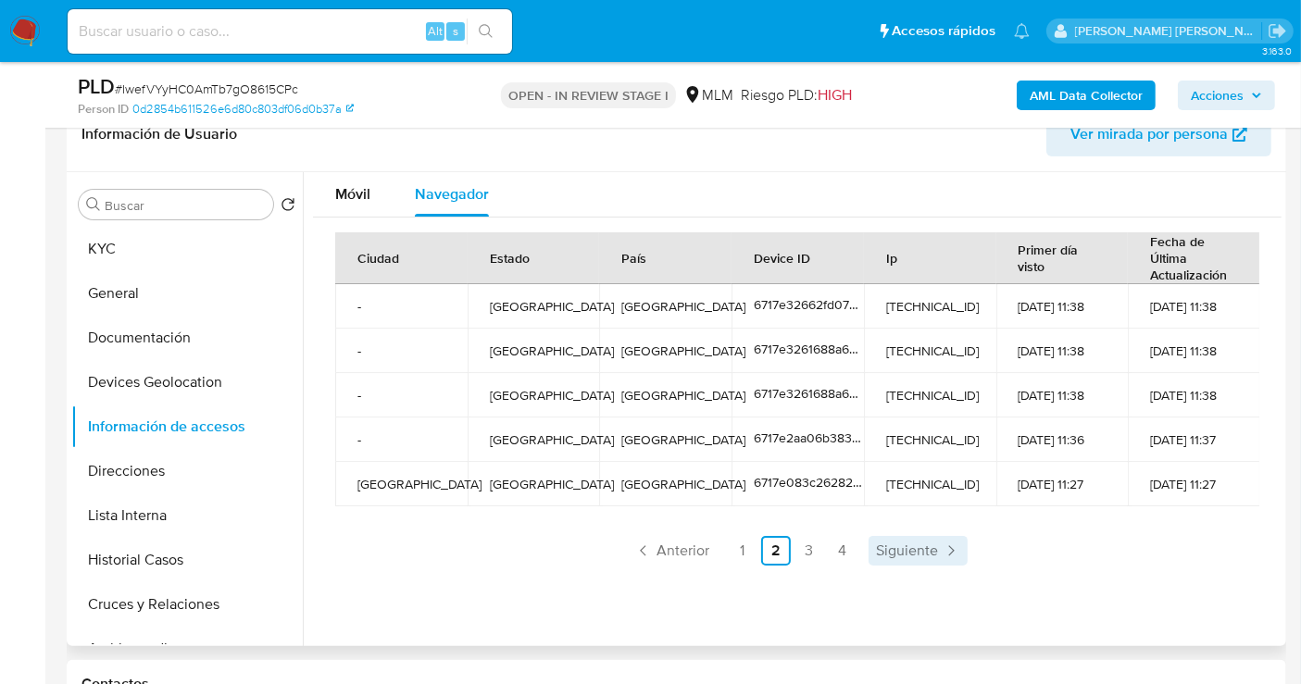
click at [942, 551] on icon "Paginación" at bounding box center [951, 551] width 19 height 19
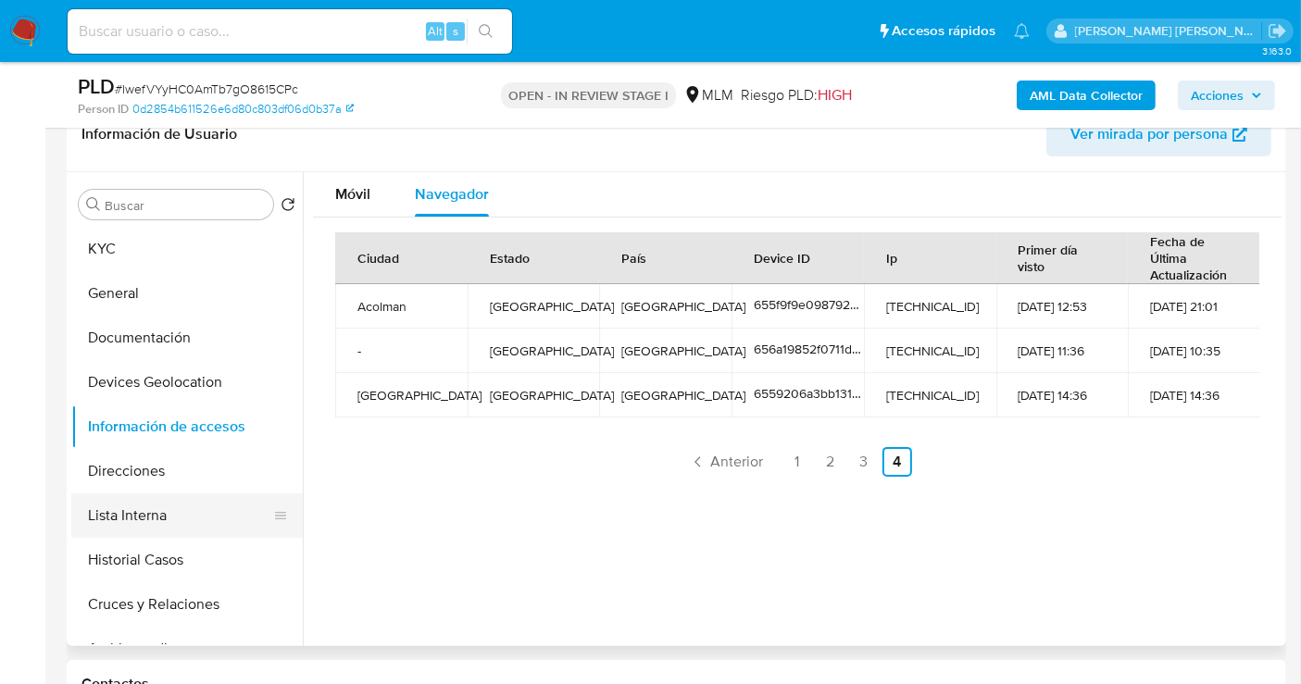
click at [144, 518] on button "Lista Interna" at bounding box center [179, 516] width 217 height 44
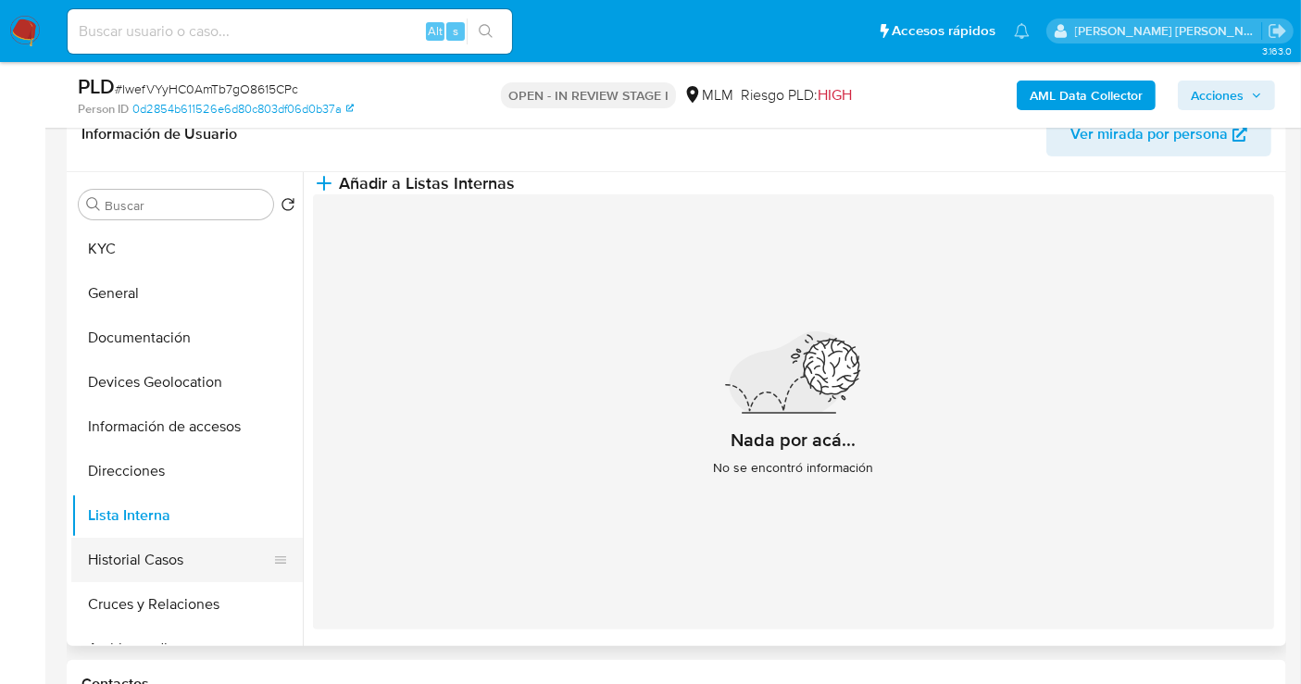
click at [156, 558] on button "Historial Casos" at bounding box center [179, 560] width 217 height 44
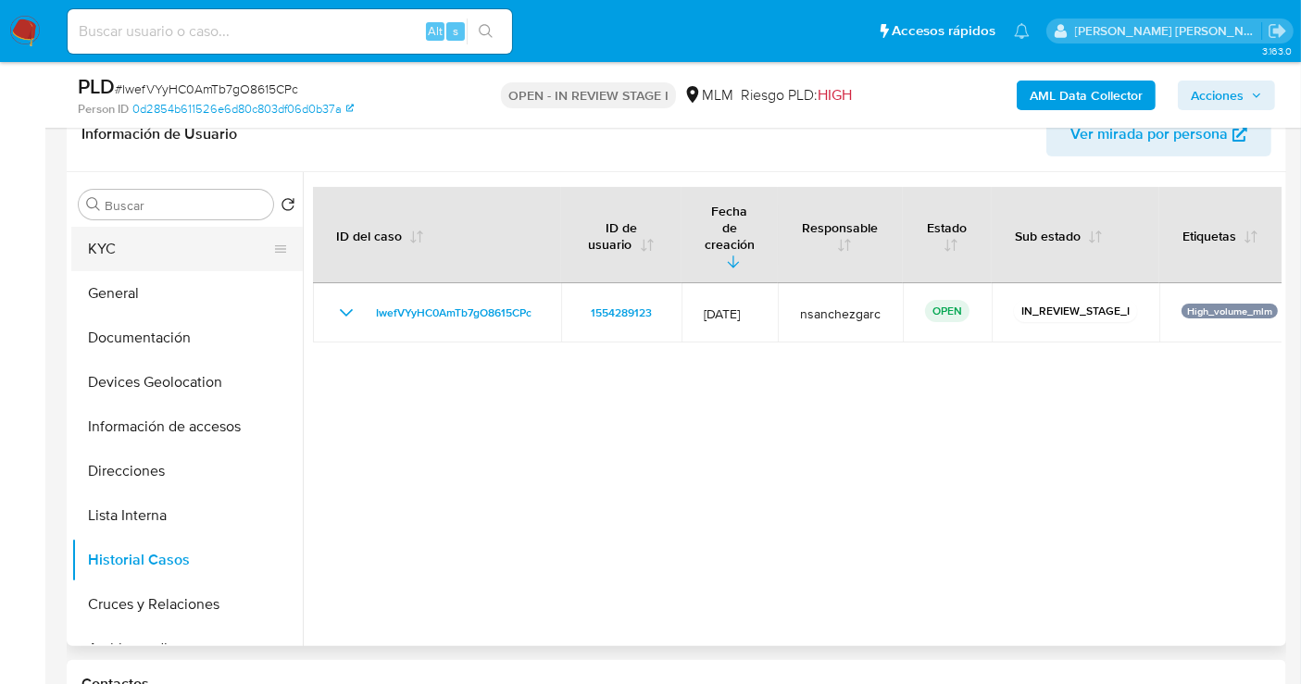
click at [90, 232] on button "KYC" at bounding box center [179, 249] width 217 height 44
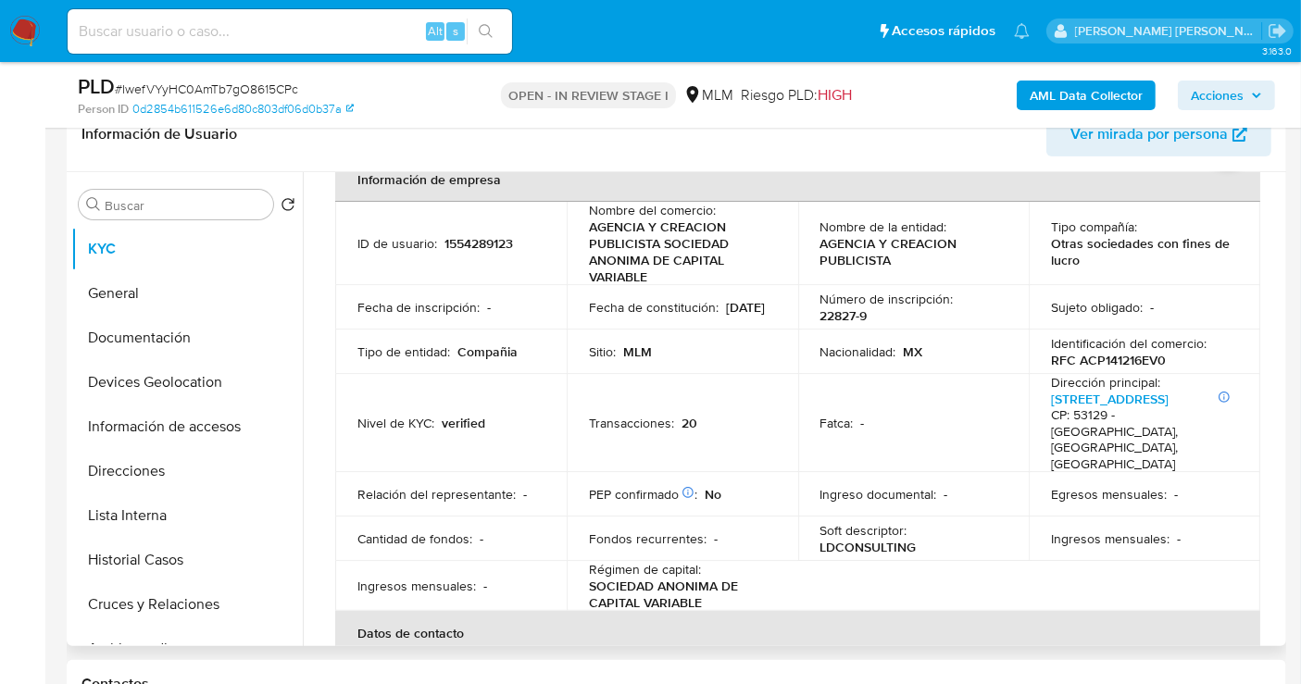
scroll to position [514, 0]
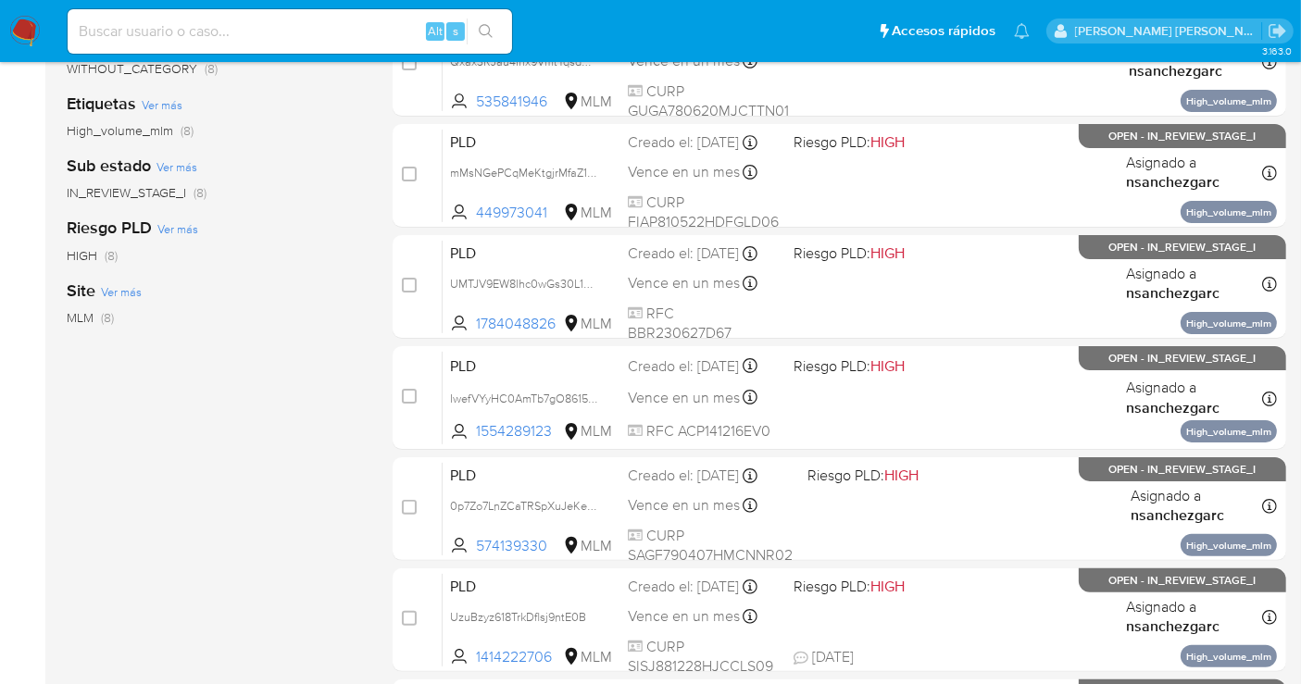
scroll to position [411, 0]
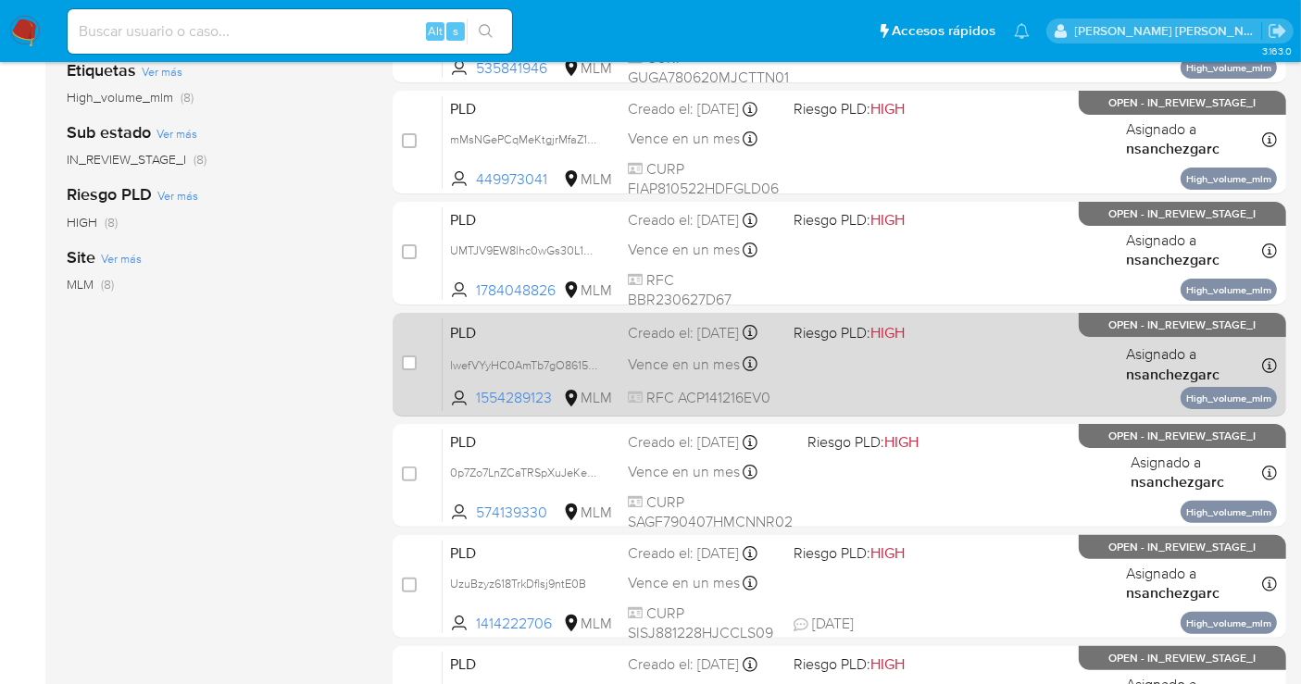
click at [653, 344] on div "Creado el: [DATE] Creado el: [DATE] 02:09:20" at bounding box center [703, 333] width 151 height 20
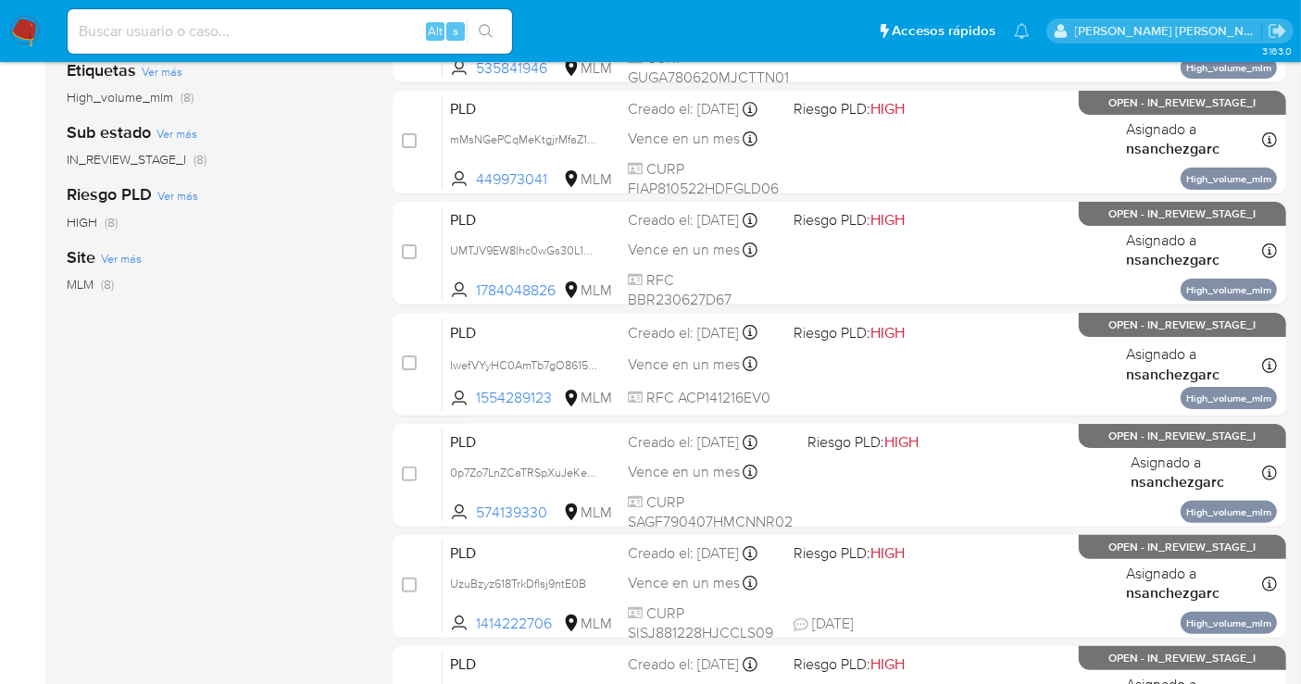
click at [178, 26] on input at bounding box center [290, 31] width 444 height 24
paste input "25376178"
type input "25376178"
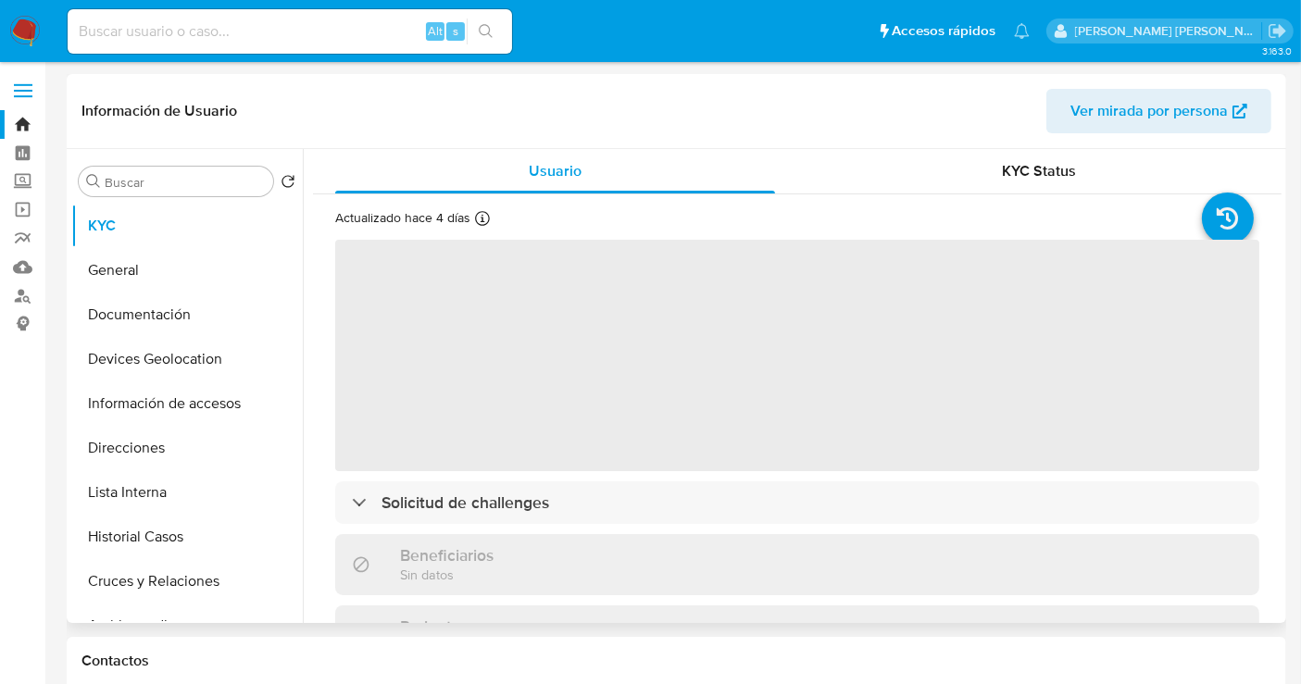
select select "10"
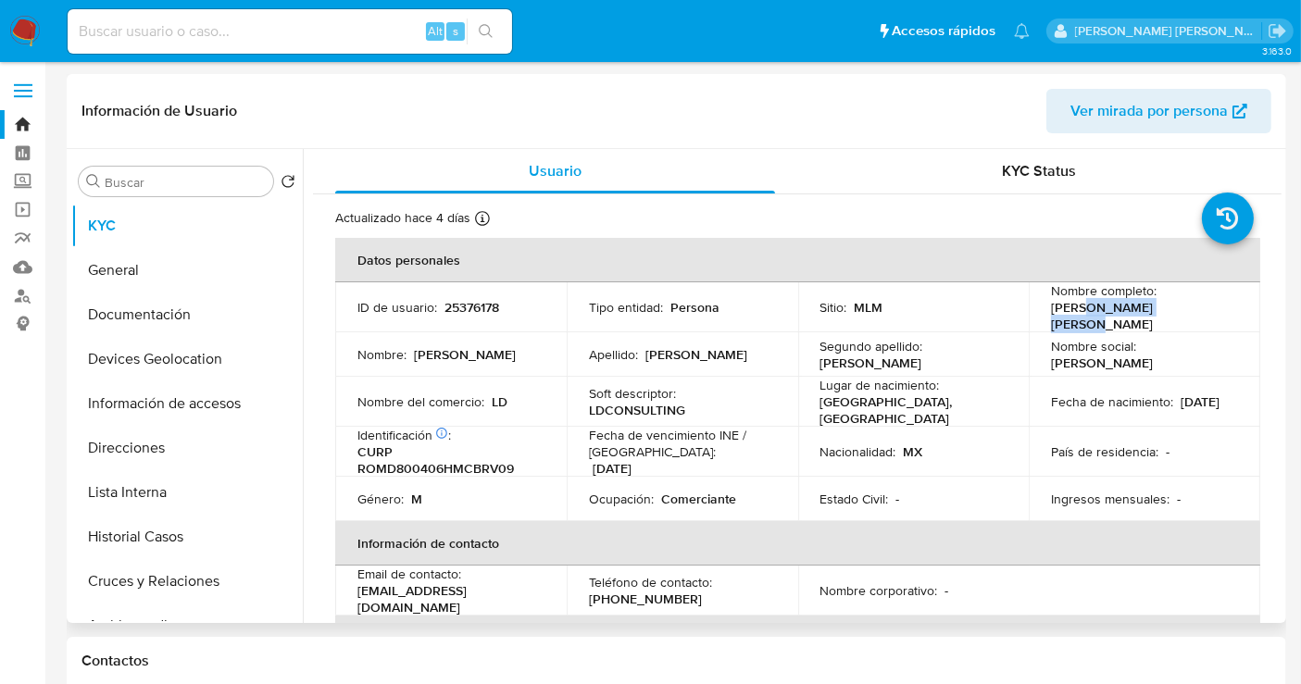
drag, startPoint x: 1182, startPoint y: 310, endPoint x: 1079, endPoint y: 319, distance: 104.0
click at [1079, 319] on div "Nombre completo : David Robles Martinez" at bounding box center [1144, 307] width 187 height 50
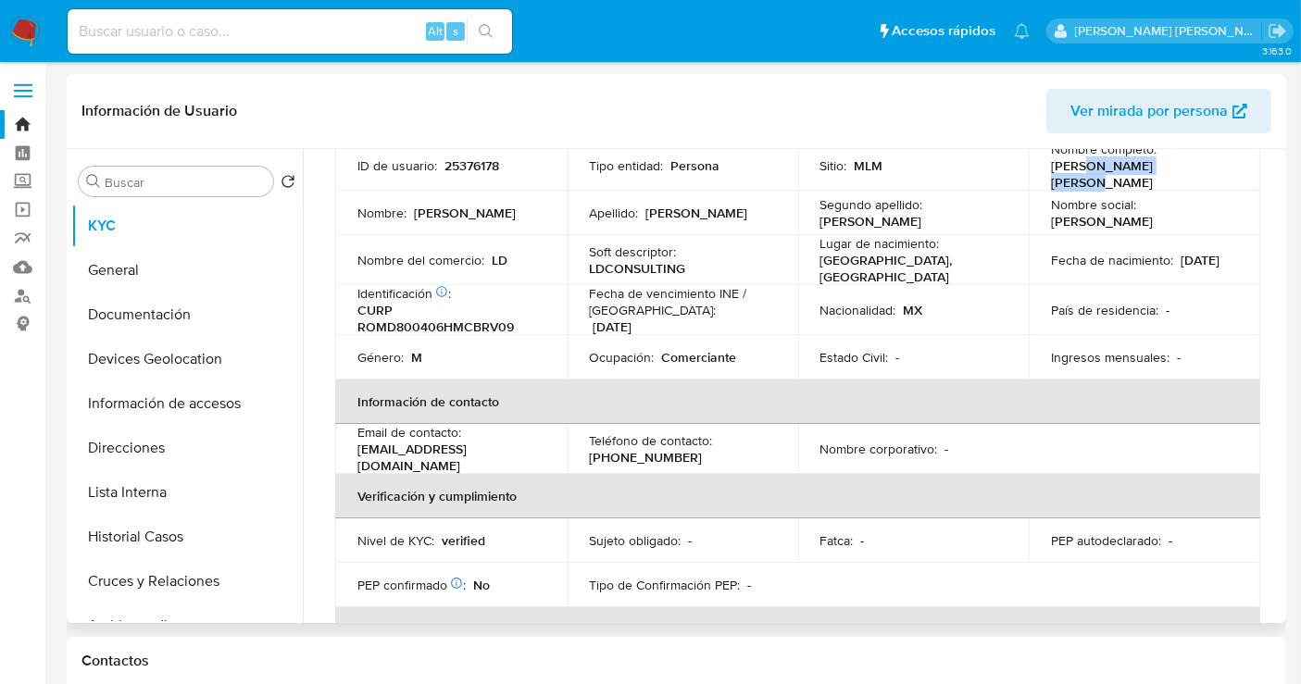
scroll to position [19, 0]
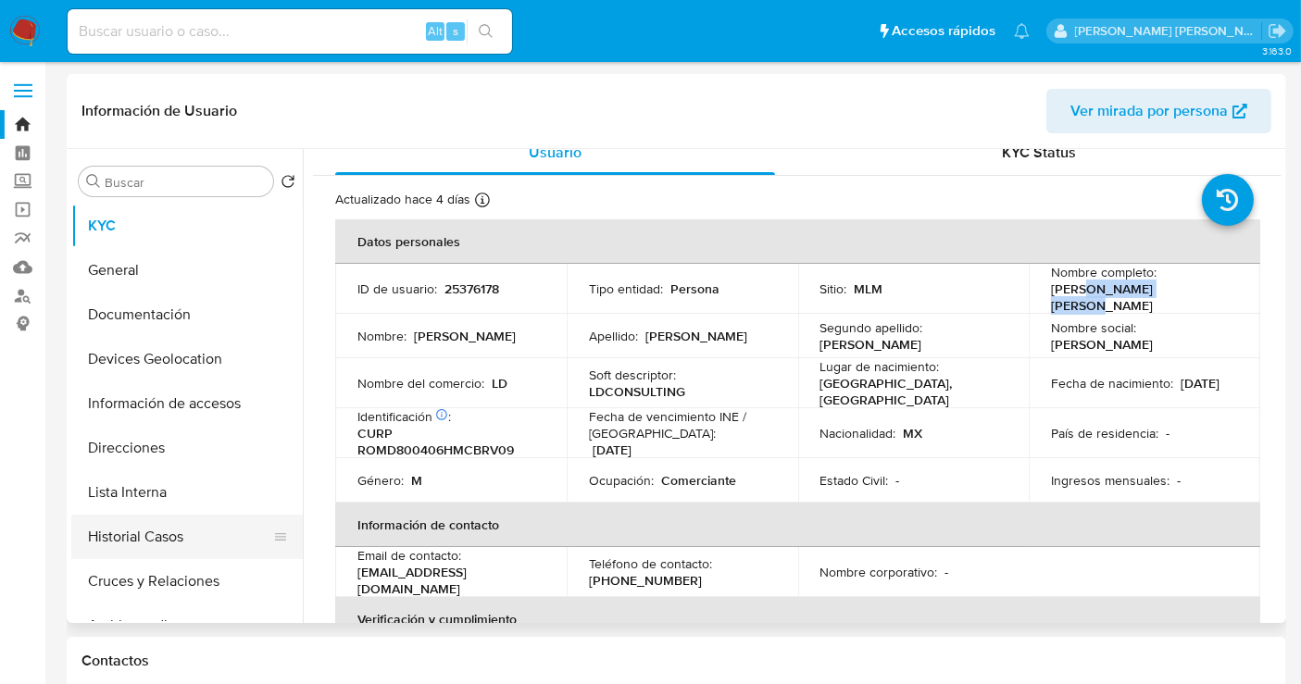
click at [195, 522] on button "Historial Casos" at bounding box center [179, 537] width 217 height 44
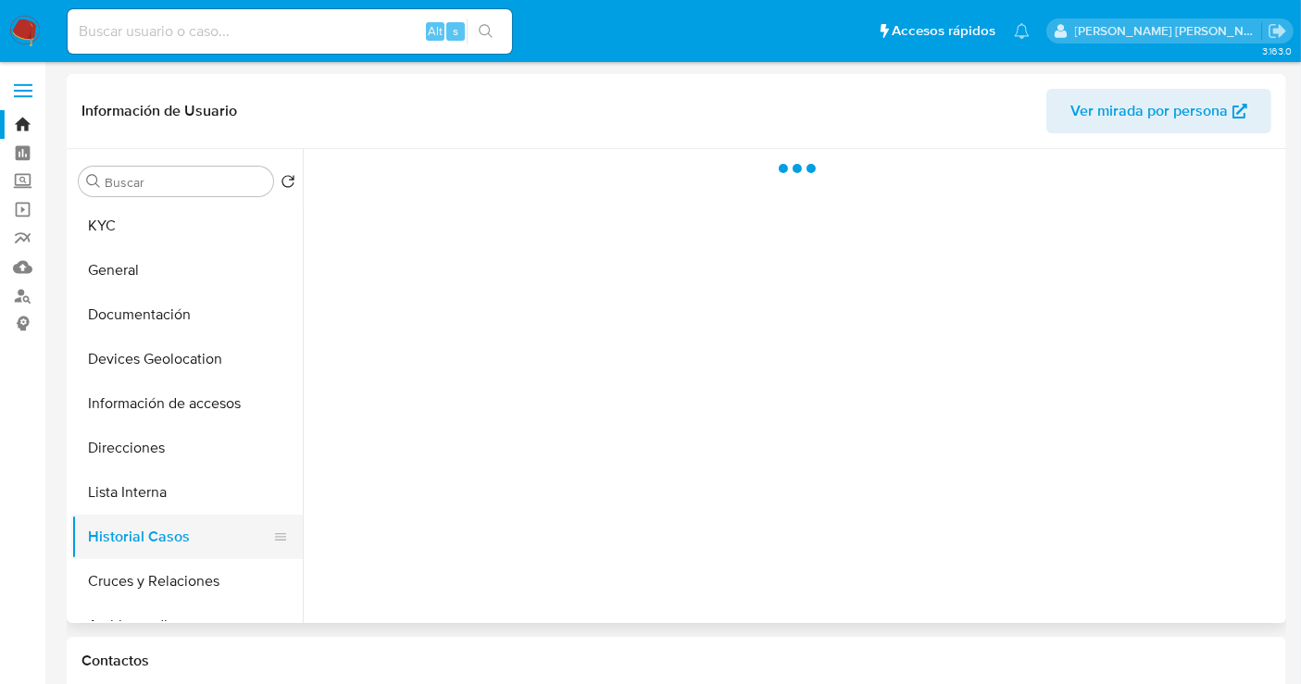
scroll to position [0, 0]
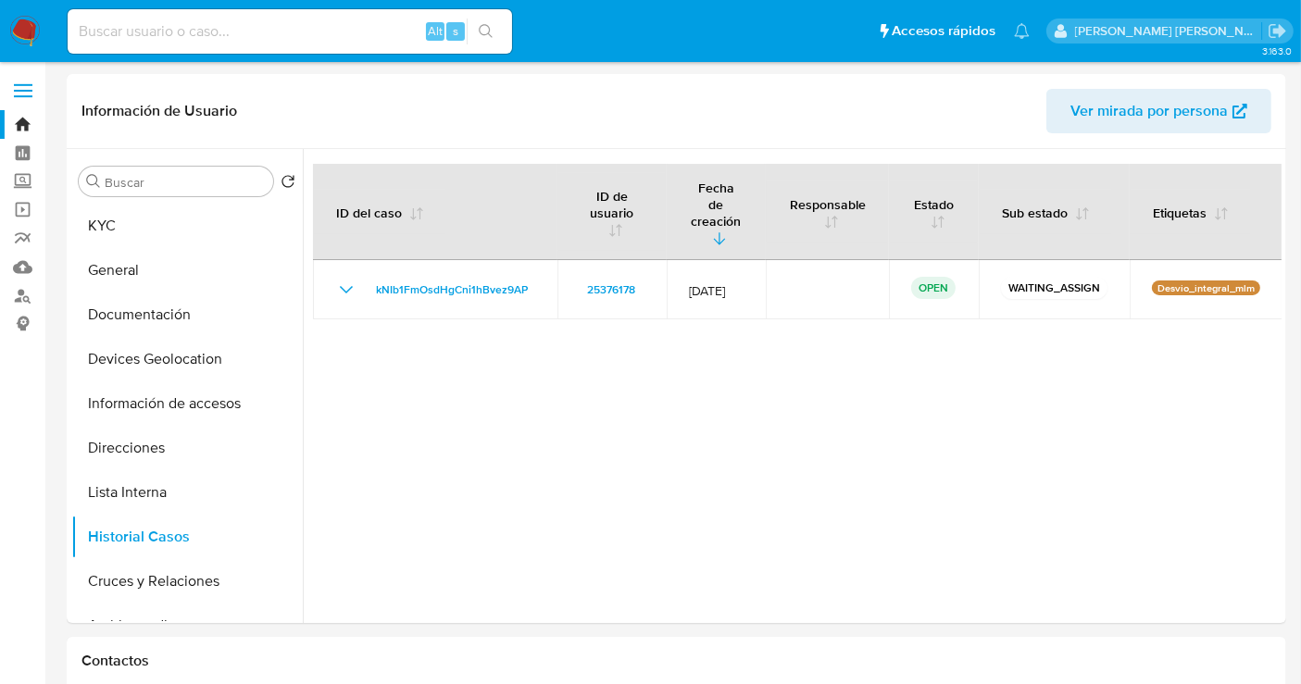
click at [20, 25] on img at bounding box center [24, 31] width 31 height 31
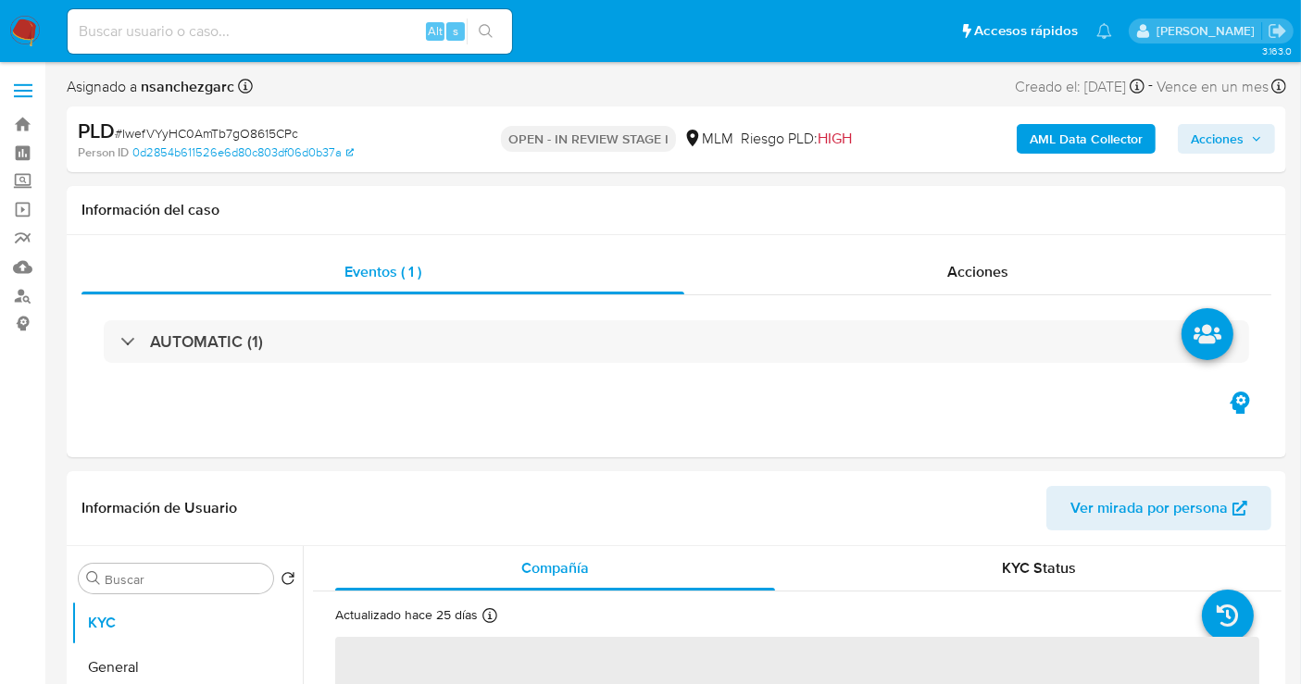
select select "10"
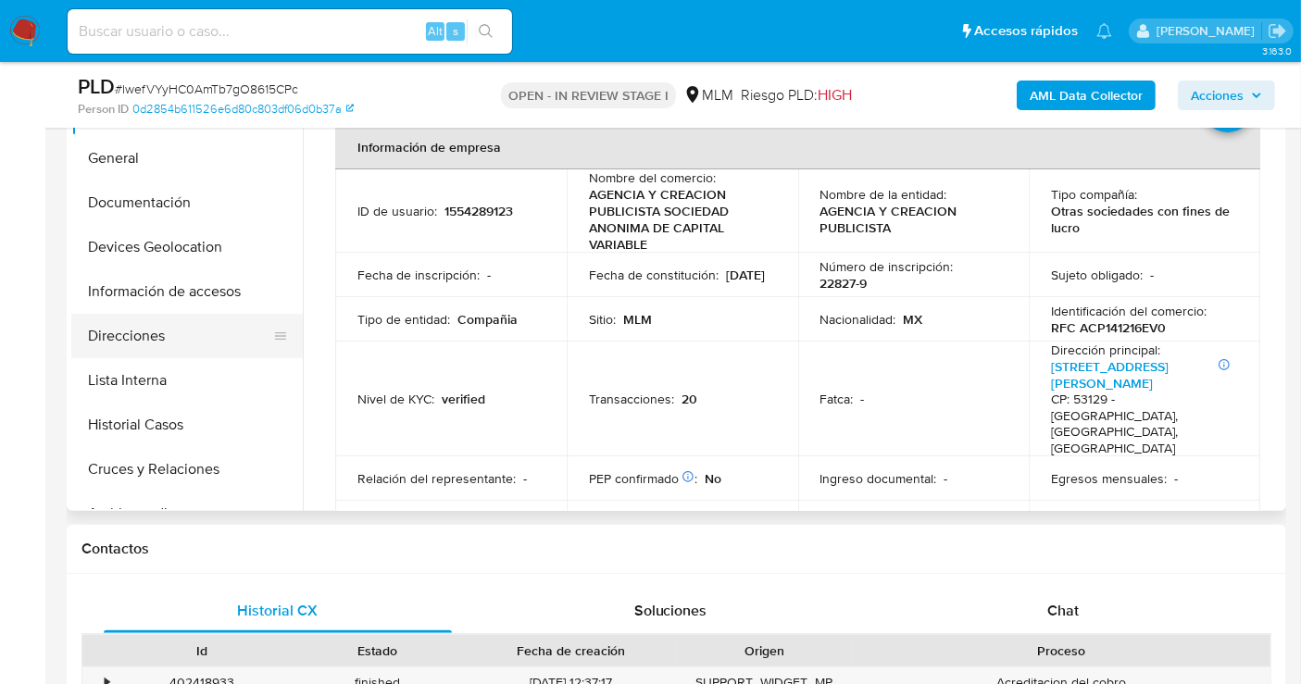
scroll to position [411, 0]
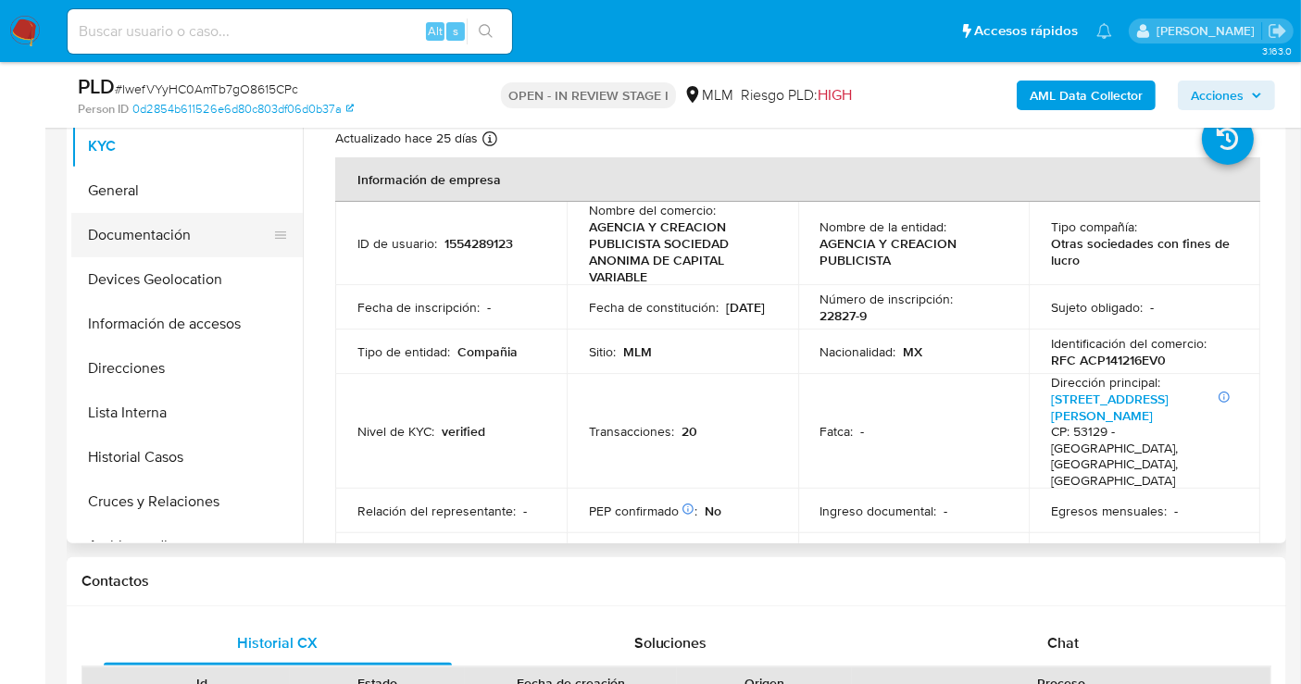
click at [118, 237] on button "Documentación" at bounding box center [179, 235] width 217 height 44
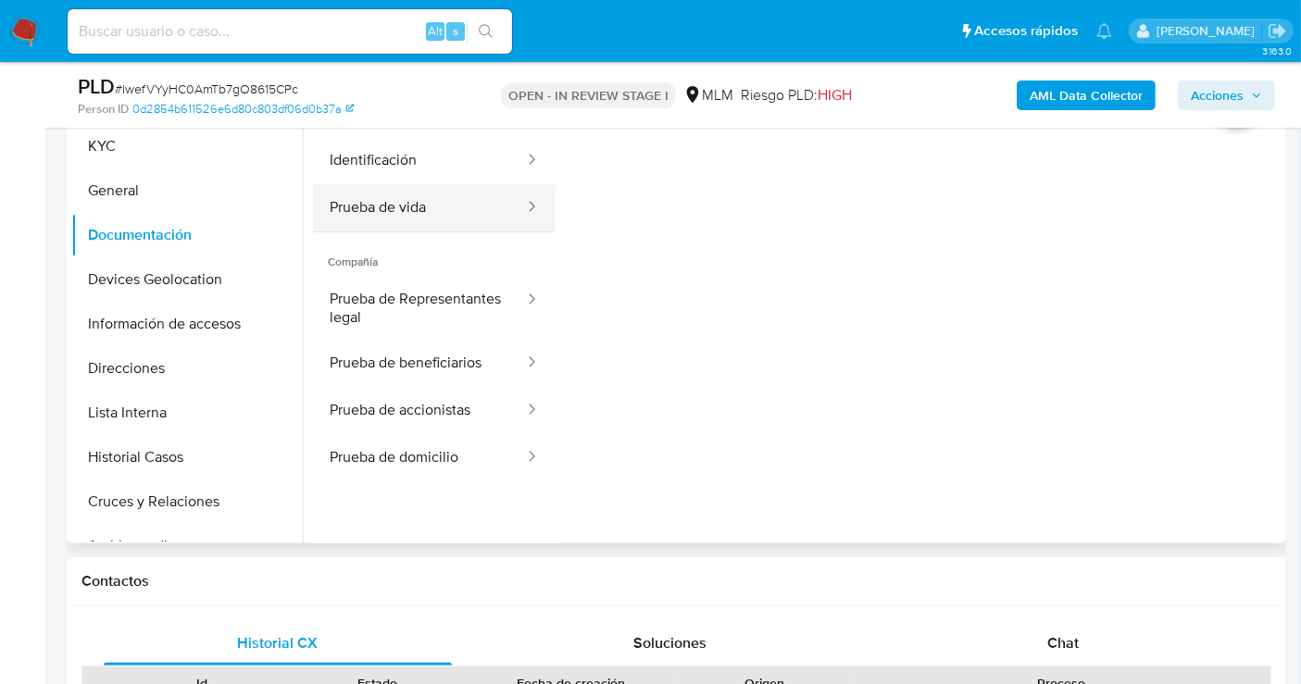
click at [370, 215] on button "Prueba de vida" at bounding box center [419, 207] width 213 height 47
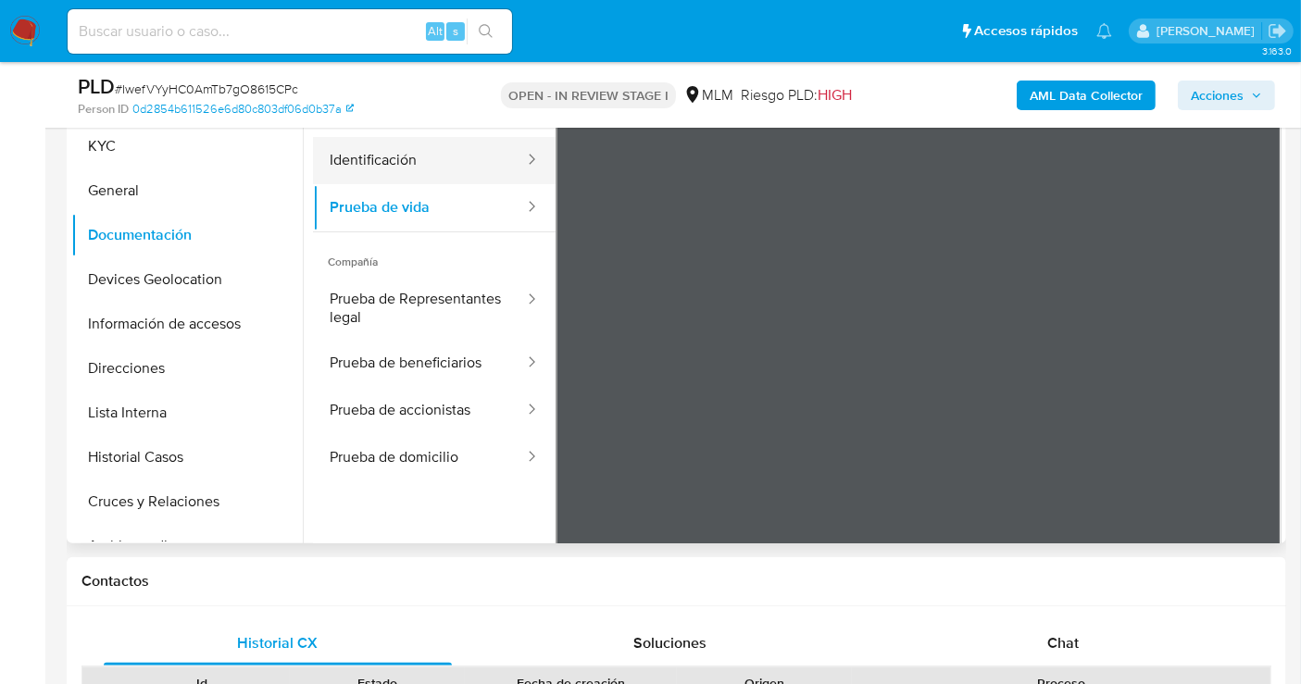
click at [360, 161] on button "Identificación" at bounding box center [419, 160] width 213 height 47
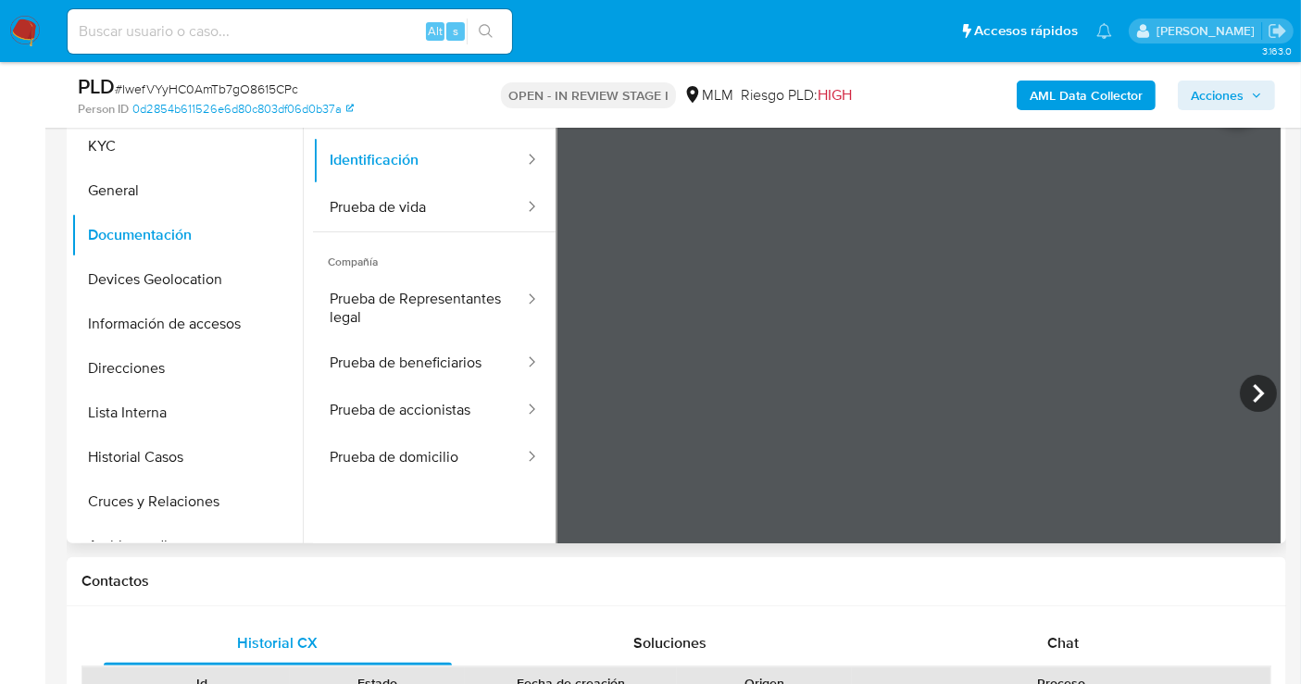
scroll to position [0, 0]
click at [1243, 405] on icon at bounding box center [1258, 393] width 37 height 37
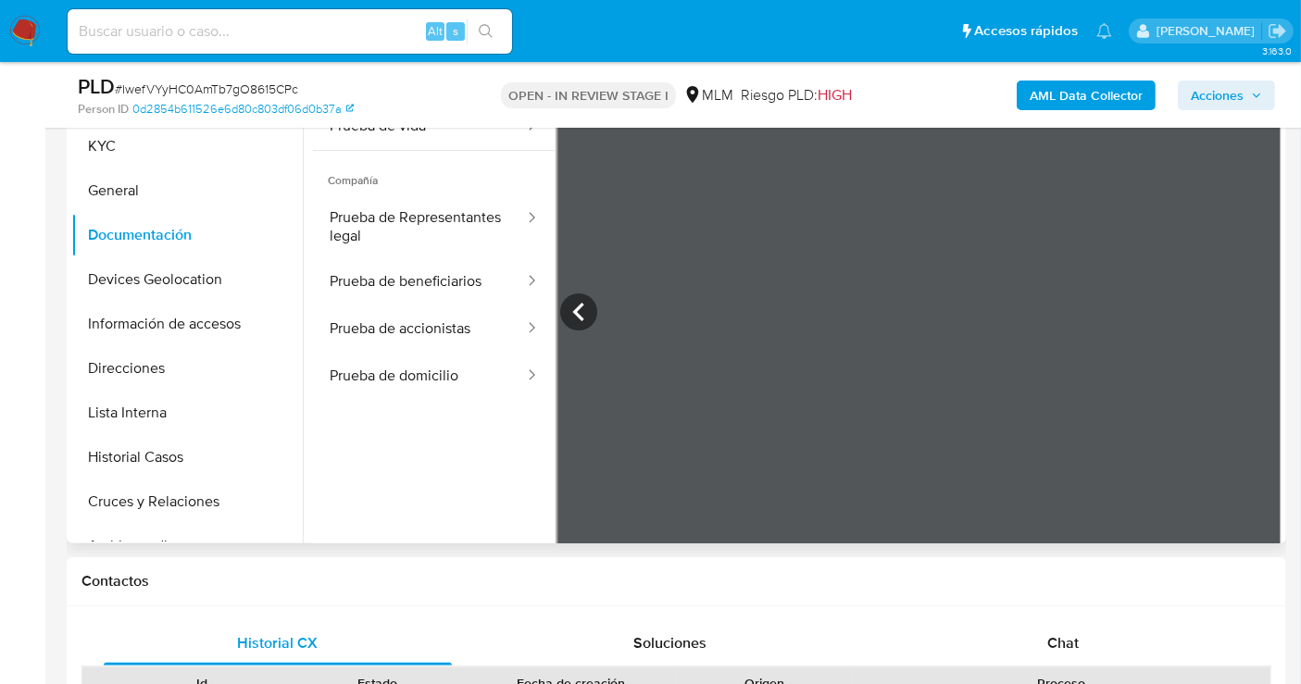
scroll to position [156, 0]
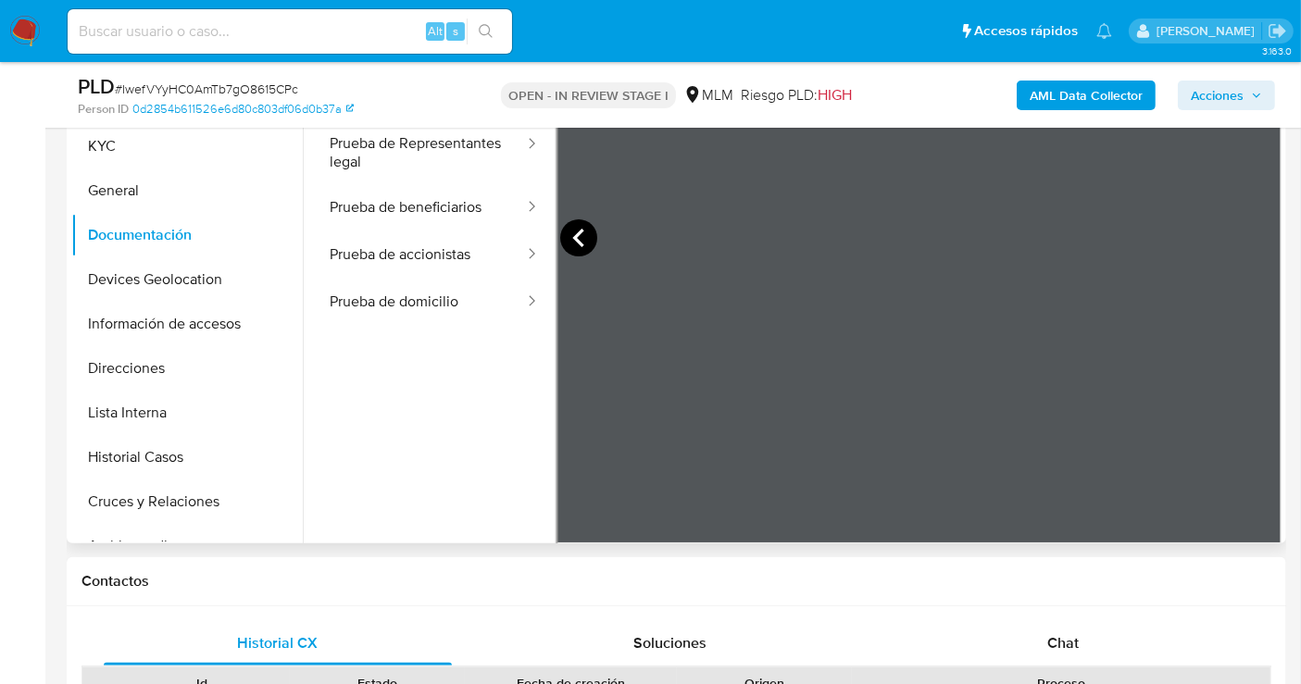
click at [563, 236] on icon at bounding box center [578, 237] width 37 height 37
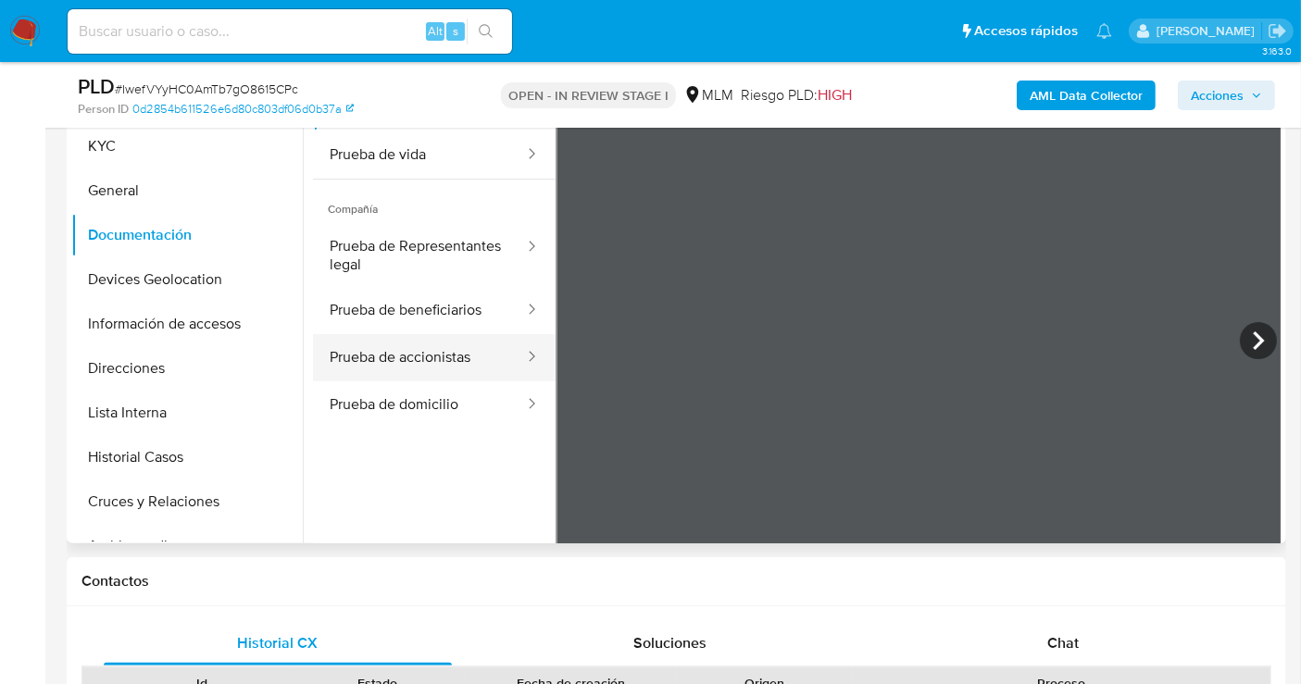
click at [392, 363] on button "Prueba de accionistas" at bounding box center [419, 357] width 213 height 47
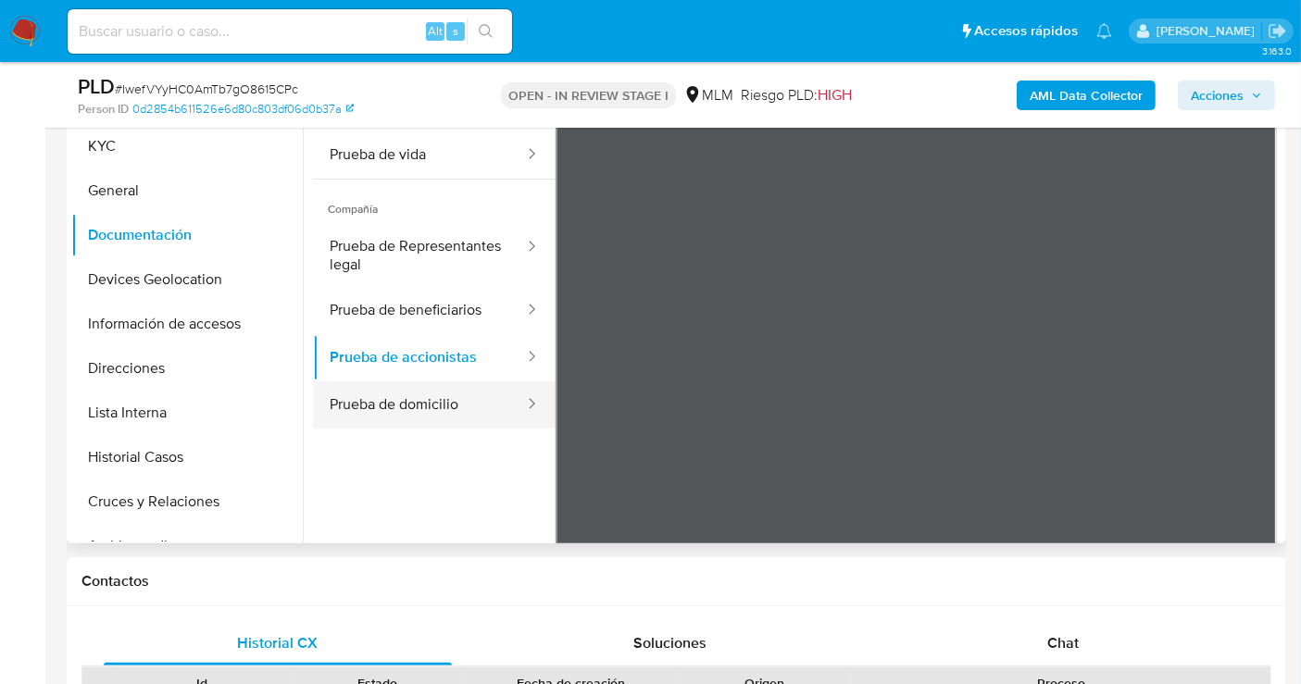
click at [423, 408] on button "Prueba de domicilio" at bounding box center [419, 404] width 213 height 47
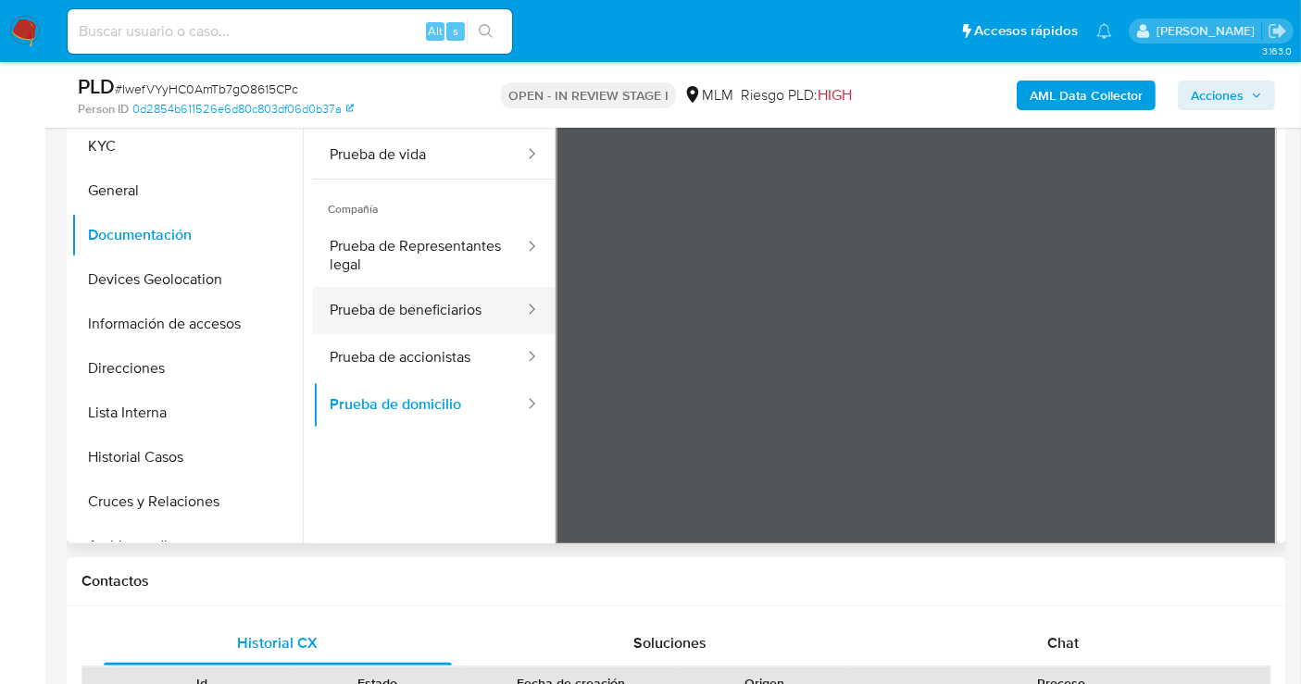
scroll to position [0, 0]
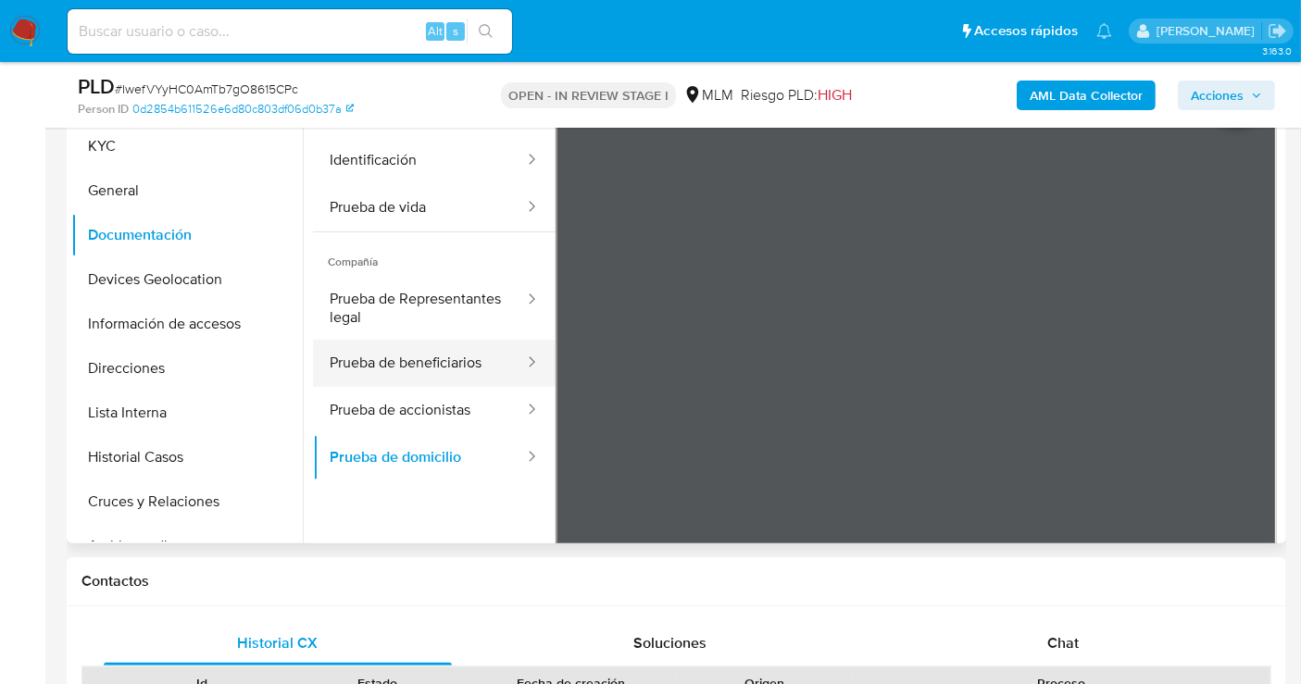
click at [425, 358] on button "Prueba de beneficiarios" at bounding box center [419, 363] width 213 height 47
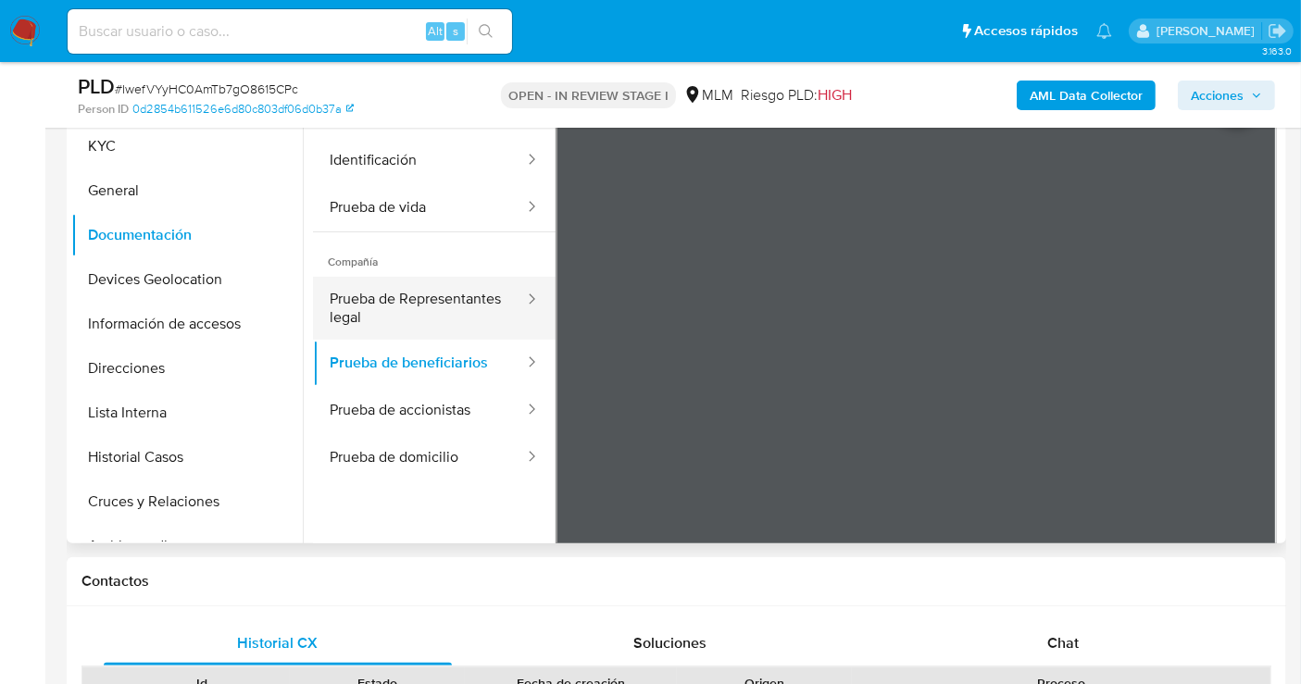
click at [412, 310] on button "Prueba de Representantes legal" at bounding box center [419, 308] width 213 height 63
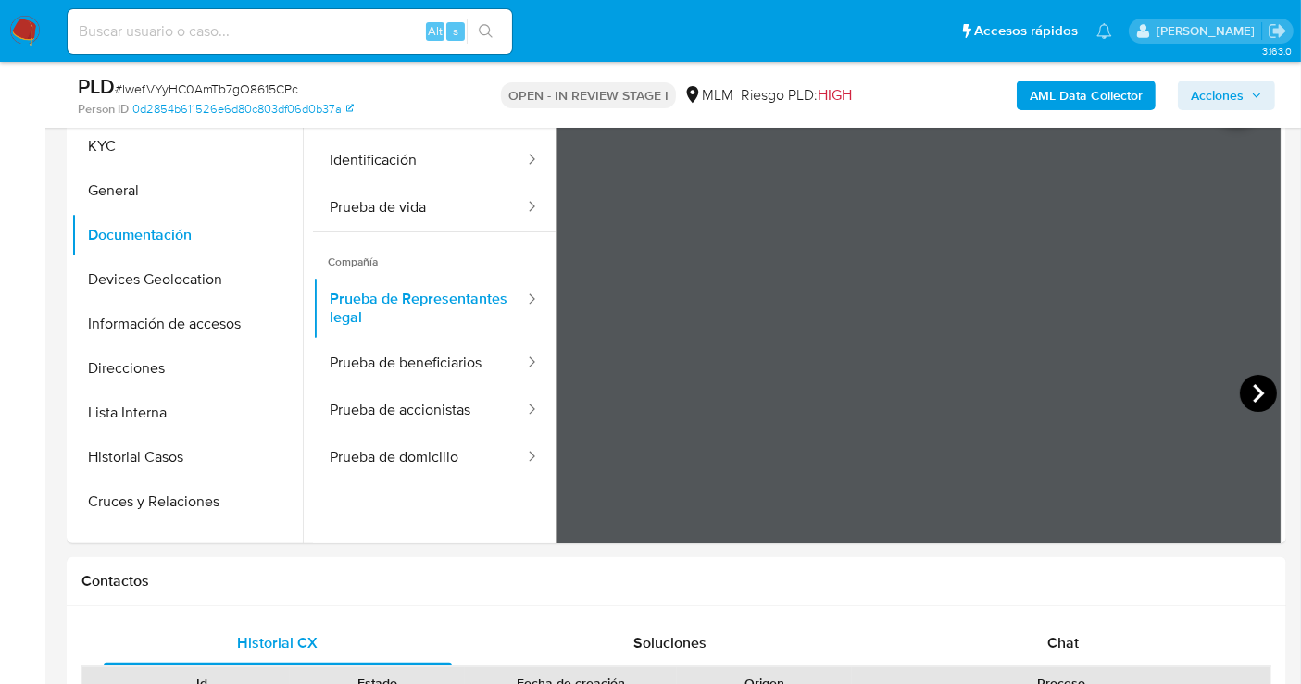
click at [1245, 393] on icon at bounding box center [1258, 393] width 37 height 37
click at [584, 398] on icon at bounding box center [578, 393] width 37 height 37
click at [446, 366] on button "Prueba de beneficiarios" at bounding box center [419, 363] width 213 height 47
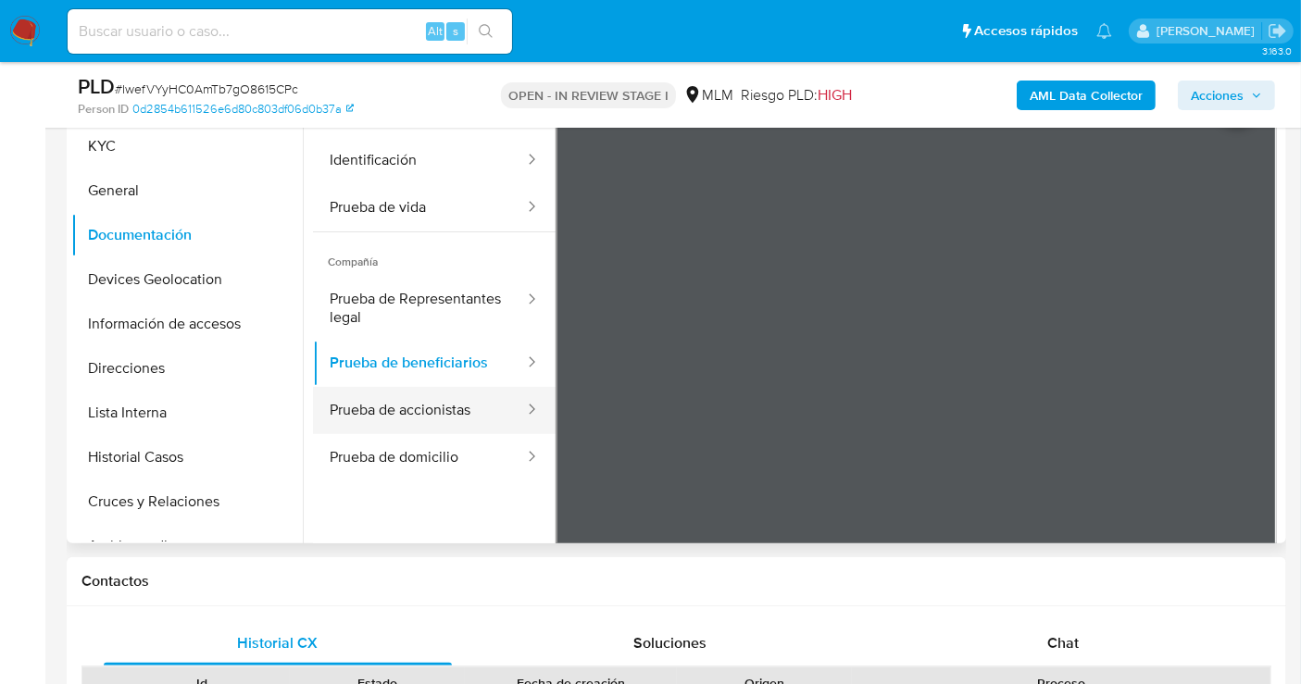
click at [420, 414] on button "Prueba de accionistas" at bounding box center [419, 410] width 213 height 47
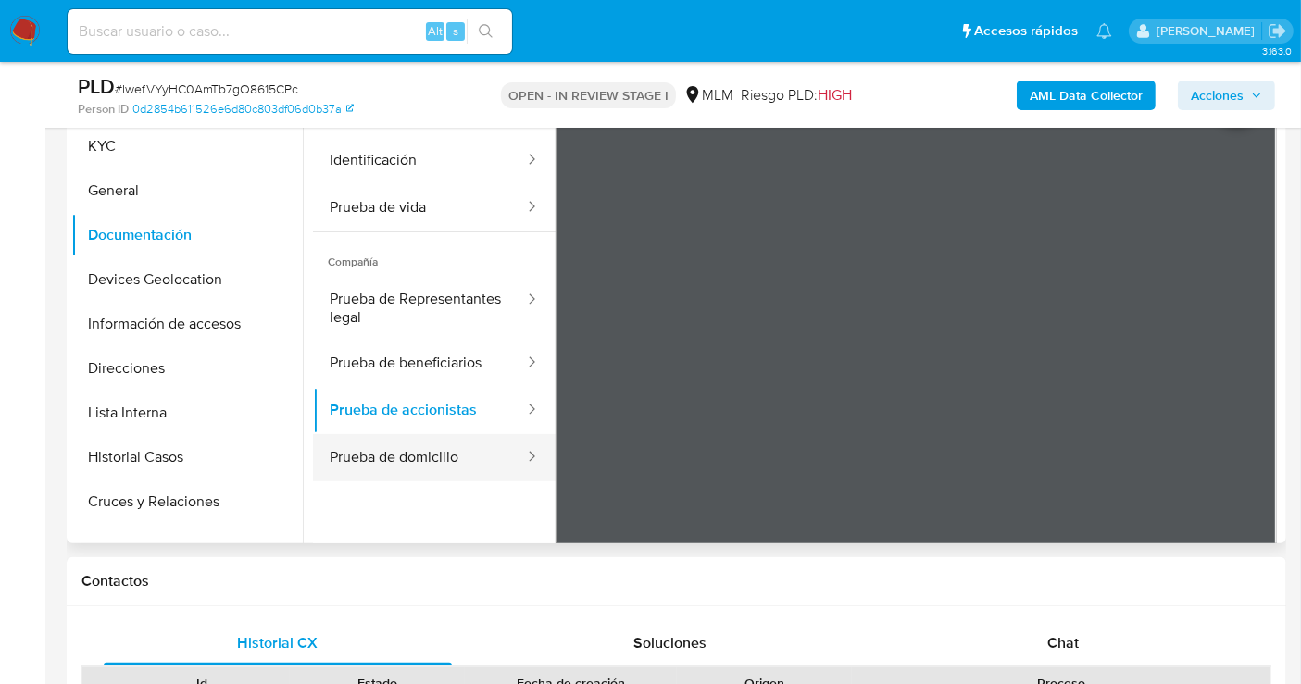
click at [405, 461] on button "Prueba de domicilio" at bounding box center [419, 457] width 213 height 47
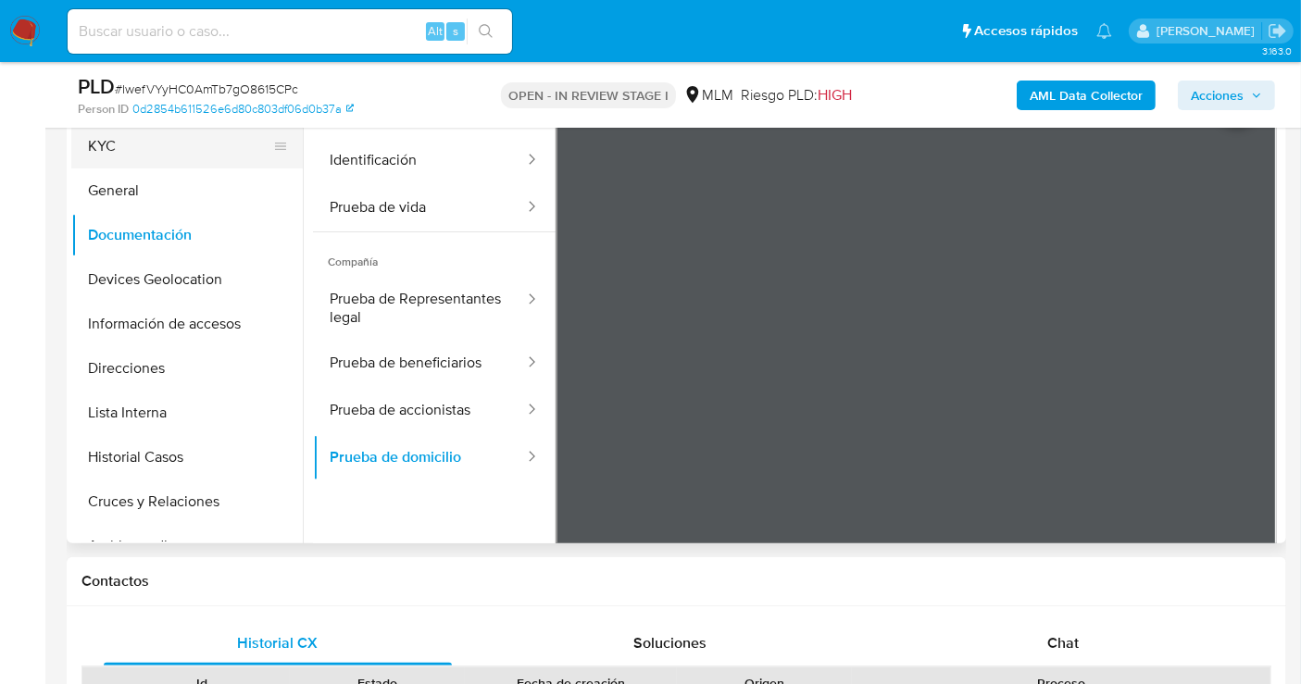
click at [111, 144] on button "KYC" at bounding box center [179, 146] width 217 height 44
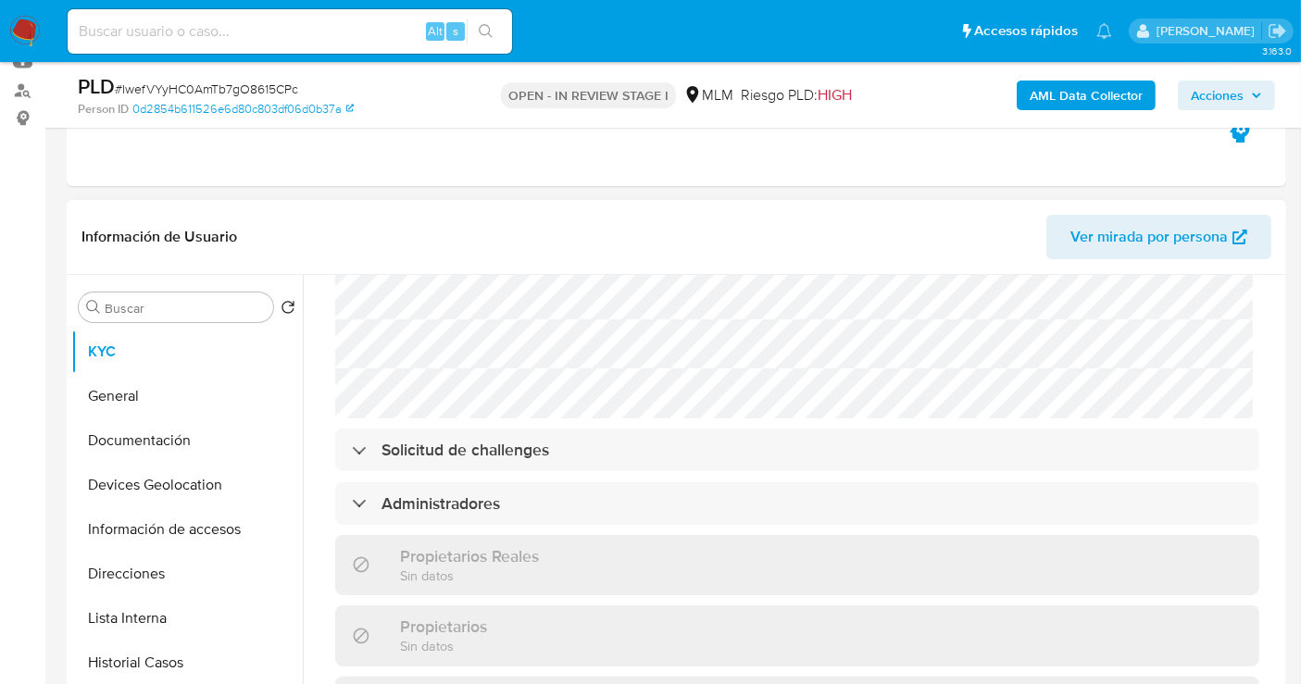
scroll to position [1440, 0]
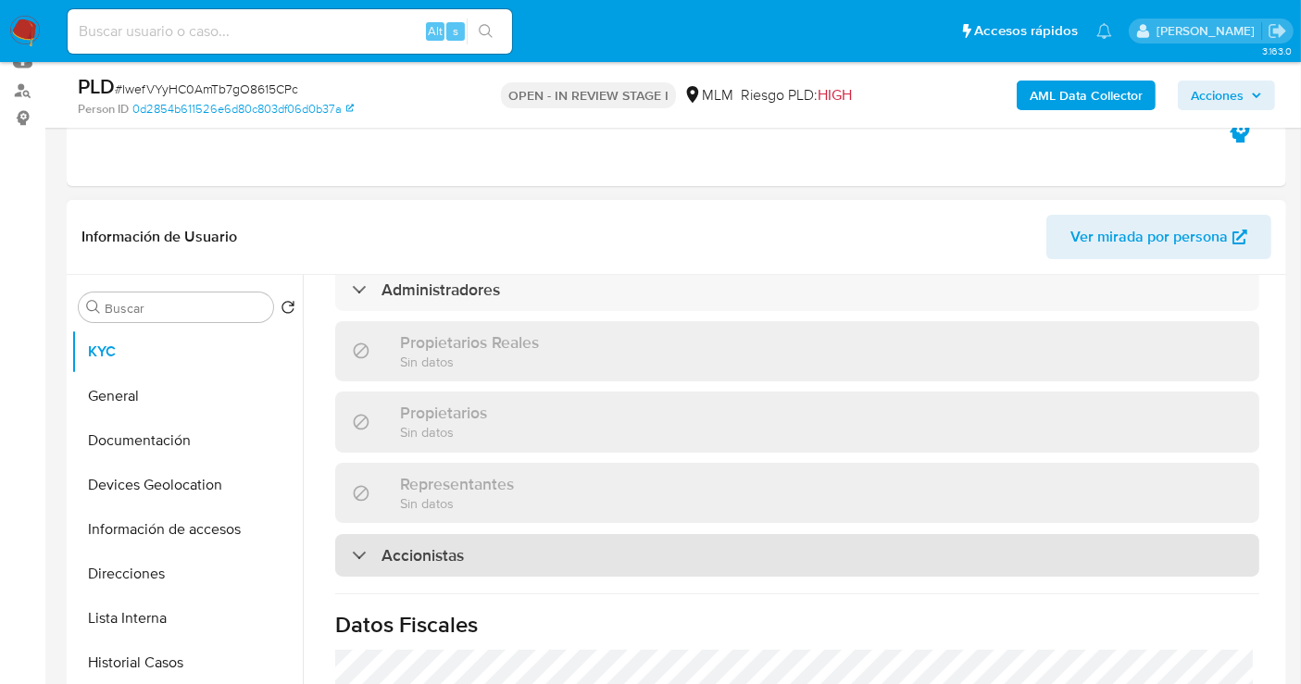
click at [370, 545] on div "Accionistas" at bounding box center [408, 555] width 112 height 20
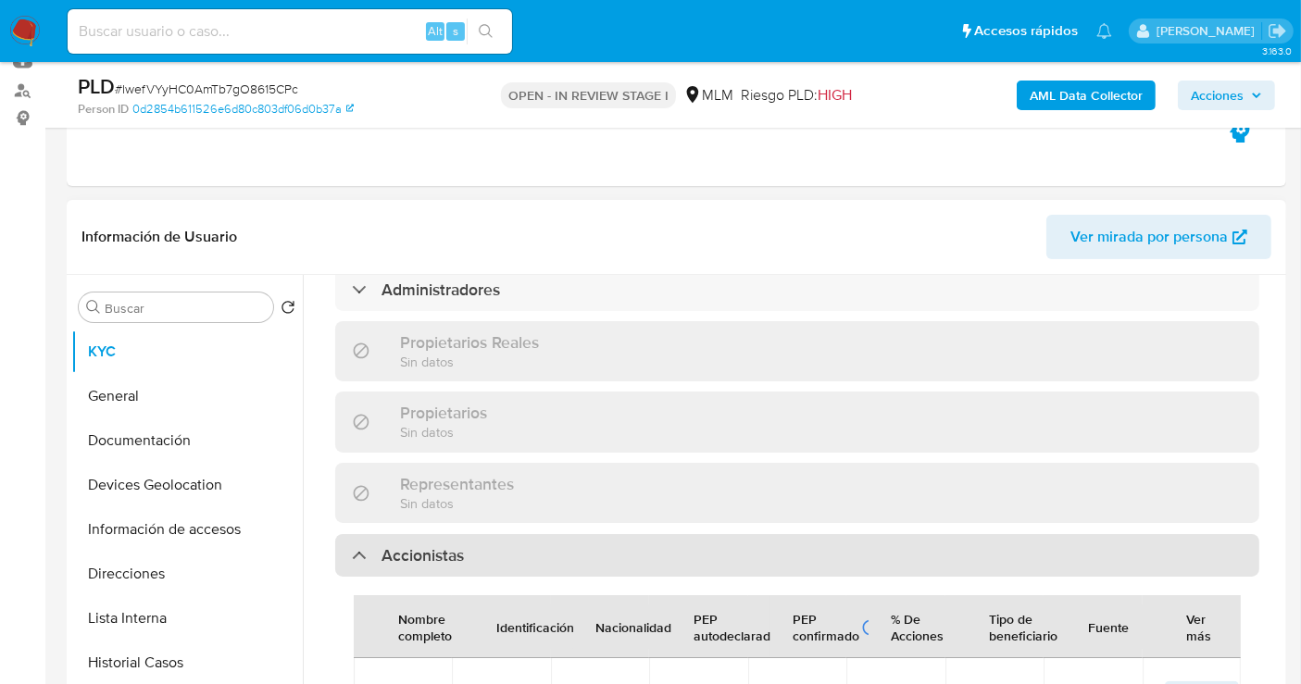
scroll to position [1645, 0]
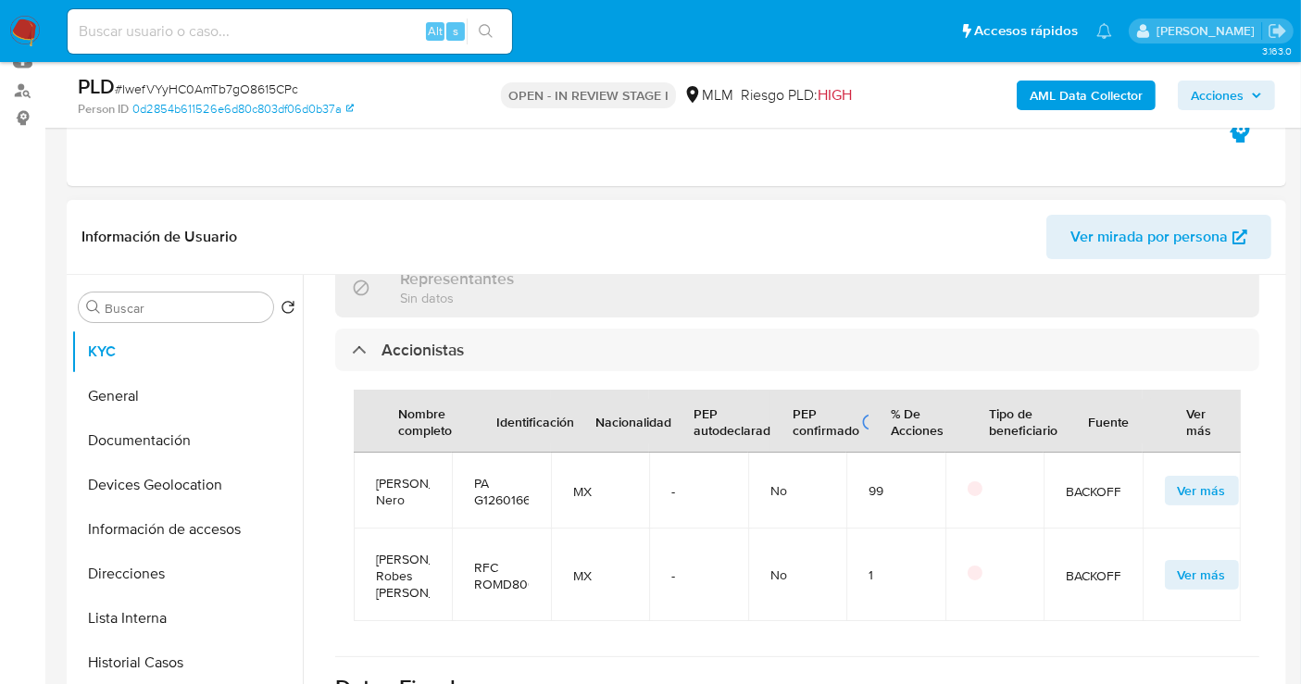
drag, startPoint x: 408, startPoint y: 478, endPoint x: 365, endPoint y: 410, distance: 80.4
click at [365, 453] on td "Lucero Antonia Gonzalez Moli Nero" at bounding box center [403, 491] width 98 height 76
copy span "Lucero Antonia Gonzalez Moli Nero"
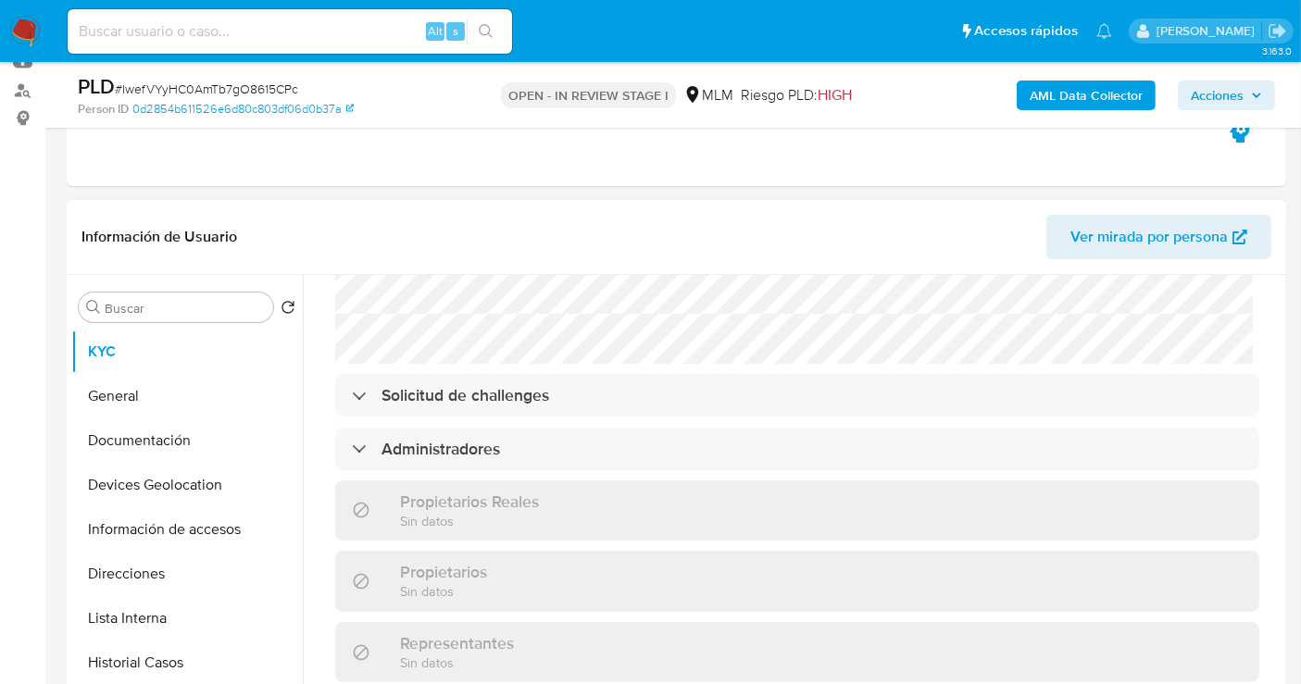
scroll to position [1234, 0]
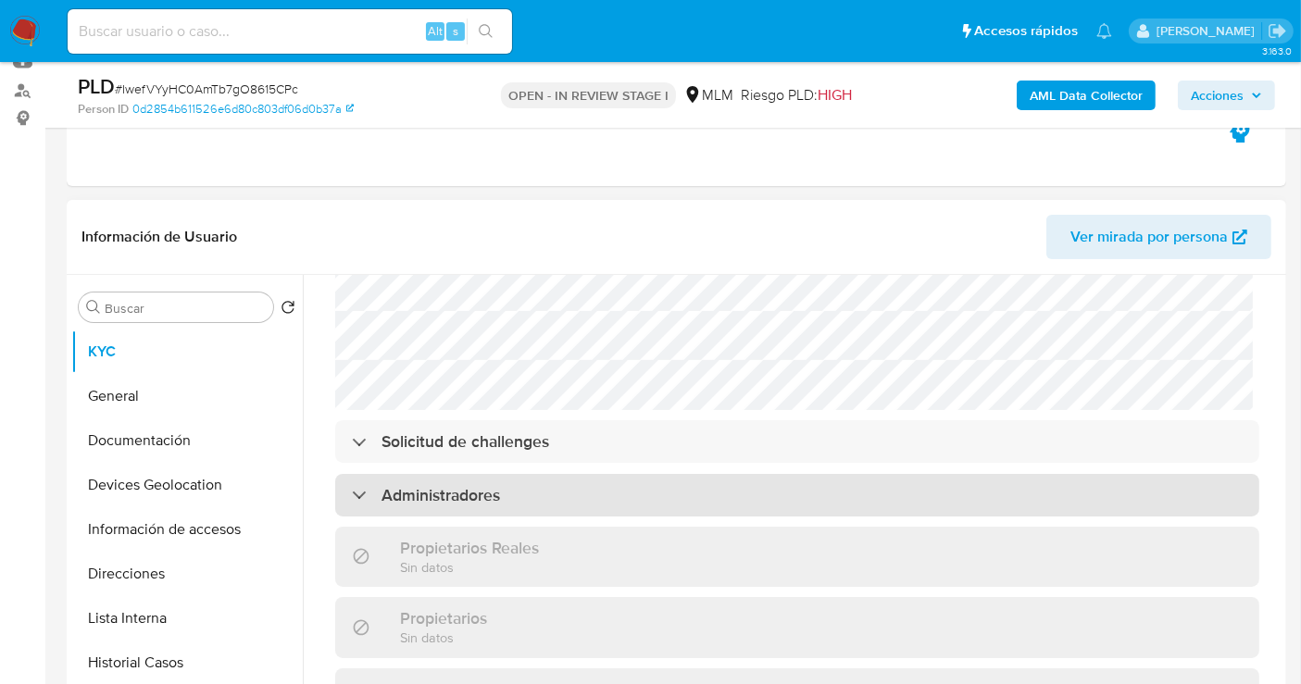
click at [474, 485] on h3 "Administradores" at bounding box center [440, 495] width 119 height 20
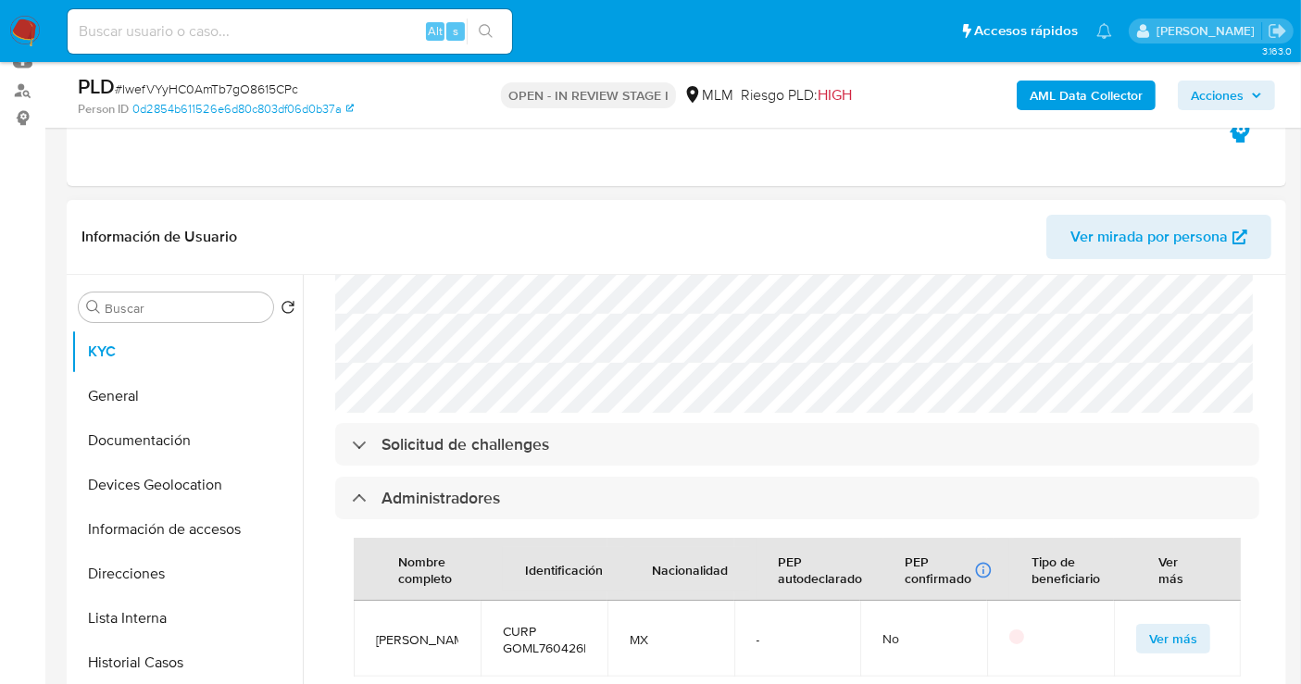
scroll to position [1131, 0]
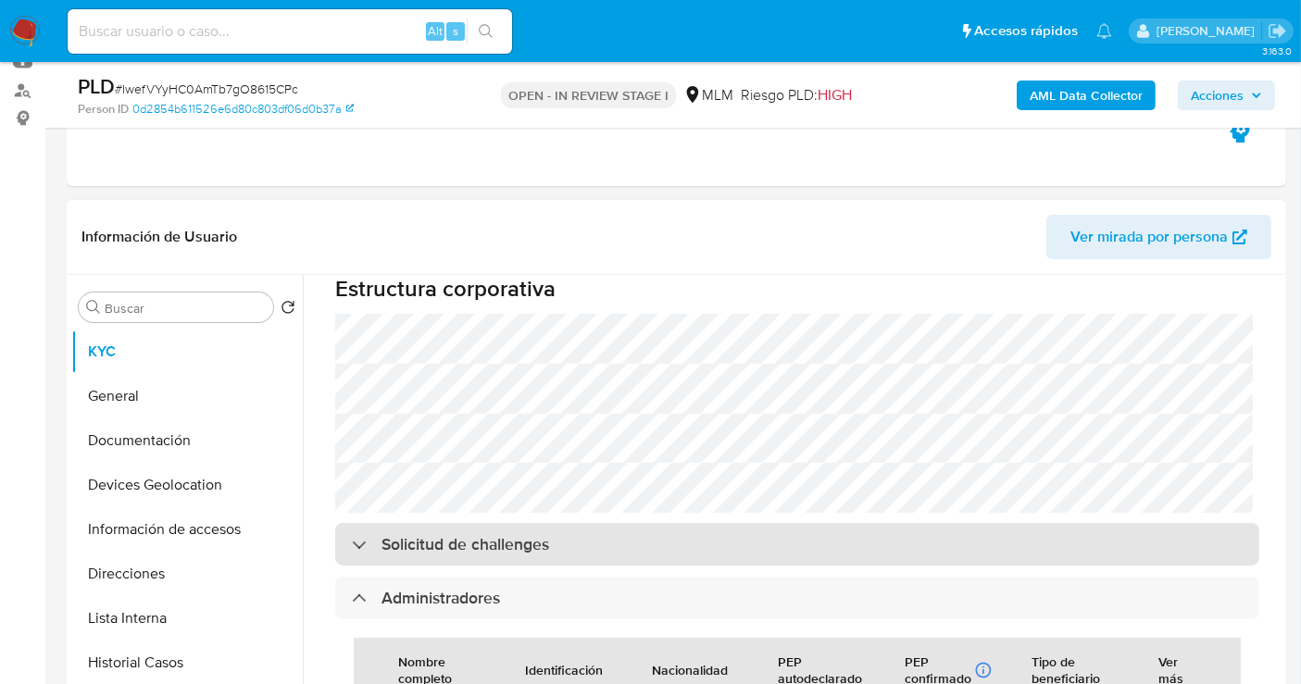
click at [399, 534] on h3 "Solicitud de challenges" at bounding box center [465, 544] width 168 height 20
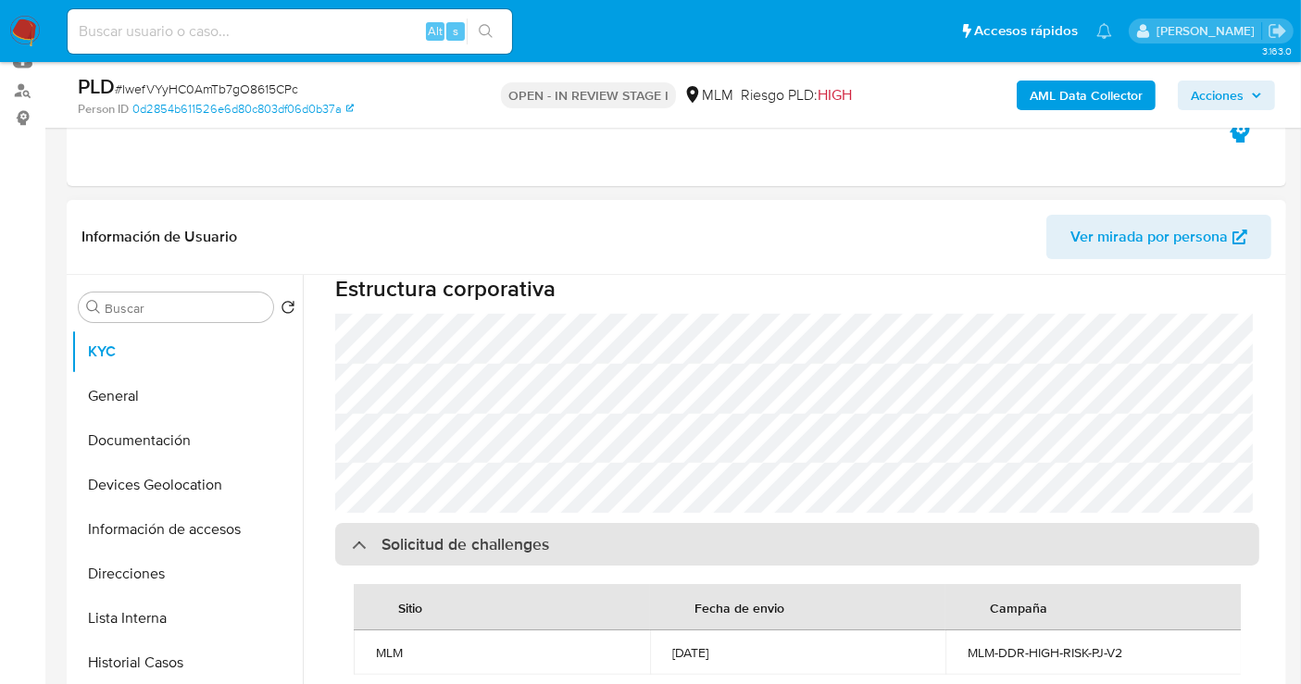
click at [399, 534] on h3 "Solicitud de challenges" at bounding box center [465, 544] width 168 height 20
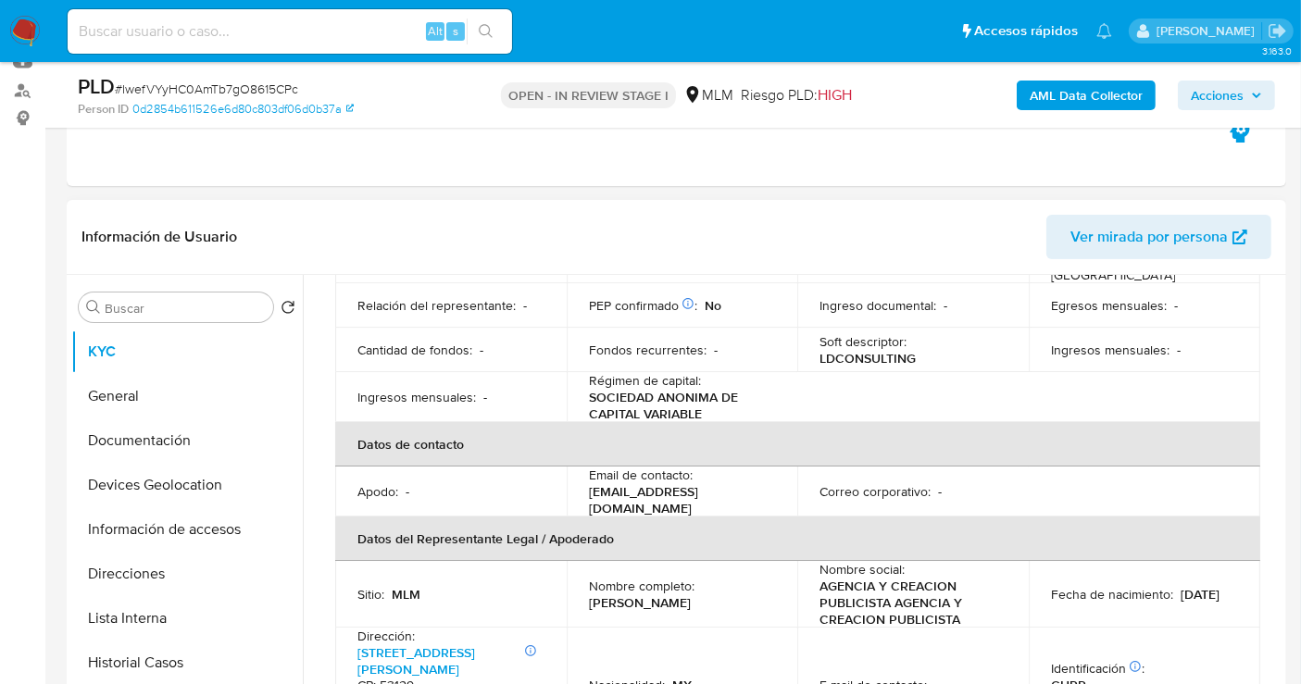
scroll to position [514, 0]
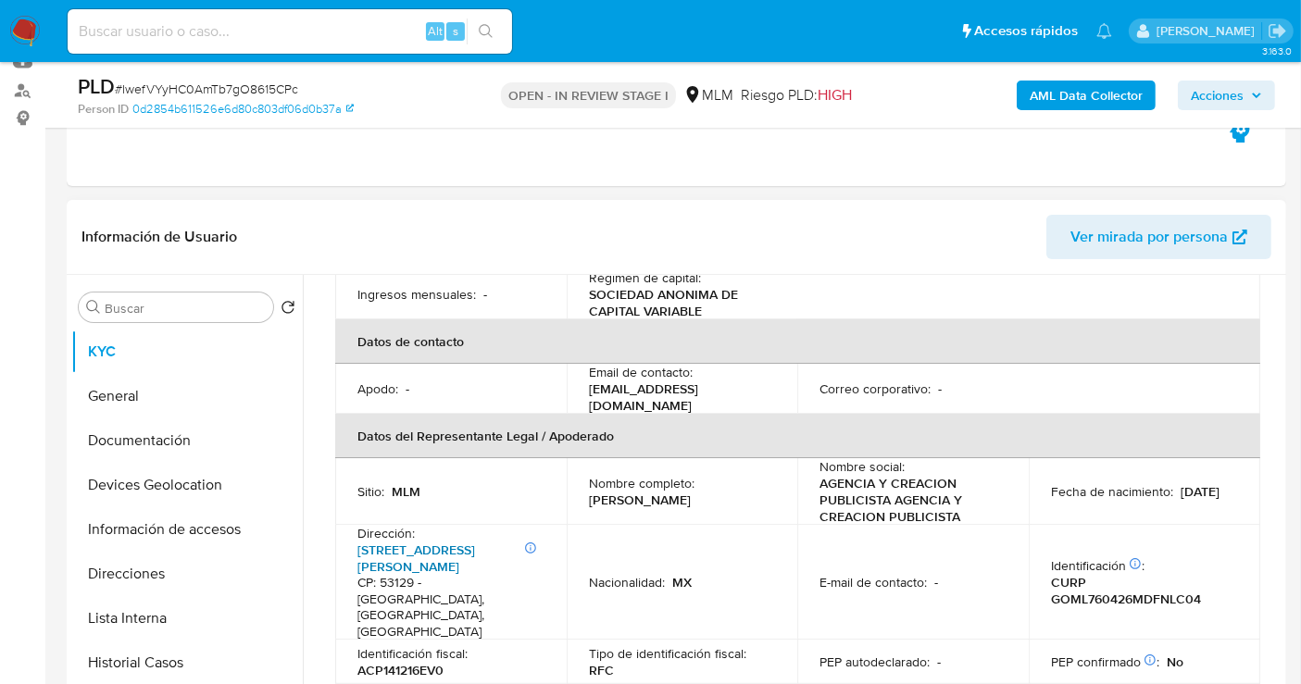
click at [412, 541] on link "Avenida Lomas Verdes 731, Jardines De Satélite" at bounding box center [416, 558] width 118 height 35
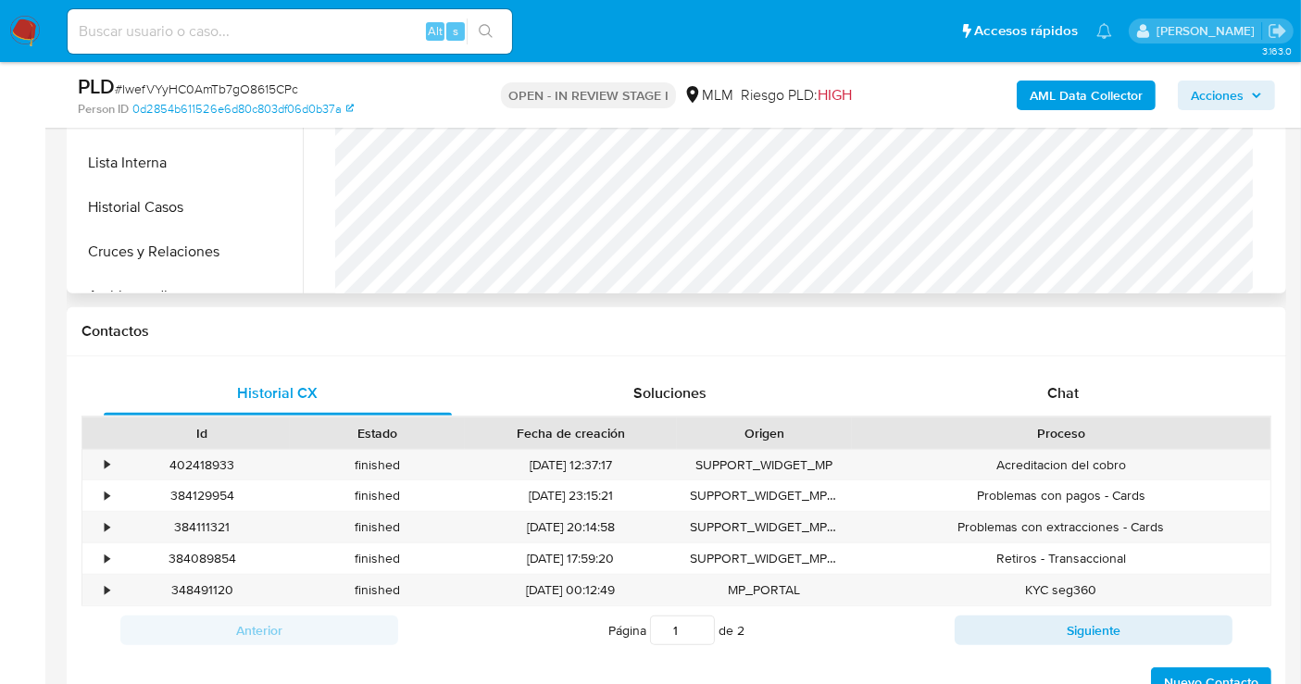
scroll to position [719, 0]
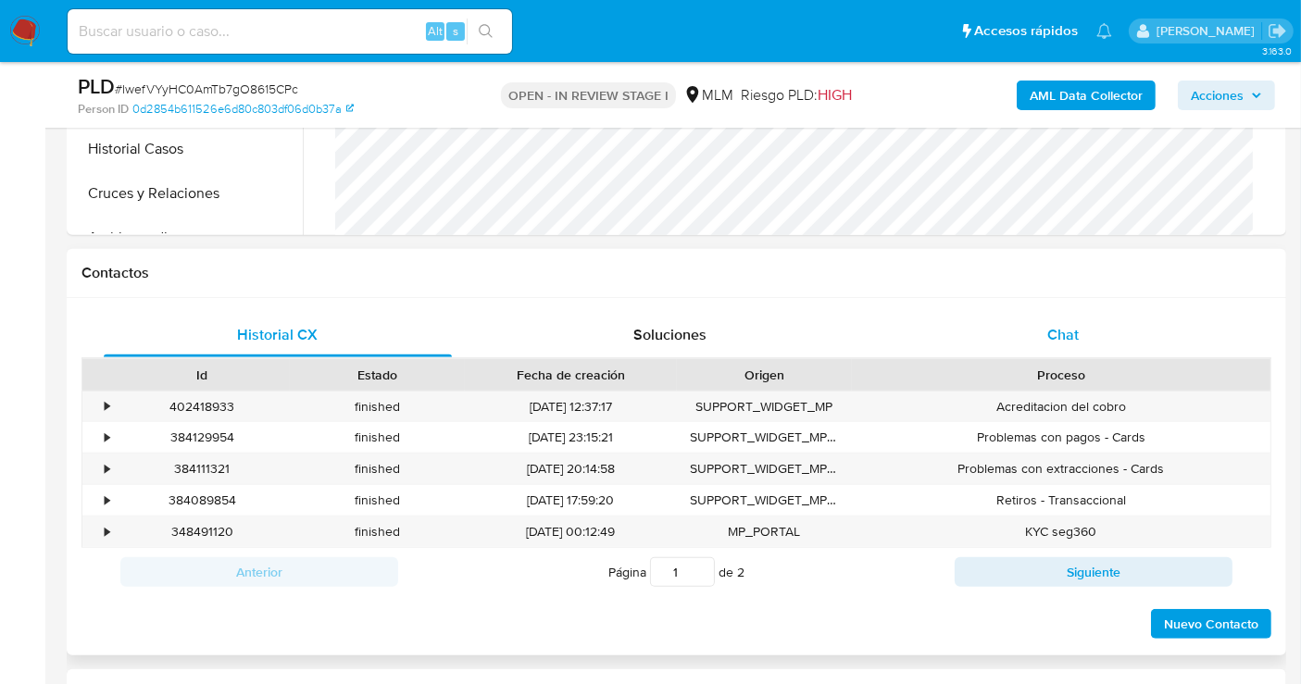
click at [1056, 338] on span "Chat" at bounding box center [1062, 334] width 31 height 21
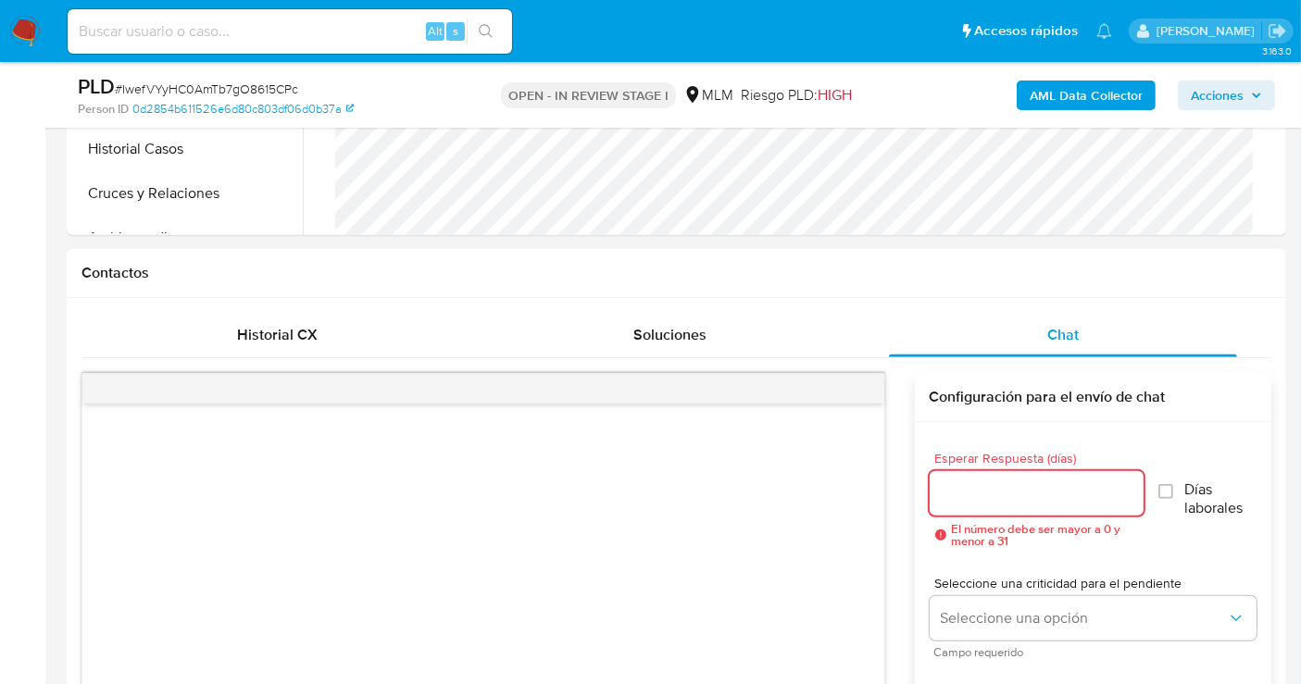
click at [956, 494] on input "Esperar Respuesta (días)" at bounding box center [1037, 493] width 214 height 24
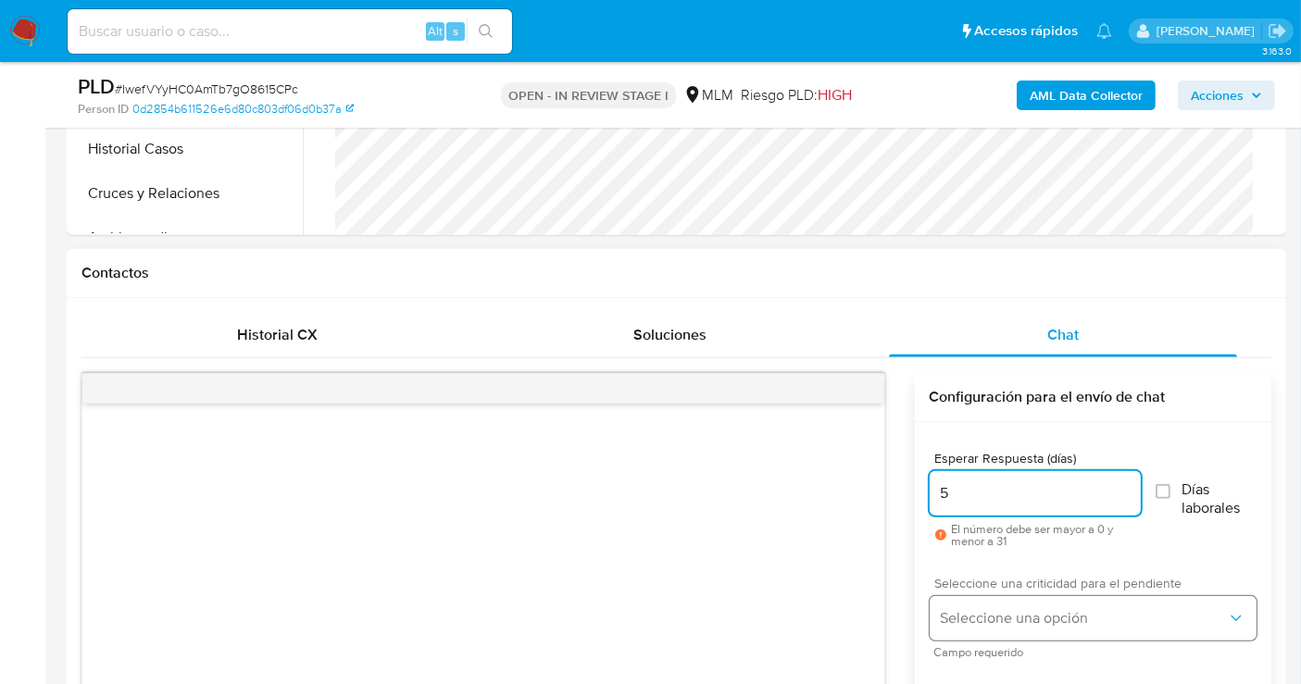
type input "5"
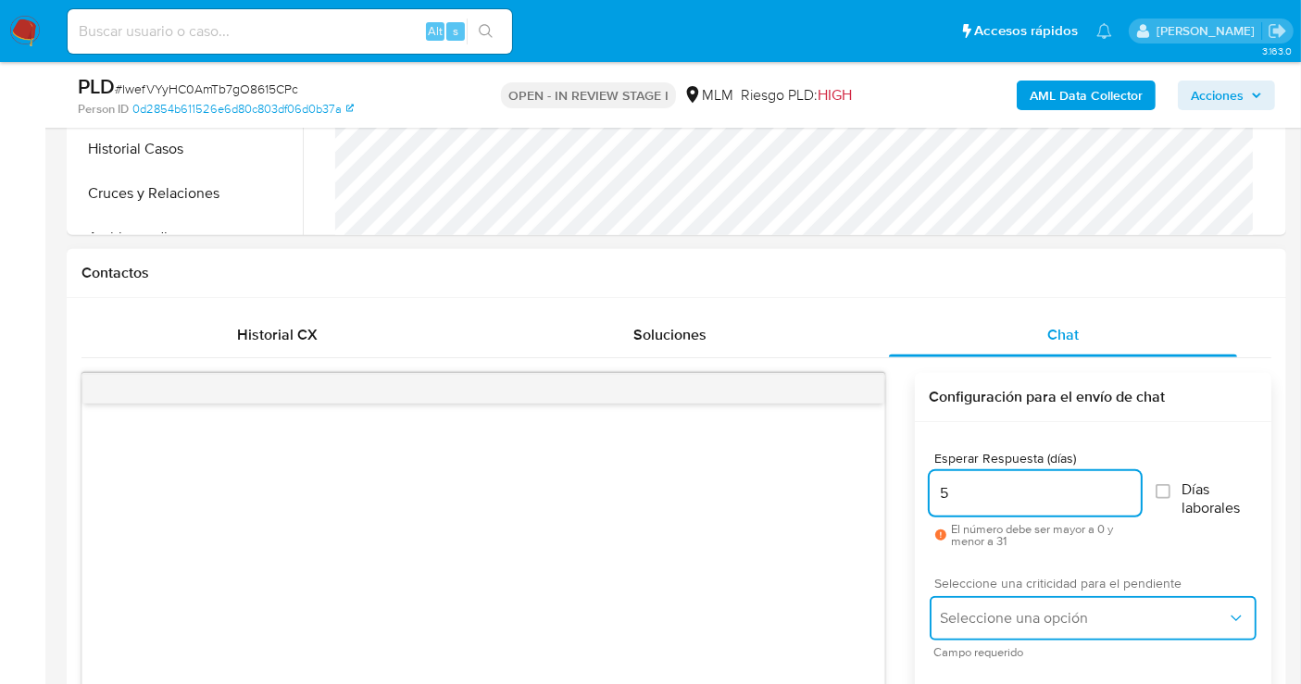
click at [977, 609] on span "Seleccione una opción" at bounding box center [1084, 618] width 286 height 19
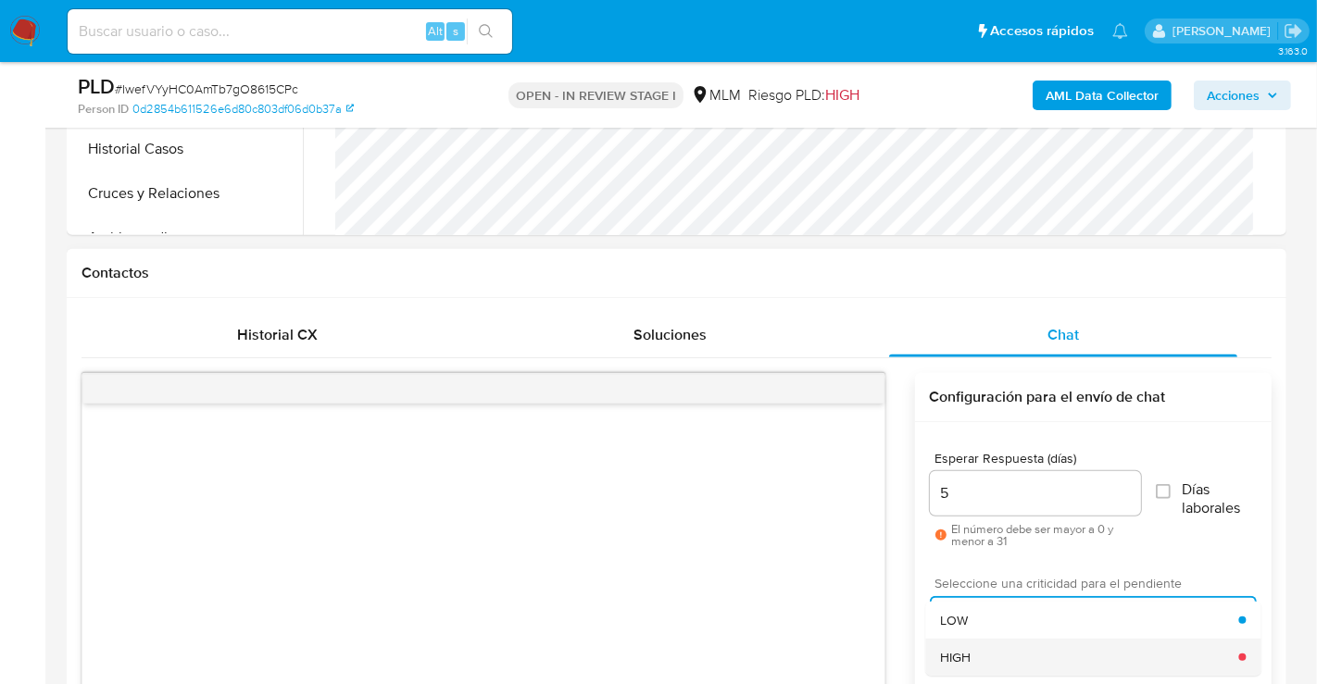
click at [961, 659] on span "HIGH" at bounding box center [955, 657] width 31 height 17
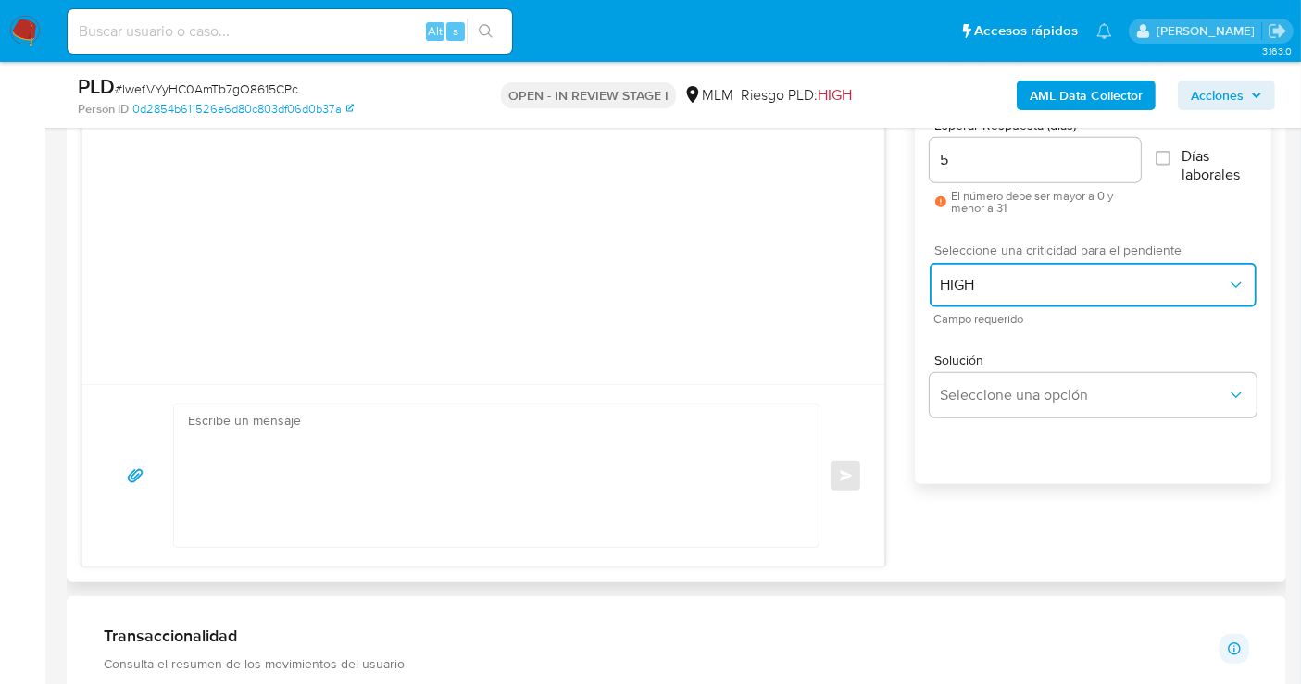
scroll to position [1131, 0]
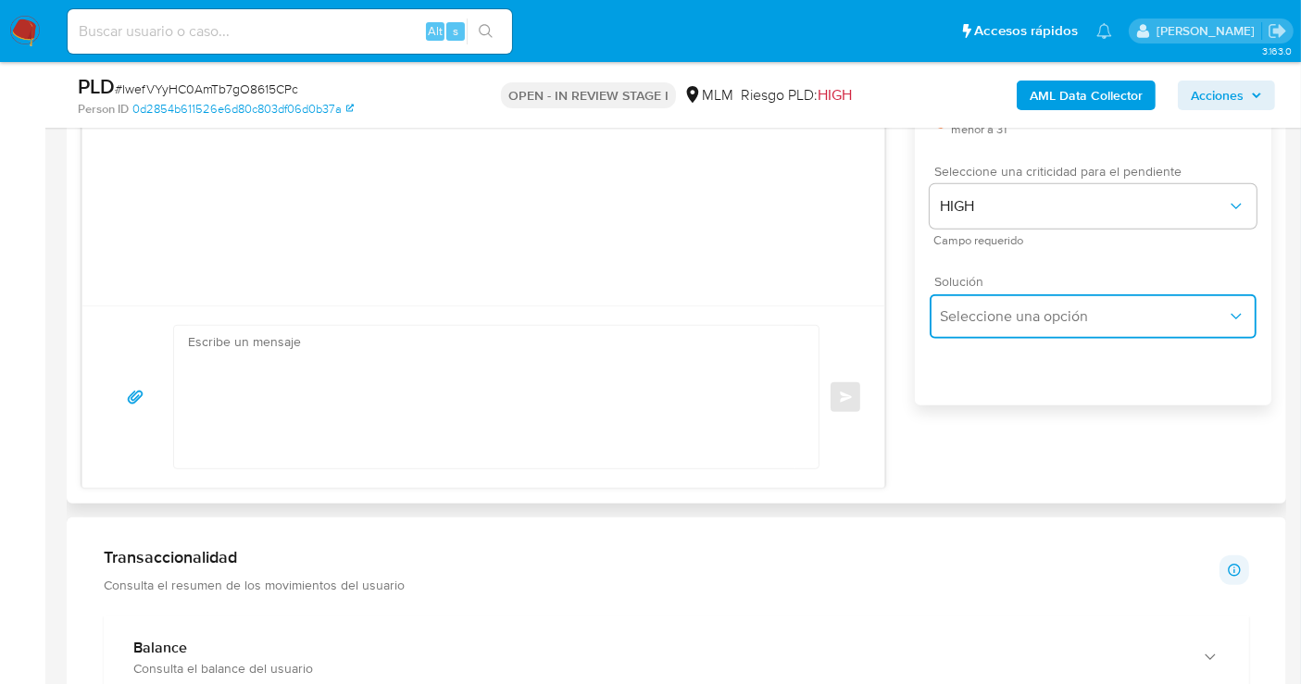
click at [971, 312] on span "Seleccione una opción" at bounding box center [1084, 316] width 286 height 19
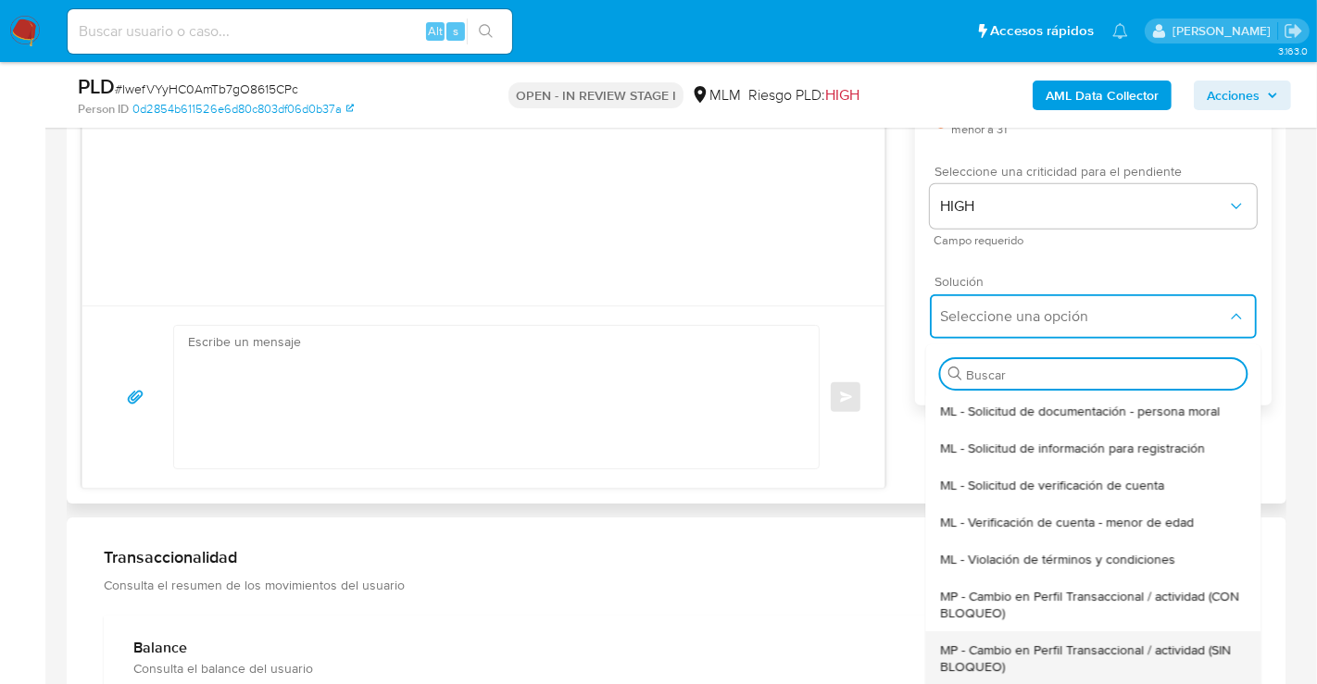
click at [989, 657] on span "MP - Cambio en Perfil Transaccional / actividad (SIN BLOQUEO)" at bounding box center [1093, 658] width 306 height 33
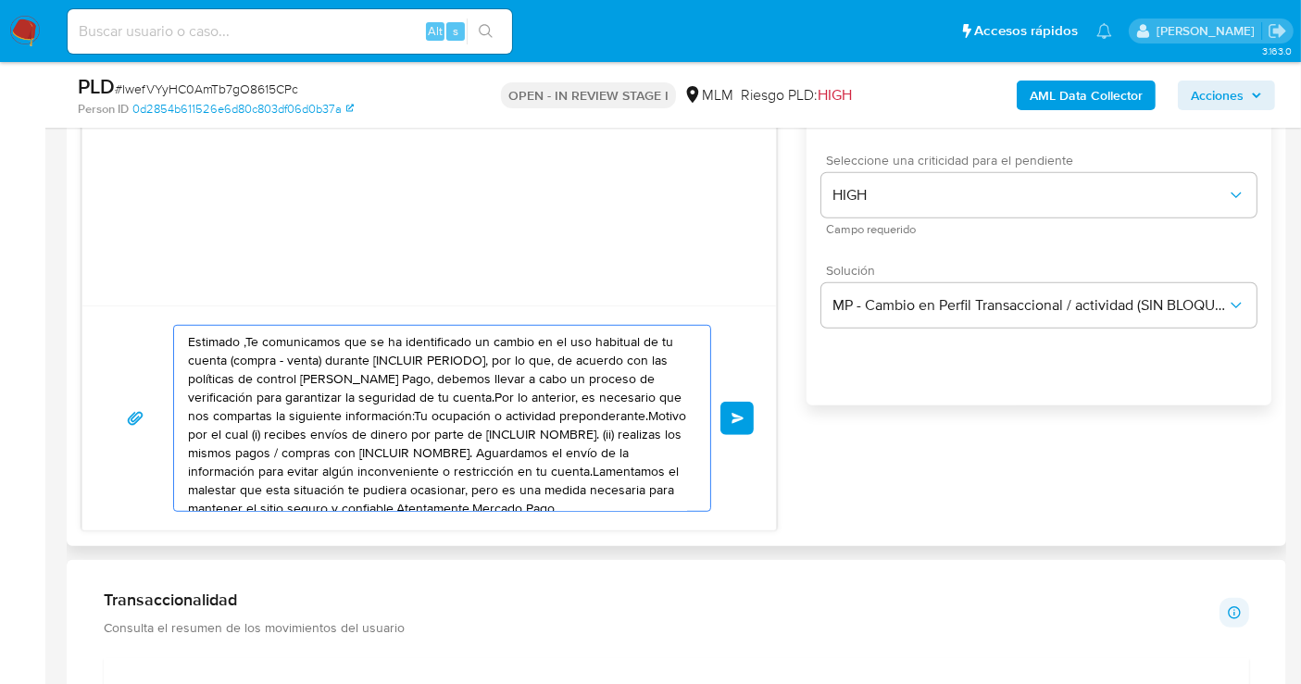
click at [424, 446] on textarea "Estimado ,Te comunicamos que se ha identificado un cambio en el uso habitual de…" at bounding box center [437, 418] width 499 height 185
paste textarea "cliente se ha identificado un cambio en el uso habitual de tu cuenta para garan…"
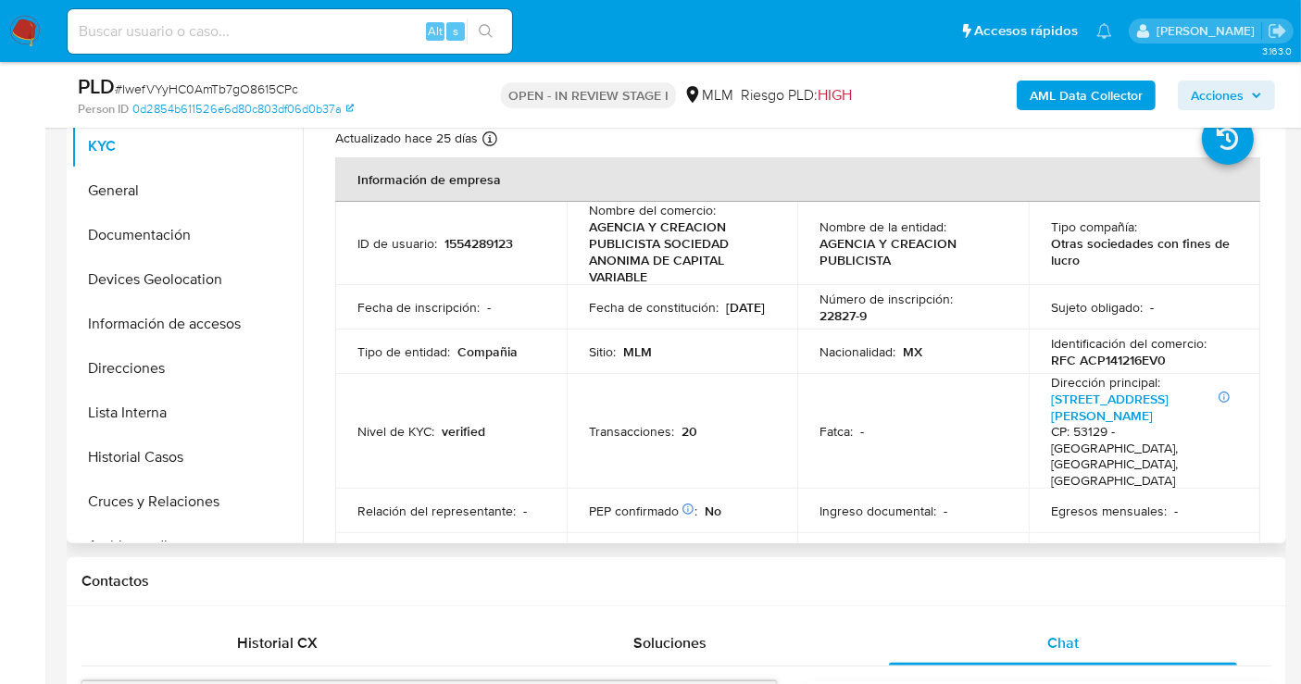
scroll to position [206, 0]
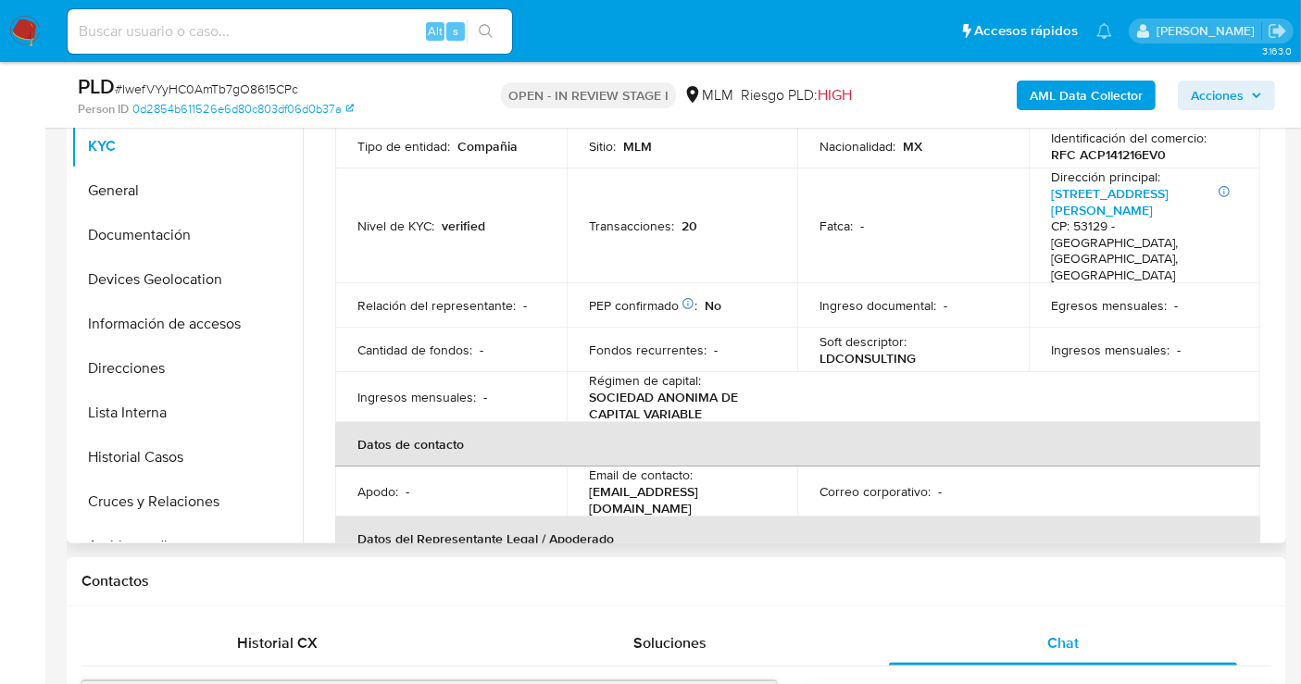
type textarea "Estimado cliente se ha identificado un cambio en el uso habitual de tu cuenta p…"
click at [852, 350] on p "LDCONSULTING" at bounding box center [867, 358] width 96 height 17
copy p "LDCONSULTING"
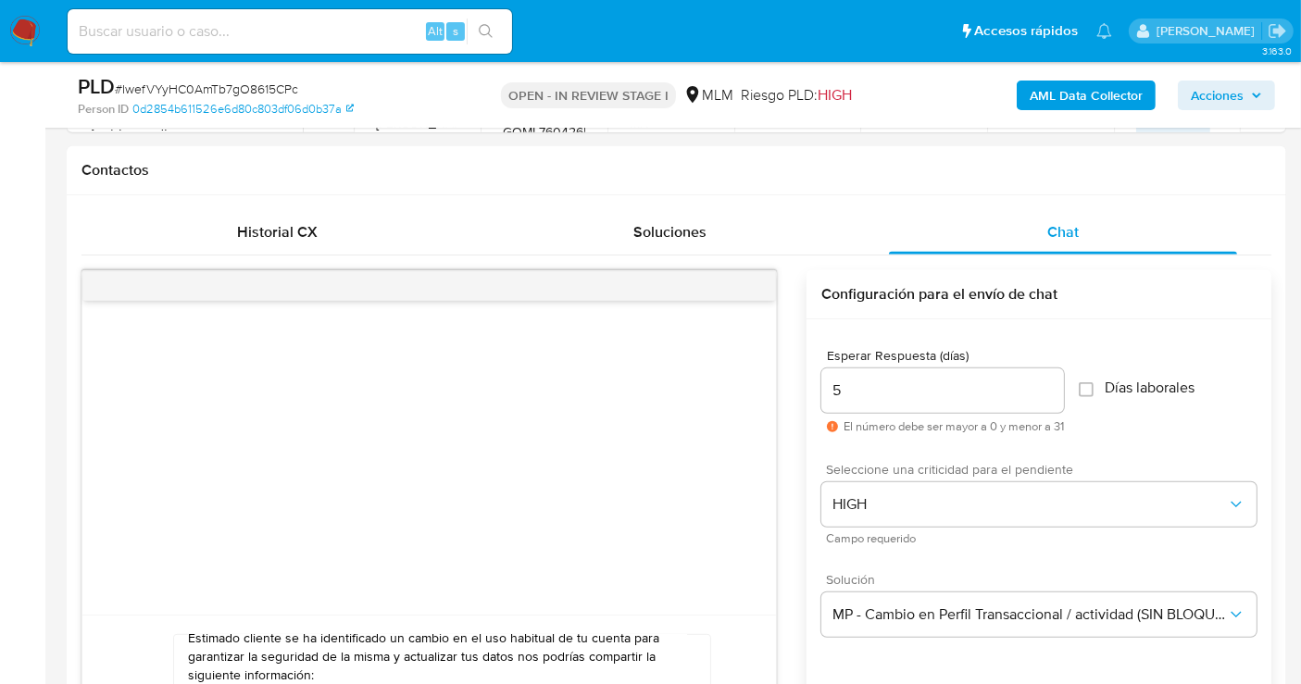
scroll to position [1337, 0]
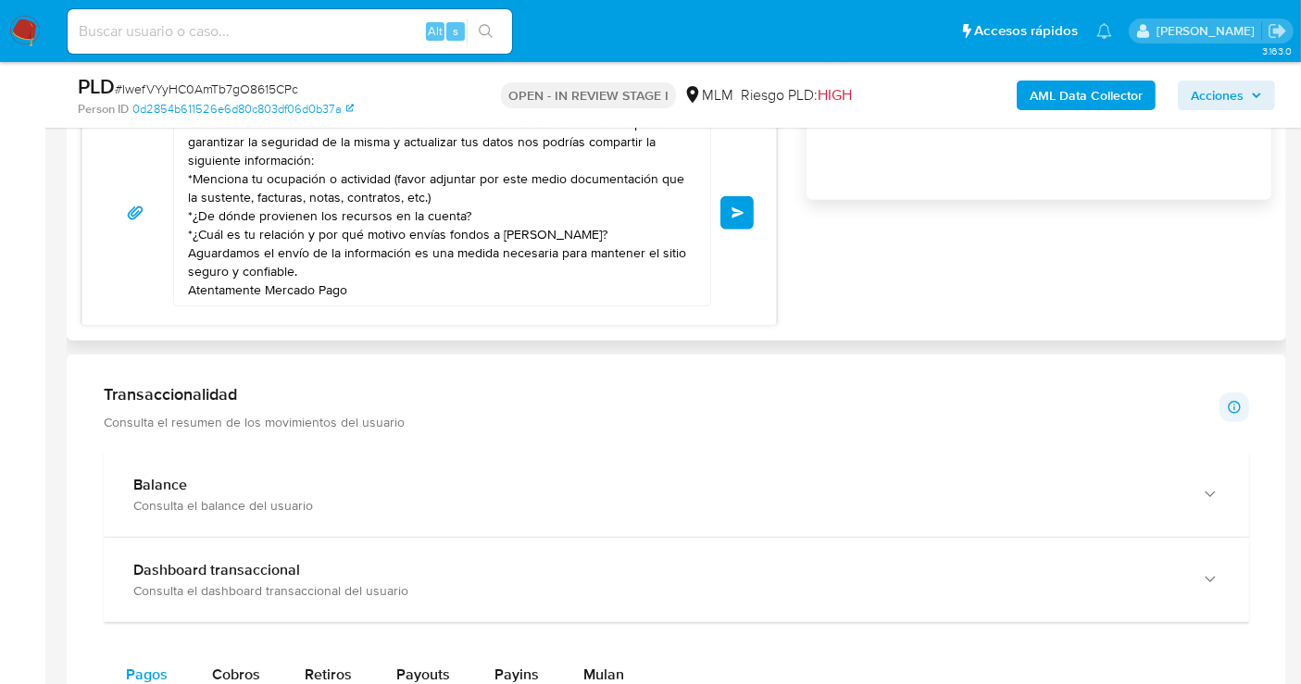
click at [731, 213] on span "Enviar" at bounding box center [737, 212] width 13 height 11
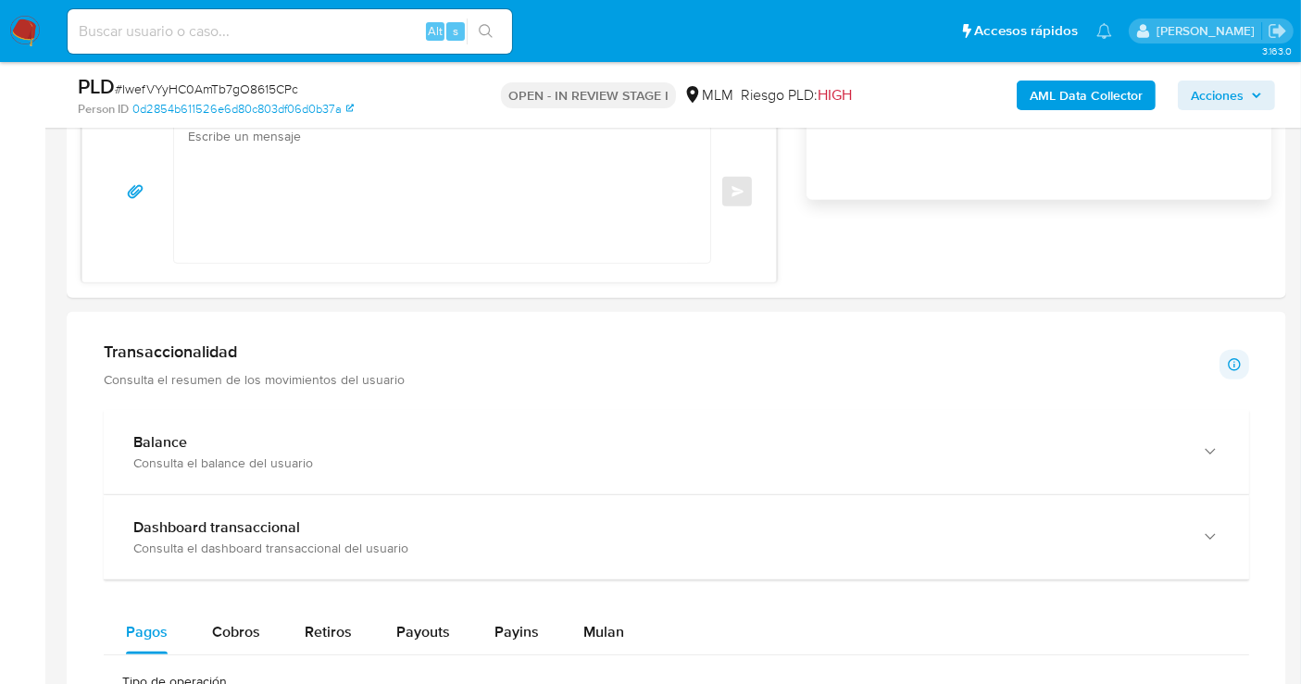
scroll to position [0, 0]
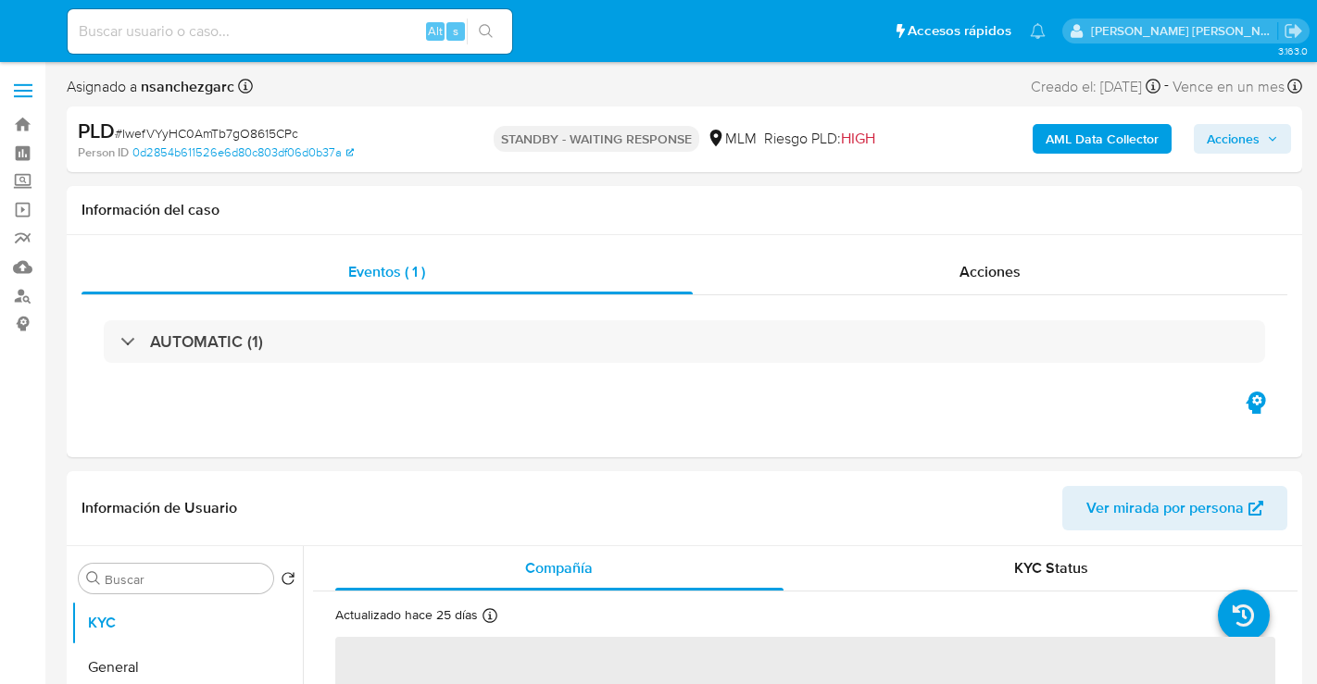
select select "10"
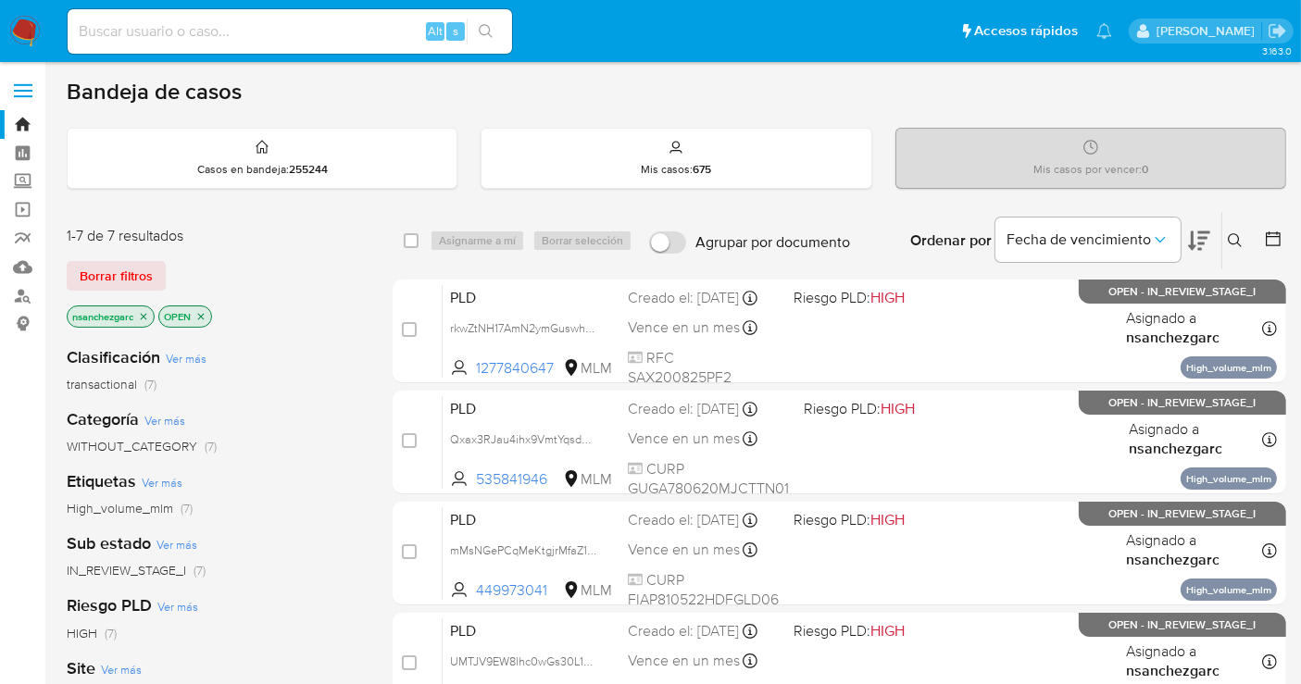
click at [312, 44] on div "Alt s" at bounding box center [290, 31] width 444 height 44
click at [335, 33] on input at bounding box center [290, 31] width 444 height 24
paste input "OBxm9JmepkGpkJzINTyvDJj7"
type input "OBxm9JmepkGpkJzINTyvDJj7"
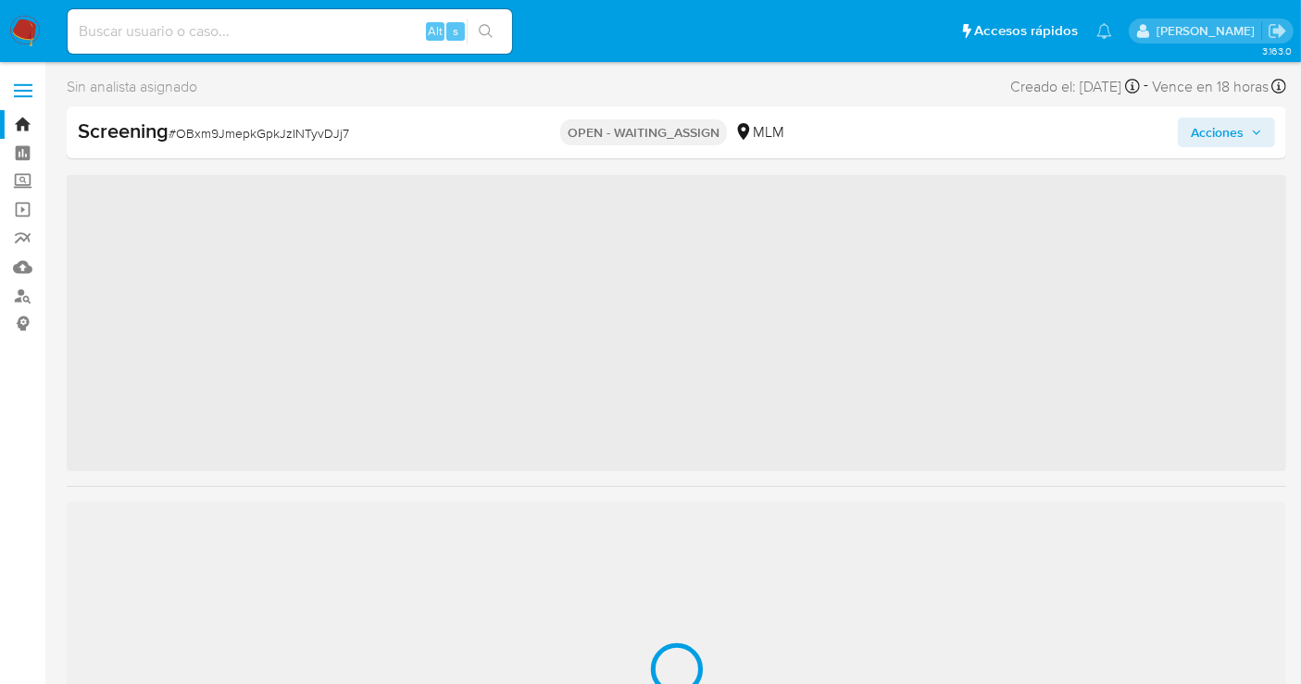
click at [23, 31] on img at bounding box center [24, 31] width 31 height 31
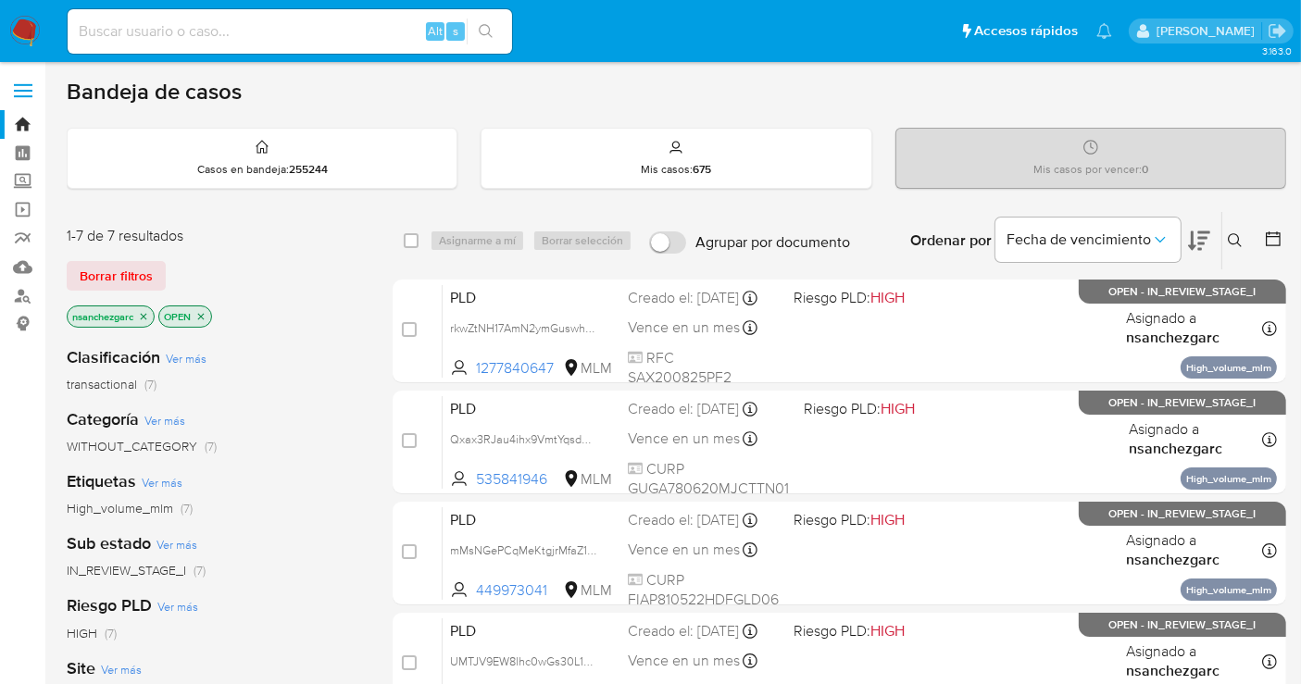
click at [1228, 233] on icon at bounding box center [1235, 240] width 15 height 15
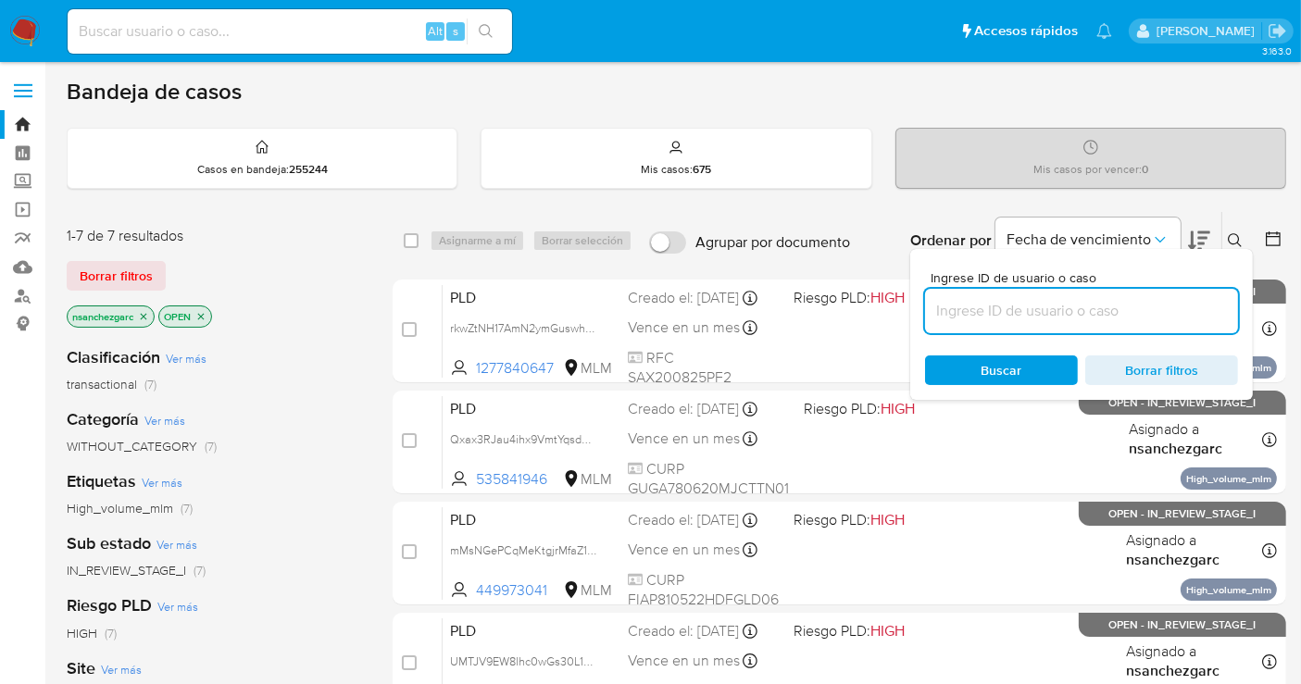
click at [1029, 312] on input at bounding box center [1081, 311] width 313 height 24
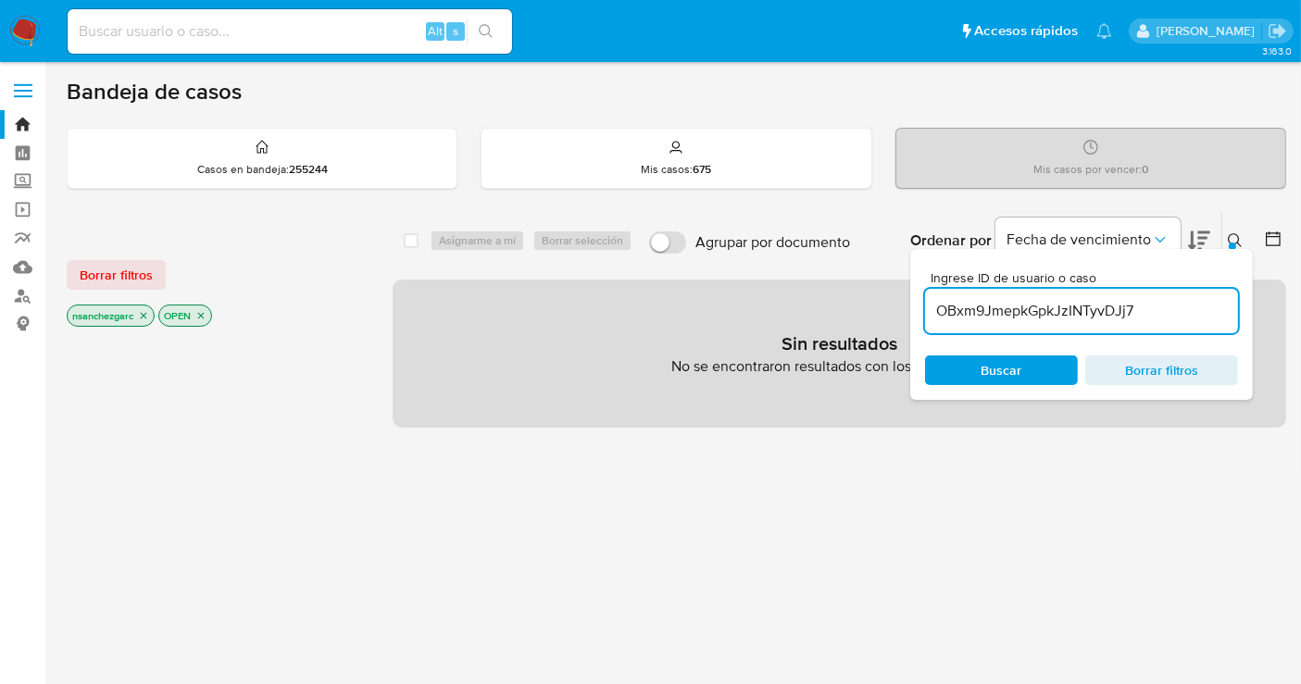
click at [1201, 309] on input "OBxm9JmepkGpkJzINTyvDJj7" at bounding box center [1081, 311] width 313 height 24
type input "OBxm9JmepkGpkJzINTyvDJj7"
click at [151, 319] on p "nsanchezgarc" at bounding box center [111, 316] width 86 height 20
click at [148, 317] on icon "close-filter" at bounding box center [143, 315] width 11 height 11
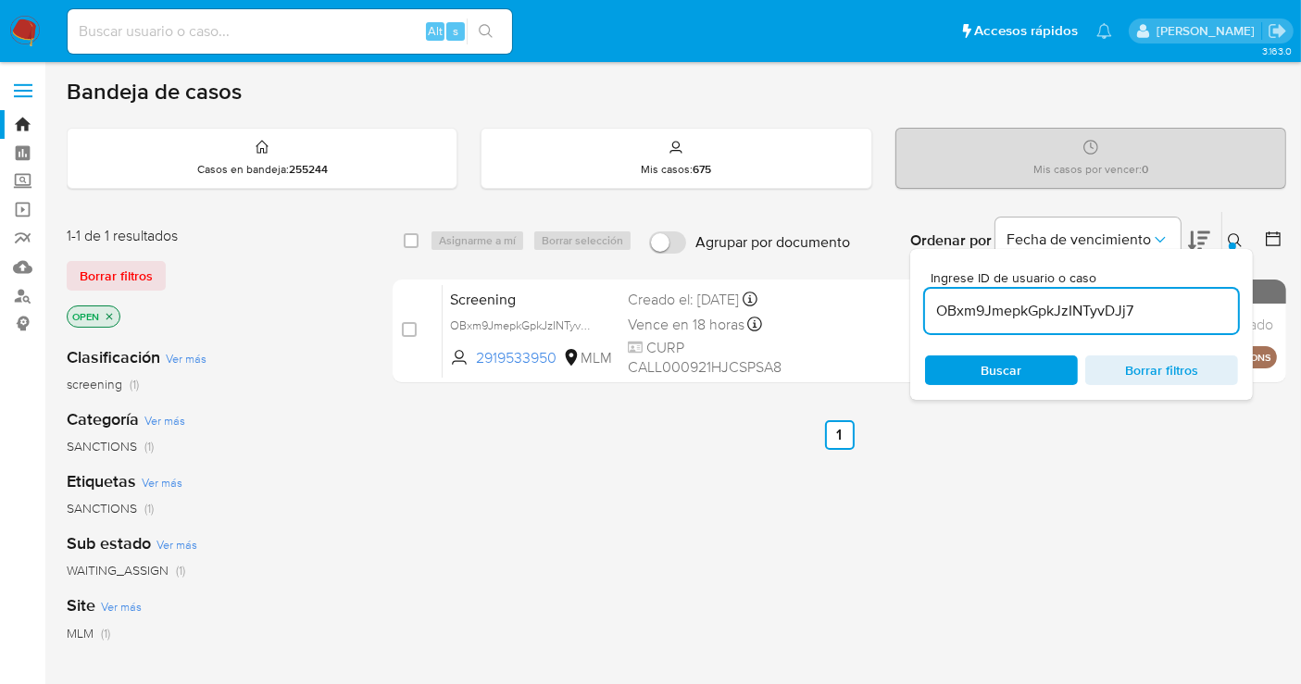
click at [1231, 236] on icon at bounding box center [1235, 240] width 15 height 15
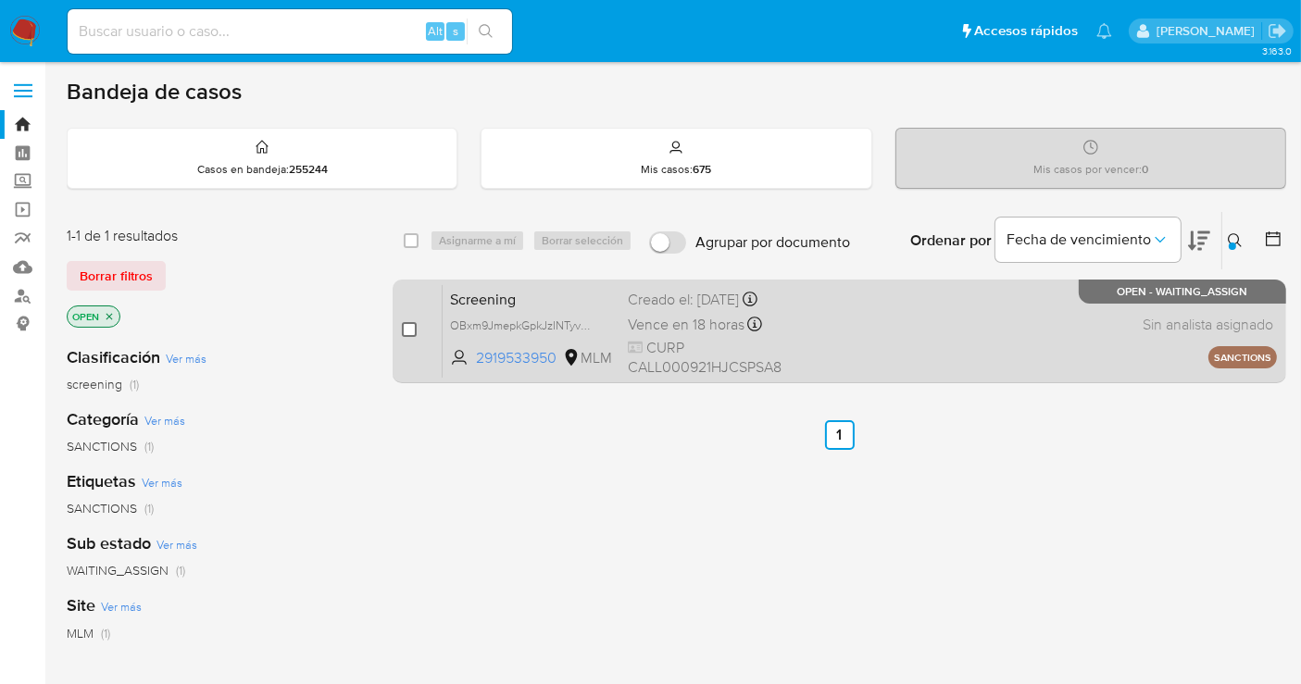
click at [402, 326] on input "checkbox" at bounding box center [409, 329] width 15 height 15
checkbox input "true"
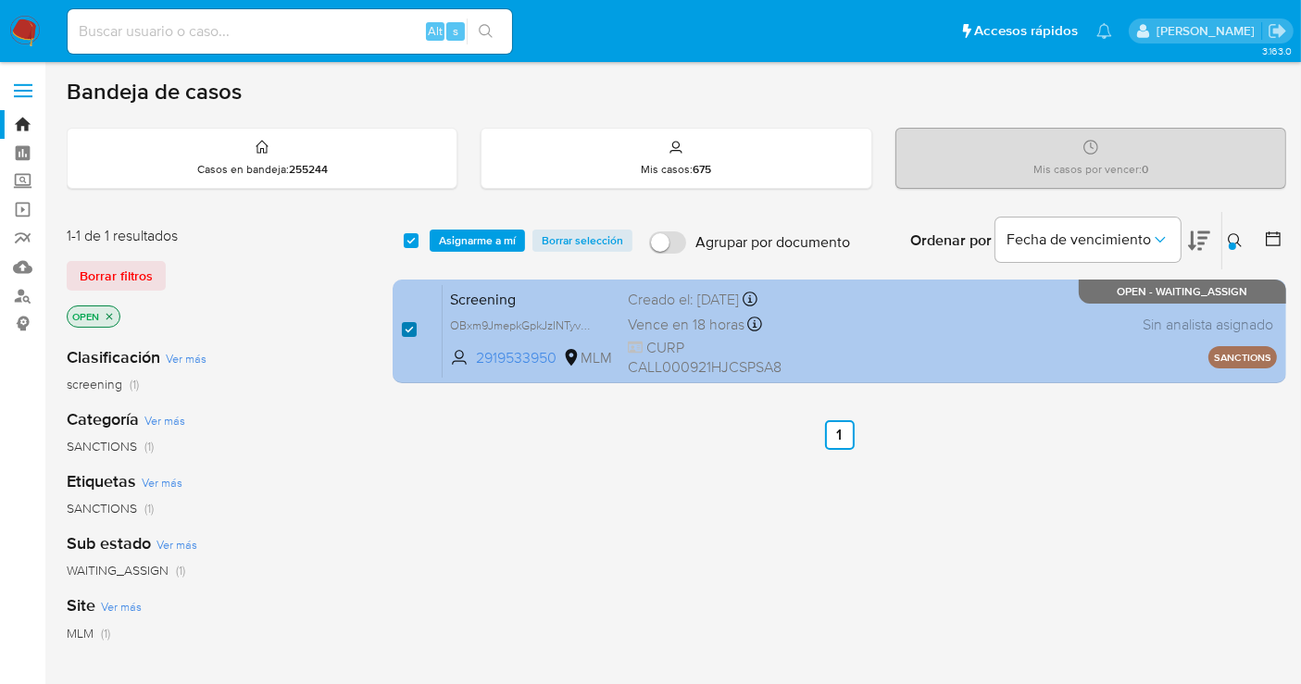
checkbox input "true"
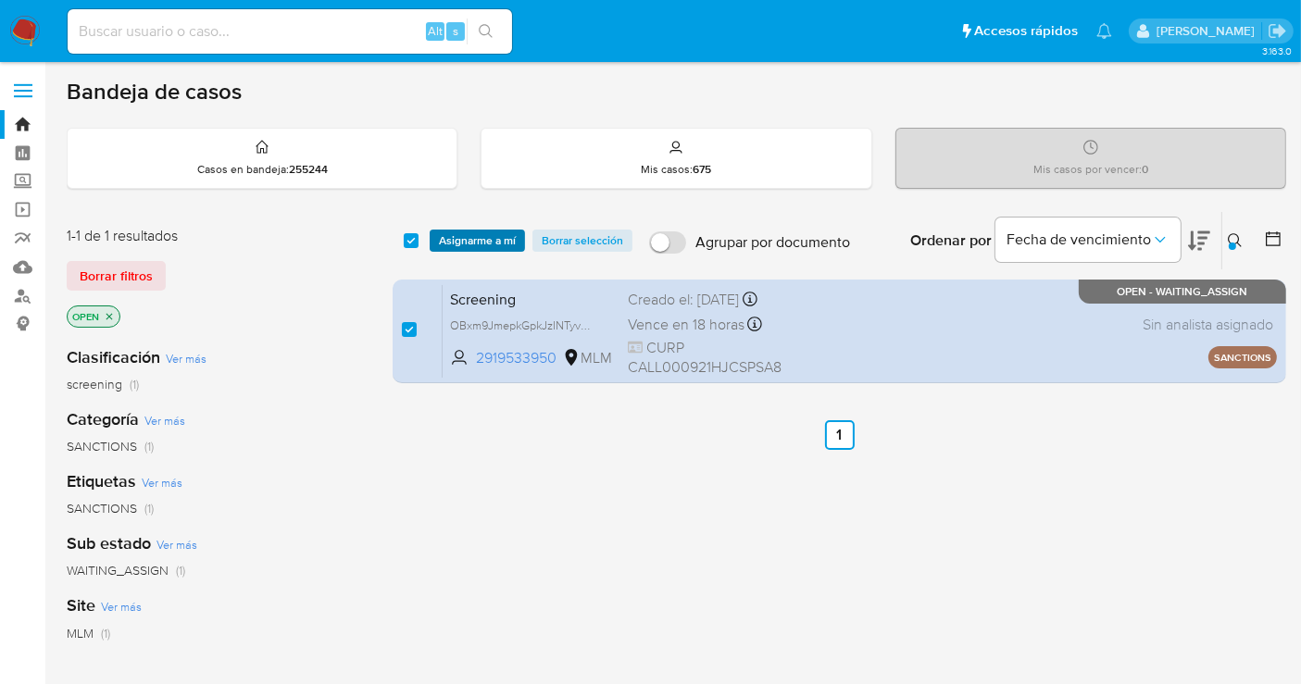
click at [475, 235] on span "Asignarme a mí" at bounding box center [477, 240] width 77 height 19
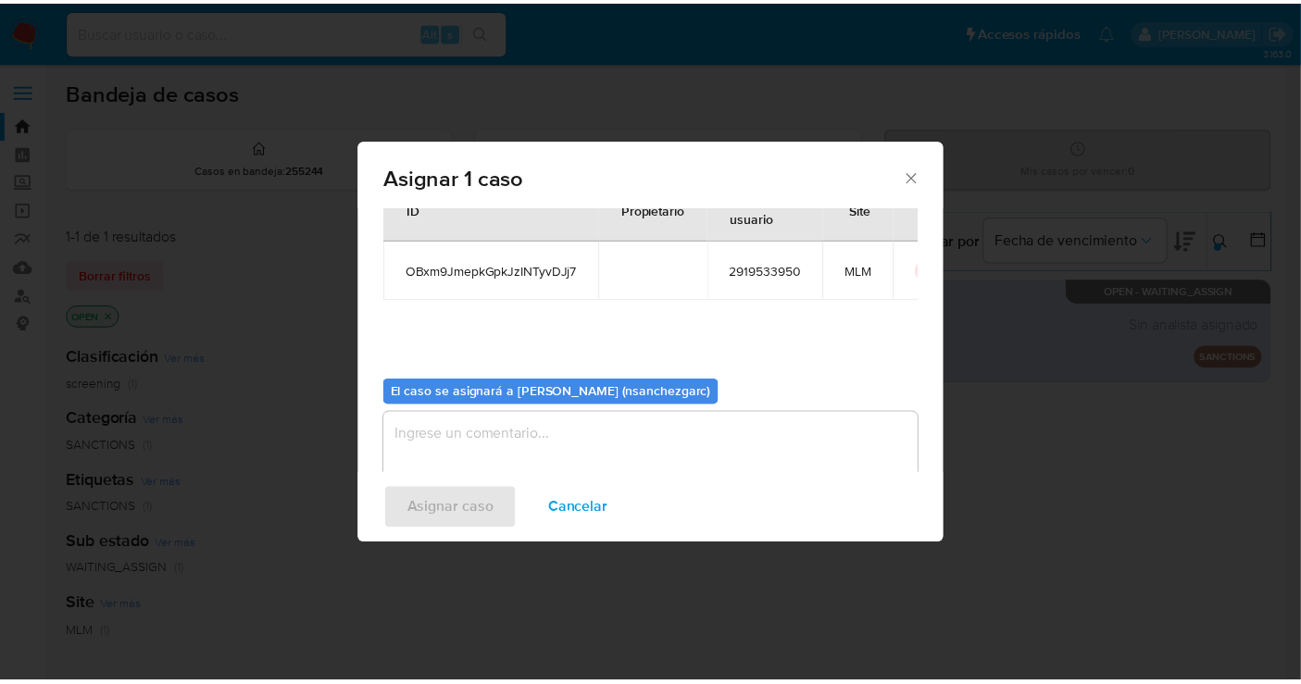
scroll to position [94, 0]
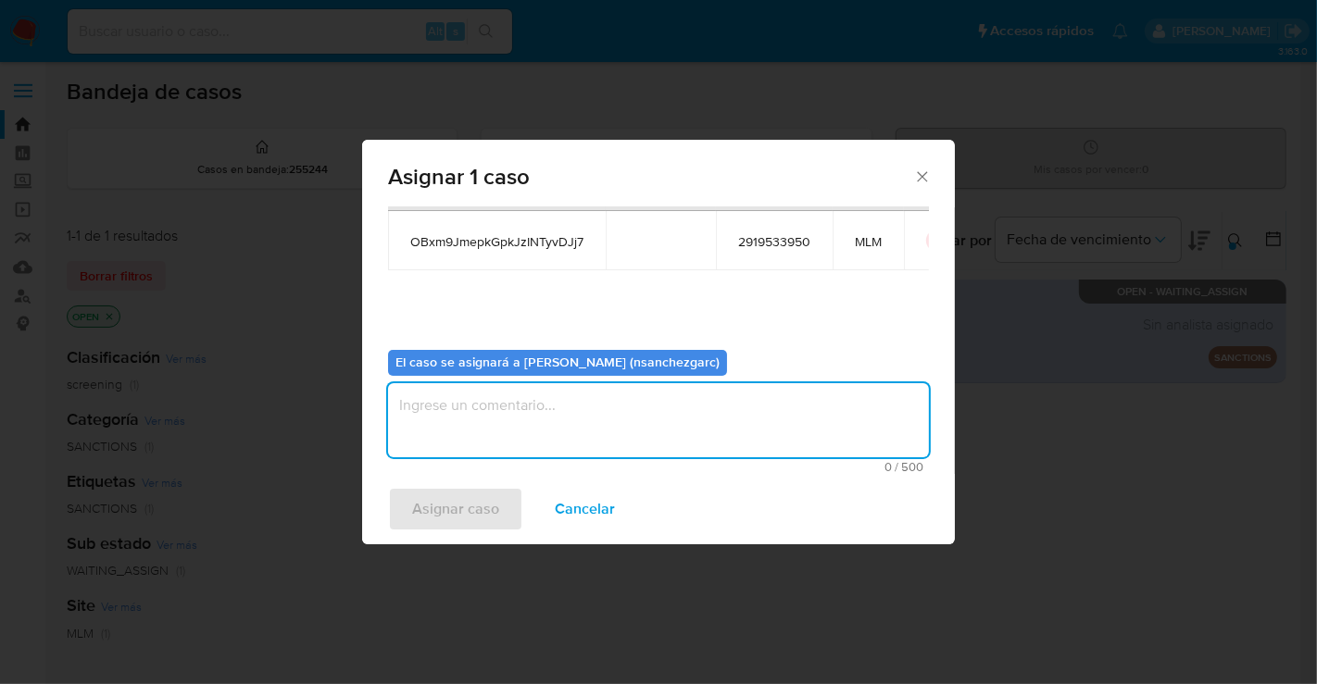
click at [486, 417] on textarea "assign-modal" at bounding box center [658, 420] width 541 height 74
type textarea "nesg"
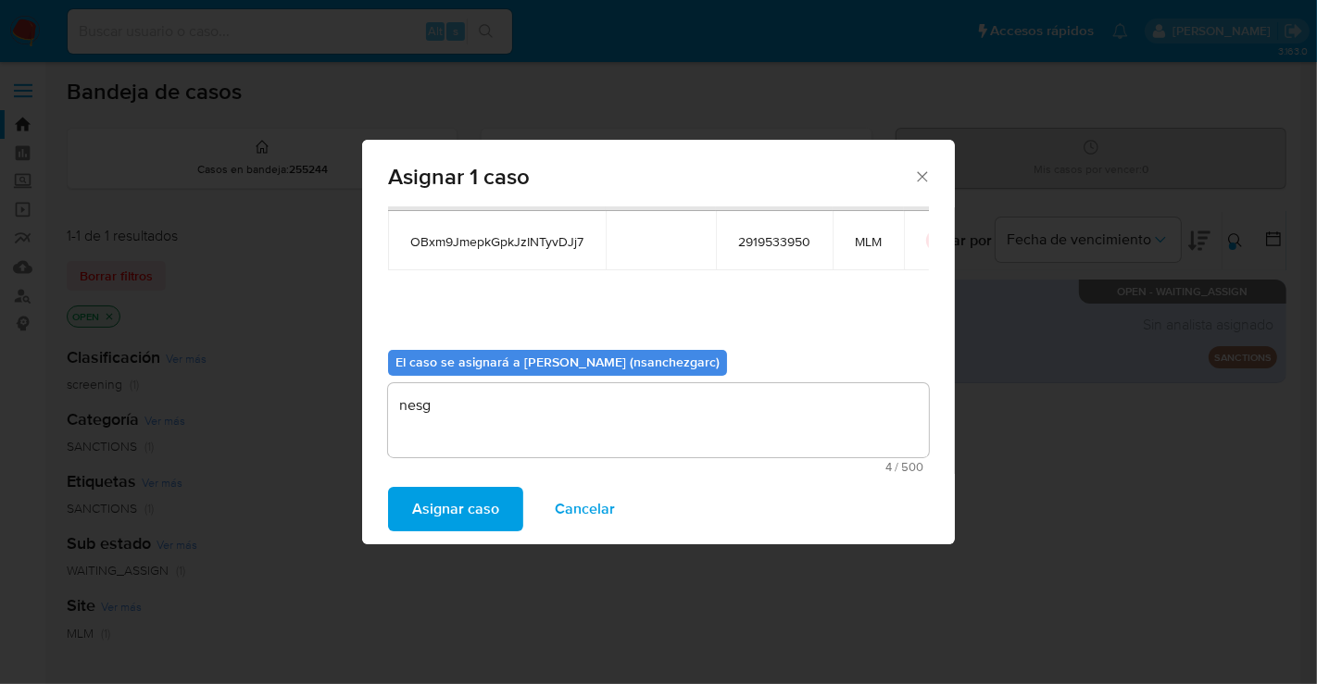
click at [461, 496] on span "Asignar caso" at bounding box center [455, 509] width 87 height 41
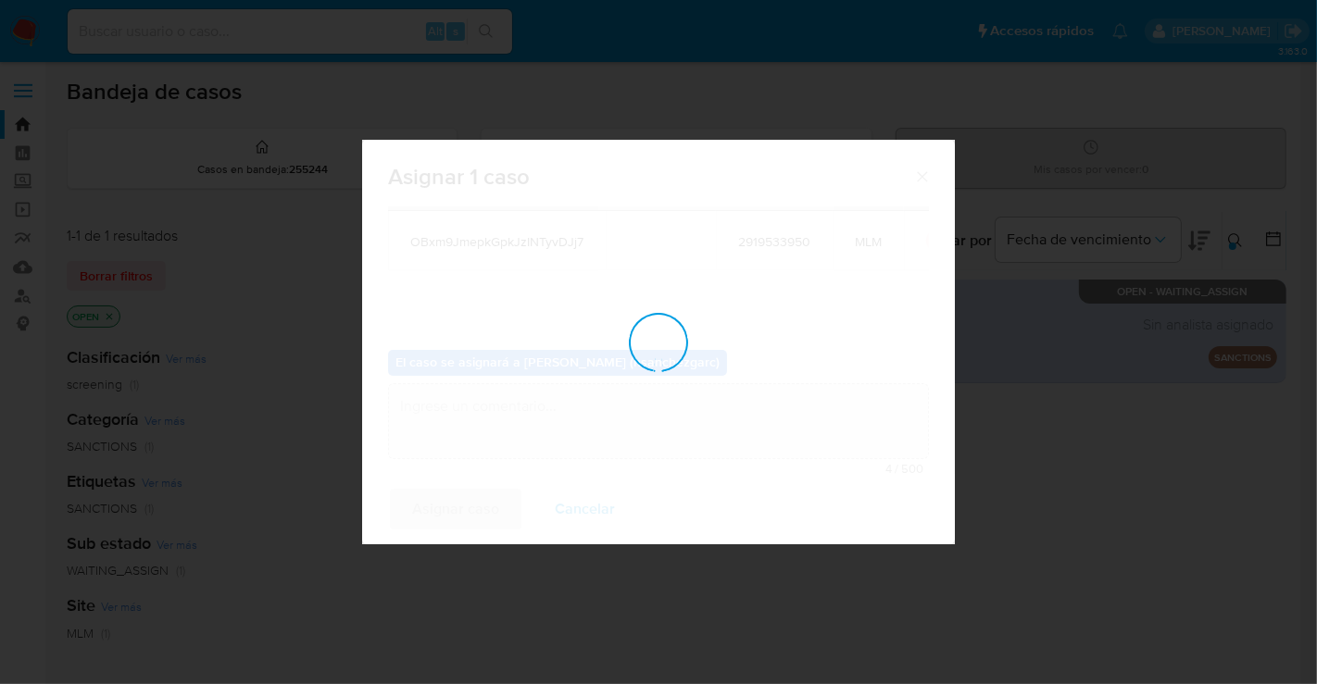
checkbox input "false"
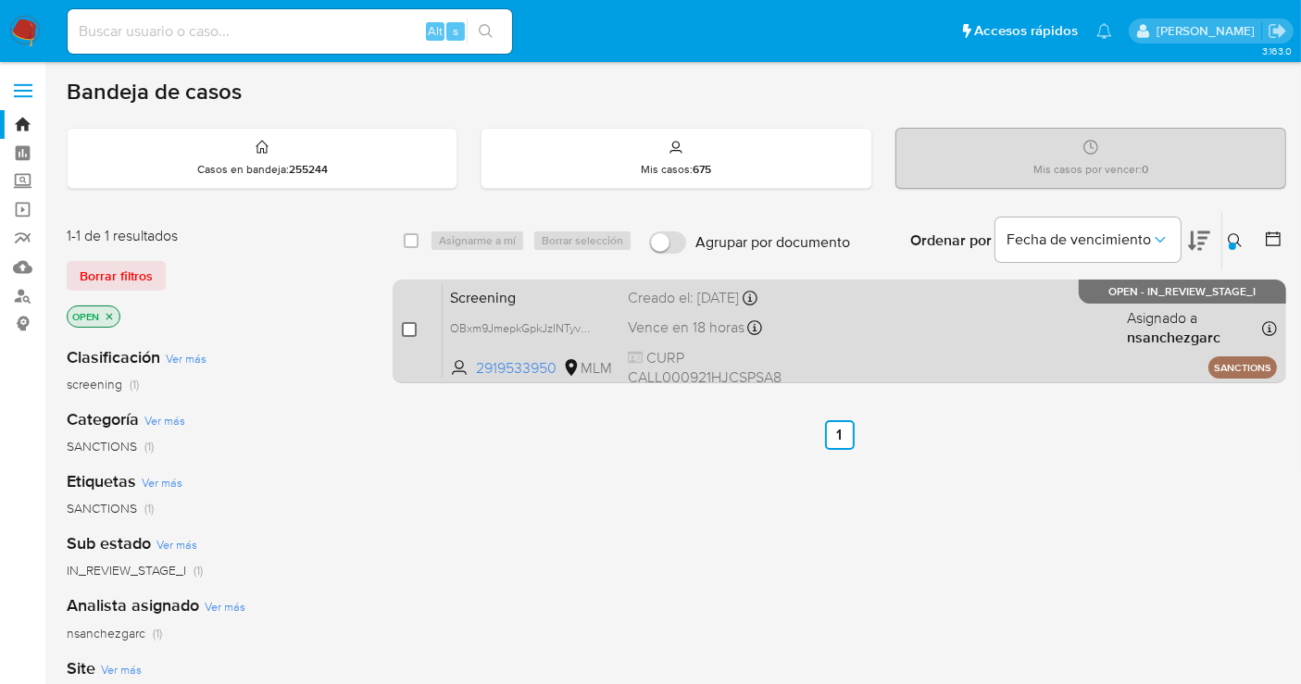
click at [404, 330] on input "checkbox" at bounding box center [409, 329] width 15 height 15
checkbox input "true"
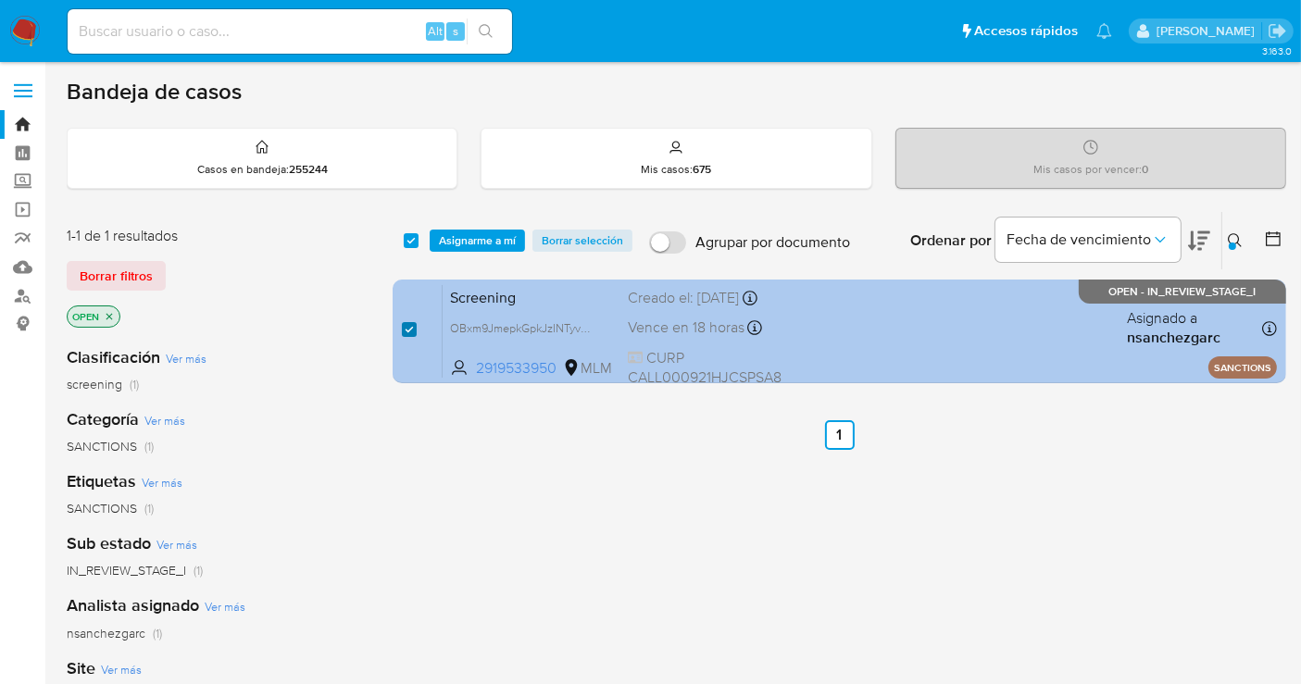
click at [402, 326] on input "checkbox" at bounding box center [409, 329] width 15 height 15
checkbox input "false"
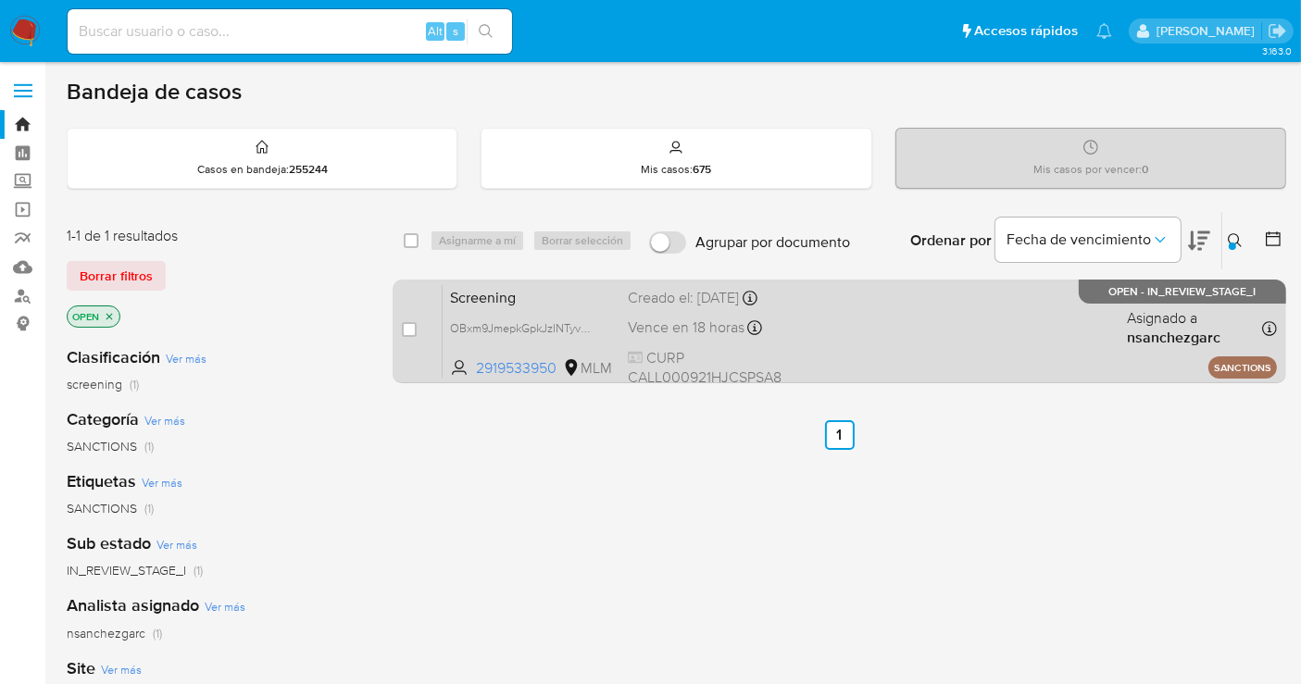
click at [699, 308] on div "Creado el: 13/10/2025 Creado el: 13/10/2025 11:43:38" at bounding box center [705, 298] width 154 height 20
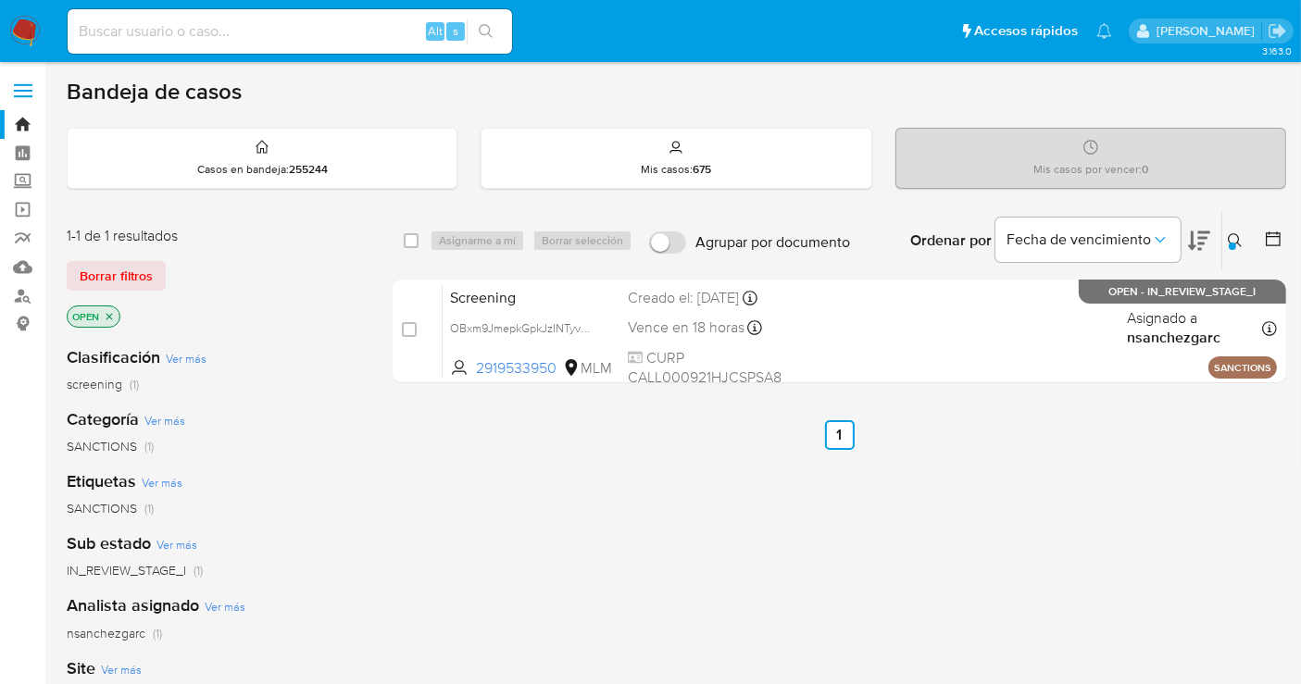
click at [30, 34] on img at bounding box center [24, 31] width 31 height 31
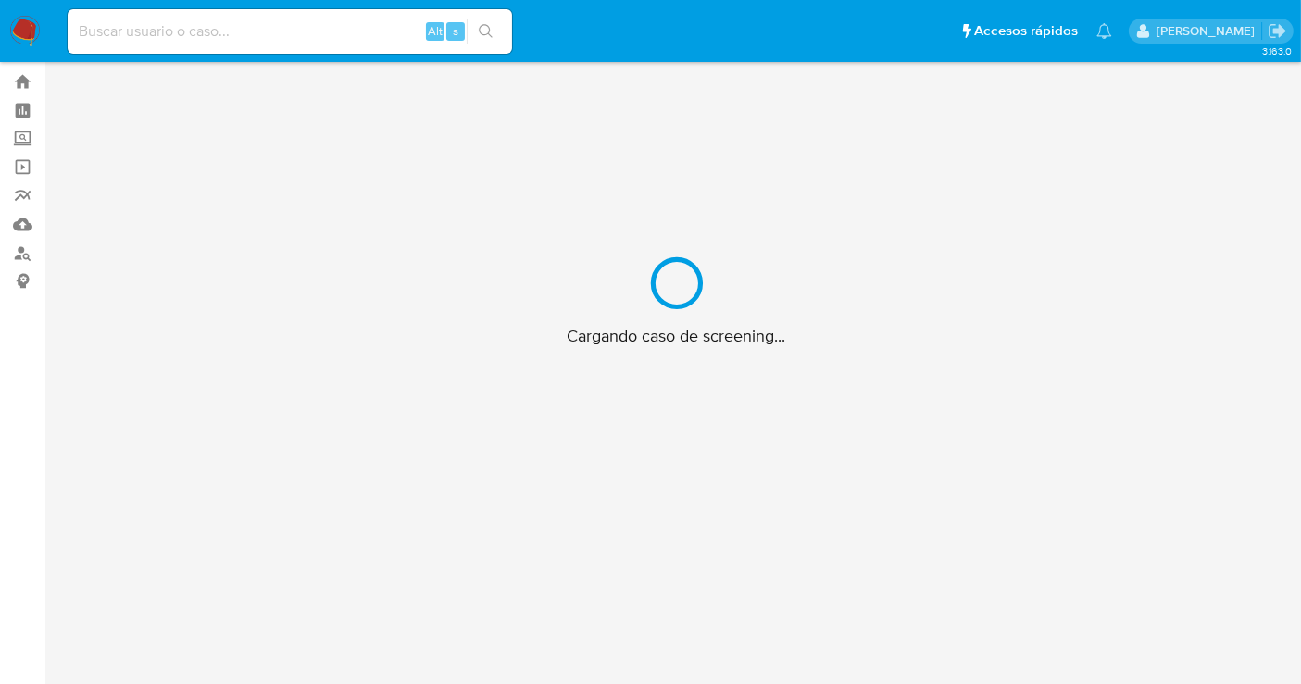
scroll to position [66, 0]
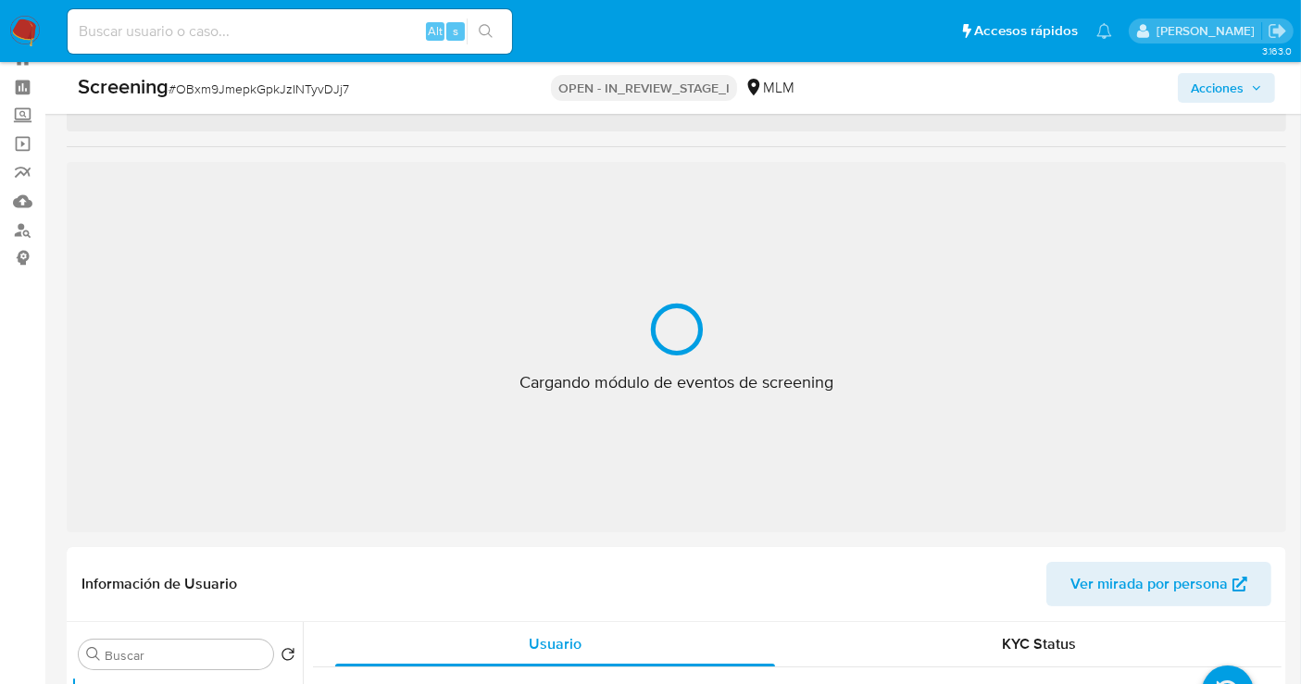
select select "10"
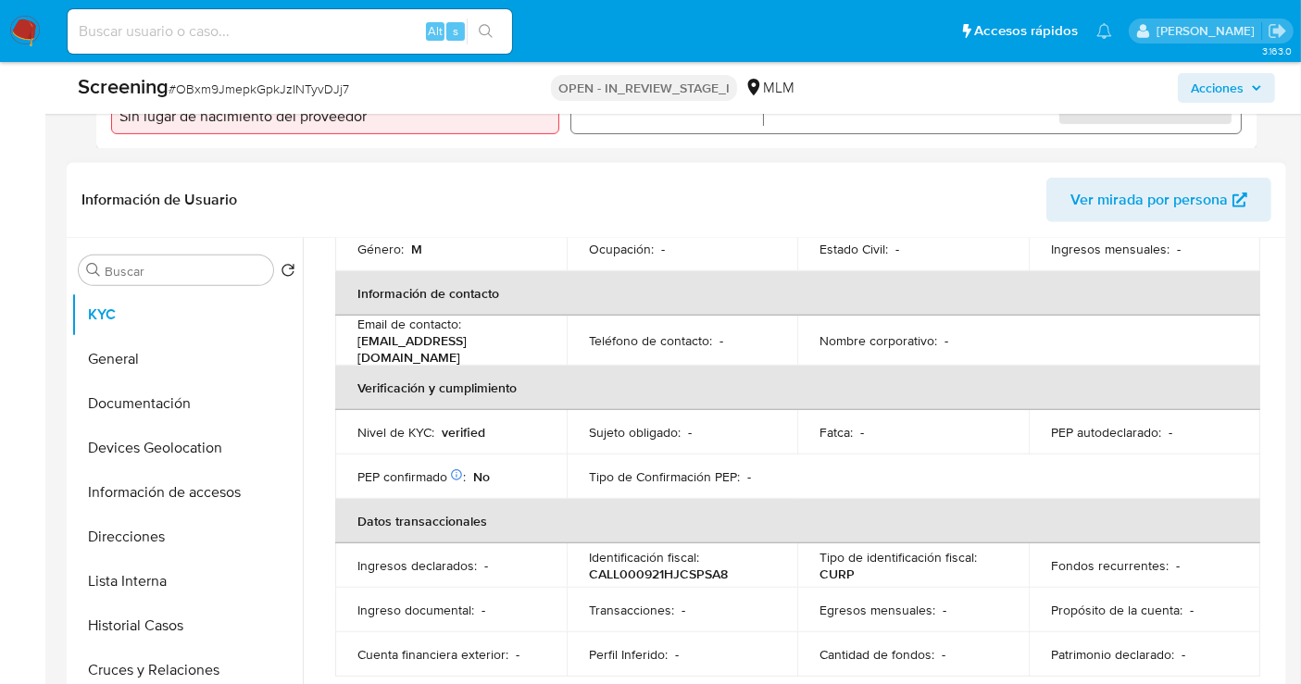
scroll to position [411, 0]
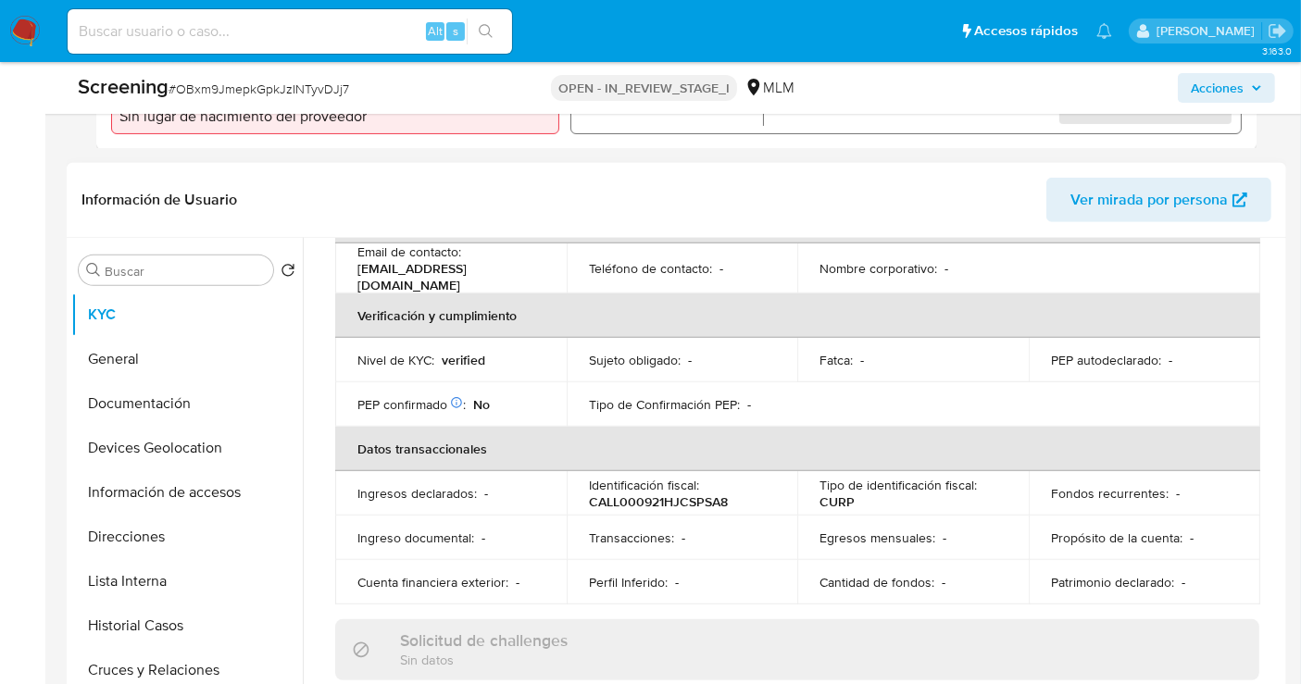
click at [627, 494] on p "CALL000921HJCSPSA8" at bounding box center [658, 502] width 139 height 17
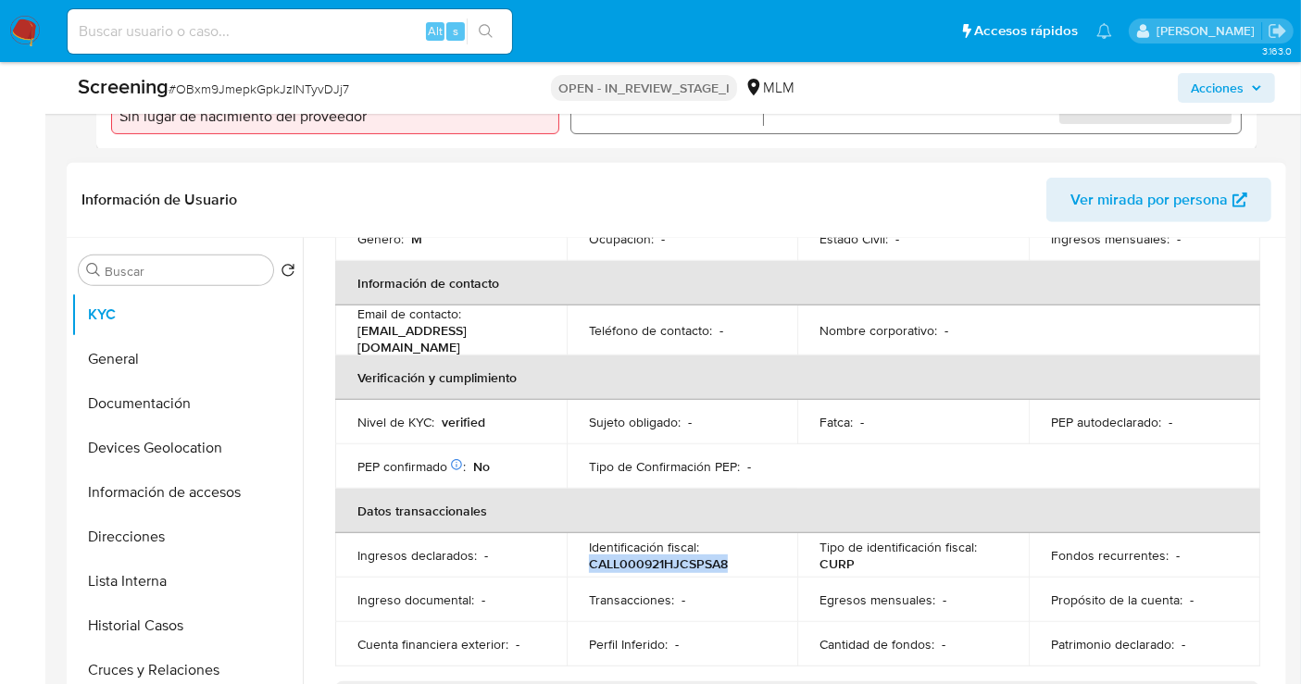
scroll to position [206, 0]
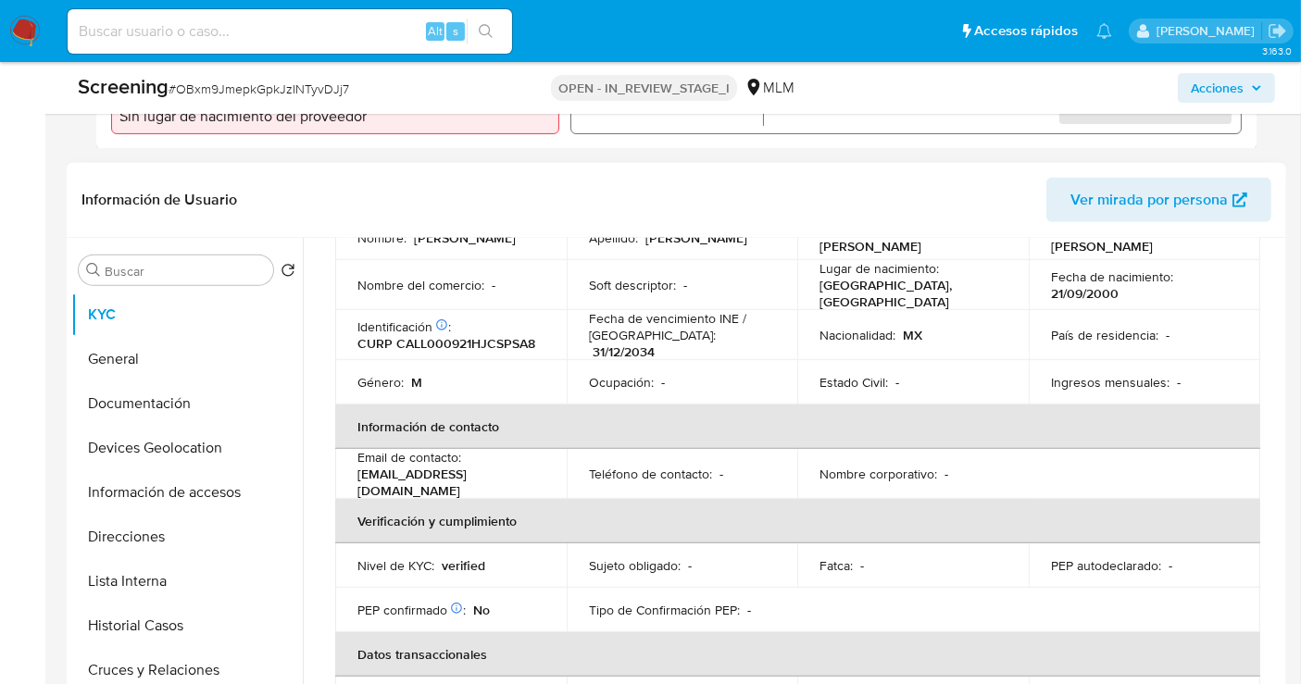
click at [427, 335] on p "CURP CALL000921HJCSPSA8" at bounding box center [446, 343] width 178 height 17
copy p "CALL000921HJCSPSA8"
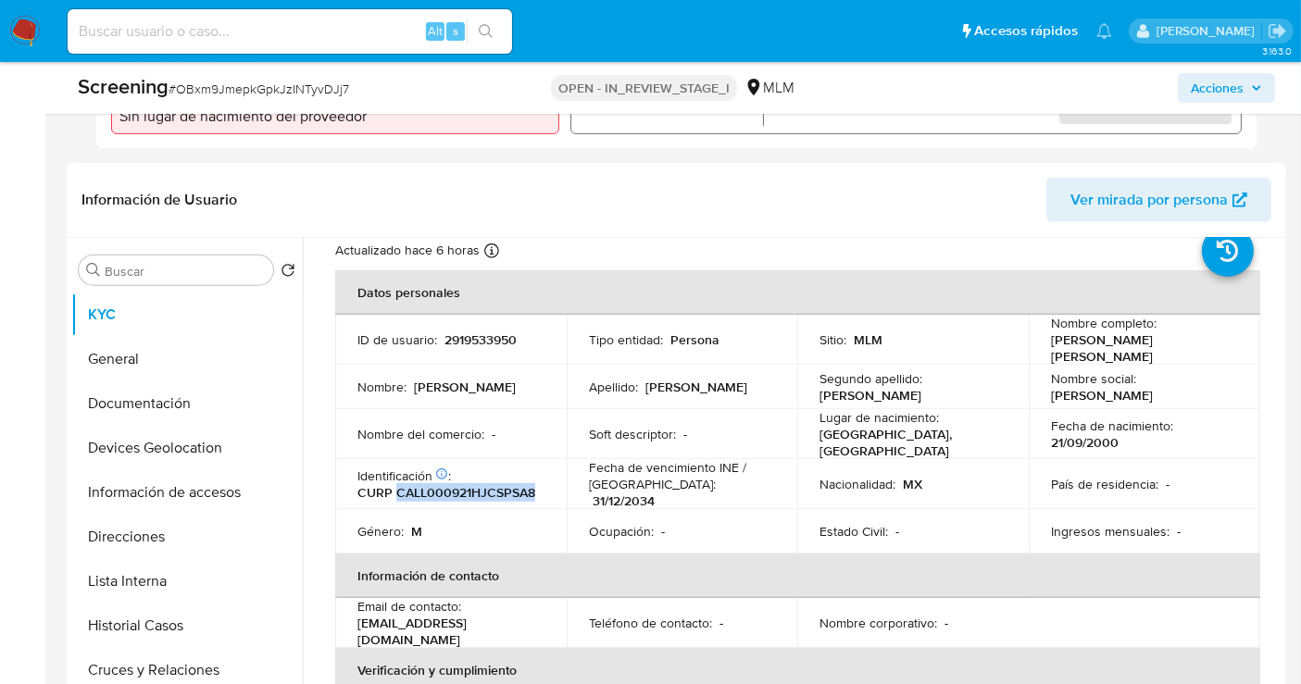
scroll to position [0, 0]
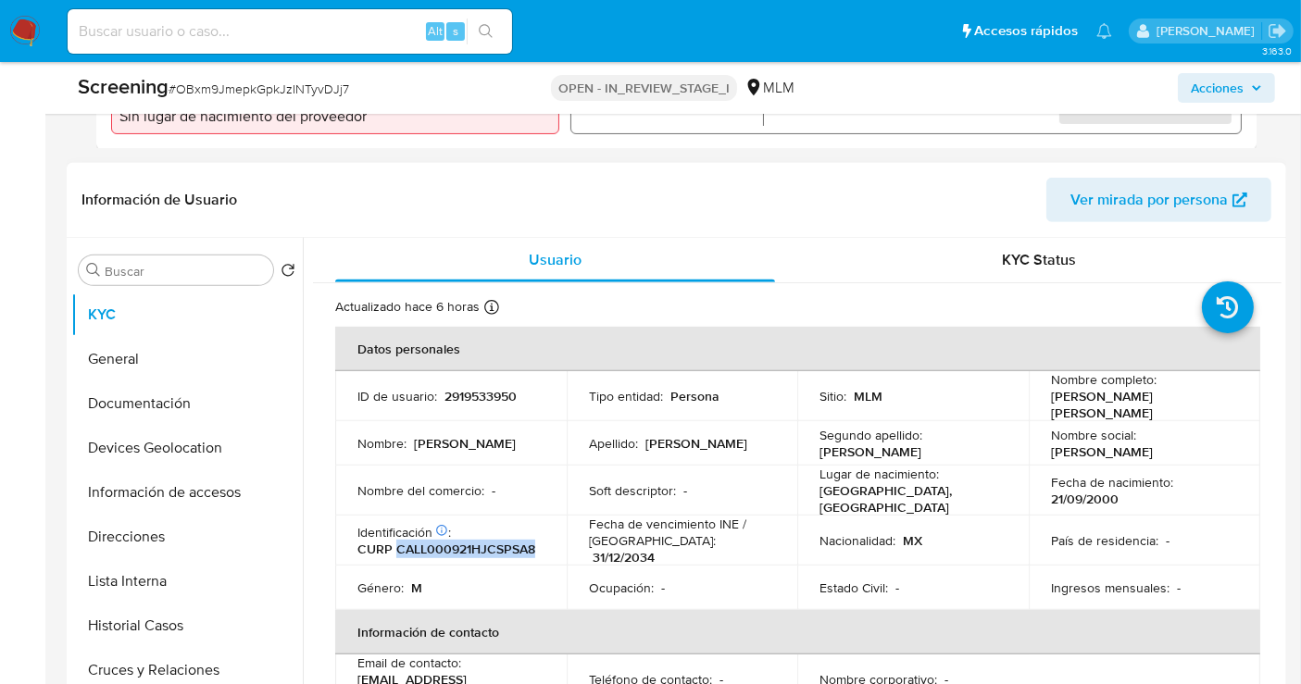
drag, startPoint x: 1088, startPoint y: 398, endPoint x: 1026, endPoint y: 380, distance: 64.7
click at [1029, 380] on td "Nombre completo : Jose Luis Manuel Castañeda Lopez" at bounding box center [1144, 396] width 231 height 50
copy p "Jose Luis Manuel Castañeda Lopez"
click at [484, 388] on p "2919533950" at bounding box center [480, 396] width 72 height 17
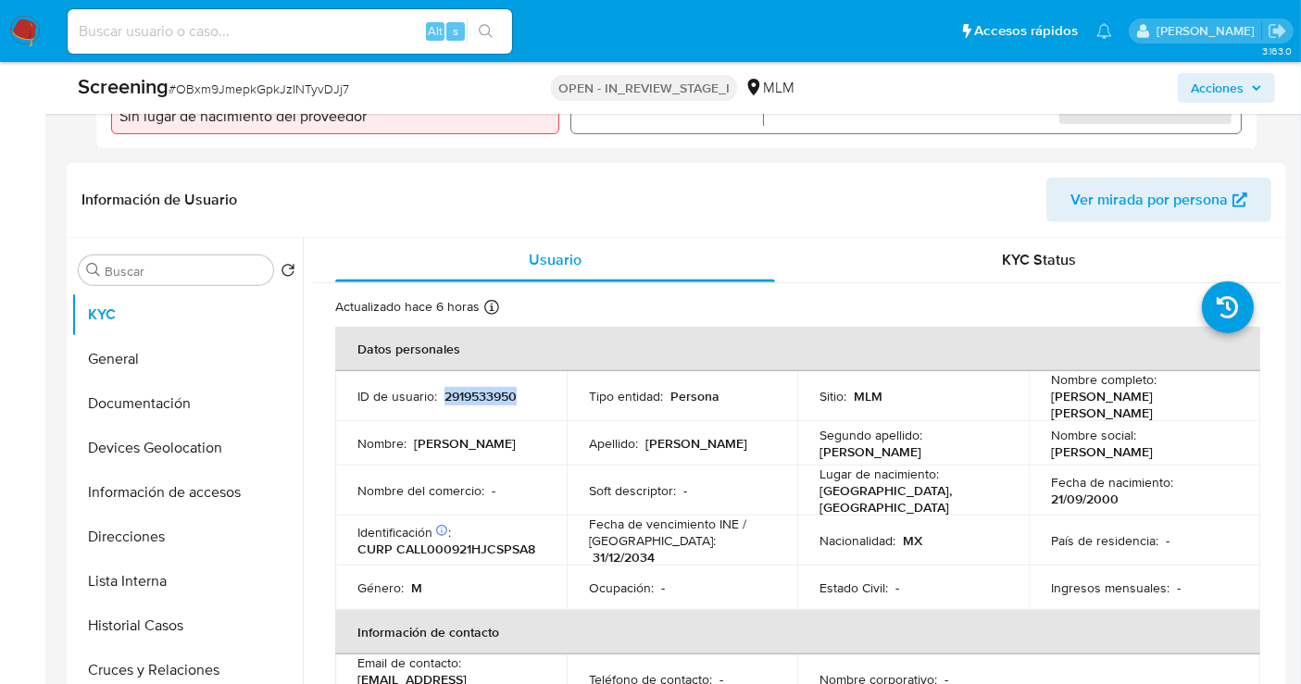
copy p "2919533950"
click at [120, 355] on button "General" at bounding box center [179, 359] width 217 height 44
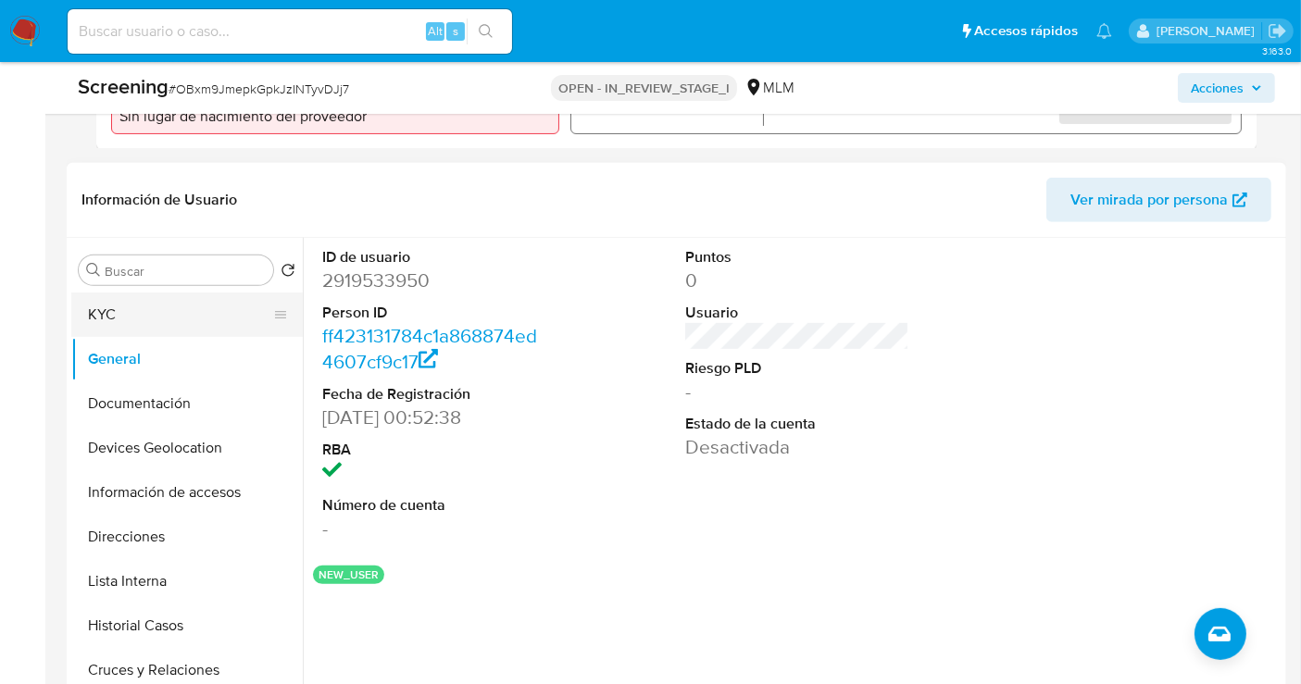
click at [164, 293] on button "KYC" at bounding box center [179, 315] width 217 height 44
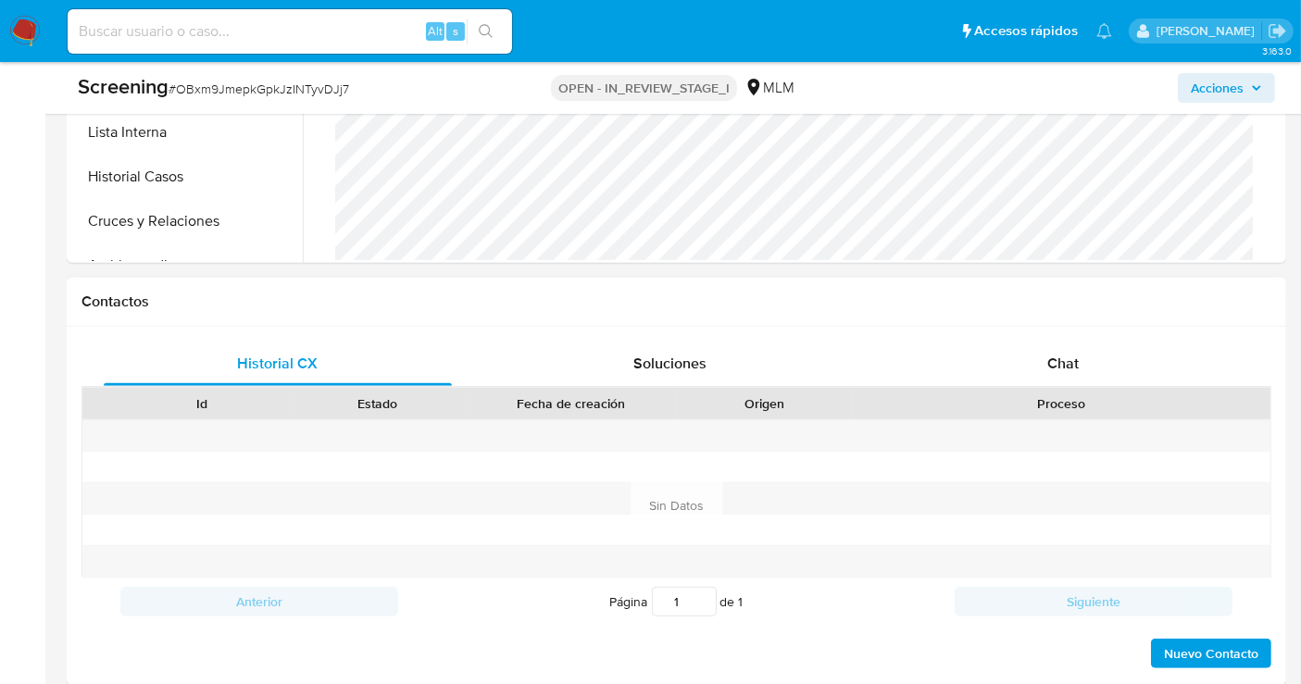
scroll to position [1359, 0]
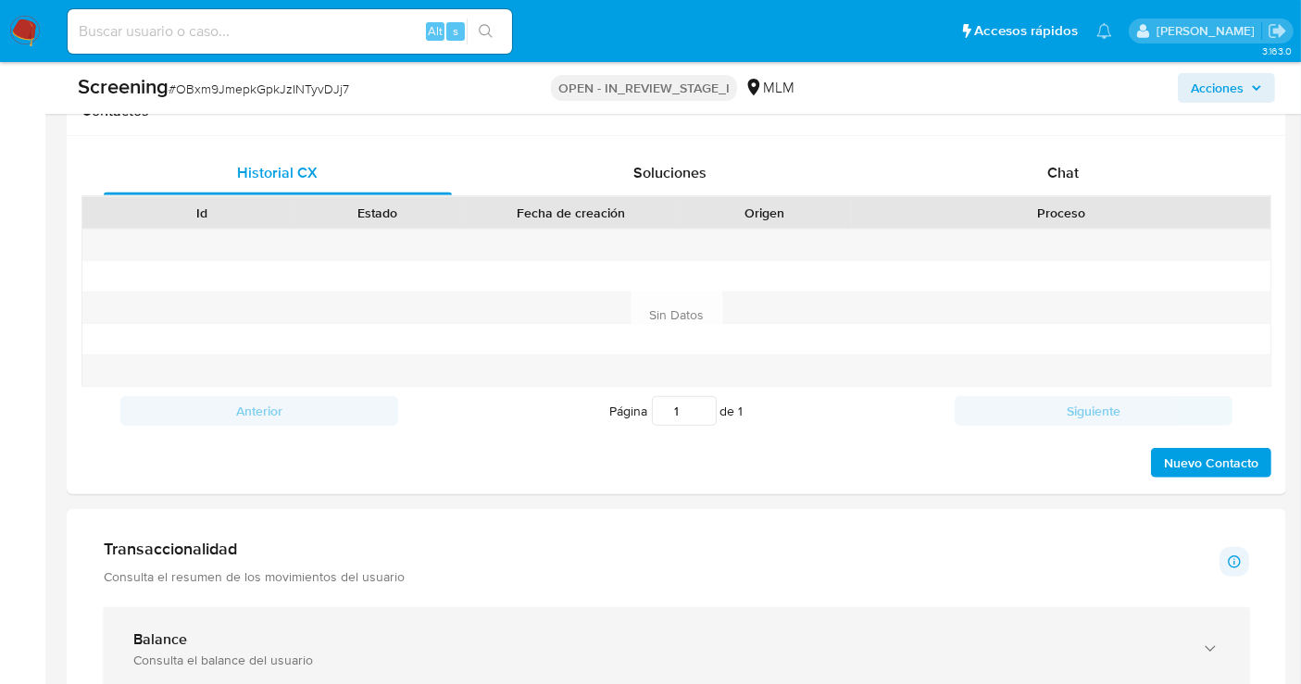
click at [206, 631] on div "Balance" at bounding box center [657, 640] width 1049 height 19
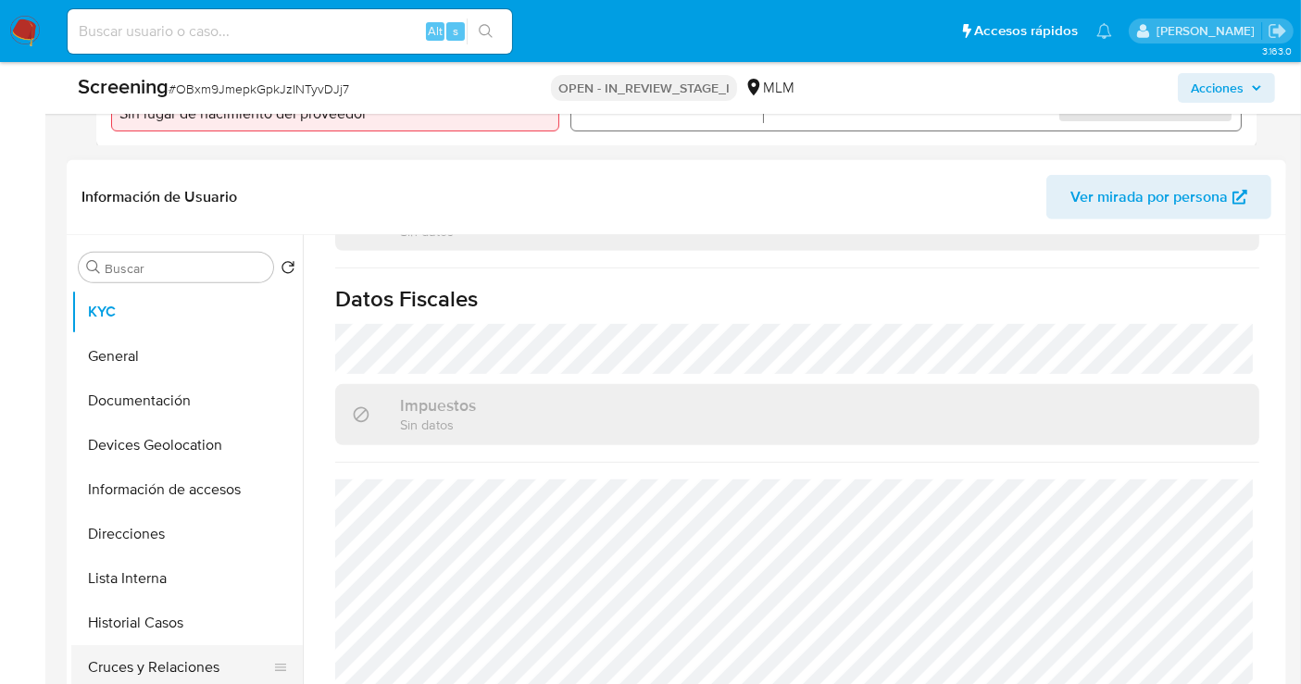
scroll to position [844, 0]
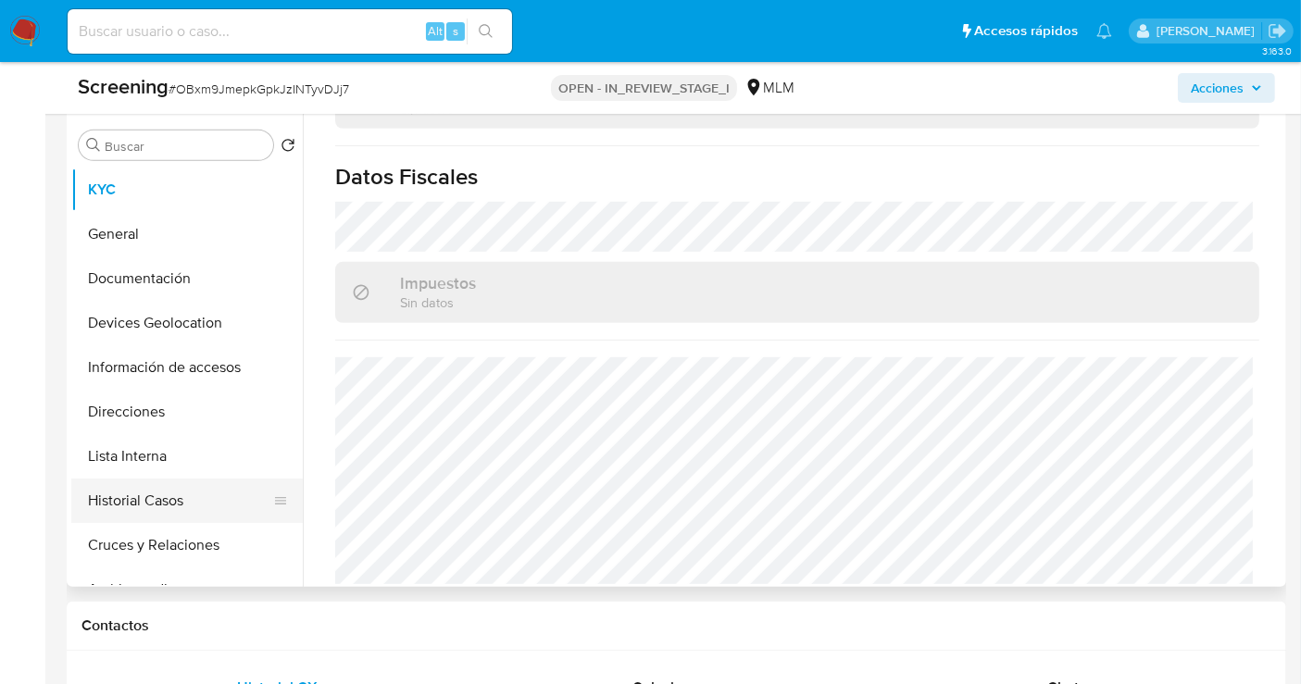
click at [136, 479] on button "Historial Casos" at bounding box center [179, 501] width 217 height 44
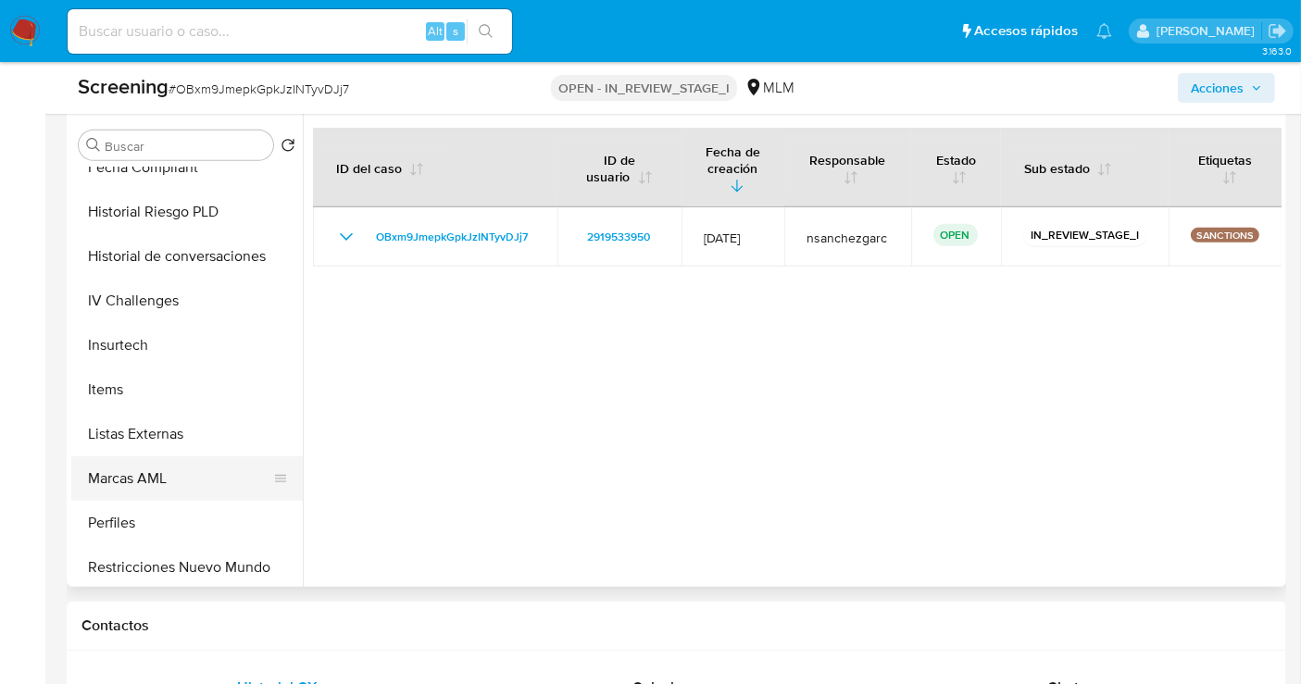
scroll to position [915, 0]
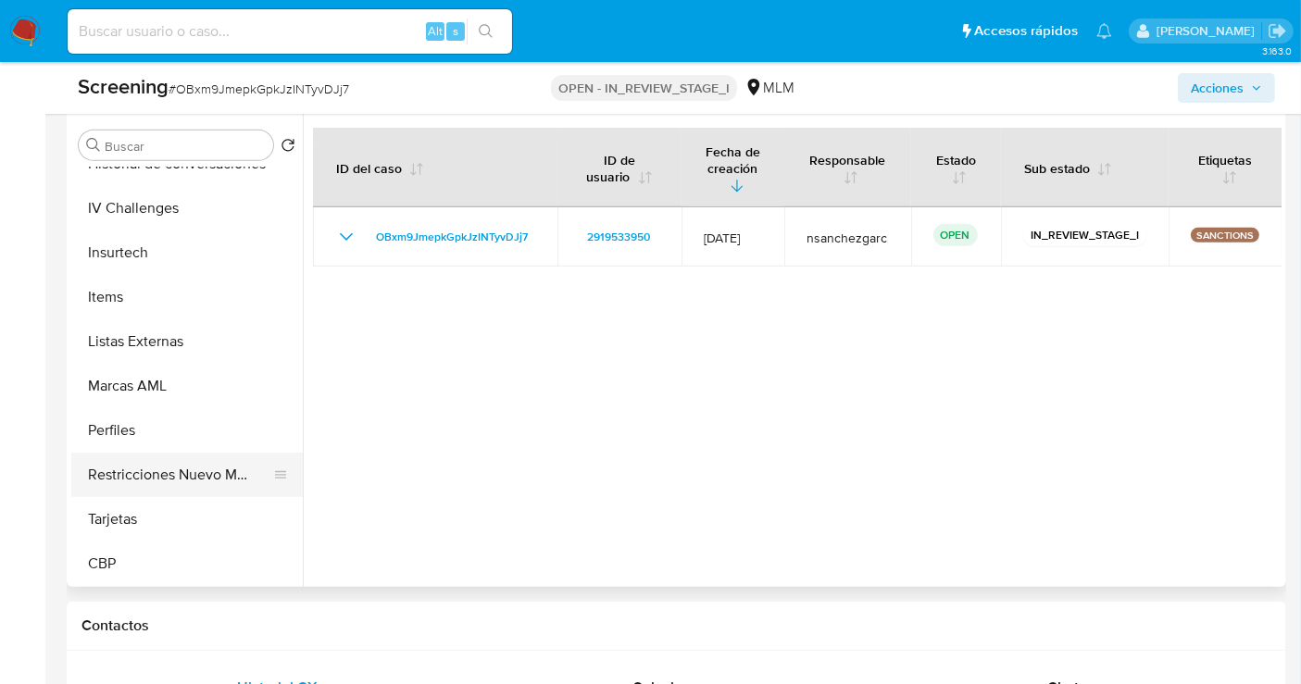
click at [185, 464] on button "Restricciones Nuevo Mundo" at bounding box center [179, 475] width 217 height 44
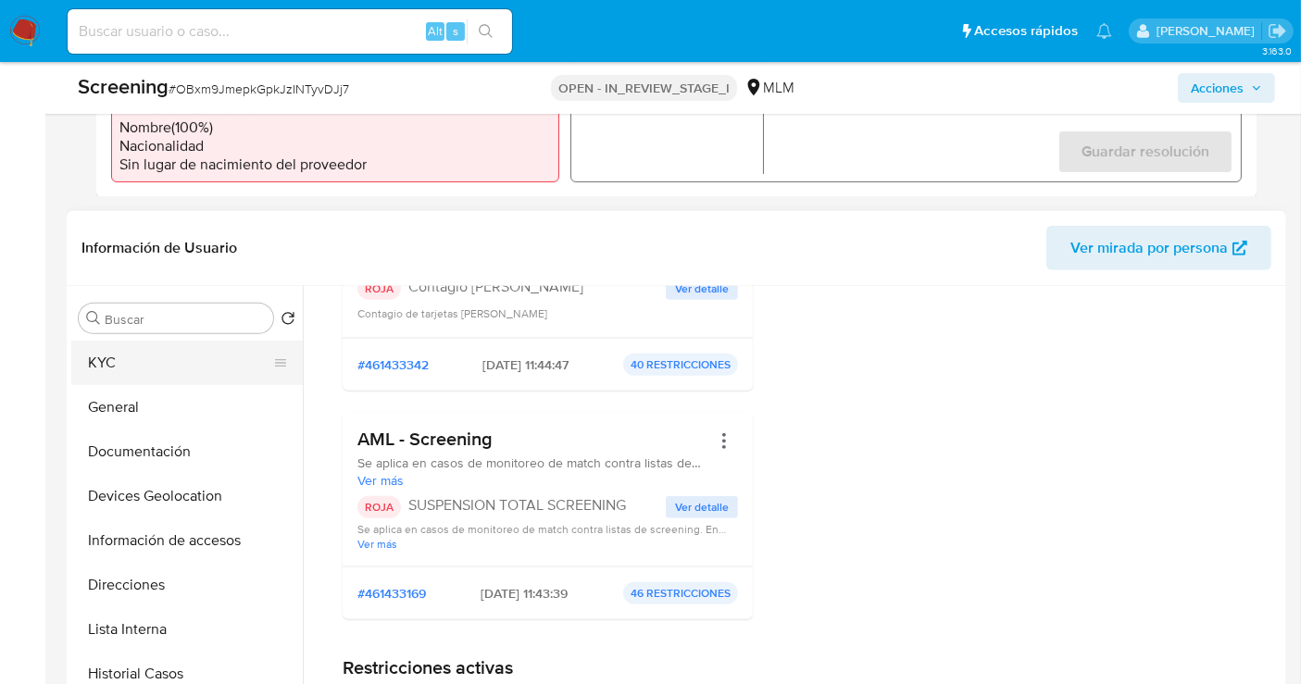
scroll to position [639, 0]
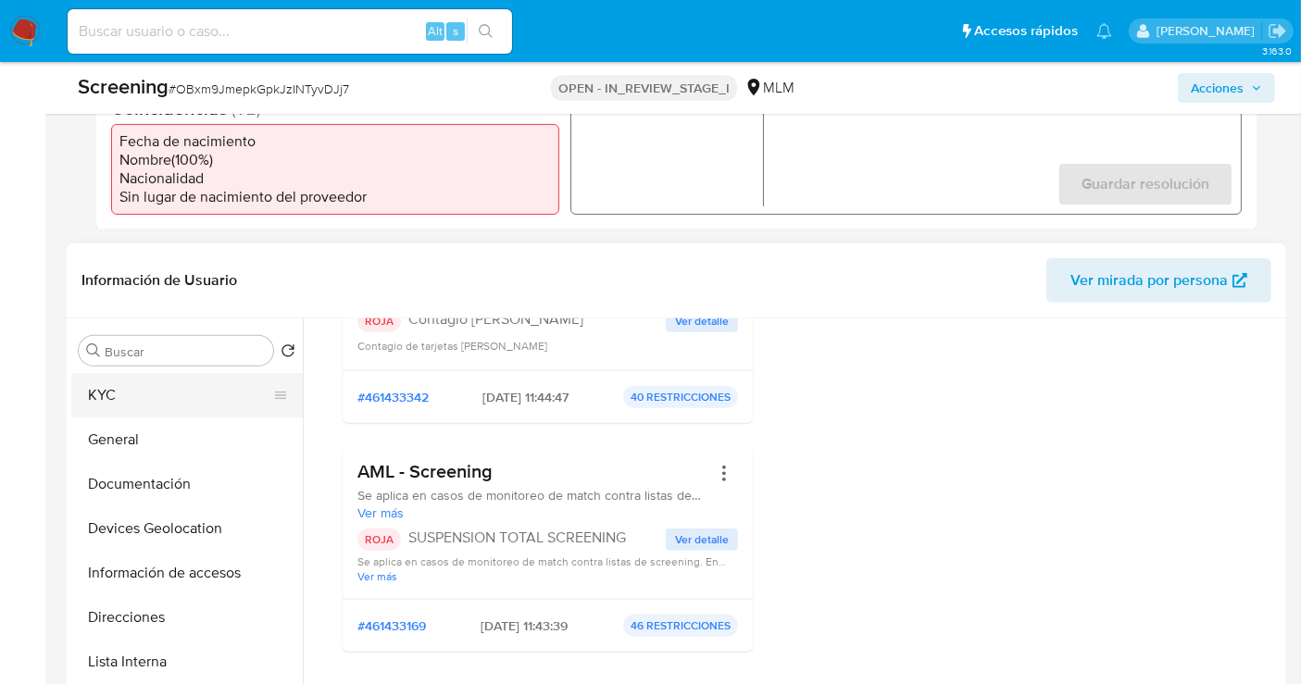
click at [114, 289] on div "Información de Usuario Ver mirada por persona" at bounding box center [676, 281] width 1219 height 75
click at [112, 387] on button "KYC" at bounding box center [179, 395] width 217 height 44
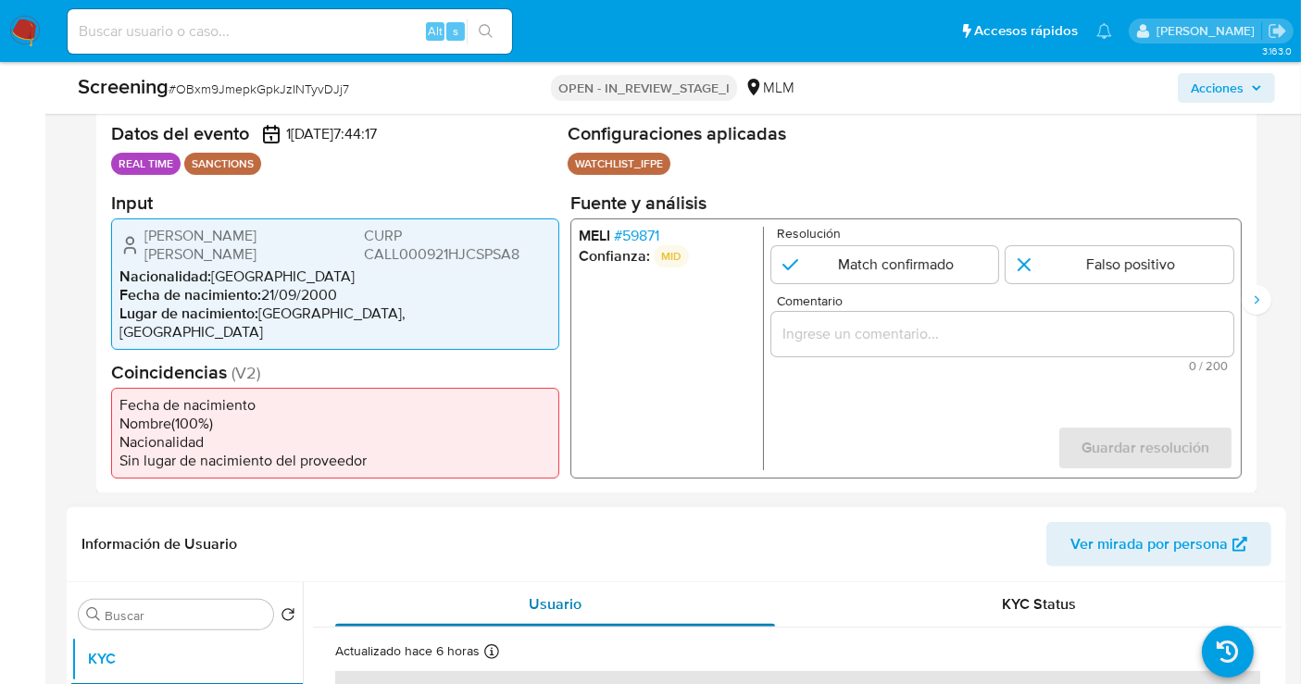
scroll to position [331, 0]
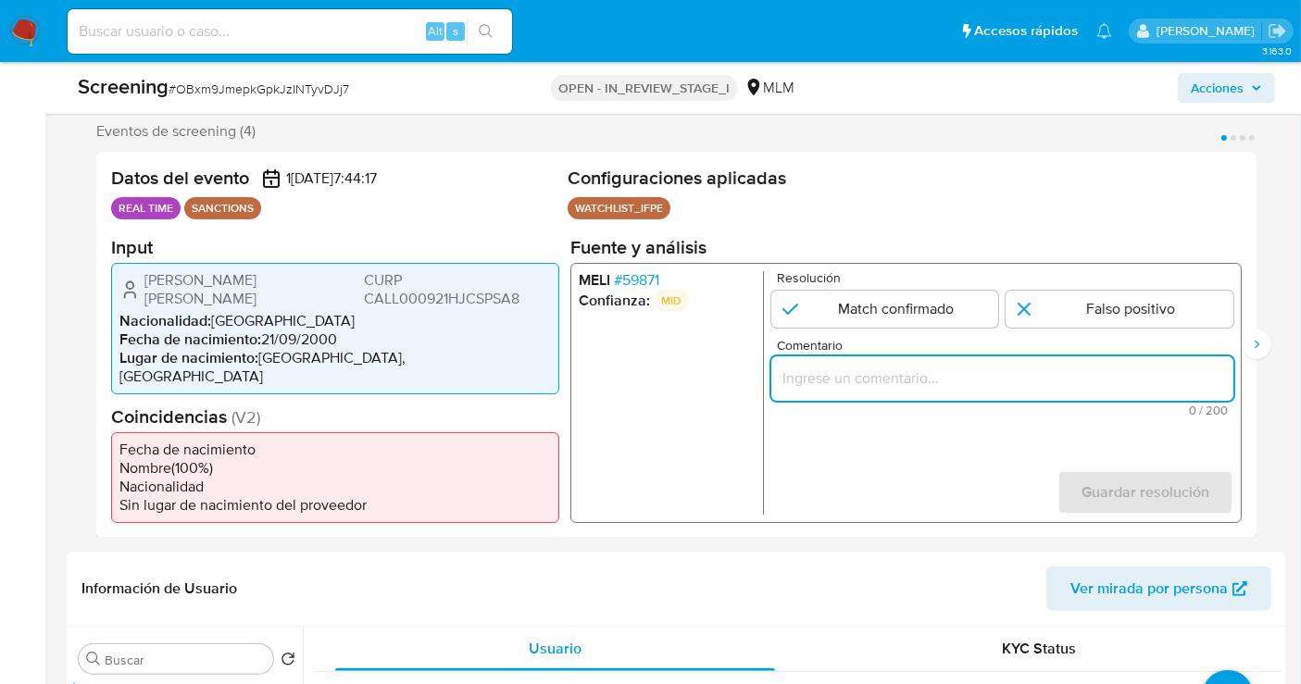
click at [835, 384] on input "Comentario" at bounding box center [1002, 378] width 462 height 24
paste input "SE CONFIRMA COINCIDENCIA EN LISTA DE SANCIONES DENOMINADA IFPE LPB POR NOMBRE C…"
type input "SE CONFIRMA COINCIDENCIA EN LISTA DE SANCIONES DENOMINADA IFPE LPB POR NOMBRE C…"
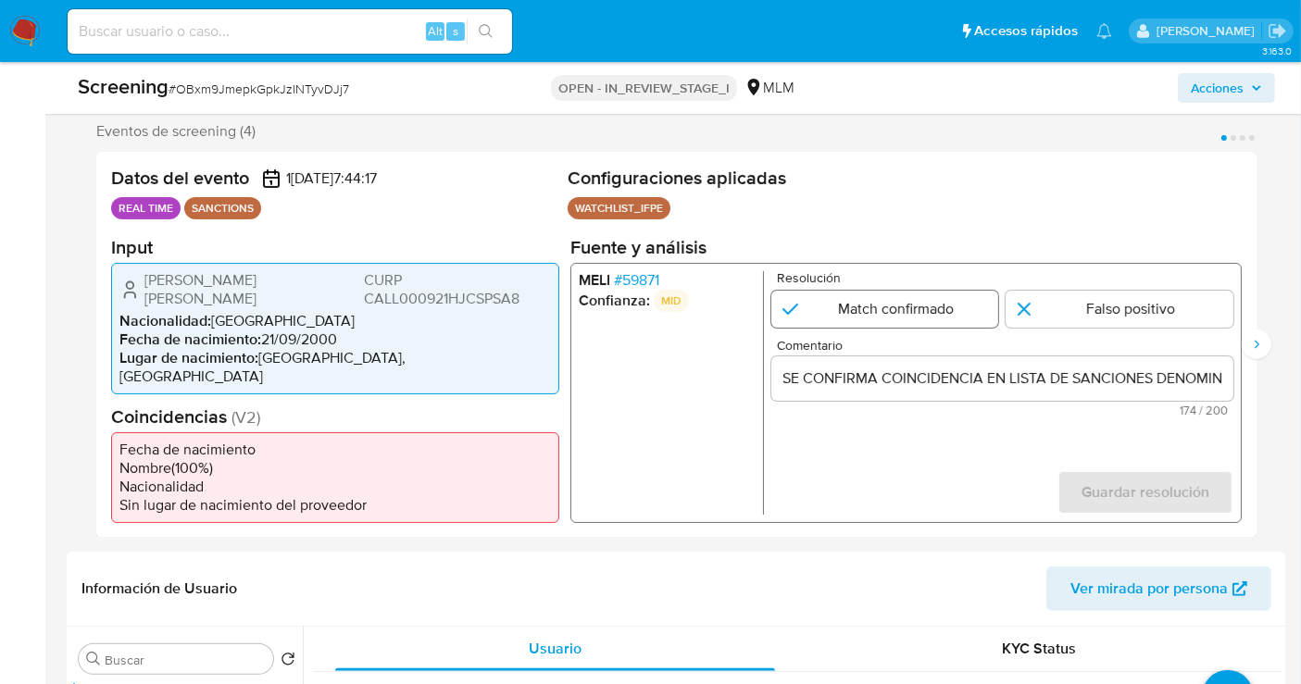
click at [873, 312] on input "1 de 4" at bounding box center [885, 308] width 228 height 37
radio input "true"
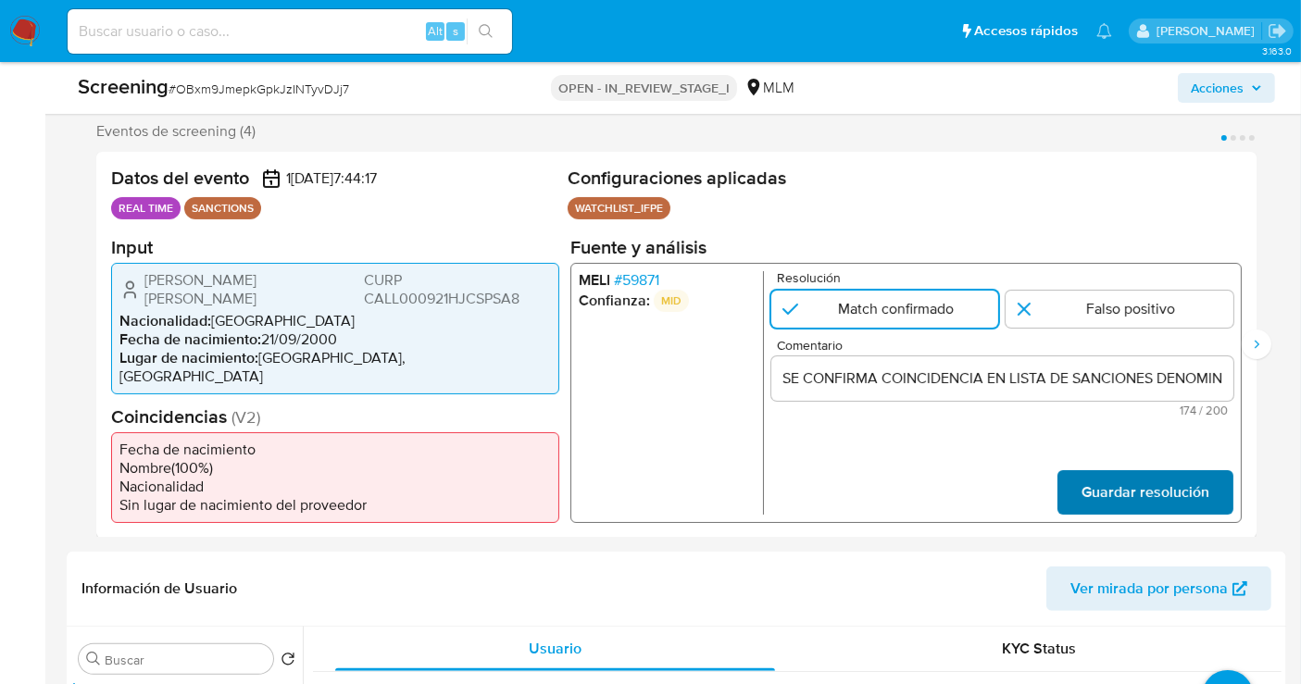
click at [1106, 471] on span "Guardar resolución" at bounding box center [1145, 491] width 128 height 41
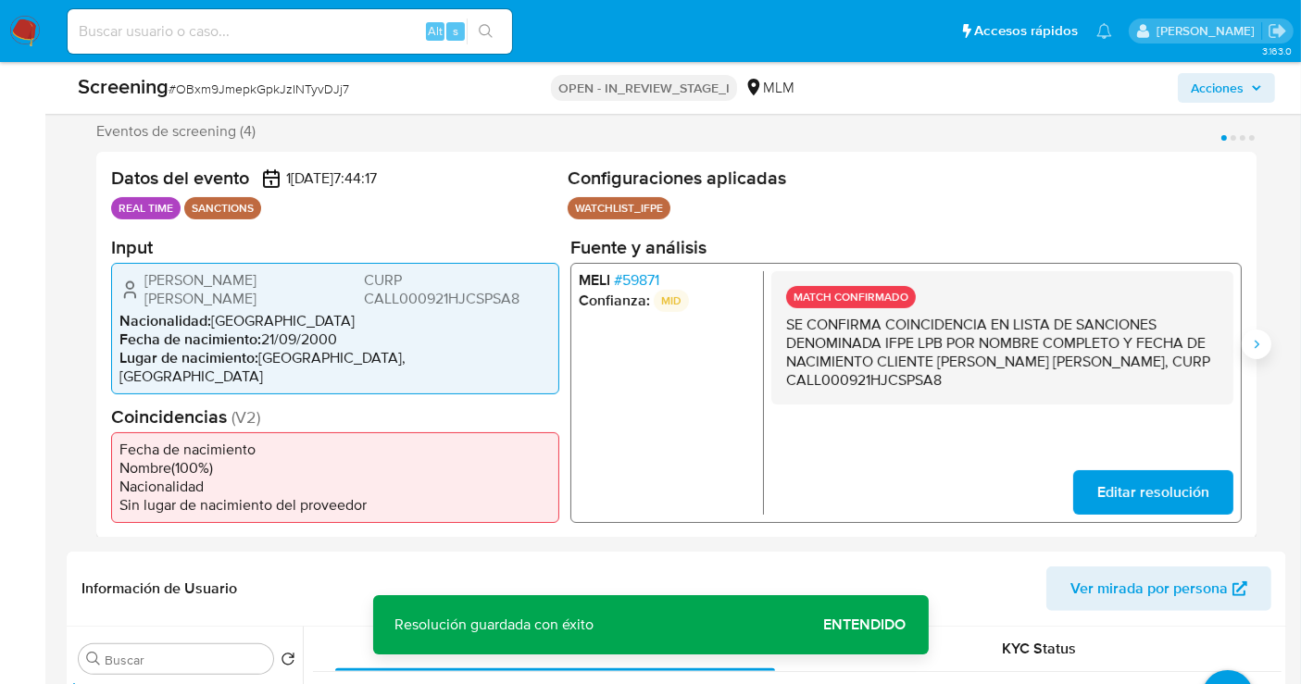
click at [1251, 337] on icon "Siguiente" at bounding box center [1256, 344] width 15 height 15
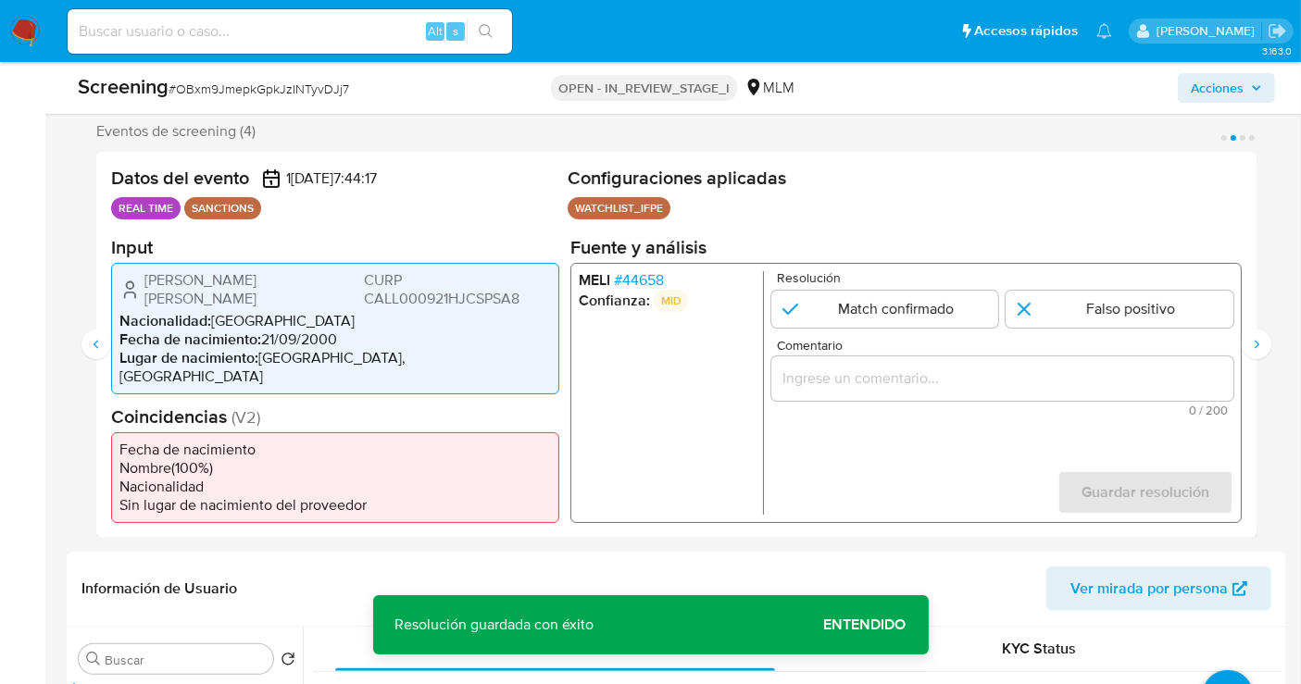
click at [856, 377] on input "Comentario" at bounding box center [1002, 378] width 462 height 24
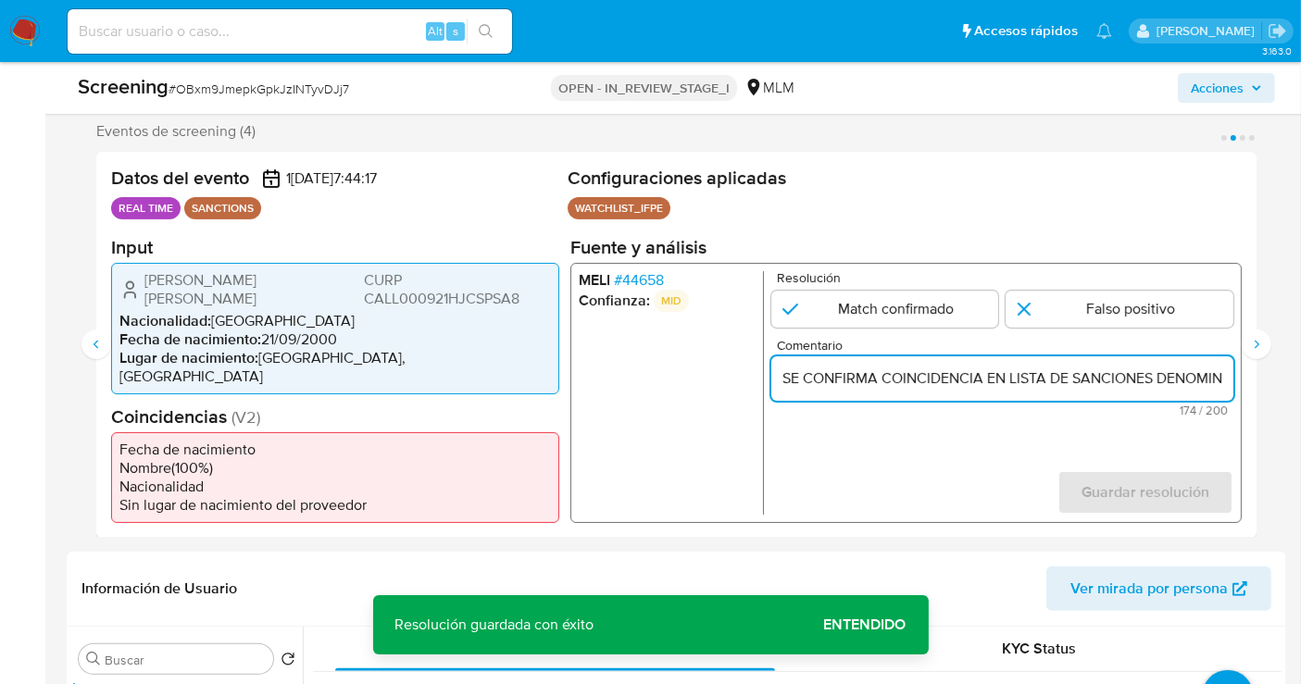
scroll to position [0, 983]
type input "SE CONFIRMA COINCIDENCIA EN LISTA DE SANCIONES DENOMINADA IFPE LPB POR NOMBRE C…"
click at [864, 321] on input "2 de 4" at bounding box center [885, 308] width 228 height 37
radio input "true"
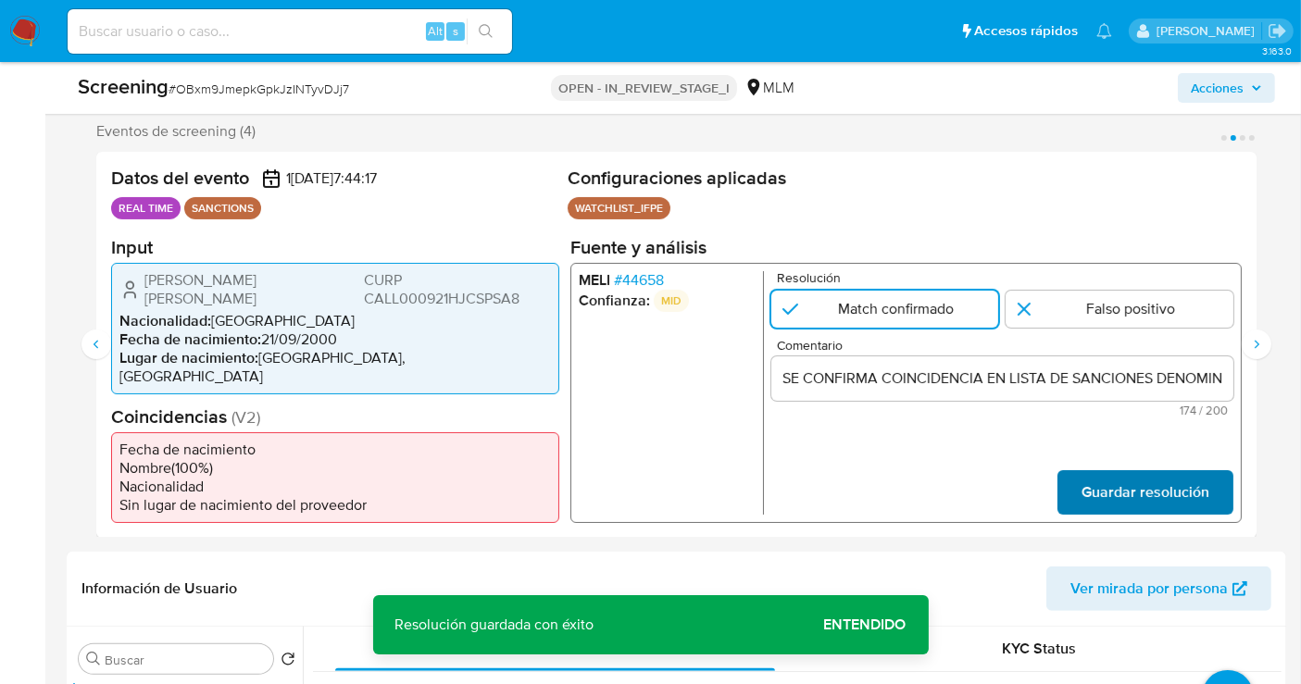
click at [1116, 477] on span "Guardar resolución" at bounding box center [1145, 491] width 128 height 41
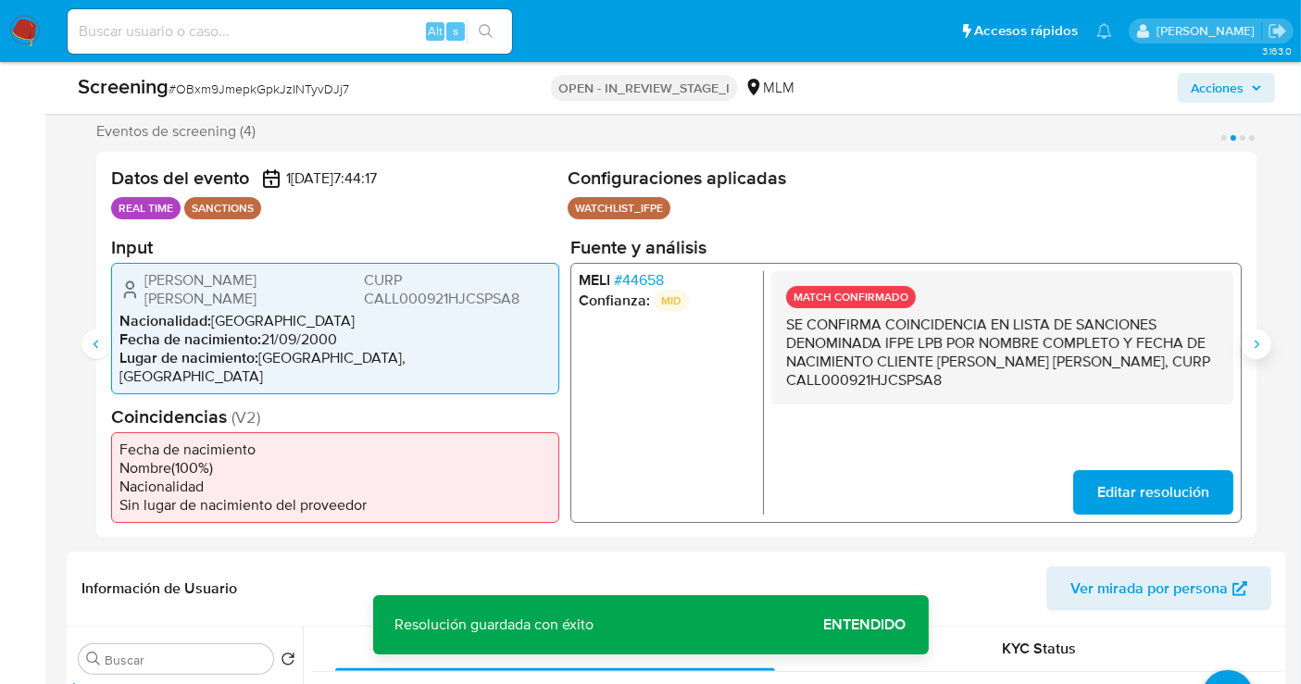
click at [1266, 337] on button "Siguiente" at bounding box center [1257, 345] width 30 height 30
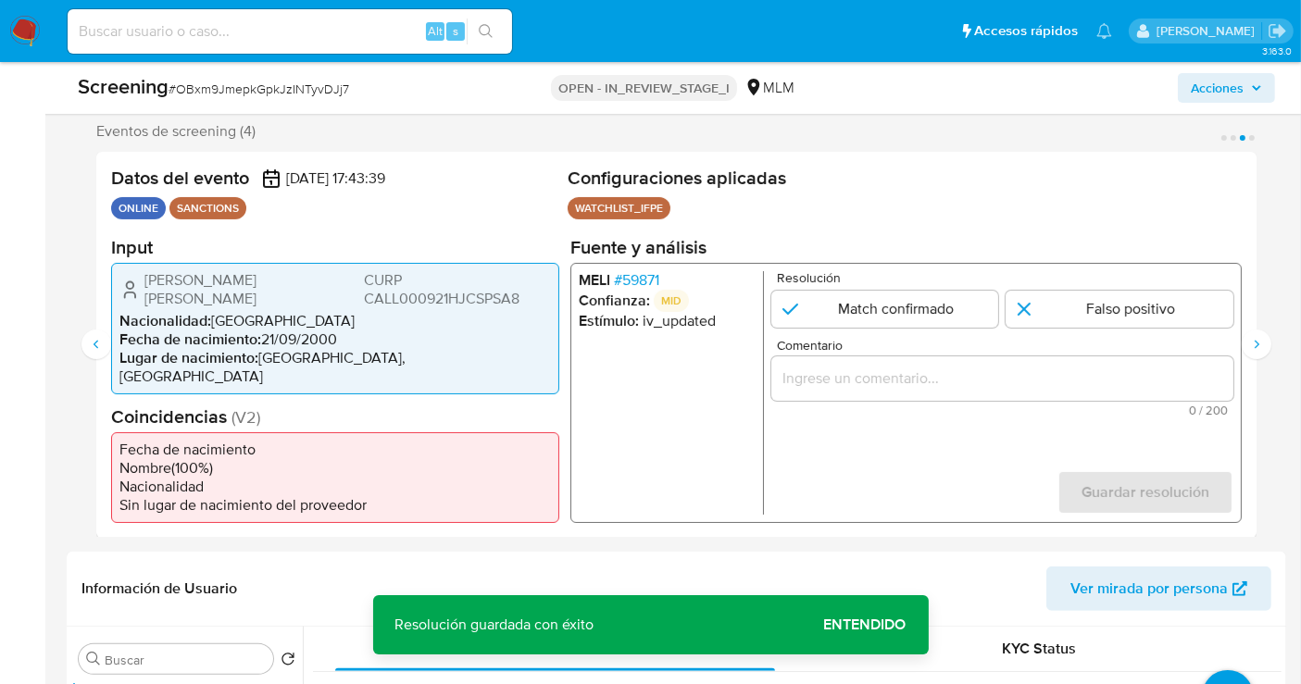
click at [899, 380] on input "Comentario" at bounding box center [1002, 378] width 462 height 24
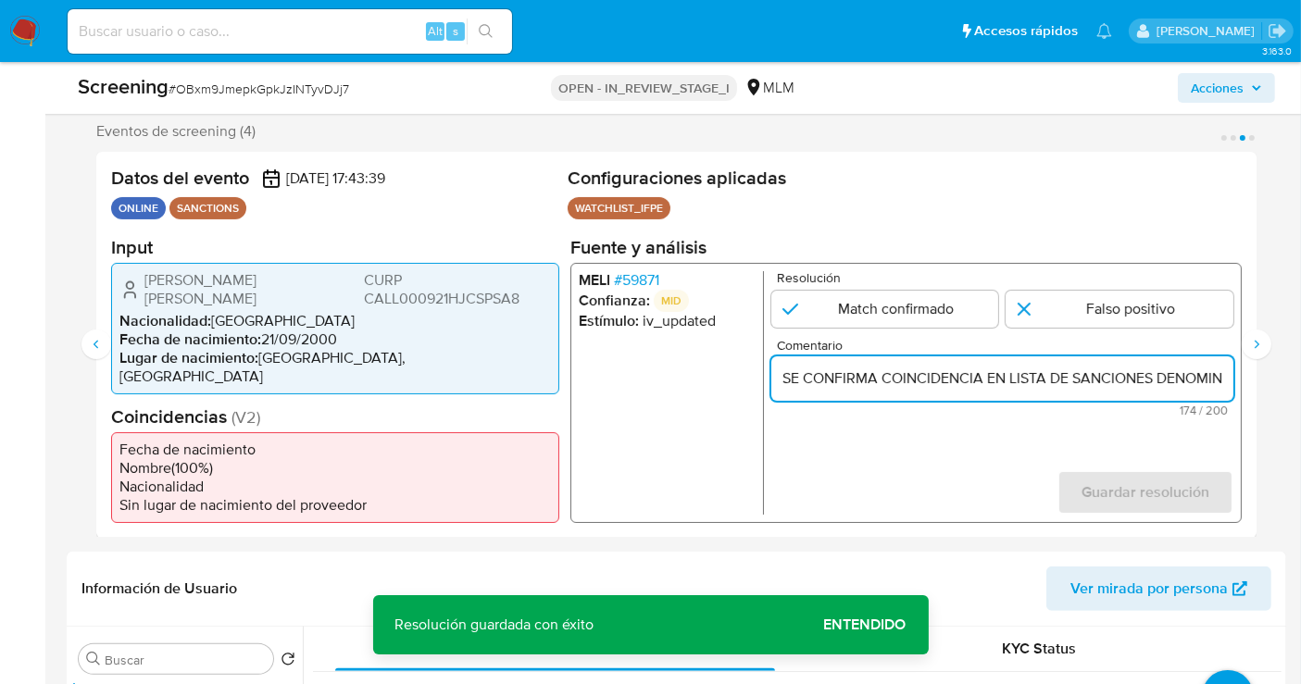
scroll to position [0, 983]
type input "SE CONFIRMA COINCIDENCIA EN LISTA DE SANCIONES DENOMINADA IFPE LPB POR NOMBRE C…"
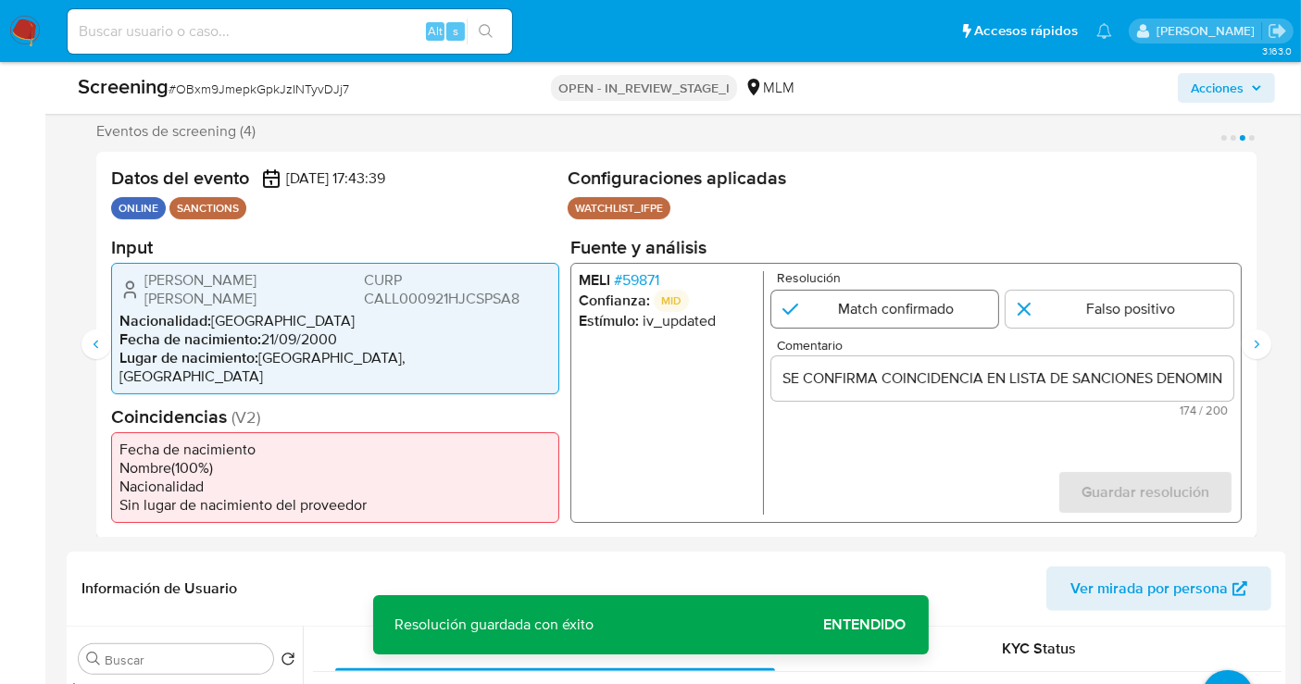
click at [875, 312] on input "3 de 4" at bounding box center [885, 308] width 228 height 37
radio input "true"
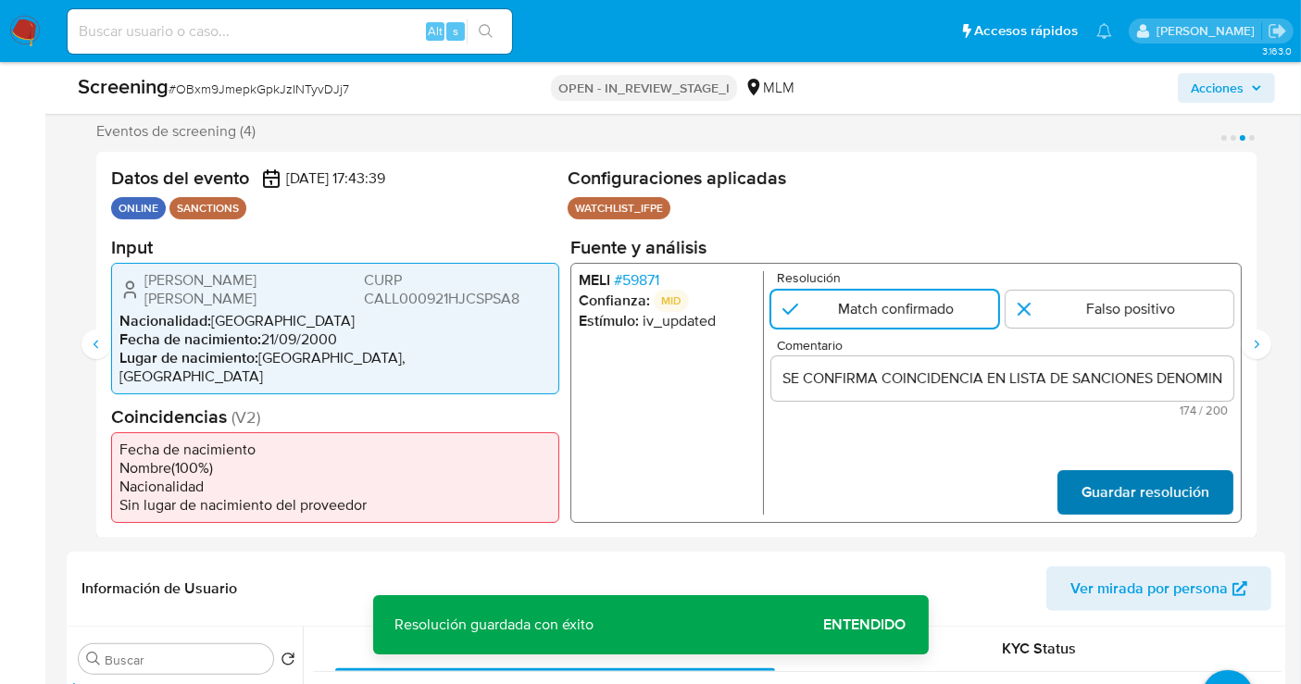
click at [1113, 471] on span "Guardar resolución" at bounding box center [1145, 491] width 128 height 41
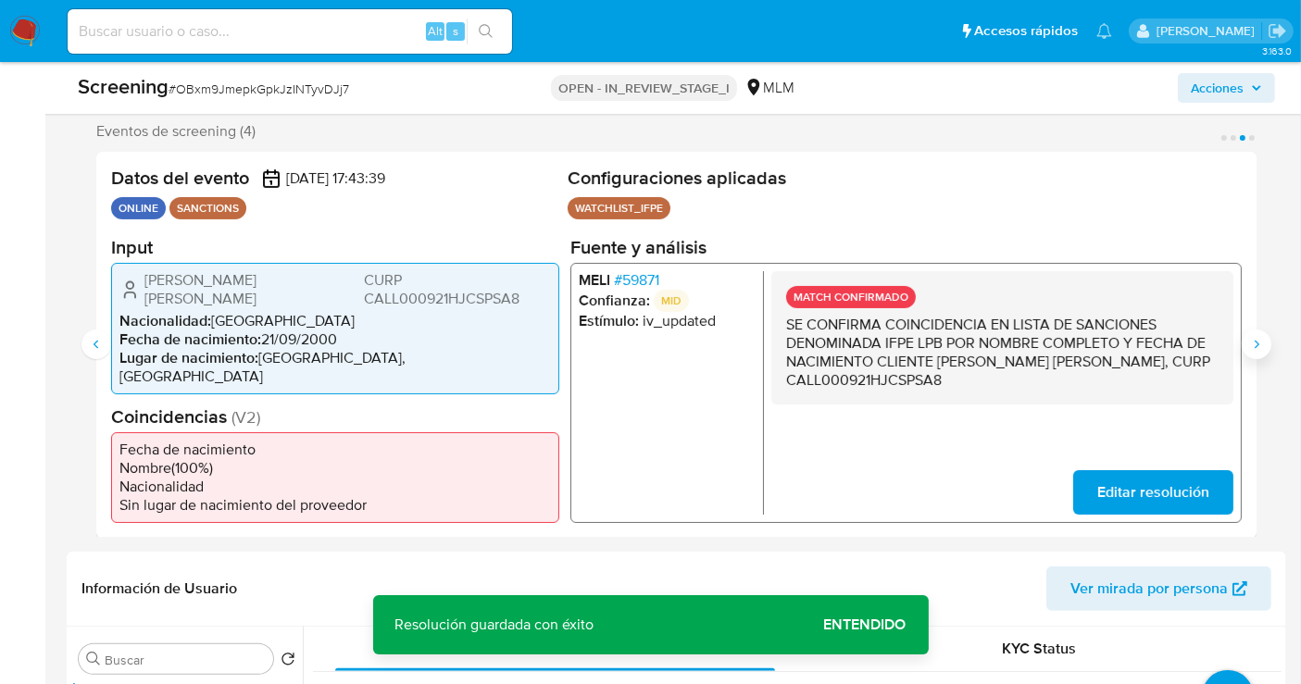
click at [1255, 337] on icon "Siguiente" at bounding box center [1256, 344] width 15 height 15
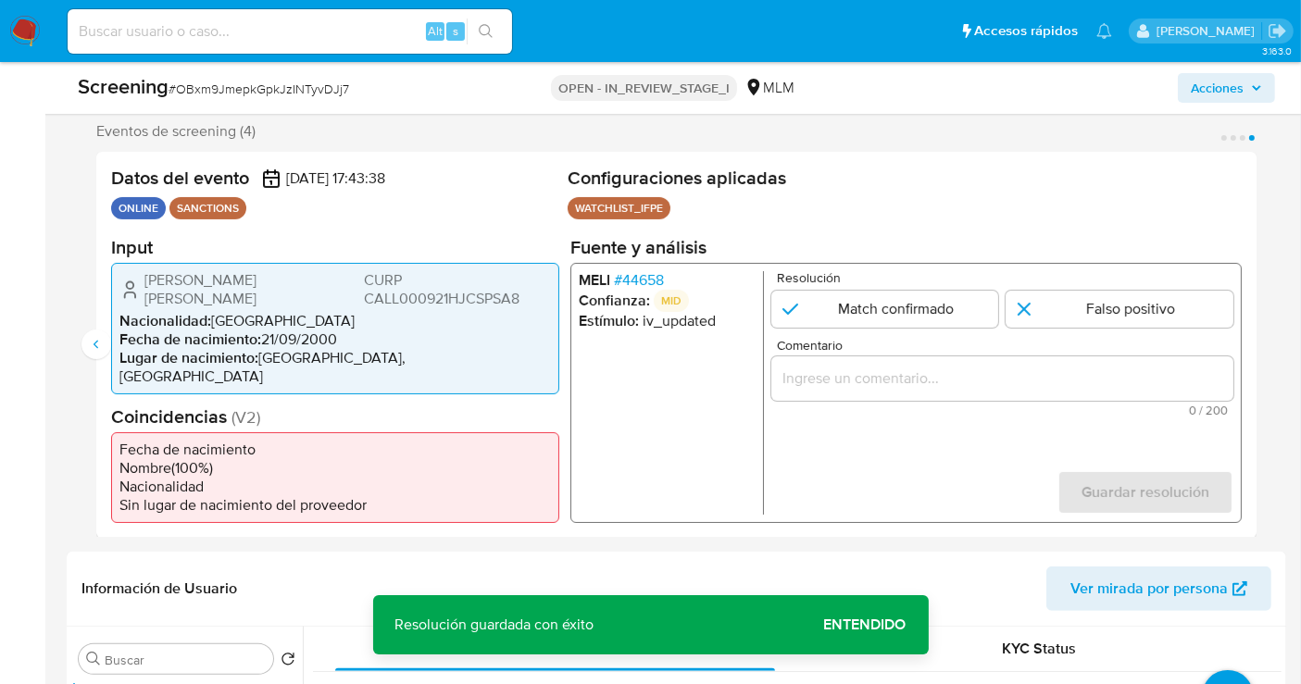
click at [915, 384] on input "Comentario" at bounding box center [1002, 378] width 462 height 24
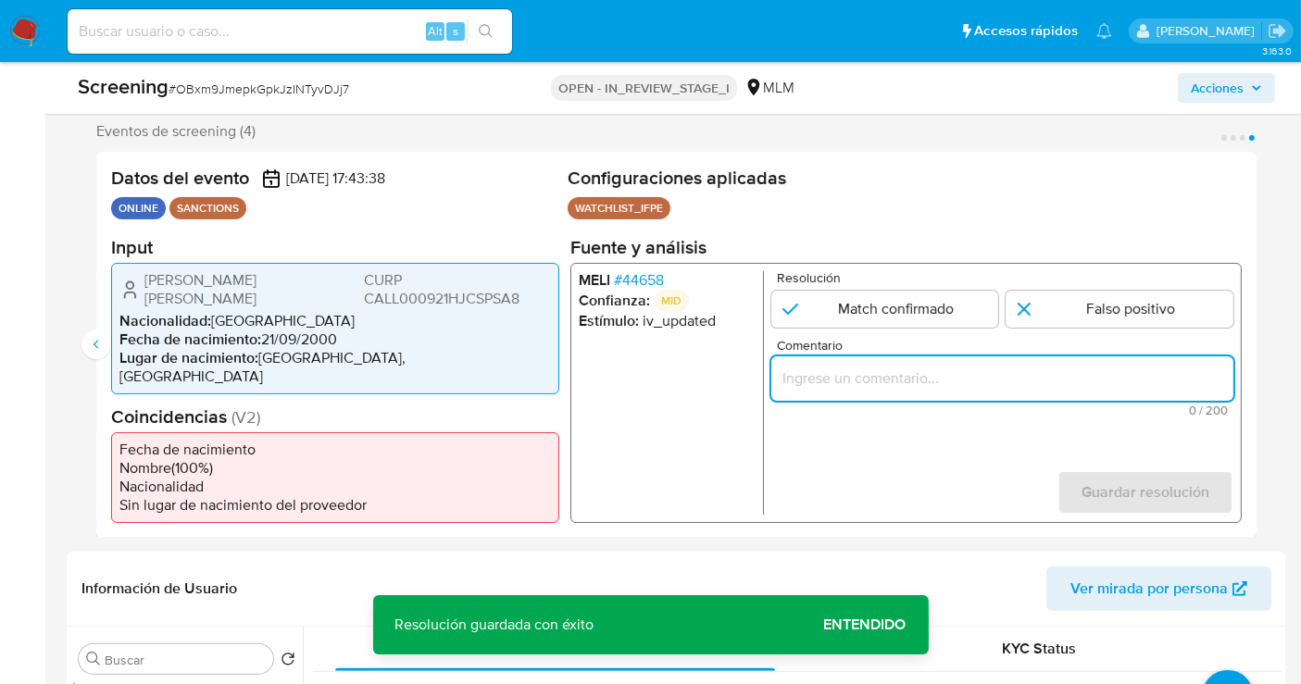
paste input "SE CONFIRMA COINCIDENCIA EN LISTA DE SANCIONES DENOMINADA IFPE LPB POR NOMBRE C…"
type input "SE CONFIRMA COINCIDENCIA EN LISTA DE SANCIONES DENOMINADA IFPE LPB POR NOMBRE C…"
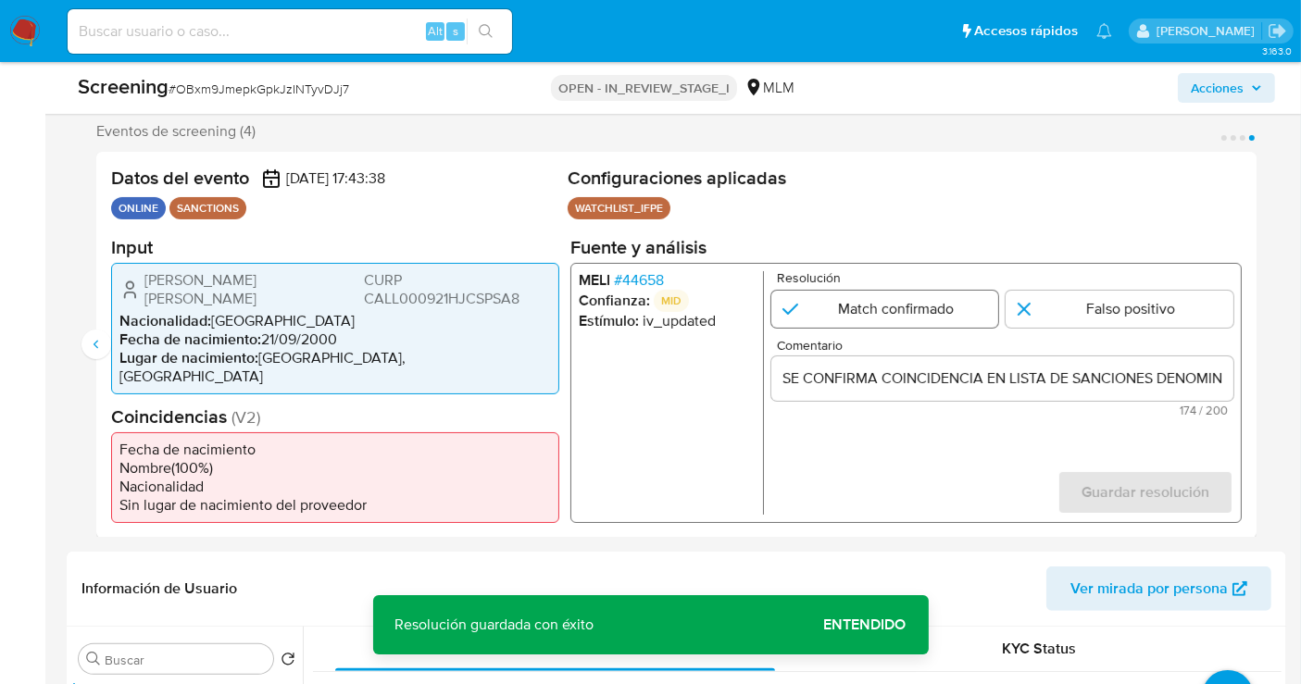
click at [862, 319] on input "4 de 4" at bounding box center [885, 308] width 228 height 37
radio input "true"
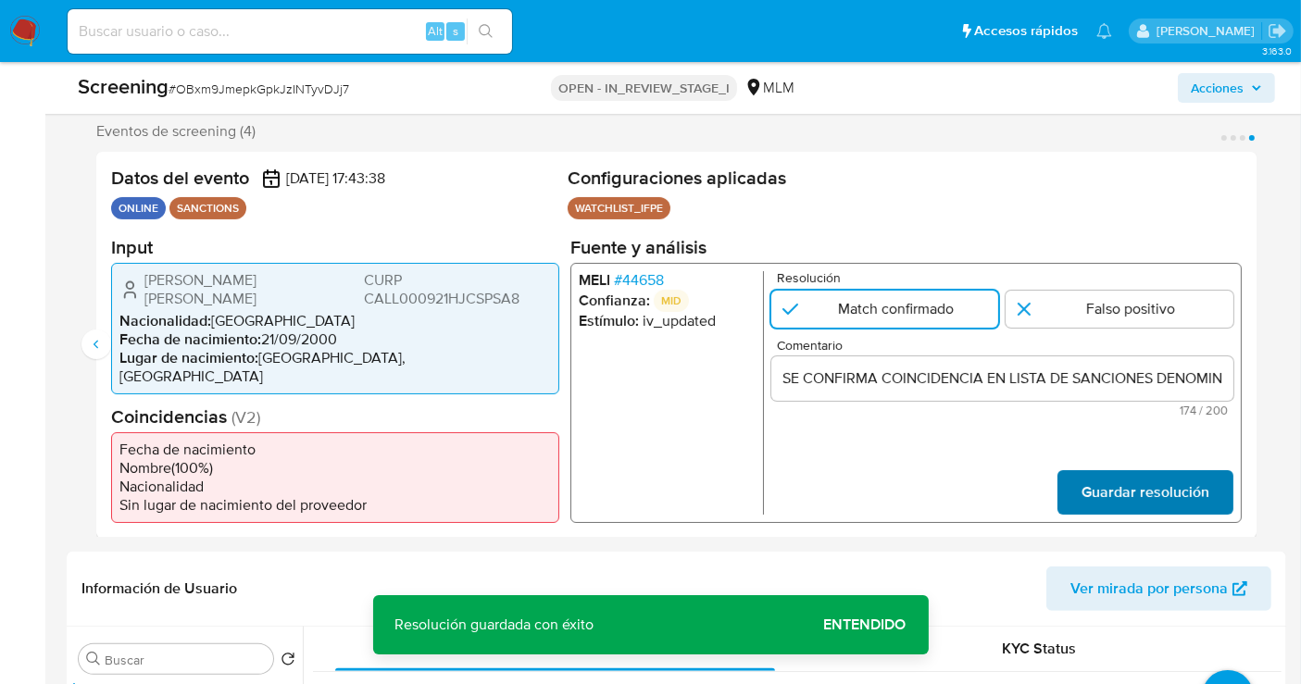
click at [1090, 471] on span "Guardar resolución" at bounding box center [1145, 491] width 128 height 41
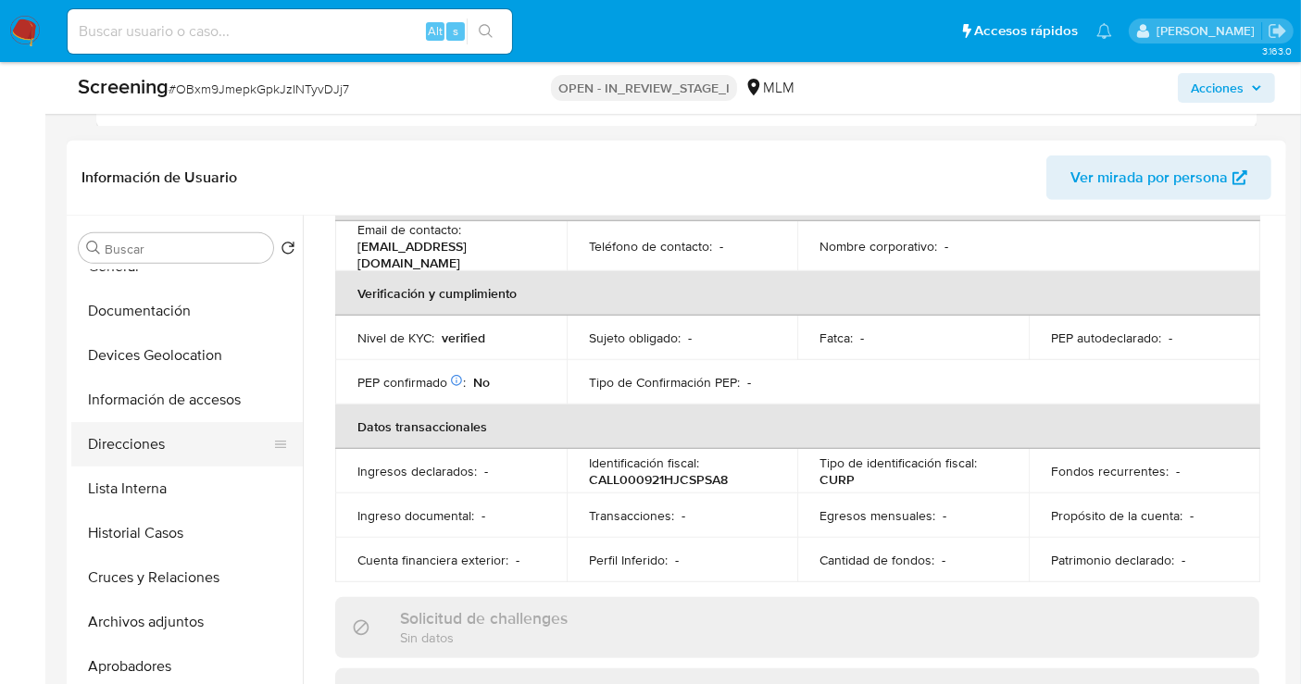
scroll to position [103, 0]
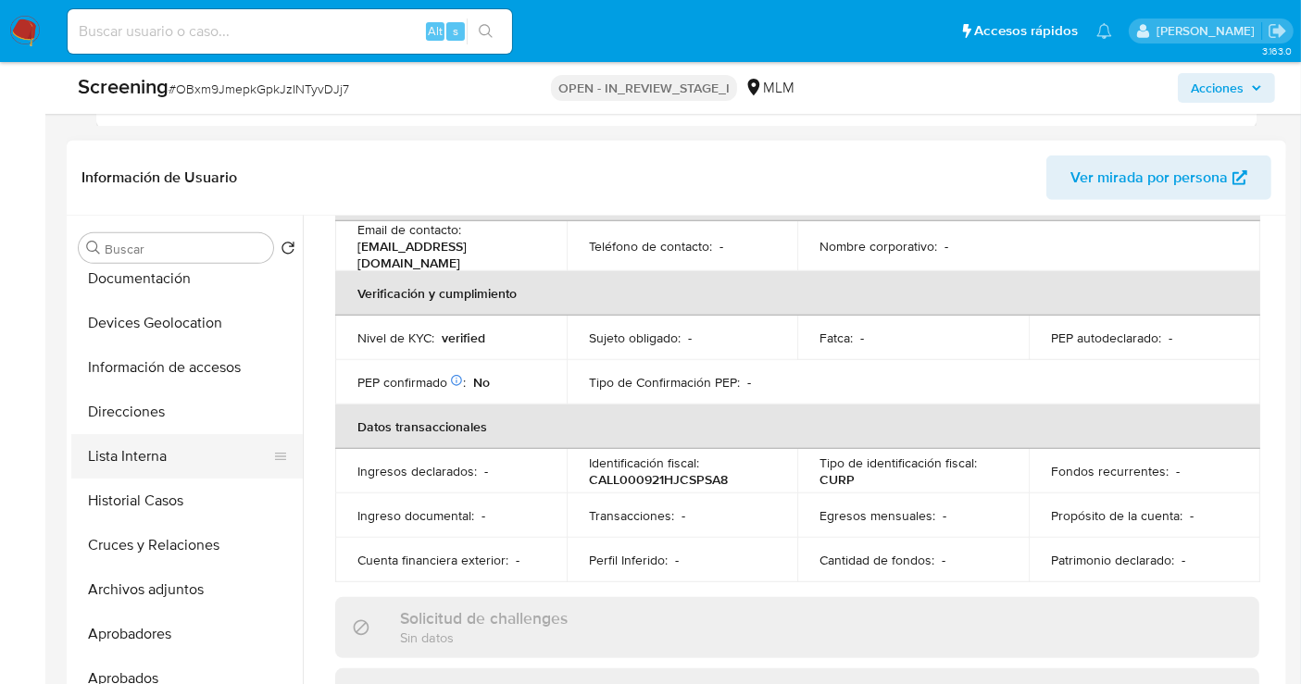
click at [140, 447] on button "Lista Interna" at bounding box center [179, 456] width 217 height 44
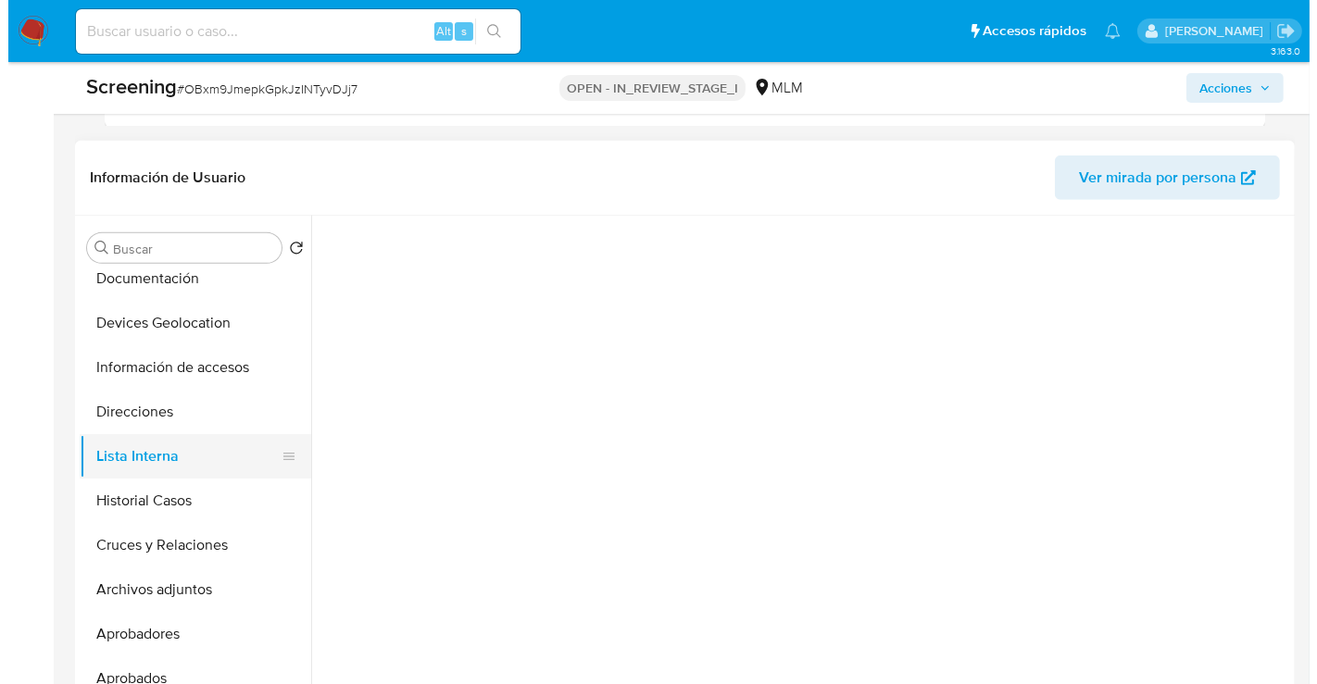
scroll to position [0, 0]
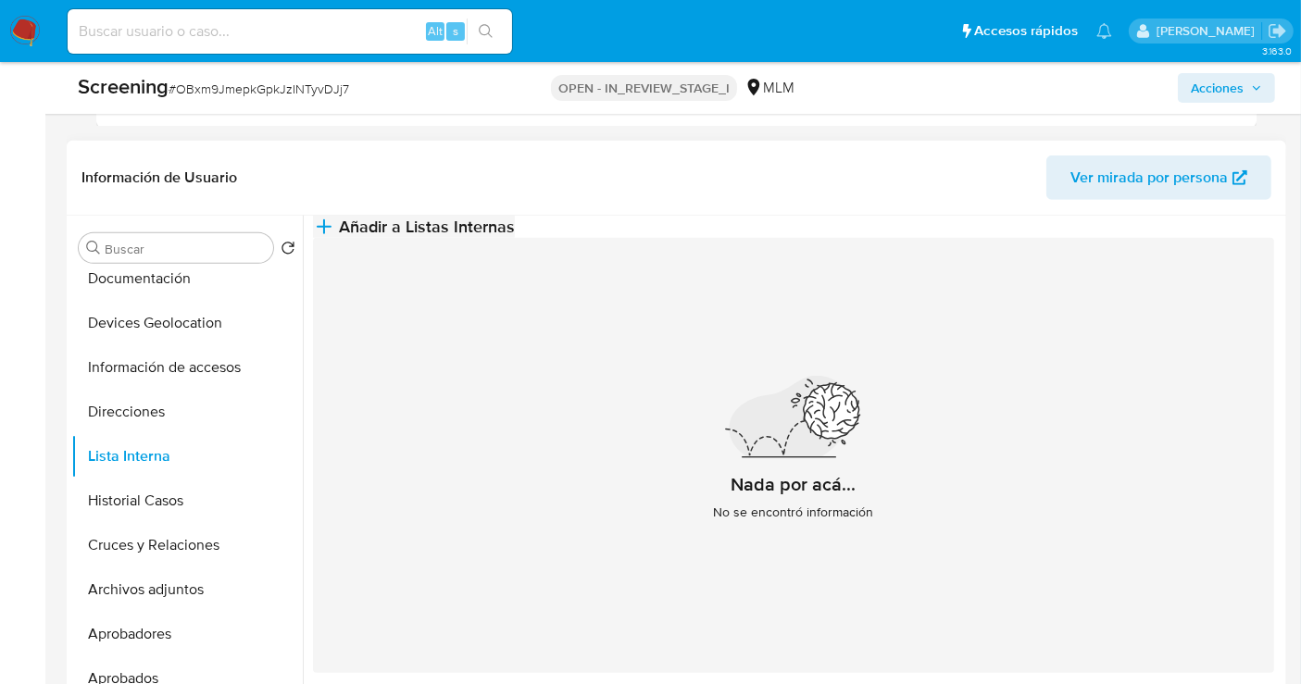
click at [515, 227] on span "Añadir a Listas Internas" at bounding box center [427, 227] width 176 height 20
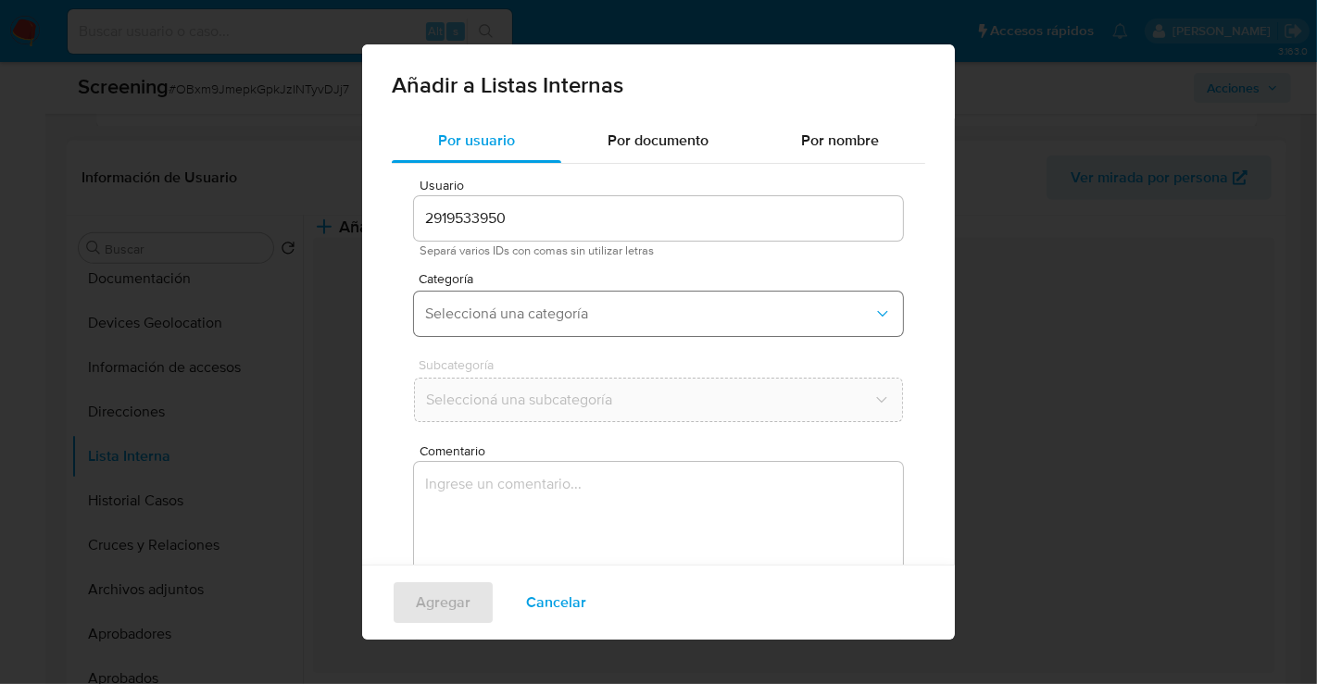
click at [492, 321] on span "Seleccioná una categoría" at bounding box center [649, 314] width 448 height 19
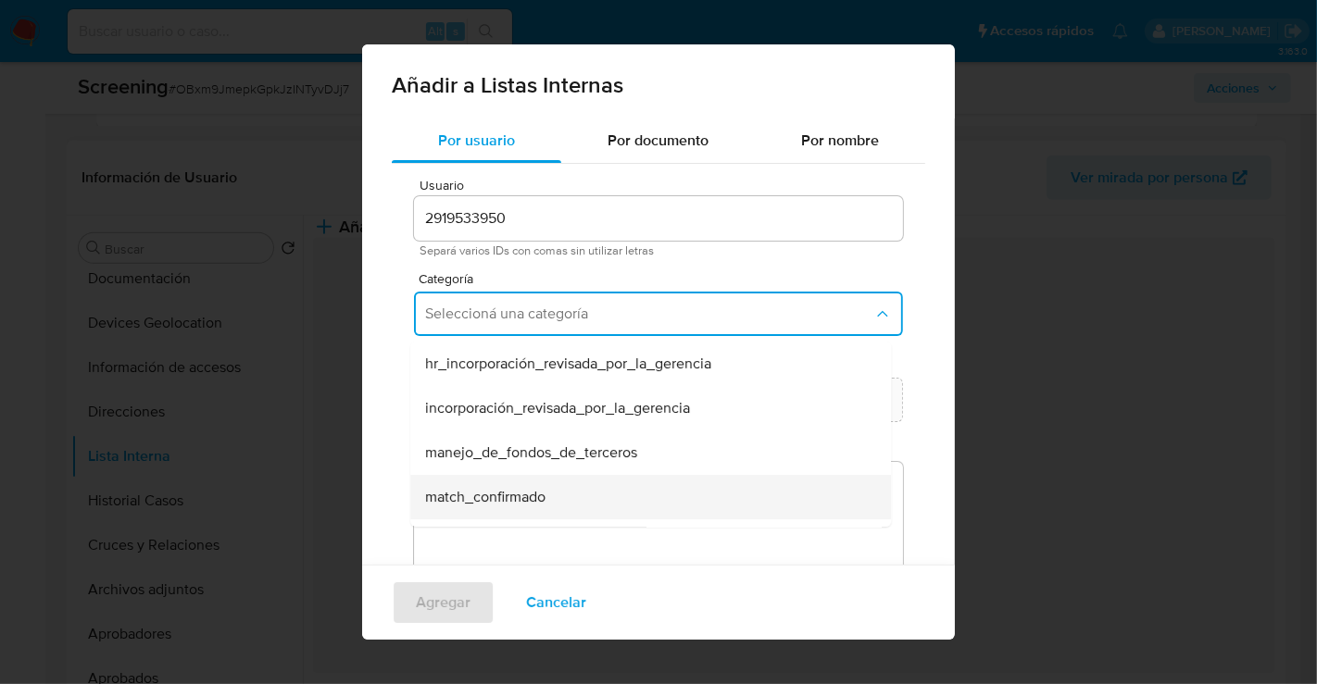
click at [455, 488] on span "match_confirmado" at bounding box center [485, 497] width 120 height 19
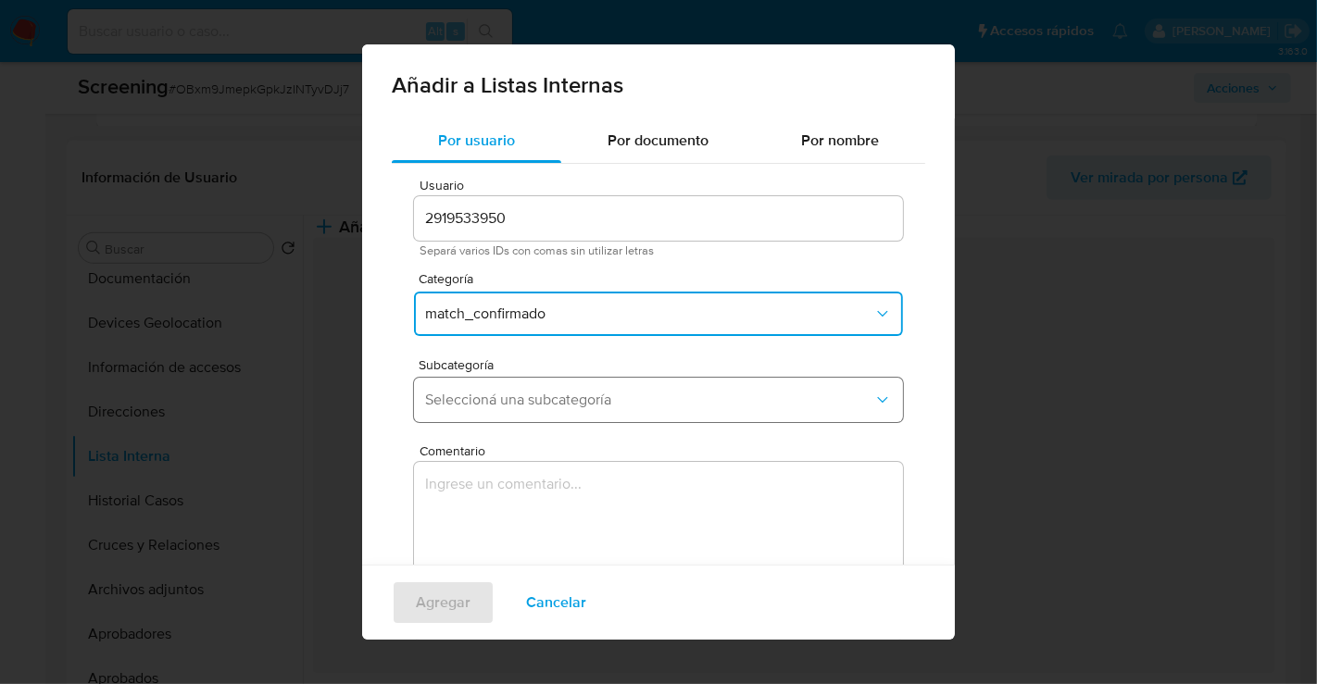
click at [453, 403] on span "Seleccioná una subcategoría" at bounding box center [649, 400] width 448 height 19
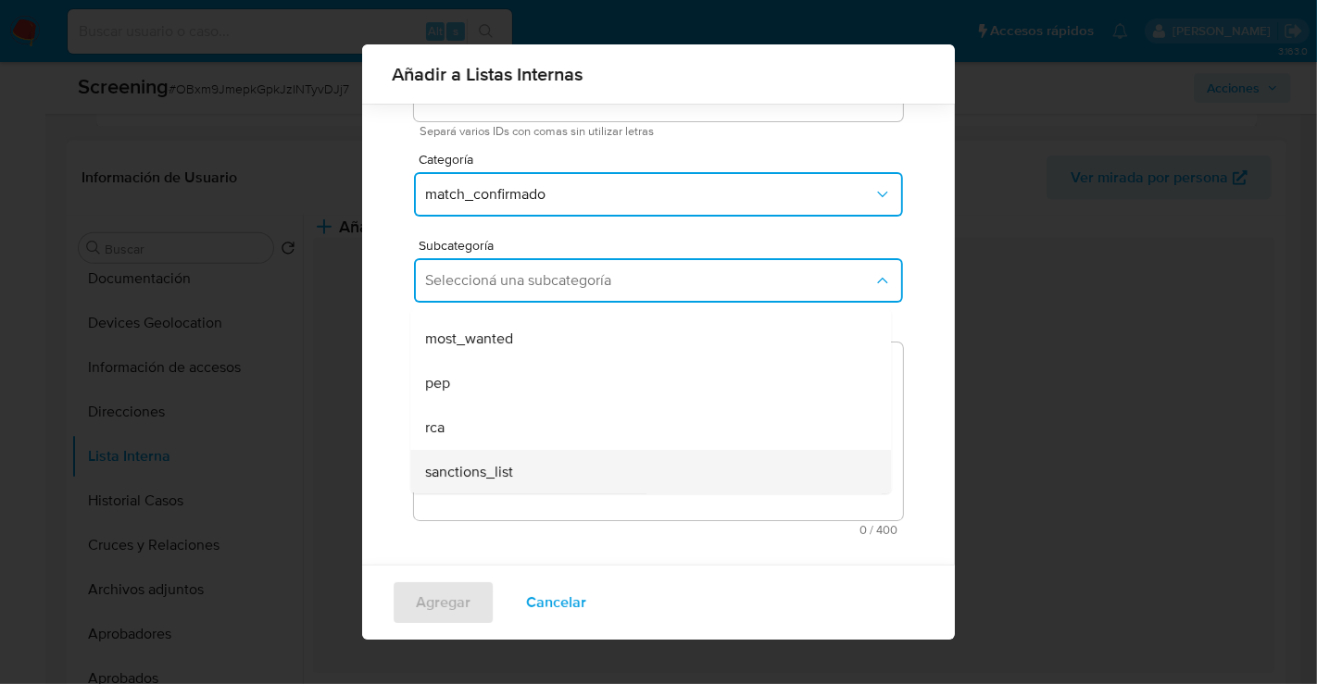
scroll to position [105, 0]
click at [469, 469] on span "sanctions_list" at bounding box center [469, 472] width 88 height 19
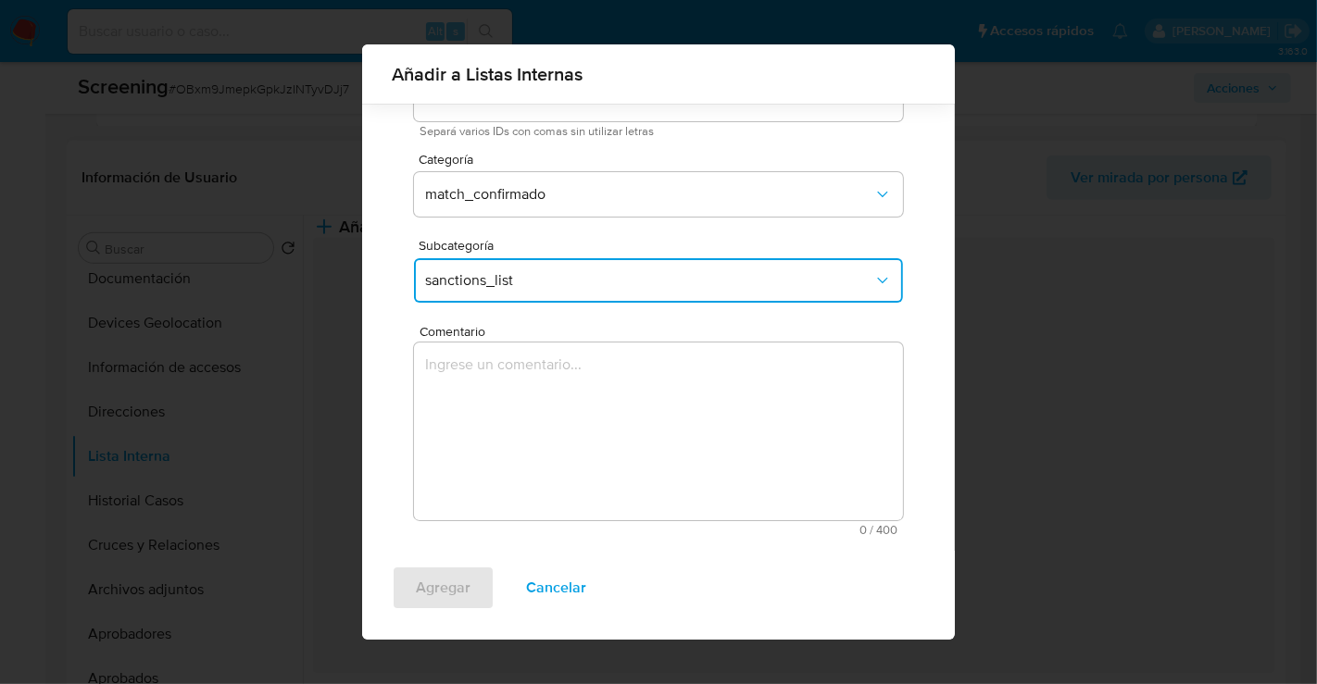
click at [481, 440] on textarea "Comentario" at bounding box center [658, 432] width 489 height 178
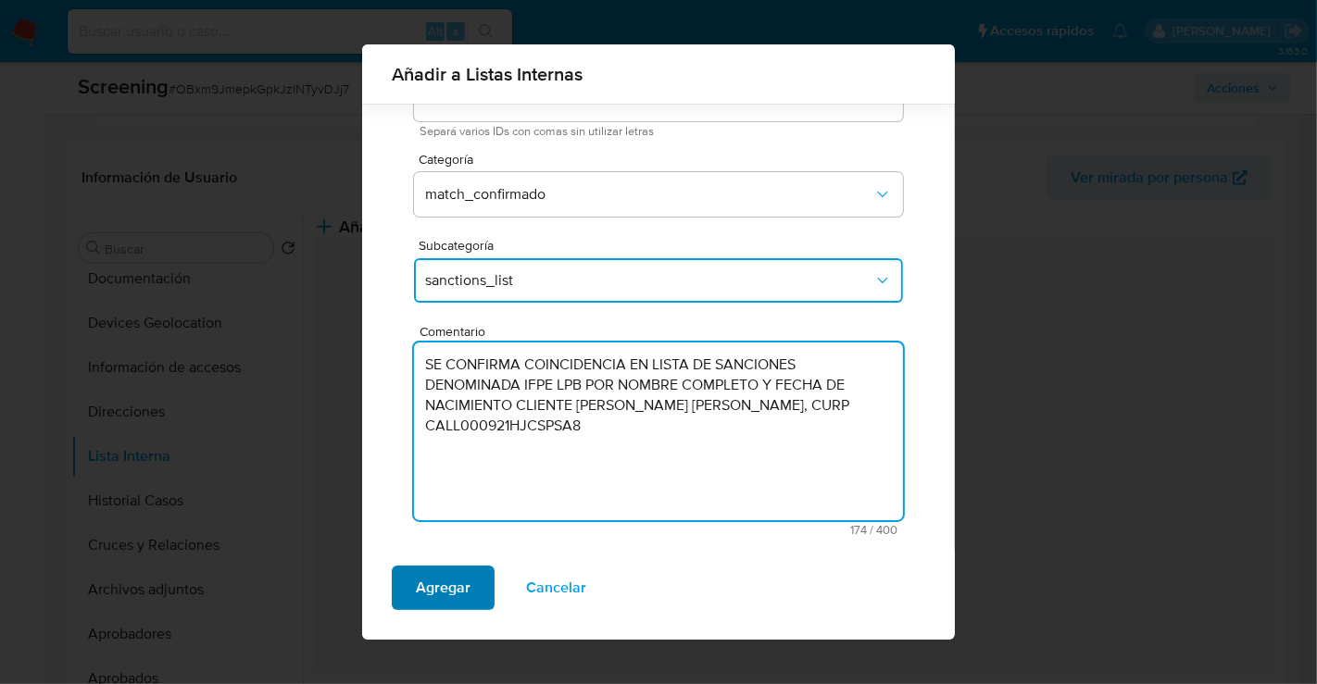
type textarea "SE CONFIRMA COINCIDENCIA EN LISTA DE SANCIONES DENOMINADA IFPE LPB POR NOMBRE C…"
click at [418, 601] on span "Agregar" at bounding box center [443, 588] width 55 height 41
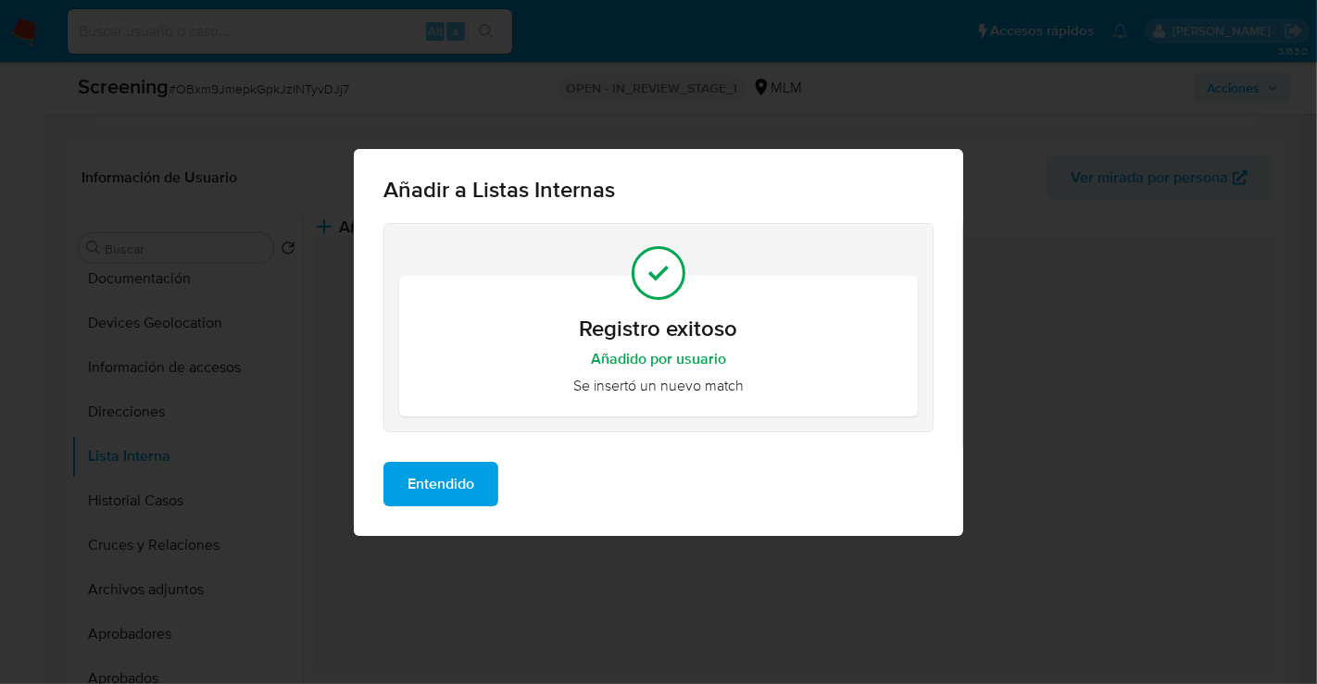
scroll to position [0, 0]
click at [454, 484] on span "Entendido" at bounding box center [440, 484] width 67 height 41
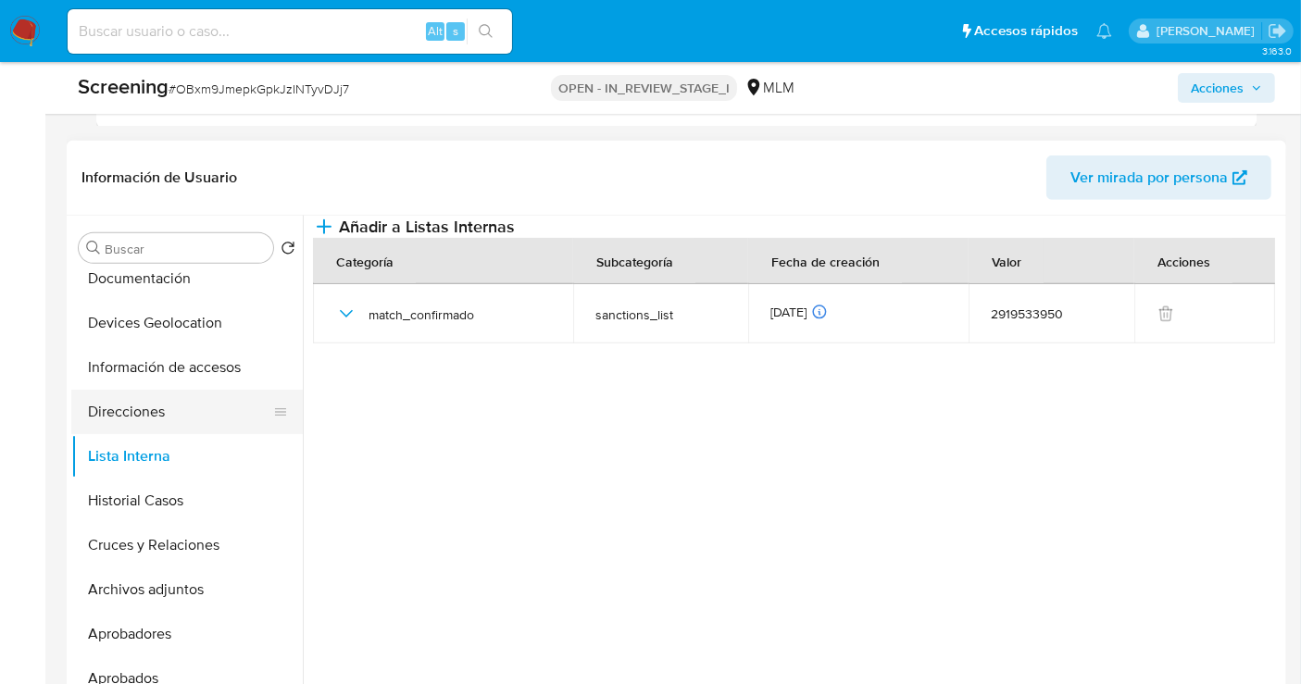
click at [142, 405] on button "Direcciones" at bounding box center [179, 412] width 217 height 44
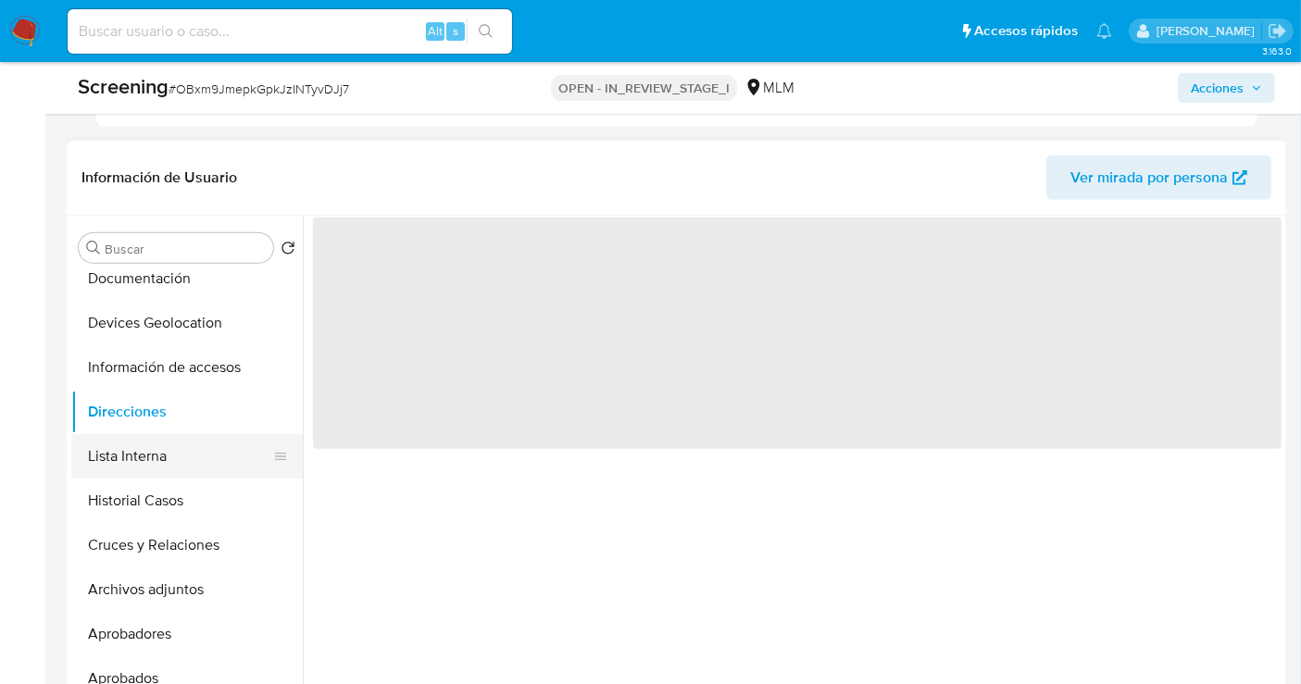
click at [130, 453] on button "Lista Interna" at bounding box center [179, 456] width 217 height 44
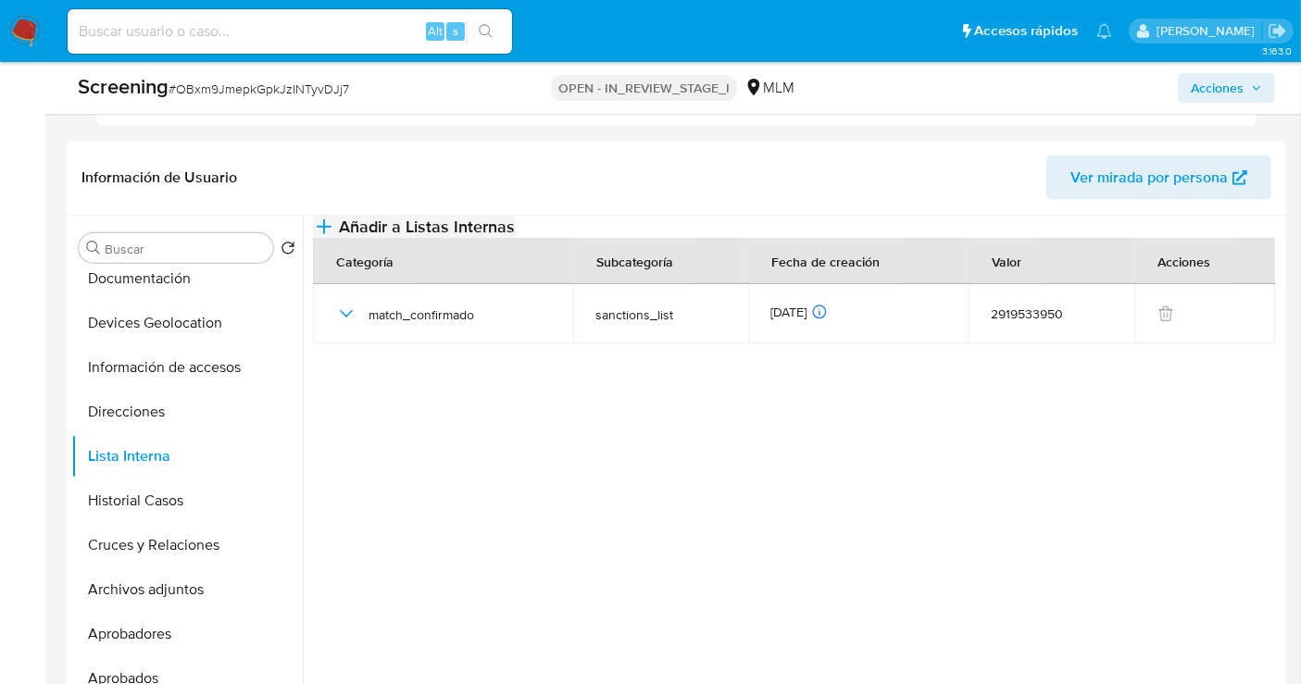
click at [515, 230] on span "Añadir a Listas Internas" at bounding box center [427, 227] width 176 height 20
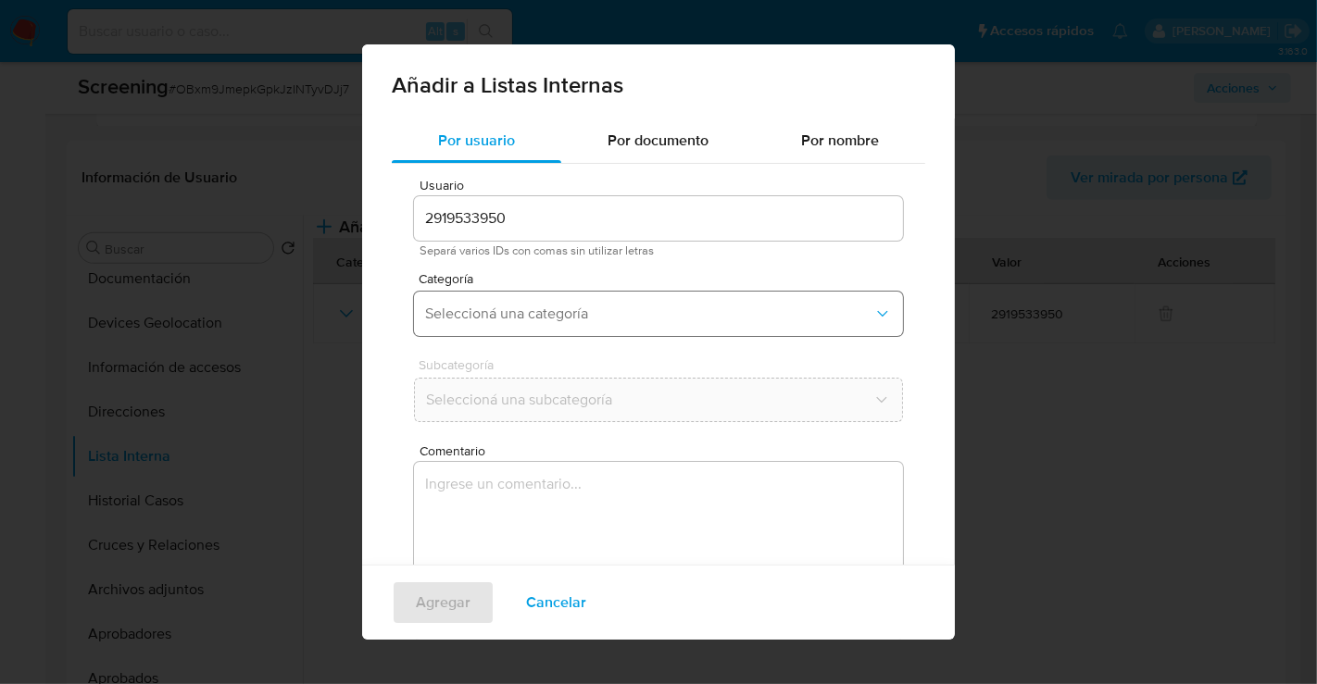
click at [489, 306] on span "Seleccioná una categoría" at bounding box center [649, 314] width 448 height 19
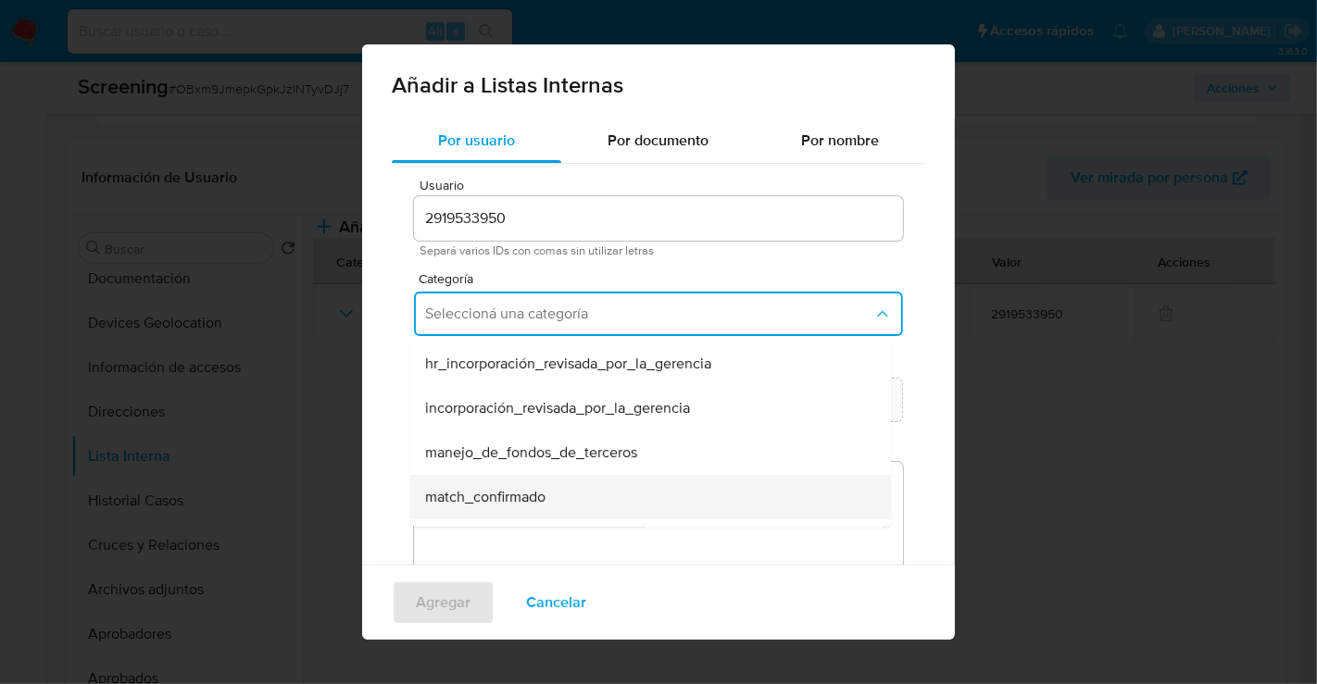
click at [509, 496] on span "match_confirmado" at bounding box center [485, 497] width 120 height 19
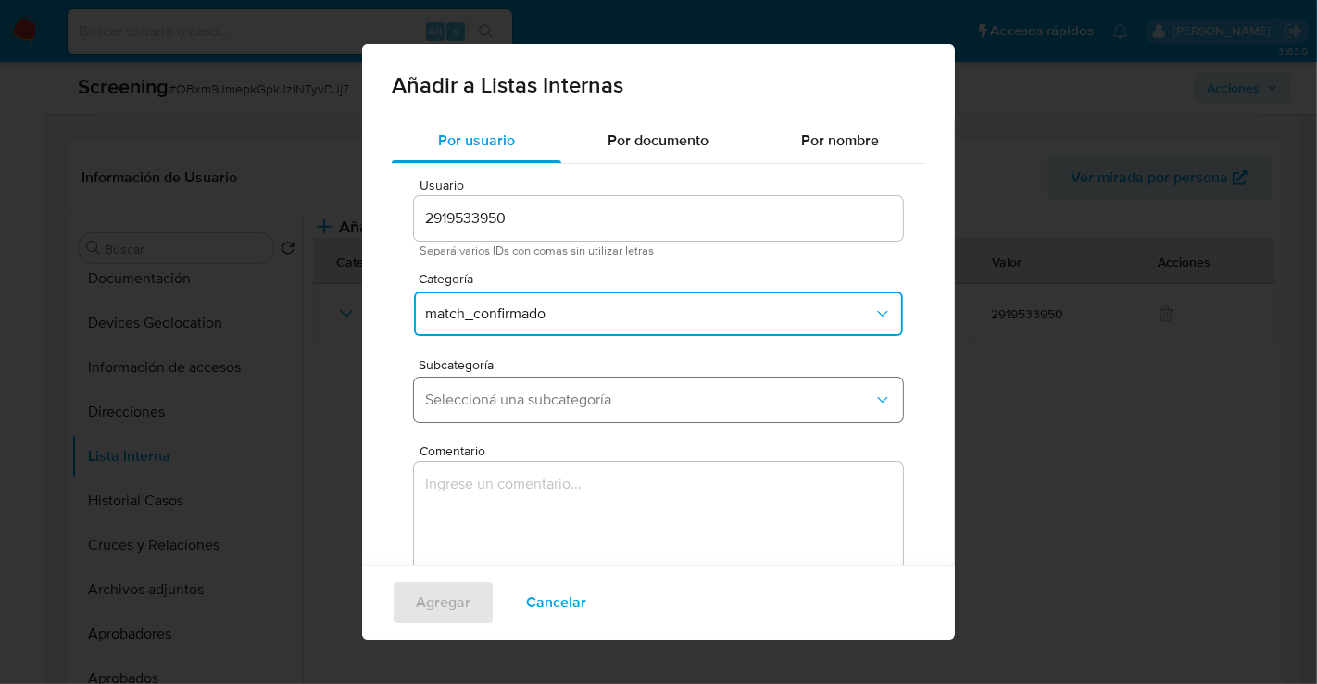
click at [530, 381] on button "Seleccioná una subcategoría" at bounding box center [658, 400] width 489 height 44
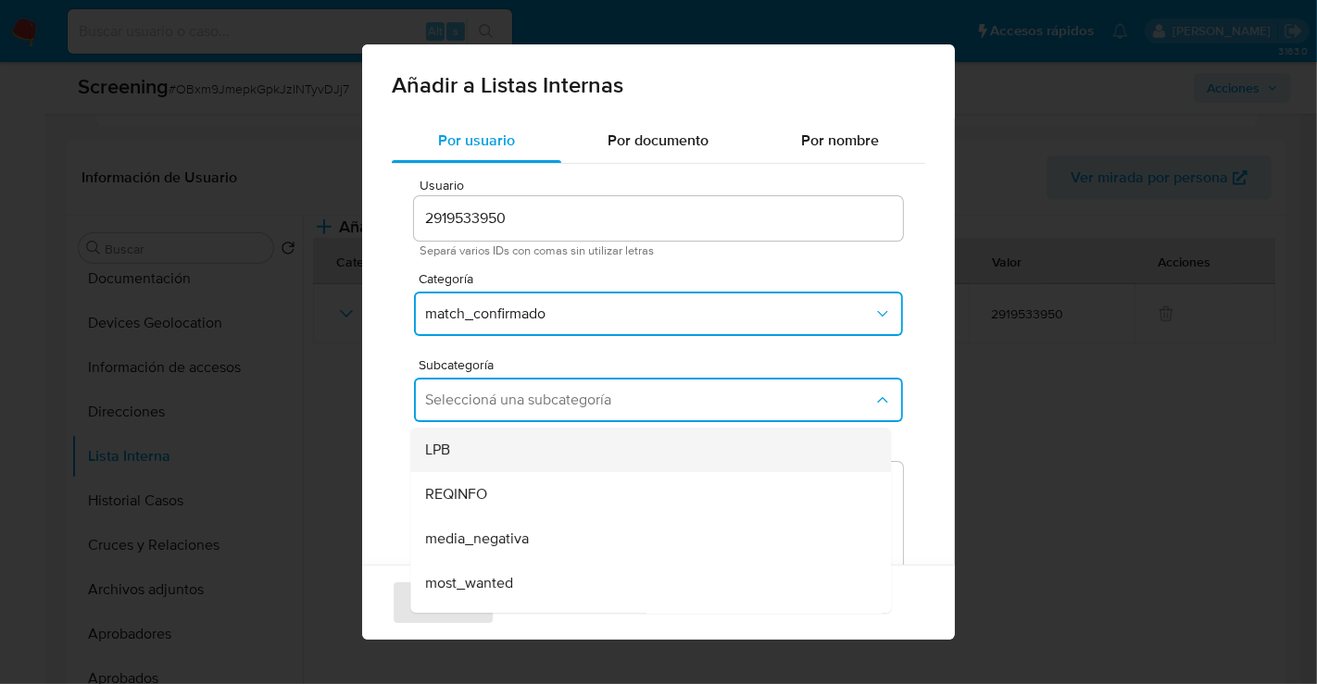
click at [475, 445] on div "LPB" at bounding box center [645, 450] width 440 height 44
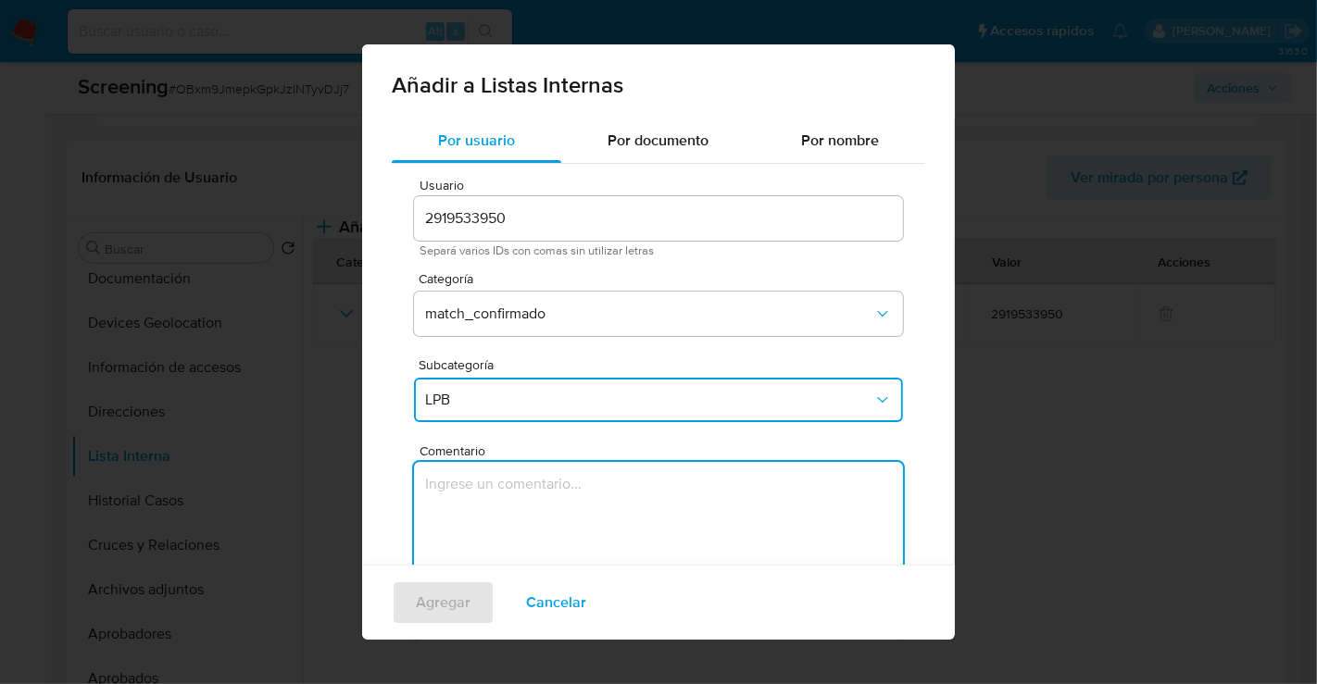
click at [472, 511] on textarea "Comentario" at bounding box center [658, 551] width 489 height 178
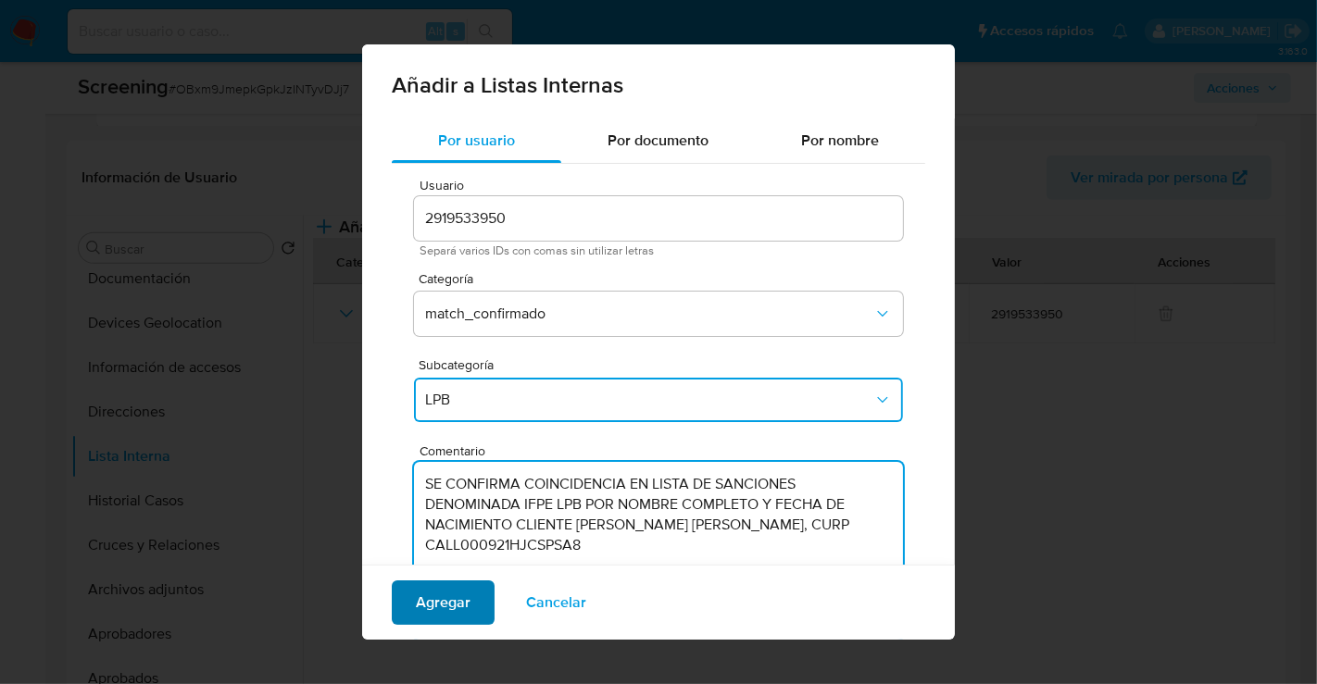
type textarea "SE CONFIRMA COINCIDENCIA EN LISTA DE SANCIONES DENOMINADA IFPE LPB POR NOMBRE C…"
click at [444, 603] on span "Agregar" at bounding box center [443, 602] width 55 height 41
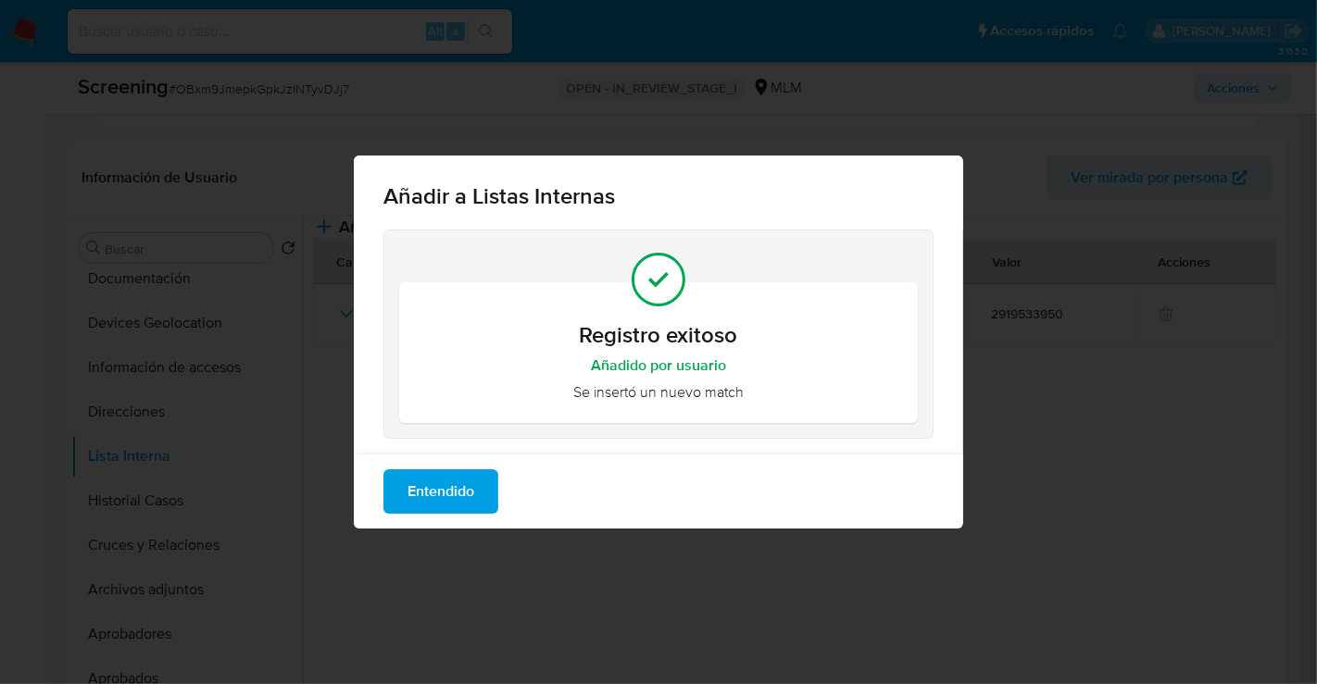
click at [448, 511] on span "Entendido" at bounding box center [440, 491] width 67 height 41
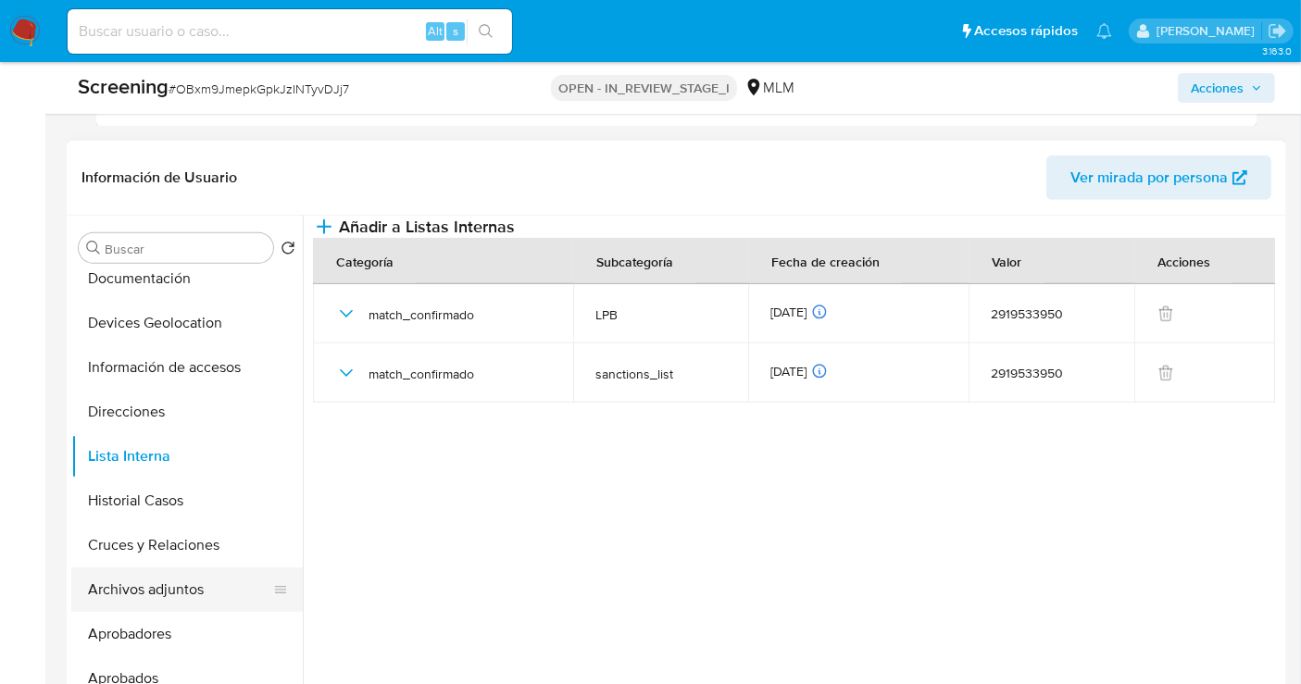
click at [154, 585] on button "Archivos adjuntos" at bounding box center [179, 590] width 217 height 44
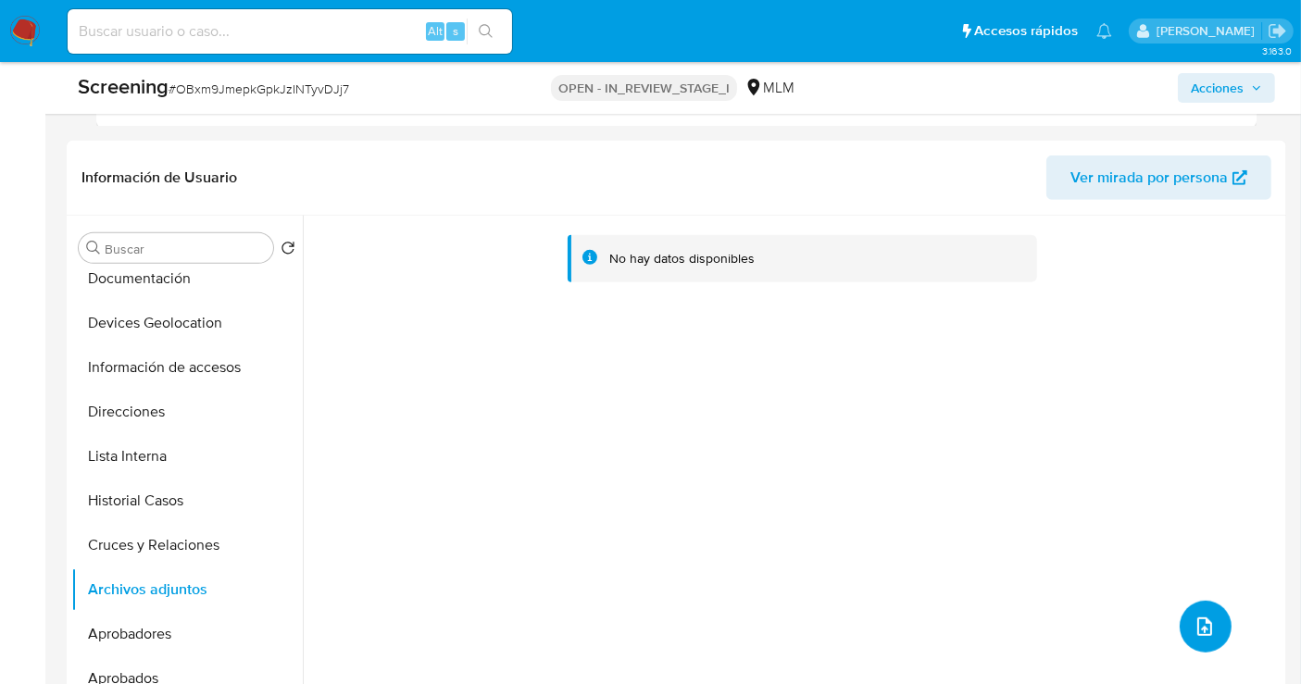
click at [1207, 620] on span "upload-file" at bounding box center [1205, 627] width 22 height 22
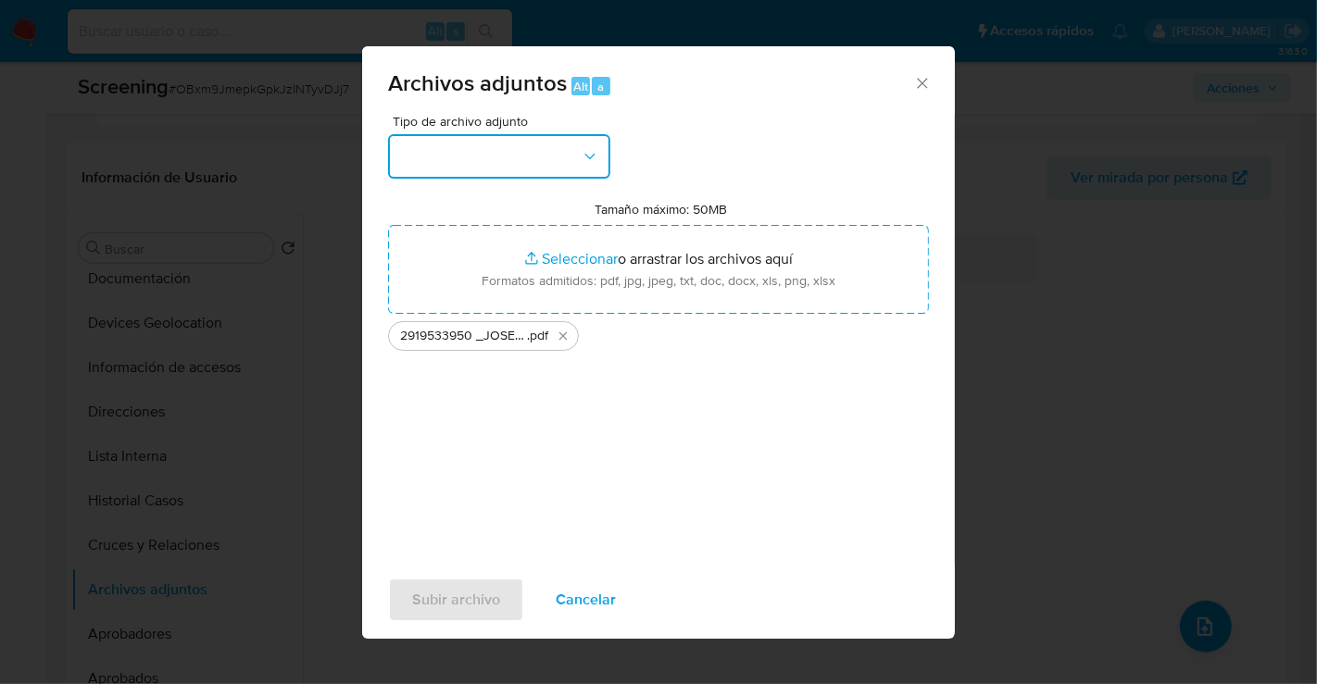
click at [469, 150] on button "button" at bounding box center [499, 156] width 222 height 44
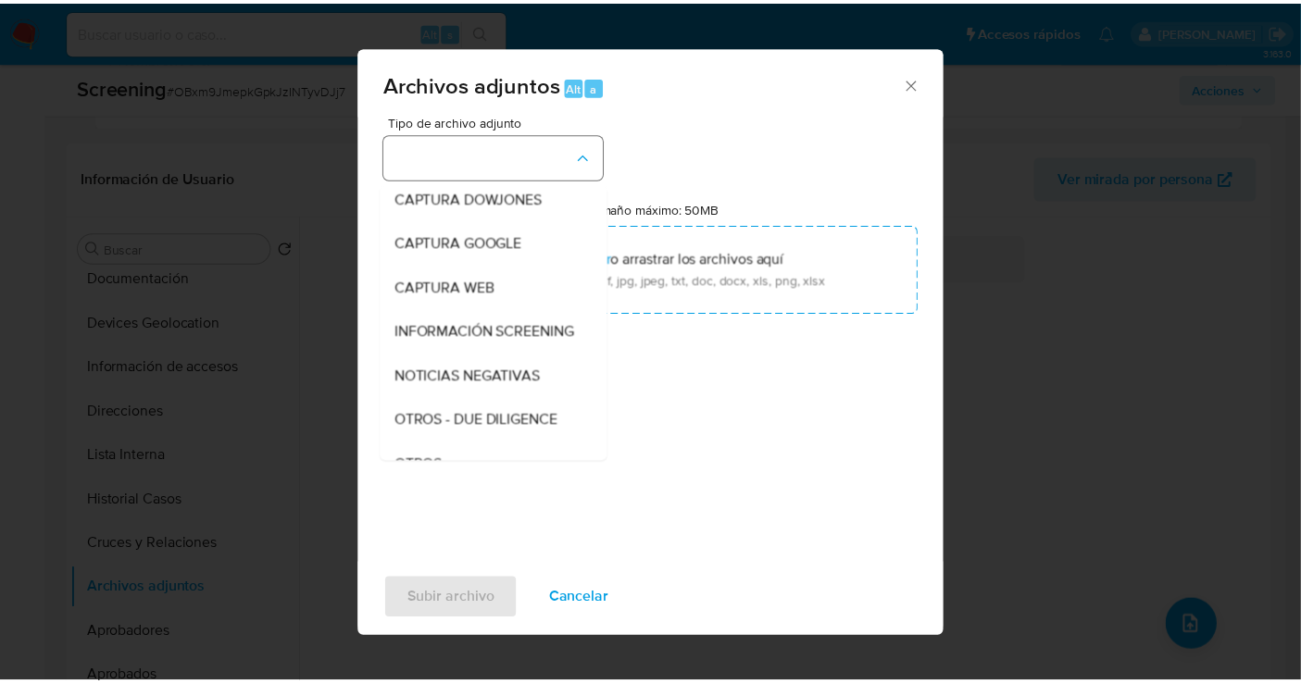
scroll to position [95, 0]
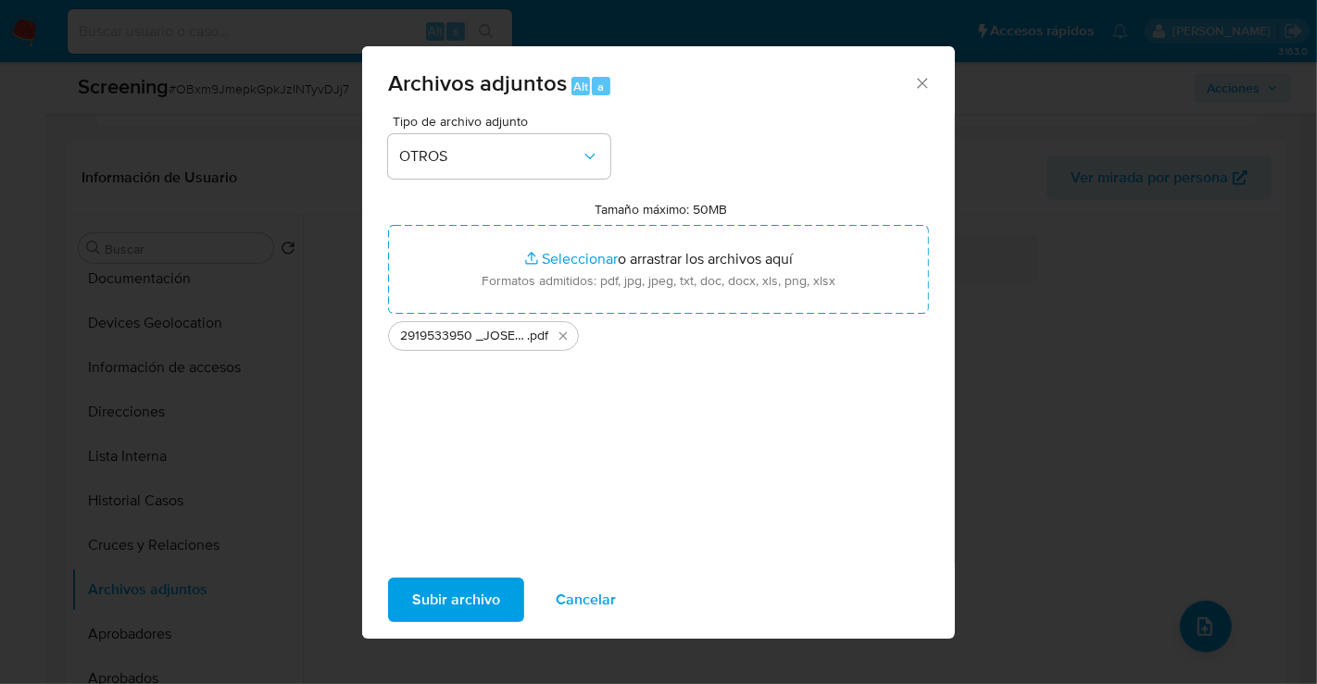
click at [473, 587] on span "Subir archivo" at bounding box center [456, 600] width 88 height 41
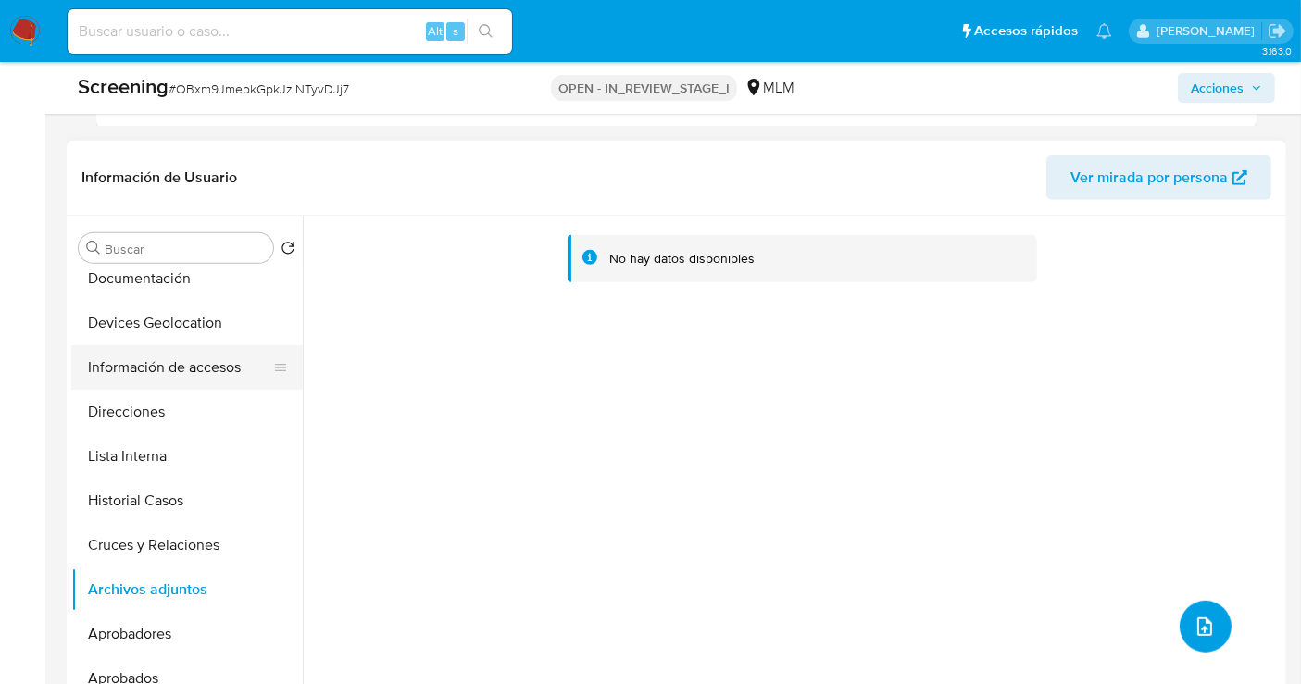
scroll to position [0, 0]
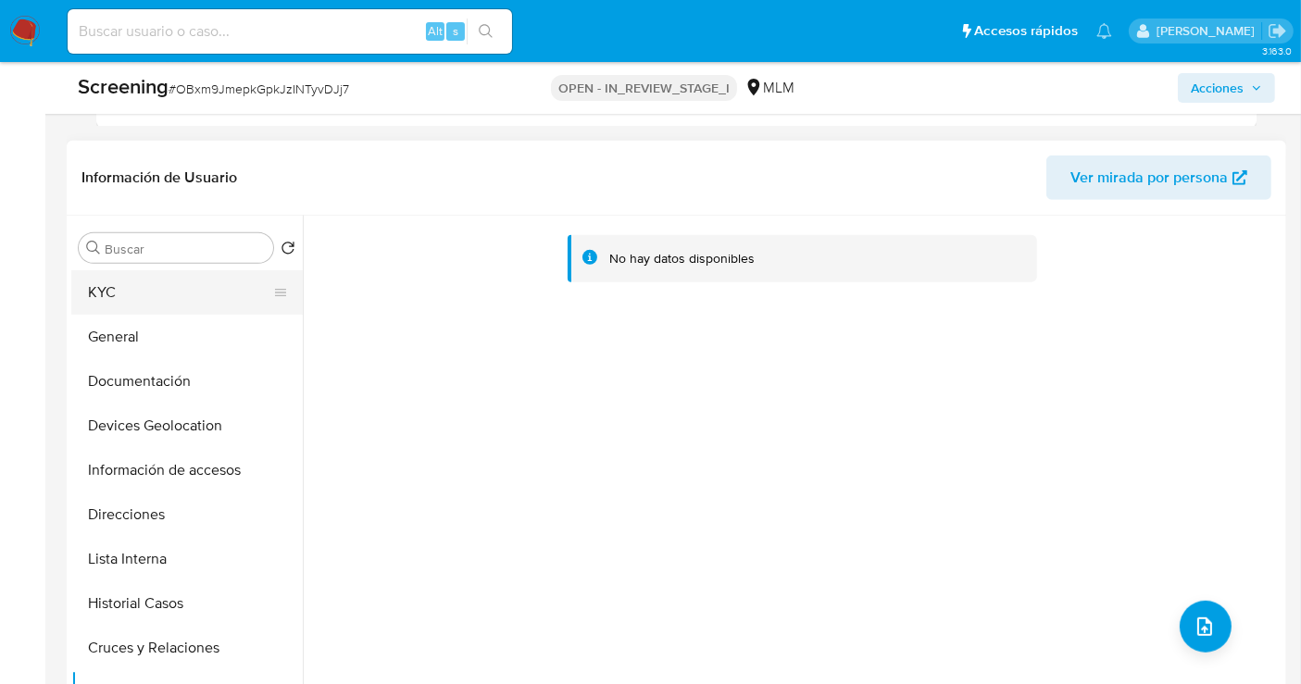
click at [118, 285] on button "KYC" at bounding box center [179, 292] width 217 height 44
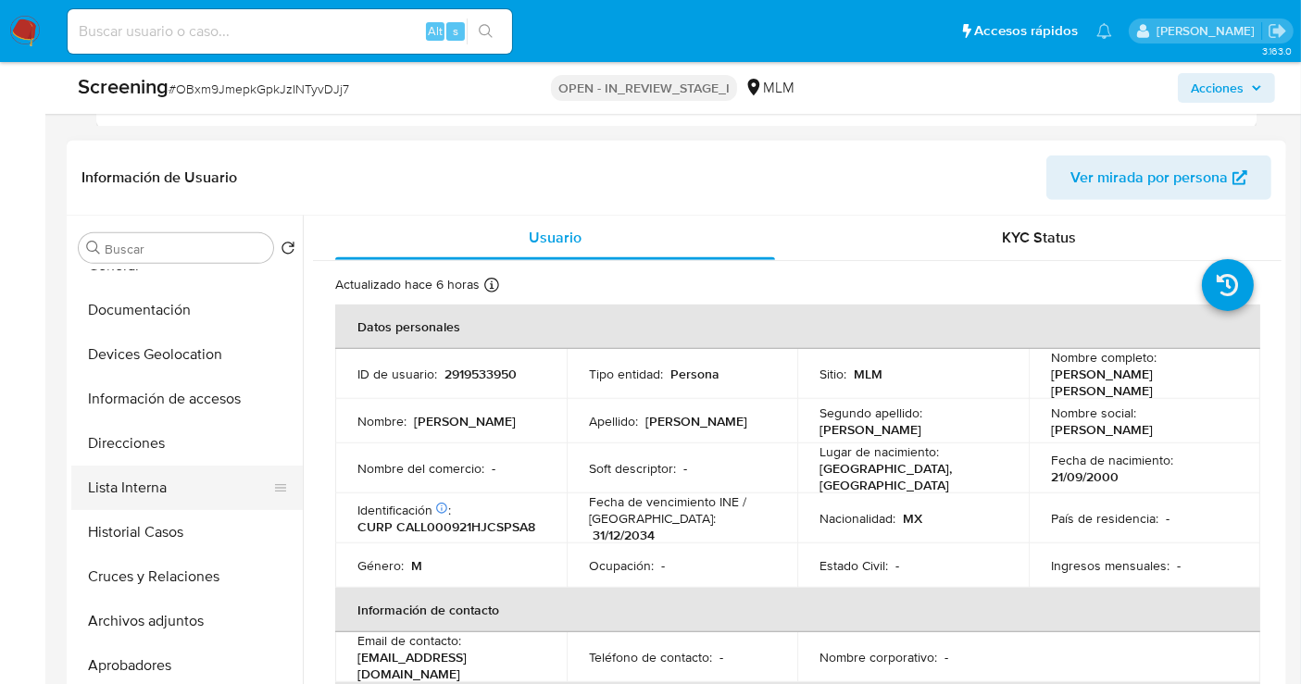
scroll to position [103, 0]
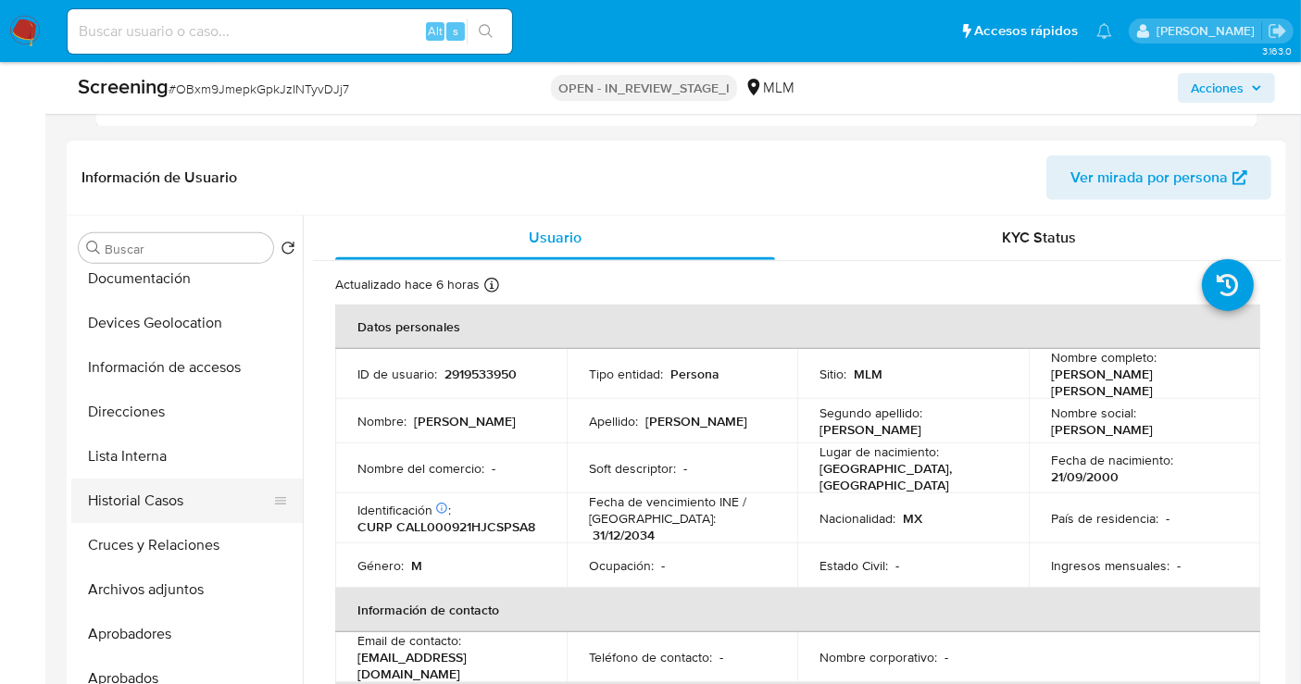
click at [150, 479] on button "Historial Casos" at bounding box center [179, 501] width 217 height 44
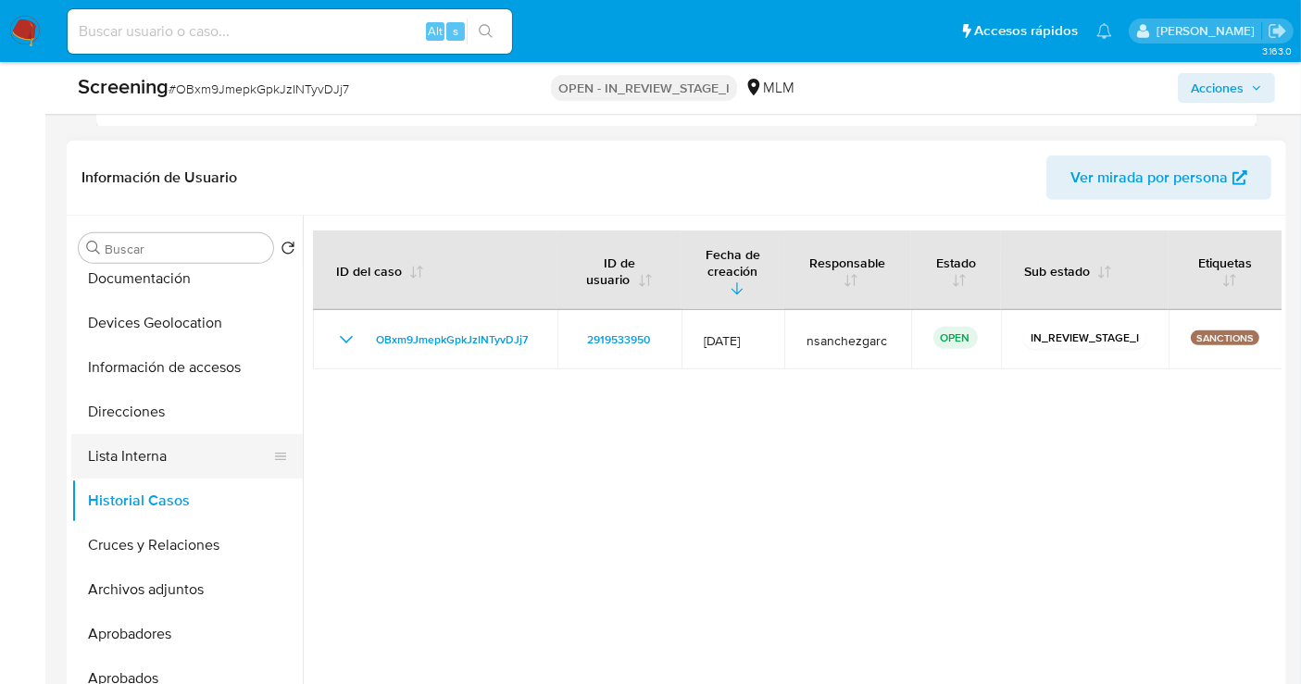
click at [137, 445] on button "Lista Interna" at bounding box center [179, 456] width 217 height 44
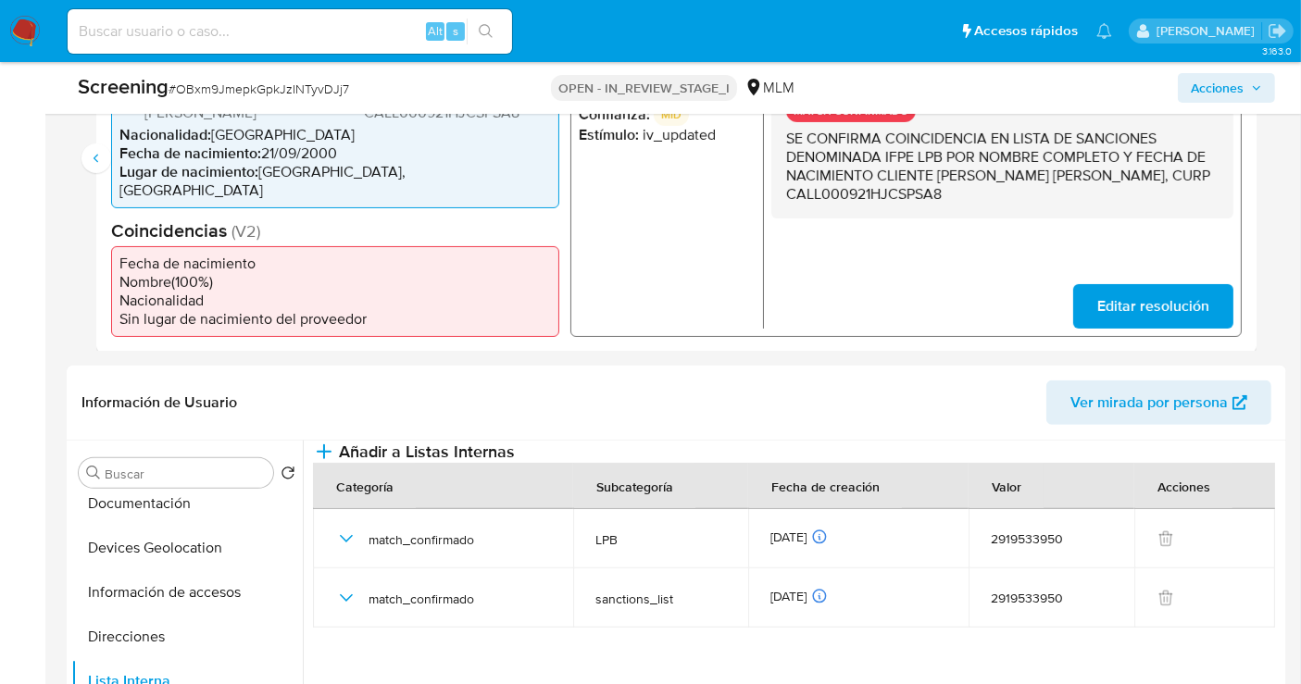
scroll to position [742, 0]
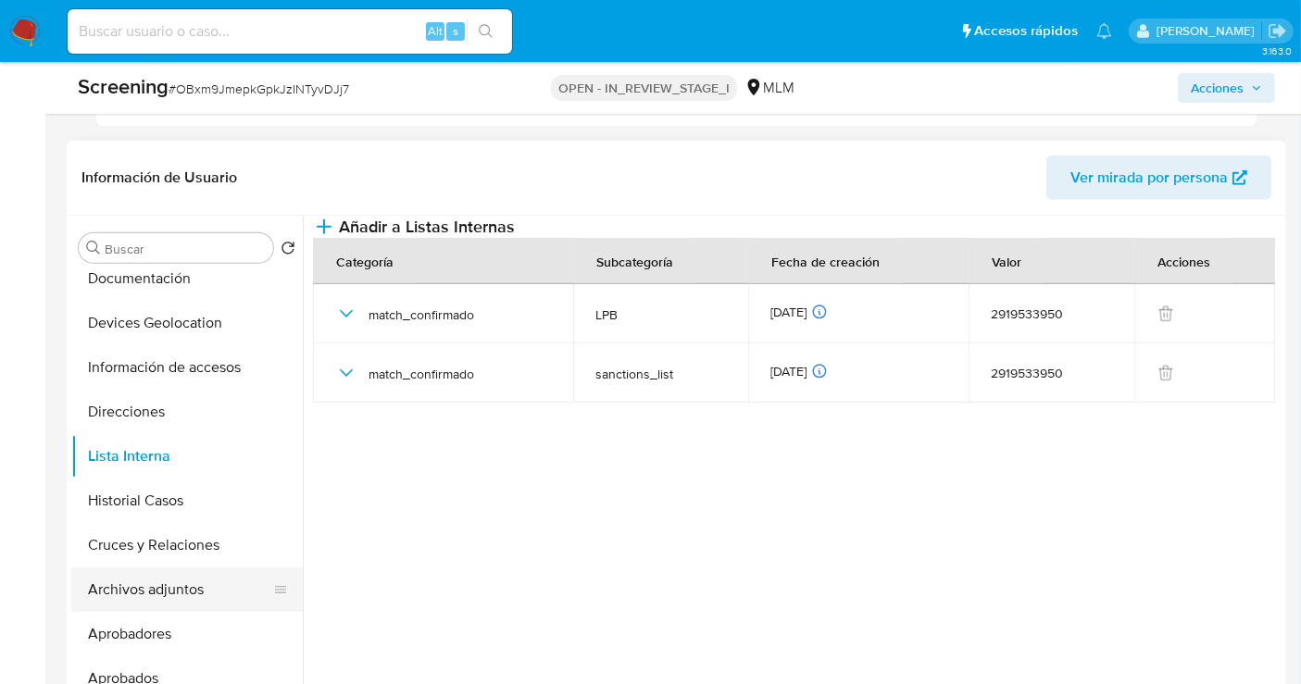
click at [158, 581] on button "Archivos adjuntos" at bounding box center [179, 590] width 217 height 44
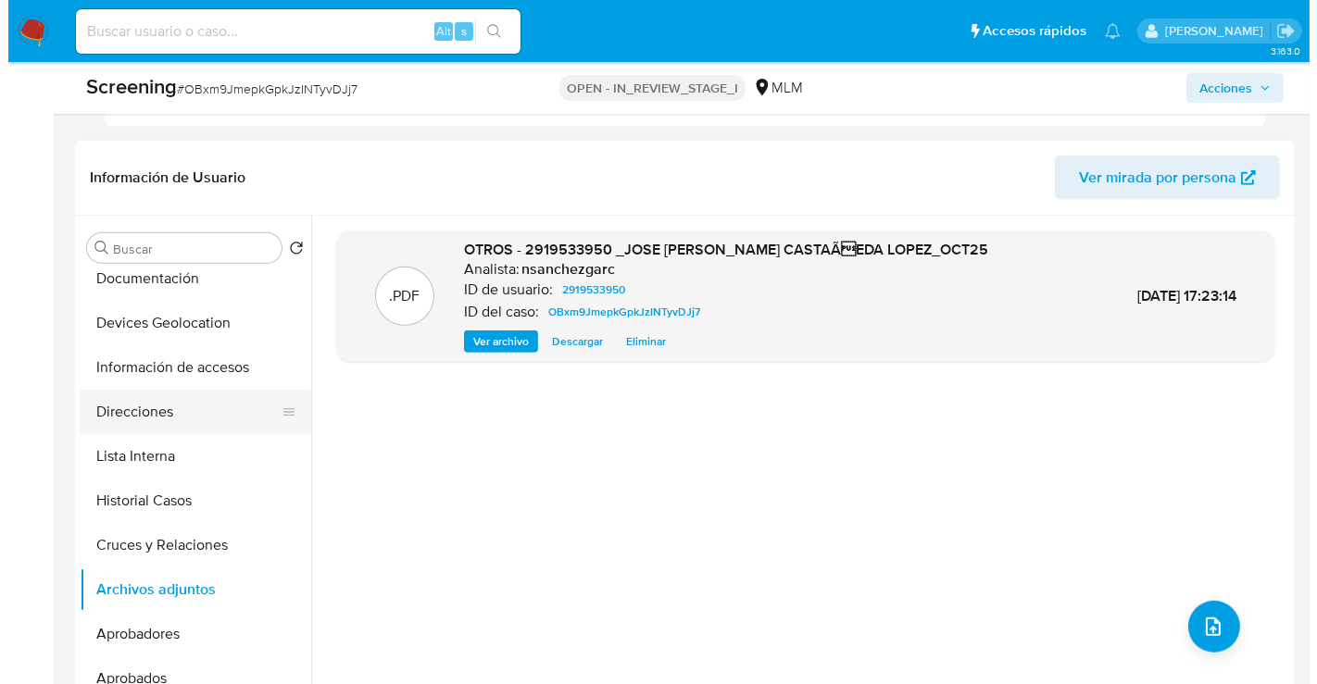
scroll to position [0, 0]
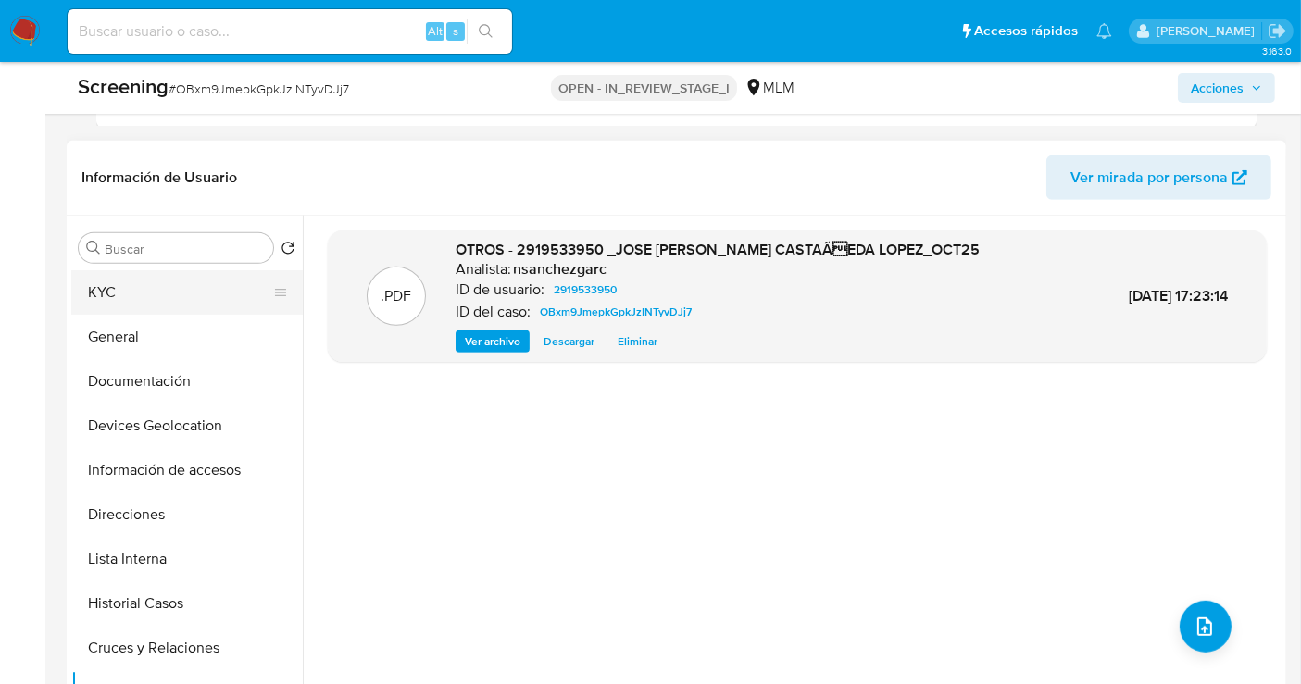
click at [136, 279] on button "KYC" at bounding box center [179, 292] width 217 height 44
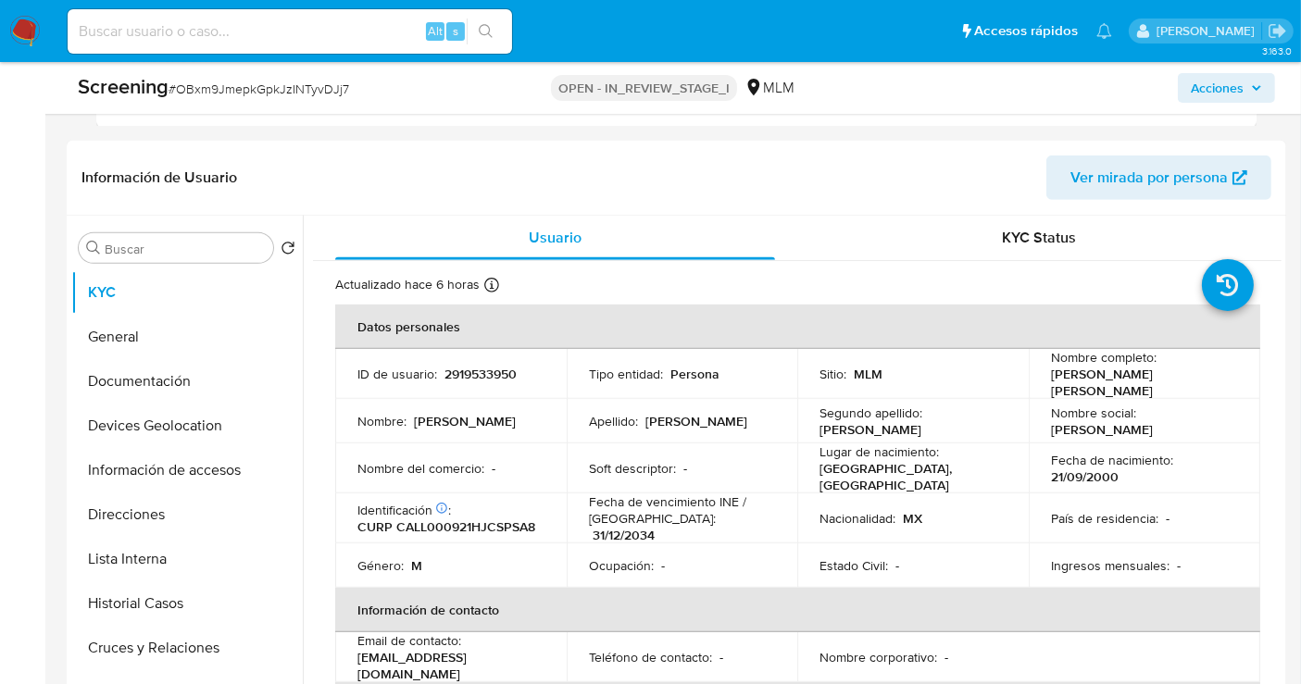
click at [1222, 87] on span "Acciones" at bounding box center [1217, 88] width 53 height 30
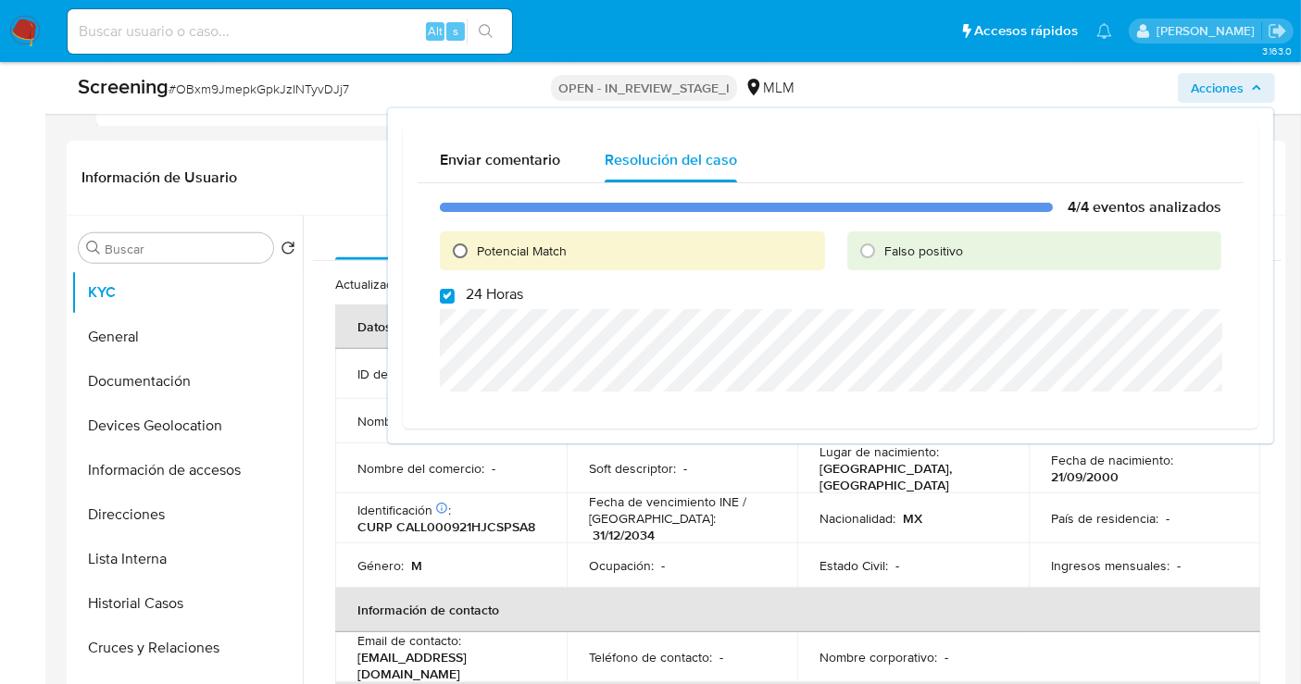
click at [468, 244] on input "Potencial Match" at bounding box center [460, 251] width 30 height 30
radio input "true"
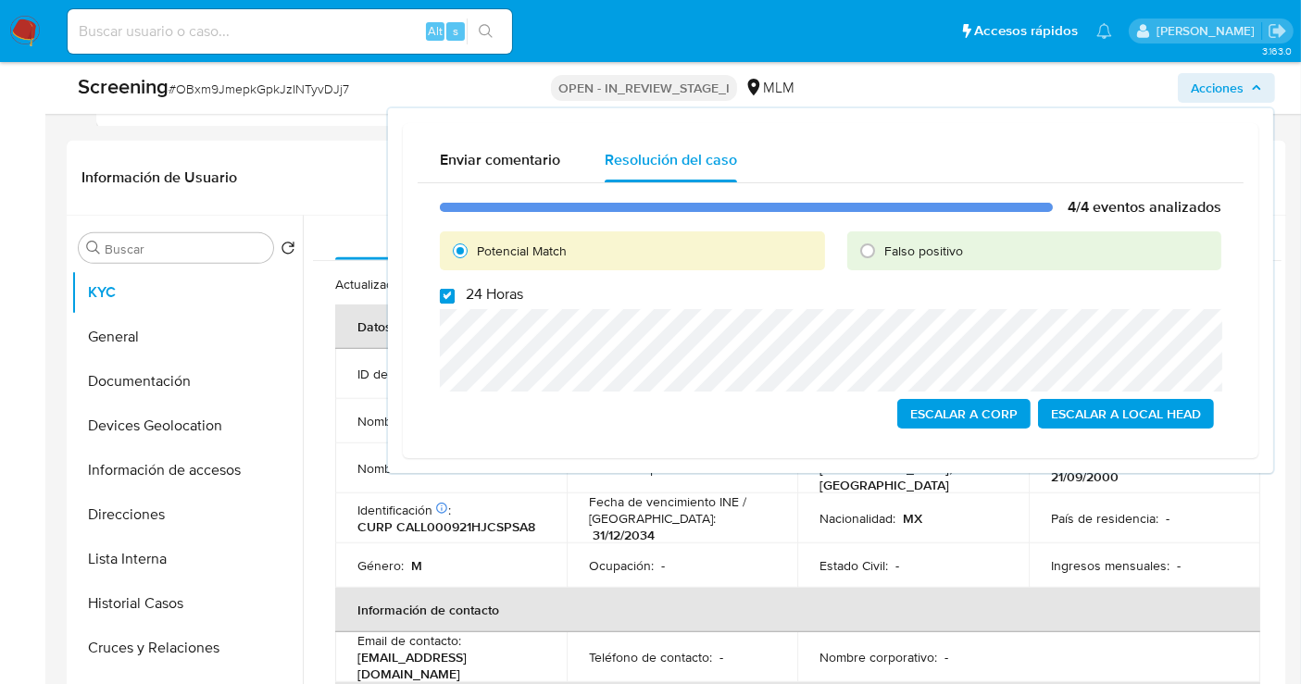
drag, startPoint x: 442, startPoint y: 293, endPoint x: 445, endPoint y: 303, distance: 10.8
click at [442, 294] on input "24 Horas" at bounding box center [447, 296] width 15 height 15
checkbox input "false"
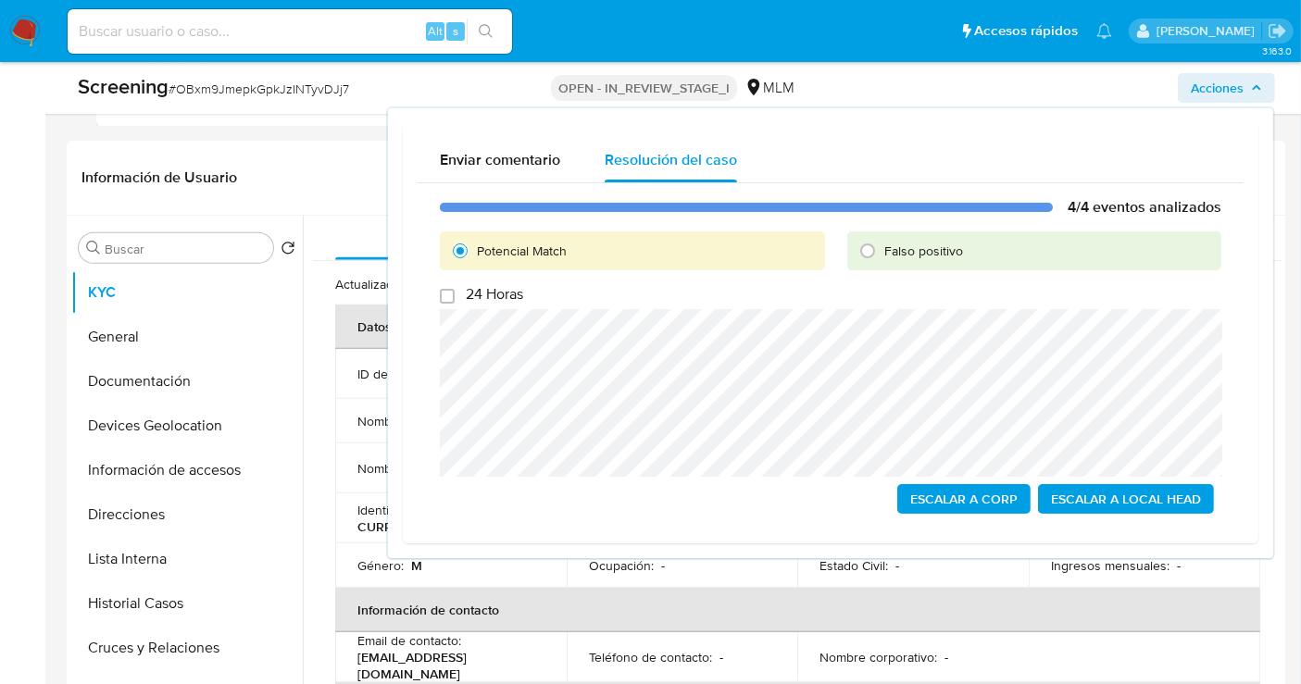
click at [1130, 504] on span "Escalar a Local Head" at bounding box center [1126, 499] width 150 height 26
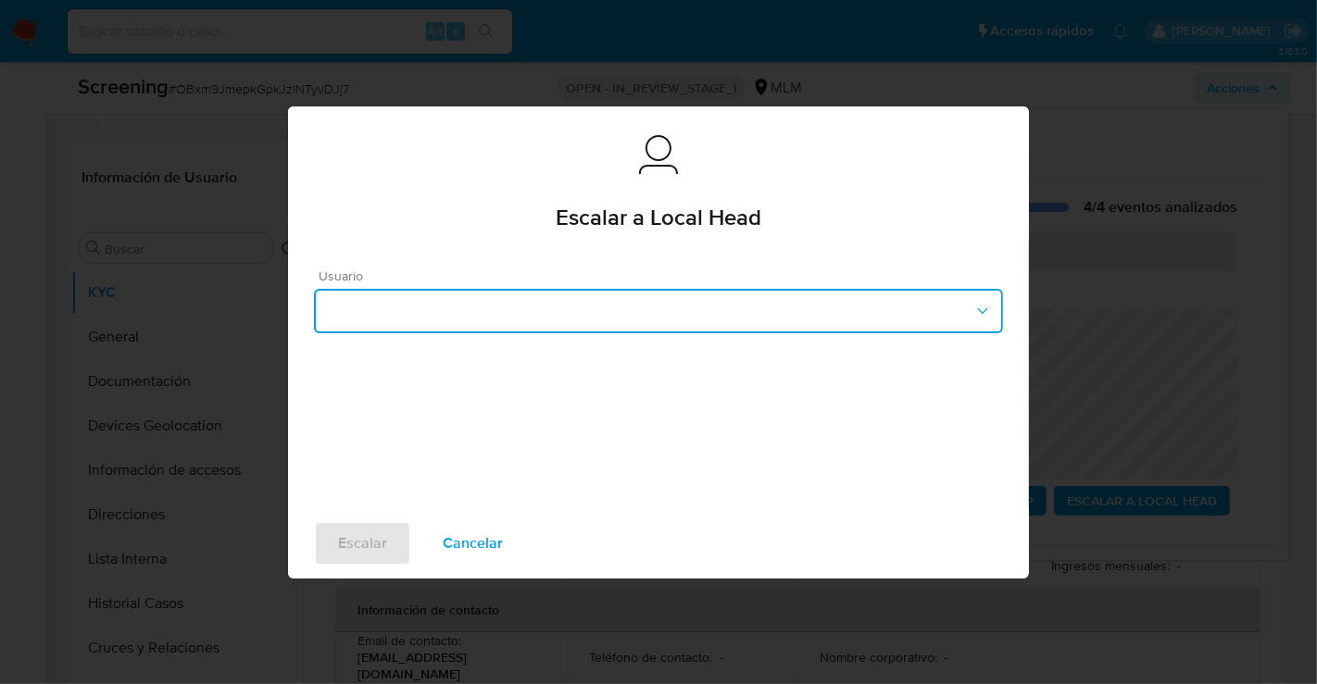
click at [519, 312] on button "button" at bounding box center [658, 311] width 689 height 44
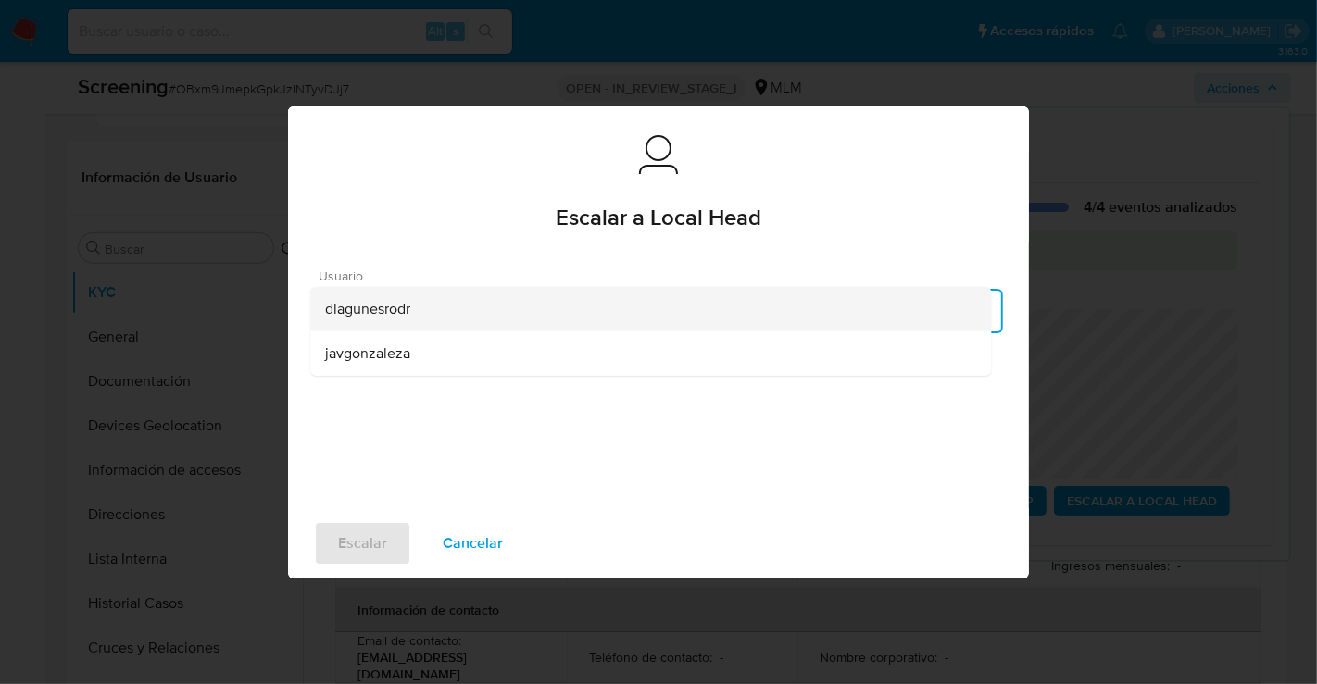
click at [375, 307] on span "dlagunesrodr" at bounding box center [367, 308] width 85 height 19
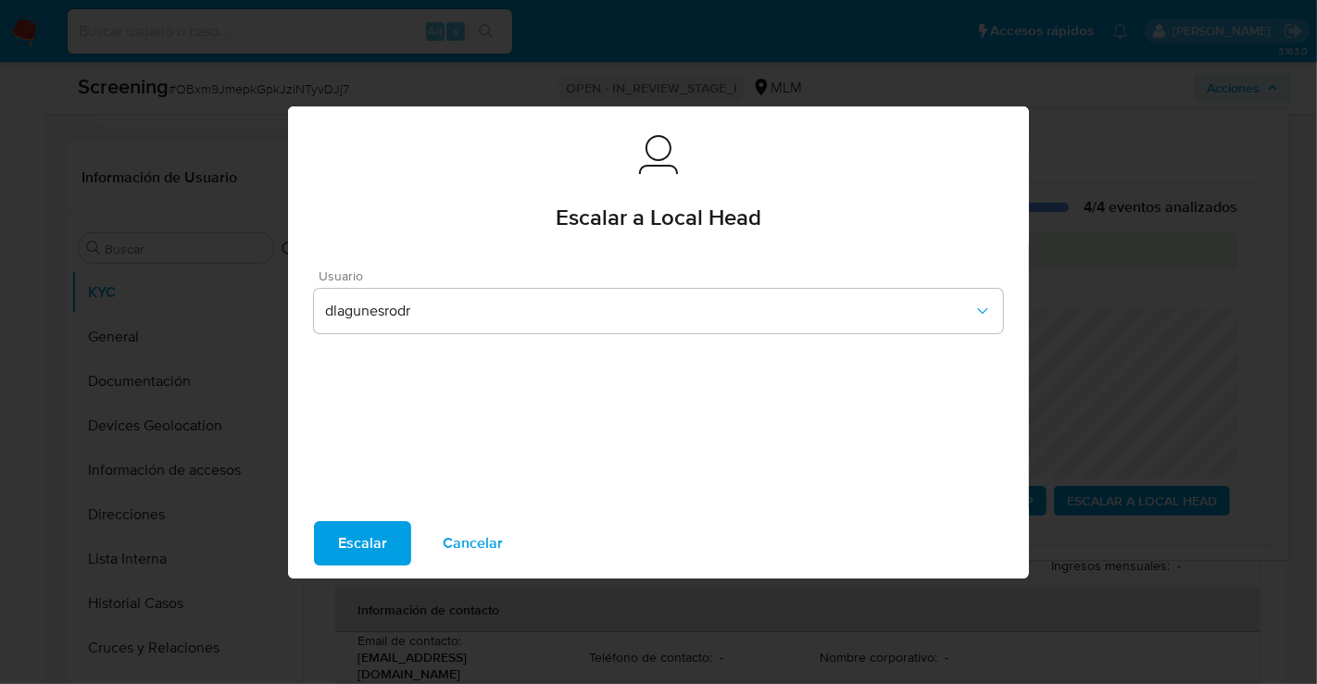
click at [363, 545] on span "Escalar" at bounding box center [362, 543] width 49 height 41
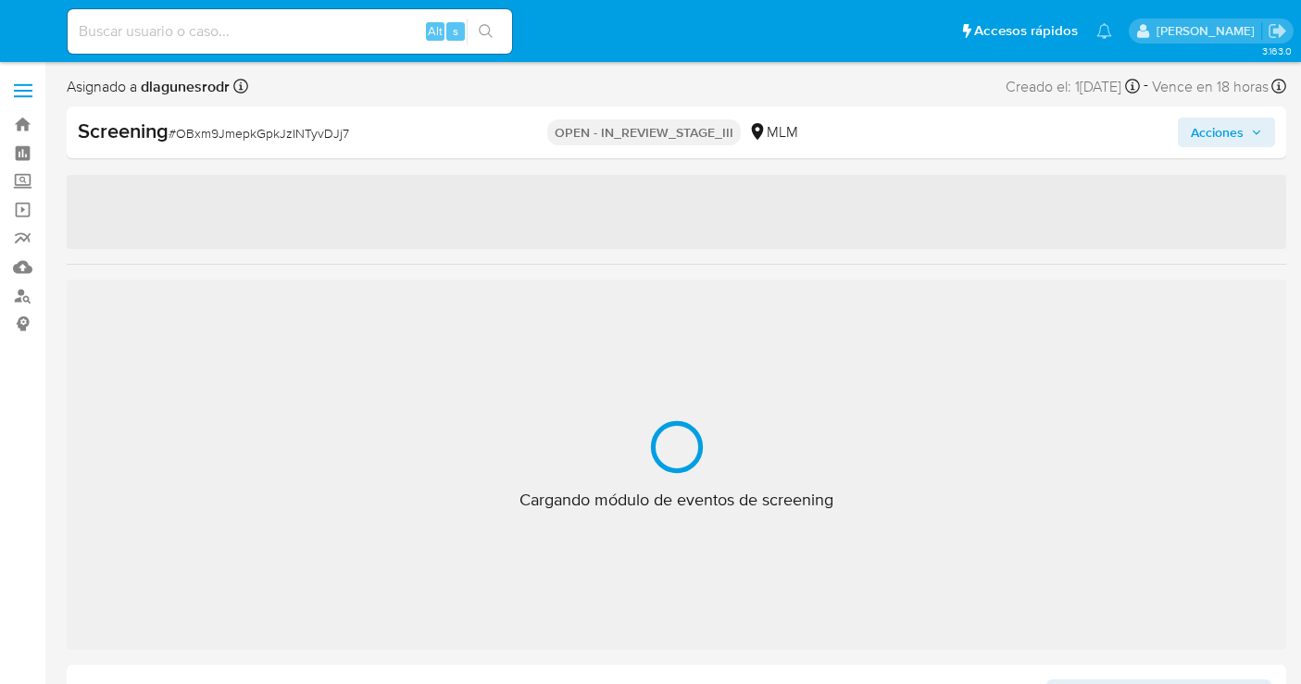
select select "10"
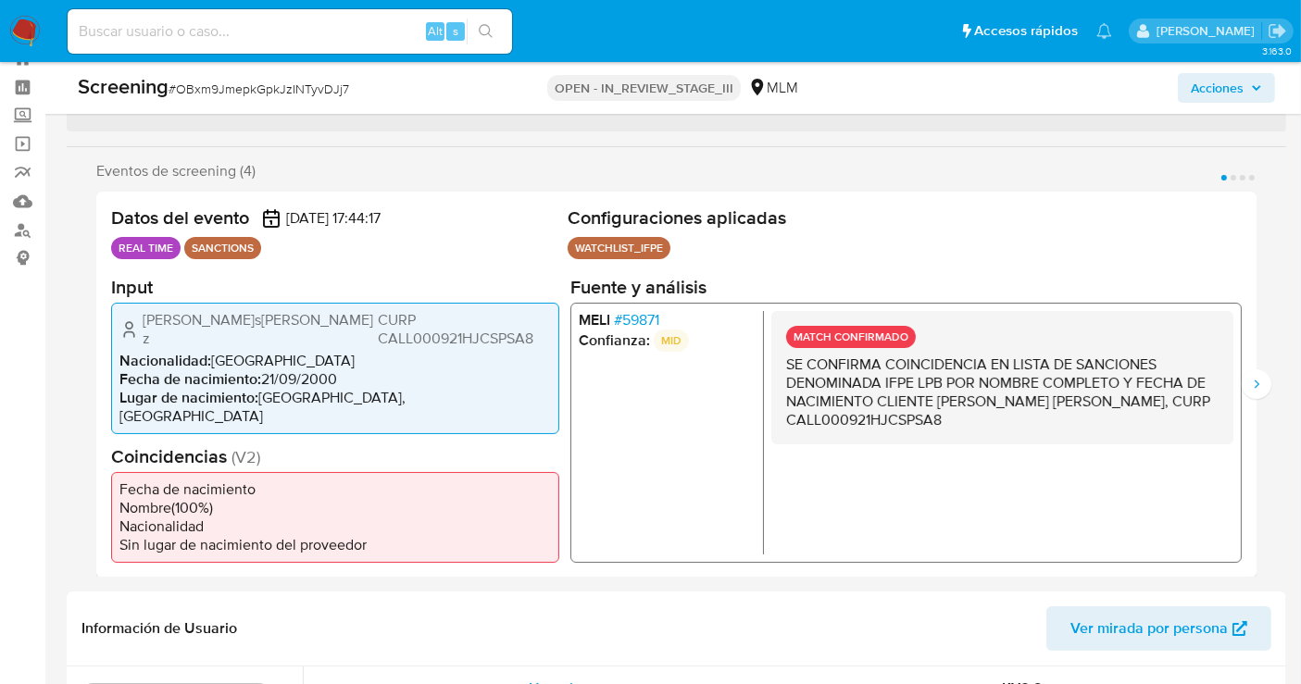
scroll to position [66, 0]
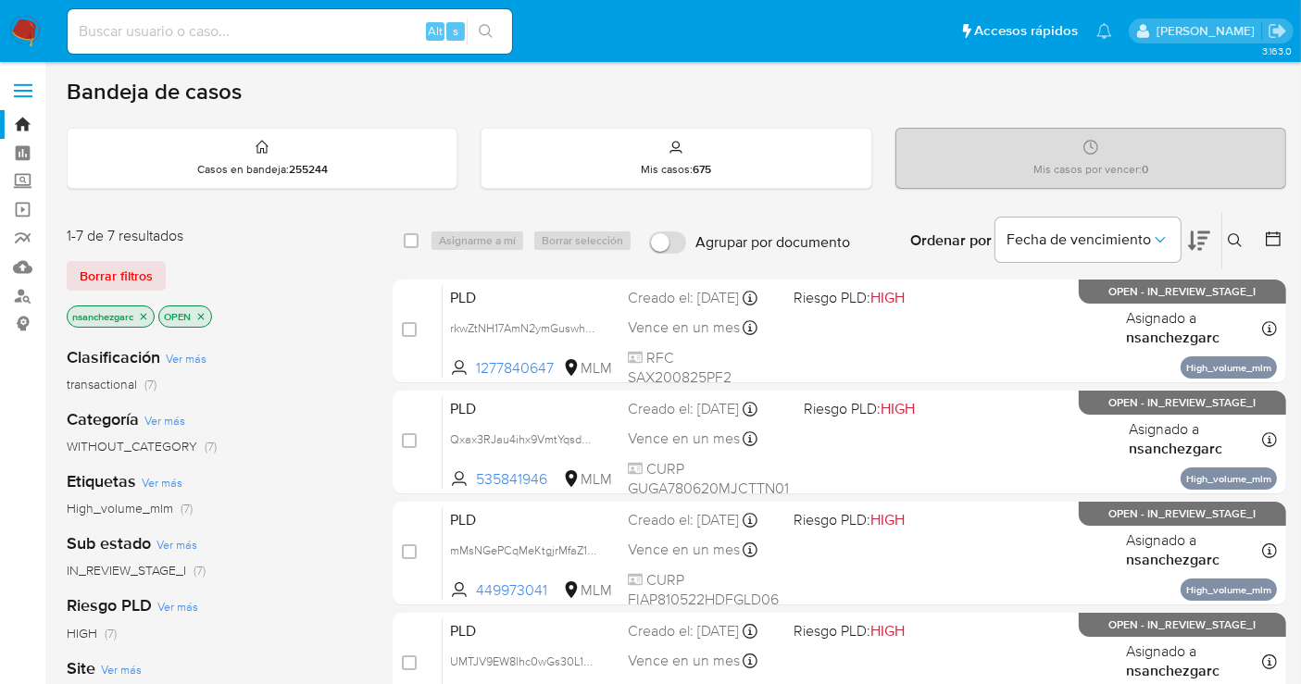
click at [1236, 241] on icon at bounding box center [1235, 240] width 14 height 14
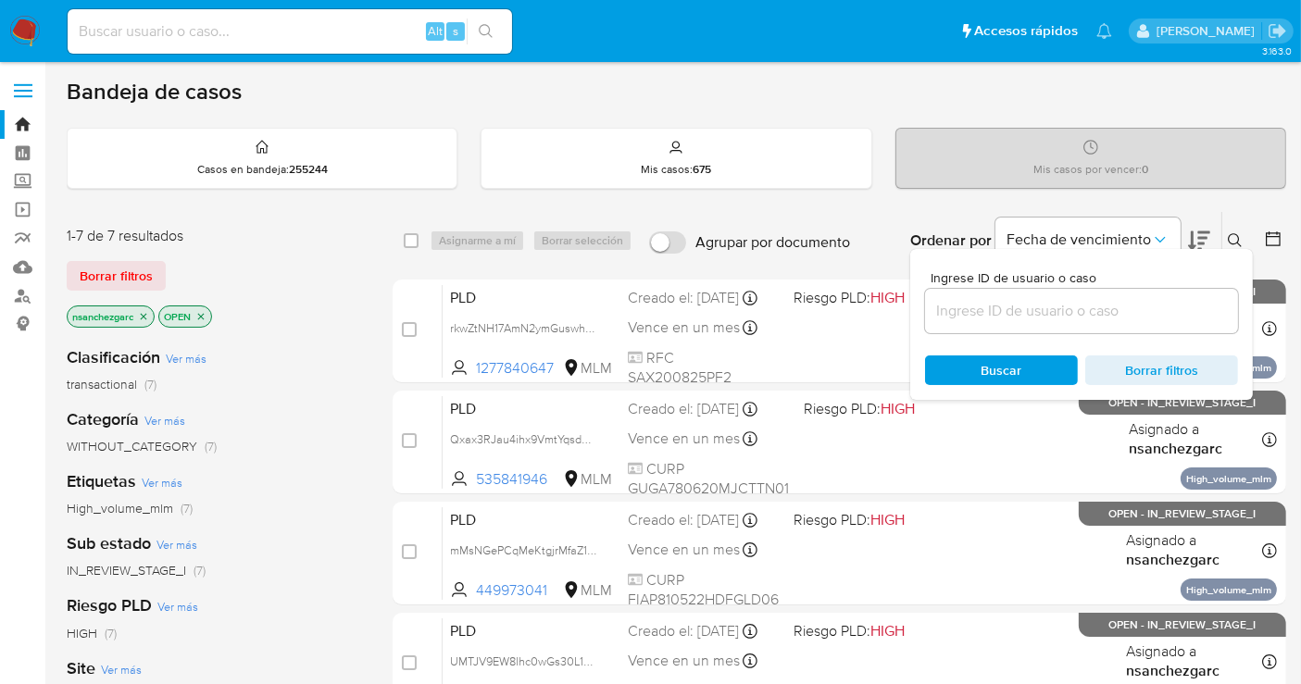
click at [988, 304] on input at bounding box center [1081, 311] width 313 height 24
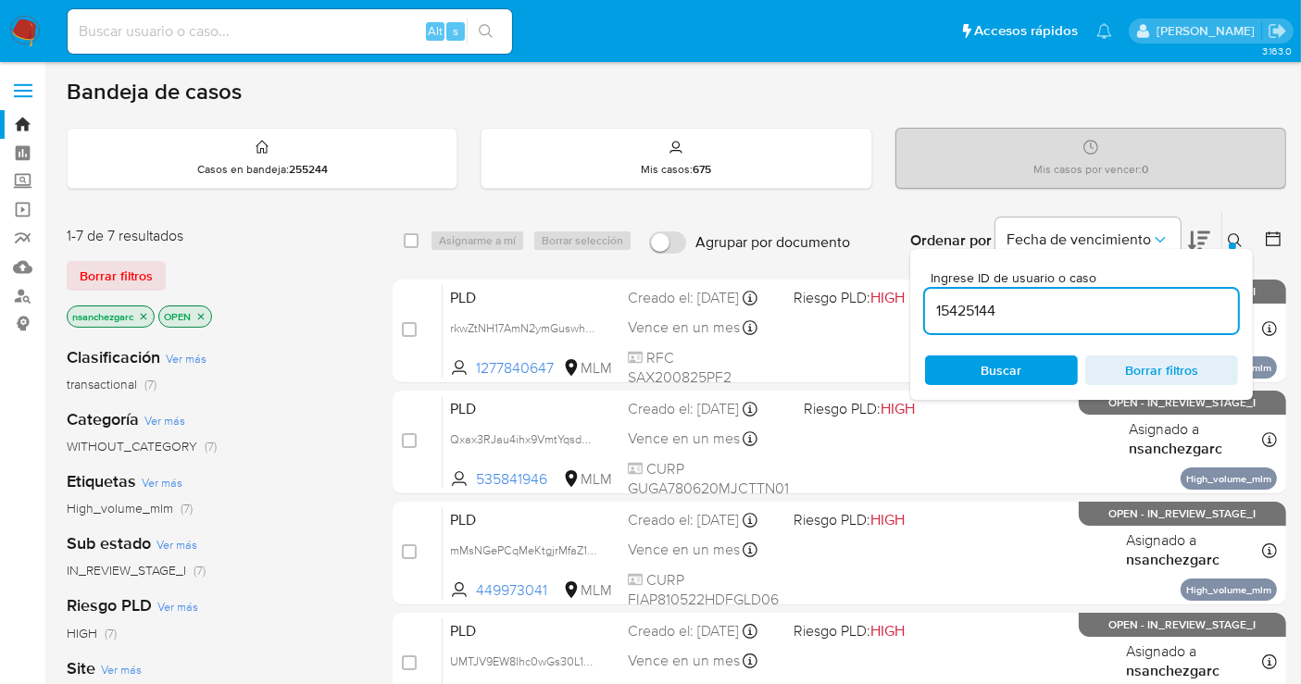
type input "15425144"
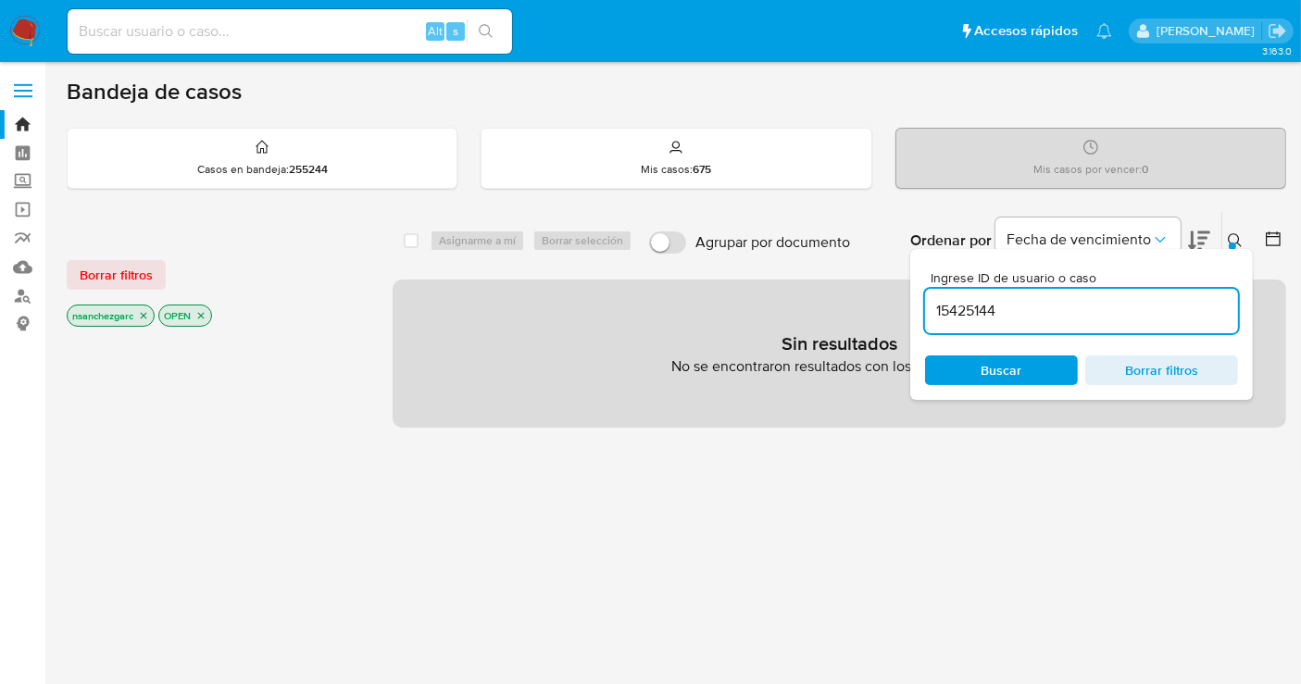
click at [142, 315] on icon "close-filter" at bounding box center [143, 315] width 11 height 11
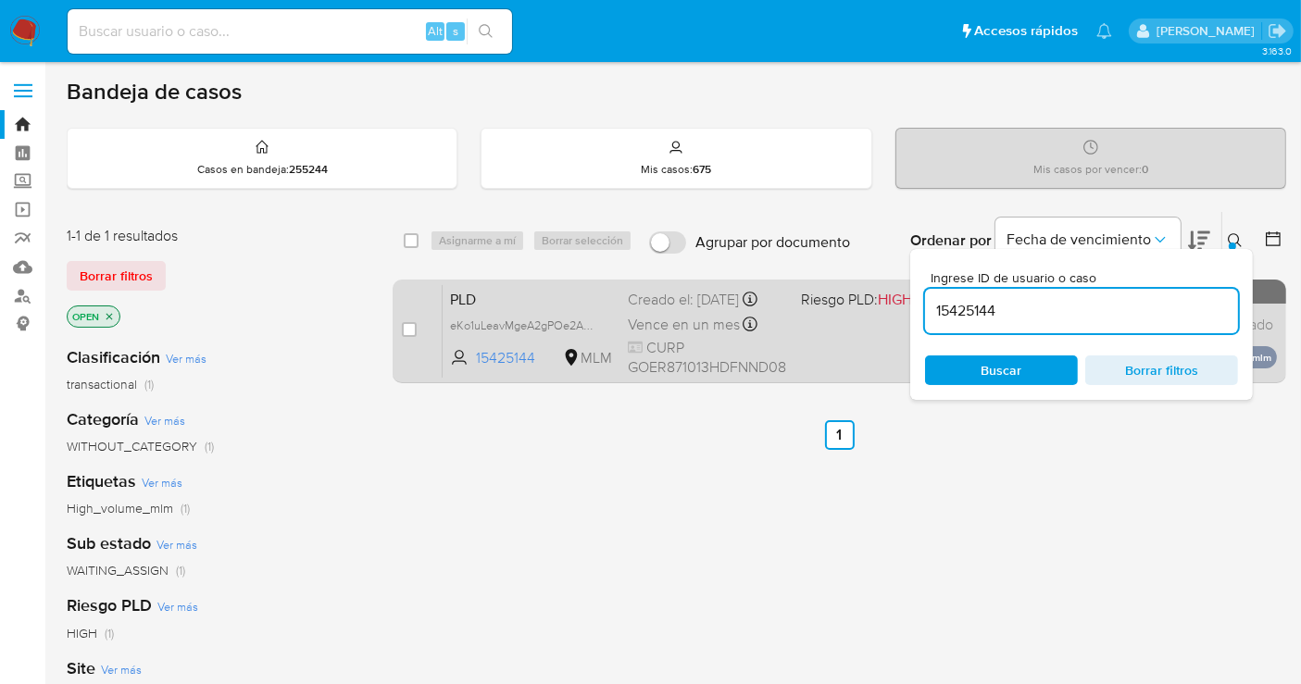
drag, startPoint x: 592, startPoint y: 340, endPoint x: 592, endPoint y: 356, distance: 15.7
click at [592, 334] on span "eKo1uLeavMgeA2gPOe2AO8NT" at bounding box center [532, 324] width 164 height 20
click at [415, 328] on input "checkbox" at bounding box center [409, 329] width 15 height 15
checkbox input "true"
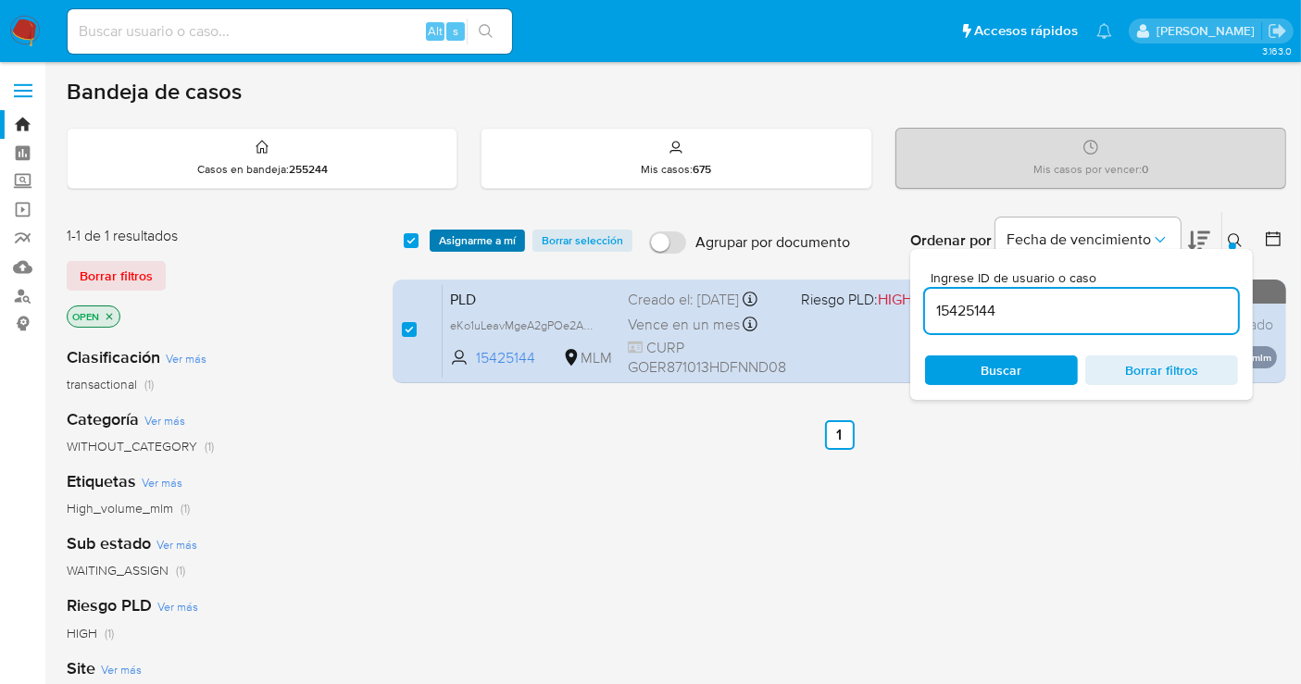
click at [463, 236] on span "Asignarme a mí" at bounding box center [477, 240] width 77 height 19
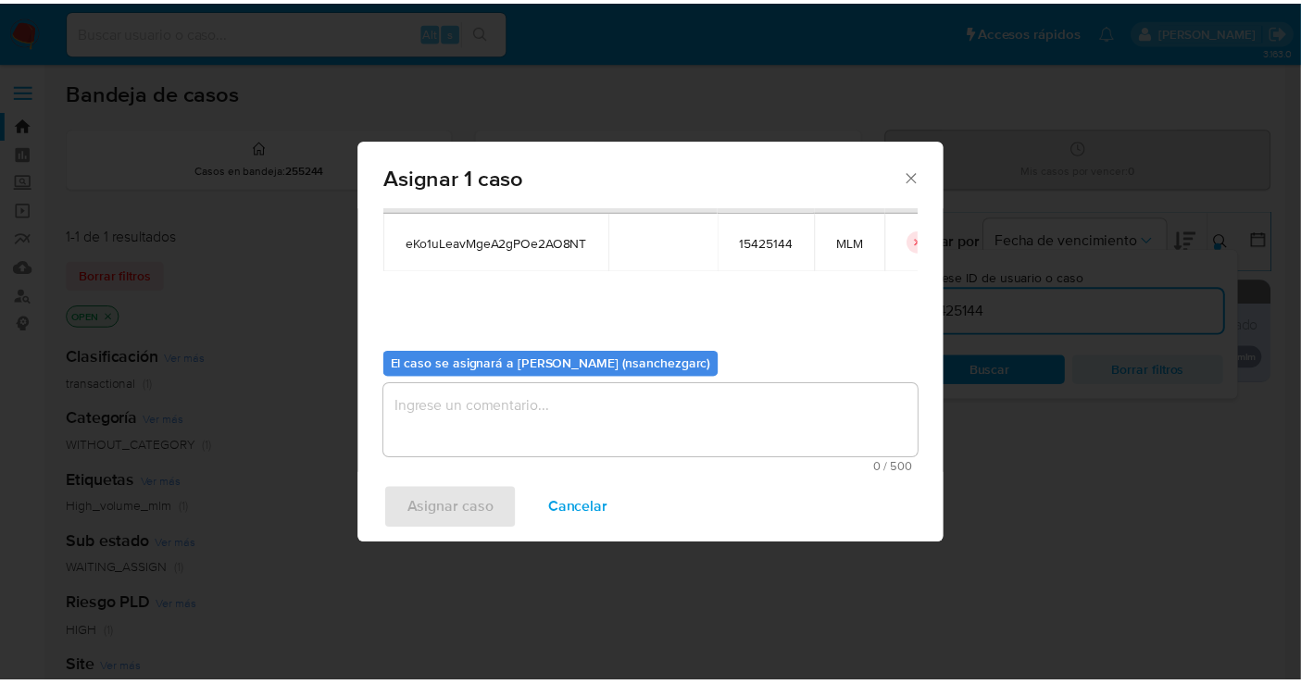
scroll to position [94, 0]
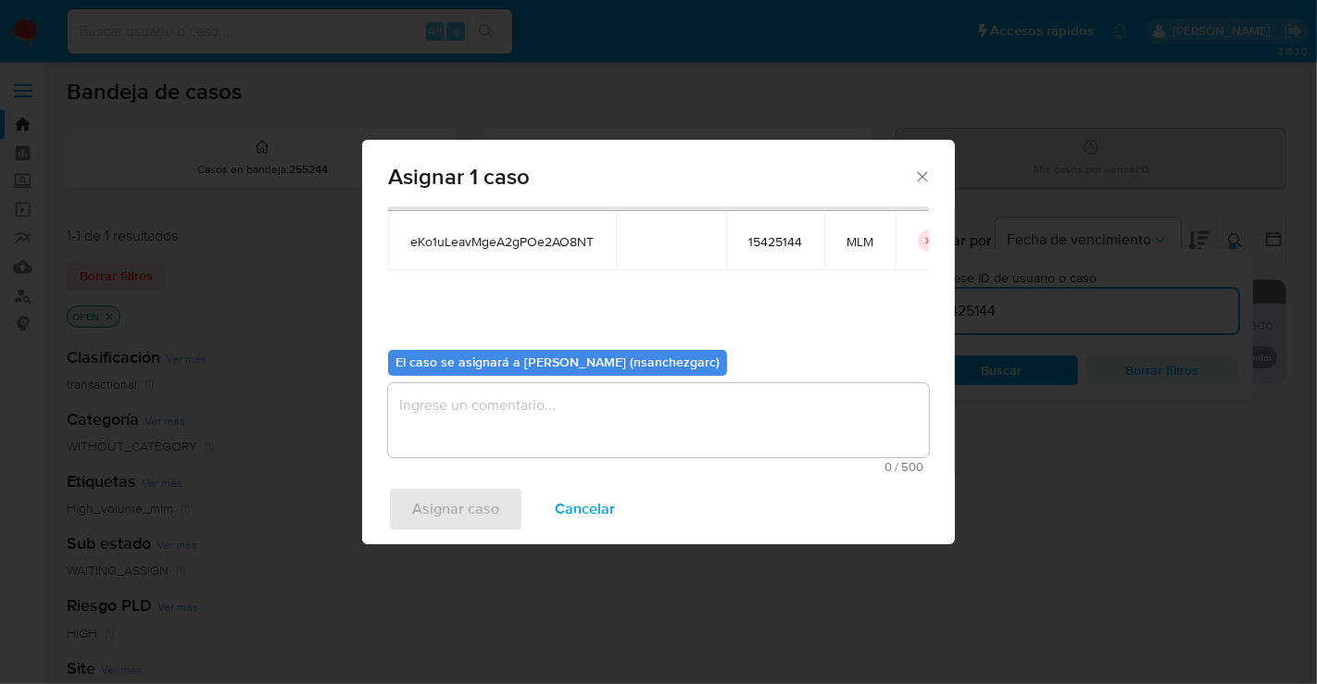
click at [436, 406] on textarea "assign-modal" at bounding box center [658, 420] width 541 height 74
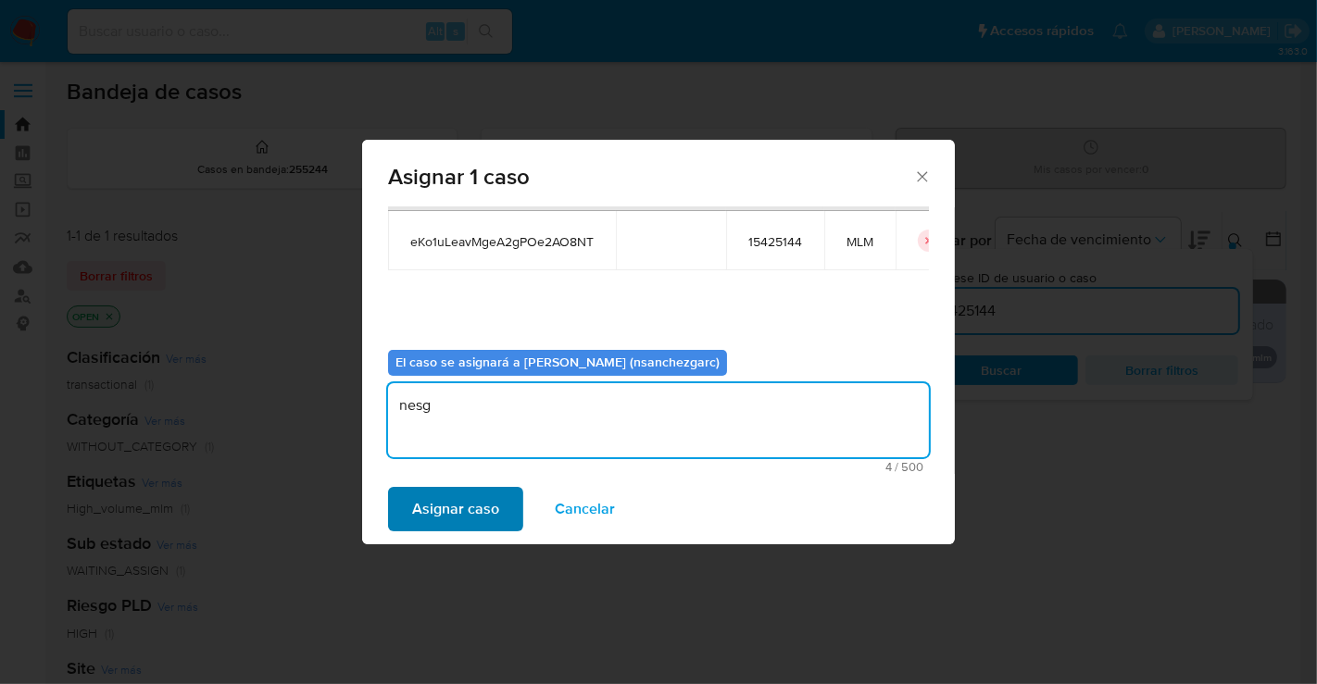
type textarea "nesg"
click at [471, 510] on span "Asignar caso" at bounding box center [455, 509] width 87 height 41
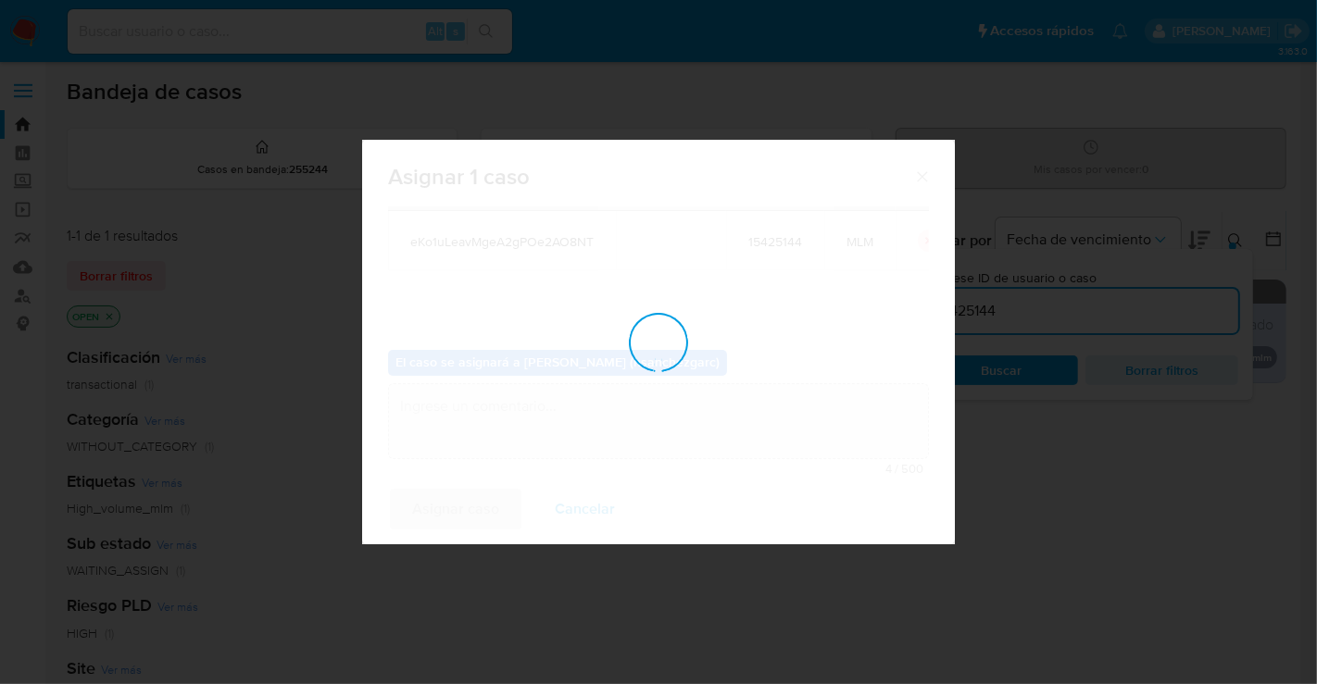
checkbox input "false"
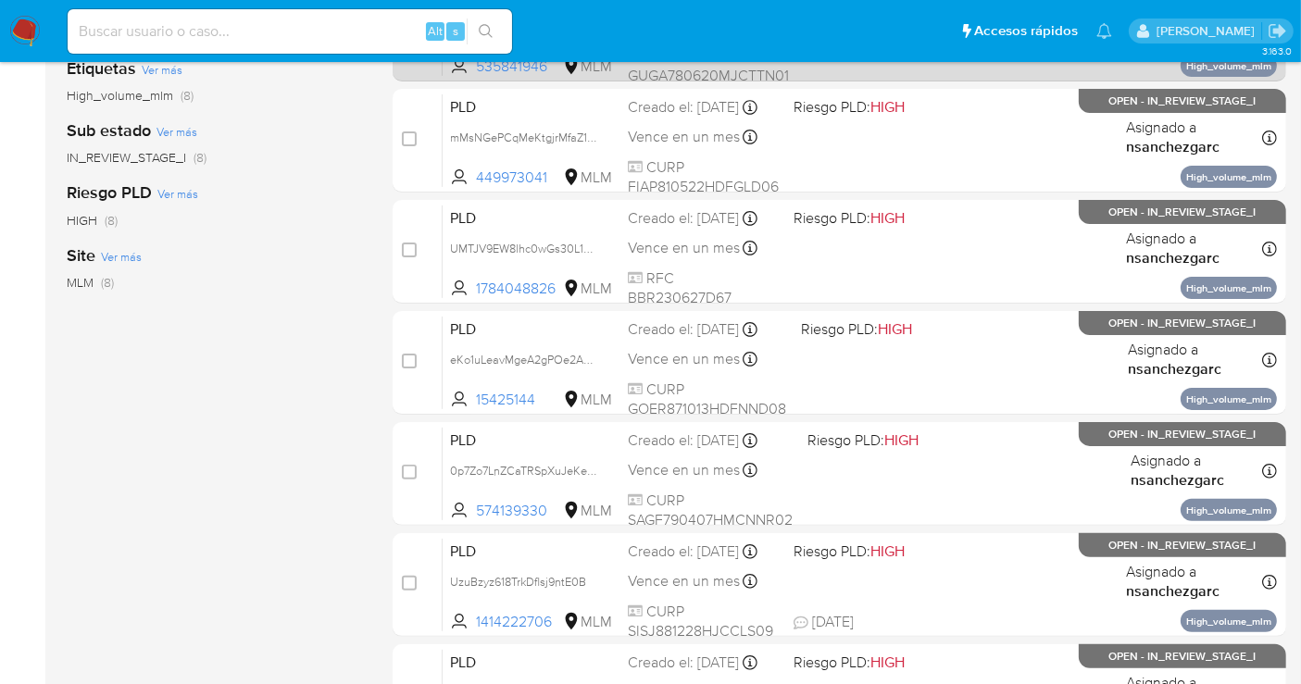
scroll to position [411, 0]
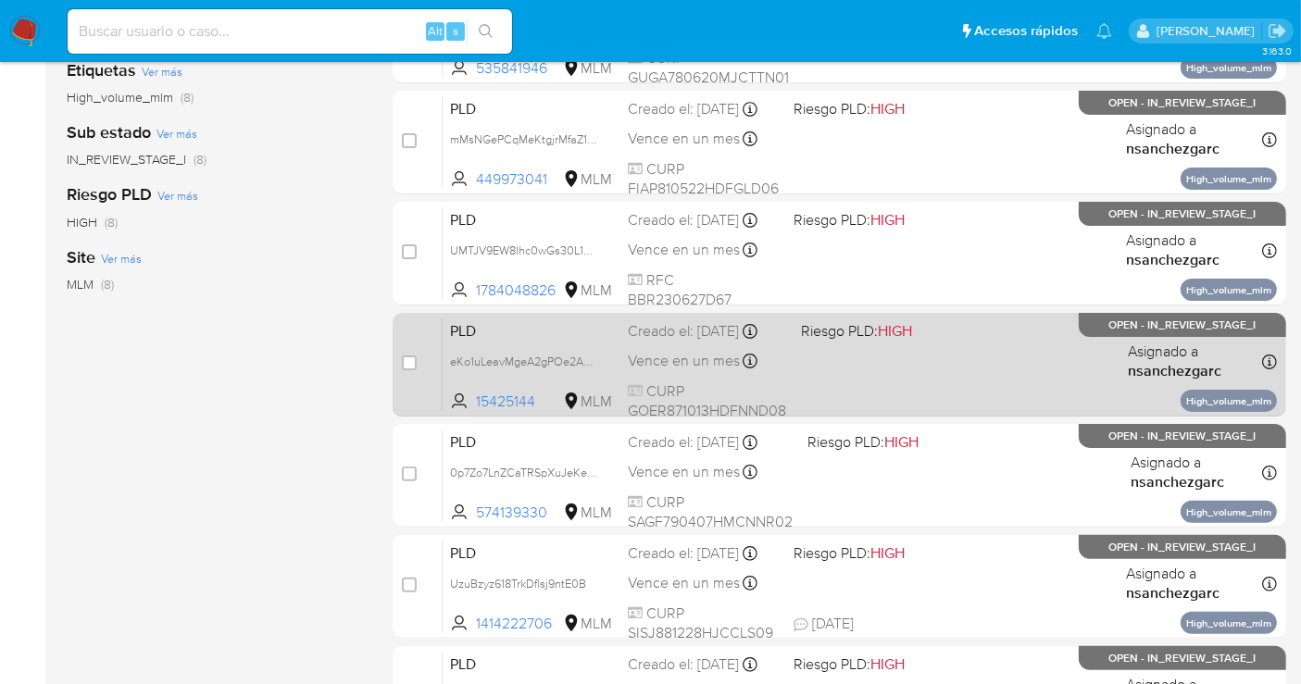
click at [672, 342] on div "Creado el: [DATE] Creado el: [DATE] 02:06:23" at bounding box center [707, 331] width 158 height 20
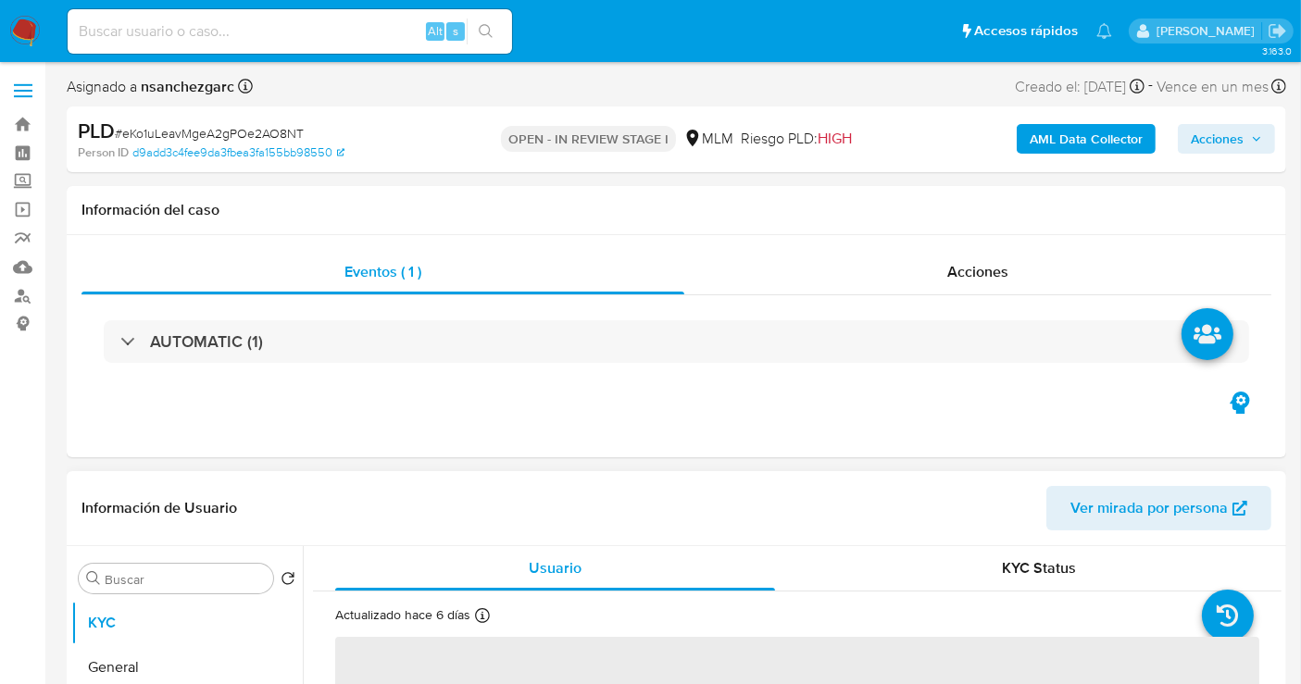
select select "10"
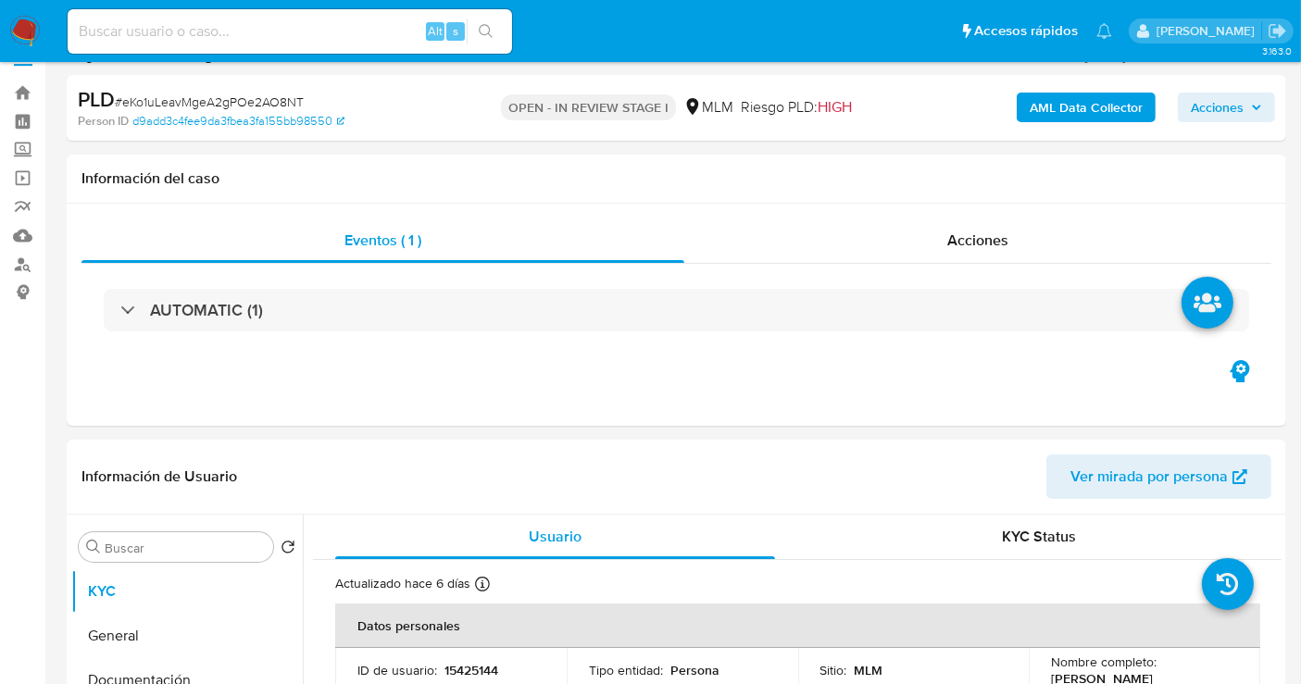
scroll to position [206, 0]
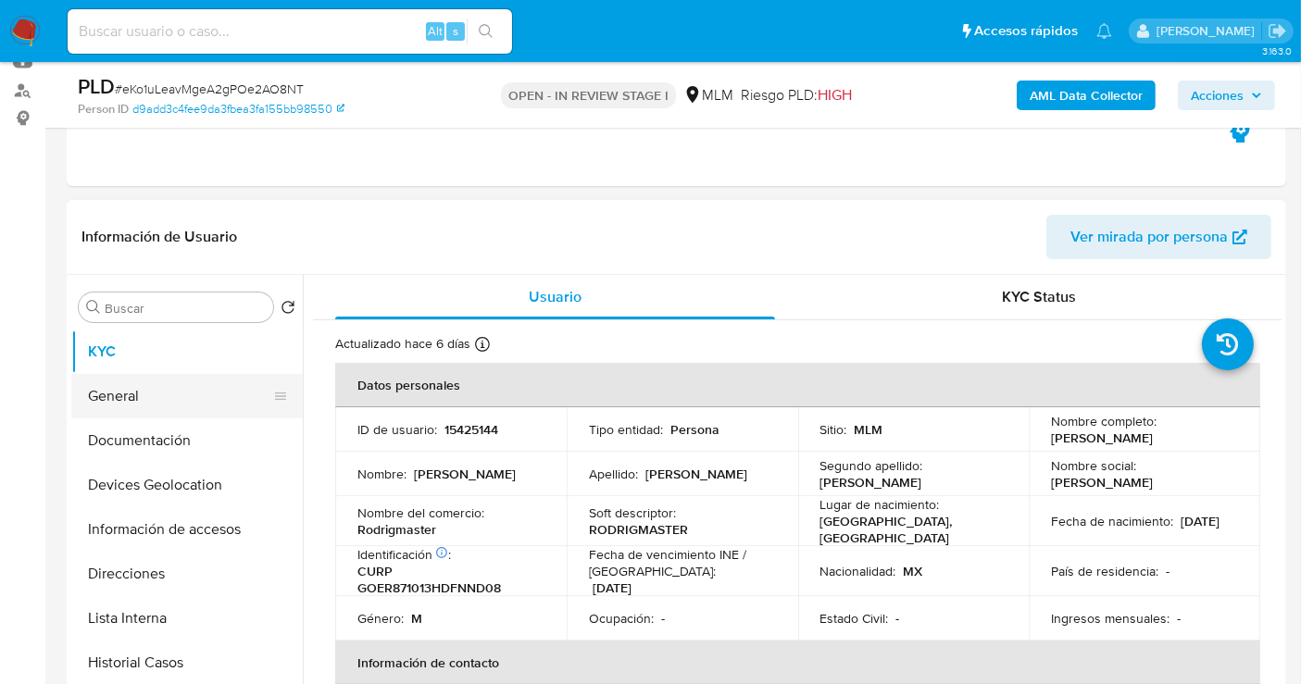
click at [180, 381] on button "General" at bounding box center [179, 396] width 217 height 44
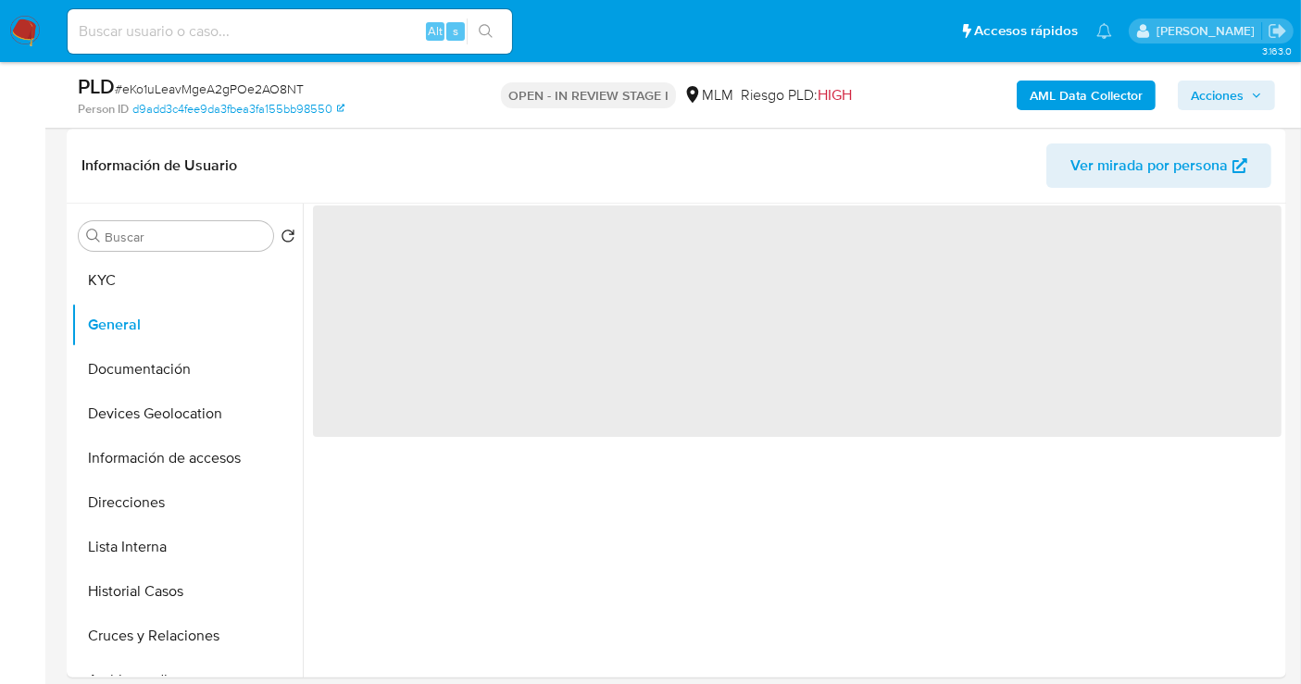
scroll to position [308, 0]
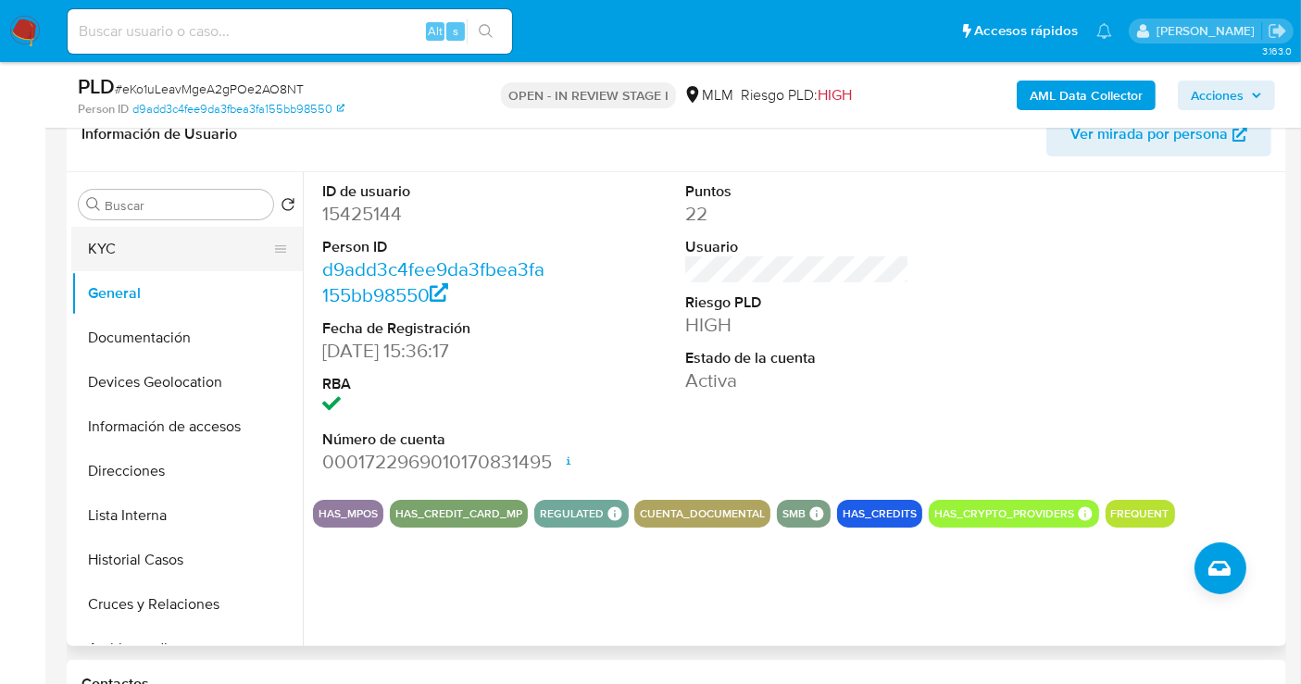
click at [110, 231] on button "KYC" at bounding box center [179, 249] width 217 height 44
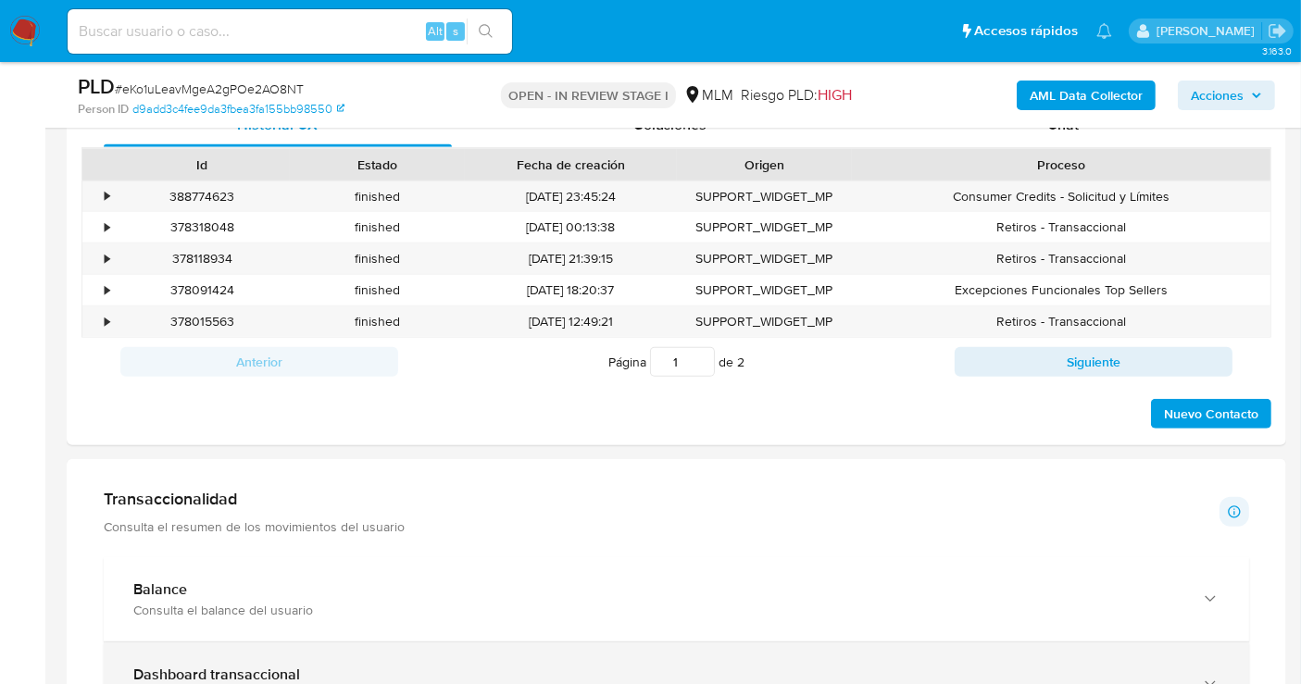
scroll to position [1029, 0]
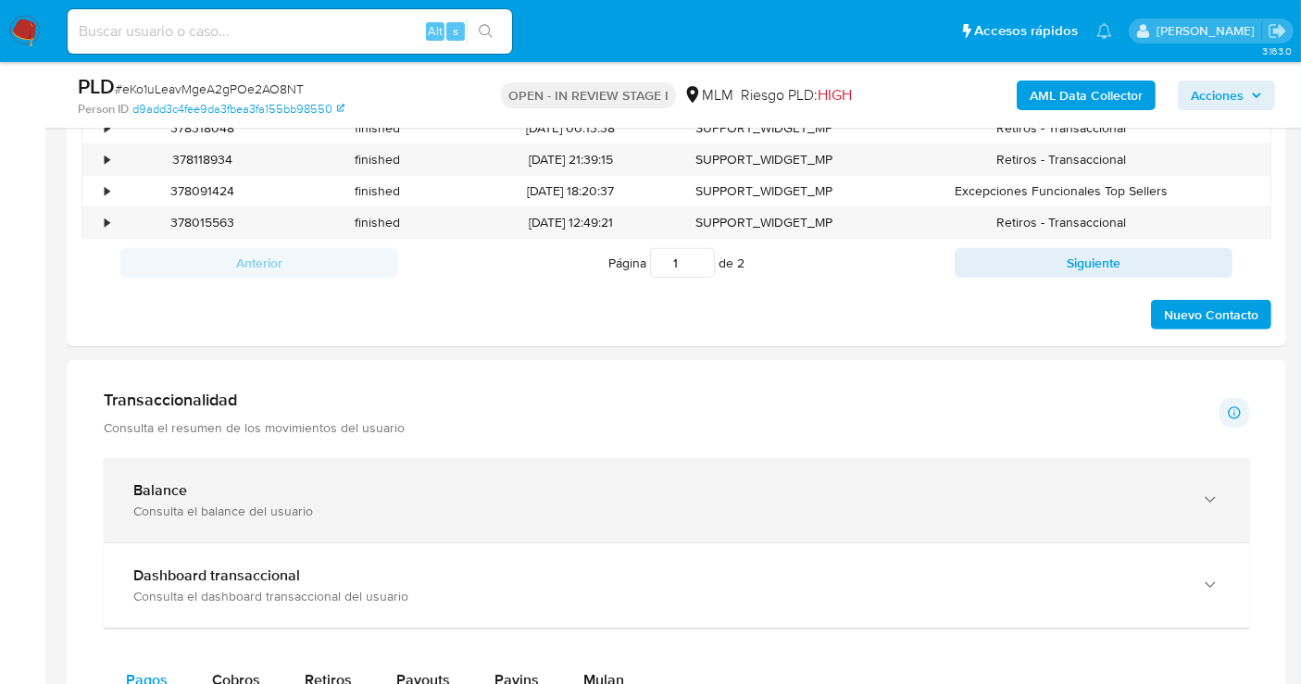
click at [369, 519] on div "Balance Consulta el balance del usuario" at bounding box center [676, 500] width 1145 height 84
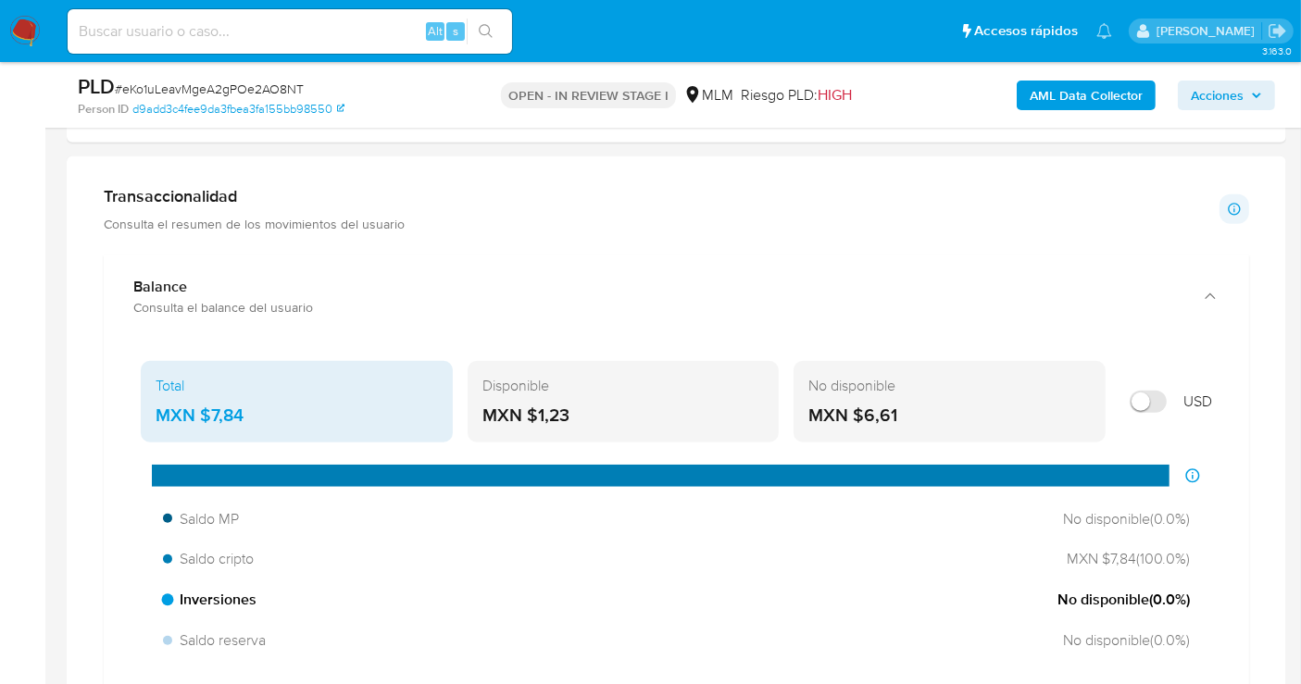
scroll to position [1234, 0]
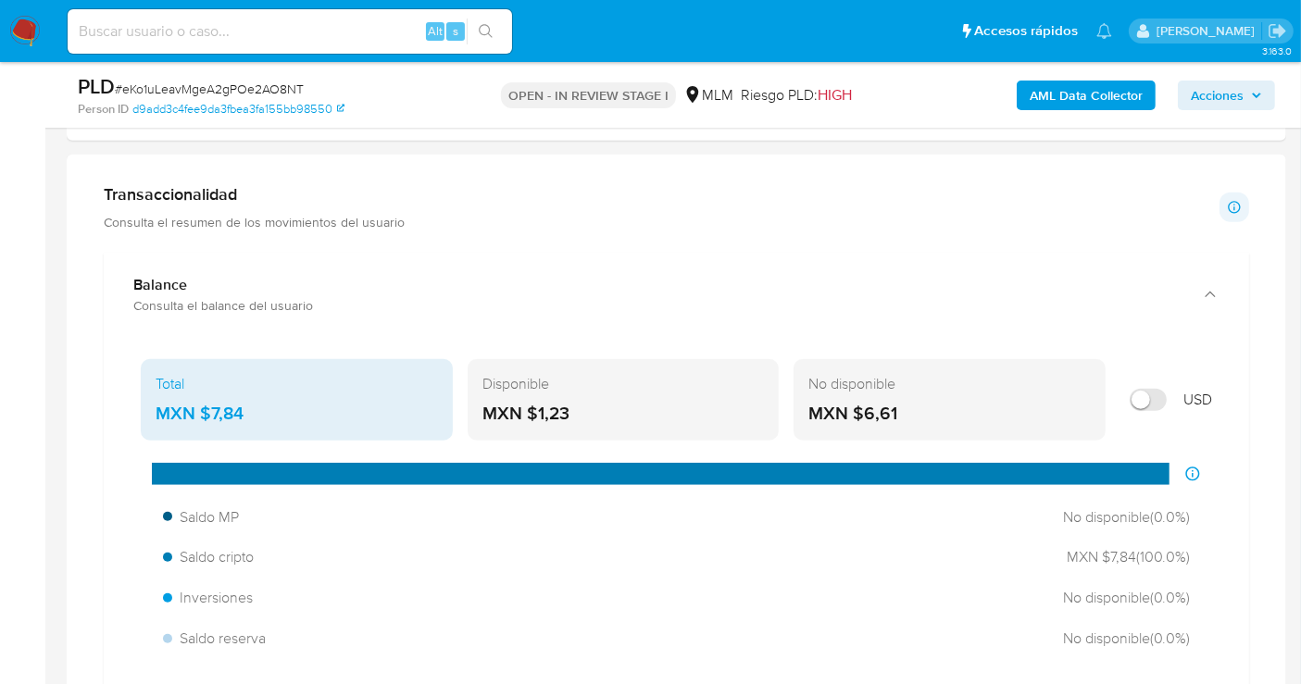
click at [232, 408] on div "MXN $7,84" at bounding box center [297, 414] width 282 height 24
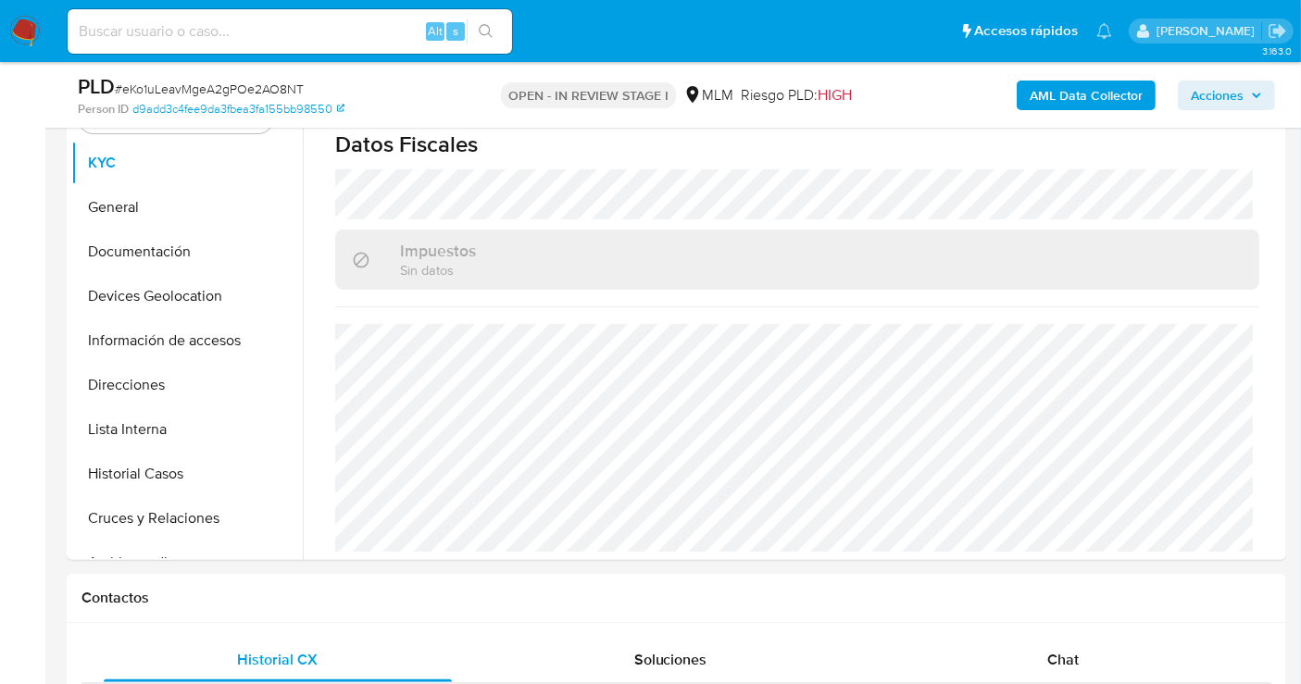
scroll to position [206, 0]
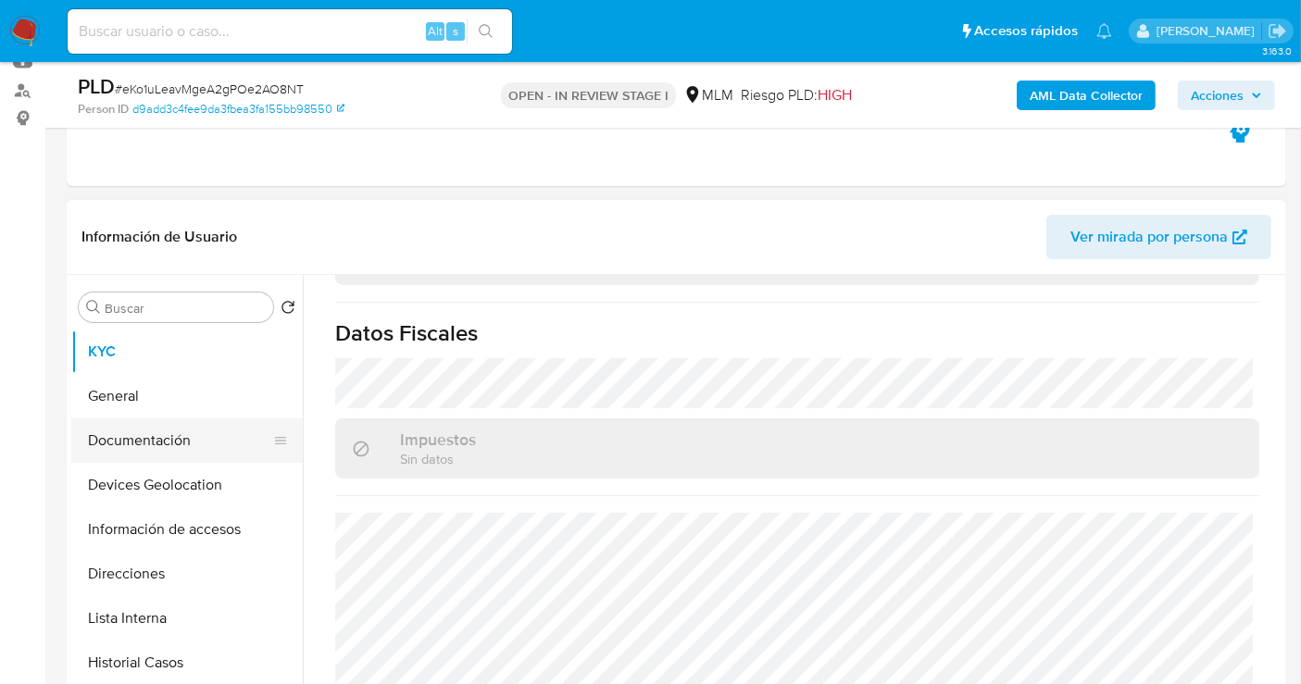
click at [127, 441] on button "Documentación" at bounding box center [179, 441] width 217 height 44
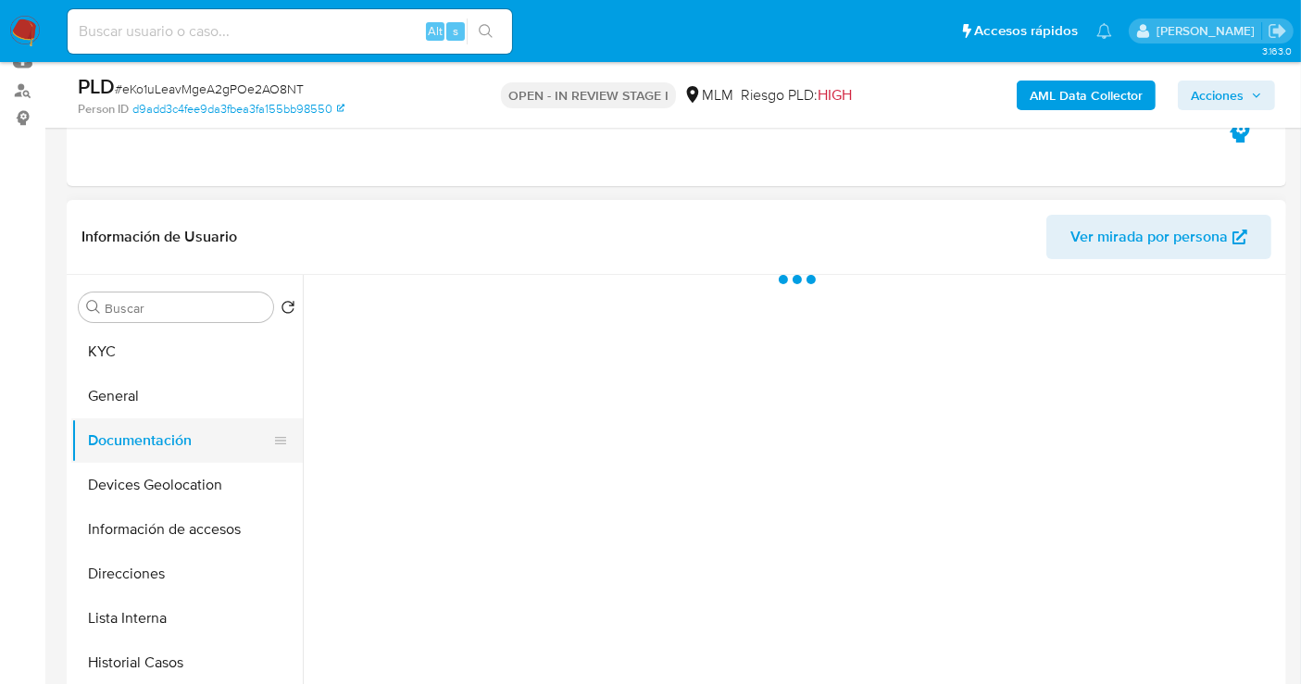
scroll to position [0, 0]
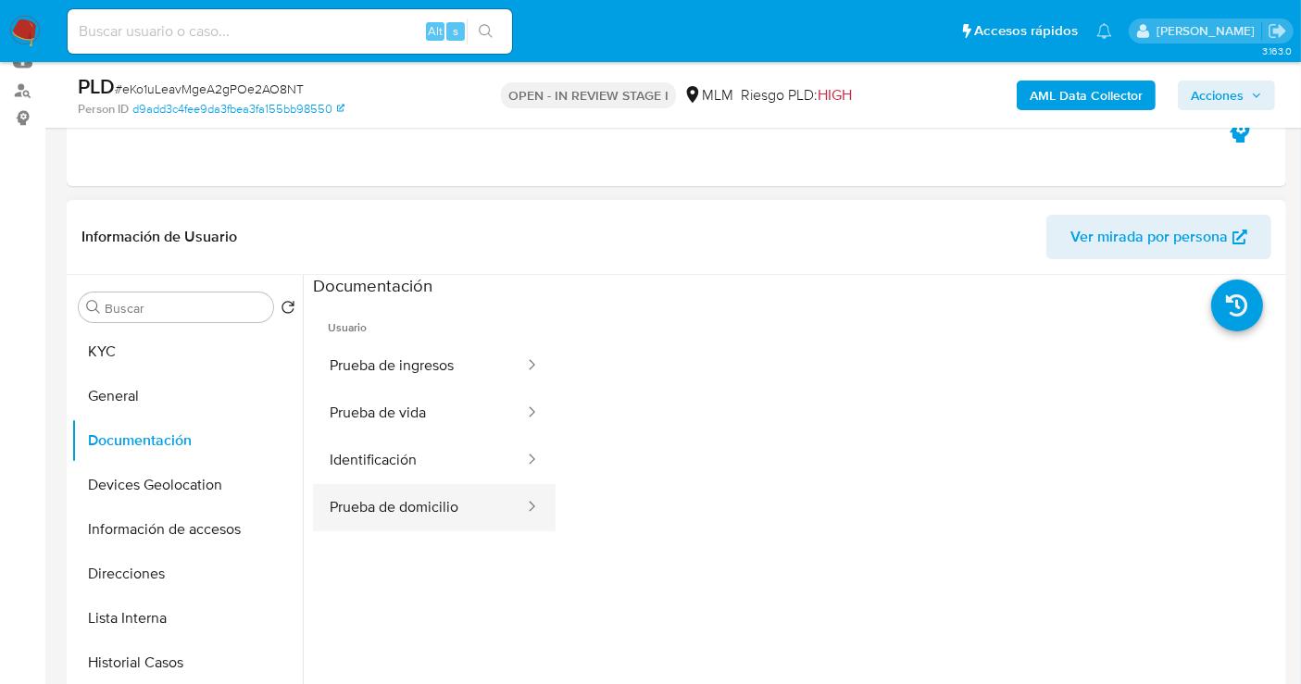
click at [425, 501] on button "Prueba de domicilio" at bounding box center [419, 507] width 213 height 47
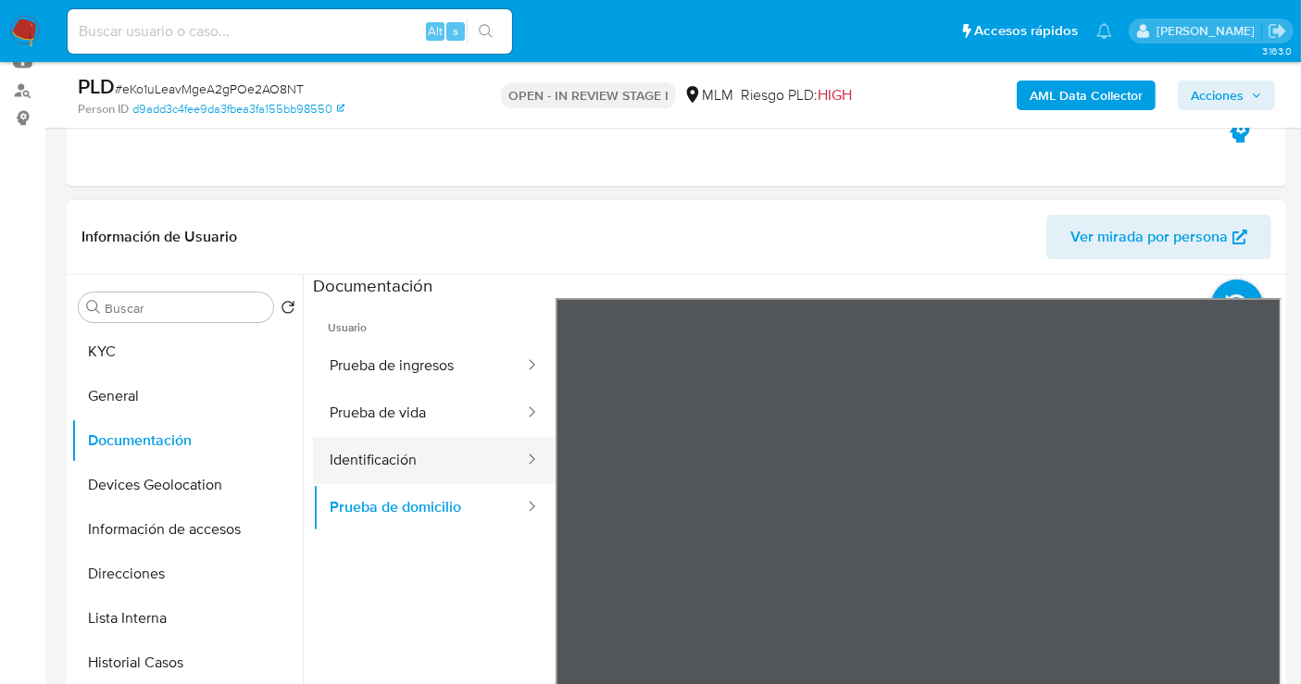
click at [397, 457] on button "Identificación" at bounding box center [419, 460] width 213 height 47
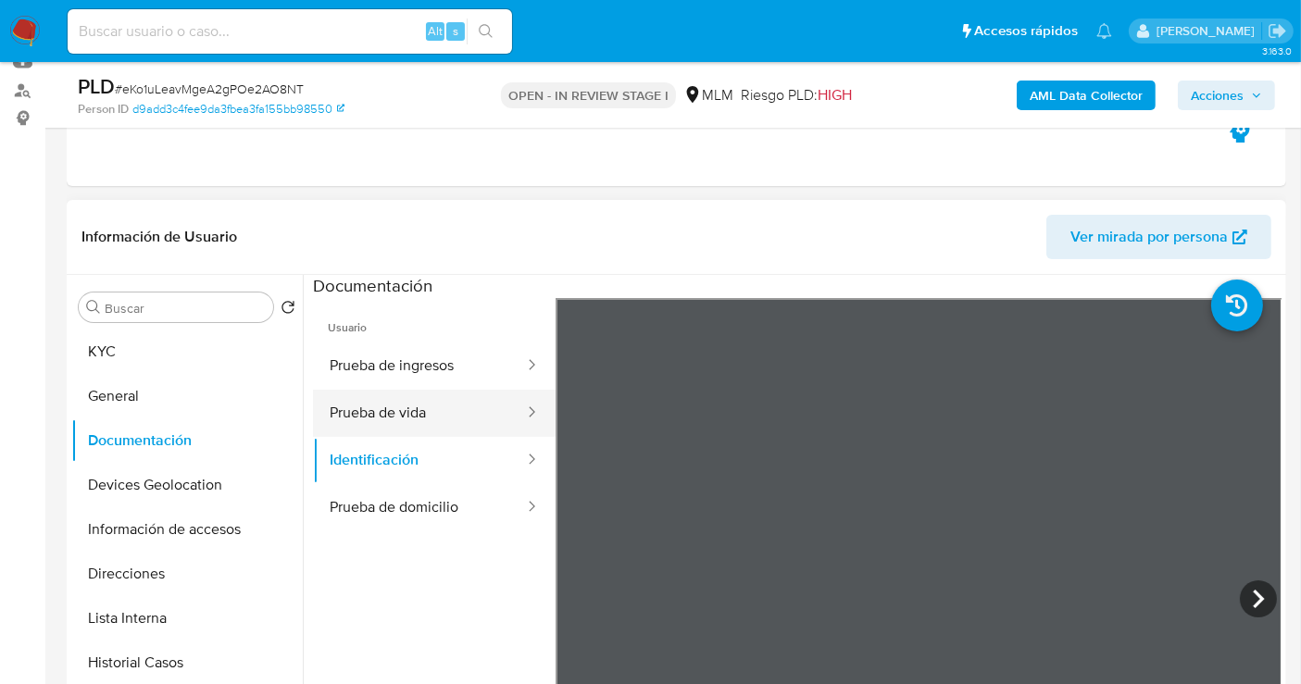
click at [391, 408] on button "Prueba de vida" at bounding box center [419, 413] width 213 height 47
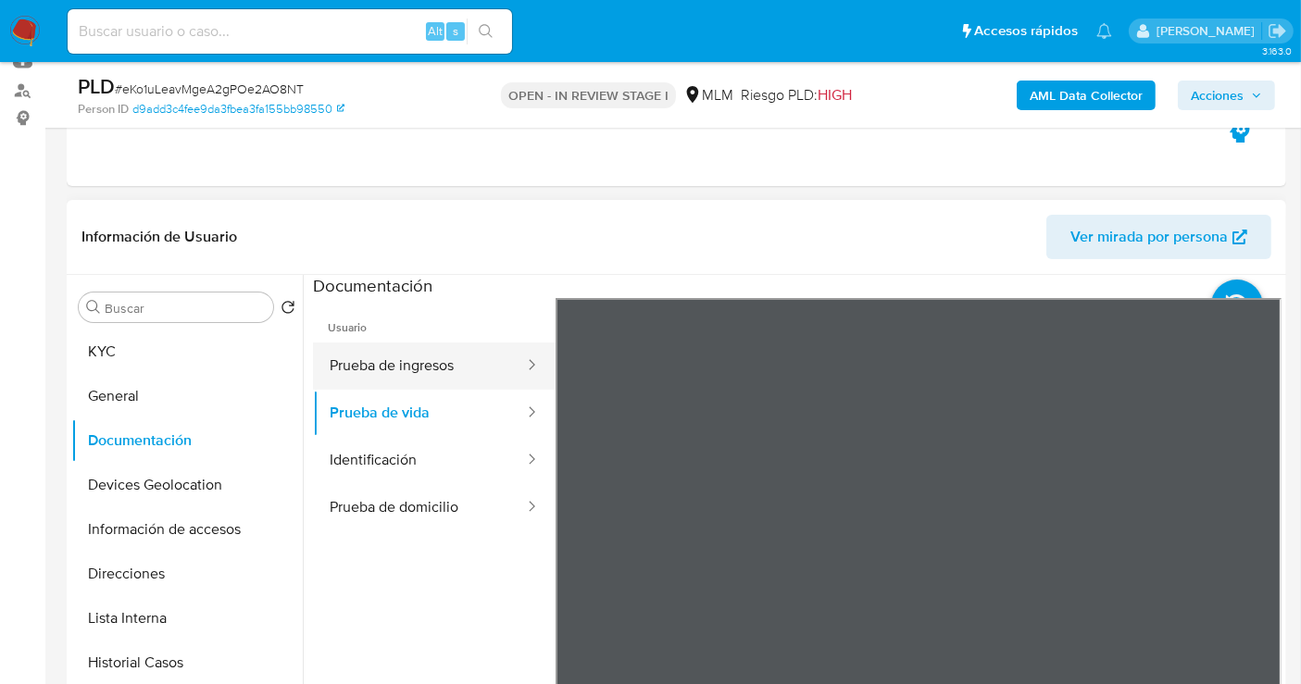
click at [377, 357] on button "Prueba de ingresos" at bounding box center [419, 366] width 213 height 47
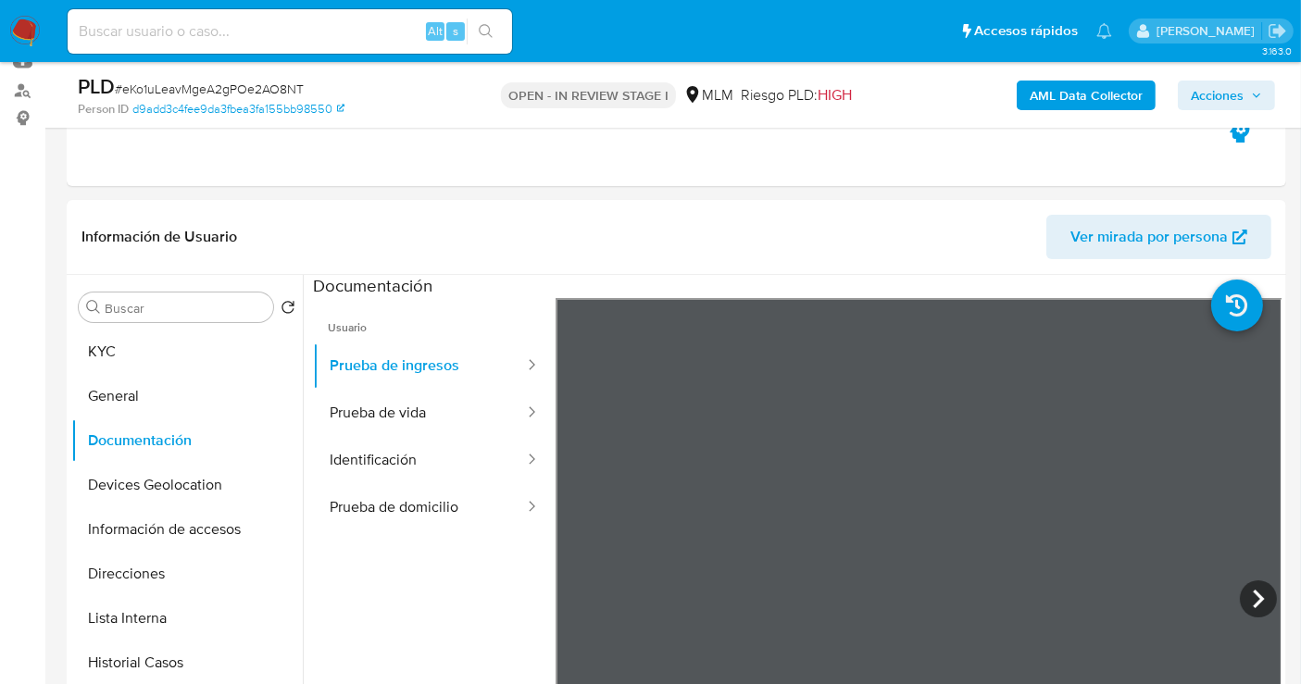
click at [1246, 596] on icon at bounding box center [1258, 599] width 37 height 37
click at [134, 483] on button "Devices Geolocation" at bounding box center [179, 485] width 217 height 44
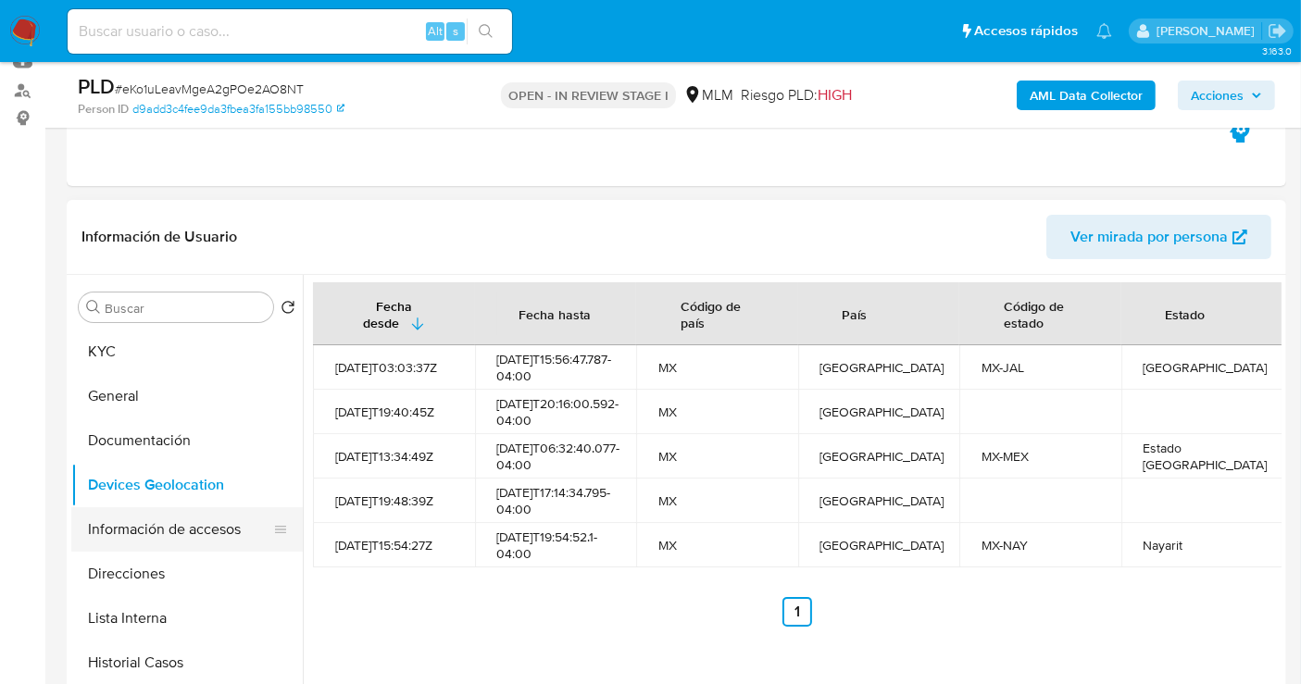
click at [169, 532] on button "Información de accesos" at bounding box center [179, 529] width 217 height 44
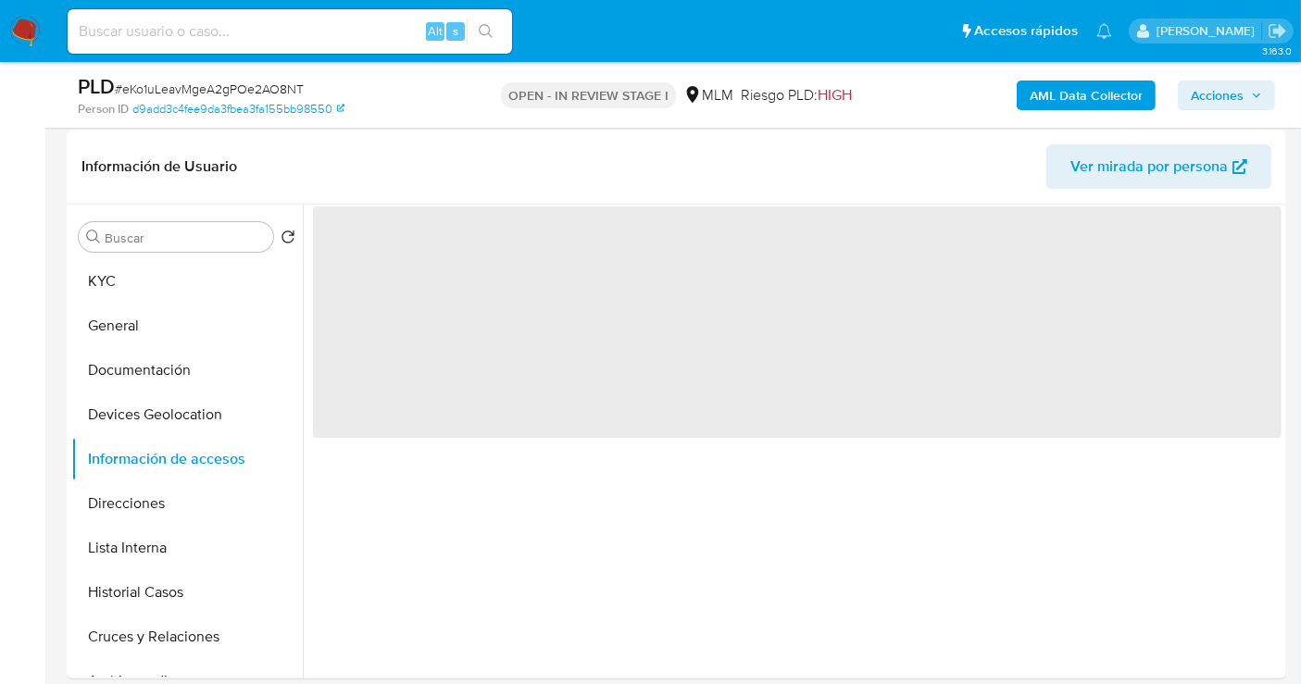
scroll to position [308, 0]
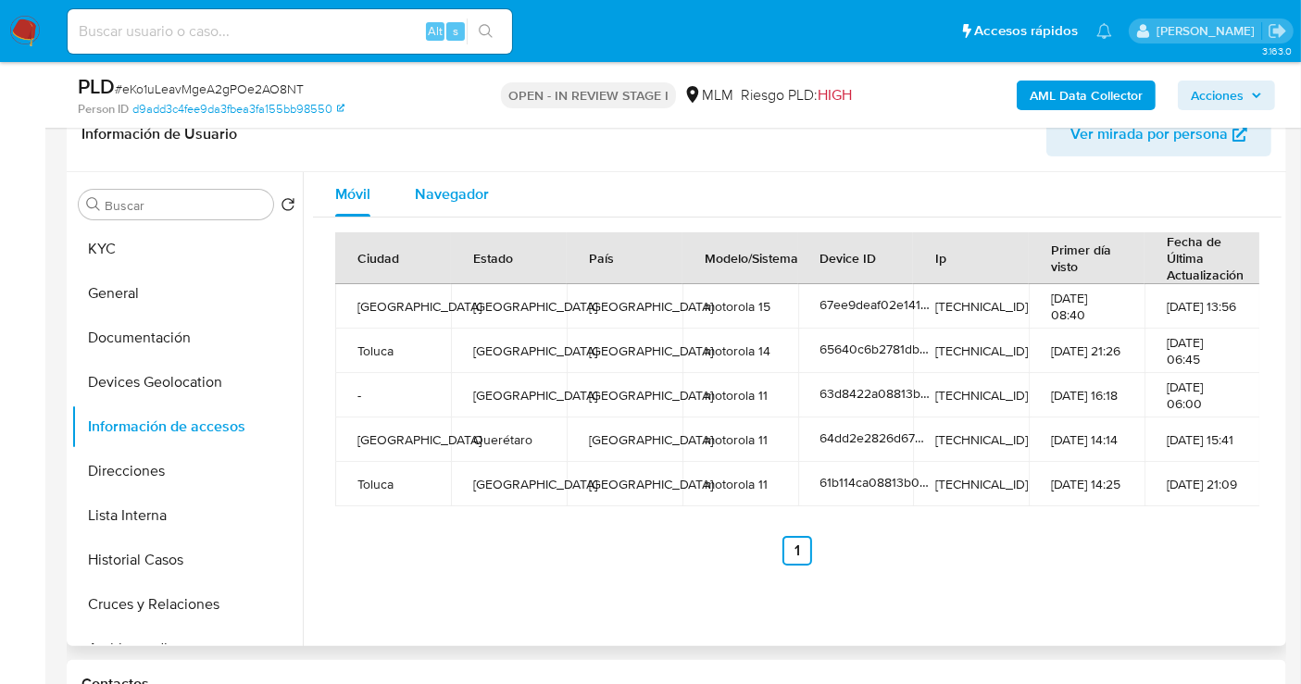
click at [429, 192] on span "Navegador" at bounding box center [452, 193] width 74 height 21
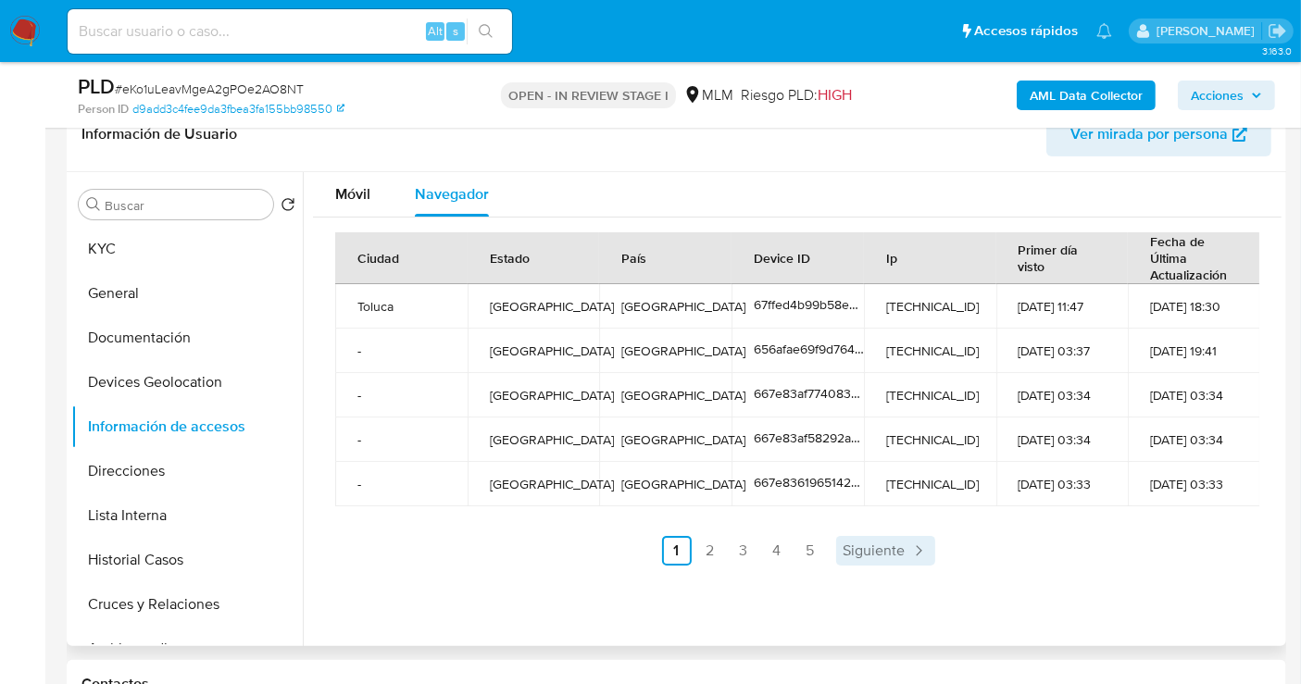
click at [909, 547] on icon "Paginación" at bounding box center [918, 551] width 19 height 19
click at [905, 547] on span "Siguiente" at bounding box center [924, 551] width 62 height 15
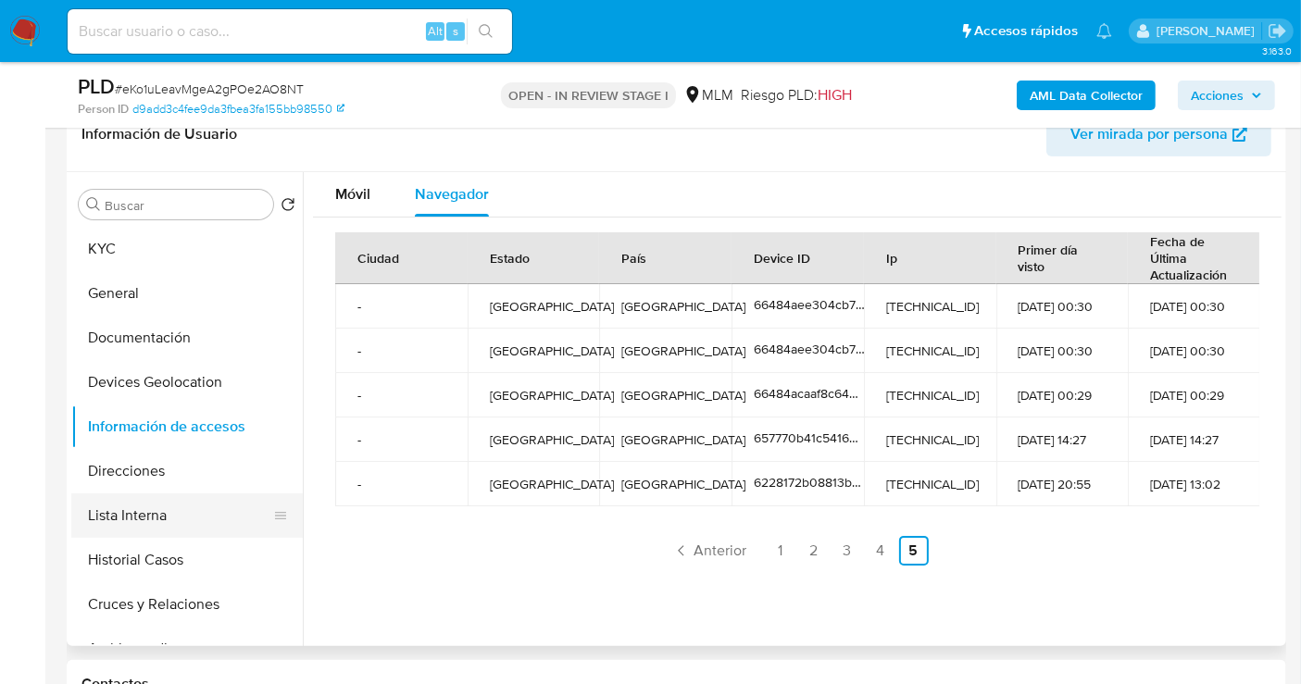
click at [154, 511] on button "Lista Interna" at bounding box center [179, 516] width 217 height 44
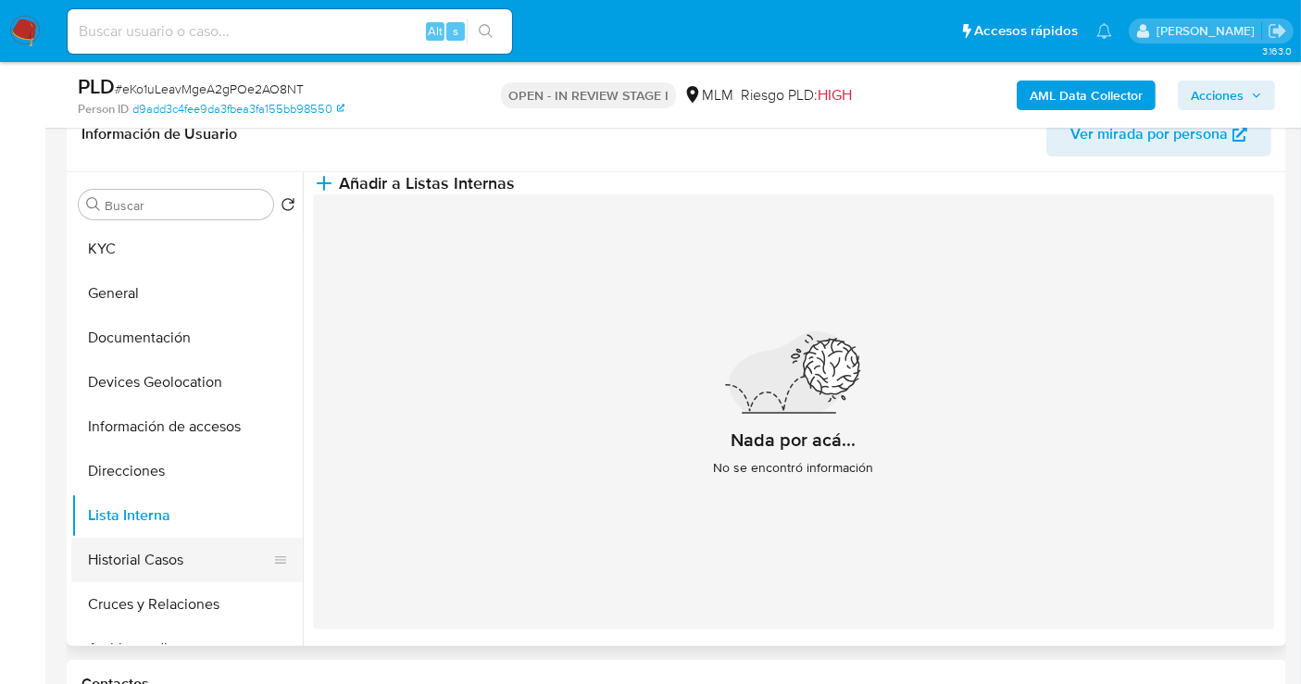
click at [117, 572] on button "Historial Casos" at bounding box center [179, 560] width 217 height 44
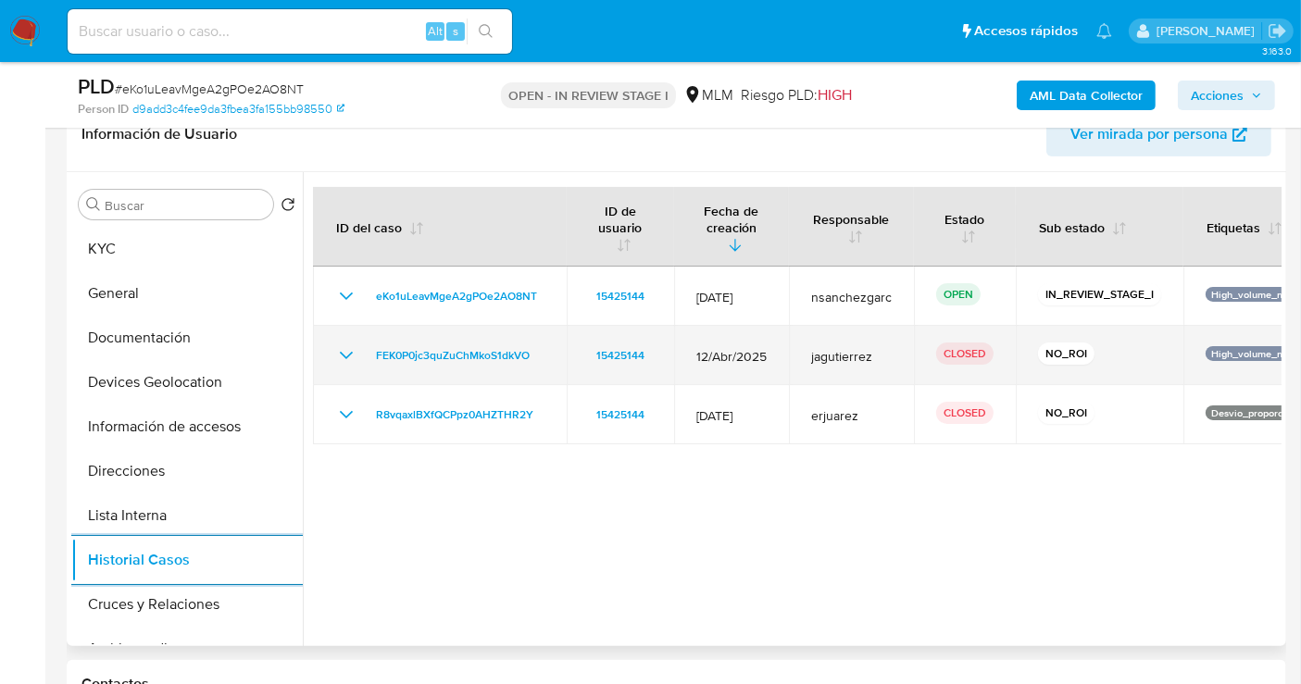
click at [347, 349] on icon "Mostrar/Ocultar" at bounding box center [346, 355] width 22 height 22
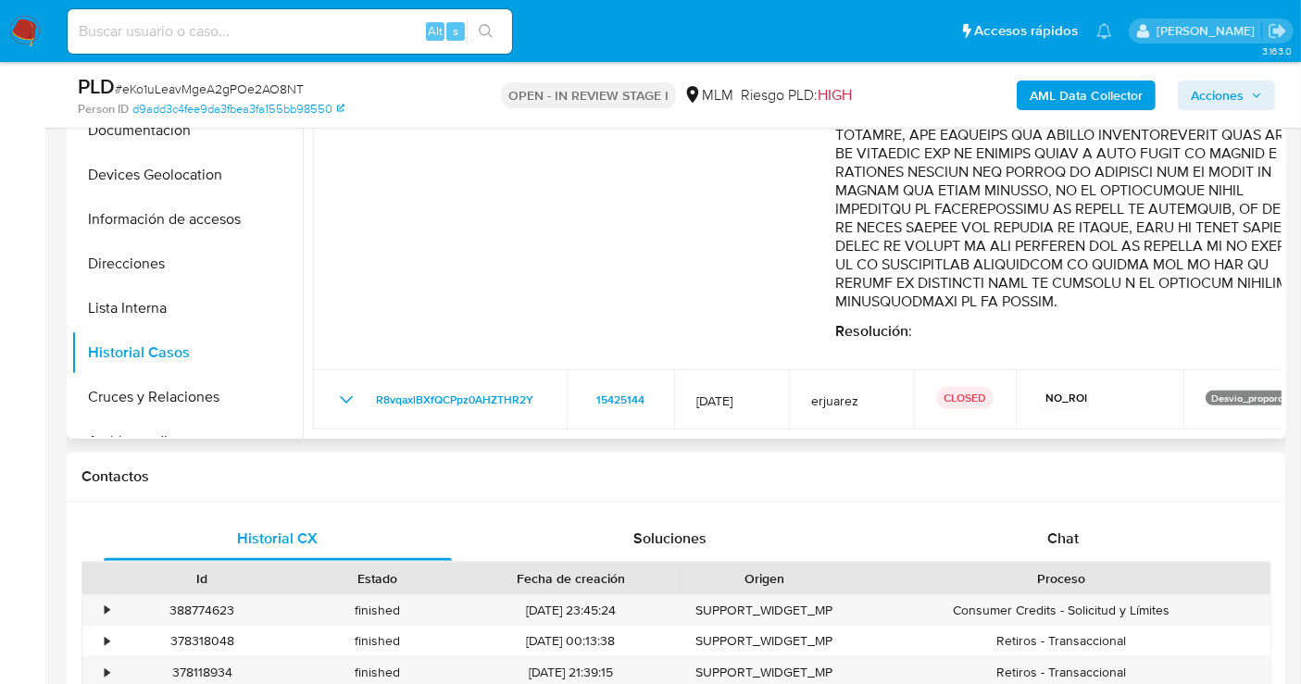
scroll to position [514, 0]
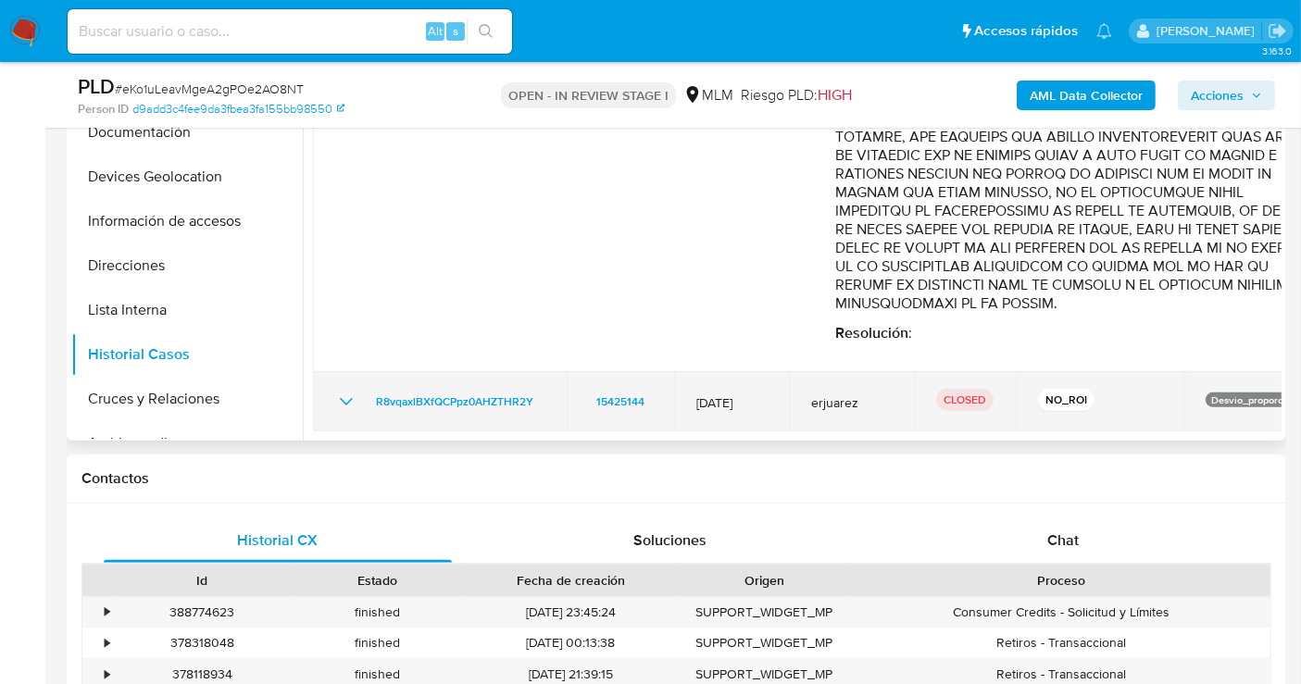
click at [351, 400] on icon "Mostrar/Ocultar" at bounding box center [346, 402] width 22 height 22
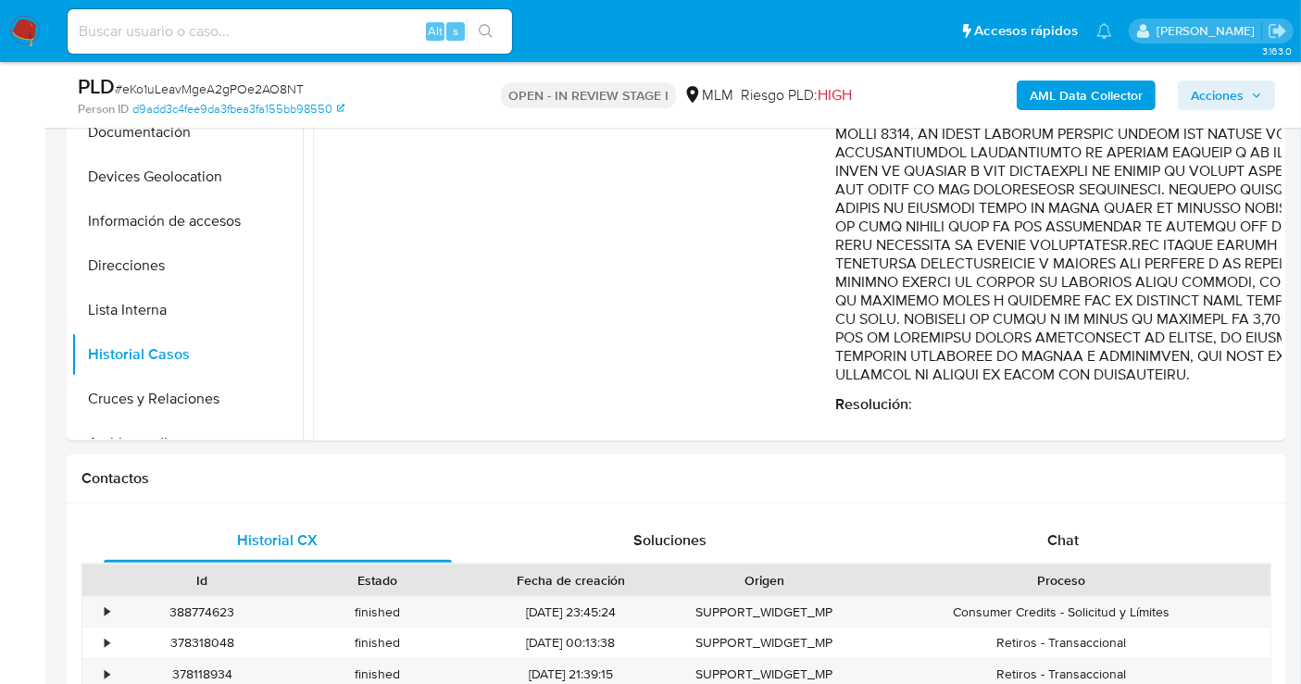
scroll to position [2929, 0]
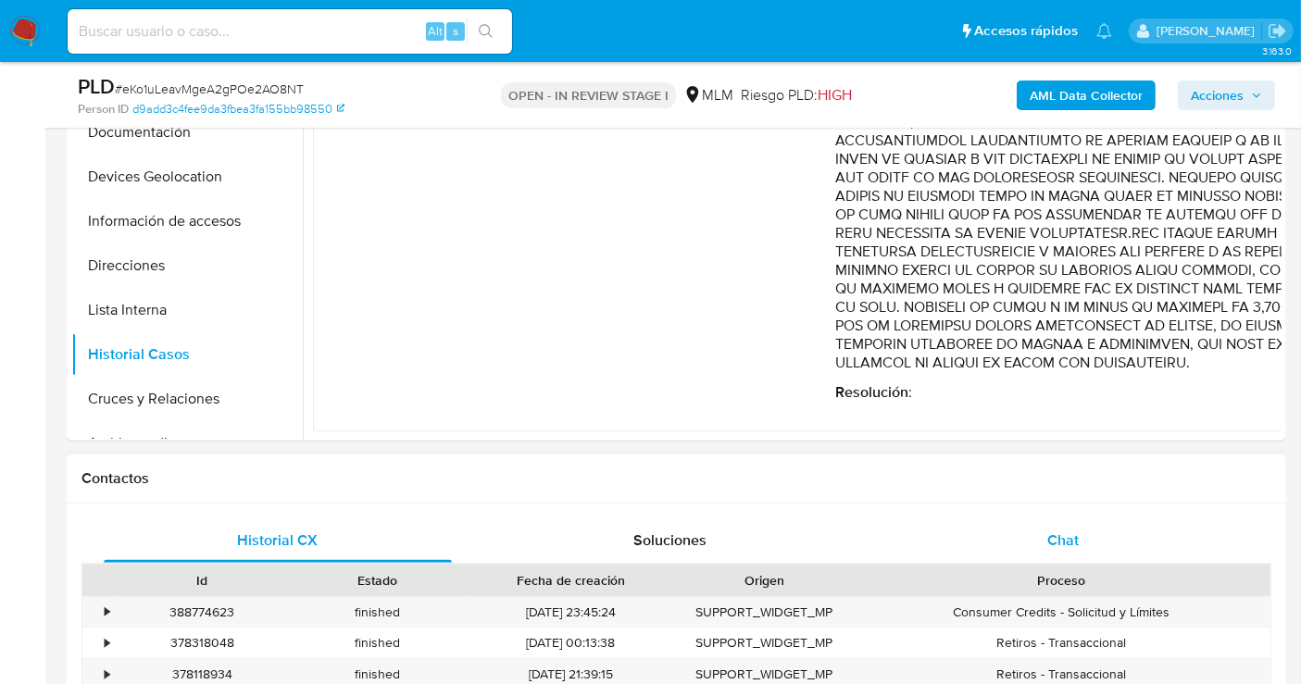
click at [1067, 537] on span "Chat" at bounding box center [1062, 540] width 31 height 21
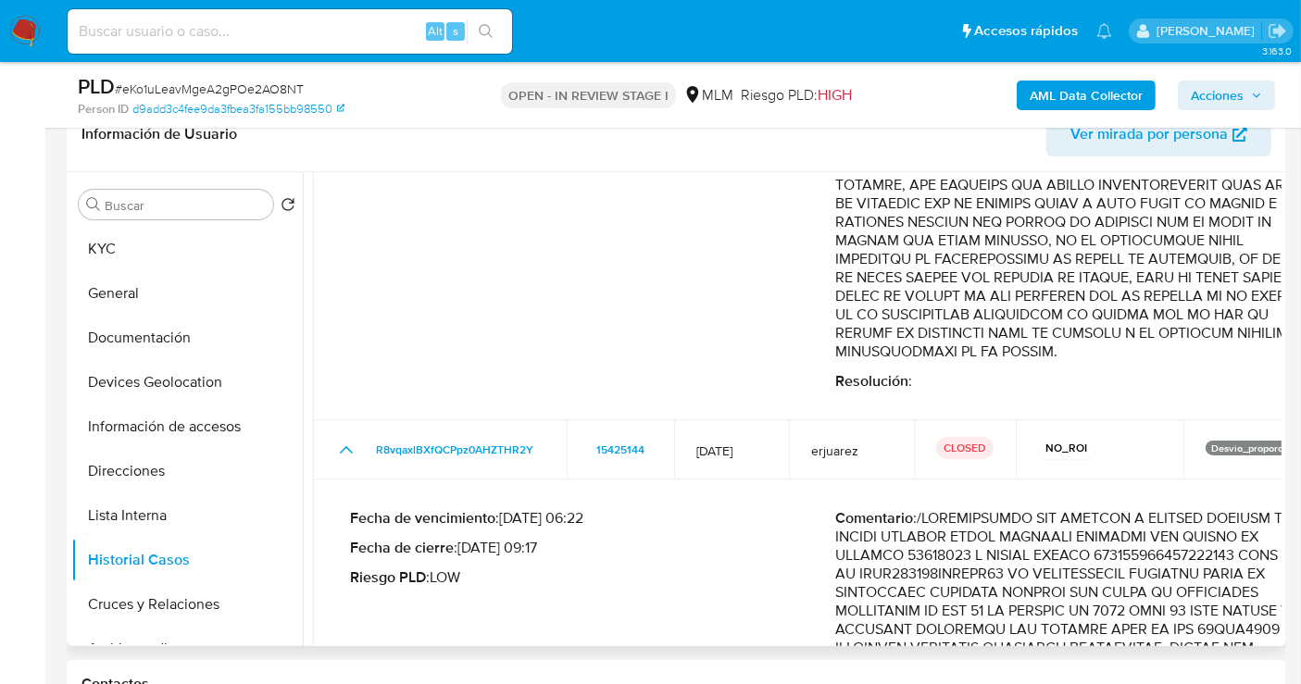
scroll to position [1797, 0]
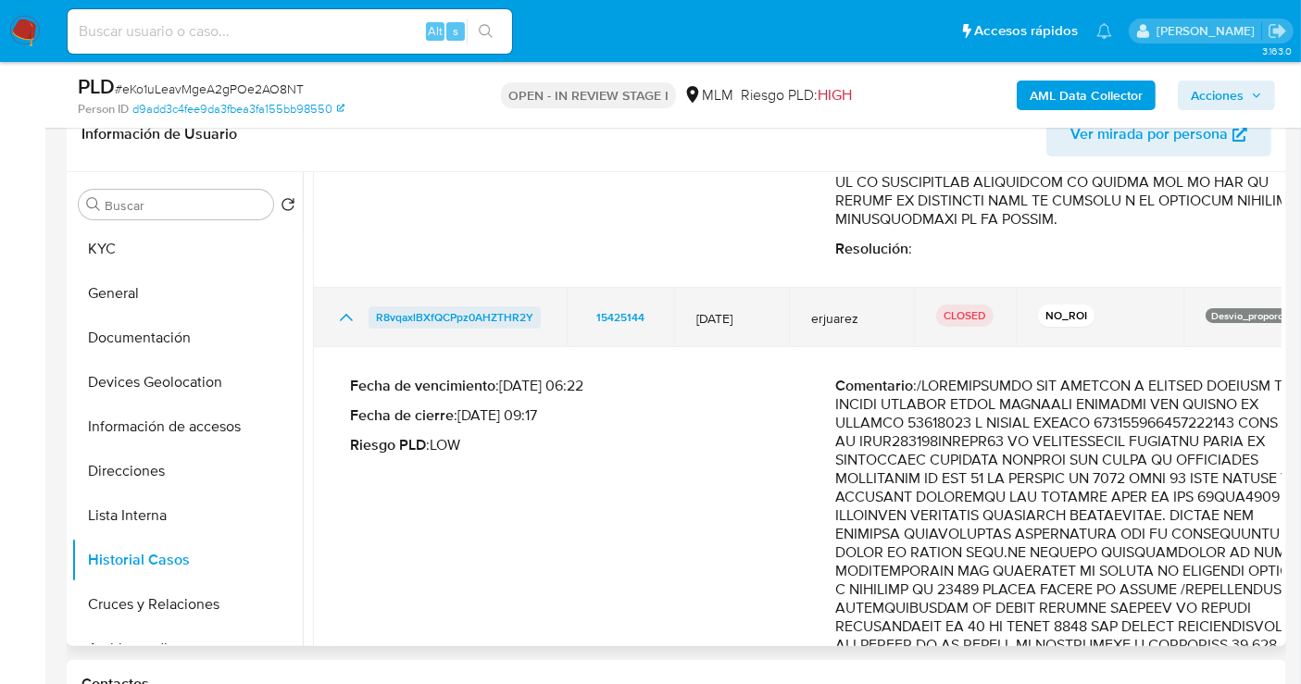
click at [499, 315] on span "R8vqaxlBXfQCPpz0AHZTHR2Y" at bounding box center [454, 317] width 157 height 22
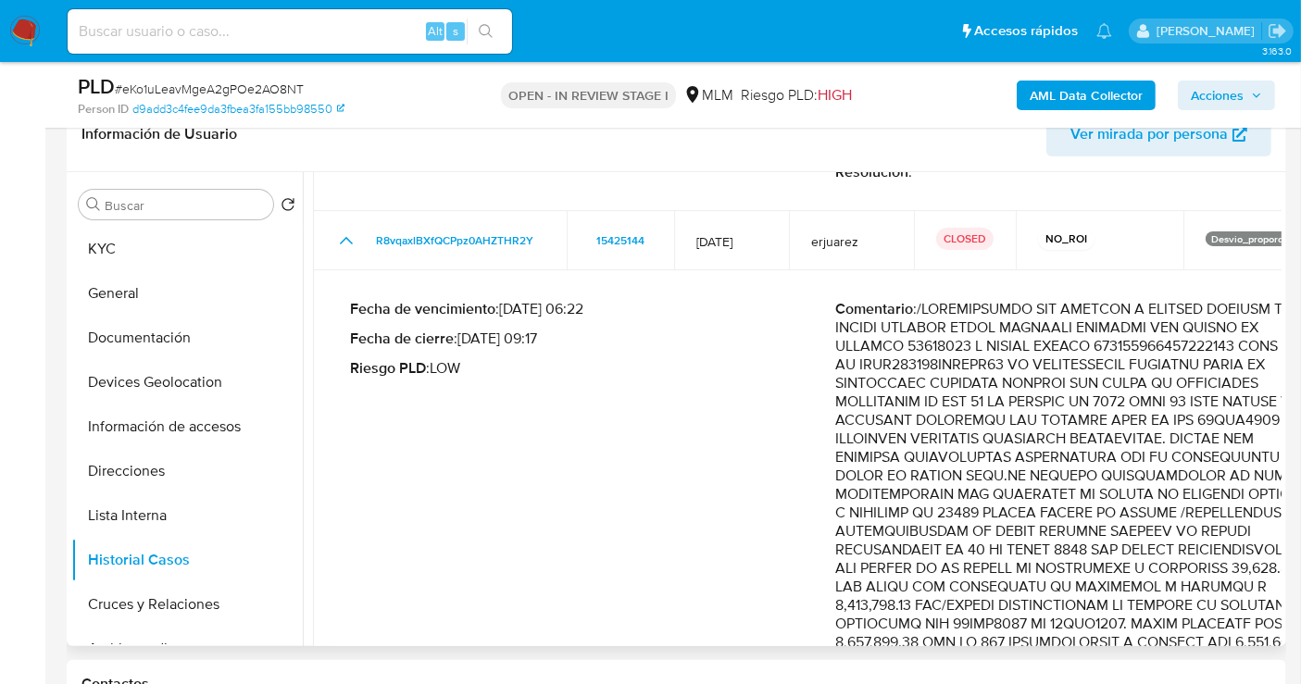
scroll to position [1481, 0]
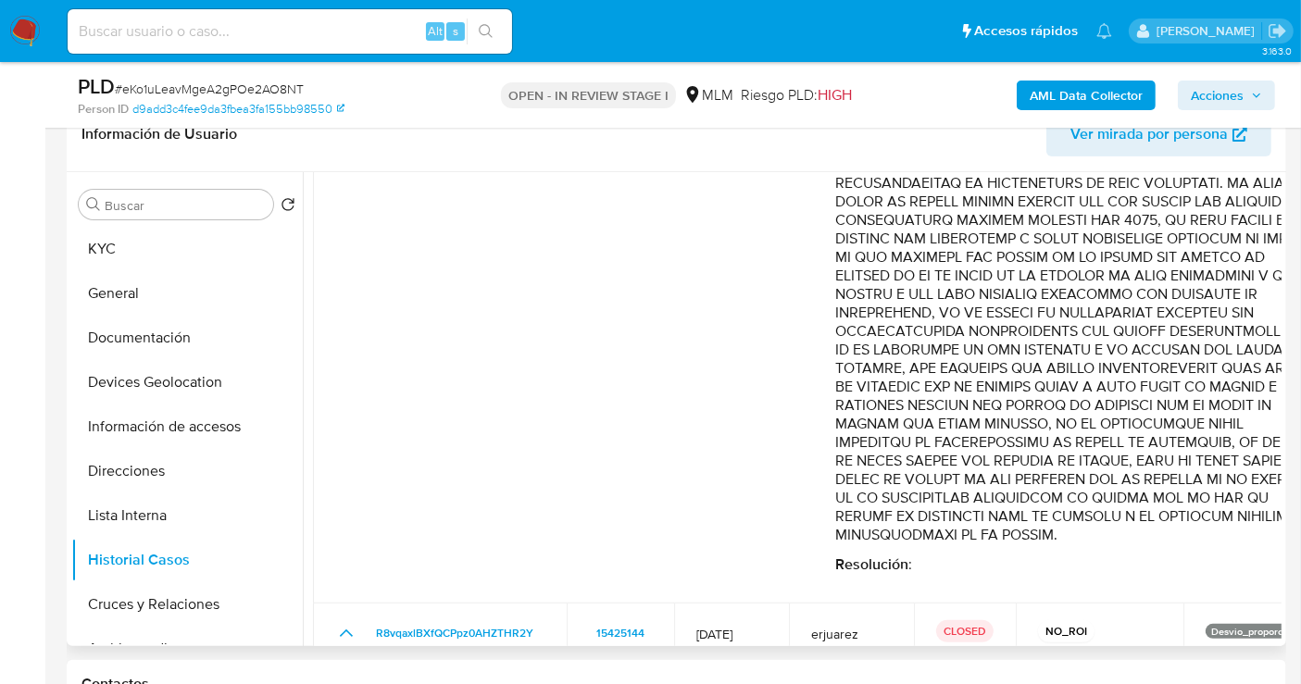
drag, startPoint x: 924, startPoint y: 270, endPoint x: 1184, endPoint y: 541, distance: 375.2
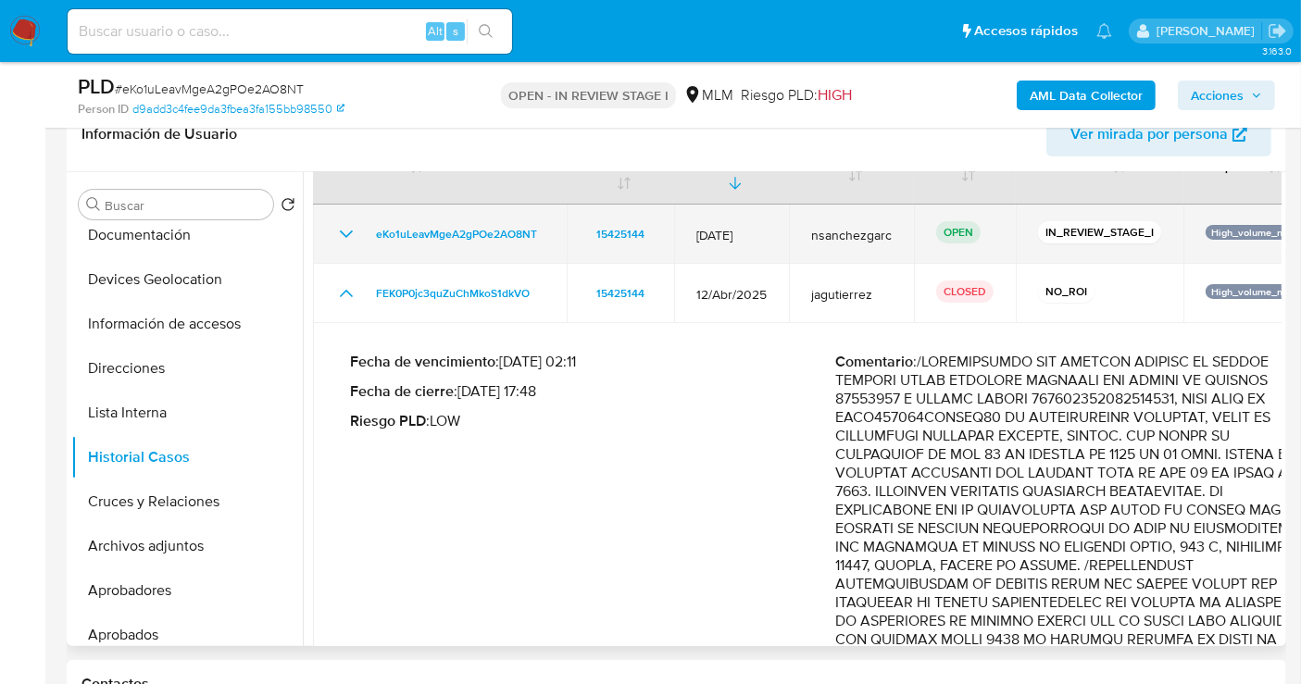
scroll to position [0, 0]
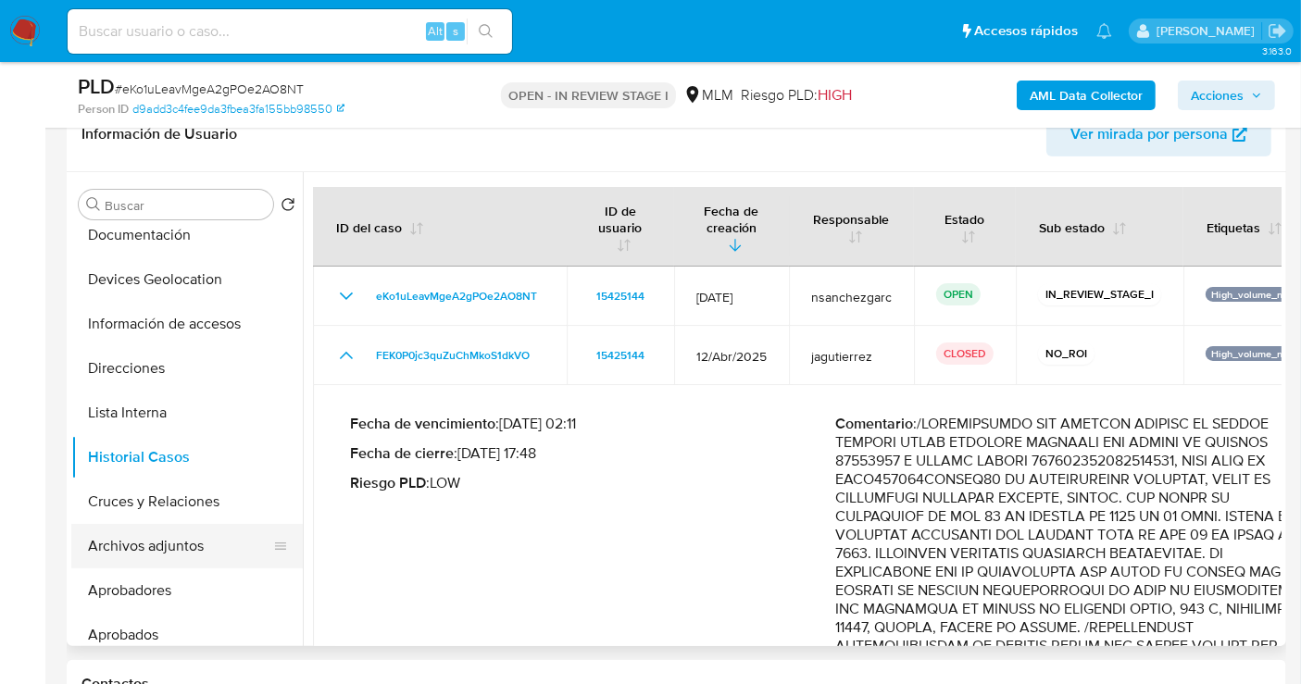
click at [189, 544] on button "Archivos adjuntos" at bounding box center [179, 546] width 217 height 44
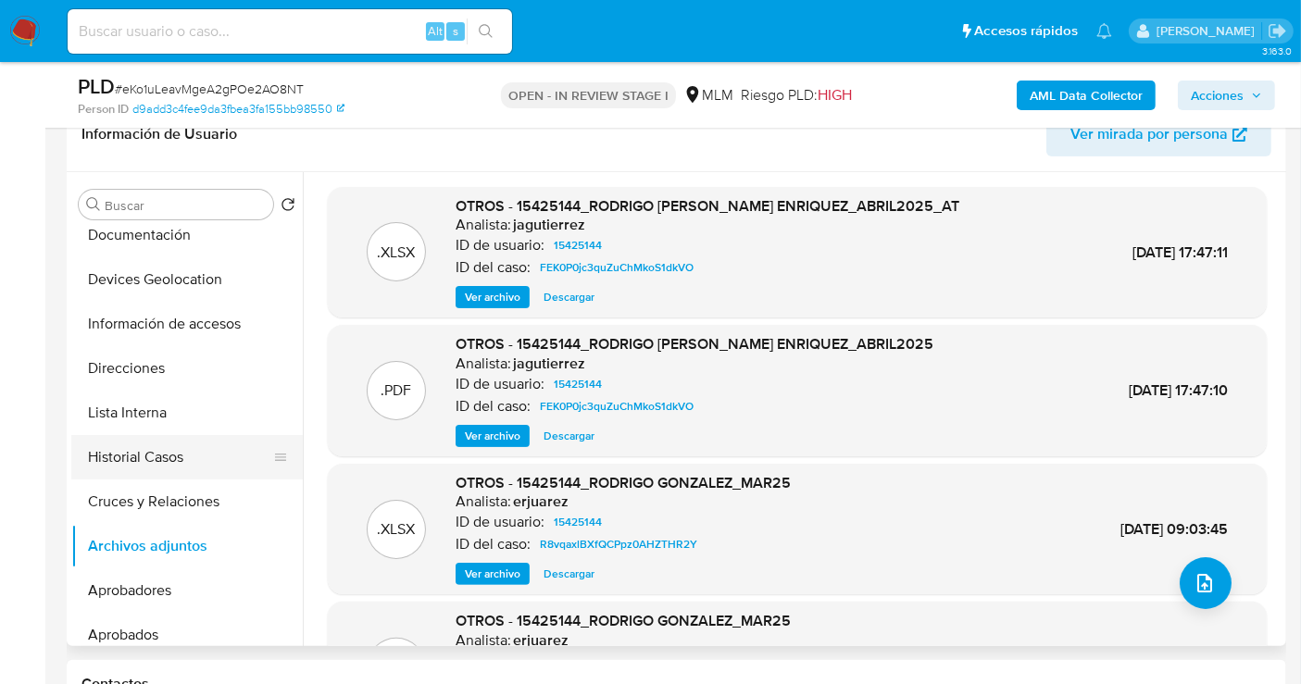
click at [168, 462] on button "Historial Casos" at bounding box center [179, 457] width 217 height 44
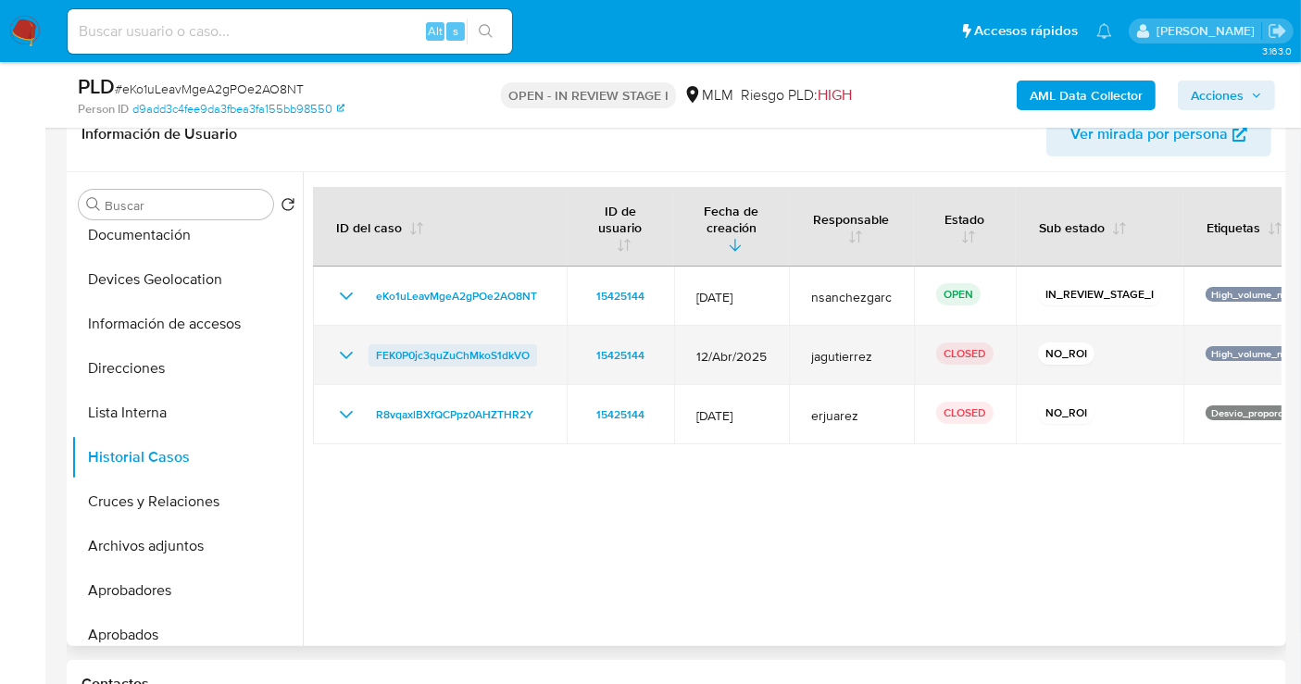
click at [494, 354] on span "FEK0P0jc3quZuChMkoS1dkVO" at bounding box center [453, 355] width 154 height 22
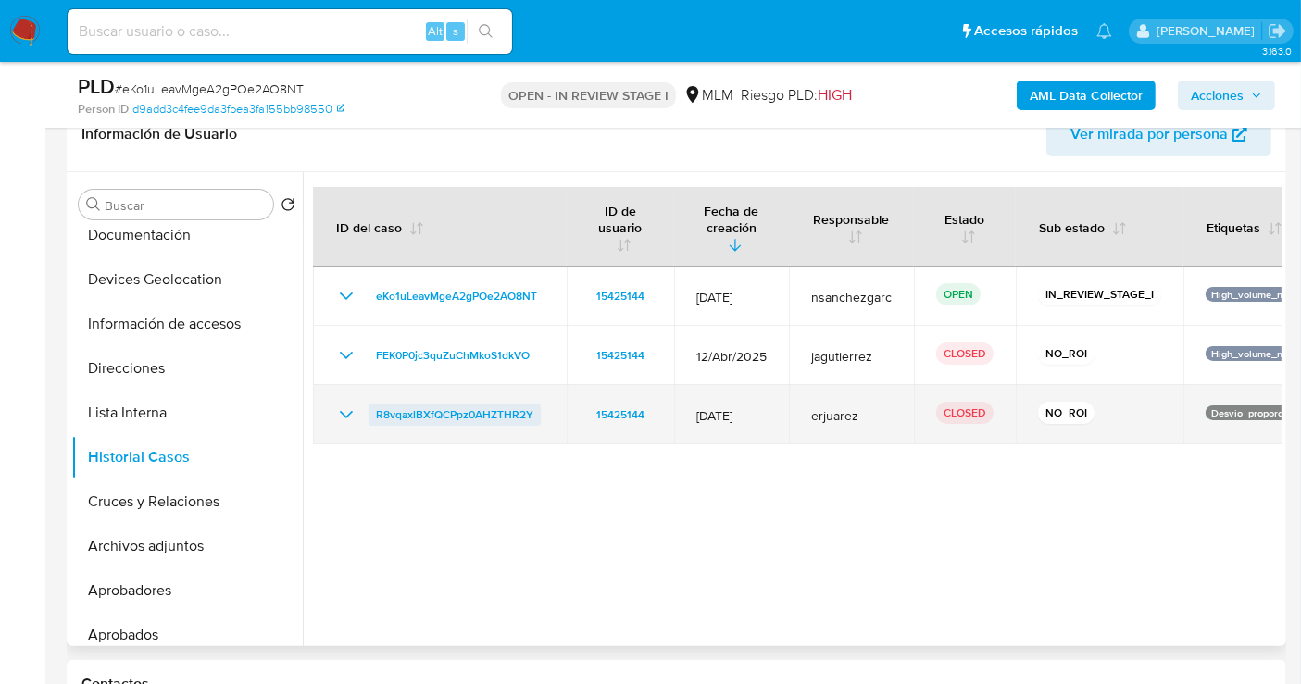
click at [428, 416] on span "R8vqaxlBXfQCPpz0AHZTHR2Y" at bounding box center [454, 415] width 157 height 22
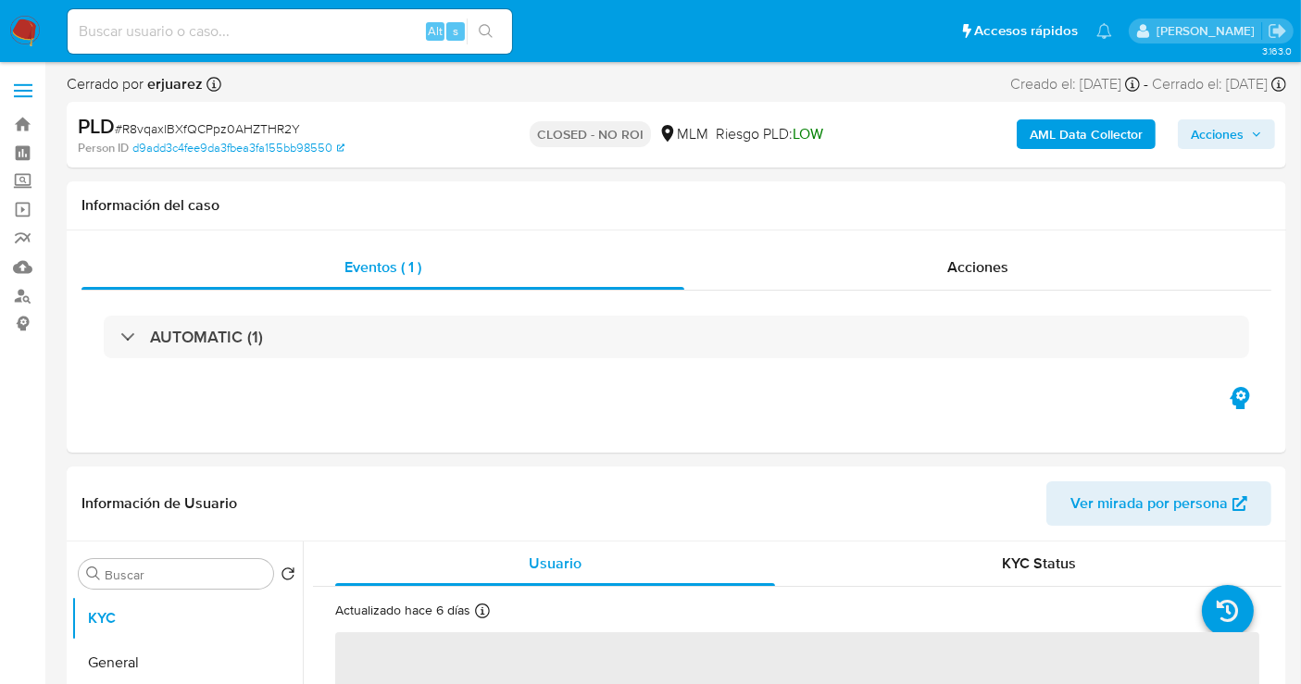
select select "10"
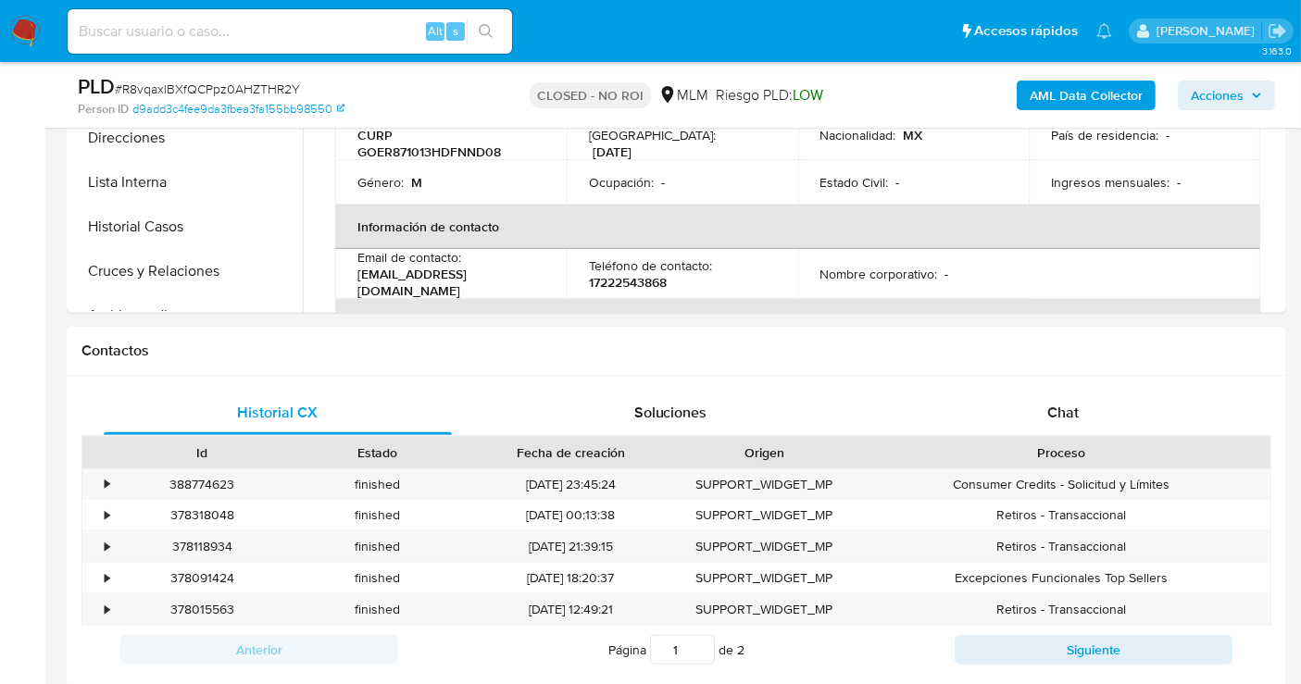
scroll to position [719, 0]
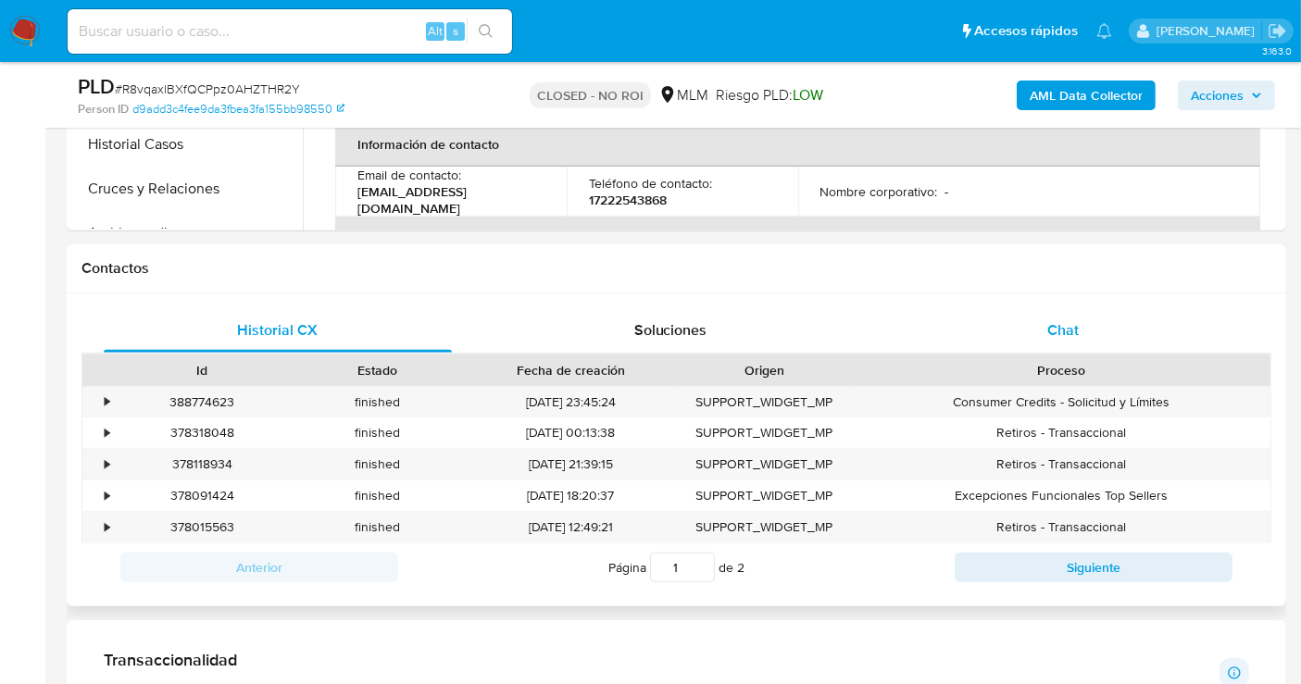
click at [1062, 331] on span "Chat" at bounding box center [1062, 329] width 31 height 21
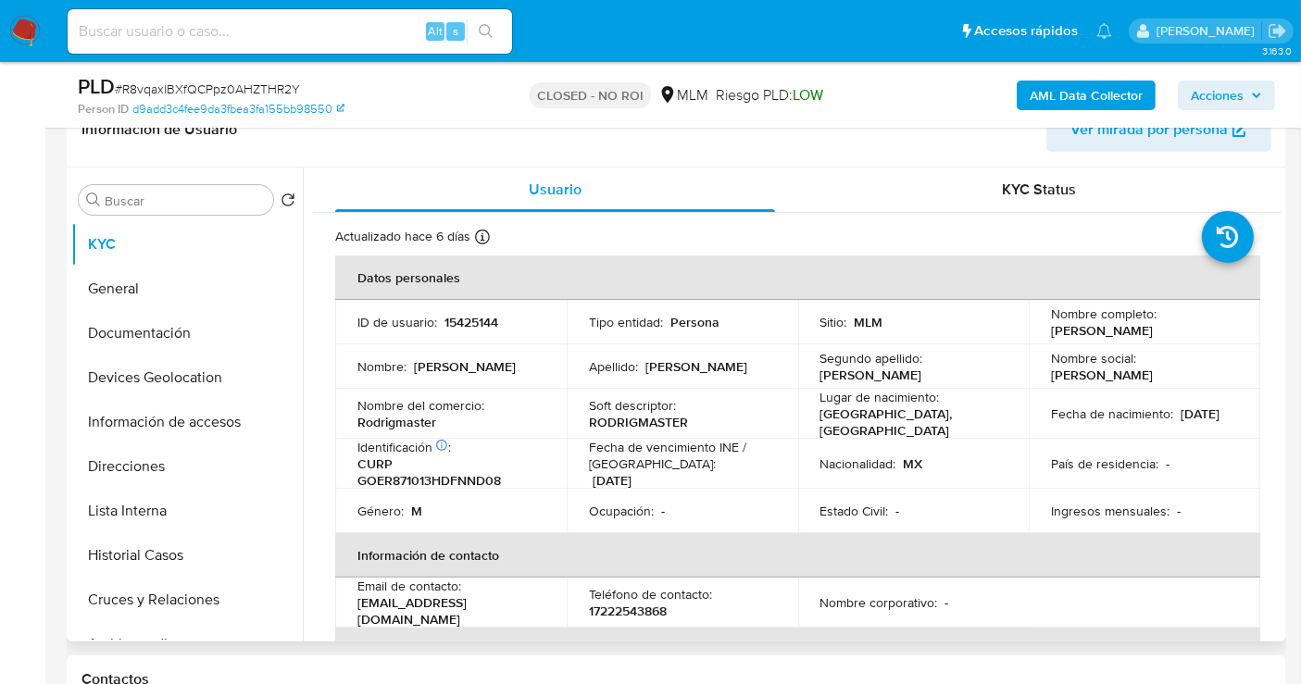
scroll to position [0, 0]
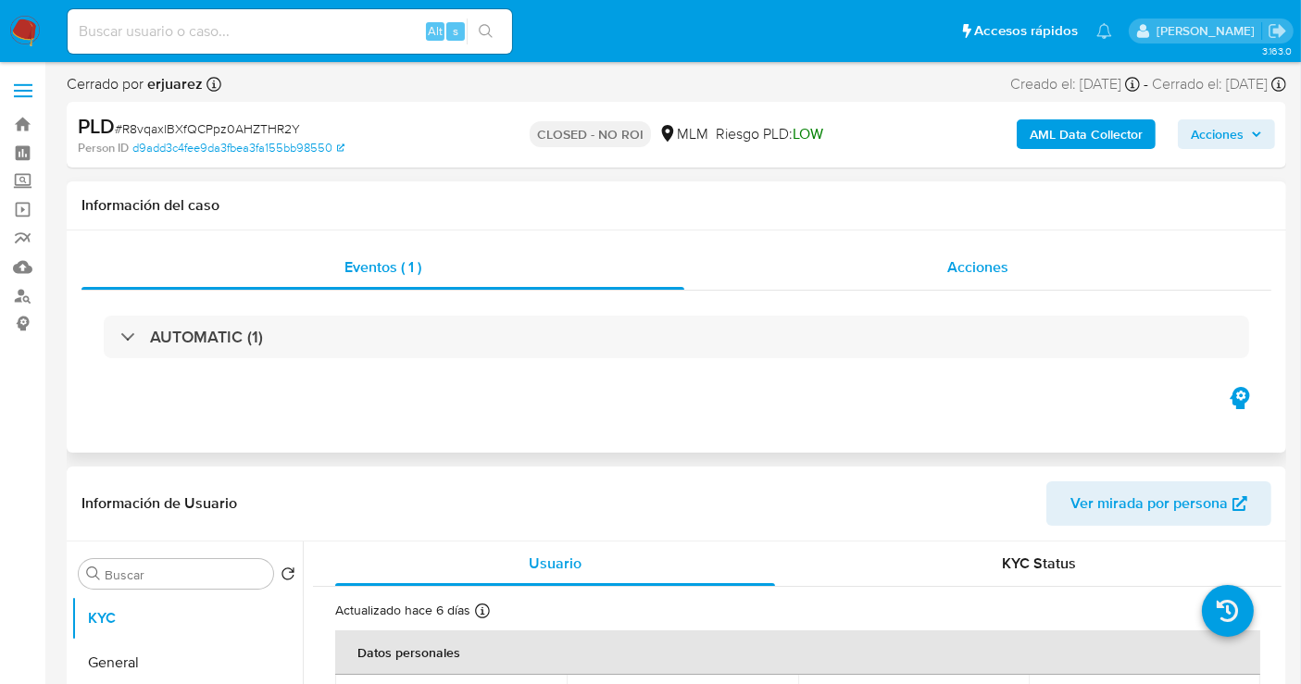
click at [980, 272] on span "Acciones" at bounding box center [977, 266] width 61 height 21
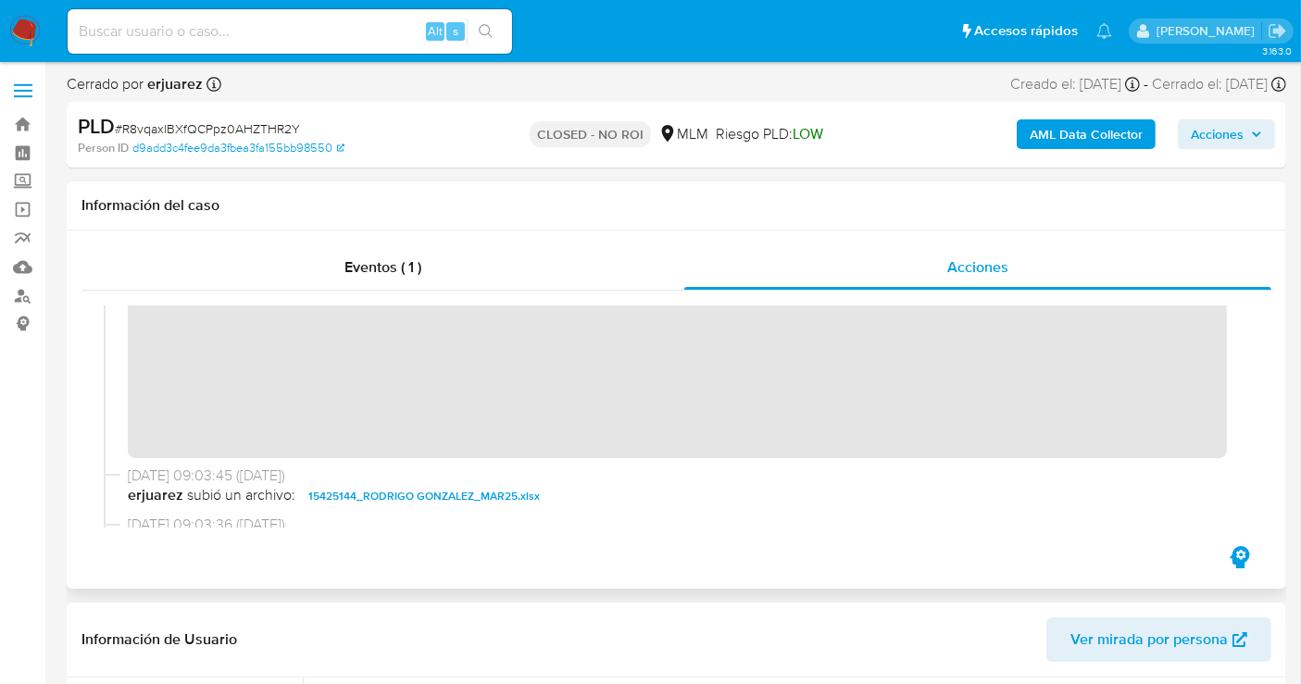
scroll to position [368, 0]
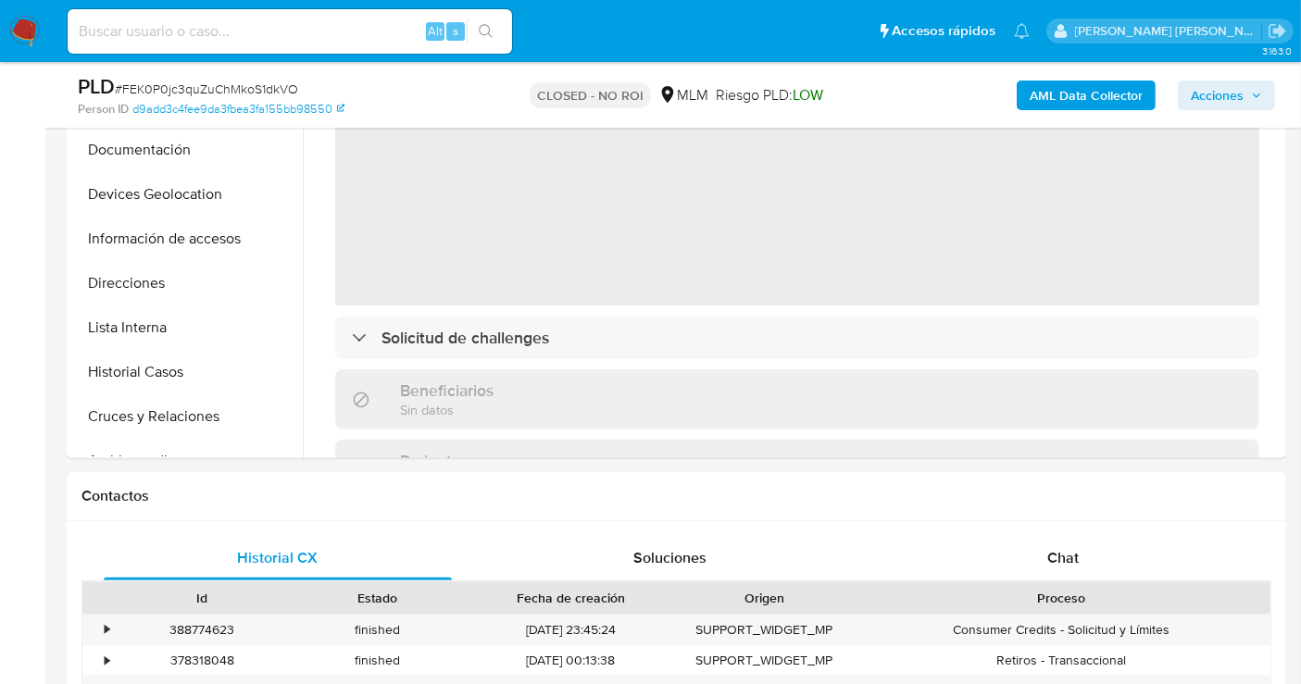
scroll to position [719, 0]
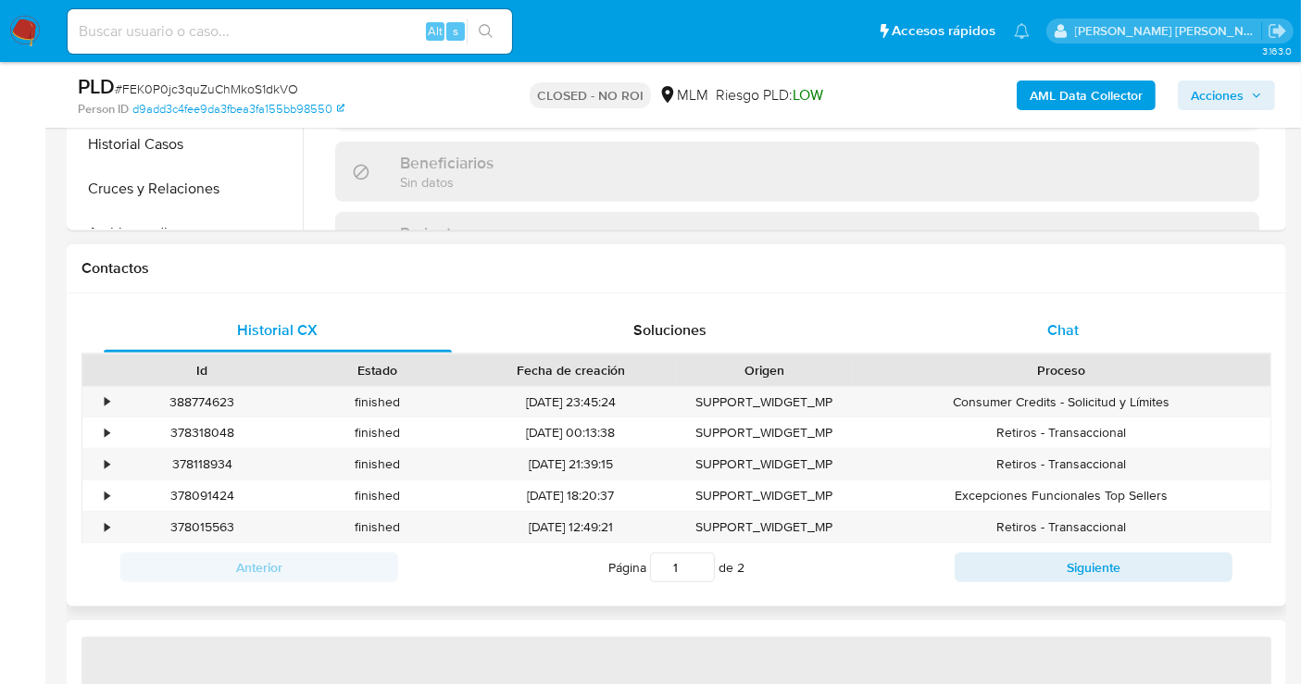
select select "10"
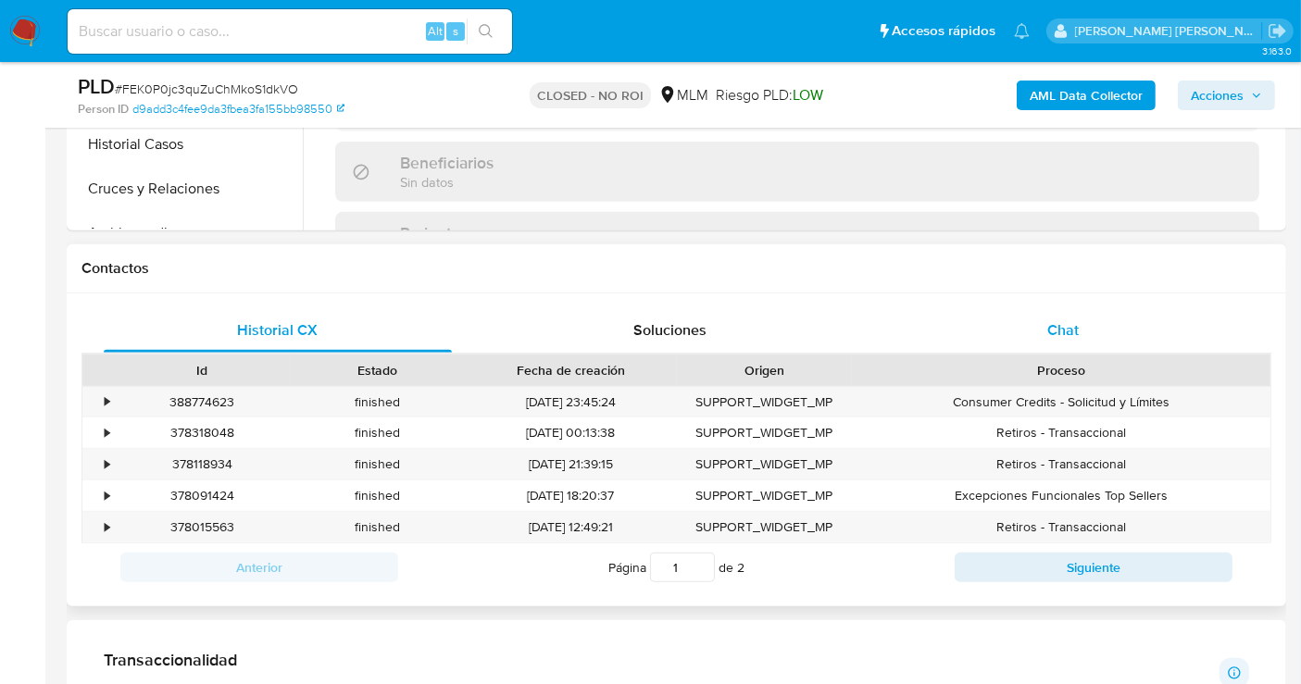
click at [1062, 337] on span "Chat" at bounding box center [1062, 329] width 31 height 21
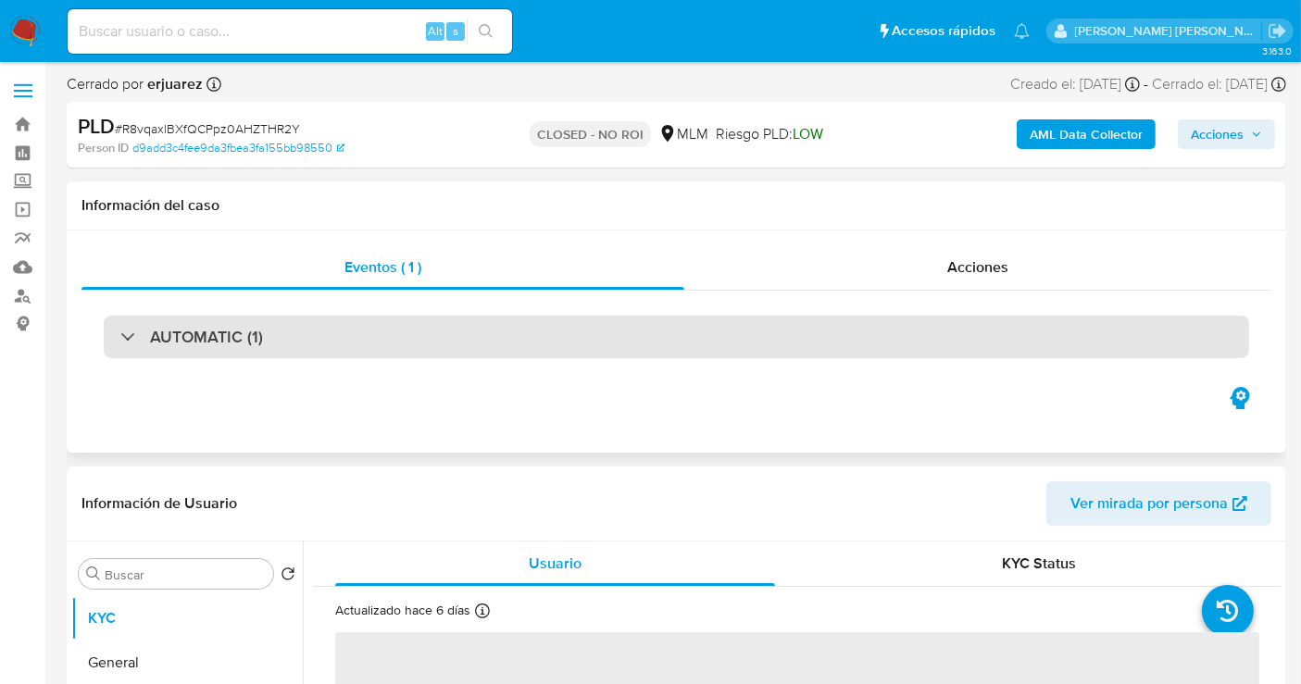
select select "10"
click at [217, 331] on h3 "AUTOMATIC (1)" at bounding box center [206, 337] width 113 height 20
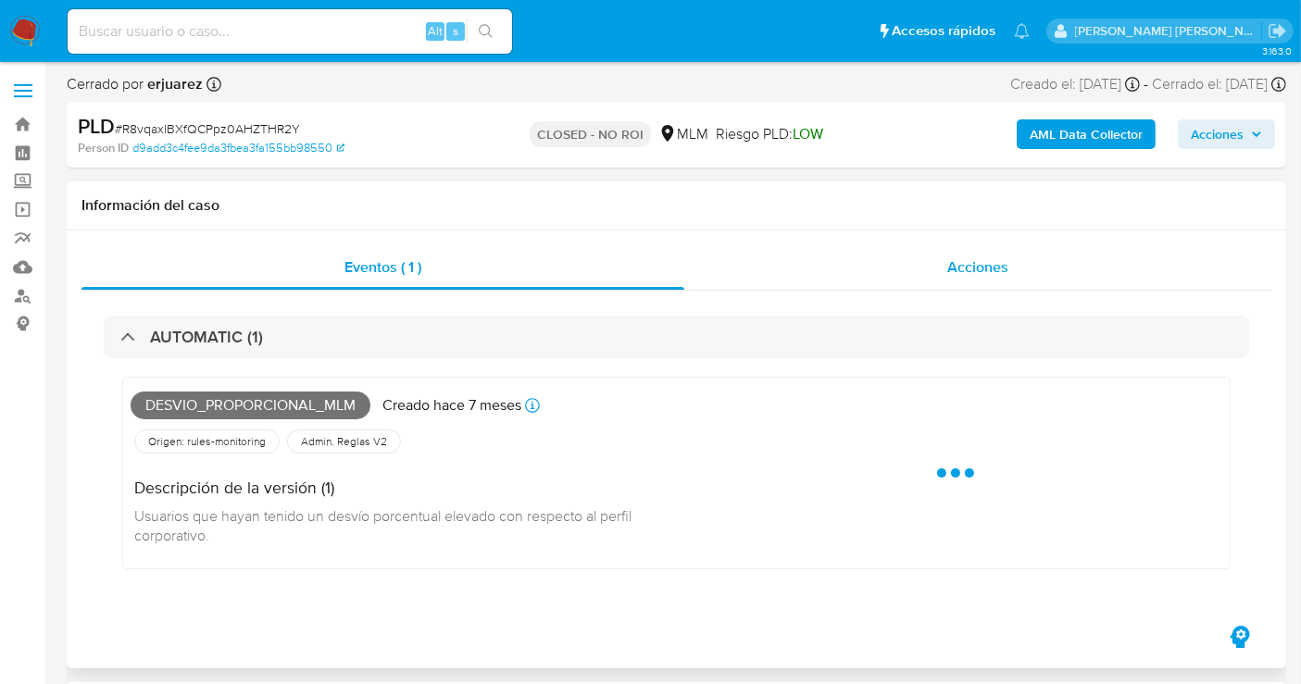
click at [946, 261] on div "Acciones" at bounding box center [977, 267] width 587 height 44
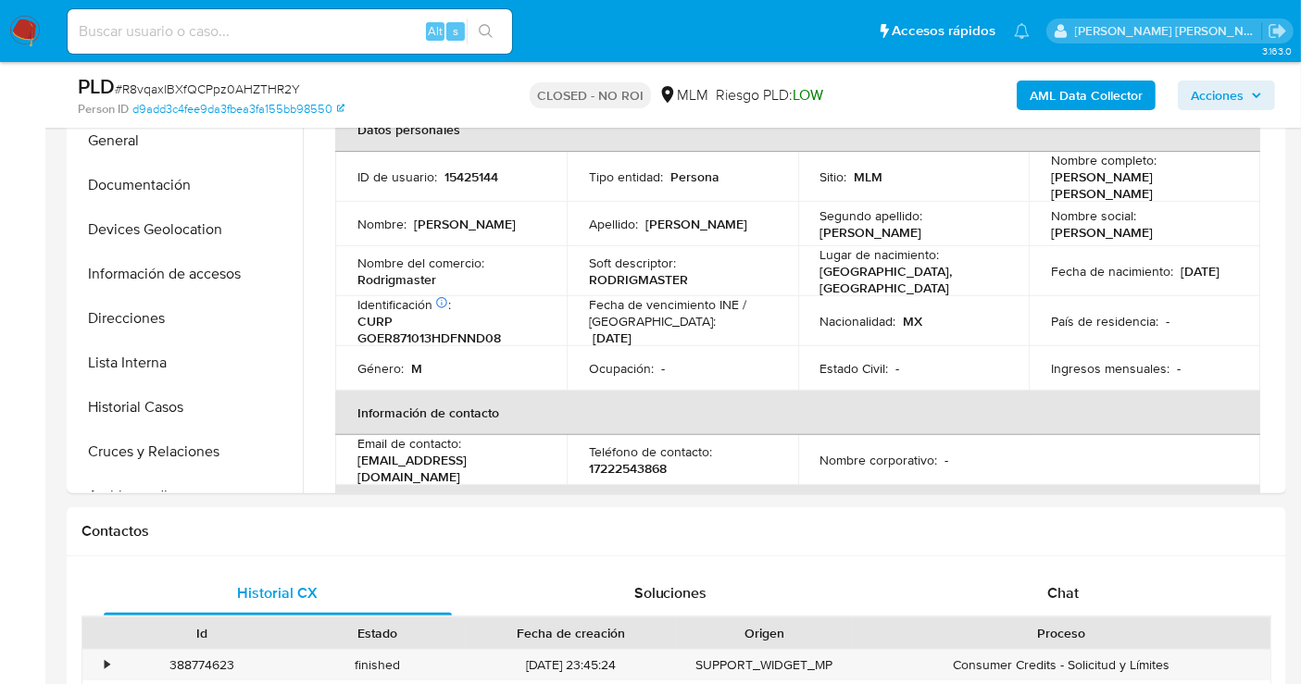
scroll to position [719, 0]
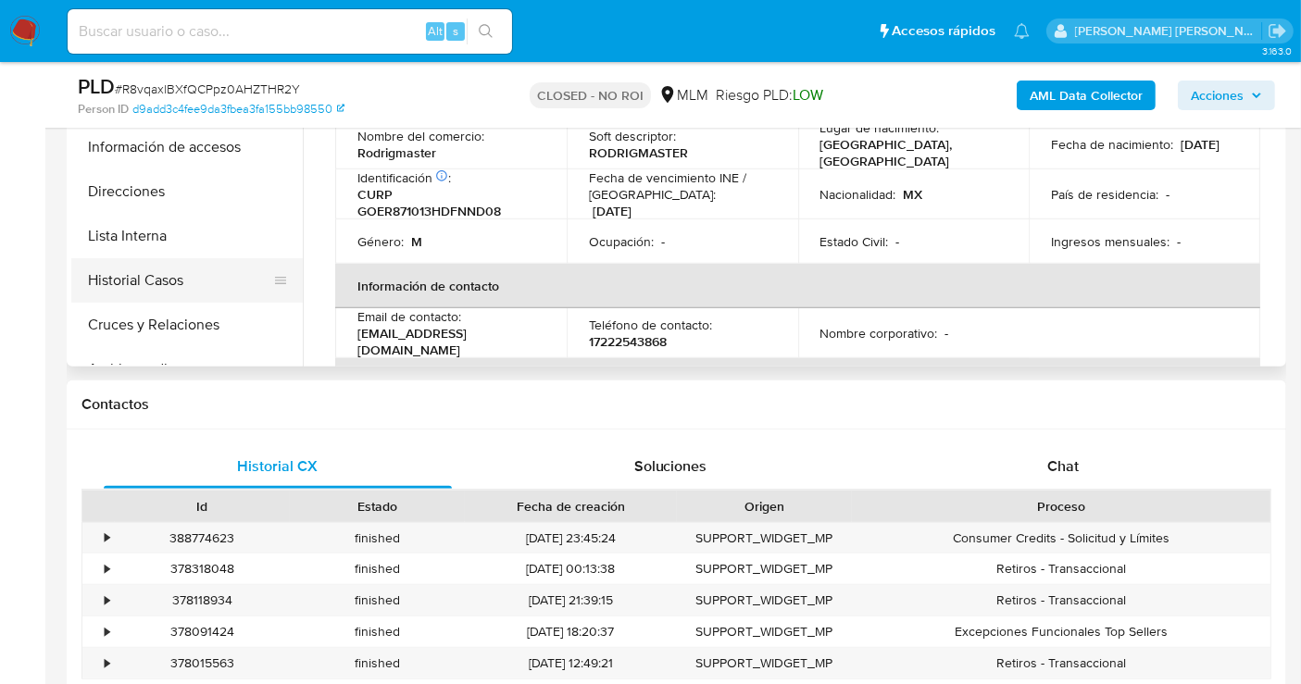
click at [129, 273] on button "Historial Casos" at bounding box center [179, 280] width 217 height 44
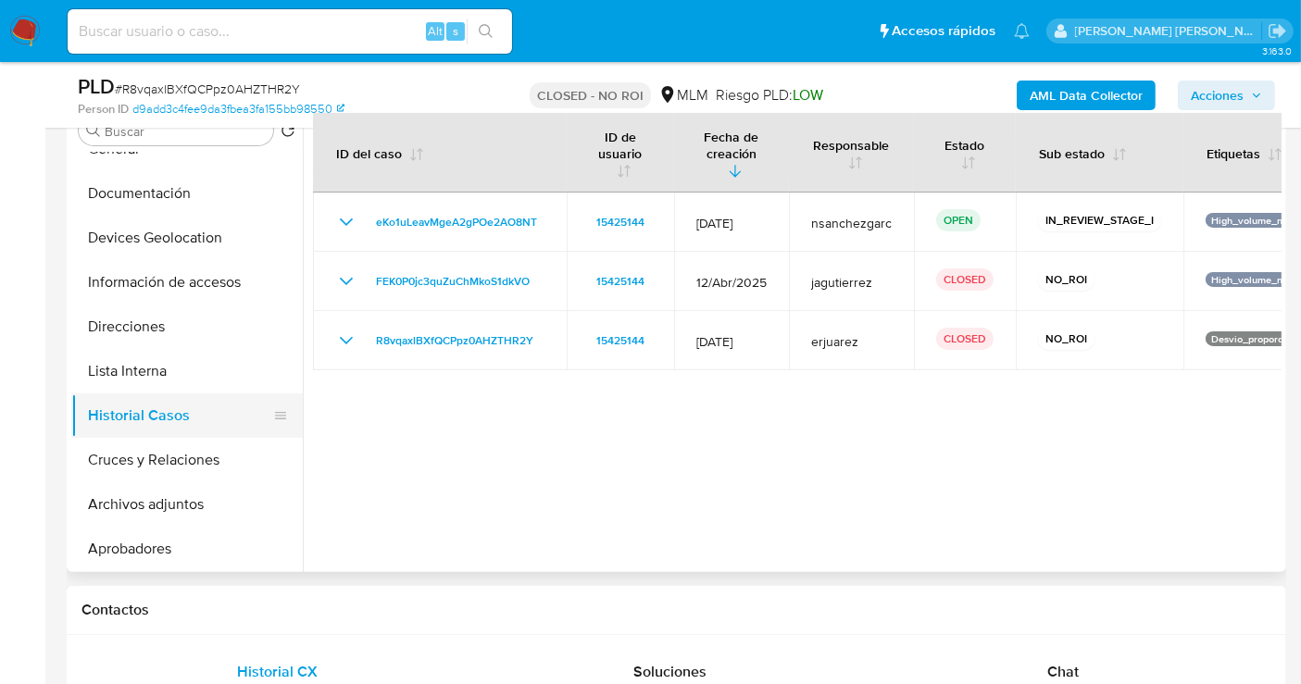
scroll to position [103, 0]
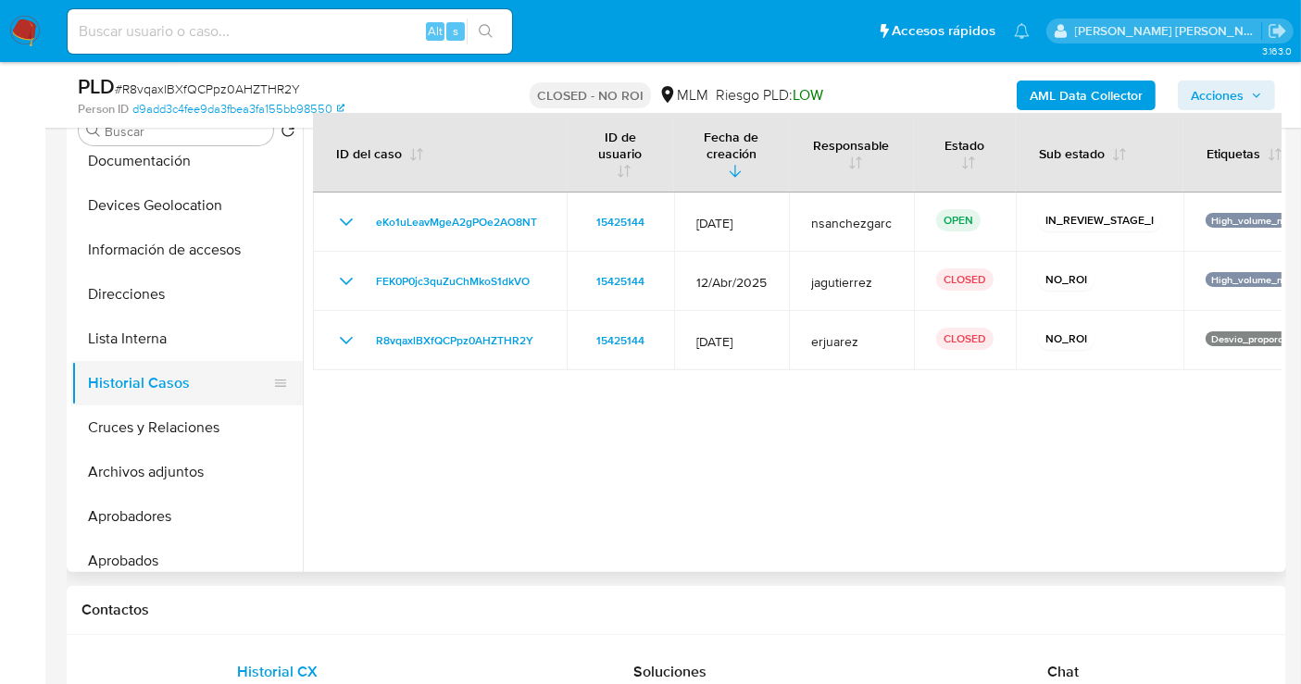
click at [156, 477] on button "Archivos adjuntos" at bounding box center [186, 472] width 231 height 44
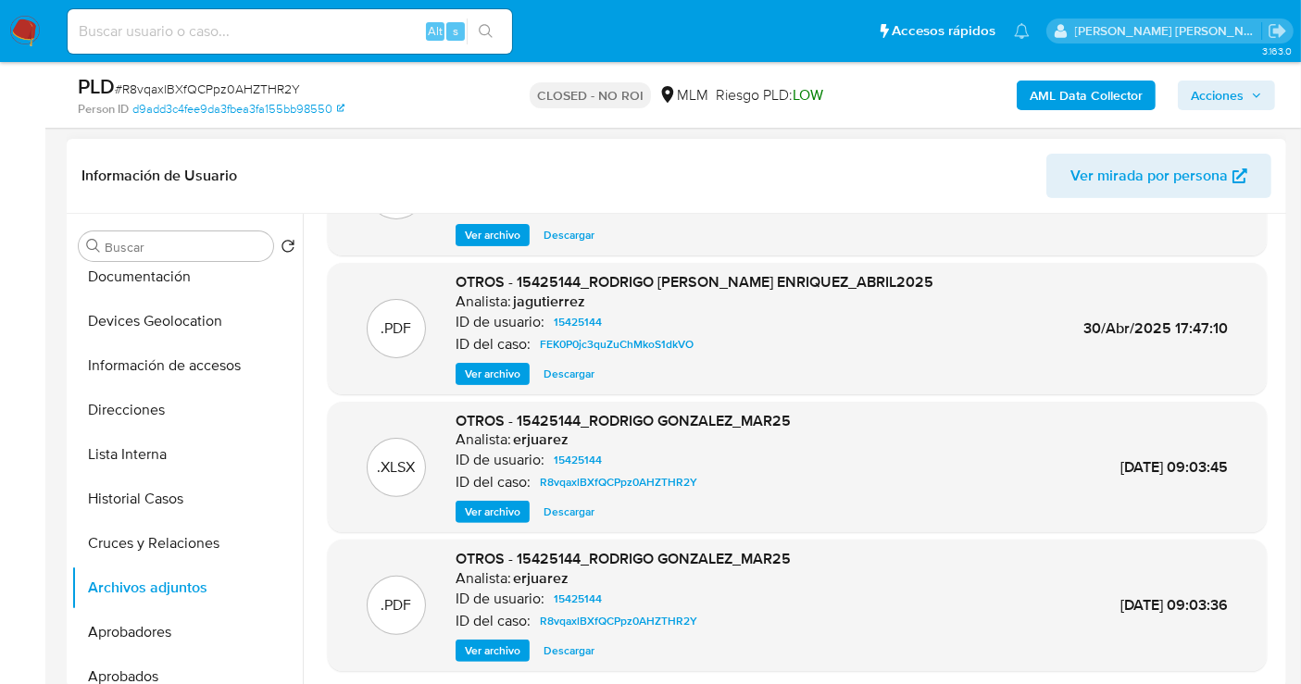
scroll to position [514, 0]
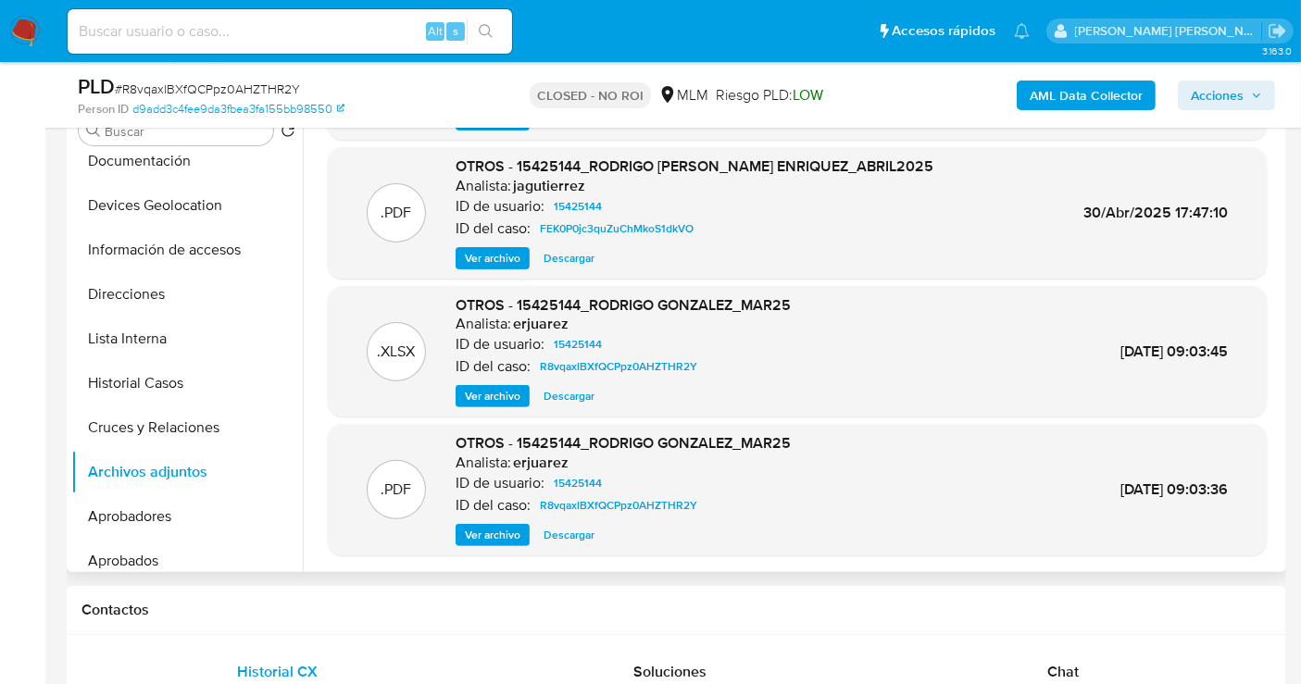
click at [489, 394] on span "Ver archivo" at bounding box center [493, 396] width 56 height 19
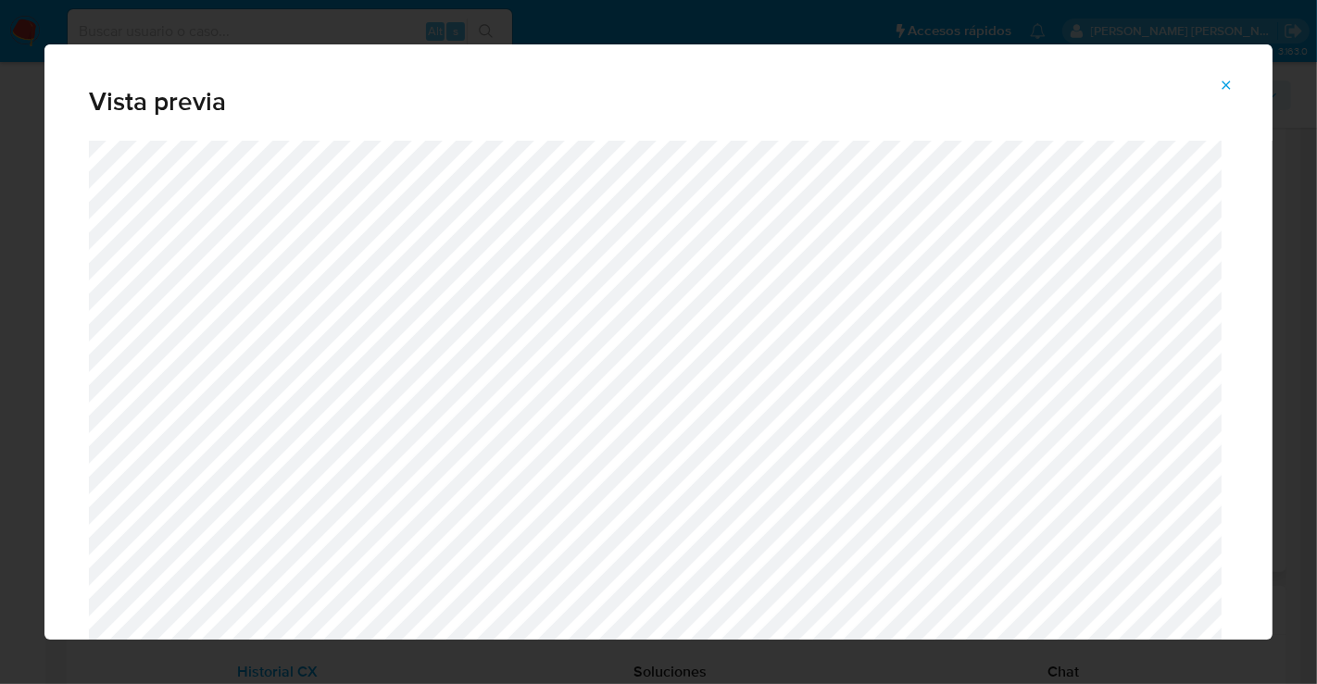
drag, startPoint x: 1228, startPoint y: 81, endPoint x: 902, endPoint y: 269, distance: 376.2
click at [1228, 81] on icon "Attachment preview" at bounding box center [1226, 85] width 15 height 15
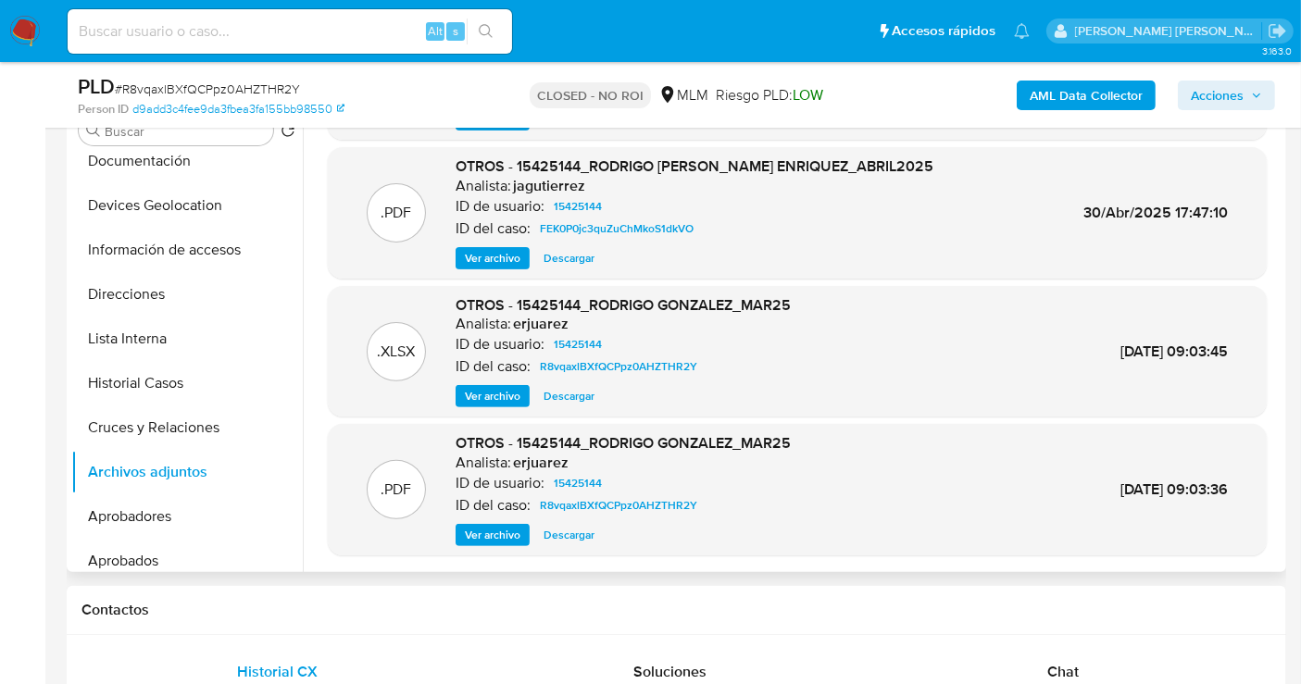
click at [562, 391] on span "Descargar" at bounding box center [569, 396] width 51 height 19
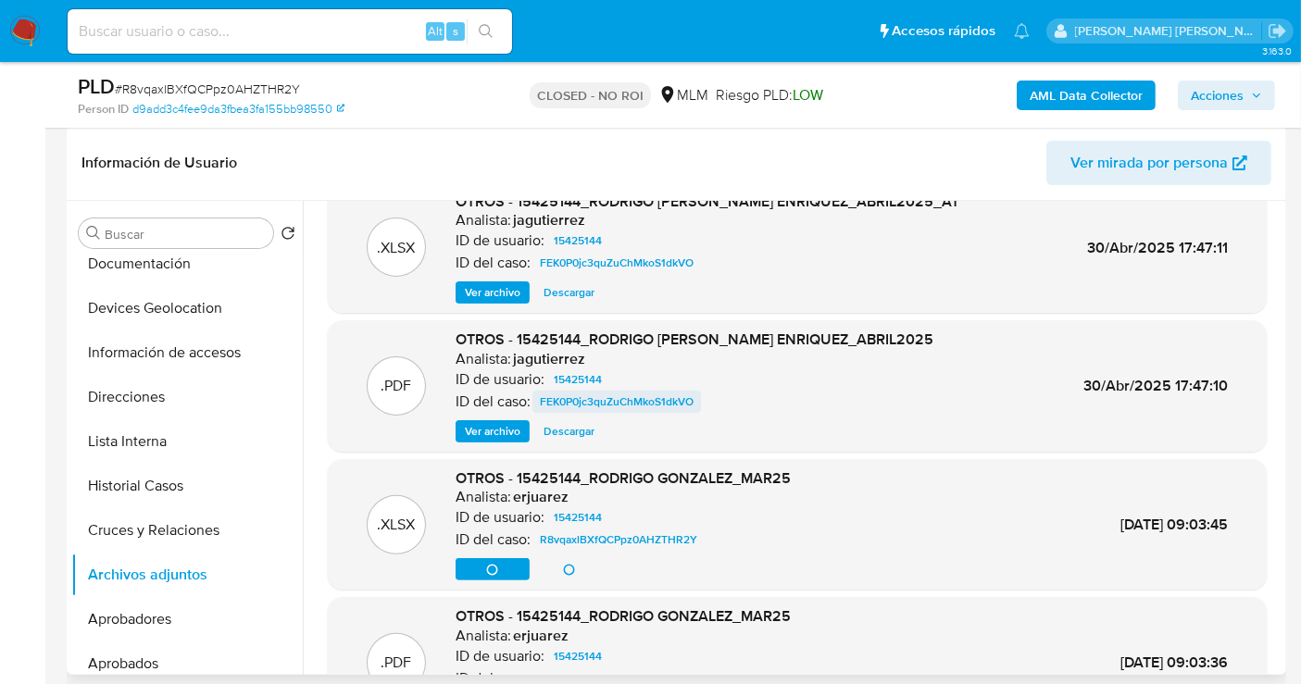
scroll to position [1, 0]
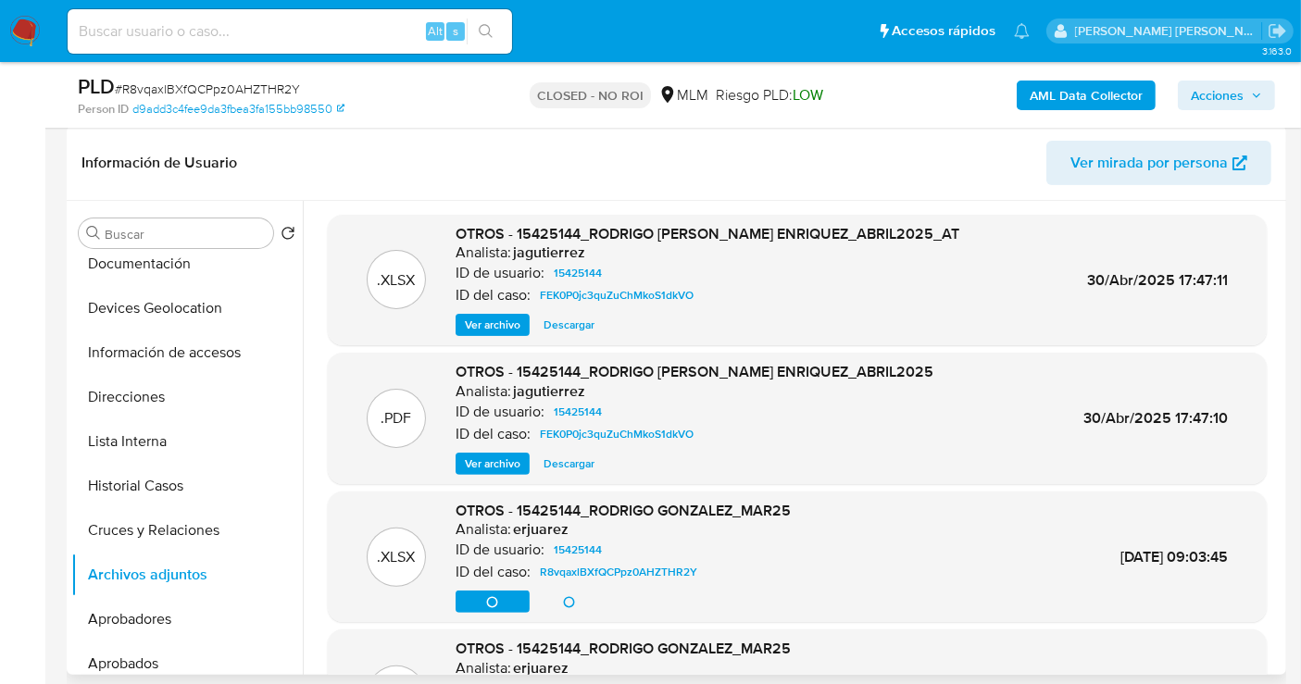
click at [555, 331] on span "Descargar" at bounding box center [569, 325] width 51 height 19
